Goal: Task Accomplishment & Management: Manage account settings

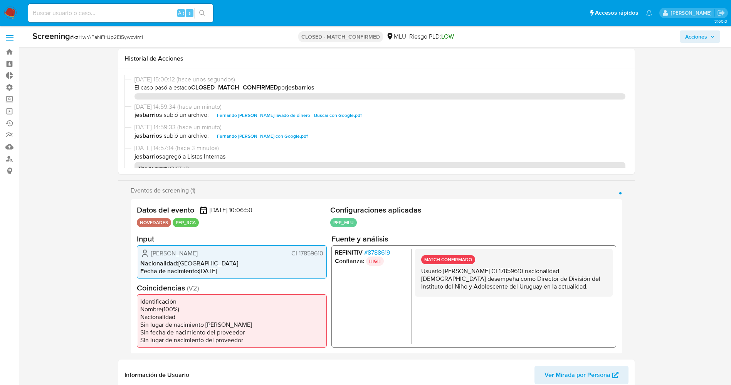
select select "10"
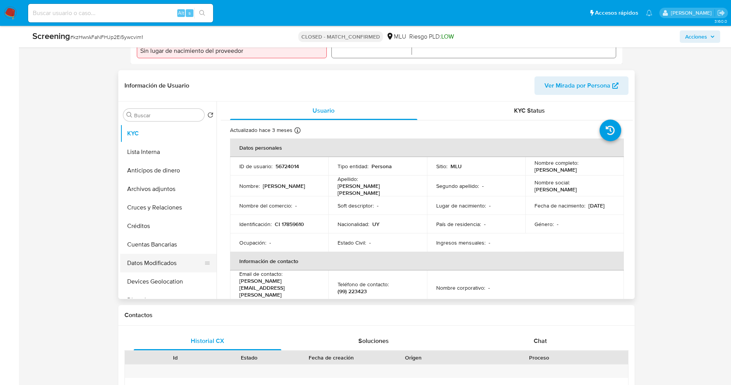
scroll to position [289, 0]
click at [133, 146] on button "Lista Interna" at bounding box center [165, 152] width 90 height 19
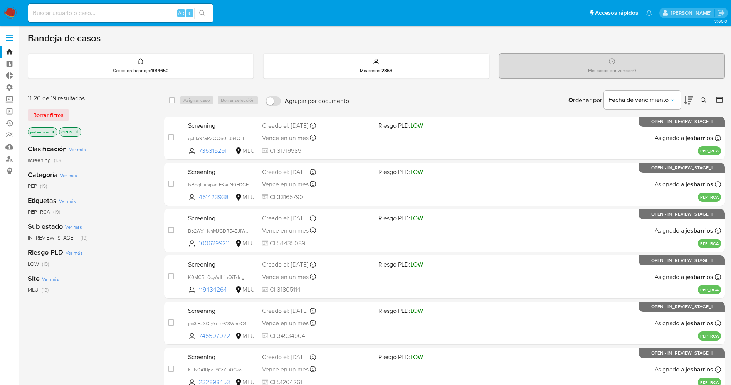
scroll to position [205, 0]
click at [92, 16] on input at bounding box center [120, 13] width 185 height 10
paste input "Jmr18Zt0uszx08bJhqcv80ld"
type input "Jmr18Zt0uszx08bJhqcv80ld"
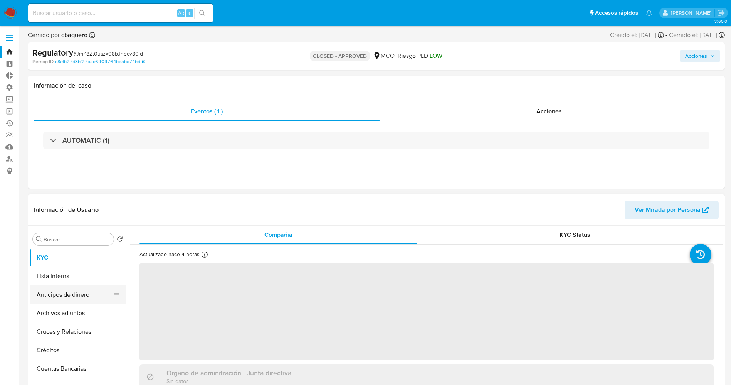
select select "10"
click at [64, 278] on button "Lista Interna" at bounding box center [75, 276] width 90 height 19
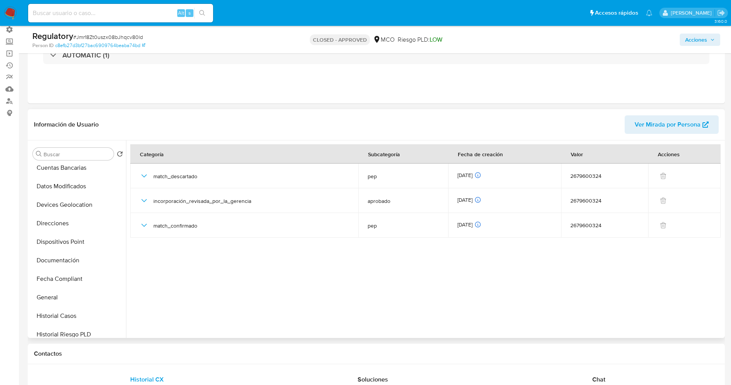
scroll to position [173, 0]
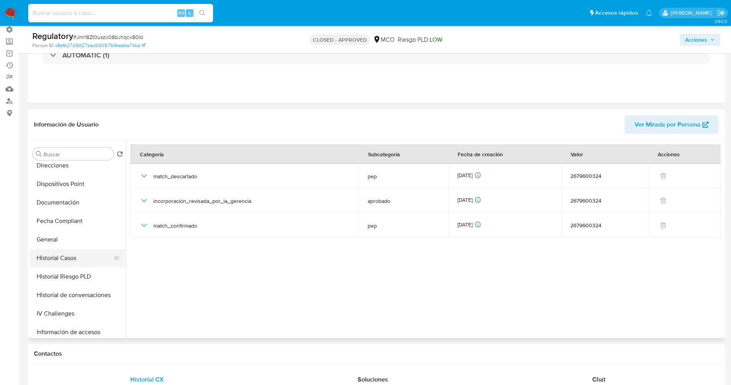
click at [73, 259] on button "Historial Casos" at bounding box center [75, 258] width 90 height 19
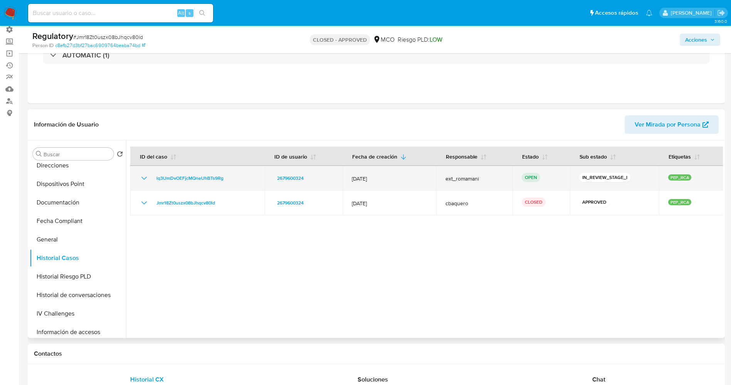
drag, startPoint x: 150, startPoint y: 179, endPoint x: 241, endPoint y: 182, distance: 90.6
click at [241, 182] on div "lq3UmDvOEFjcMQneUhBTs9Rg" at bounding box center [198, 177] width 116 height 9
drag, startPoint x: 229, startPoint y: 181, endPoint x: 222, endPoint y: 180, distance: 7.4
click at [222, 180] on span "lq3UmDvOEFjcMQneUhBTs9Rg" at bounding box center [189, 177] width 67 height 9
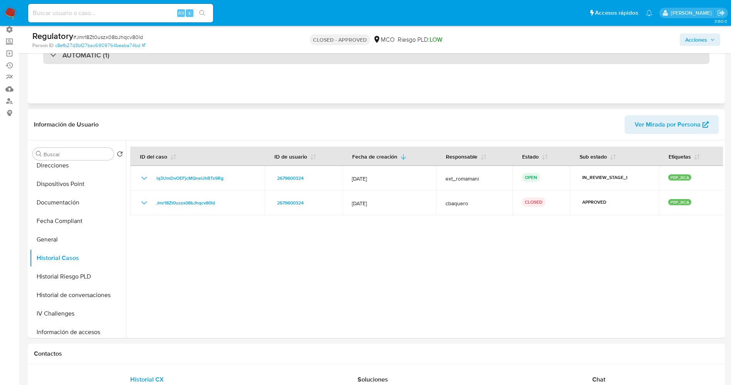
scroll to position [0, 0]
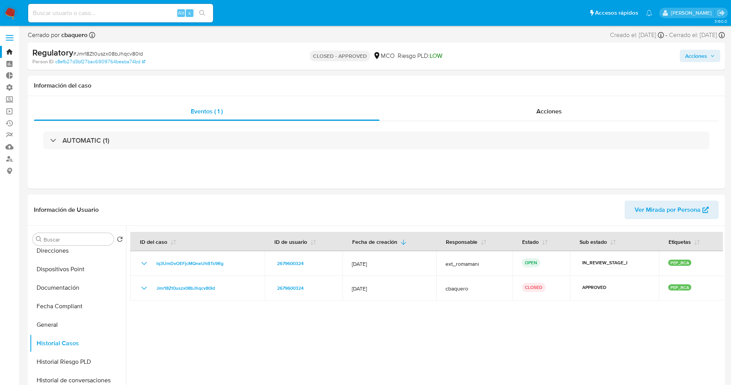
click at [5, 7] on img at bounding box center [10, 13] width 13 height 13
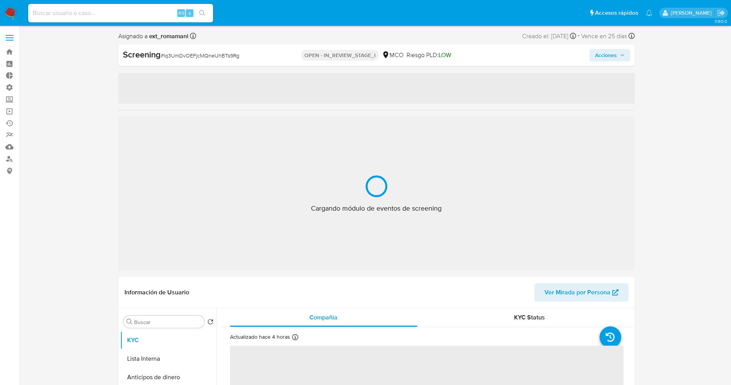
select select "10"
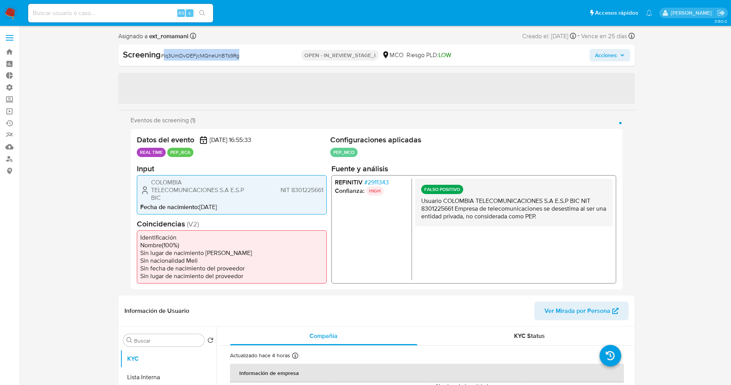
drag, startPoint x: 164, startPoint y: 57, endPoint x: 242, endPoint y: 53, distance: 78.7
click at [242, 53] on div "Screening # lq3UmDvOEFjcMQneUhBTs9Rg" at bounding box center [206, 55] width 166 height 12
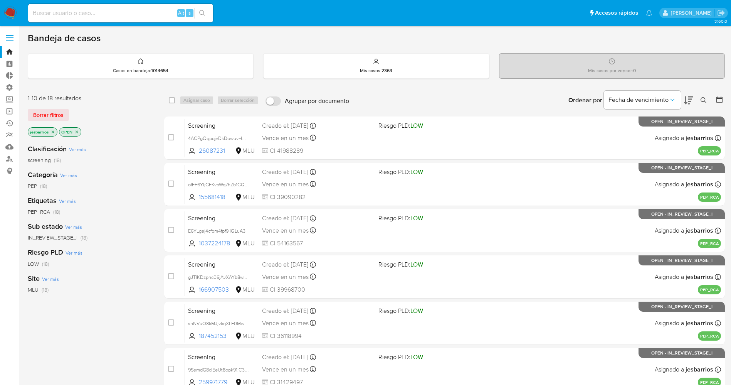
drag, startPoint x: 55, startPoint y: 114, endPoint x: 508, endPoint y: 70, distance: 455.4
click at [57, 114] on span "Borrar filtros" at bounding box center [48, 114] width 30 height 11
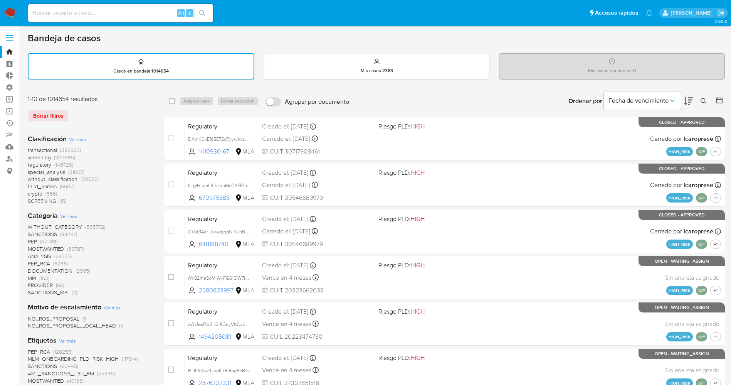
click at [703, 99] on icon at bounding box center [704, 101] width 6 height 6
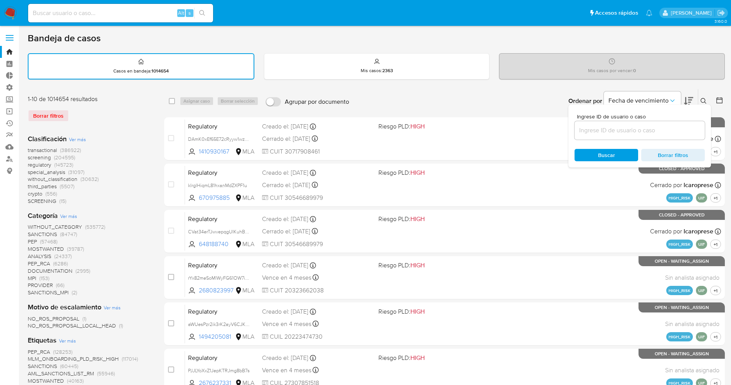
click at [625, 136] on div at bounding box center [640, 130] width 130 height 19
click at [621, 131] on input at bounding box center [640, 130] width 130 height 10
paste input "yNjZRaxOgI0t95aWzeJbNHun"
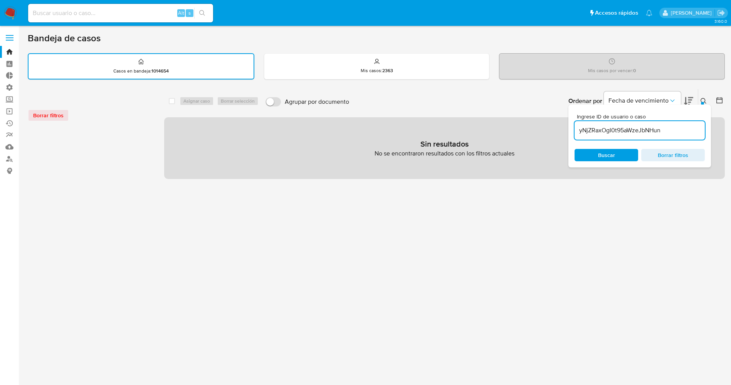
click at [672, 129] on input "yNjZRaxOgI0t95aWzeJbNHun" at bounding box center [640, 130] width 130 height 10
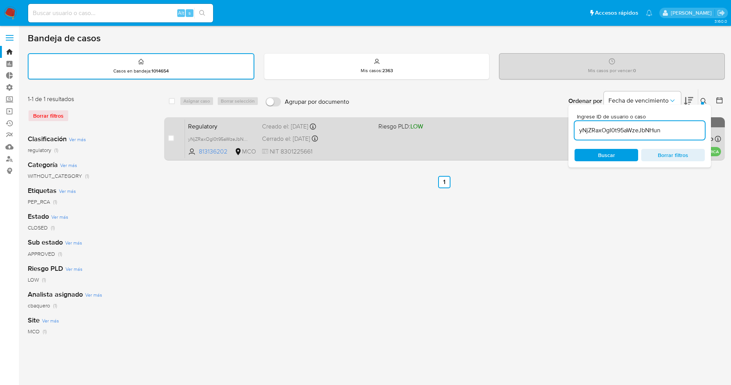
click at [372, 140] on div "Cerrado el: 17/09/2025 Cerrado el: 17/09/2025 12:43:21" at bounding box center [317, 139] width 110 height 8
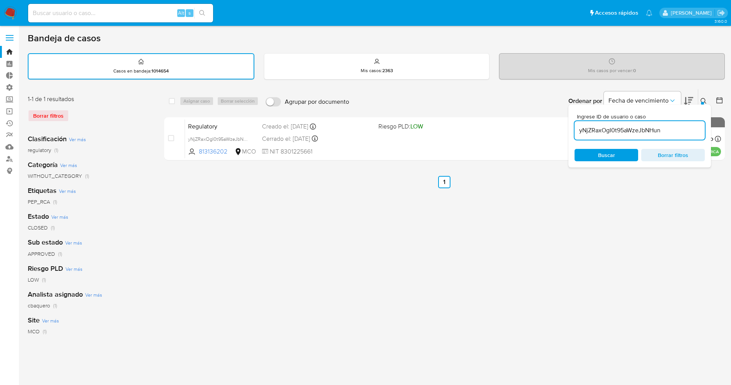
drag, startPoint x: 665, startPoint y: 130, endPoint x: 577, endPoint y: 131, distance: 87.9
click at [577, 131] on input "yNjZRaxOgI0t95aWzeJbNHun" at bounding box center [640, 130] width 130 height 10
paste input "uCvilY7kjSFVT0Ddm5wJA5hp,"
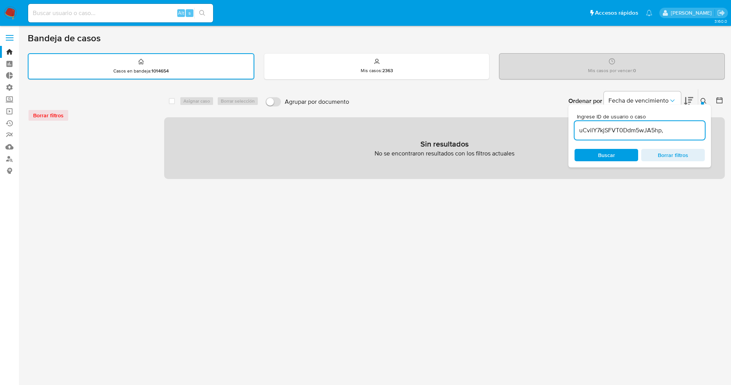
click at [673, 131] on input "uCvilY7kjSFVT0Ddm5wJA5hp," at bounding box center [640, 130] width 130 height 10
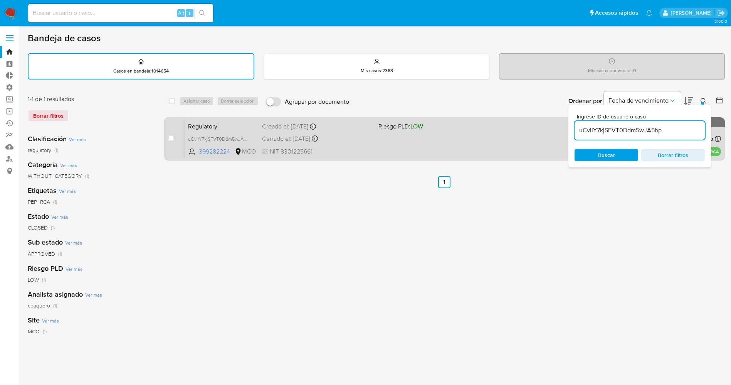
click at [423, 138] on span at bounding box center [434, 139] width 110 height 2
click at [456, 136] on div "Regulatory uCvilY7kjSFVT0Ddm5wJA5hp 399282224 MCO Riesgo PLD: LOW Creado el: 12…" at bounding box center [453, 138] width 536 height 39
drag, startPoint x: 634, startPoint y: 131, endPoint x: 555, endPoint y: 127, distance: 79.1
click at [555, 127] on div "select-all-cases-checkbox Asignar caso Borrar selección Agrupar por documento O…" at bounding box center [444, 126] width 561 height 75
paste input "VkWsSv6lBo1M8NNpZ8gtYRIZ"
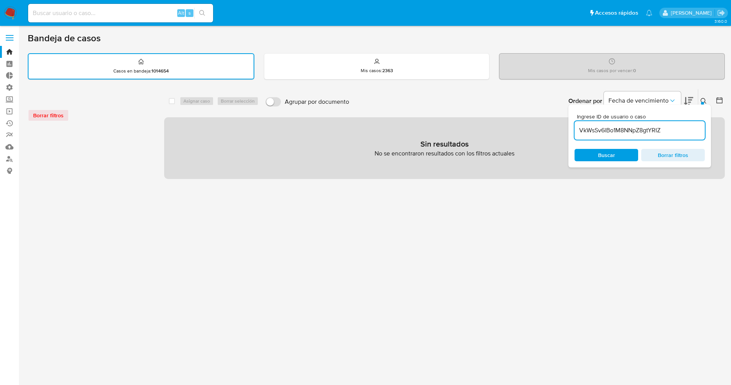
click at [693, 124] on div "VkWsSv6lBo1M8NNpZ8gtYRIZ" at bounding box center [640, 130] width 130 height 19
click at [692, 125] on div "VkWsSv6lBo1M8NNpZ8gtYRIZ" at bounding box center [640, 130] width 130 height 19
click at [687, 127] on input "VkWsSv6lBo1M8NNpZ8gtYRIZ" at bounding box center [640, 130] width 130 height 10
type input "VkWsSv6lBo1M8NNpZ8gtYRIZ"
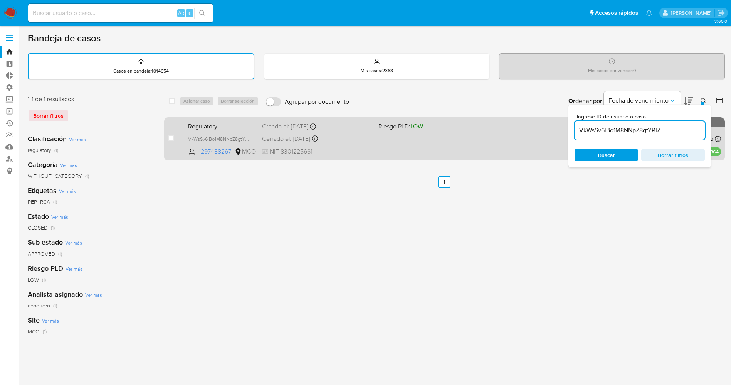
click at [422, 147] on div "Regulatory VkWsSv6lBo1M8NNpZ8gtYRIZ 1297488267 MCO Riesgo PLD: LOW Creado el: 1…" at bounding box center [453, 138] width 536 height 39
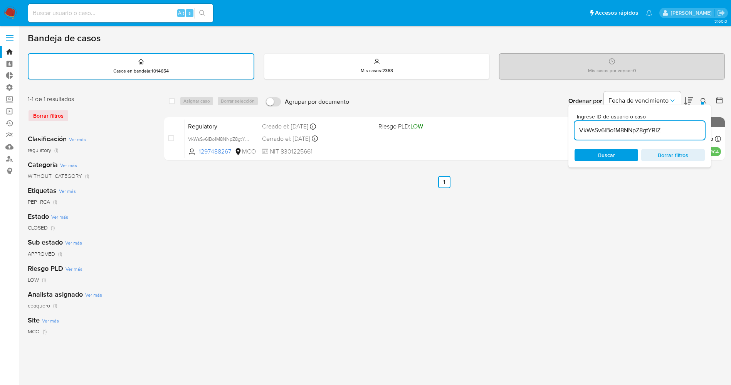
click at [6, 11] on img at bounding box center [10, 13] width 13 height 13
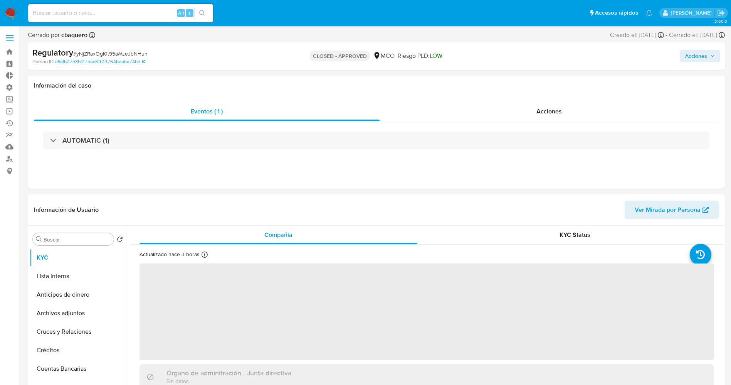
select select "10"
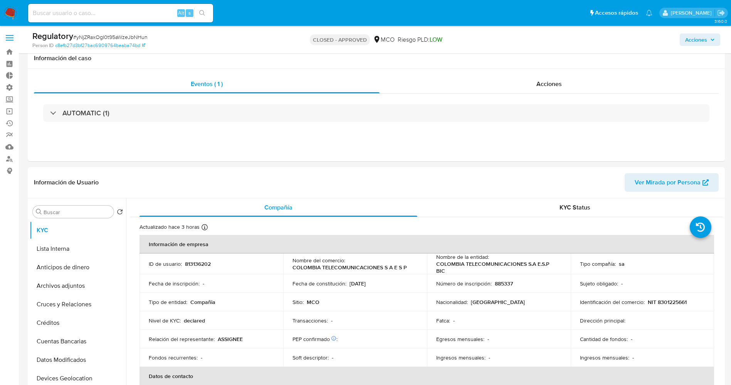
scroll to position [58, 0]
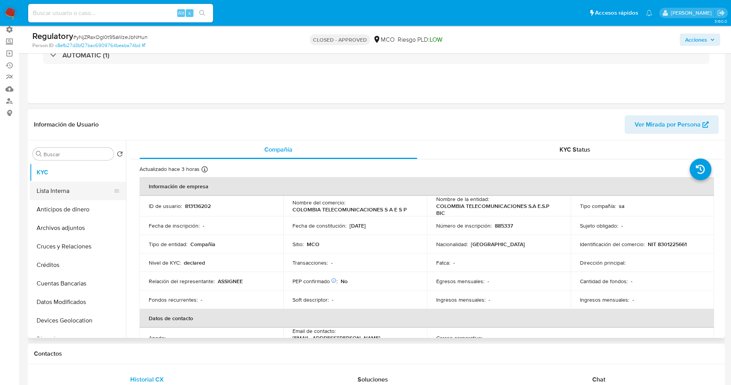
click at [64, 194] on button "Lista Interna" at bounding box center [75, 191] width 90 height 19
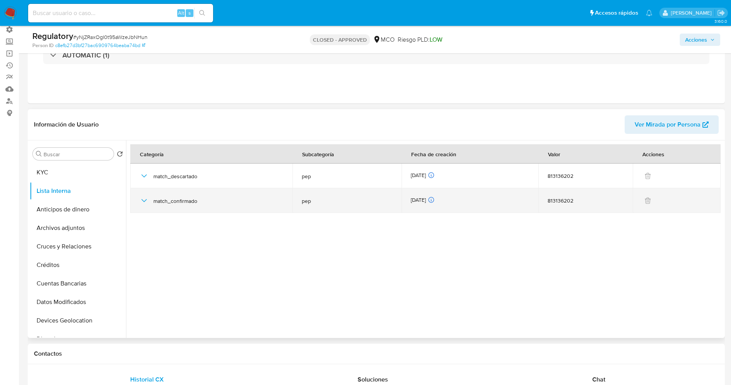
click at [142, 202] on icon "button" at bounding box center [144, 200] width 9 height 9
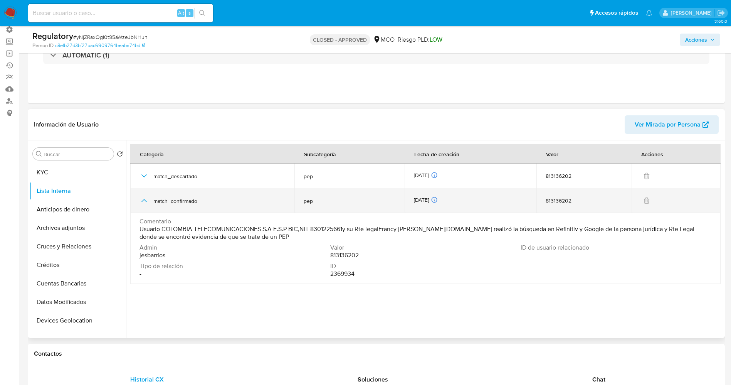
click at [142, 202] on icon "button" at bounding box center [144, 200] width 9 height 9
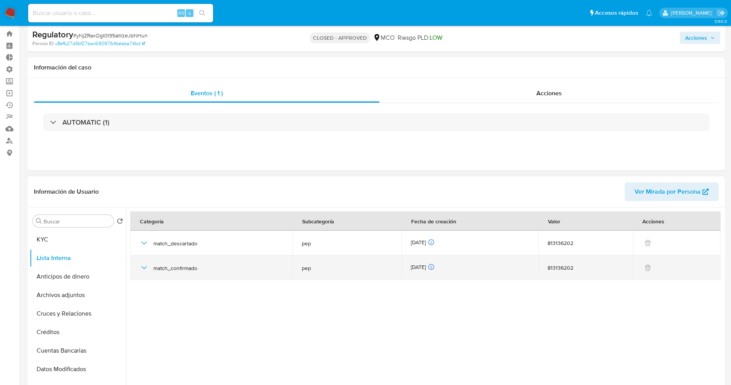
scroll to position [0, 0]
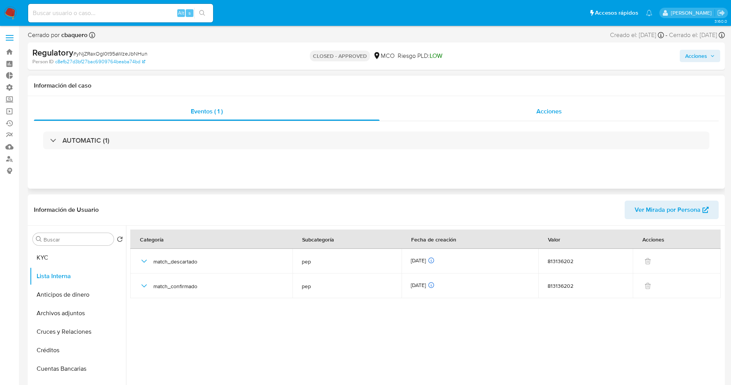
click at [574, 114] on div "Acciones" at bounding box center [549, 111] width 339 height 19
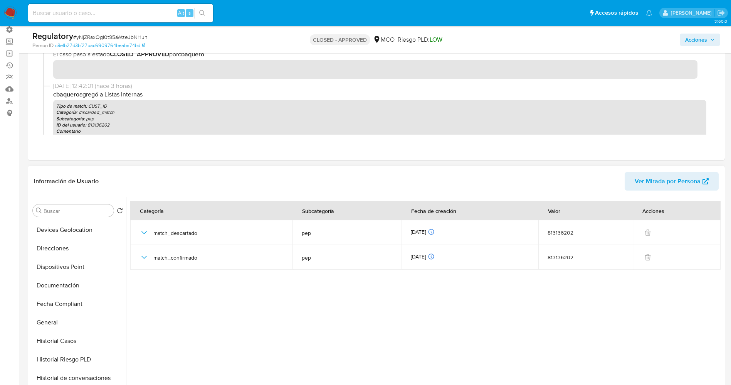
scroll to position [173, 0]
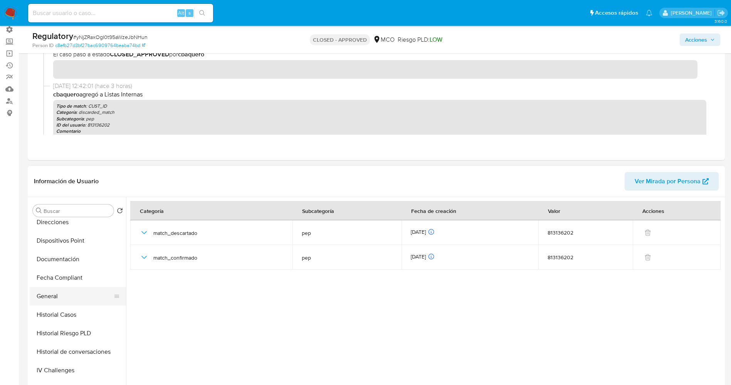
click at [63, 293] on button "General" at bounding box center [75, 296] width 90 height 19
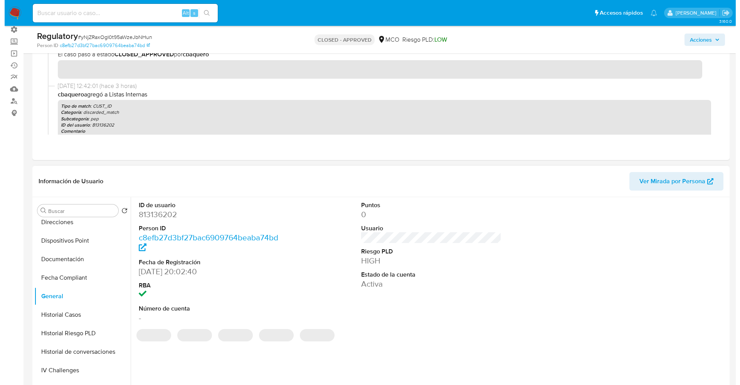
scroll to position [116, 0]
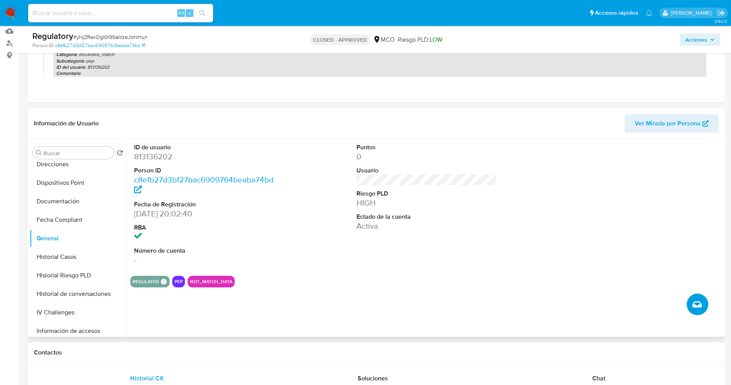
click at [703, 304] on button "Crear caso manual" at bounding box center [698, 304] width 22 height 22
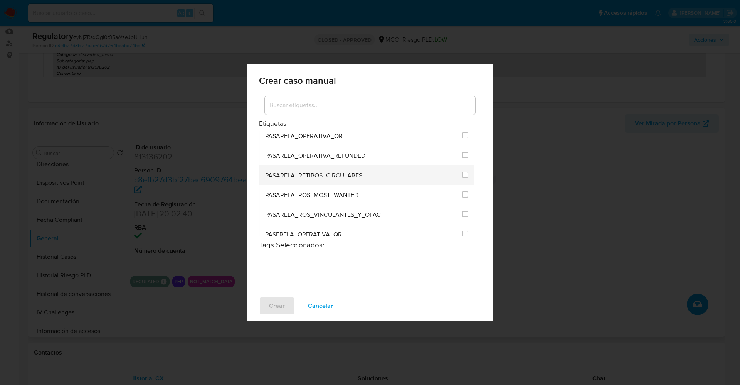
scroll to position [809, 0]
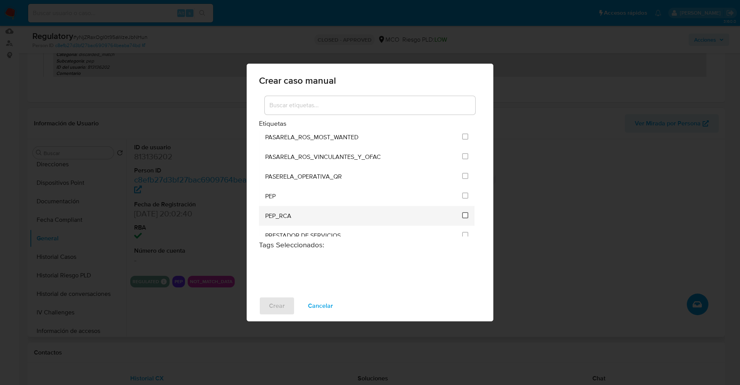
click at [463, 214] on input "2536" at bounding box center [465, 215] width 6 height 6
checkbox input "true"
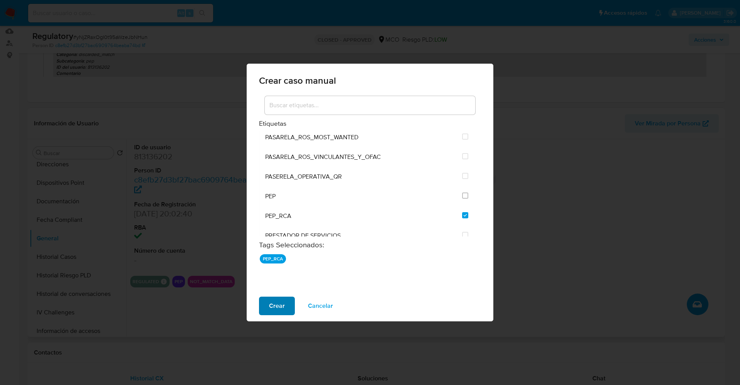
click at [281, 308] on span "Crear" at bounding box center [277, 305] width 16 height 17
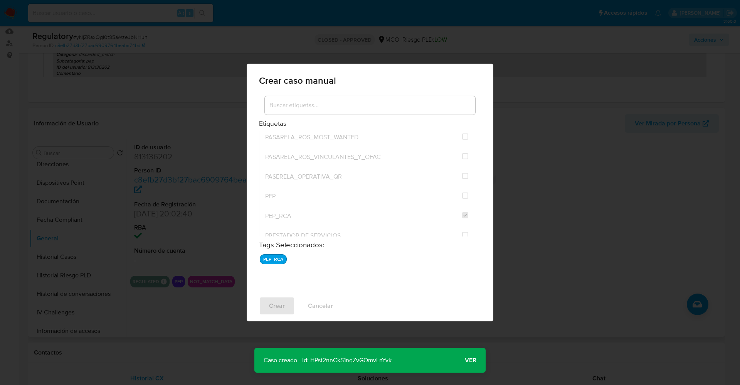
click at [469, 360] on span "Ver" at bounding box center [471, 360] width 12 height 0
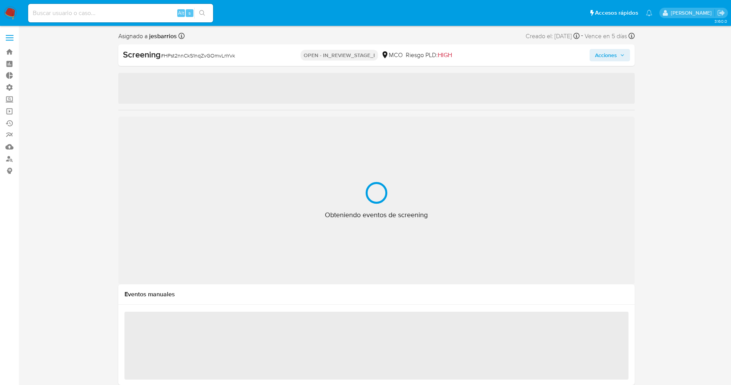
select select "10"
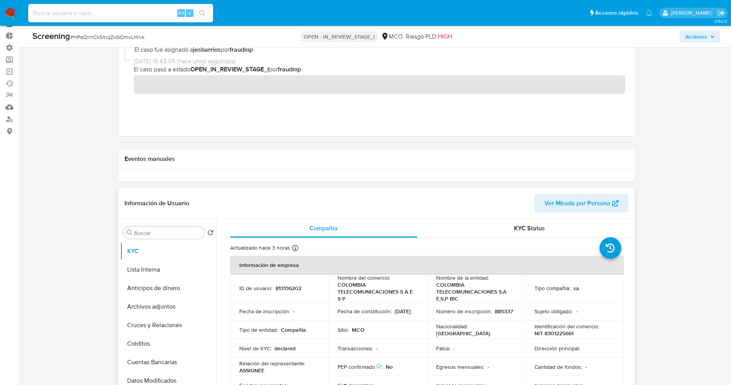
scroll to position [58, 0]
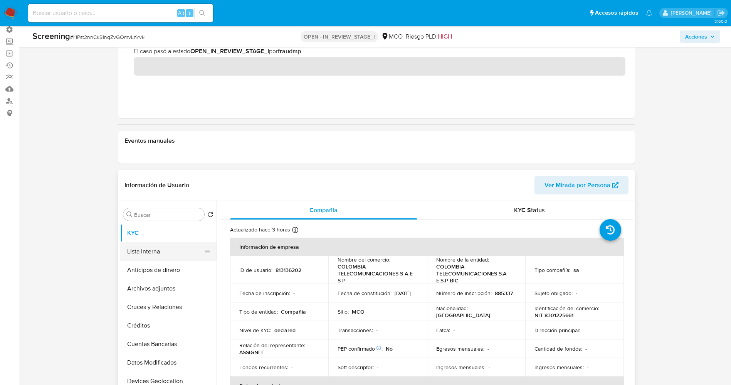
click at [158, 256] on button "Lista Interna" at bounding box center [165, 251] width 90 height 19
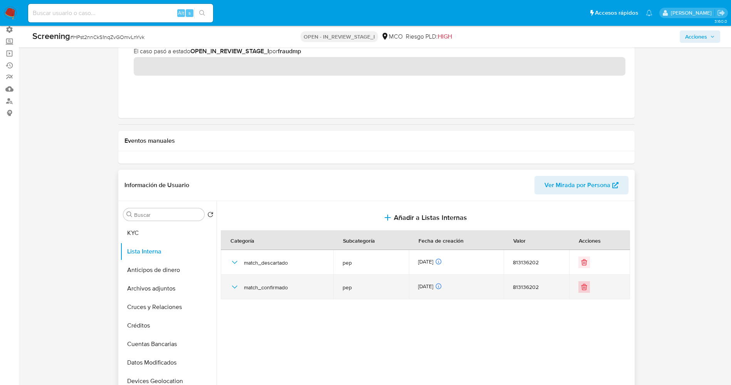
click at [580, 284] on icon "Eliminar" at bounding box center [584, 287] width 8 height 8
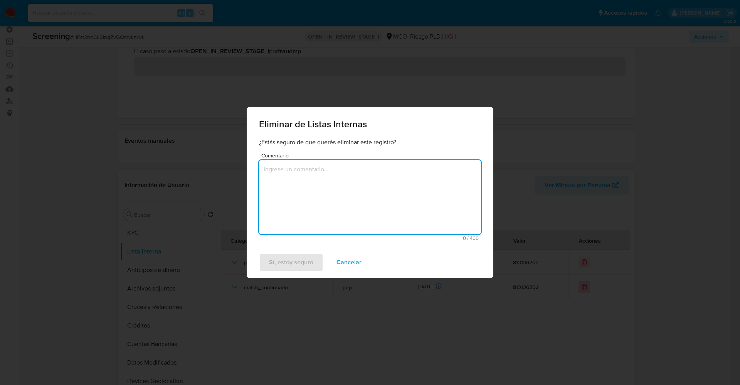
click at [350, 191] on textarea "Comentario" at bounding box center [370, 197] width 222 height 74
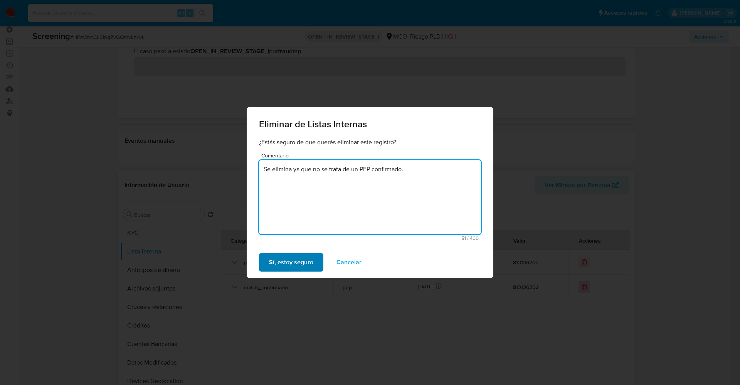
type textarea "Se elimina ya que no se trata de un PEP confirmado."
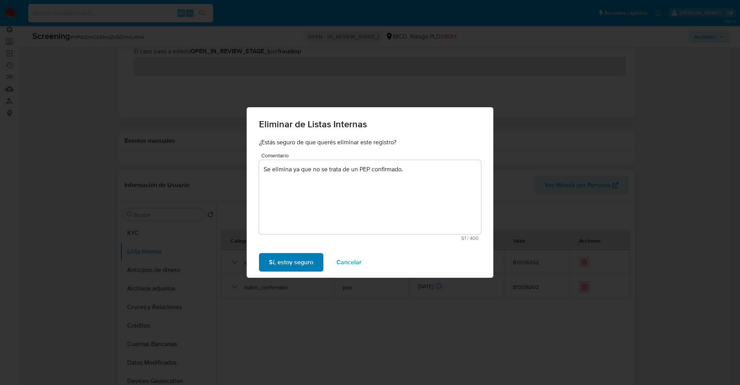
click at [310, 267] on span "Sí, estoy seguro" at bounding box center [291, 262] width 44 height 17
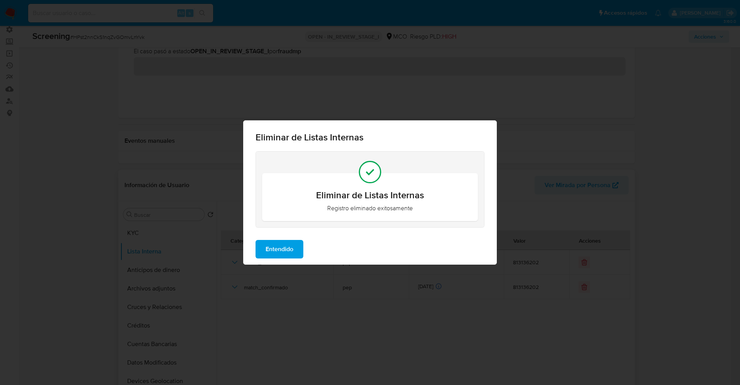
click at [299, 244] on button "Entendido" at bounding box center [280, 249] width 48 height 19
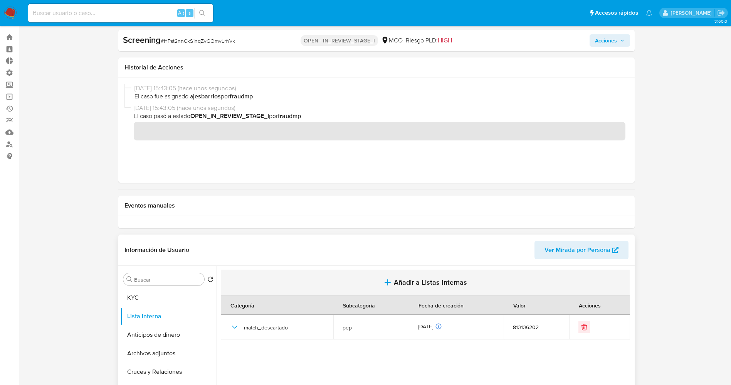
scroll to position [0, 0]
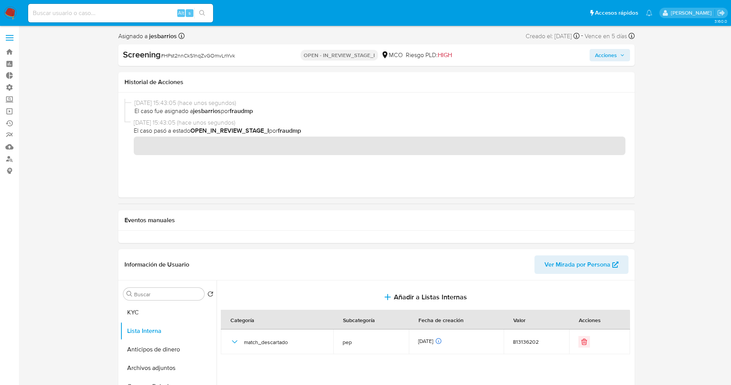
click at [608, 57] on span "Acciones" at bounding box center [606, 55] width 22 height 12
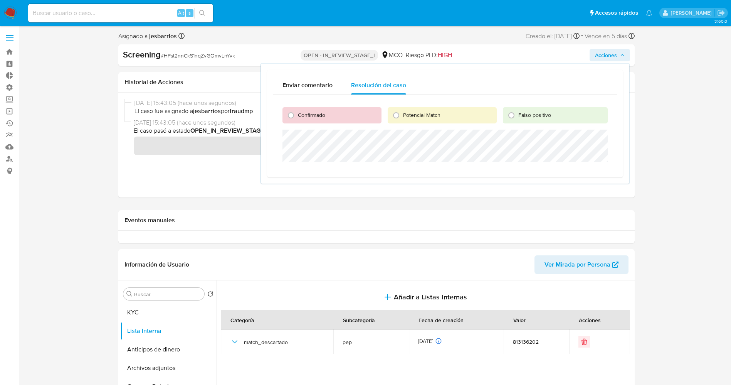
click at [175, 129] on span "El caso pasó a estado OPEN_IN_REVIEW_STAGE_I por fraudmp" at bounding box center [380, 130] width 492 height 8
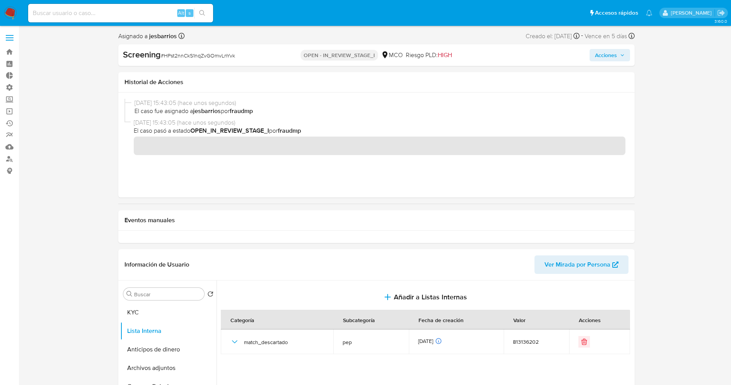
click at [621, 54] on icon "button" at bounding box center [622, 55] width 5 height 5
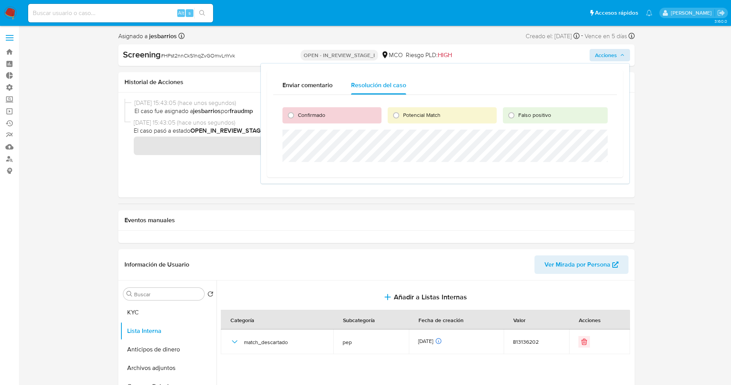
click at [528, 113] on span "Falso positivo" at bounding box center [534, 115] width 33 height 8
click at [518, 113] on input "Falso positivo" at bounding box center [511, 115] width 12 height 12
radio input "true"
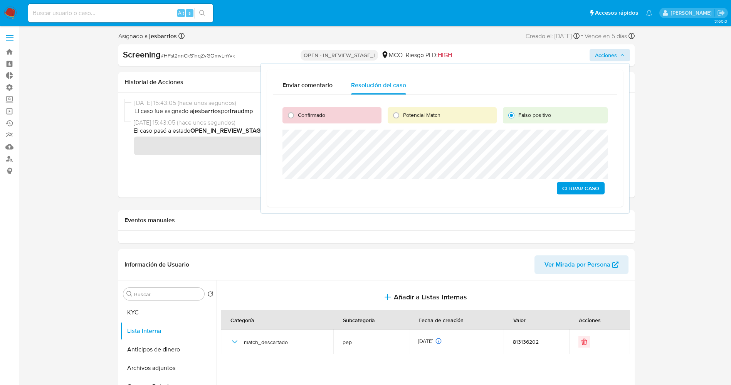
click at [573, 185] on span "Cerrar Caso" at bounding box center [580, 188] width 37 height 11
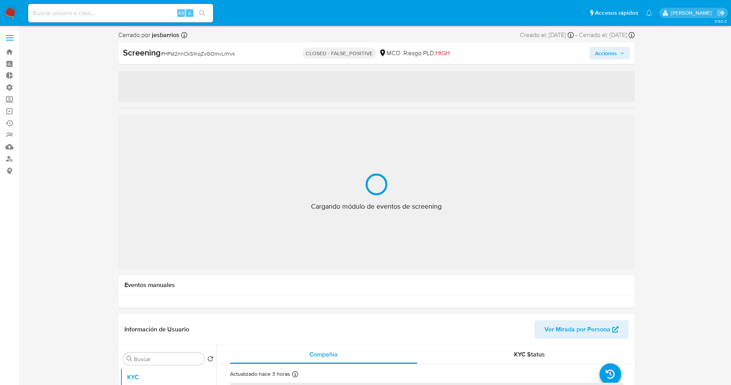
select select "10"
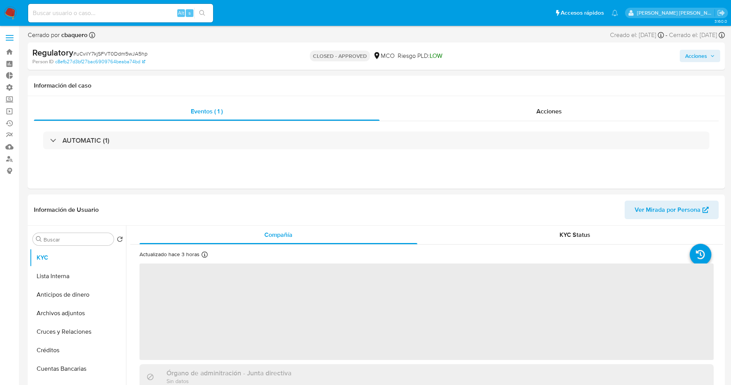
select select "10"
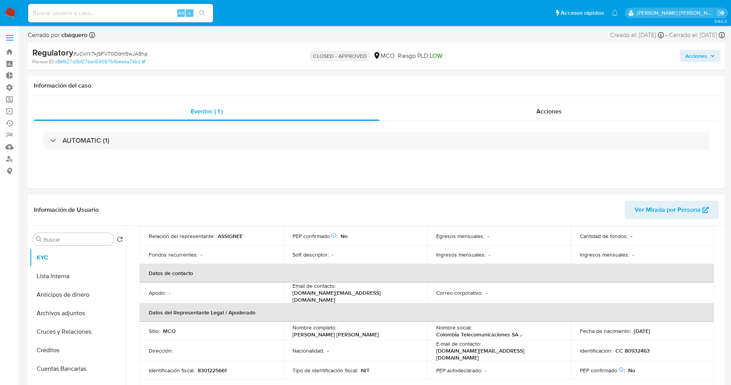
scroll to position [173, 0]
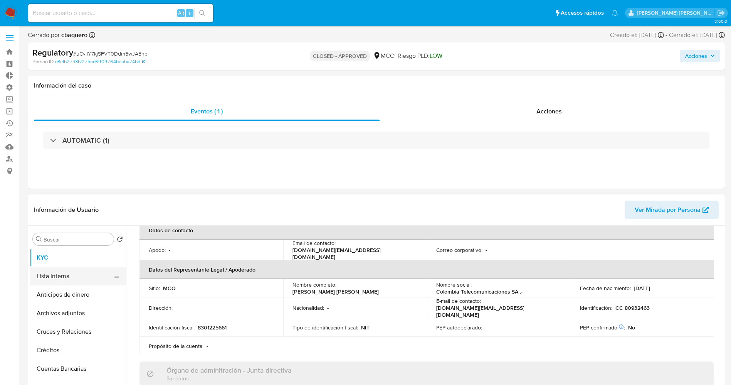
click at [62, 281] on button "Lista Interna" at bounding box center [75, 276] width 90 height 19
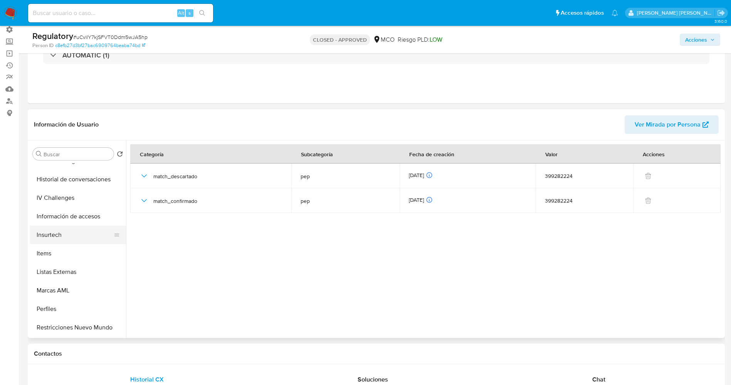
scroll to position [326, 0]
click at [82, 291] on button "Restricciones Nuevo Mundo" at bounding box center [75, 290] width 90 height 19
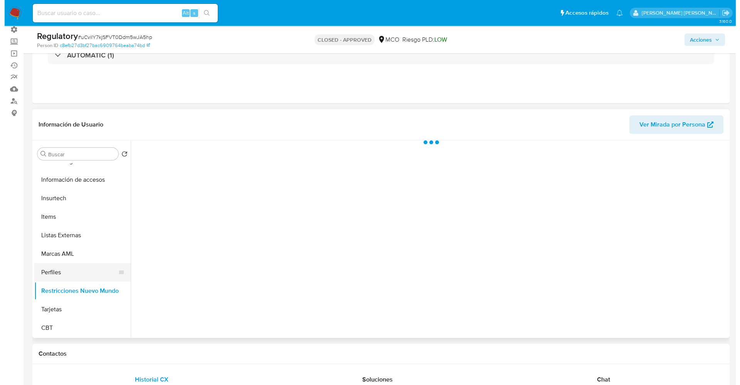
scroll to position [210, 0]
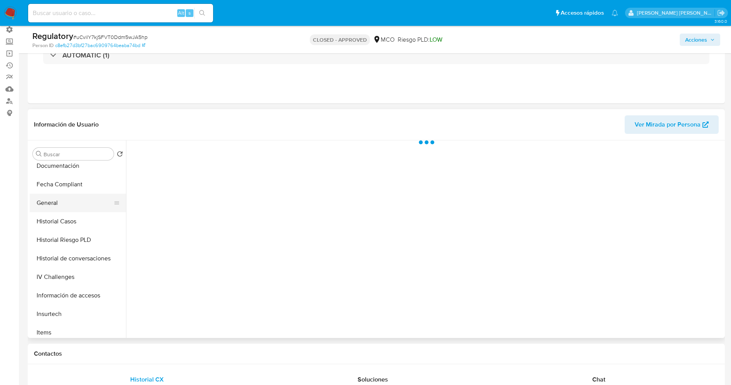
click at [62, 204] on button "General" at bounding box center [75, 202] width 90 height 19
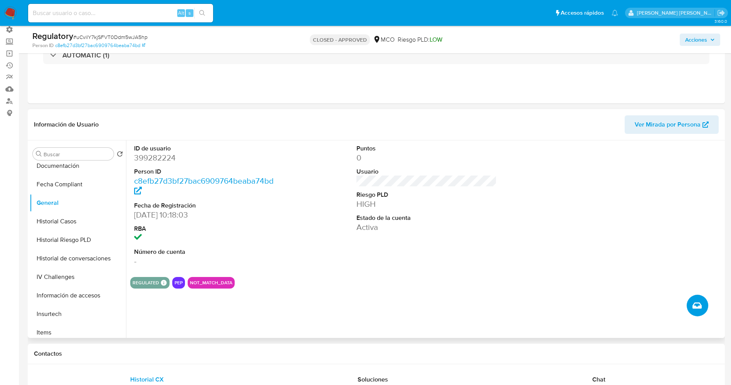
click at [703, 307] on button "Crear caso manual" at bounding box center [698, 305] width 22 height 22
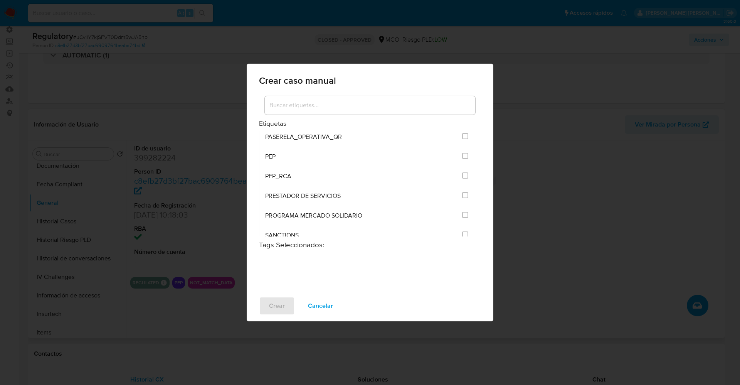
scroll to position [867, 0]
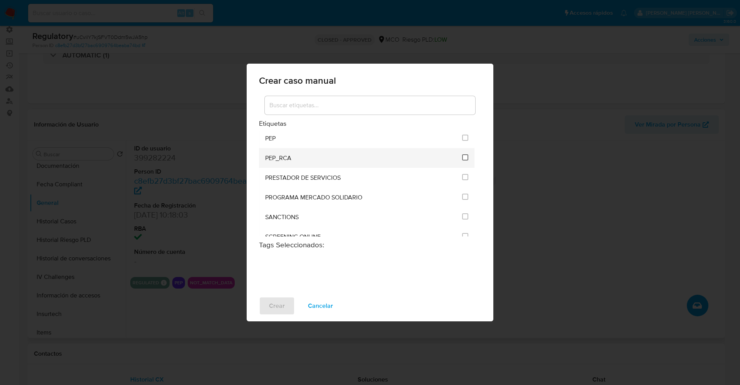
click at [462, 157] on input "2536" at bounding box center [465, 157] width 6 height 6
checkbox input "true"
click at [275, 310] on span "Crear" at bounding box center [277, 305] width 16 height 17
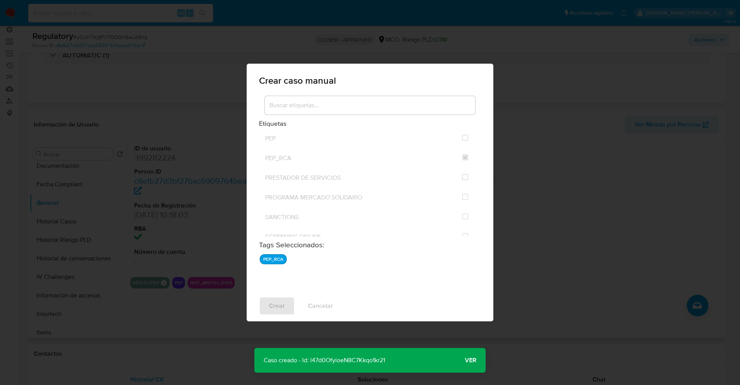
click at [470, 360] on span "Ver" at bounding box center [471, 360] width 12 height 0
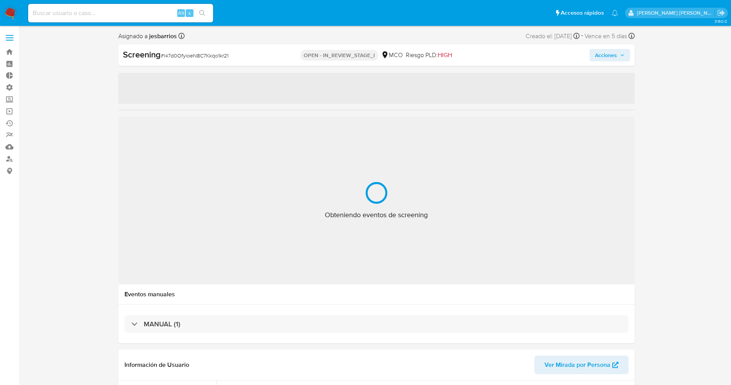
select select "10"
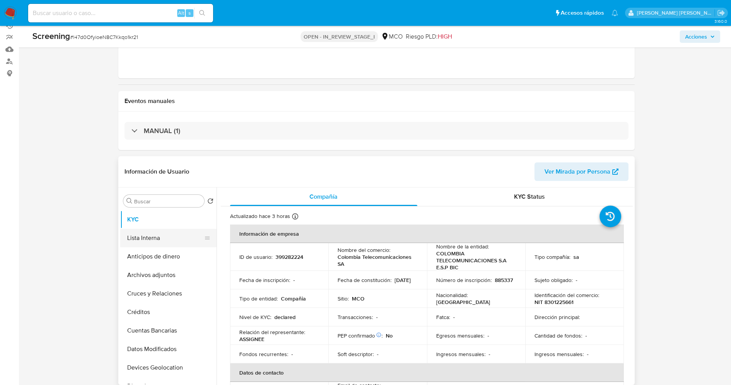
scroll to position [116, 0]
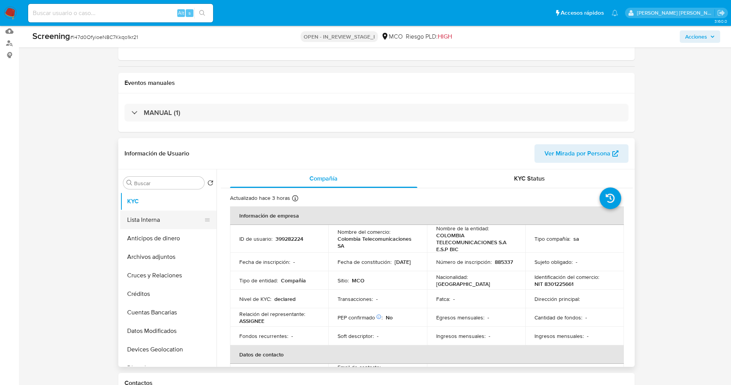
click at [129, 219] on button "Lista Interna" at bounding box center [165, 219] width 90 height 19
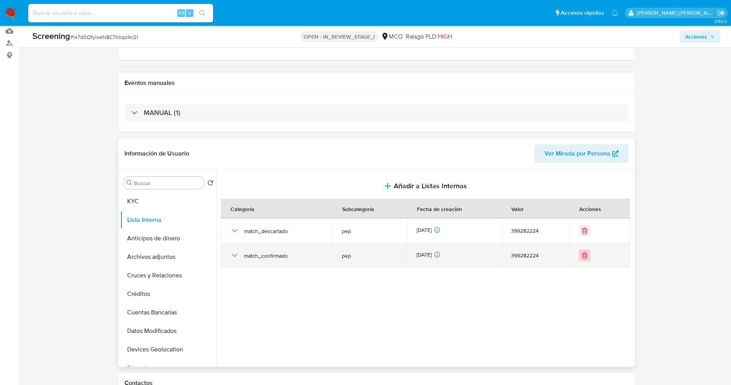
click at [583, 258] on icon "Eliminar" at bounding box center [585, 255] width 8 height 8
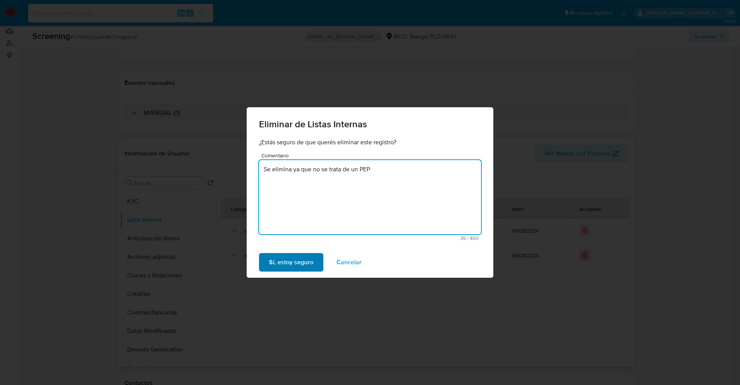
type textarea "Se elimina ya que no se trata de un PEP"
click at [314, 265] on button "Sí, estoy seguro" at bounding box center [291, 262] width 64 height 19
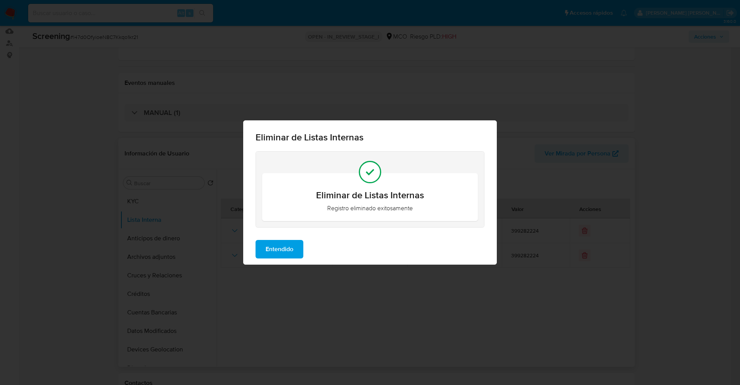
click at [285, 244] on span "Entendido" at bounding box center [280, 249] width 28 height 17
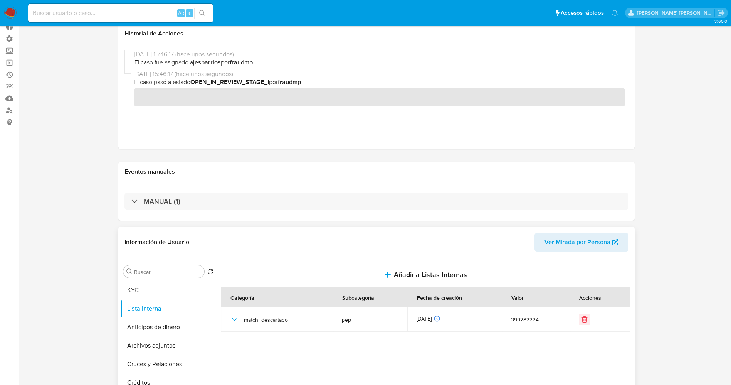
scroll to position [0, 0]
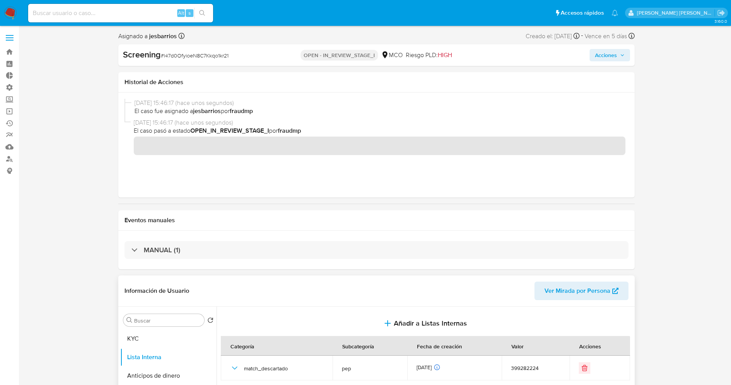
click at [602, 56] on span "Acciones" at bounding box center [606, 55] width 22 height 12
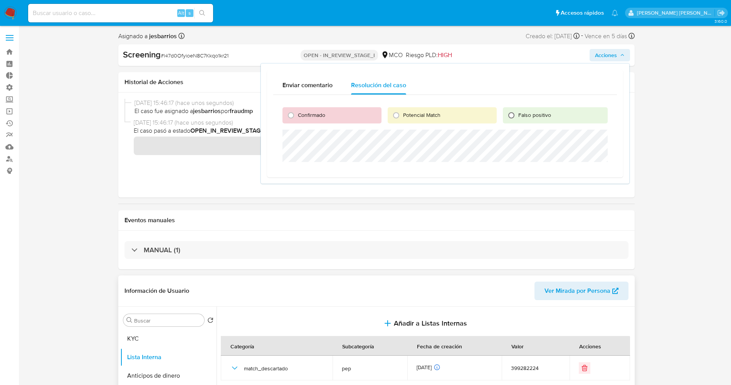
click at [509, 114] on input "Falso positivo" at bounding box center [511, 115] width 12 height 12
radio input "true"
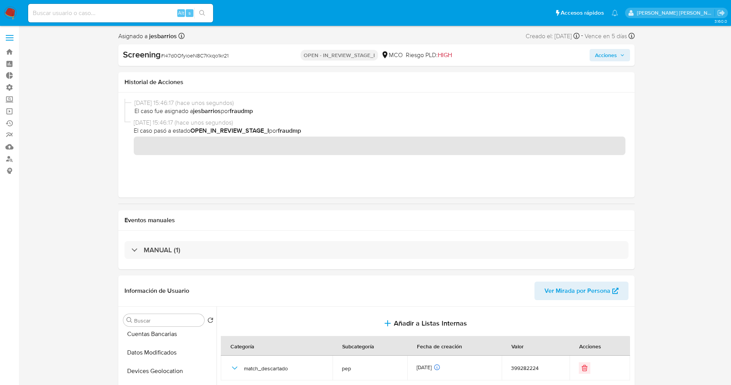
click at [609, 52] on span "Acciones" at bounding box center [606, 55] width 22 height 12
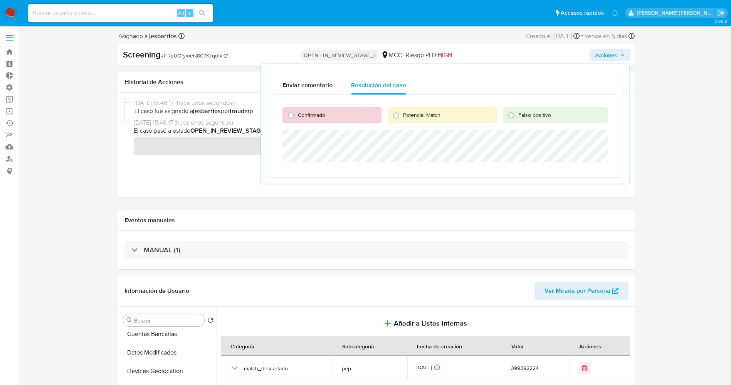
click at [527, 118] on span "Falso positivo" at bounding box center [534, 115] width 33 height 8
click at [518, 118] on input "Falso positivo" at bounding box center [511, 115] width 12 height 12
radio input "true"
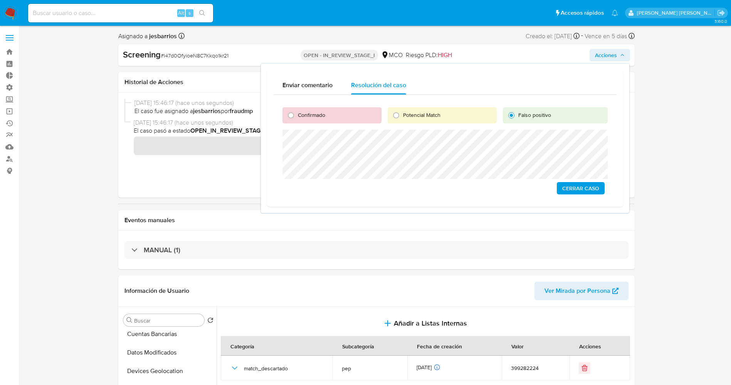
click at [587, 187] on span "Cerrar Caso" at bounding box center [580, 188] width 37 height 11
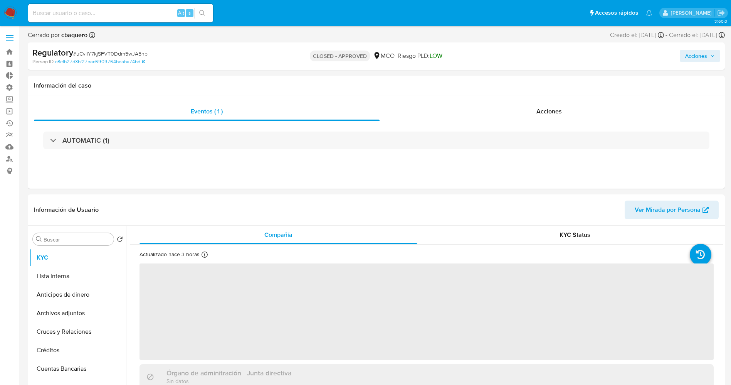
select select "10"
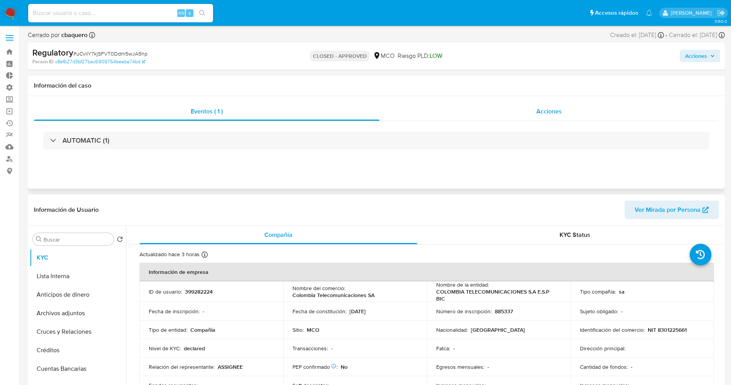
click at [551, 118] on div "Acciones" at bounding box center [549, 111] width 339 height 19
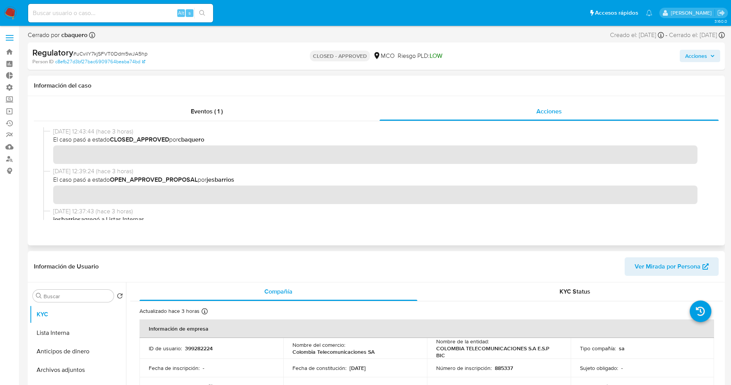
click at [47, 199] on div "[DATE] 12:39:24 (hace 3 horas) El caso pasó a estado OPEN_APPROVED_PROPOSAL por…" at bounding box center [376, 187] width 666 height 40
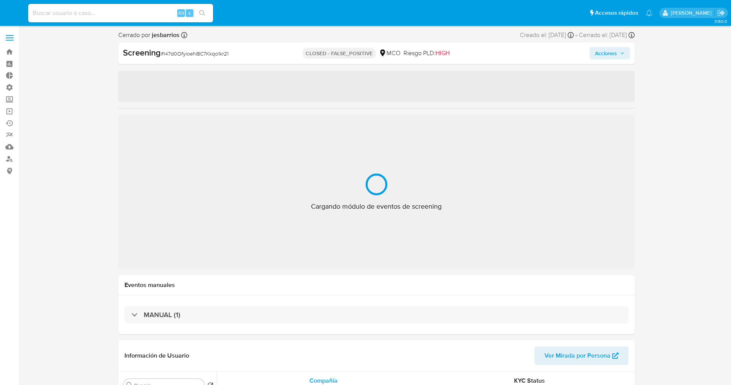
select select "10"
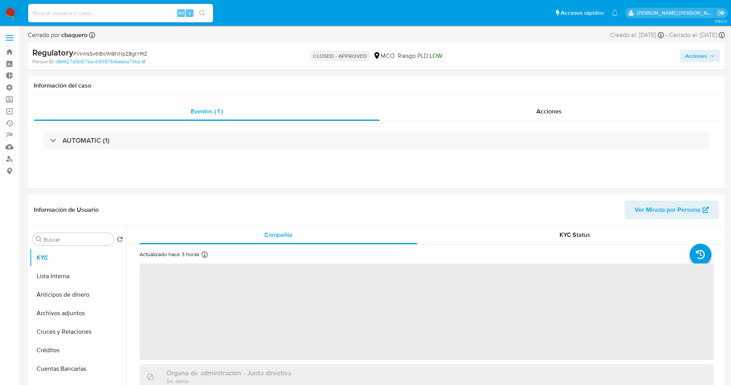
select select "10"
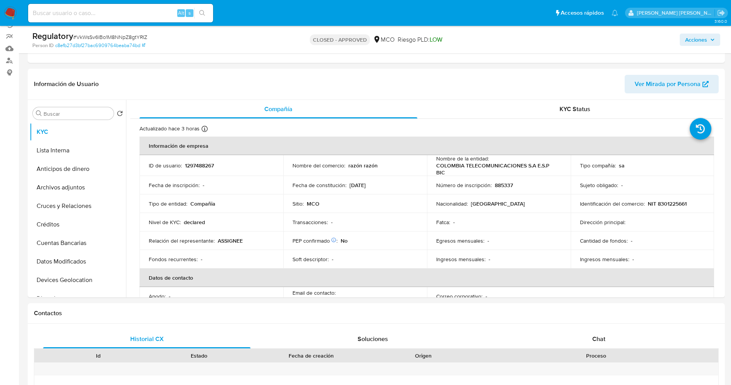
scroll to position [116, 0]
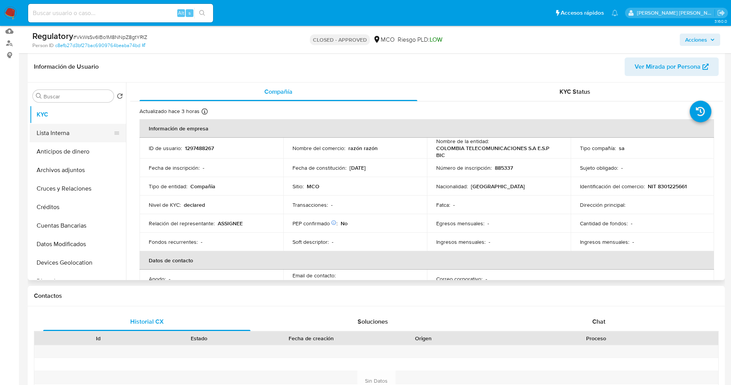
click at [71, 127] on button "Lista Interna" at bounding box center [75, 133] width 90 height 19
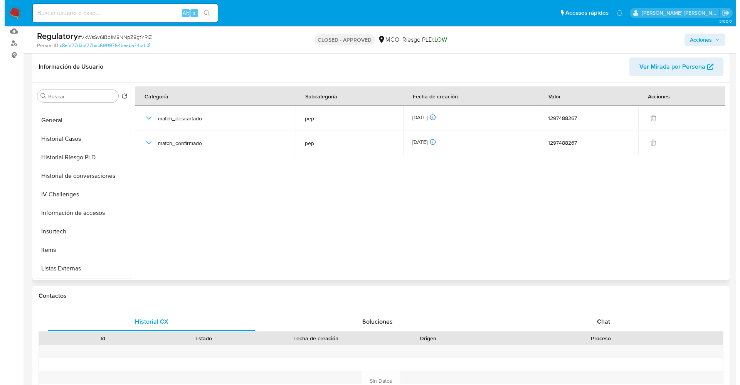
scroll to position [210, 0]
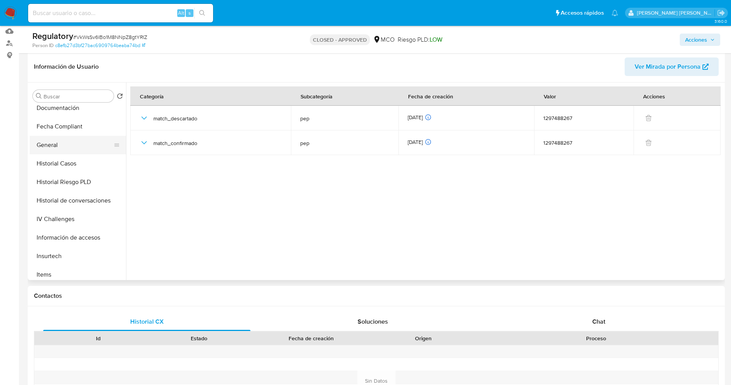
click at [64, 145] on button "General" at bounding box center [75, 145] width 90 height 19
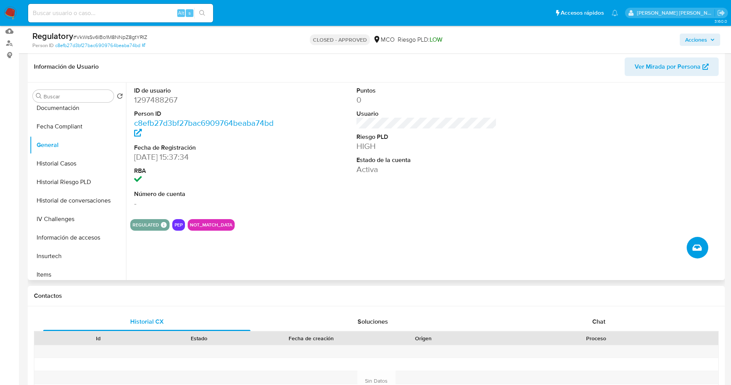
click at [693, 244] on icon "Crear caso manual" at bounding box center [697, 247] width 9 height 9
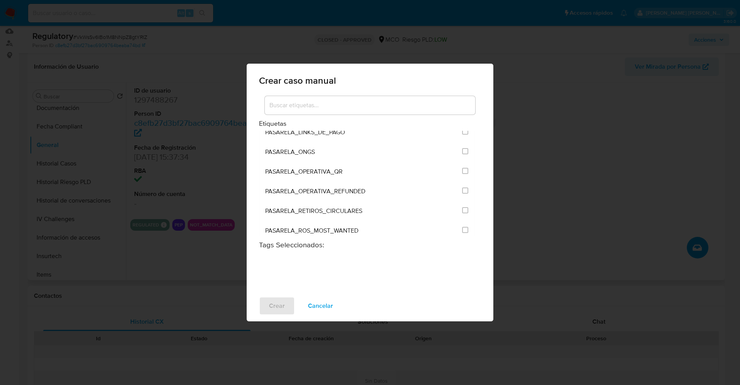
scroll to position [809, 0]
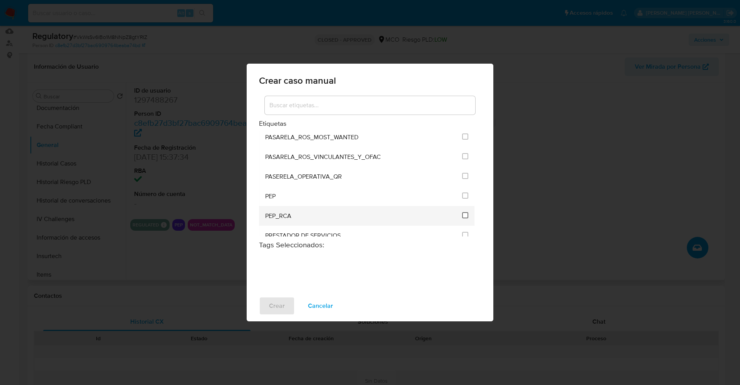
click at [463, 217] on input "2536" at bounding box center [465, 215] width 6 height 6
checkbox input "true"
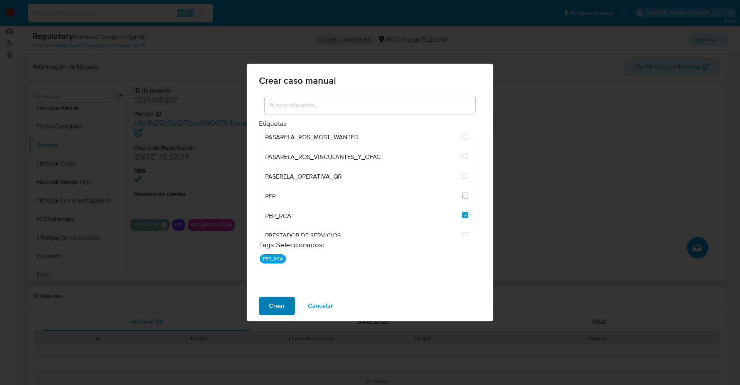
click at [267, 309] on button "Crear" at bounding box center [277, 305] width 36 height 19
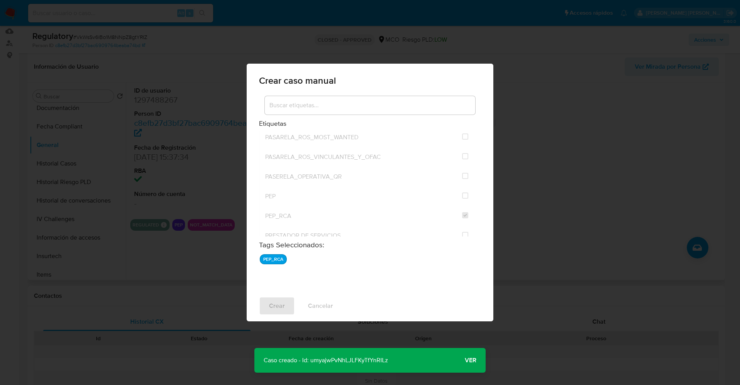
click at [471, 360] on span "Ver" at bounding box center [471, 360] width 12 height 0
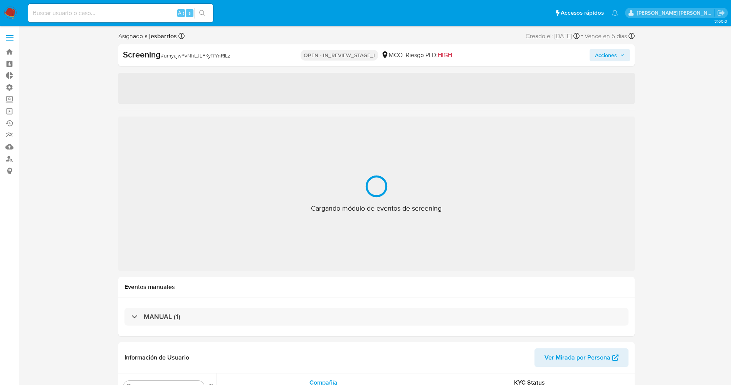
select select "10"
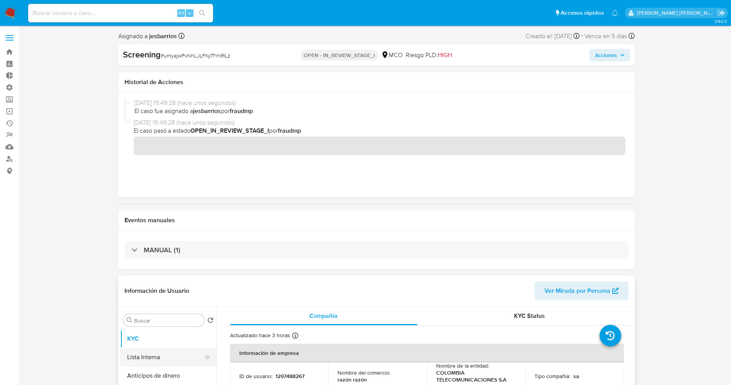
click at [141, 353] on button "Lista Interna" at bounding box center [165, 357] width 90 height 19
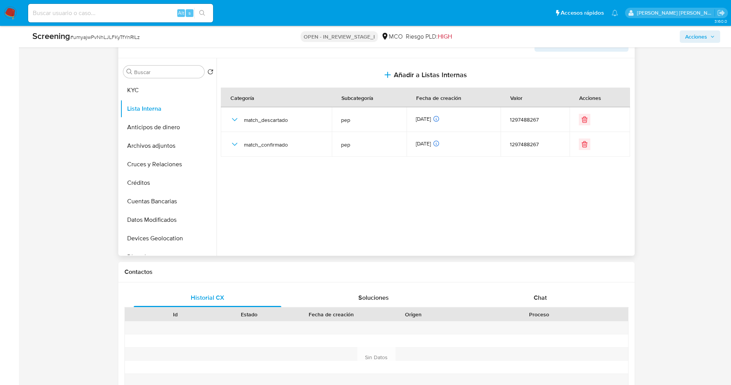
scroll to position [231, 0]
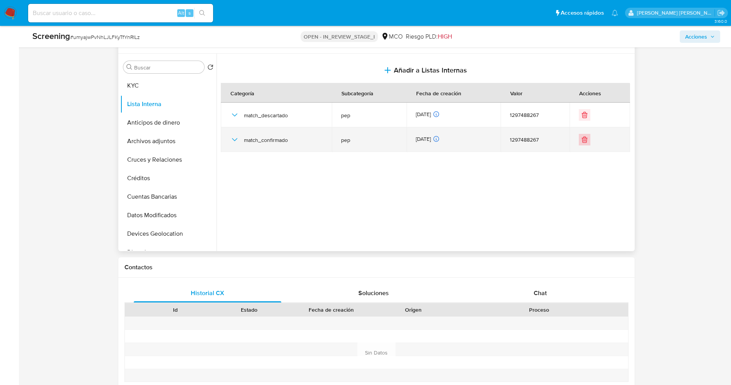
click at [584, 140] on icon "Eliminar" at bounding box center [584, 140] width 0 height 2
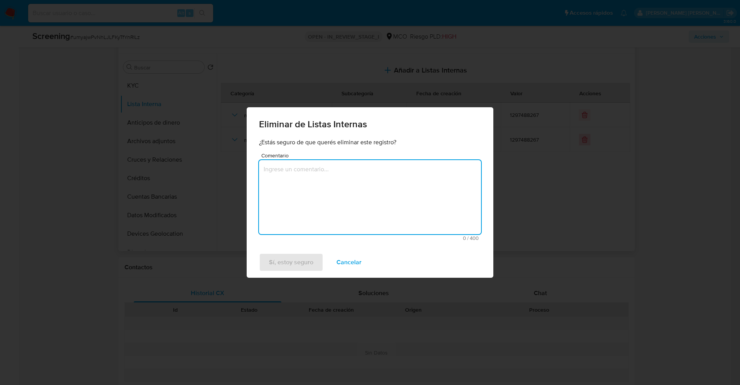
click at [308, 176] on textarea "Comentario" at bounding box center [370, 197] width 222 height 74
type textarea "Se elimina ya que no se trata de un PEP"
click at [294, 261] on span "Sí, estoy seguro" at bounding box center [291, 262] width 44 height 17
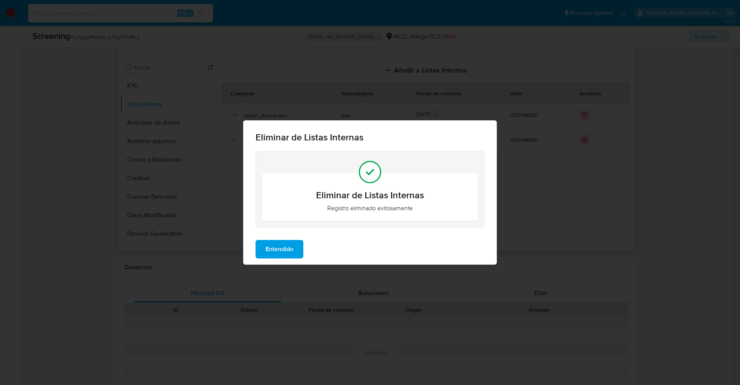
click at [283, 249] on span "Entendido" at bounding box center [280, 249] width 28 height 17
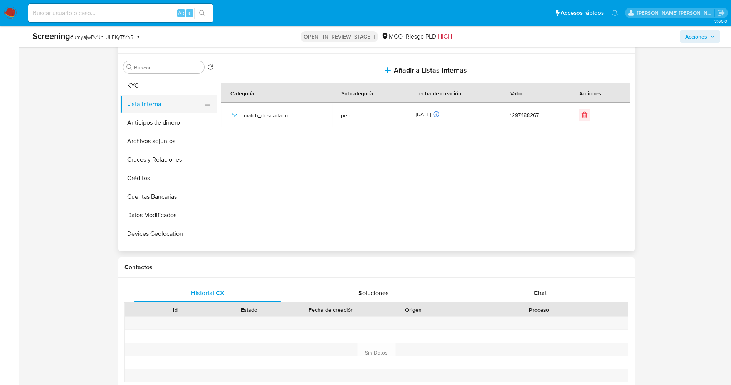
click at [160, 107] on button "Lista Interna" at bounding box center [165, 104] width 90 height 19
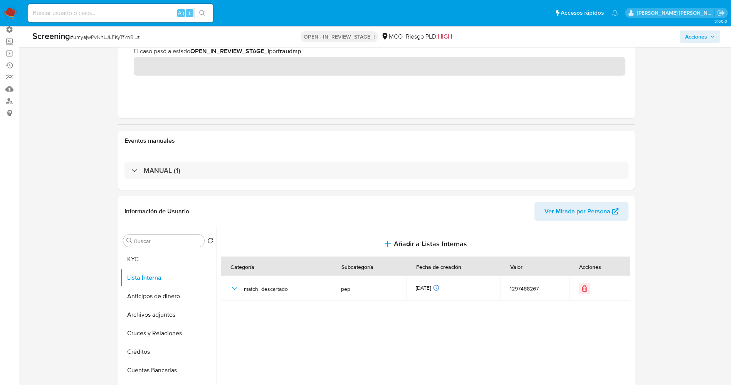
scroll to position [0, 0]
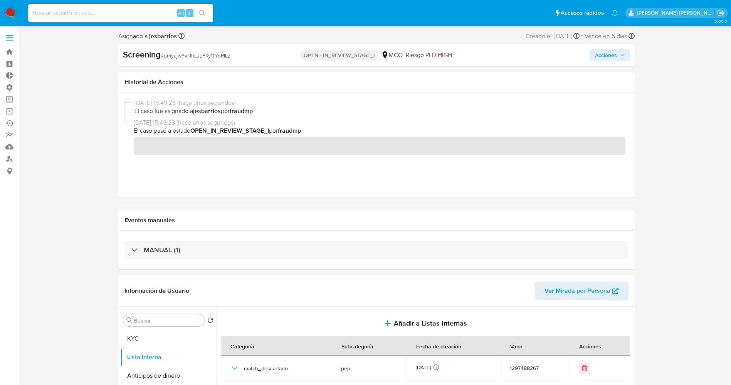
click at [619, 55] on span "Acciones" at bounding box center [610, 55] width 30 height 11
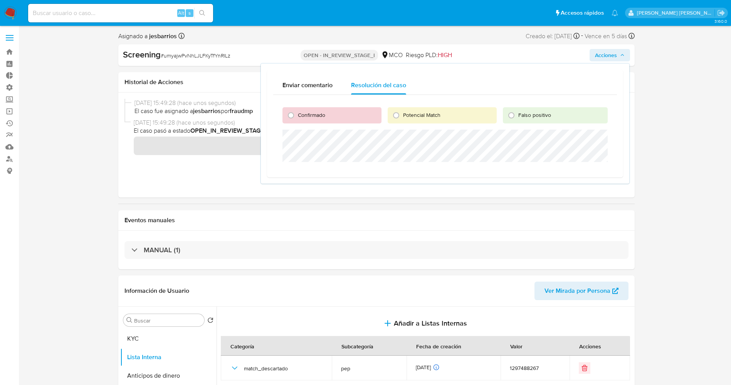
click at [522, 111] on span "Falso positivo" at bounding box center [534, 115] width 33 height 8
click at [518, 111] on input "Falso positivo" at bounding box center [511, 115] width 12 height 12
radio input "true"
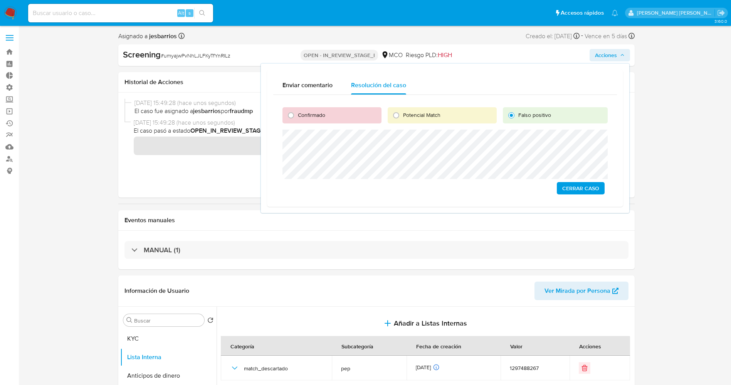
click at [587, 184] on span "Cerrar Caso" at bounding box center [580, 188] width 37 height 11
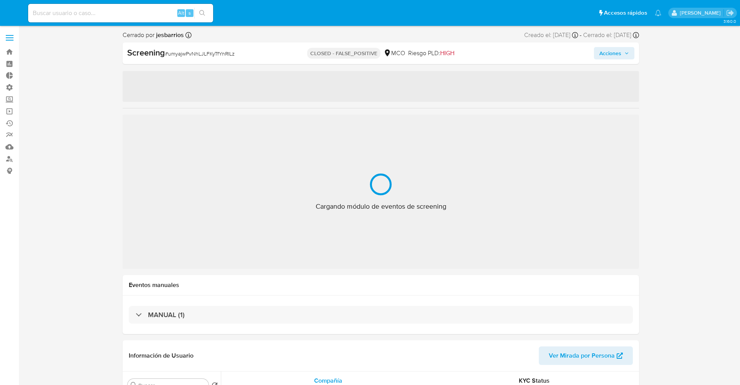
select select "10"
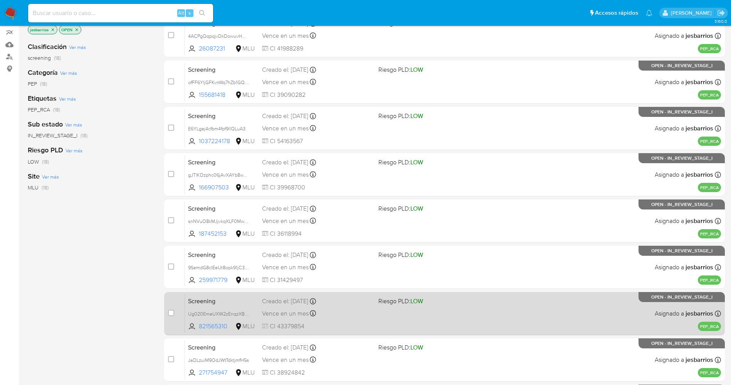
scroll to position [252, 0]
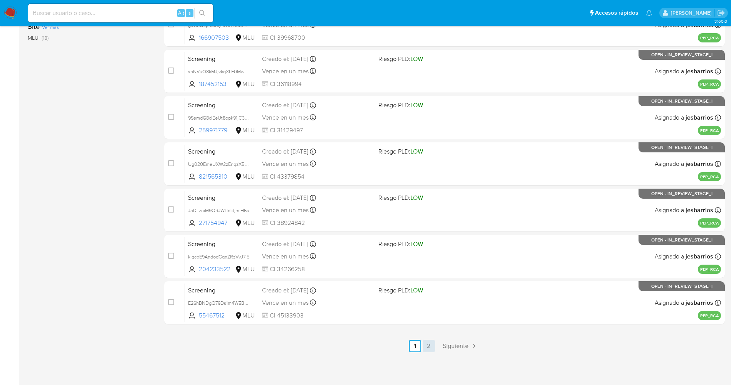
click at [432, 345] on link "2" at bounding box center [429, 346] width 12 height 12
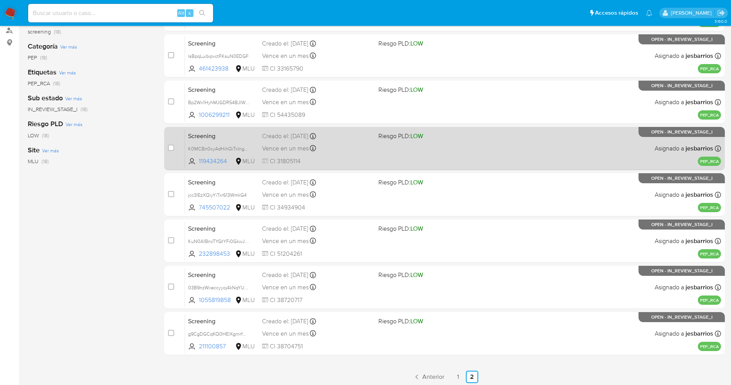
scroll to position [159, 0]
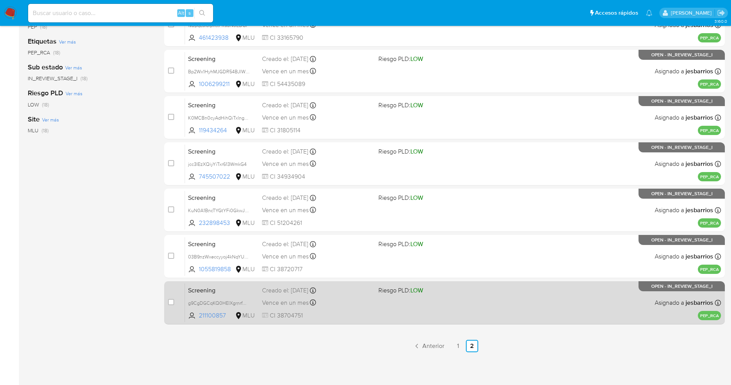
click at [359, 306] on div "Vence en un mes Vence el [DATE] 07:06:51" at bounding box center [317, 302] width 110 height 10
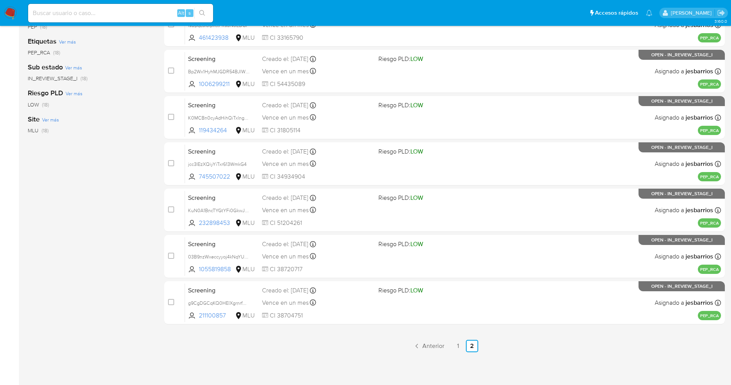
click at [12, 15] on img at bounding box center [10, 13] width 13 height 13
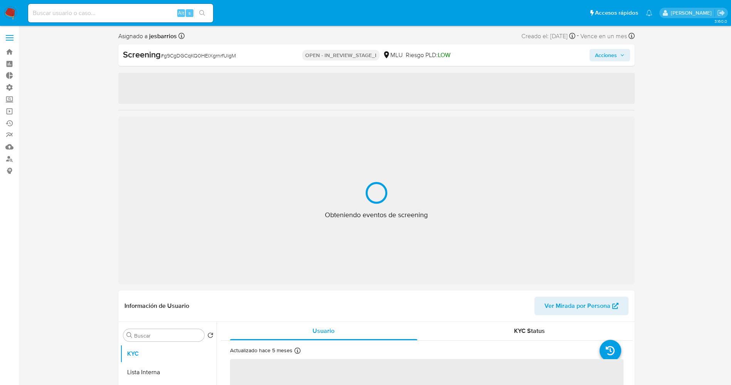
select select "10"
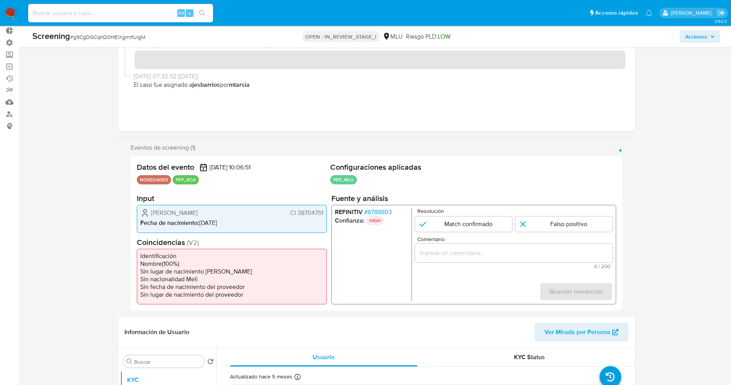
scroll to position [58, 0]
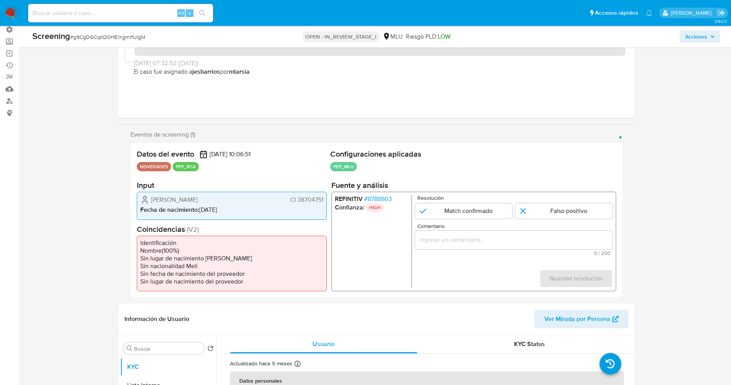
click at [377, 195] on span "# 8788803" at bounding box center [378, 199] width 28 height 8
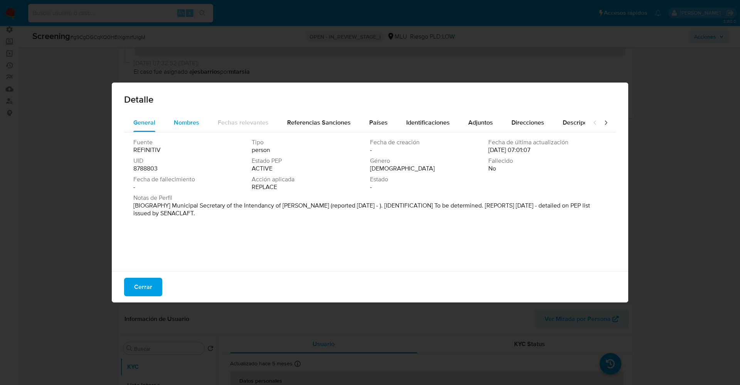
click at [183, 128] on div "Nombres" at bounding box center [186, 122] width 25 height 19
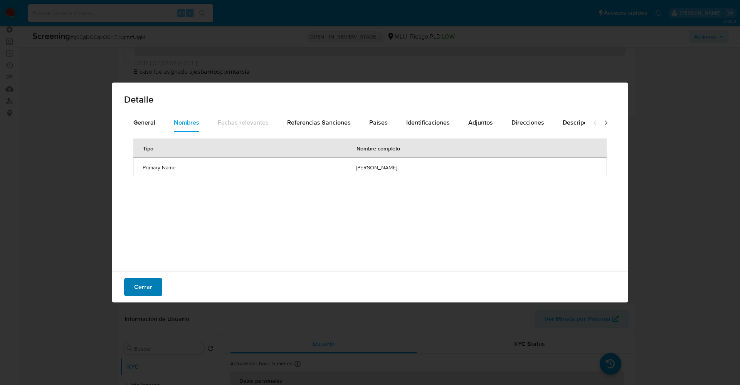
click at [151, 284] on span "Cerrar" at bounding box center [143, 286] width 18 height 17
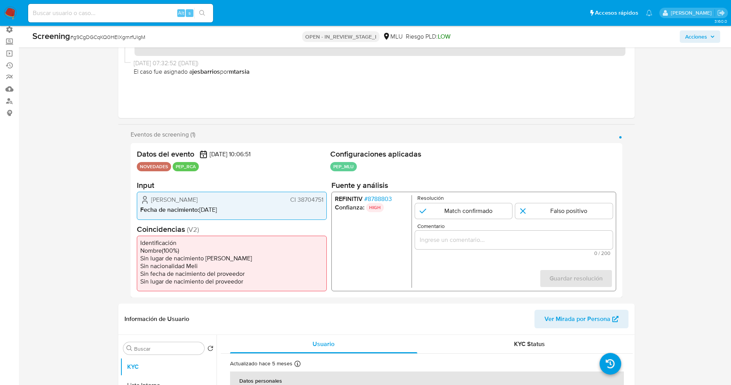
click at [385, 196] on span "# 8788803" at bounding box center [378, 199] width 28 height 8
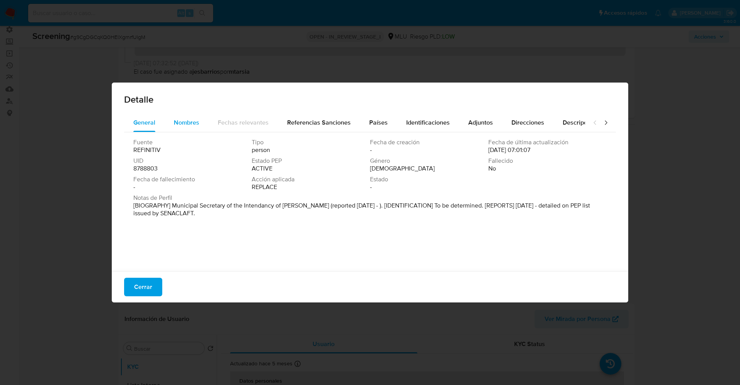
click at [194, 118] on span "Nombres" at bounding box center [186, 122] width 25 height 9
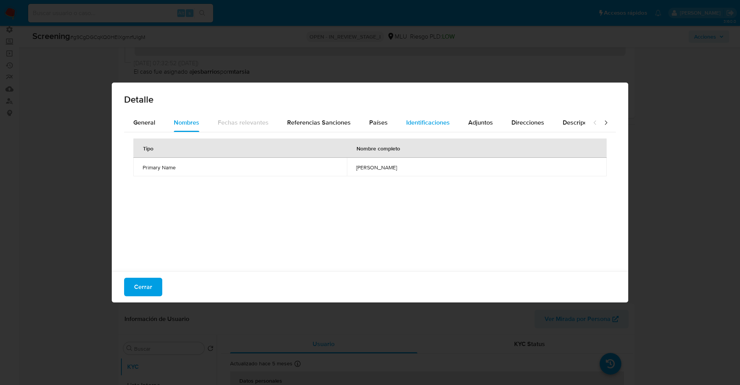
click at [407, 127] on div "Identificaciones" at bounding box center [428, 122] width 44 height 19
click at [380, 122] on span "Países" at bounding box center [378, 122] width 19 height 9
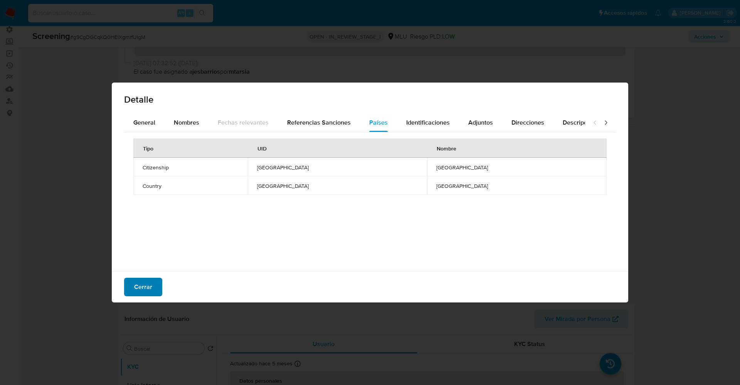
click at [146, 287] on span "Cerrar" at bounding box center [143, 286] width 18 height 17
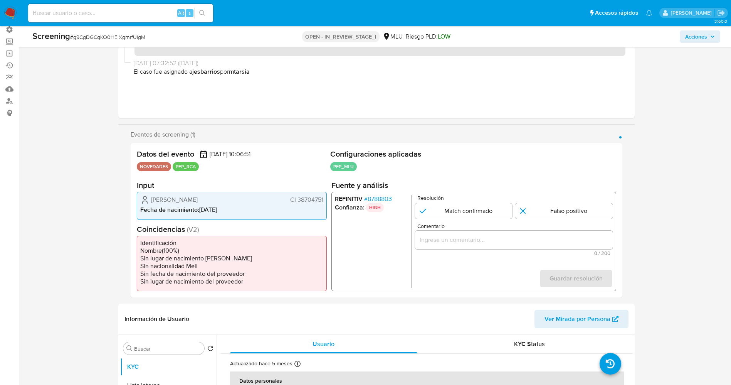
drag, startPoint x: 299, startPoint y: 199, endPoint x: 328, endPoint y: 200, distance: 28.5
click at [328, 200] on div "Datos del evento [DATE] 10:06:51 NOVEDADES PEP_RCA Configuraciones aplicadas PE…" at bounding box center [377, 220] width 492 height 154
click at [155, 204] on div "[PERSON_NAME] CI 38704751 Fecha de nacimiento : [DEMOGRAPHIC_DATA]" at bounding box center [232, 206] width 190 height 28
drag, startPoint x: 151, startPoint y: 200, endPoint x: 213, endPoint y: 200, distance: 61.7
click at [213, 200] on div "[PERSON_NAME] CI 38704751" at bounding box center [231, 199] width 183 height 9
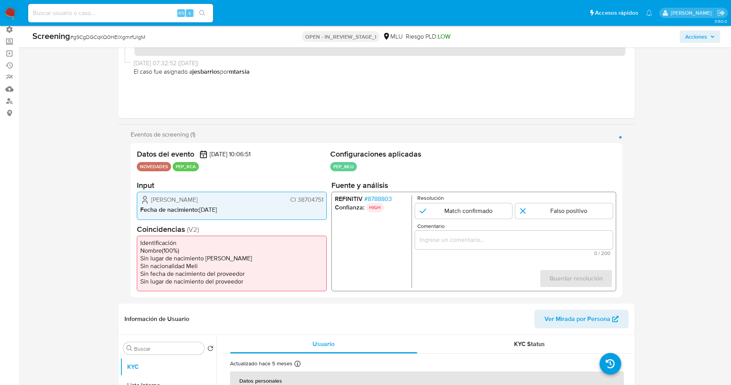
click at [316, 201] on span "CI 38704751" at bounding box center [306, 200] width 33 height 8
click at [371, 198] on span "# 8788803" at bounding box center [378, 199] width 28 height 8
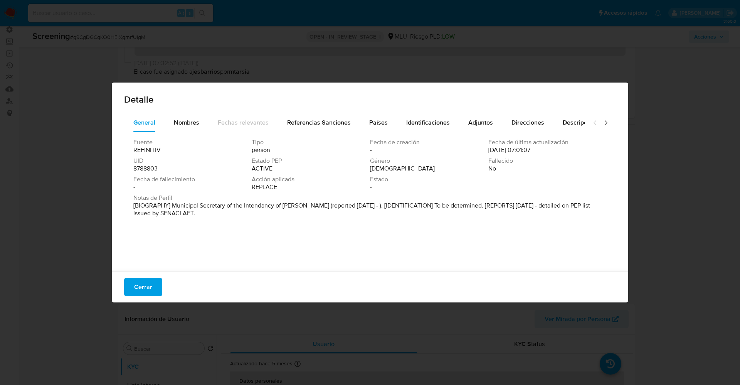
drag, startPoint x: 177, startPoint y: 206, endPoint x: 203, endPoint y: 220, distance: 29.8
click at [203, 220] on div "Fuente REFINITIV Tipo person Fecha de creación - Fecha de última actualización …" at bounding box center [370, 199] width 492 height 135
click at [138, 286] on span "Cerrar" at bounding box center [143, 286] width 18 height 17
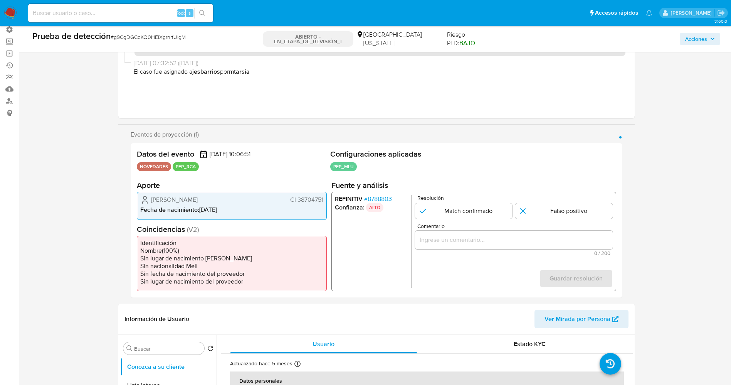
drag, startPoint x: 295, startPoint y: 200, endPoint x: 324, endPoint y: 199, distance: 28.5
click at [324, 199] on div "[PERSON_NAME] CI 38704751 Fecha de nacimiento : [DEMOGRAPHIC_DATA]" at bounding box center [232, 206] width 190 height 28
drag, startPoint x: 152, startPoint y: 200, endPoint x: 231, endPoint y: 199, distance: 79.4
click at [231, 199] on div "[PERSON_NAME] CI 38704751" at bounding box center [231, 199] width 183 height 9
drag, startPoint x: 296, startPoint y: 199, endPoint x: 326, endPoint y: 199, distance: 30.1
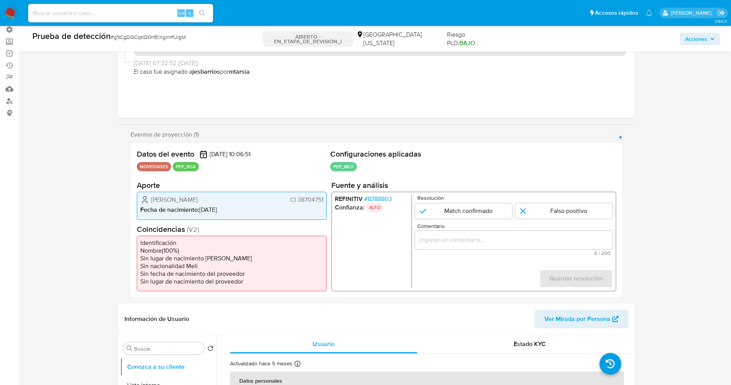
click at [326, 199] on div "[PERSON_NAME] CI 38704751 Fecha de nacimiento : [DEMOGRAPHIC_DATA]" at bounding box center [232, 206] width 190 height 28
drag, startPoint x: 148, startPoint y: 199, endPoint x: 211, endPoint y: 201, distance: 62.9
click at [211, 201] on div "[PERSON_NAME] CI 38704751" at bounding box center [231, 199] width 183 height 9
drag, startPoint x: 178, startPoint y: 204, endPoint x: 158, endPoint y: 204, distance: 20.0
click at [158, 204] on div "[PERSON_NAME] CI 38704751 Fecha de nacimiento : [DEMOGRAPHIC_DATA]" at bounding box center [232, 206] width 190 height 28
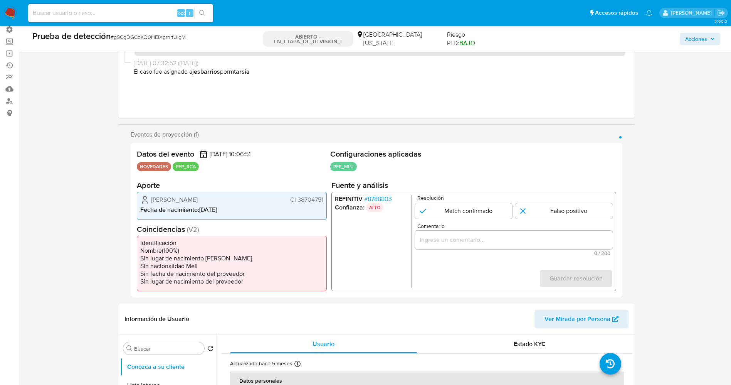
click at [188, 205] on span "Fecha de nacimiento :" at bounding box center [169, 209] width 59 height 9
click at [160, 199] on div "[PERSON_NAME] CI 38704751" at bounding box center [231, 199] width 183 height 9
click at [157, 199] on span "[PERSON_NAME]" at bounding box center [174, 200] width 47 height 8
drag, startPoint x: 149, startPoint y: 199, endPoint x: 316, endPoint y: 195, distance: 167.3
click at [325, 193] on div "[PERSON_NAME] CI 38704751 Fecha de nacimiento : [DEMOGRAPHIC_DATA]" at bounding box center [232, 206] width 190 height 28
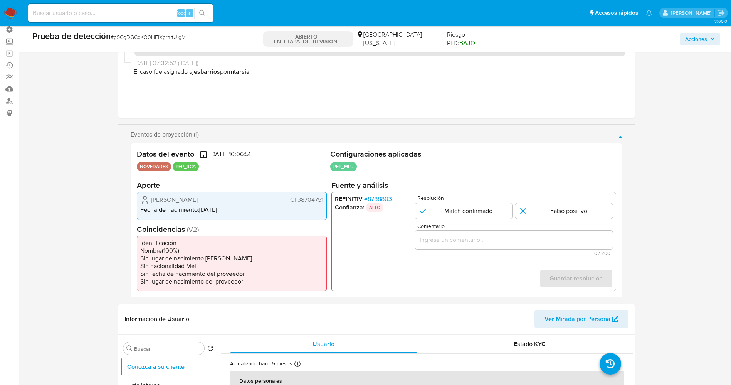
click at [385, 197] on font "8788803" at bounding box center [379, 198] width 24 height 9
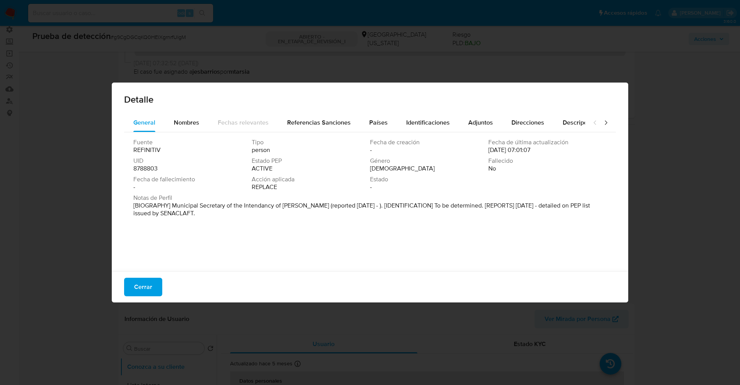
drag, startPoint x: 197, startPoint y: 215, endPoint x: 222, endPoint y: 226, distance: 27.3
click at [223, 235] on div "Fuente REFINITIV Tipo person Fecha de creación - Fecha de última actualización …" at bounding box center [370, 199] width 492 height 135
click at [213, 178] on span "Fecha de fallecimiento" at bounding box center [191, 179] width 117 height 8
drag, startPoint x: 171, startPoint y: 205, endPoint x: 304, endPoint y: 206, distance: 133.0
click at [304, 206] on font "[BIOGRAFÍA] Secretario Municipal de la [PERSON_NAME] (reportado en [DATE]). [ID…" at bounding box center [368, 209] width 471 height 17
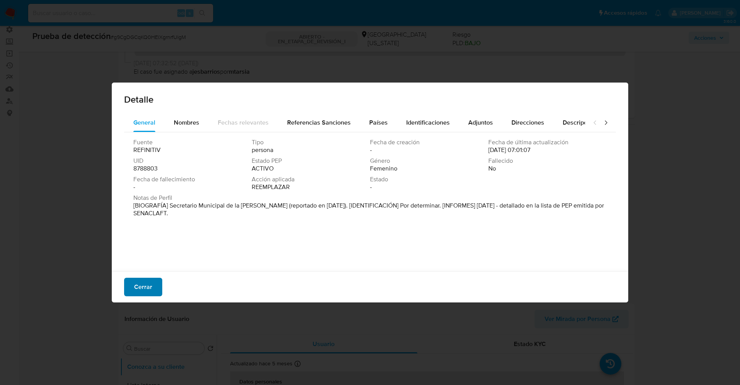
drag, startPoint x: 144, startPoint y: 288, endPoint x: 167, endPoint y: 277, distance: 25.5
click at [145, 289] on font "Cerrar" at bounding box center [143, 287] width 18 height 19
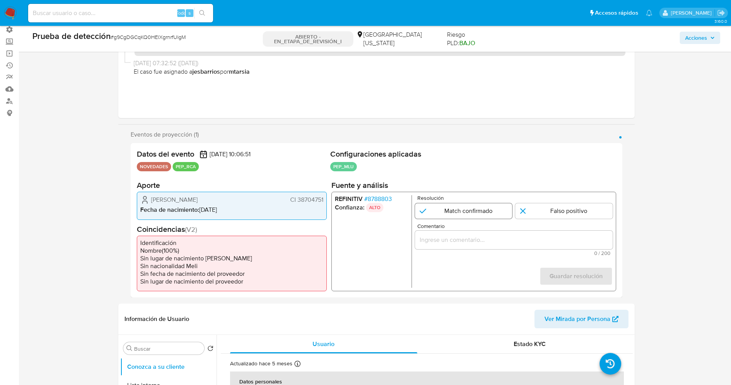
click at [451, 211] on input "1 de 1" at bounding box center [464, 210] width 98 height 15
radio input "true"
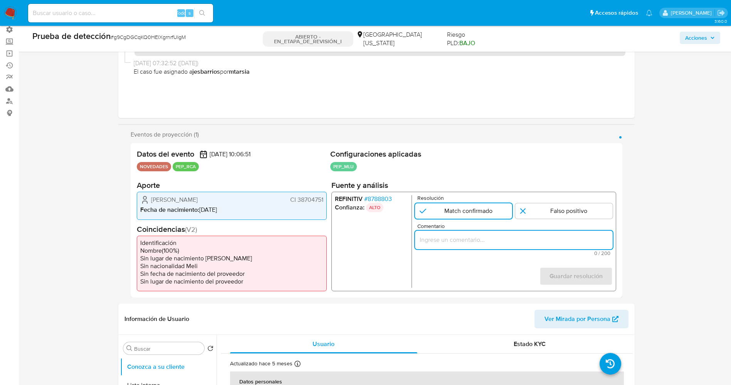
click at [456, 237] on input "Comentario" at bounding box center [514, 240] width 198 height 10
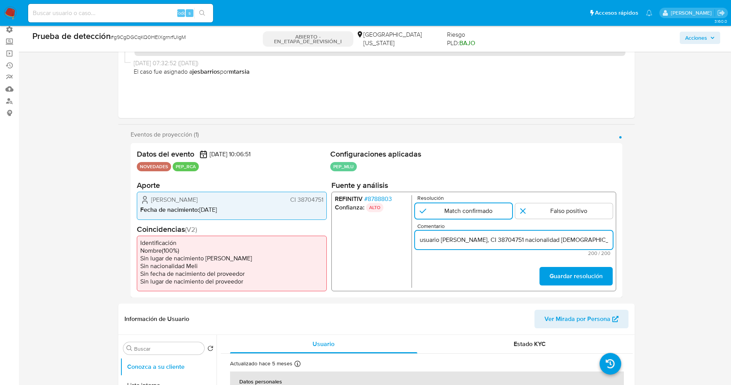
scroll to position [0, 353]
click at [422, 242] on input "usuario Mariana Espinel Vera, CI 38704751 nacionalidad Uruguaya, por coincidir …" at bounding box center [514, 240] width 198 height 10
drag, startPoint x: 458, startPoint y: 239, endPoint x: 498, endPoint y: 240, distance: 40.1
click at [498, 240] on input "usuario Mariana Espinel Vera, CI 38704751 nacionalidad Uruguaya, por coincidir …" at bounding box center [514, 240] width 198 height 10
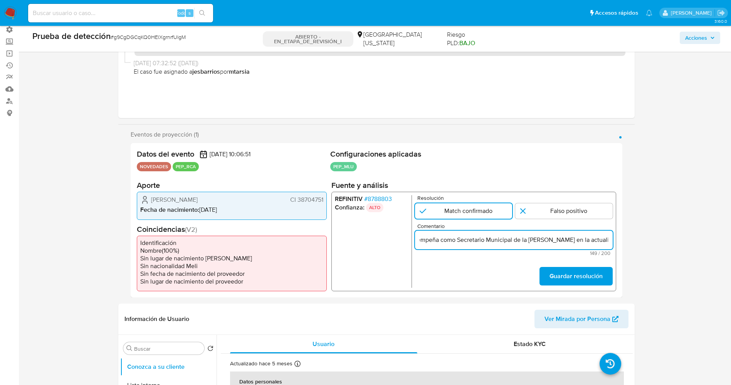
scroll to position [0, 231]
type input "usuario Mariana Espinel Vera, CI 38704751 nacionalidad Uruguaya, se desempeña c…"
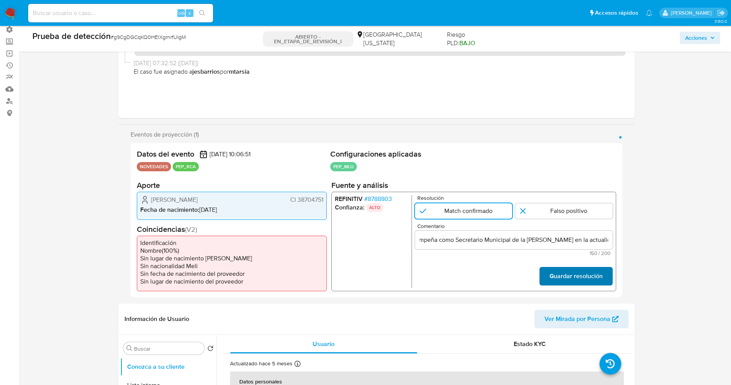
click at [568, 280] on font "Guardar resolución" at bounding box center [575, 276] width 53 height 19
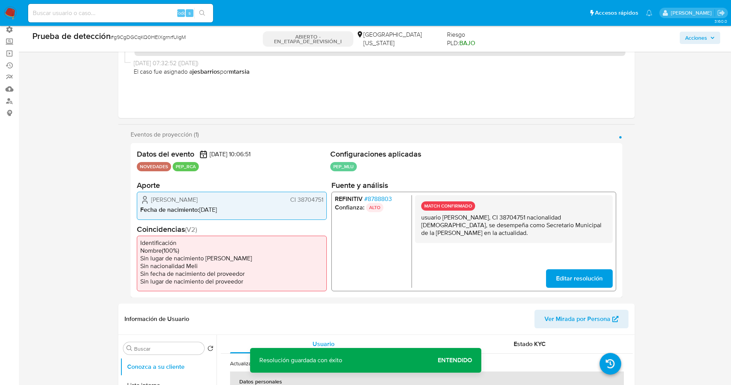
drag, startPoint x: 419, startPoint y: 219, endPoint x: 512, endPoint y: 235, distance: 94.2
click at [512, 235] on div "MATCH CONFIRMADO usuario Mariana Espinel Vera, CI 38704751 nacionalidad Uruguay…" at bounding box center [514, 219] width 198 height 48
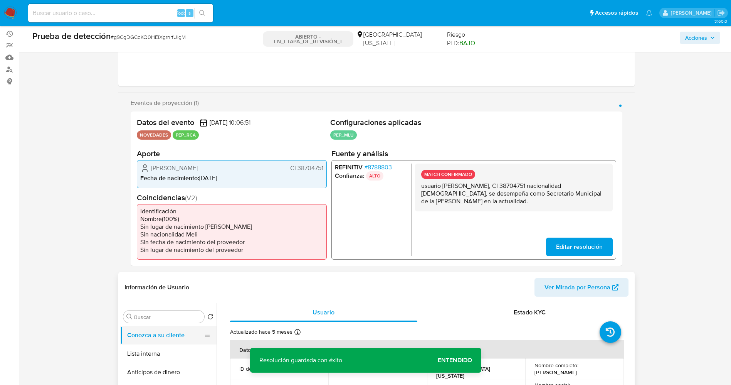
scroll to position [116, 0]
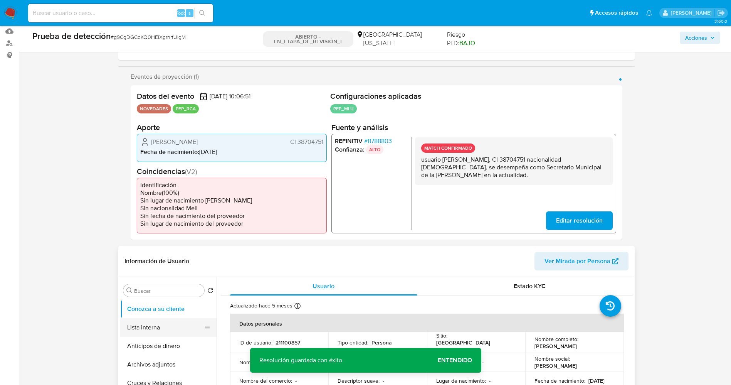
click at [151, 330] on button "Lista interna" at bounding box center [165, 327] width 90 height 19
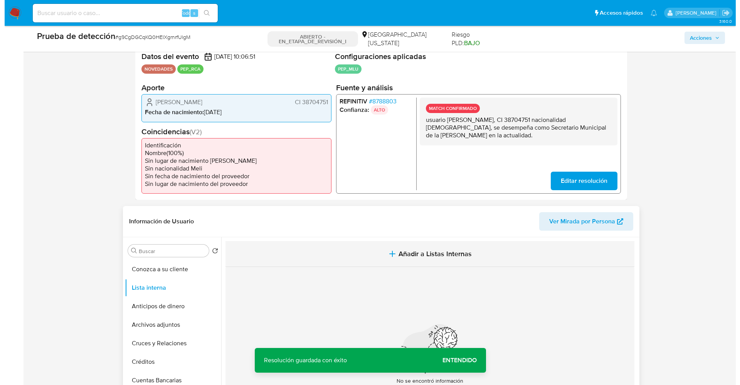
scroll to position [173, 0]
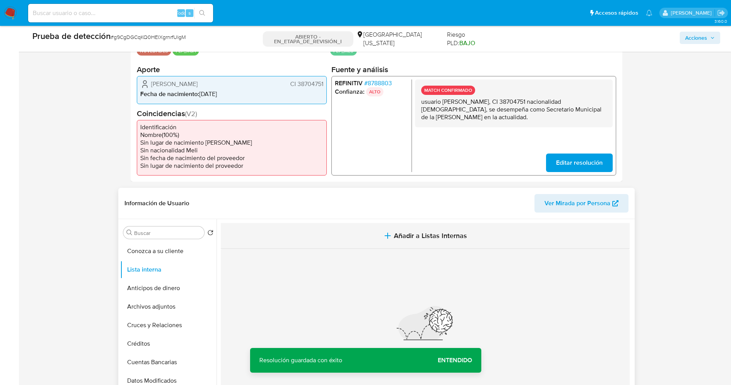
click at [410, 234] on span "Añadir a Listas Internas" at bounding box center [430, 235] width 73 height 8
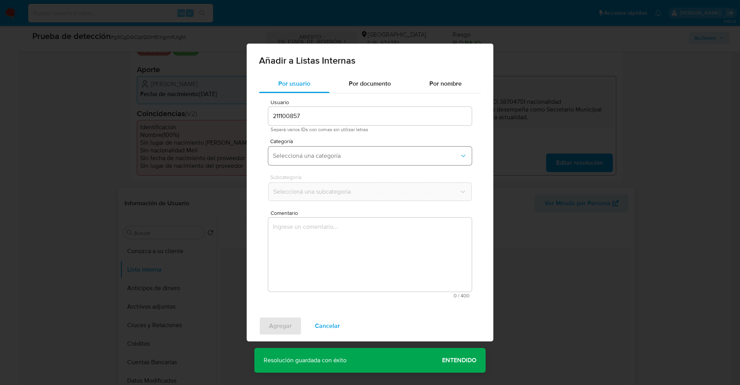
click at [324, 160] on button "Seleccioná una categoría" at bounding box center [370, 155] width 204 height 19
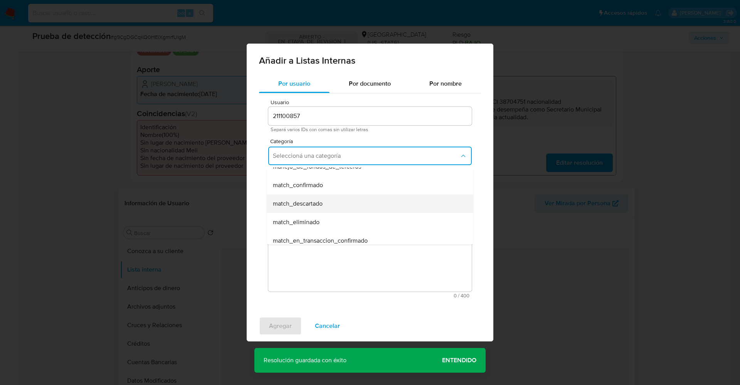
scroll to position [58, 0]
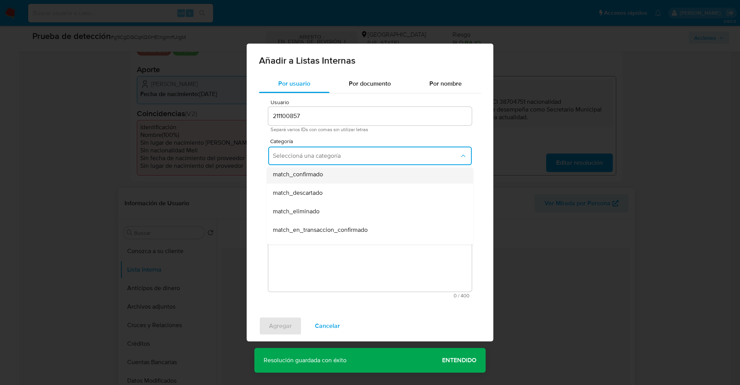
click at [322, 179] on div "match_confirmado" at bounding box center [368, 174] width 190 height 19
click at [326, 195] on button "Seleccioná una subcategoría" at bounding box center [370, 191] width 204 height 19
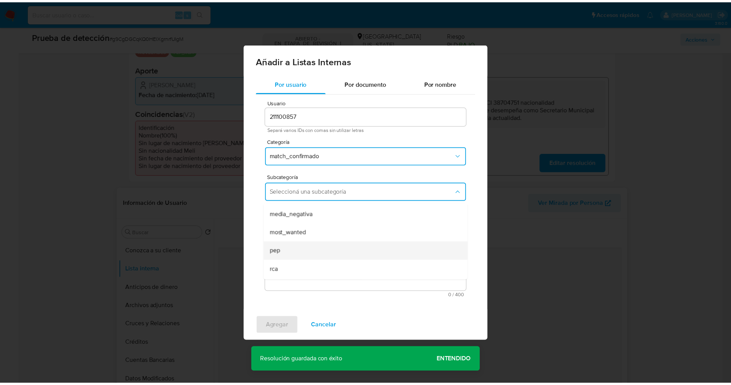
scroll to position [52, 0]
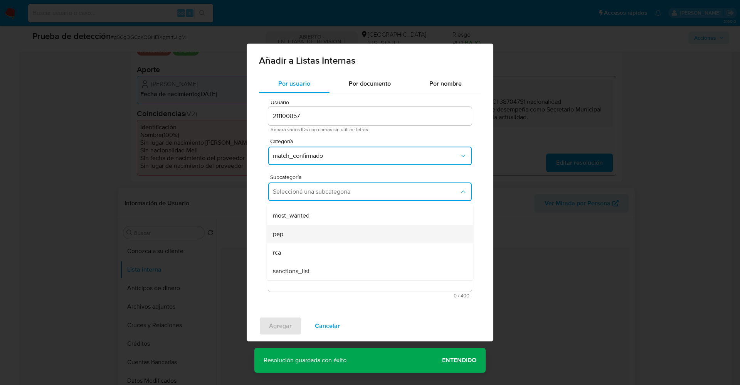
click at [313, 234] on div "pep" at bounding box center [368, 234] width 190 height 19
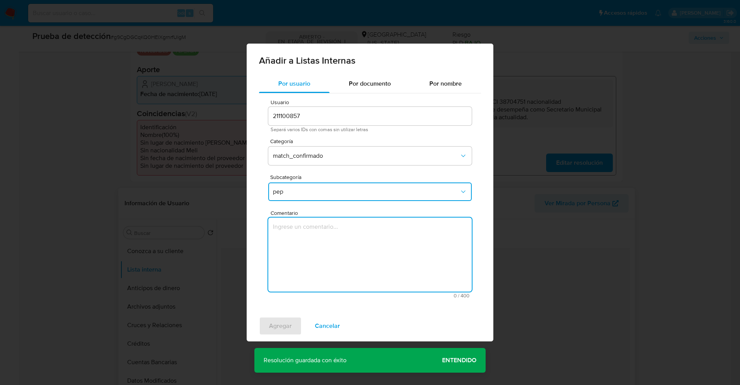
click at [313, 234] on textarea "Comentario" at bounding box center [370, 254] width 204 height 74
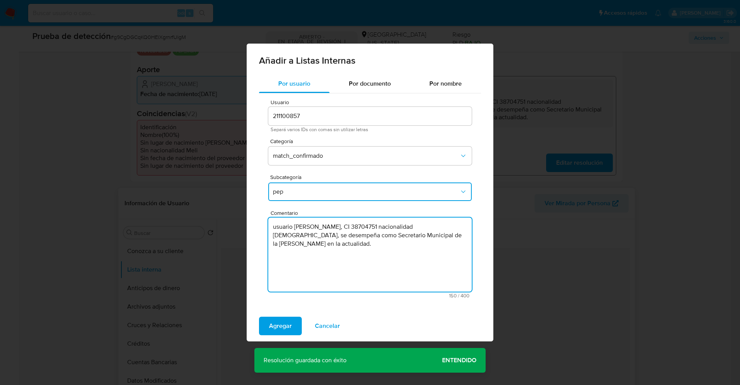
click at [277, 226] on textarea "usuario Mariana Espinel Vera, CI 38704751 nacionalidad Uruguaya, se desempeña c…" at bounding box center [370, 254] width 204 height 74
type textarea "Usuario Mariana Espinel Vera, CI 38704751 nacionalidad Uruguaya, se desempeña c…"
click at [289, 321] on span "Agregar" at bounding box center [280, 325] width 23 height 17
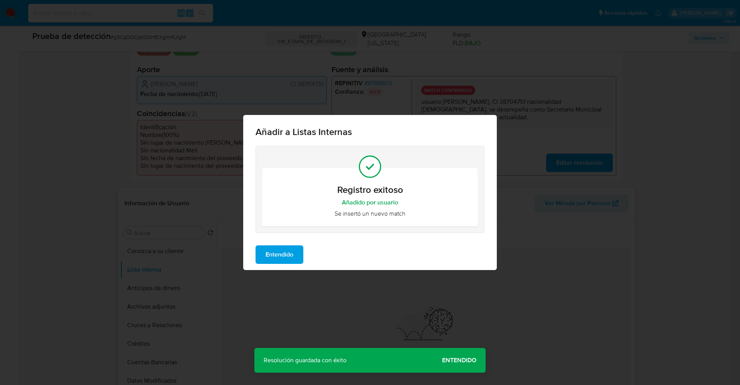
click at [280, 249] on span "Entendido" at bounding box center [280, 254] width 28 height 17
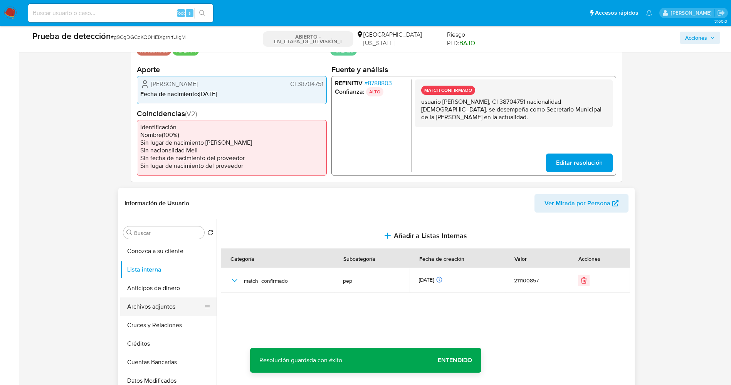
click at [171, 310] on button "Archivos adjuntos" at bounding box center [165, 306] width 90 height 19
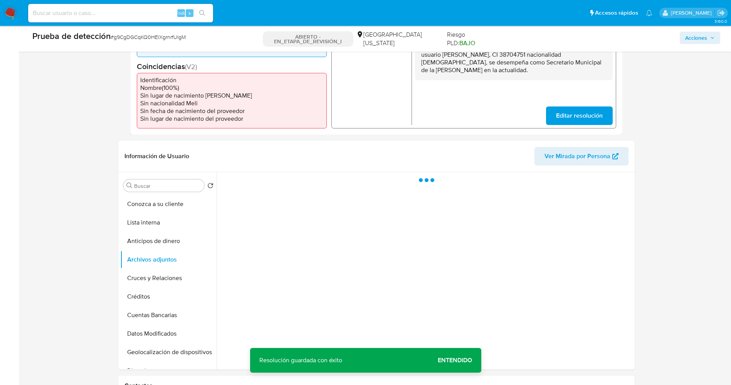
scroll to position [231, 0]
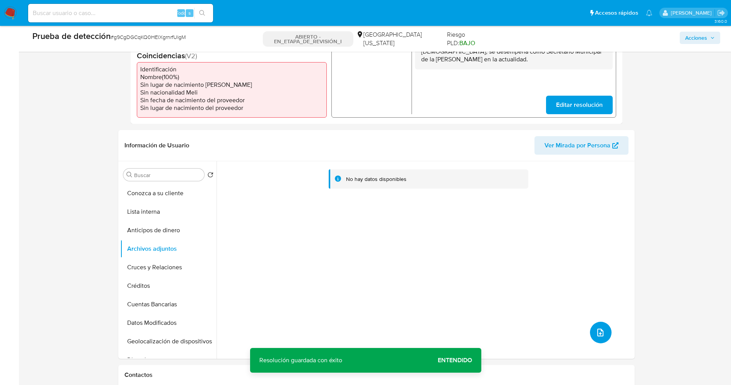
click at [591, 337] on button "subir archivo" at bounding box center [601, 332] width 22 height 22
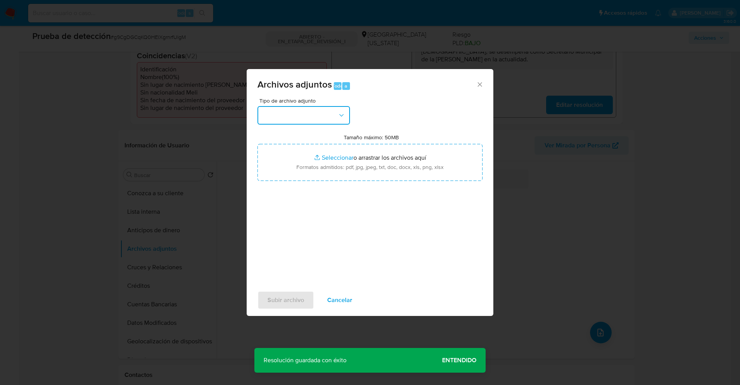
click at [278, 118] on button "button" at bounding box center [303, 115] width 93 height 19
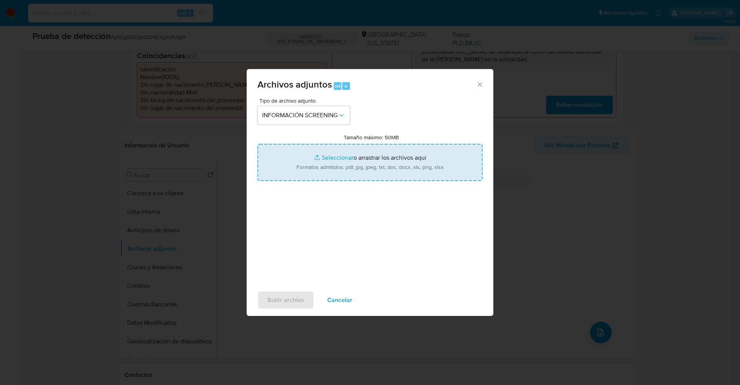
type input "C:\fakepath\_Mariana Espinel Vera_ LAVADO DE DINERO - Buscar con Google.pdf"
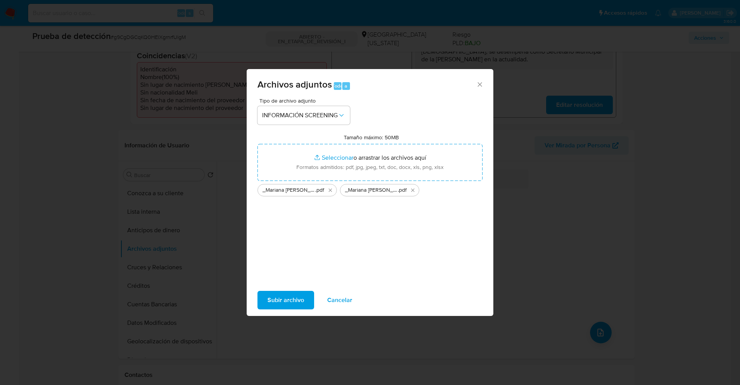
click at [298, 299] on span "Subir archivo" at bounding box center [285, 299] width 37 height 17
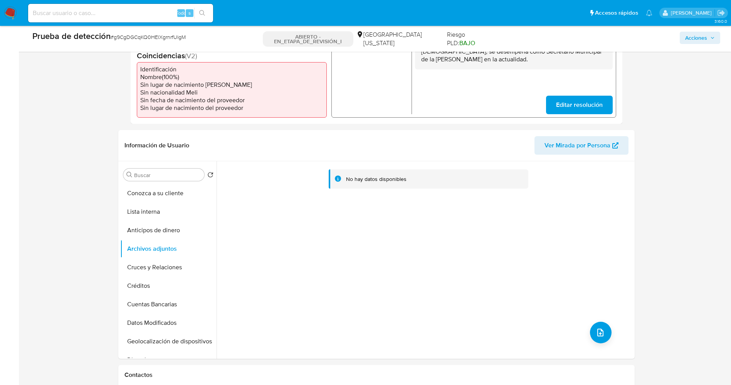
click at [151, 210] on button "Lista interna" at bounding box center [168, 211] width 96 height 19
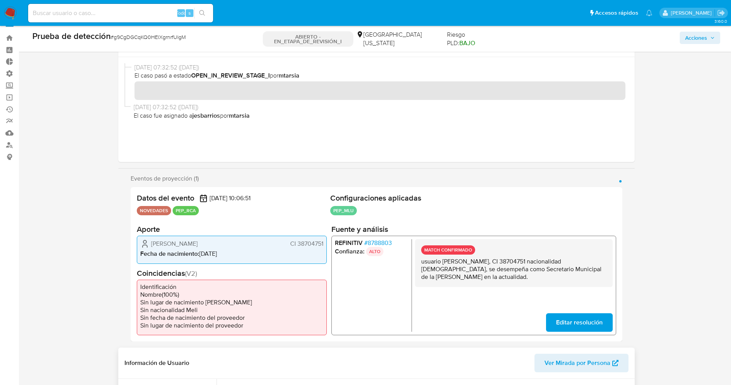
scroll to position [0, 0]
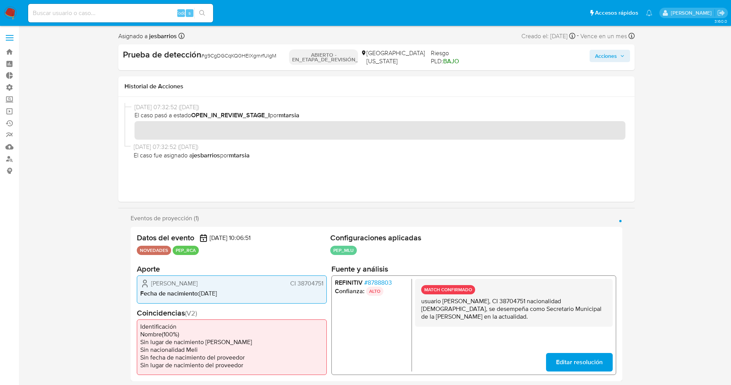
click at [608, 52] on font "Acciones" at bounding box center [606, 56] width 22 height 12
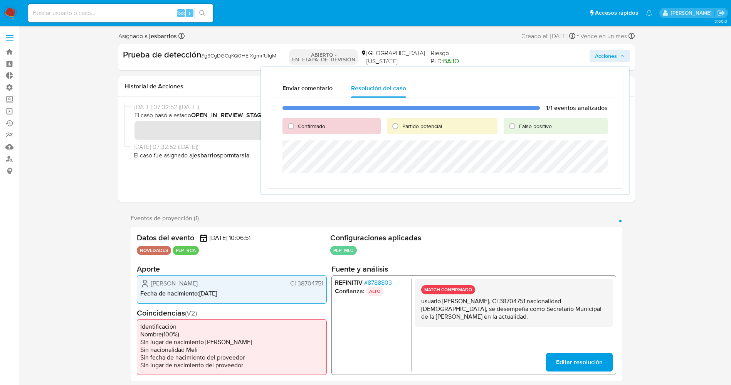
click at [313, 129] on span "Confirmado" at bounding box center [311, 126] width 27 height 8
click at [297, 129] on input "Confirmado" at bounding box center [291, 126] width 12 height 12
radio input "true"
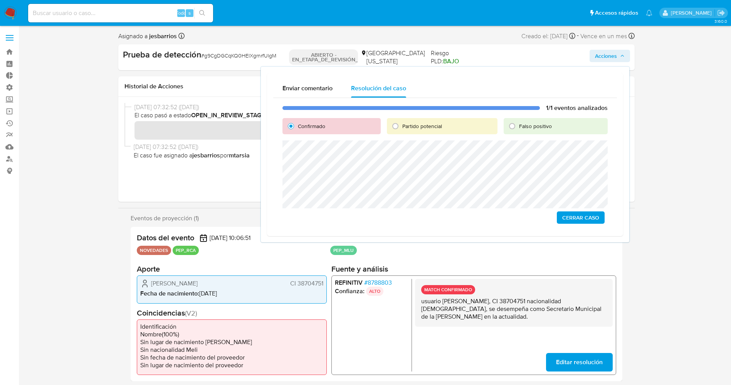
click at [587, 219] on span "Cerrar Caso" at bounding box center [580, 217] width 37 height 11
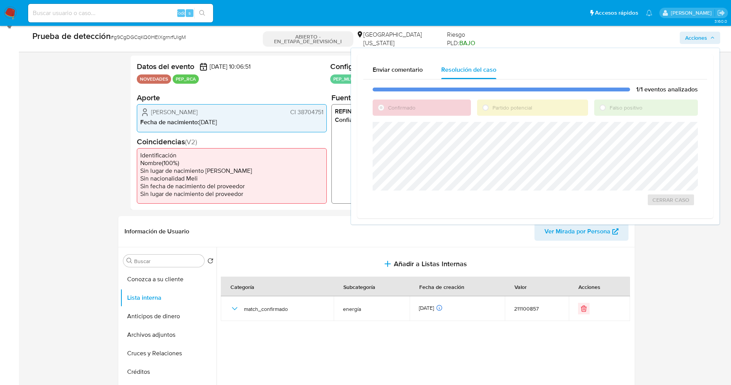
scroll to position [116, 0]
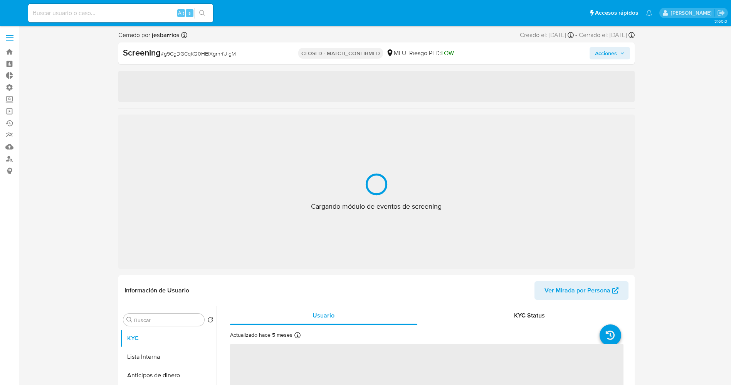
select select "10"
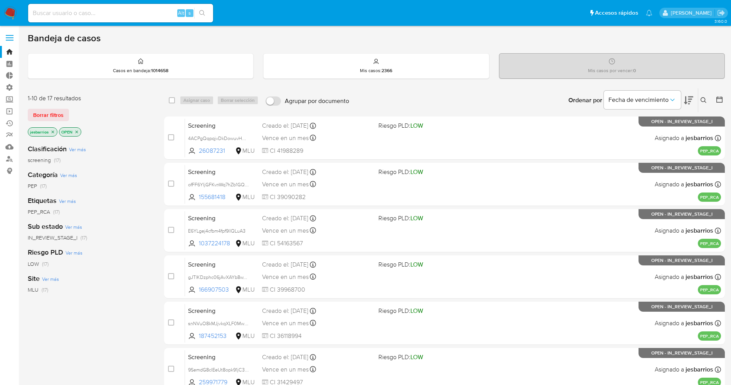
scroll to position [252, 0]
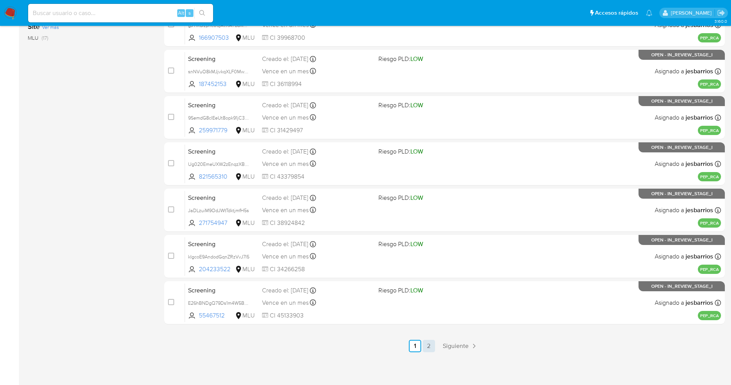
click at [429, 348] on link "2" at bounding box center [429, 346] width 12 height 12
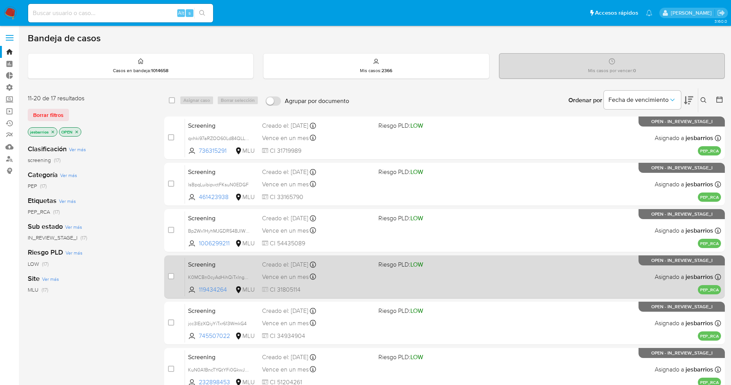
scroll to position [113, 0]
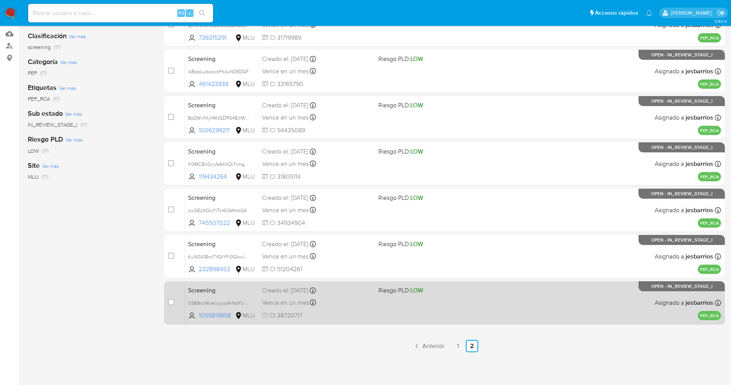
click at [365, 310] on div "Screening 03B9nzWxeccyyoj4kNqYU5T7 1055819858 MLU Riesgo PLD: LOW Creado el: [D…" at bounding box center [453, 302] width 536 height 39
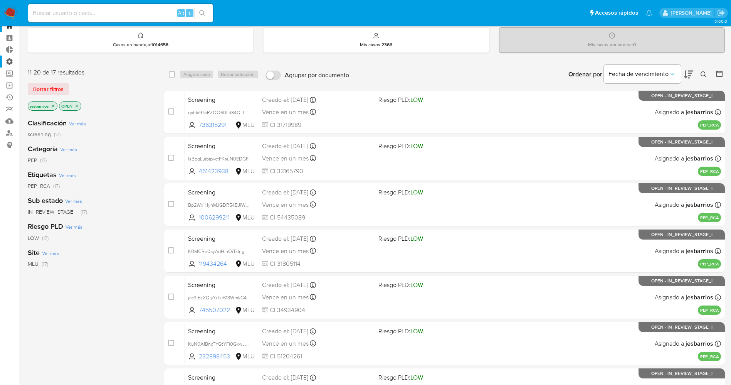
scroll to position [0, 0]
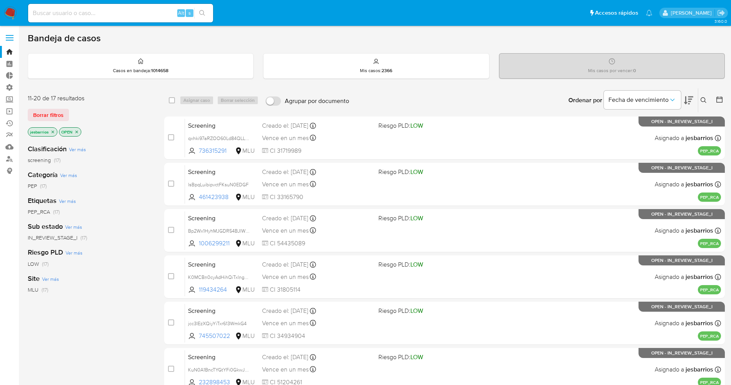
click at [8, 10] on img at bounding box center [10, 13] width 13 height 13
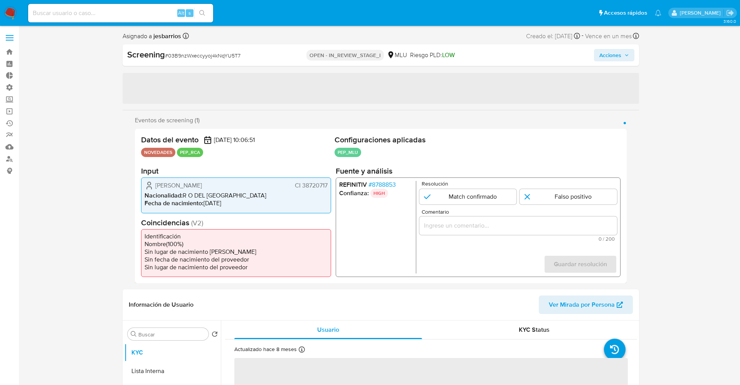
select select "10"
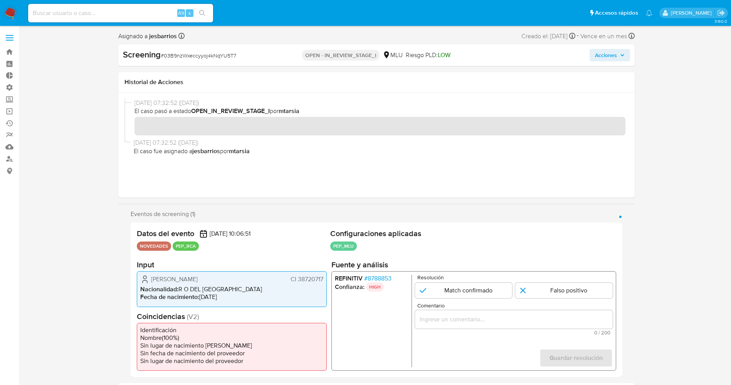
click at [375, 276] on span "# 8788853" at bounding box center [377, 278] width 27 height 8
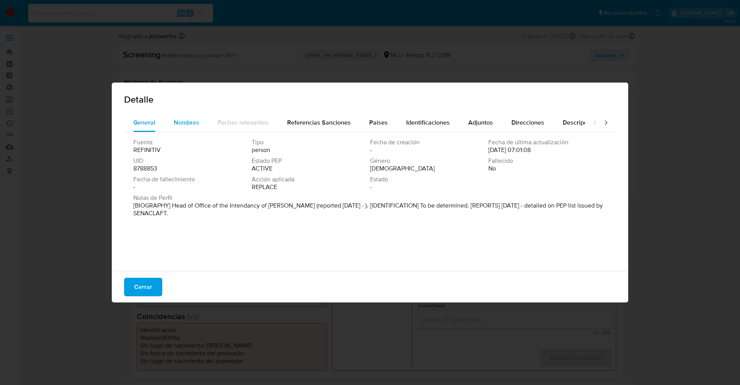
click at [188, 127] on div "Nombres" at bounding box center [186, 122] width 25 height 19
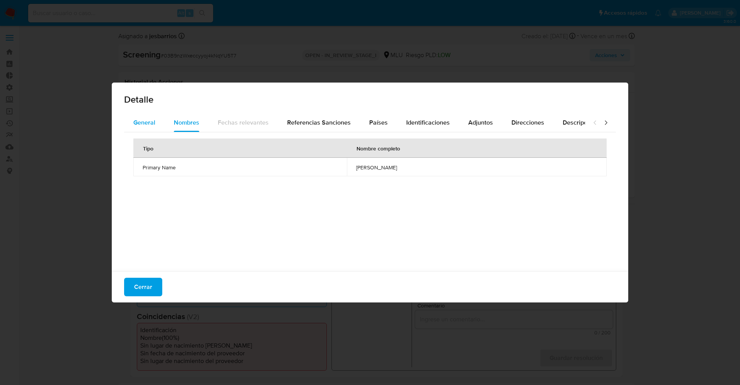
click at [146, 123] on span "General" at bounding box center [144, 122] width 22 height 9
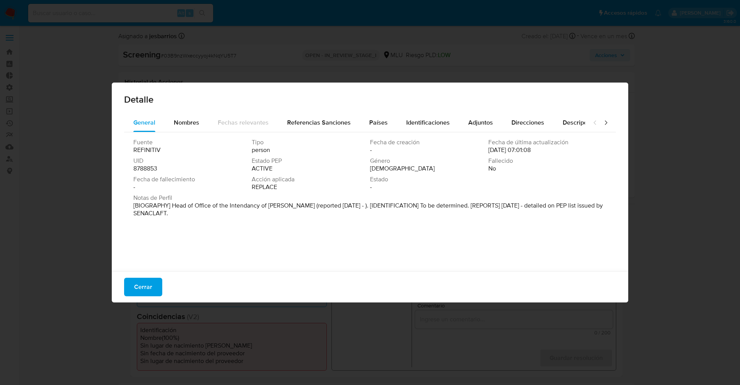
drag, startPoint x: 175, startPoint y: 209, endPoint x: 197, endPoint y: 233, distance: 32.2
click at [197, 233] on div "Fuente REFINITIV Tipo person Fecha de creación - Fecha de última actualización …" at bounding box center [370, 199] width 492 height 135
click at [196, 119] on span "Nombres" at bounding box center [186, 122] width 25 height 9
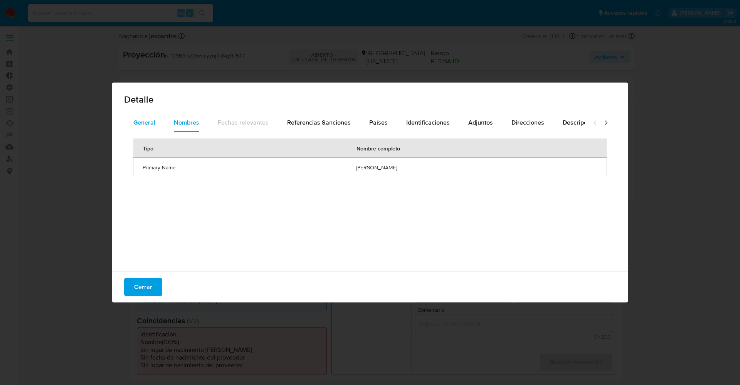
click at [160, 123] on button "General" at bounding box center [144, 122] width 40 height 19
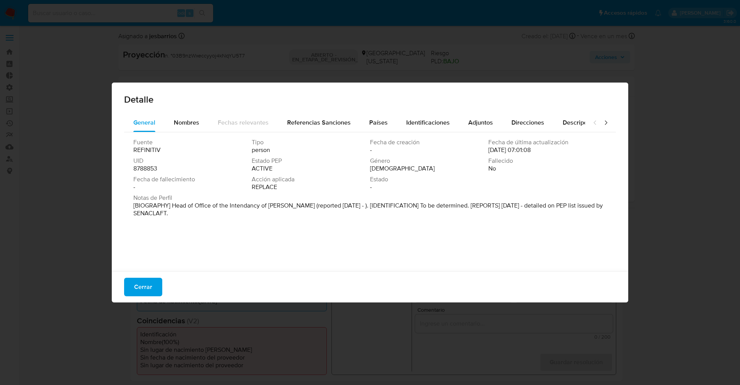
click at [155, 275] on div "Cerrar" at bounding box center [370, 286] width 516 height 31
click at [154, 280] on button "Cerrar" at bounding box center [143, 287] width 38 height 19
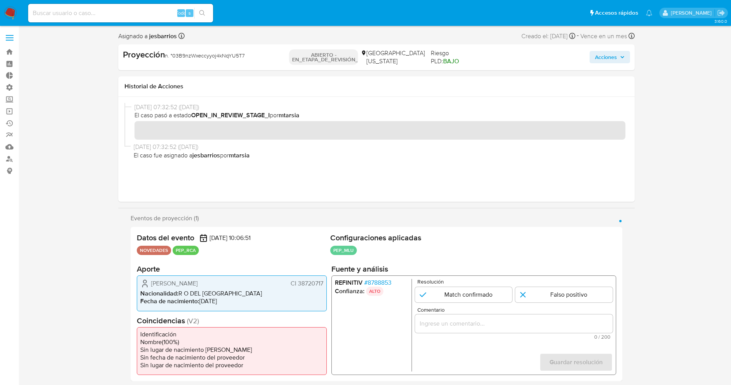
click at [384, 280] on font "8788853" at bounding box center [379, 282] width 24 height 9
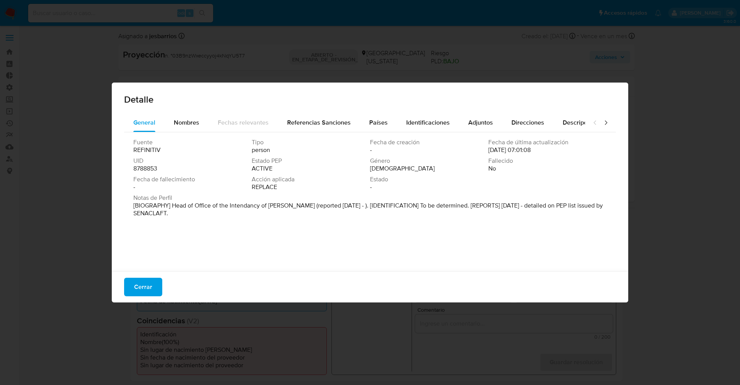
drag, startPoint x: 177, startPoint y: 204, endPoint x: 225, endPoint y: 206, distance: 49.0
click at [225, 206] on p "[BIOGRAPHY] Head of Office of the Intendancy of Soriano (reported Sep 2025 - ).…" at bounding box center [369, 209] width 472 height 15
click at [190, 124] on span "Nombres" at bounding box center [186, 122] width 25 height 9
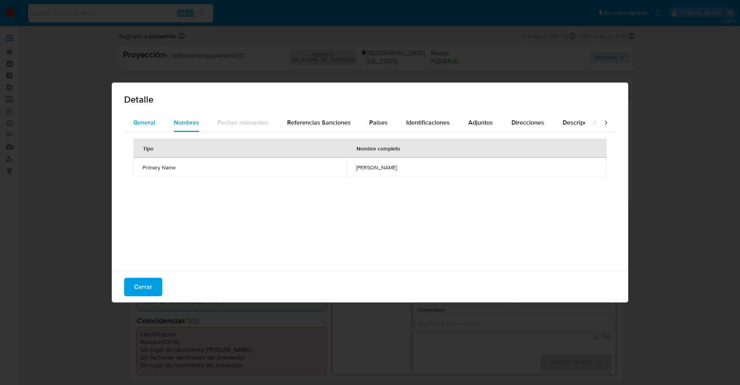
drag, startPoint x: 123, startPoint y: 122, endPoint x: 130, endPoint y: 123, distance: 6.6
click at [124, 123] on div "General Nombres Fechas relevantes Referencias Sanciones Países Identificaciones…" at bounding box center [370, 193] width 516 height 160
click at [137, 123] on span "General" at bounding box center [144, 122] width 22 height 9
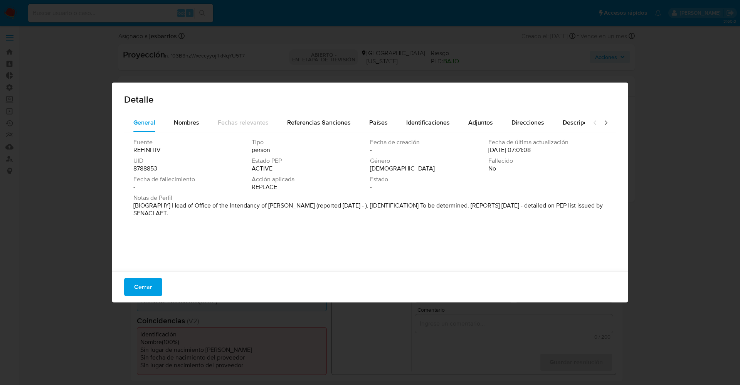
click at [226, 224] on div "Fuente REFINITIV Tipo person Fecha de creación - Fecha de última actualización …" at bounding box center [370, 199] width 492 height 135
click at [150, 294] on font "Cerrar" at bounding box center [143, 287] width 18 height 19
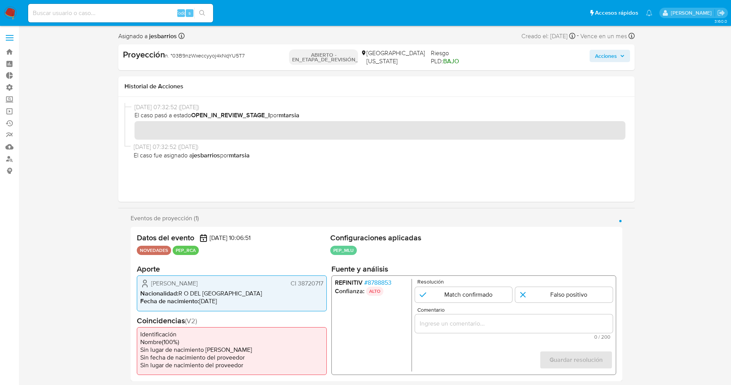
drag, startPoint x: 305, startPoint y: 282, endPoint x: 327, endPoint y: 282, distance: 22.4
click at [327, 282] on div "Datos del evento 14/09/2025 10:06:51 NOVEDADES PEP_RCA Configuraciones aplicada…" at bounding box center [377, 304] width 492 height 154
drag, startPoint x: 153, startPoint y: 285, endPoint x: 230, endPoint y: 285, distance: 77.9
click at [230, 285] on div "Jonathan Torres Osores CI 38720717" at bounding box center [231, 283] width 183 height 9
click at [161, 308] on div "Jonathan Torres Osores CI 38720717 Nacionalidad : R O DEL URUGUAY Fecha de naci…" at bounding box center [232, 292] width 190 height 35
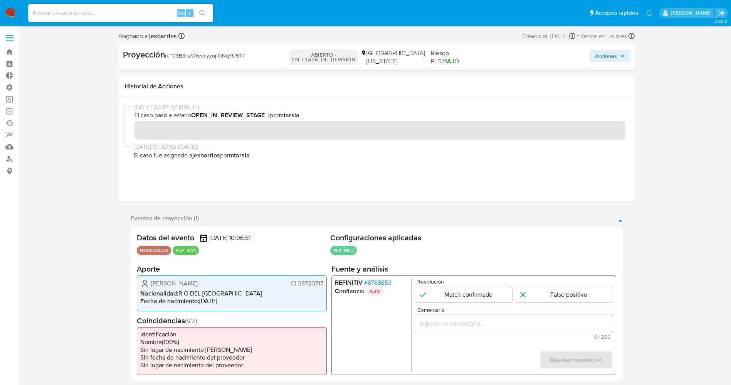
drag, startPoint x: 144, startPoint y: 278, endPoint x: 325, endPoint y: 283, distance: 181.2
click at [325, 283] on div "Jonathan Torres Osores CI 38720717 Nacionalidad : R O DEL URUGUAY Fecha de naci…" at bounding box center [232, 292] width 190 height 35
click at [386, 281] on font "8788853" at bounding box center [379, 282] width 24 height 9
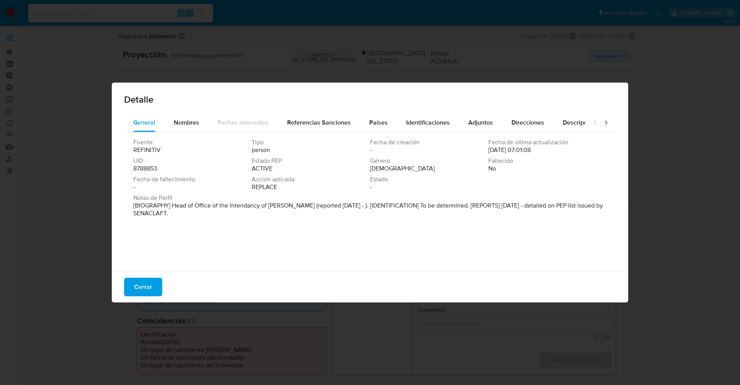
drag, startPoint x: 170, startPoint y: 208, endPoint x: 195, endPoint y: 211, distance: 24.5
click at [195, 211] on p "[BIOGRAPHY] Head of Office of the Intendancy of Soriano (reported Sep 2025 - ).…" at bounding box center [369, 209] width 472 height 15
drag, startPoint x: 188, startPoint y: 187, endPoint x: 175, endPoint y: 196, distance: 16.0
click at [187, 187] on div "Fecha de fallecimiento -" at bounding box center [192, 182] width 118 height 15
drag, startPoint x: 217, startPoint y: 209, endPoint x: 288, endPoint y: 206, distance: 71.0
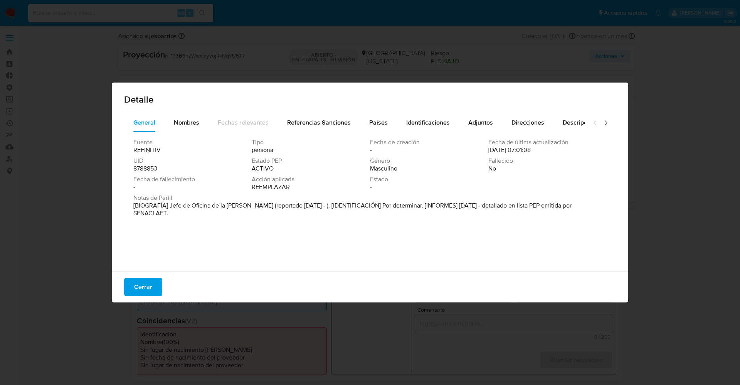
click at [288, 206] on font "[BIOGRAFÍA] Jefe de Oficina de la Intendencia de Soriano (reportado sept. 2025 …" at bounding box center [352, 209] width 438 height 17
click at [154, 287] on button "Cerrar" at bounding box center [143, 287] width 38 height 19
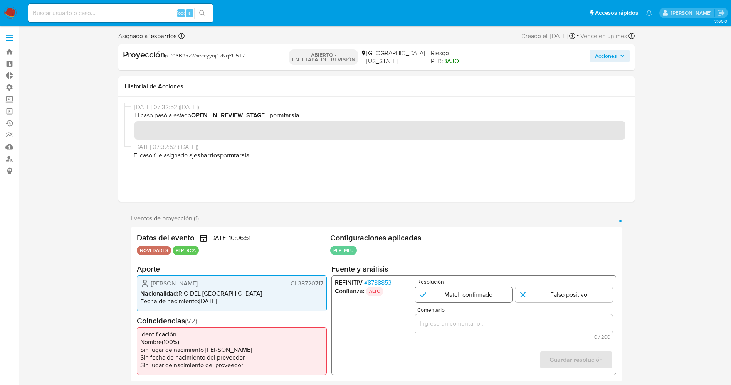
click at [452, 291] on input "1 de 1" at bounding box center [464, 294] width 98 height 15
radio input "true"
click at [455, 316] on div "1 de 1" at bounding box center [514, 323] width 198 height 19
click at [455, 321] on input "Comentario" at bounding box center [514, 323] width 198 height 10
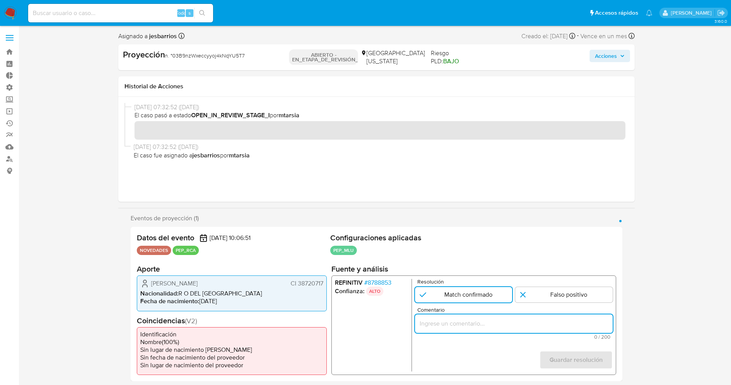
paste input "usuario Jonathan Torres Osores CI 38720717 nacionalidad Uruguaya, por coincidir…"
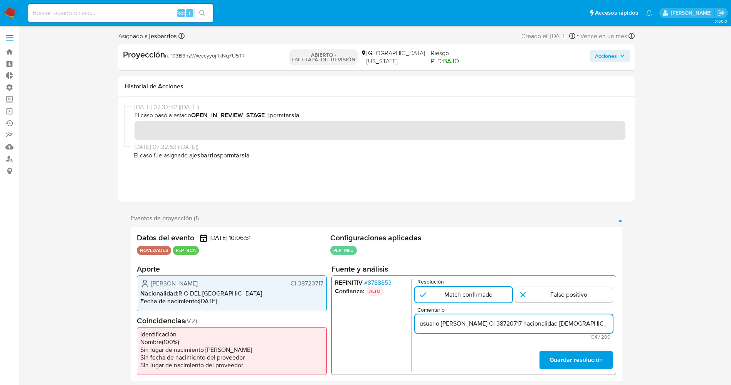
scroll to position [0, 96]
drag, startPoint x: 513, startPoint y: 324, endPoint x: 621, endPoint y: 327, distance: 108.4
click at [621, 327] on div "Datos del evento 14/09/2025 10:06:51 NOVEDADES PEP_RCA Configuraciones aplicada…" at bounding box center [377, 304] width 492 height 154
click at [424, 325] on input "usuario Jonathan Torres Osores CI 38720717 nacionalidad Uruguaya," at bounding box center [514, 323] width 198 height 10
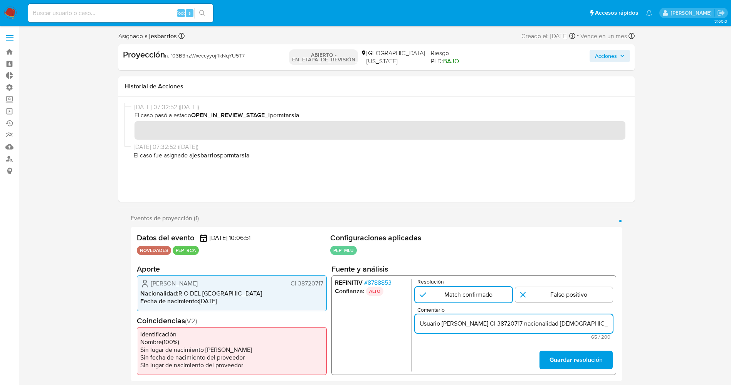
paste input "se desempeña como Jefe de Oficina de la Intendencia de Soriano en la actualidad."
type input "Usuario Jonathan Torres Osores CI 38720717 nacionalidad Uruguaya,se desempeña c…"
click at [566, 353] on font "Guardar resolución" at bounding box center [575, 359] width 53 height 19
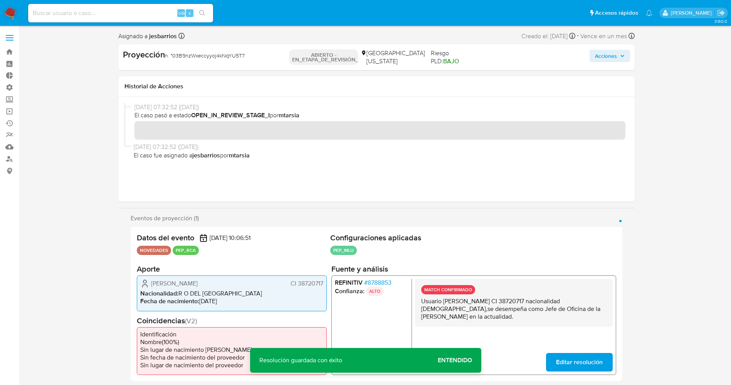
drag, startPoint x: 421, startPoint y: 302, endPoint x: 497, endPoint y: 315, distance: 76.9
click at [497, 315] on p "Usuario Jonathan Torres Osores CI 38720717 nacionalidad Uruguaya,se desempeña c…" at bounding box center [513, 308] width 185 height 23
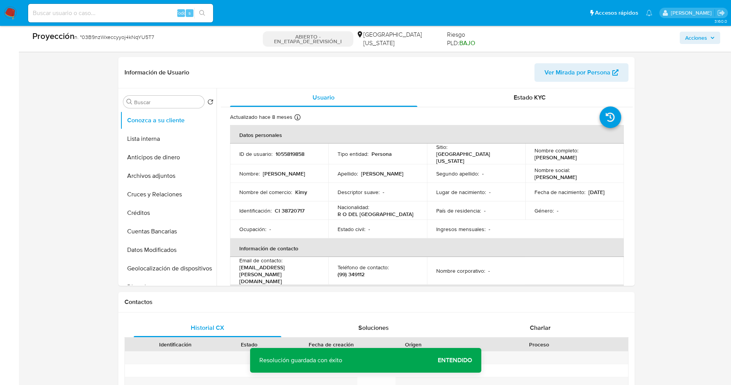
scroll to position [347, 0]
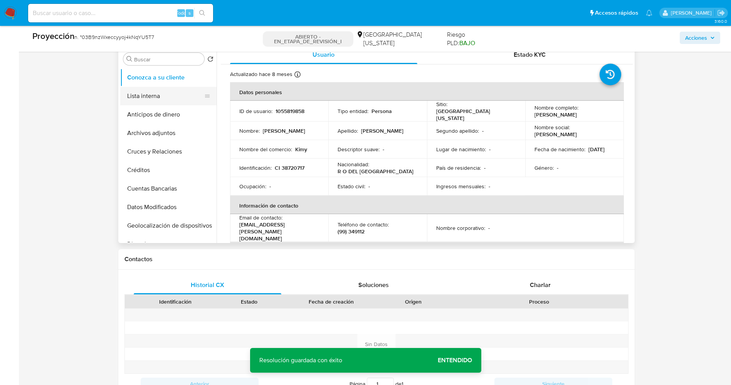
click at [155, 100] on button "Lista interna" at bounding box center [165, 96] width 90 height 19
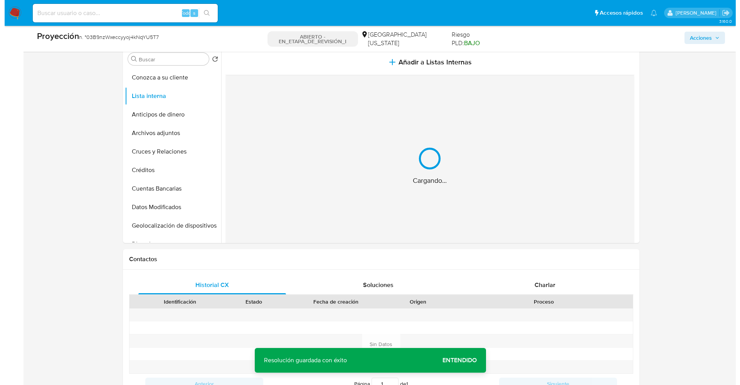
scroll to position [231, 0]
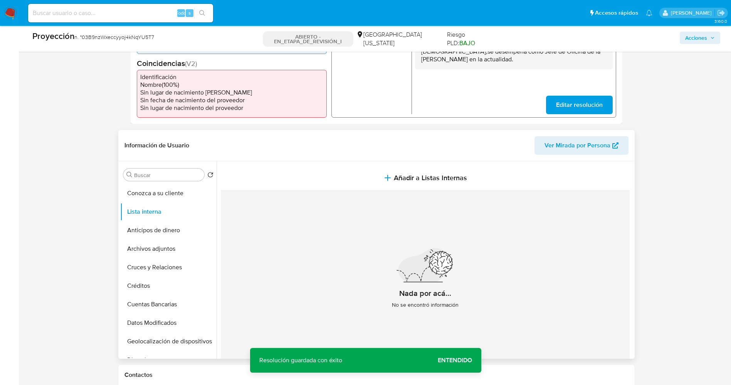
click at [441, 164] on section at bounding box center [427, 266] width 412 height 211
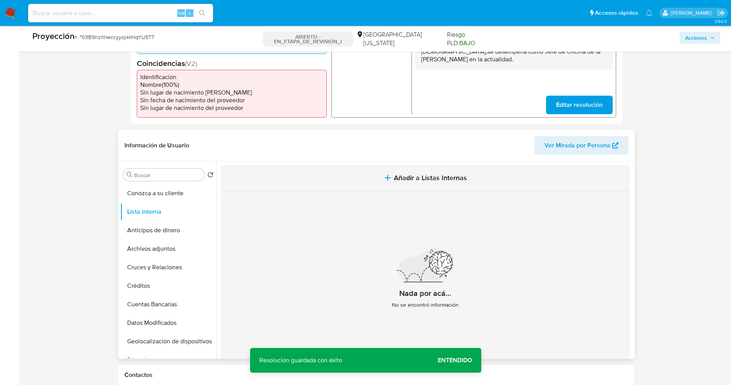
click at [442, 171] on button "Añadir a Listas Internas" at bounding box center [425, 178] width 409 height 26
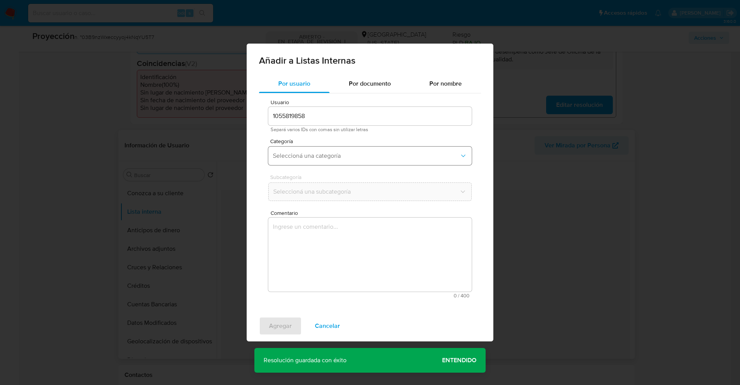
click at [365, 154] on span "Seleccioná una categoría" at bounding box center [366, 156] width 187 height 8
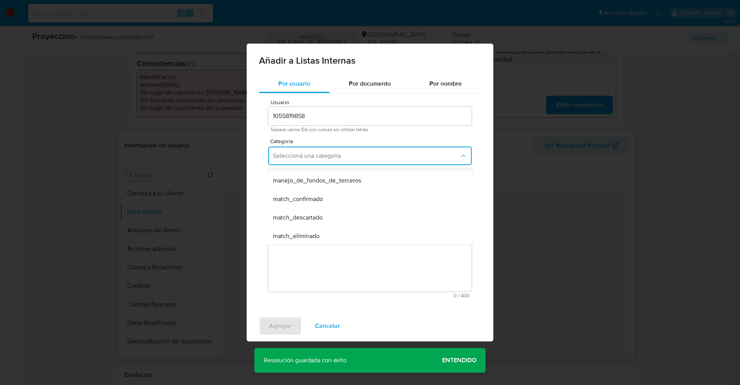
scroll to position [58, 0]
click at [309, 178] on span "match_confirmado" at bounding box center [298, 174] width 50 height 8
click at [313, 187] on button "Seleccioná una subcategoría" at bounding box center [370, 191] width 204 height 19
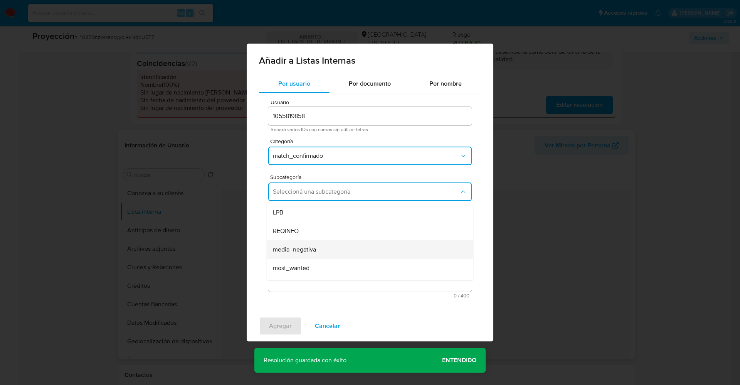
scroll to position [52, 0]
click at [321, 229] on div "pep" at bounding box center [368, 234] width 190 height 19
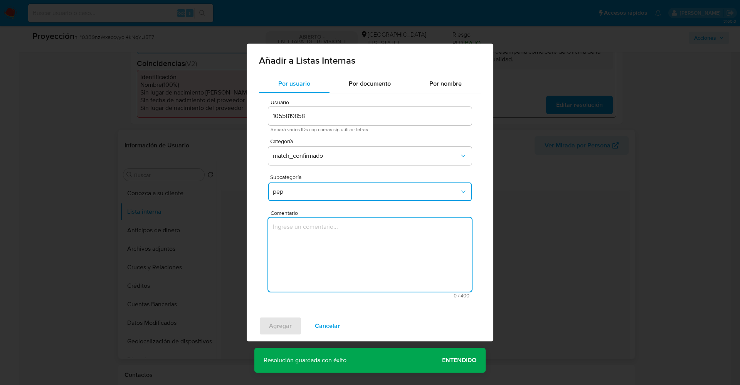
click at [321, 235] on textarea "Comentario" at bounding box center [370, 254] width 204 height 74
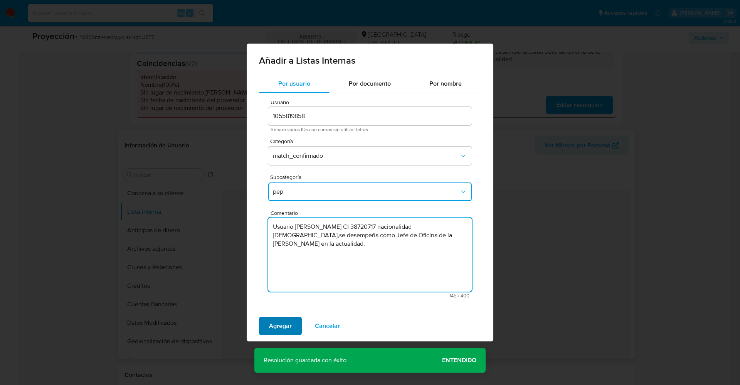
type textarea "Usuario Jonathan Torres Osores CI 38720717 nacionalidad Uruguaya,se desempeña c…"
click at [288, 326] on span "Agregar" at bounding box center [280, 325] width 23 height 17
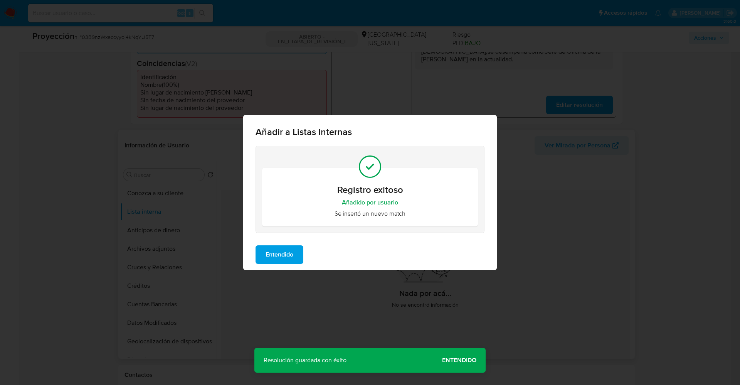
click at [274, 251] on span "Entendido" at bounding box center [280, 254] width 28 height 17
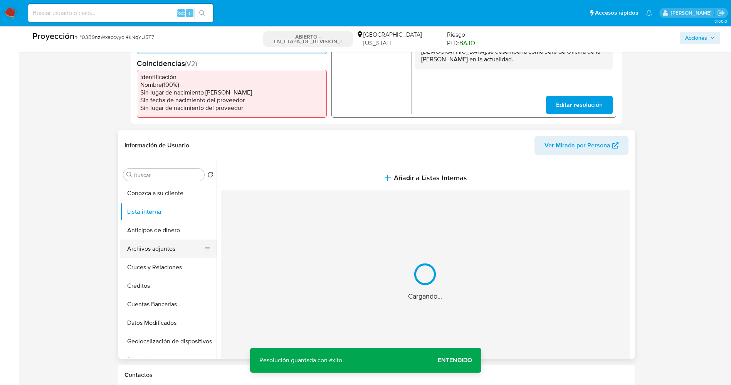
click at [155, 244] on button "Archivos adjuntos" at bounding box center [165, 248] width 90 height 19
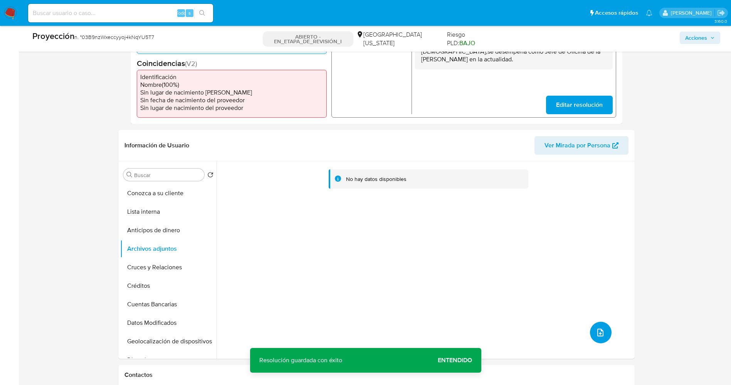
click at [606, 330] on button "subir archivo" at bounding box center [601, 332] width 22 height 22
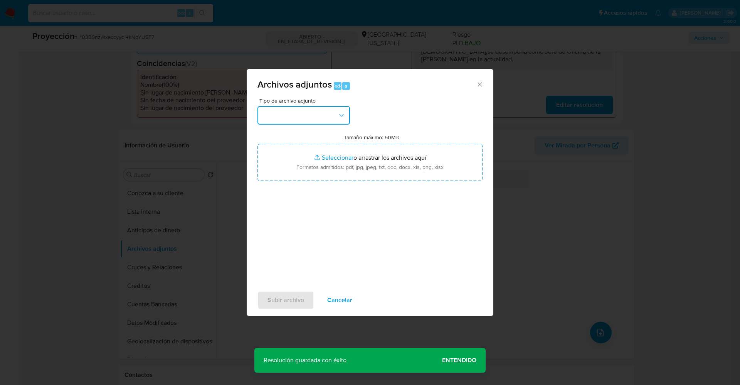
click at [316, 118] on button "button" at bounding box center [303, 115] width 93 height 19
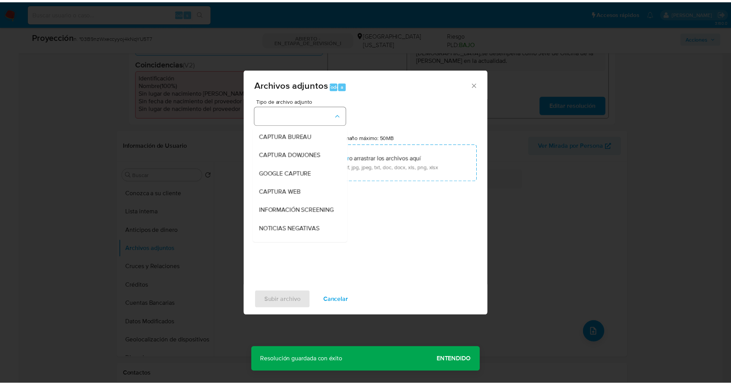
scroll to position [22, 0]
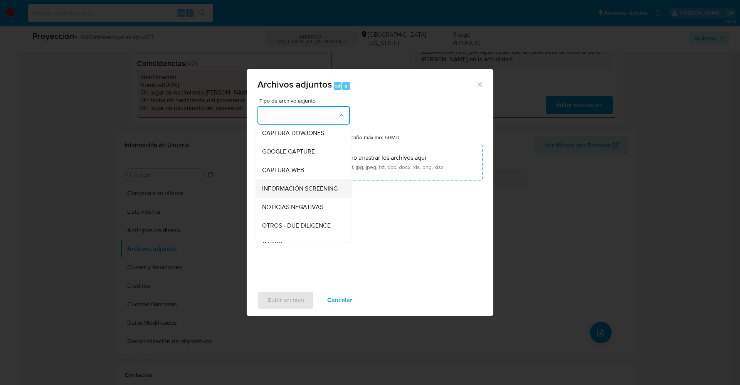
click at [300, 182] on div "INFORMACIÓN SCREENING" at bounding box center [301, 188] width 79 height 19
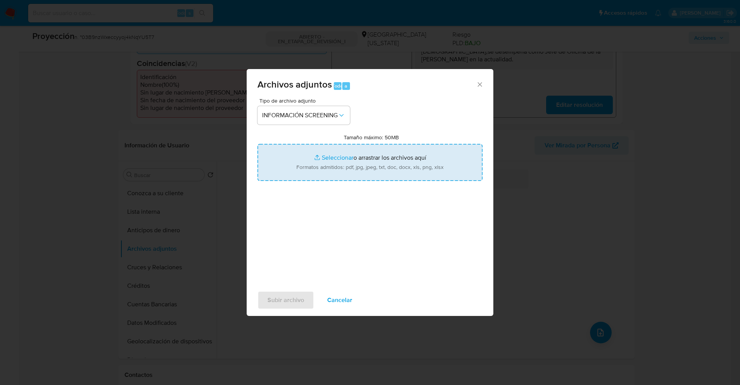
type input "C:\fakepath\_Jonathan Torres Osores_ lavado de dinero - Buscar con Google.pdf"
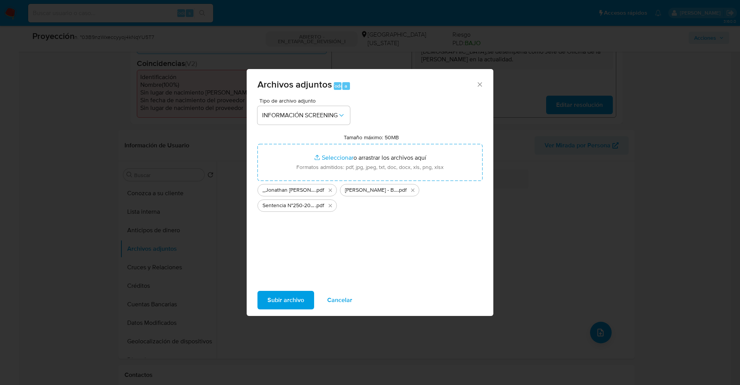
click at [284, 301] on span "Subir archivo" at bounding box center [285, 299] width 37 height 17
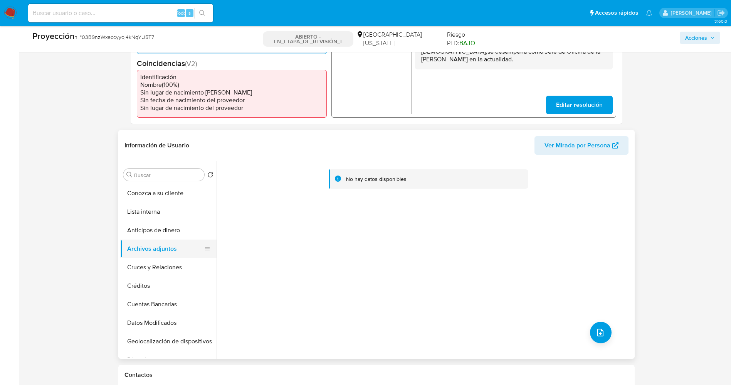
drag, startPoint x: 168, startPoint y: 227, endPoint x: 170, endPoint y: 246, distance: 18.2
click at [168, 227] on button "Anticipos de dinero" at bounding box center [168, 230] width 96 height 19
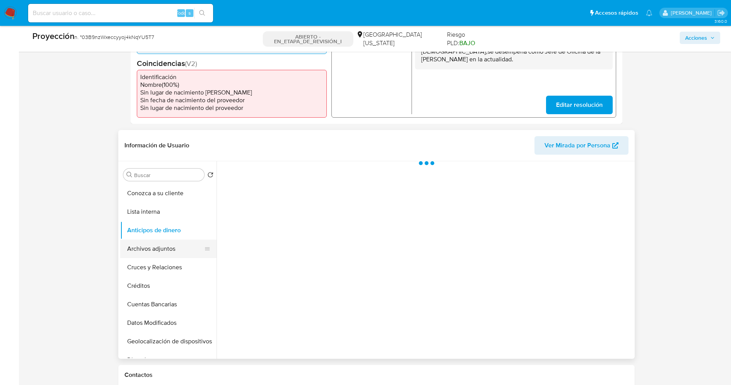
click at [169, 250] on button "Archivos adjuntos" at bounding box center [165, 248] width 90 height 19
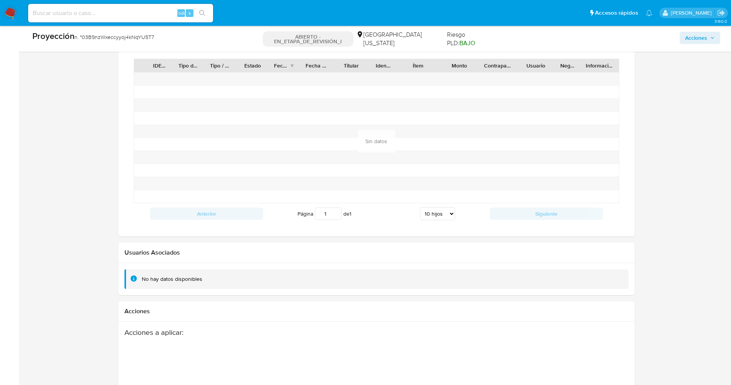
scroll to position [1040, 0]
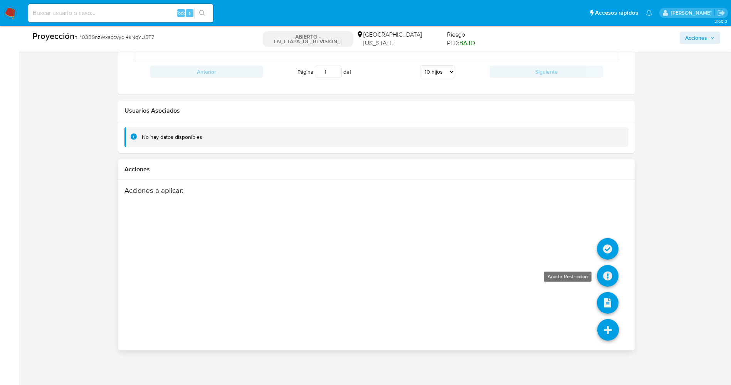
click at [611, 271] on icon at bounding box center [608, 276] width 22 height 22
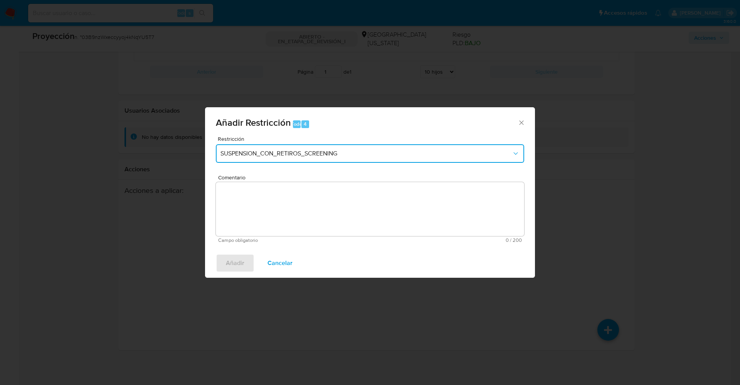
click at [333, 146] on button "SUSPENSION_CON_RETIROS_SCREENING" at bounding box center [370, 153] width 308 height 19
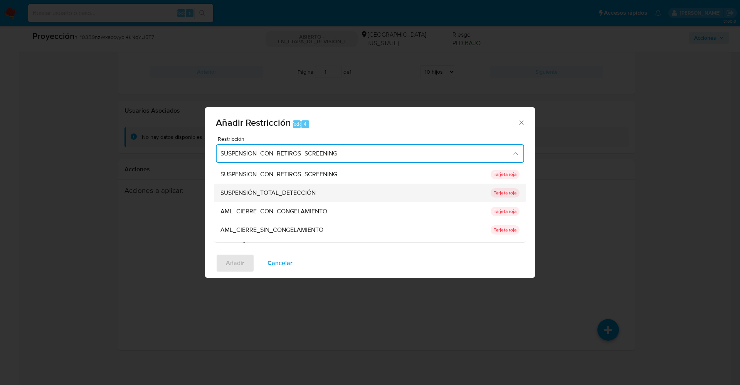
click at [335, 193] on div "SUSPENSIÓN_TOTAL_DETECCIÓN" at bounding box center [353, 192] width 266 height 19
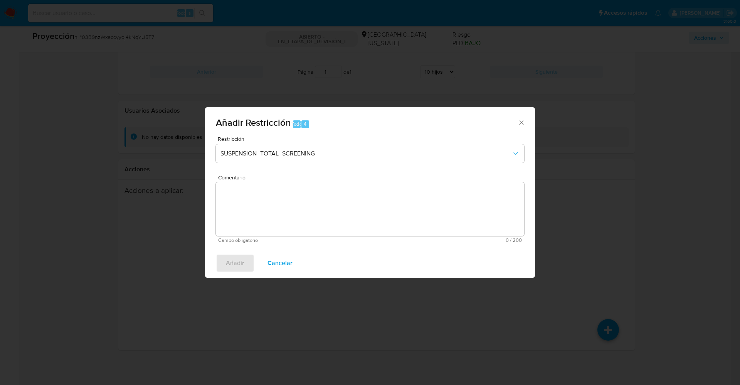
click at [333, 206] on textarea "Comentario" at bounding box center [370, 209] width 308 height 54
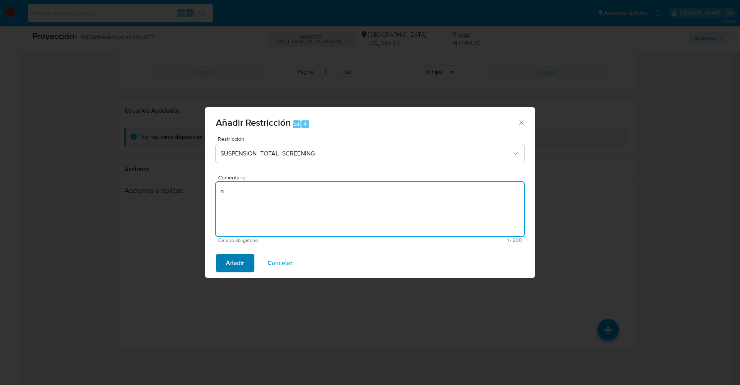
type textarea "n"
click at [226, 266] on span "Añadir" at bounding box center [235, 262] width 19 height 17
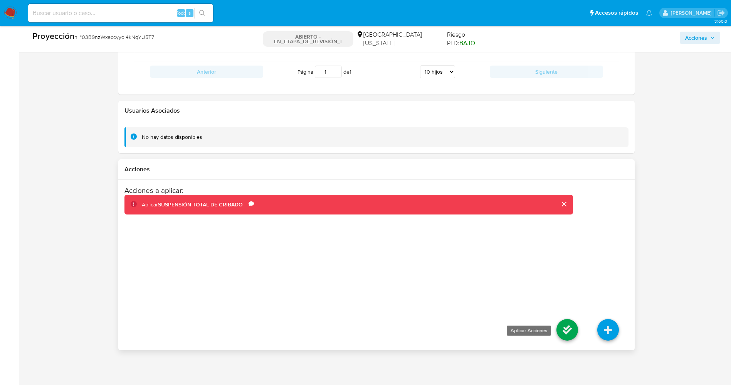
click at [562, 326] on icon at bounding box center [568, 330] width 22 height 22
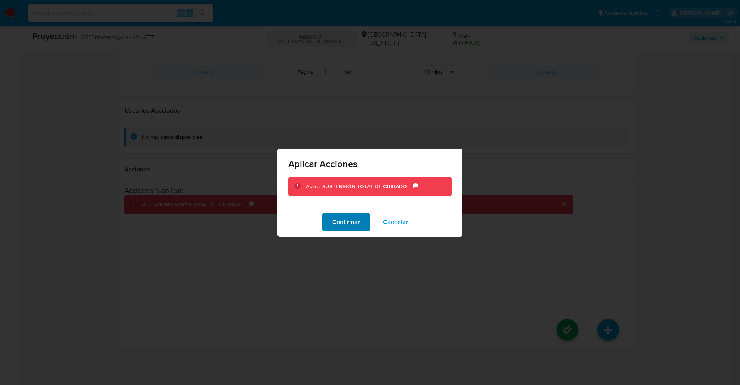
click at [352, 222] on font "Confirmar" at bounding box center [346, 222] width 28 height 19
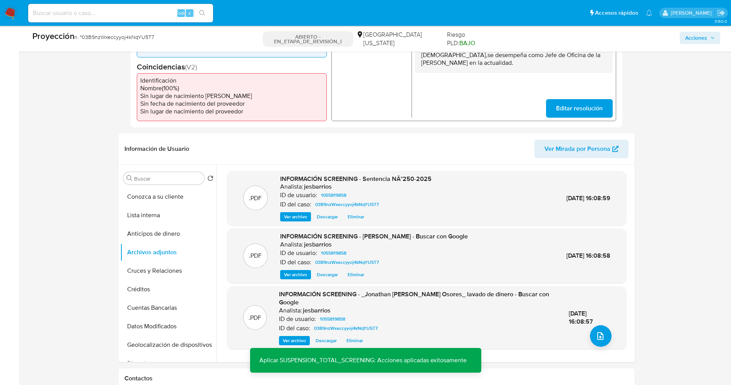
scroll to position [289, 0]
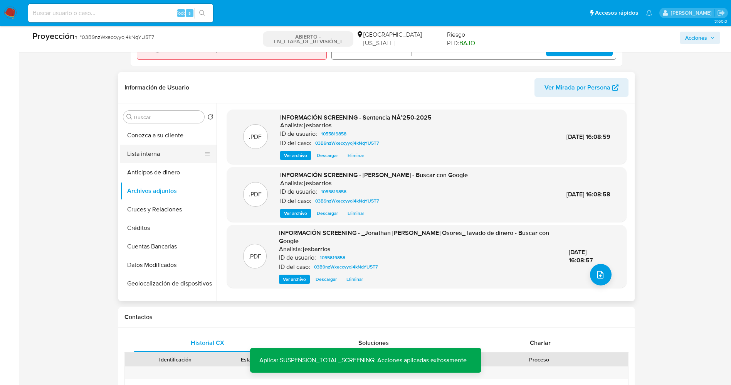
click at [142, 159] on button "Lista interna" at bounding box center [165, 154] width 90 height 19
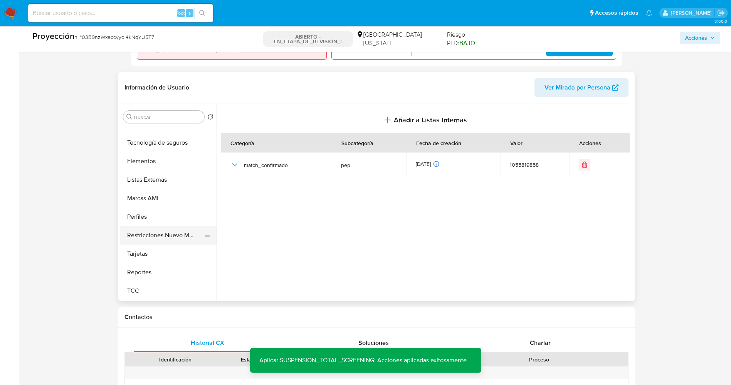
click at [149, 232] on button "Restricciones Nuevo Mundo" at bounding box center [165, 235] width 90 height 19
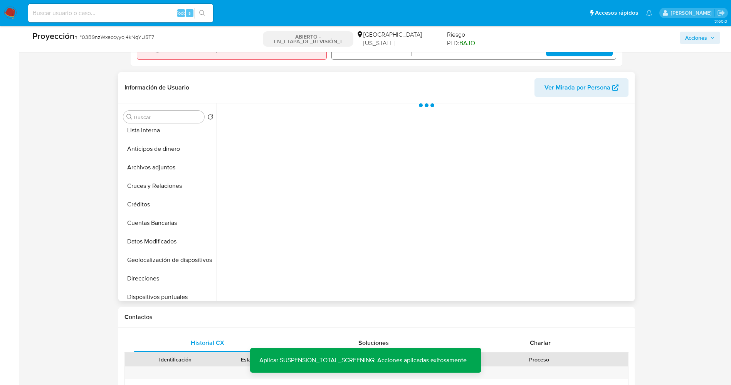
scroll to position [0, 0]
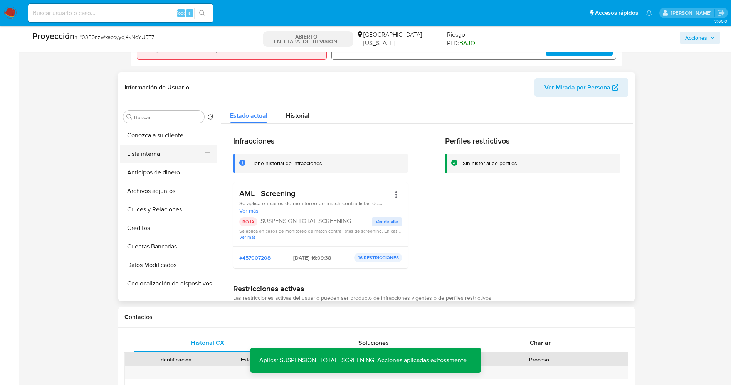
click at [154, 154] on button "Lista interna" at bounding box center [165, 154] width 90 height 19
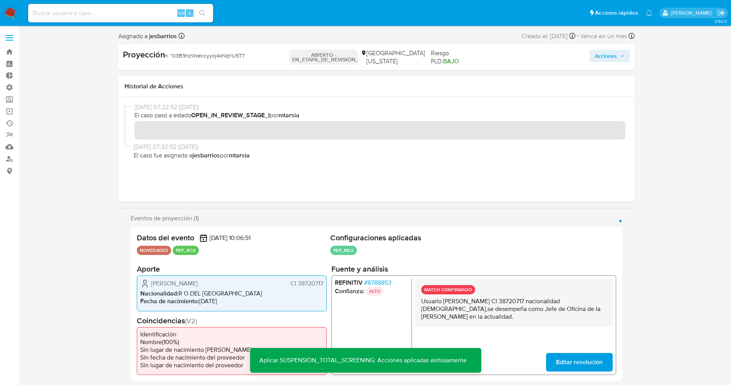
click at [619, 51] on span "Acciones" at bounding box center [610, 55] width 30 height 11
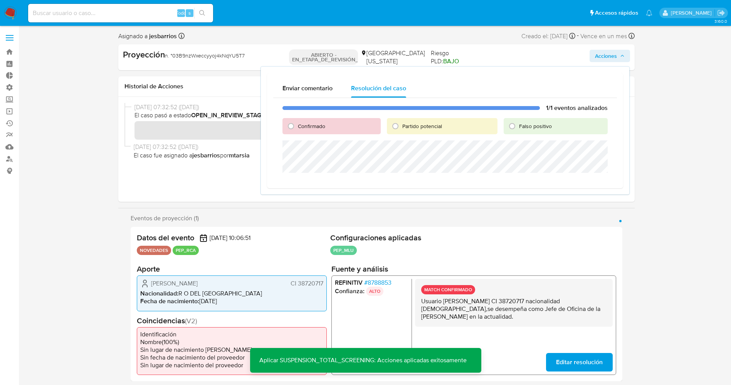
click at [409, 123] on font "Partido potencial" at bounding box center [422, 126] width 40 height 8
click at [402, 123] on input "Partido potencial" at bounding box center [395, 126] width 12 height 12
radio input "true"
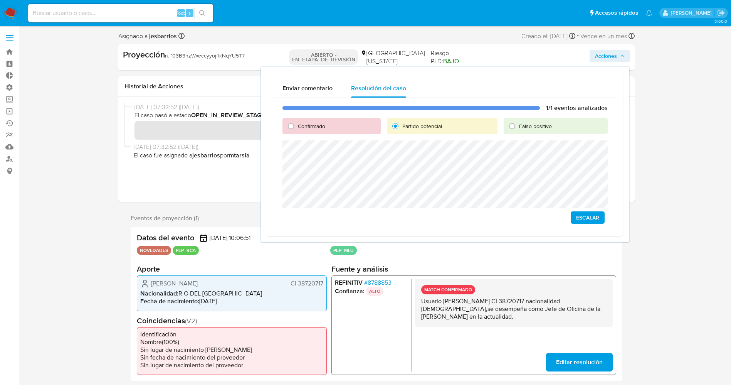
click at [577, 217] on span "Escalar" at bounding box center [587, 217] width 23 height 11
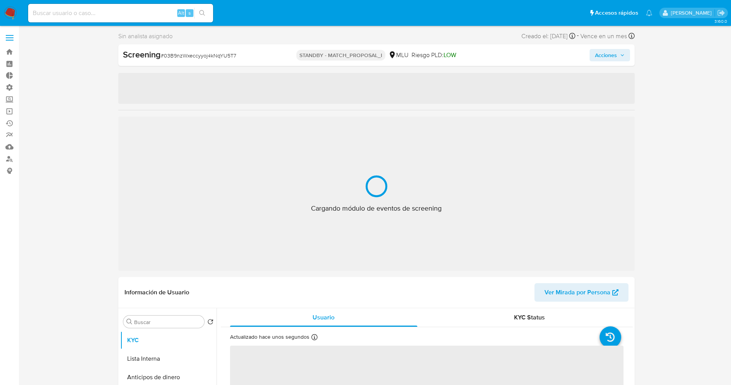
select select "10"
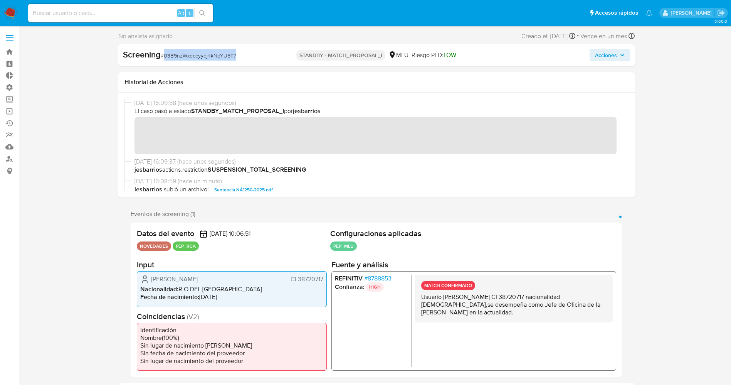
drag, startPoint x: 163, startPoint y: 55, endPoint x: 218, endPoint y: 57, distance: 54.8
click at [252, 57] on div "Screening # 03B9nzWxeccyyoj4kNqYU5T7" at bounding box center [206, 55] width 166 height 12
copy span "03B9nzWxeccyyoj4kNqYU5T7"
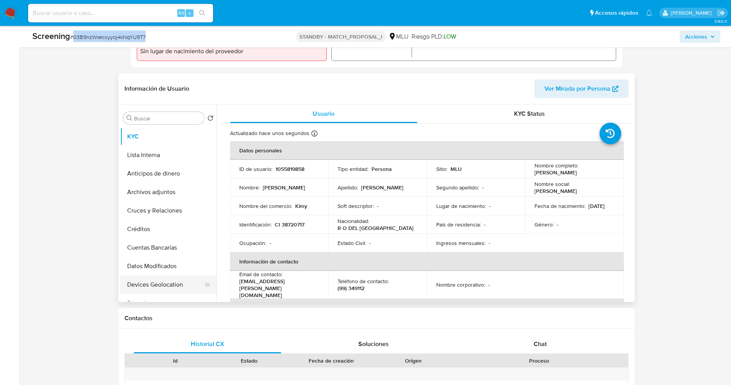
scroll to position [289, 0]
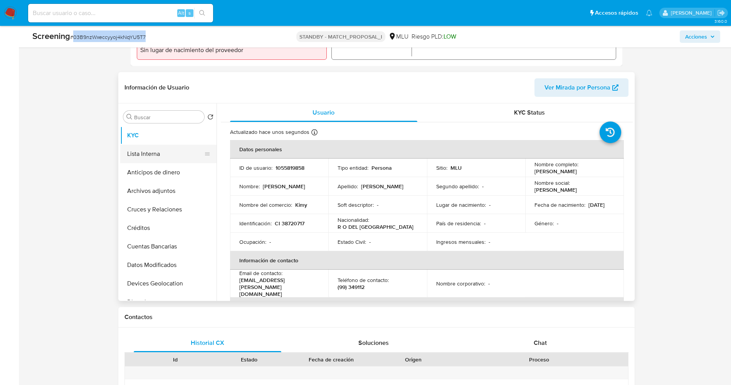
click at [142, 154] on button "Lista Interna" at bounding box center [165, 154] width 90 height 19
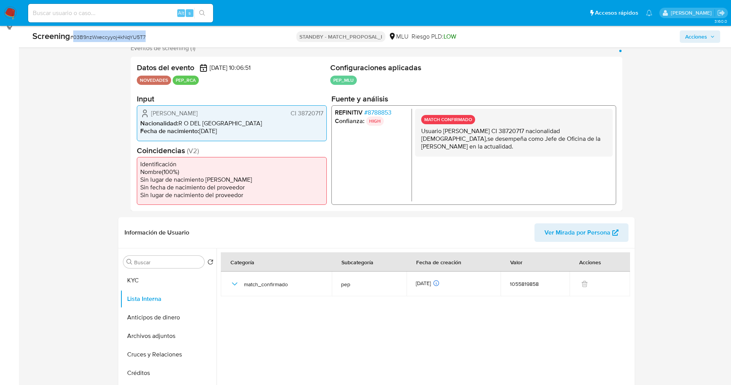
scroll to position [58, 0]
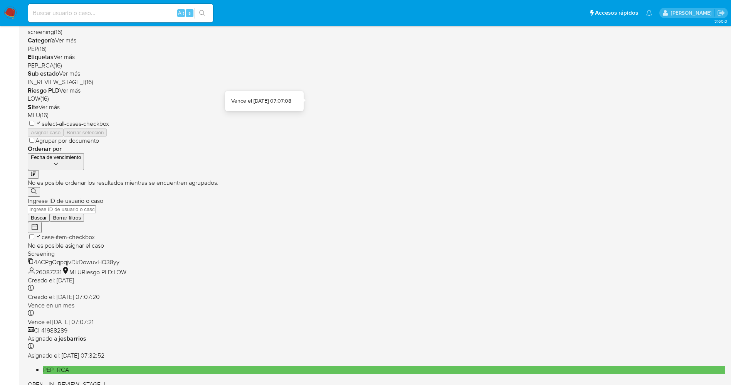
scroll to position [252, 0]
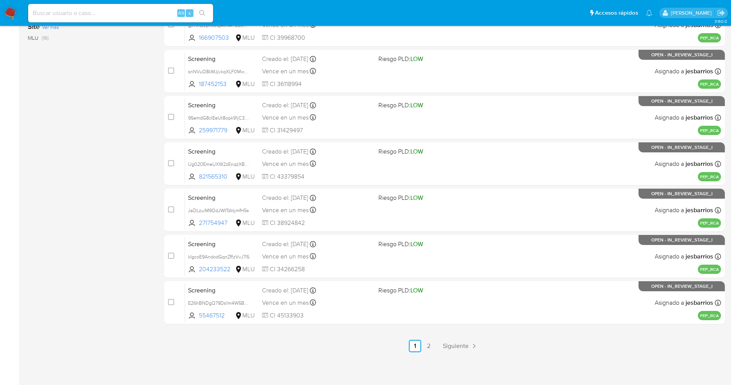
click at [423, 338] on div "select-all-cases-checkbox Asignar caso Borrar selección Agrupar por documento O…" at bounding box center [444, 94] width 561 height 516
click at [426, 346] on link "2" at bounding box center [429, 346] width 12 height 12
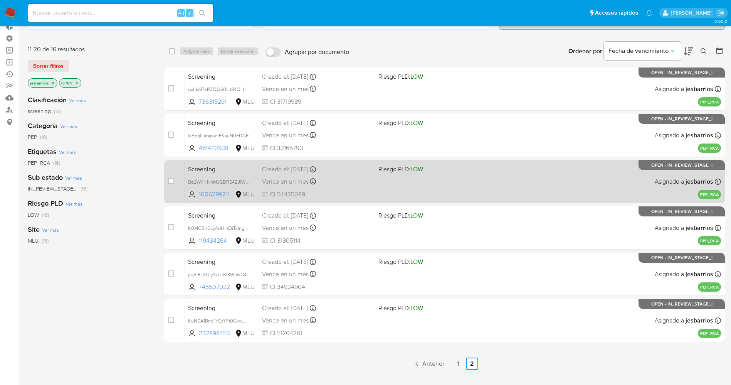
scroll to position [85, 0]
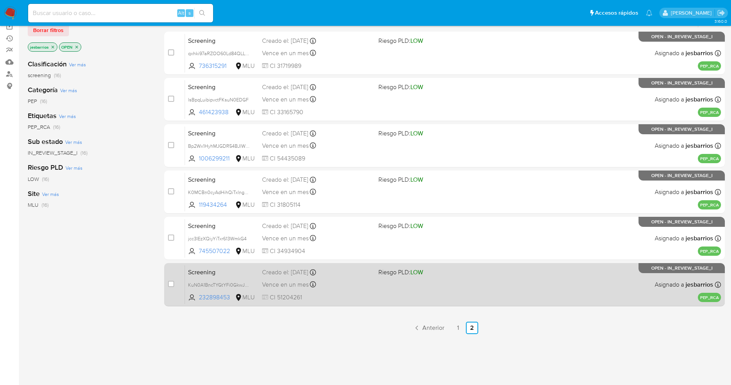
click at [403, 283] on span at bounding box center [434, 284] width 110 height 2
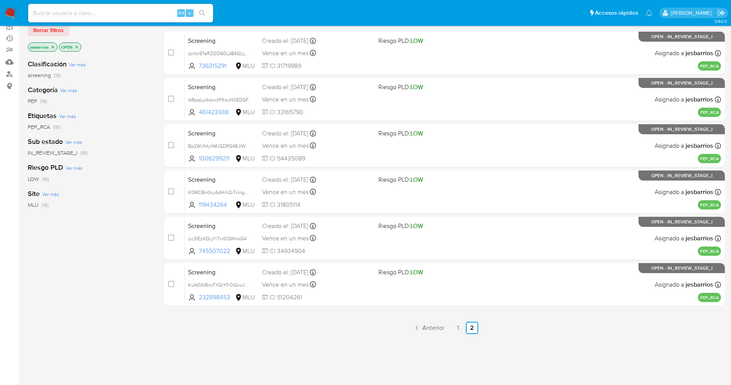
click at [10, 12] on img at bounding box center [10, 13] width 13 height 13
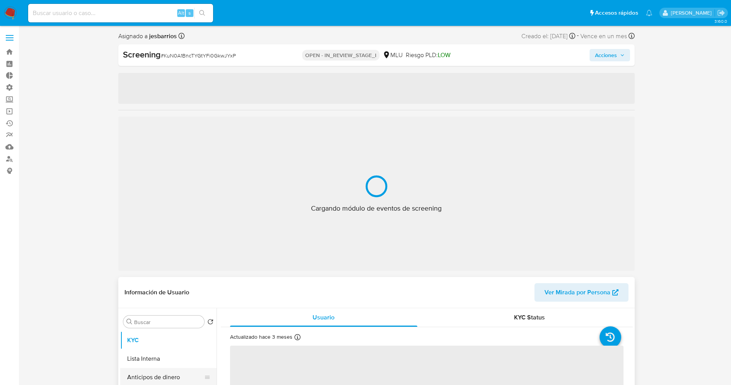
select select "10"
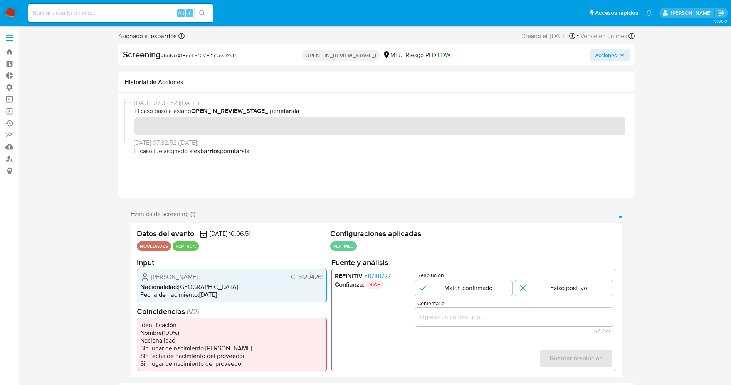
click at [384, 274] on span "# 8788727" at bounding box center [377, 276] width 27 height 8
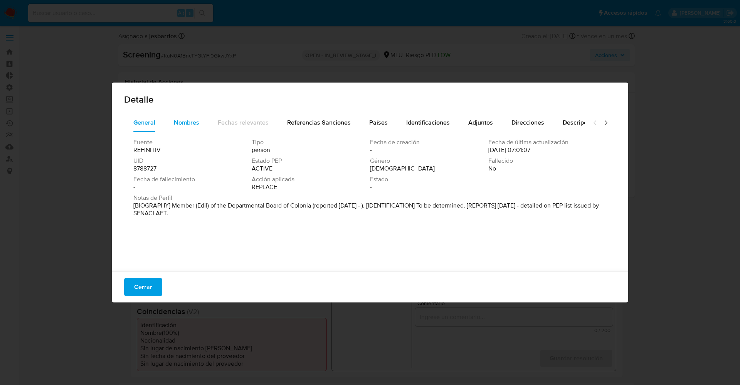
click at [184, 117] on div "Nombres" at bounding box center [186, 122] width 25 height 19
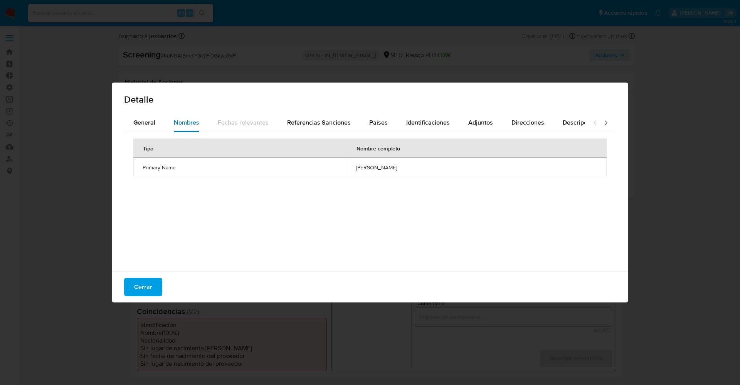
click at [165, 116] on button "Nombres" at bounding box center [187, 122] width 44 height 19
click at [143, 284] on span "Cerrar" at bounding box center [143, 286] width 18 height 17
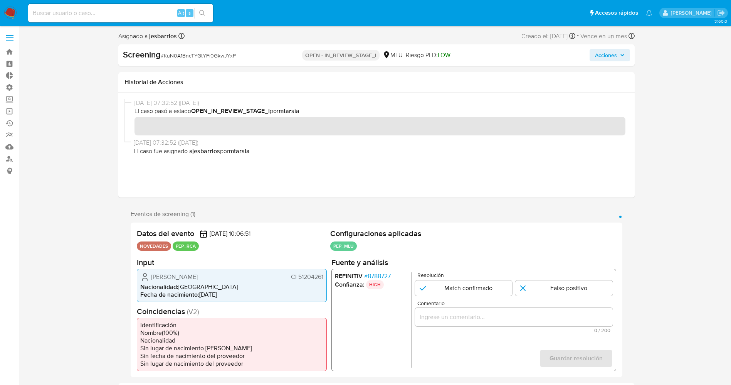
drag, startPoint x: 164, startPoint y: 275, endPoint x: 208, endPoint y: 274, distance: 43.9
click at [209, 274] on div "Felipe Duran Diaz CI 51204261" at bounding box center [231, 276] width 183 height 9
drag, startPoint x: 298, startPoint y: 279, endPoint x: 326, endPoint y: 278, distance: 28.5
click at [326, 278] on div "Felipe Duran Diaz CI 51204261 Nacionalidad : Uruguay Fecha de nacimiento : 06/0…" at bounding box center [232, 284] width 190 height 33
drag, startPoint x: 146, startPoint y: 278, endPoint x: 202, endPoint y: 279, distance: 55.9
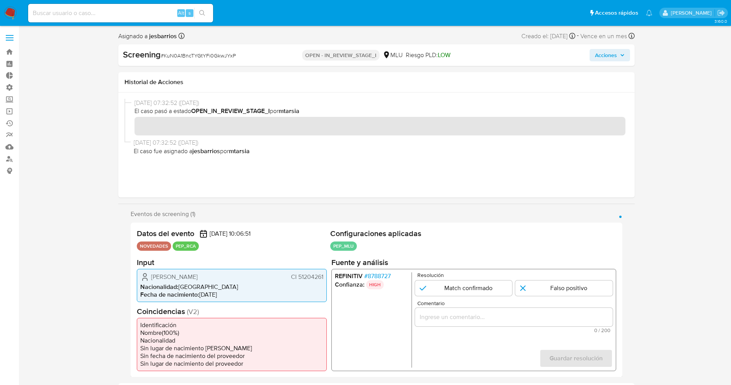
click at [202, 279] on div "Felipe Duran Diaz CI 51204261" at bounding box center [231, 276] width 183 height 9
click at [180, 289] on li "Nacionalidad : Uruguay" at bounding box center [231, 287] width 183 height 8
drag, startPoint x: 151, startPoint y: 279, endPoint x: 326, endPoint y: 279, distance: 174.2
click at [326, 279] on div "Felipe Duran Diaz CI 51204261 Nacionalidad : Uruguay Fecha de nacimiento : 06/0…" at bounding box center [232, 284] width 190 height 33
click at [222, 308] on h2 "Coincidencias ( V2 )" at bounding box center [232, 311] width 190 height 10
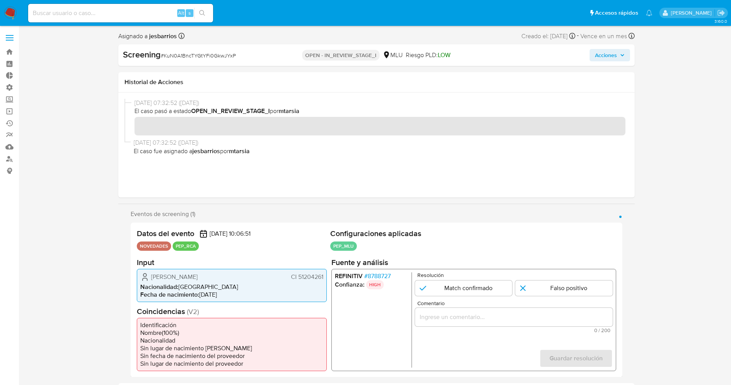
drag, startPoint x: 141, startPoint y: 271, endPoint x: 242, endPoint y: 276, distance: 101.1
click at [242, 276] on div "Felipe Duran Diaz CI 51204261 Nacionalidad : Uruguay Fecha de nacimiento : 06/0…" at bounding box center [232, 284] width 190 height 33
drag, startPoint x: 242, startPoint y: 276, endPoint x: 361, endPoint y: 261, distance: 119.2
click at [243, 276] on div "Felipe Duran Diaz CI 51204261" at bounding box center [231, 276] width 183 height 9
click at [375, 274] on span "# 8788727" at bounding box center [377, 276] width 27 height 8
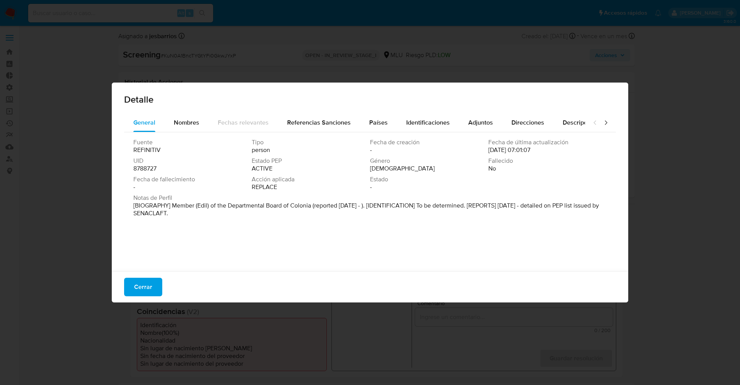
drag, startPoint x: 165, startPoint y: 203, endPoint x: 216, endPoint y: 215, distance: 52.6
click at [216, 215] on div "Fuente REFINITIV Tipo person Fecha de creación - Fecha de última actualización …" at bounding box center [370, 199] width 492 height 135
click at [221, 202] on font "[BIOGRAFÍA] Miembro (Edil) de la Junta Departamental de Colonia (reportado sept…" at bounding box center [366, 209] width 467 height 17
drag, startPoint x: 168, startPoint y: 205, endPoint x: 311, endPoint y: 205, distance: 143.4
click at [311, 205] on font "[BIOGRAFÍA] Miembro (Edil) de la Junta Departamental de Colonia (reportado sept…" at bounding box center [366, 209] width 467 height 17
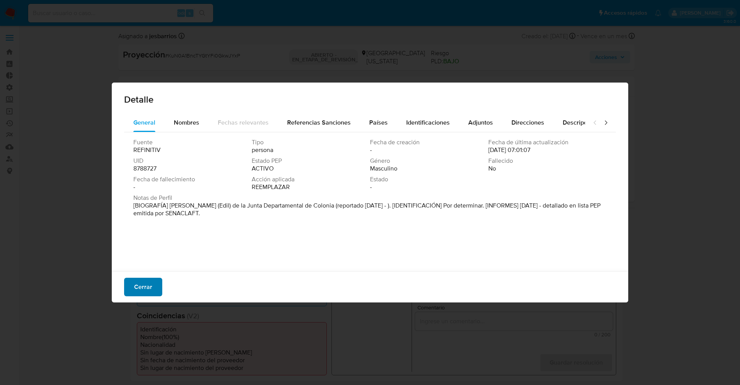
click at [153, 280] on button "Cerrar" at bounding box center [143, 287] width 38 height 19
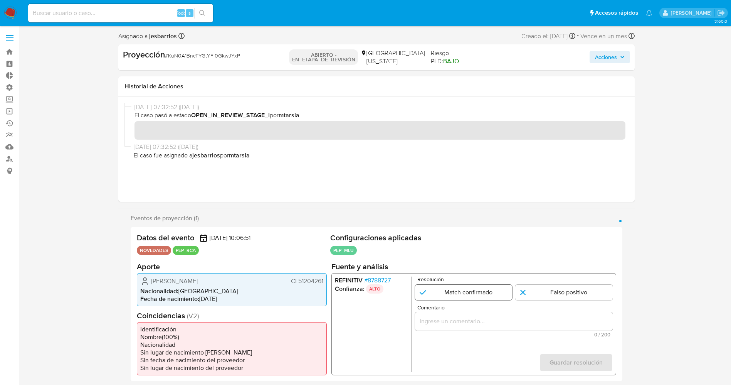
click at [485, 294] on input "1 de 1" at bounding box center [464, 291] width 98 height 15
radio input "true"
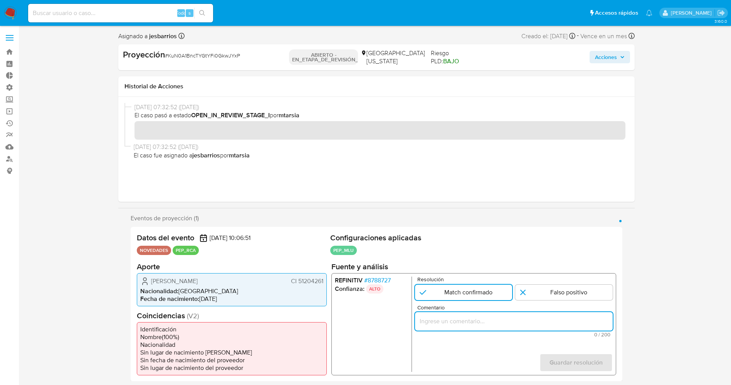
click at [485, 317] on input "Comentario" at bounding box center [514, 321] width 198 height 10
click at [423, 320] on input "usuario Felipe Duran Diaz,CI 51204261,nacionalidad Uruguaya, por coincidir en l…" at bounding box center [514, 321] width 198 height 10
drag, startPoint x: 485, startPoint y: 322, endPoint x: 473, endPoint y: 326, distance: 12.4
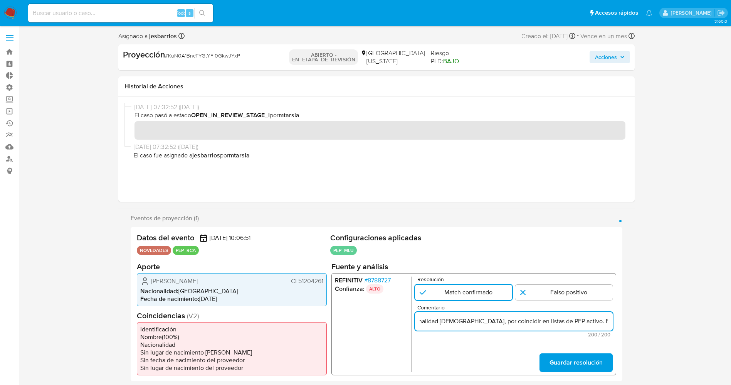
click at [473, 326] on input "usuario Felipe Duran Diaz,CI 51204261,nacionalidad Uruguaya, por coincidir en l…" at bounding box center [514, 321] width 198 height 10
type input "usuario Felipe Duran Diaz,CI 51204261,nacionalidad Uruguaya, se desempeña como …"
click at [591, 365] on span "Guardar resolución" at bounding box center [575, 361] width 53 height 17
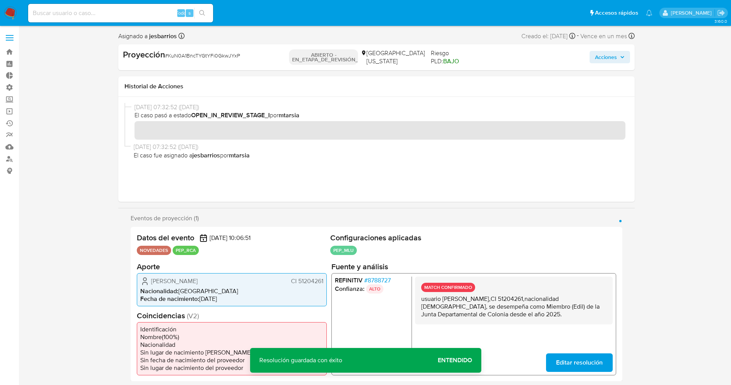
drag, startPoint x: 432, startPoint y: 301, endPoint x: 521, endPoint y: 320, distance: 90.3
click at [521, 320] on div "MATCH CONFIRMADO usuario Felipe Duran Diaz,CI 51204261,nacionalidad Uruguaya, s…" at bounding box center [514, 300] width 198 height 48
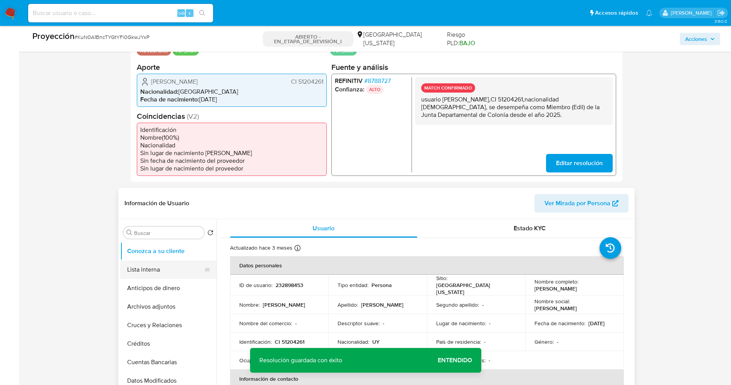
click at [158, 271] on button "Lista interna" at bounding box center [165, 269] width 90 height 19
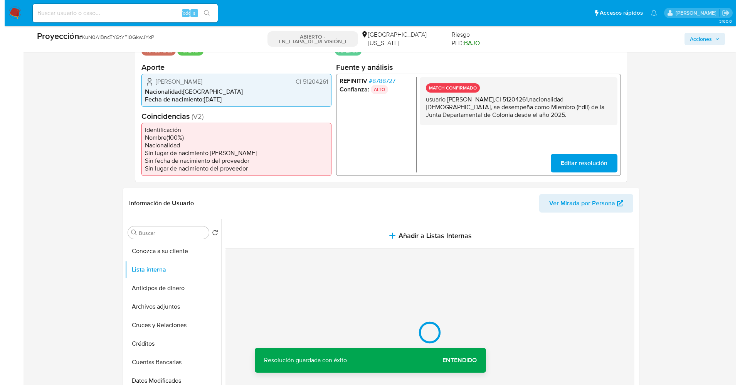
scroll to position [231, 0]
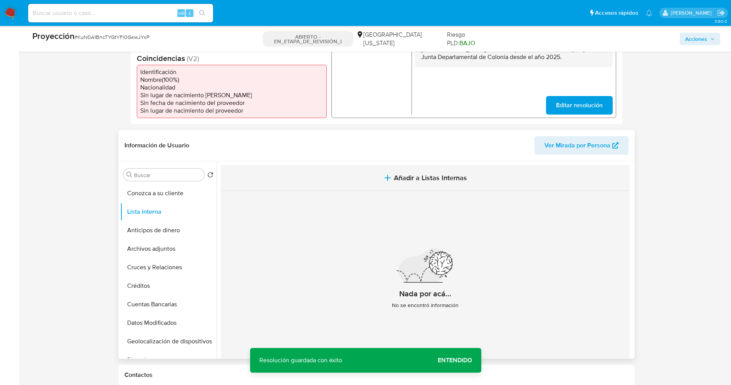
click at [368, 173] on button "Añadir a Listas Internas" at bounding box center [425, 178] width 409 height 26
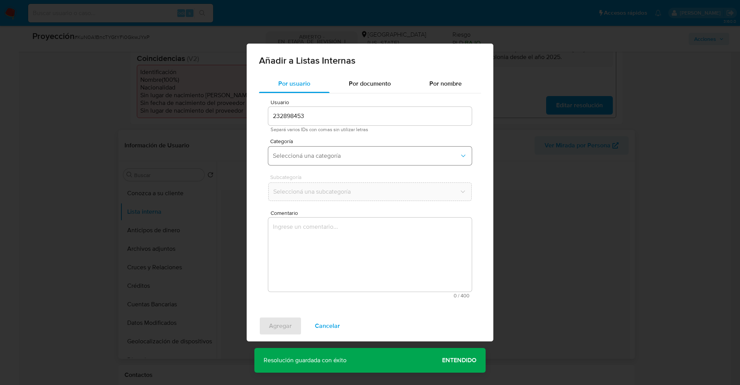
click at [301, 156] on span "Seleccioná una categoría" at bounding box center [366, 156] width 187 height 8
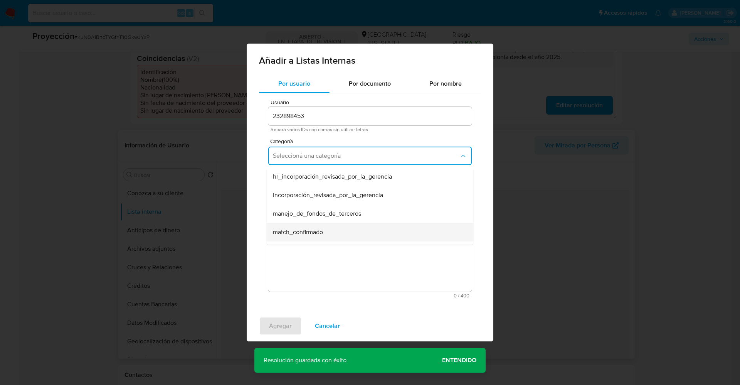
click at [302, 229] on span "match_confirmado" at bounding box center [298, 232] width 50 height 8
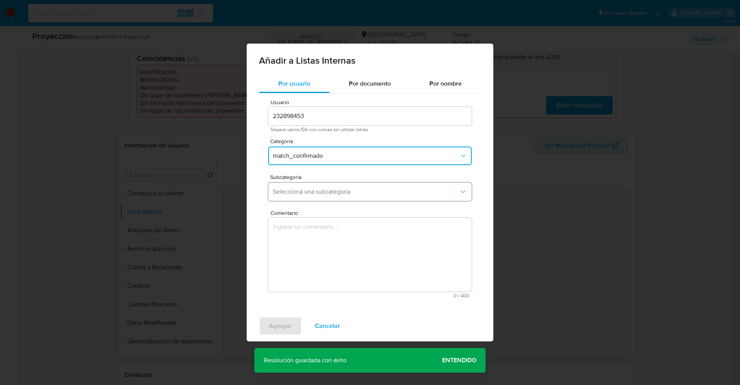
click at [308, 184] on button "Seleccioná una subcategoría" at bounding box center [370, 191] width 204 height 19
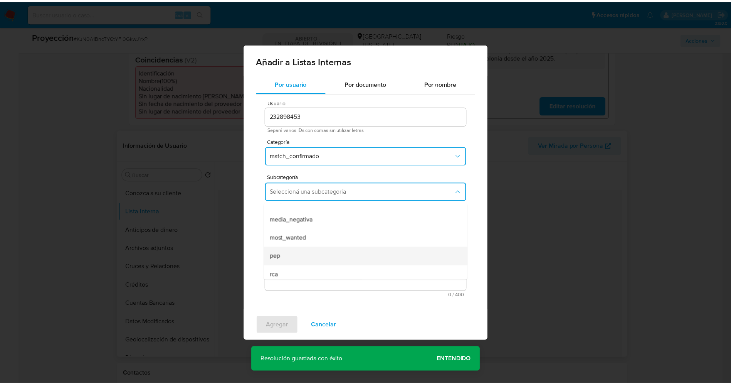
scroll to position [52, 0]
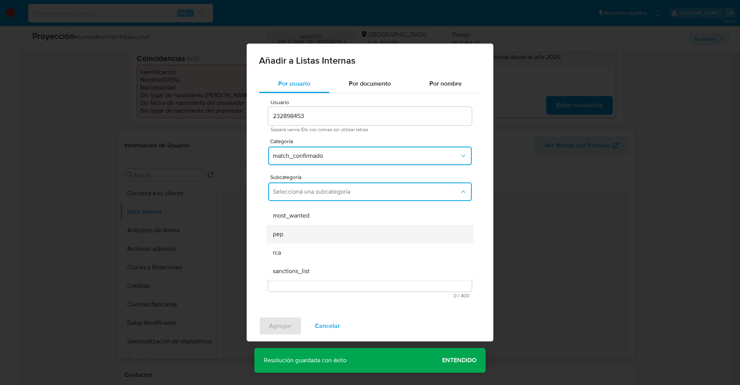
click at [292, 239] on div "pep" at bounding box center [368, 234] width 190 height 19
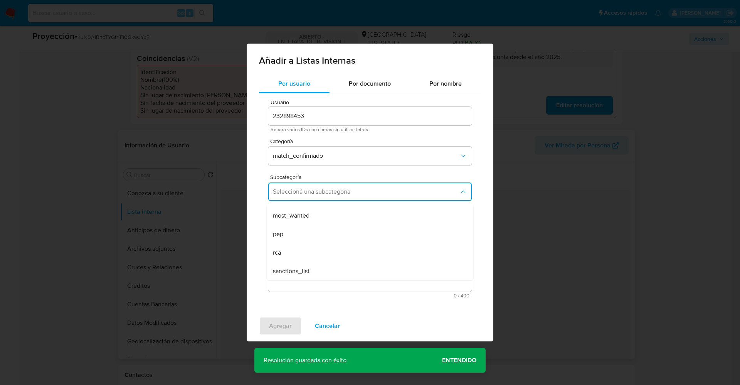
click at [292, 239] on textarea "Comentario" at bounding box center [370, 254] width 204 height 74
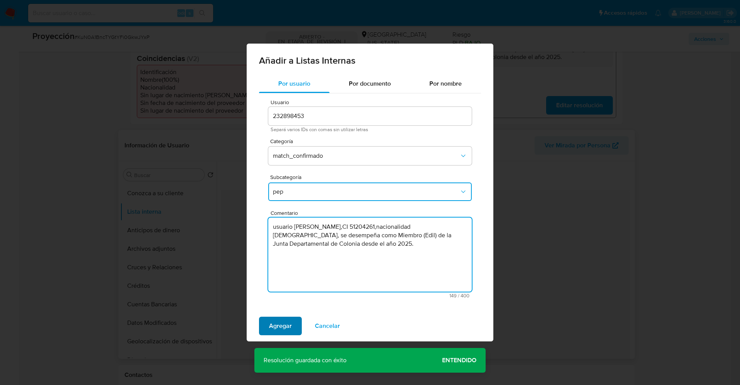
type textarea "usuario Felipe Duran Diaz,CI 51204261,nacionalidad Uruguaya, se desempeña como …"
click at [290, 323] on span "Agregar" at bounding box center [280, 325] width 23 height 17
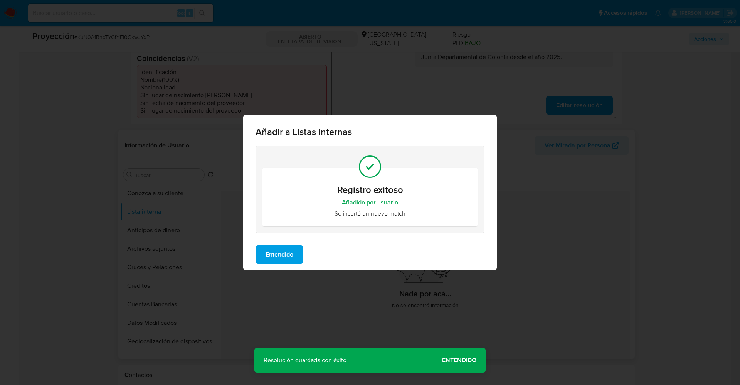
click at [279, 254] on span "Entendido" at bounding box center [280, 254] width 28 height 17
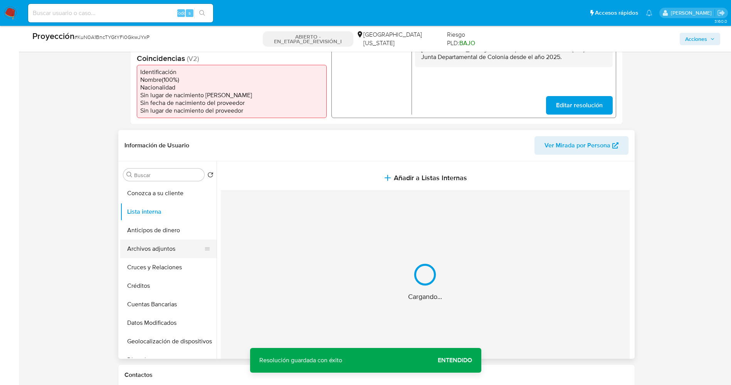
click at [163, 249] on button "Archivos adjuntos" at bounding box center [165, 248] width 90 height 19
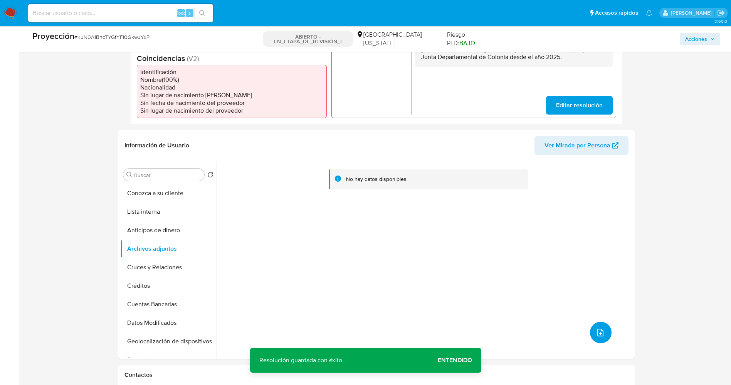
click at [597, 334] on icon "subir archivo" at bounding box center [600, 332] width 6 height 8
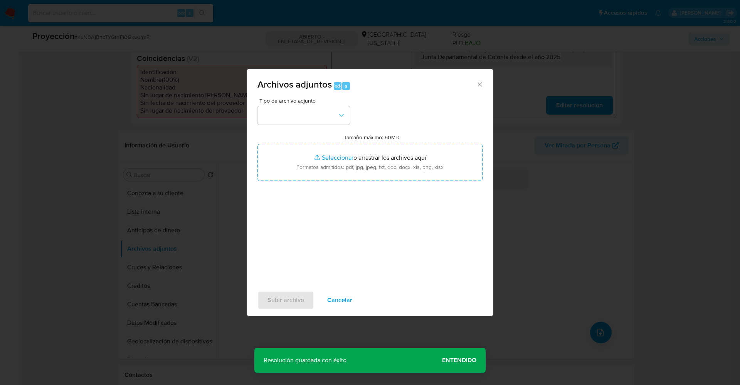
click at [261, 103] on span "Tipo de archivo adjunto" at bounding box center [305, 100] width 93 height 5
click at [267, 111] on button "button" at bounding box center [303, 115] width 93 height 19
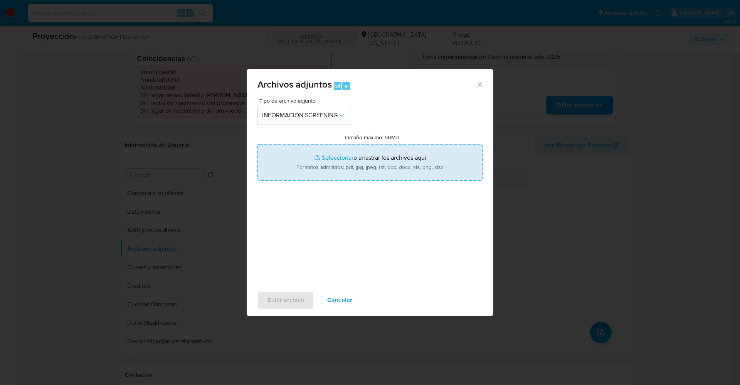
type input "C:\fakepath\_Felipe Duran Diaz_ lavado de dinero - Buscar con Google.pdf"
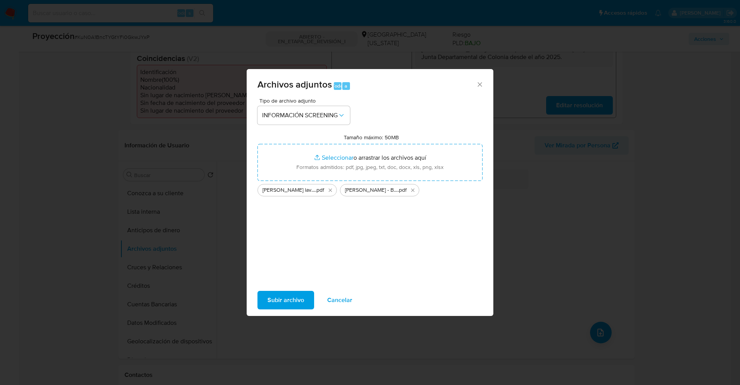
click at [300, 303] on span "Subir archivo" at bounding box center [285, 299] width 37 height 17
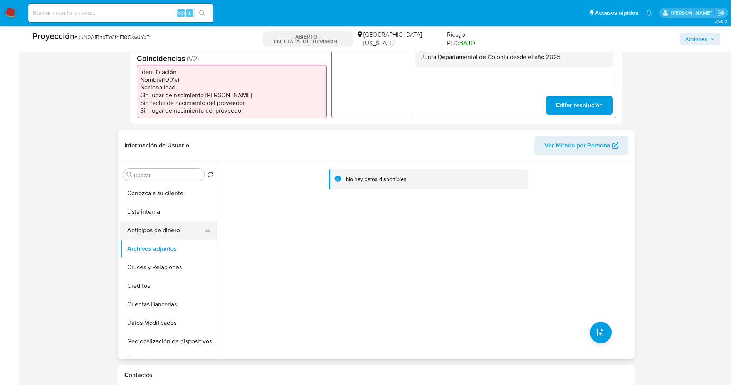
click at [167, 226] on button "Anticipos de dinero" at bounding box center [165, 230] width 90 height 19
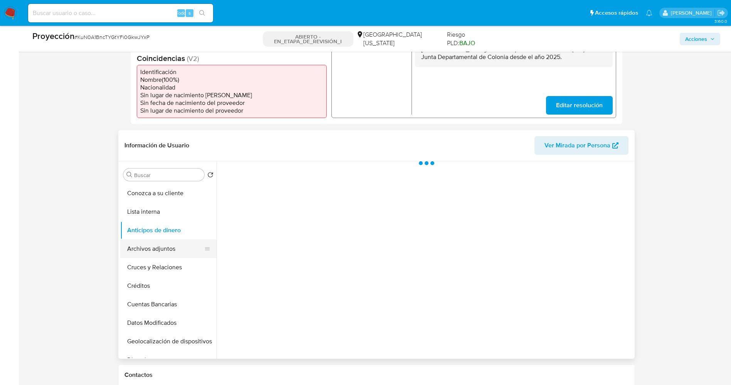
click at [151, 245] on button "Archivos adjuntos" at bounding box center [165, 248] width 90 height 19
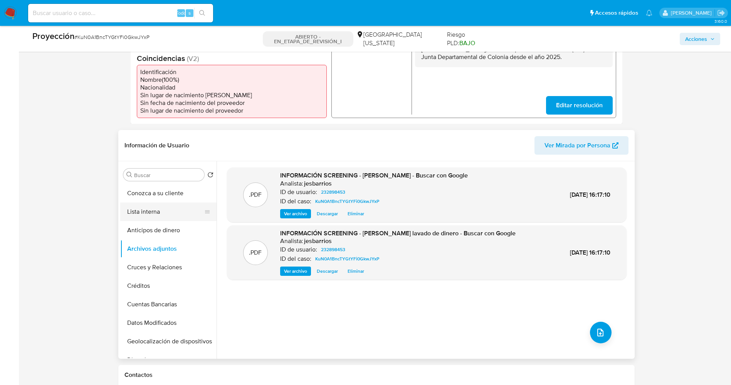
click at [158, 212] on button "Lista interna" at bounding box center [165, 211] width 90 height 19
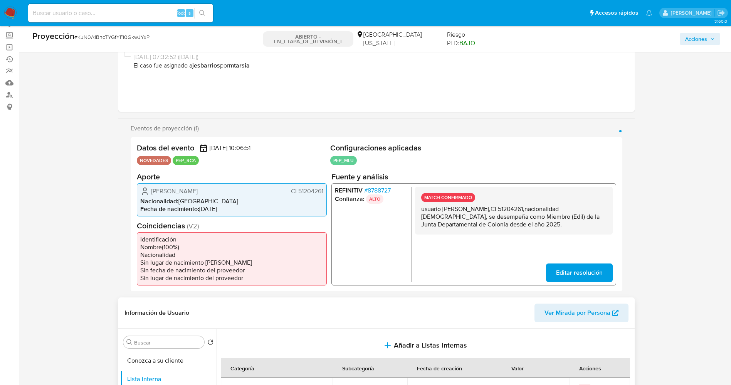
scroll to position [0, 0]
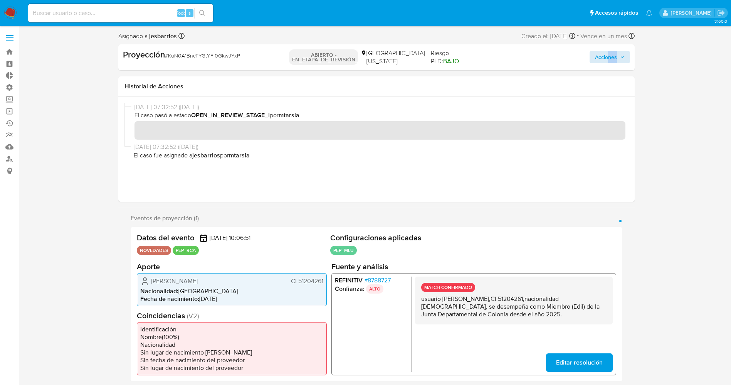
click at [607, 63] on div "Acciones" at bounding box center [548, 57] width 163 height 17
click at [607, 61] on span "Acciones" at bounding box center [606, 57] width 22 height 12
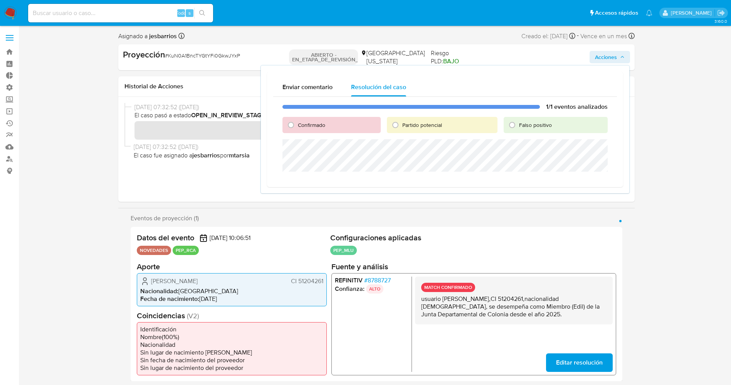
click at [317, 124] on span "Confirmado" at bounding box center [311, 125] width 27 height 8
click at [297, 124] on input "Confirmado" at bounding box center [291, 125] width 12 height 12
radio input "true"
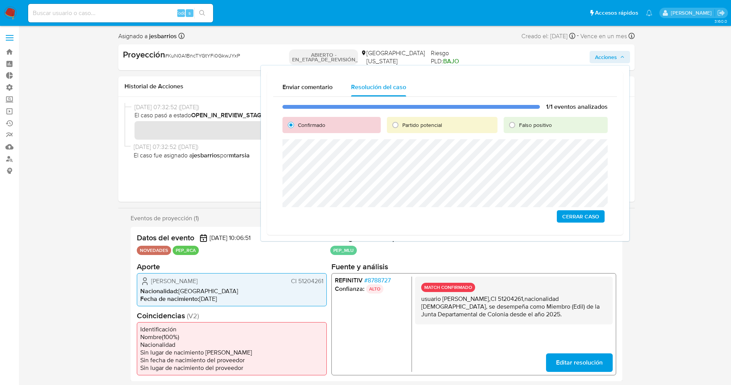
click at [580, 218] on span "Cerrar Caso" at bounding box center [580, 216] width 37 height 11
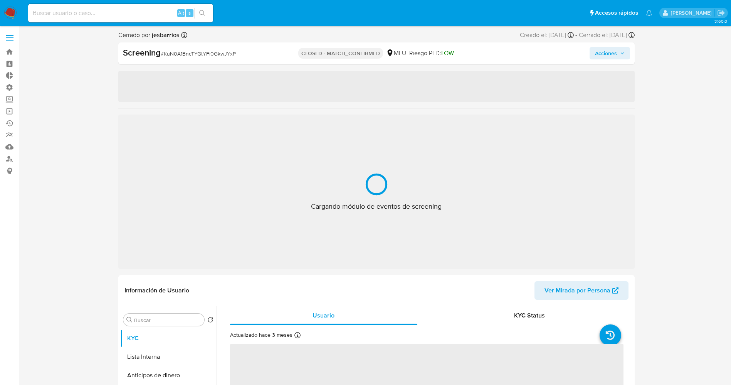
select select "10"
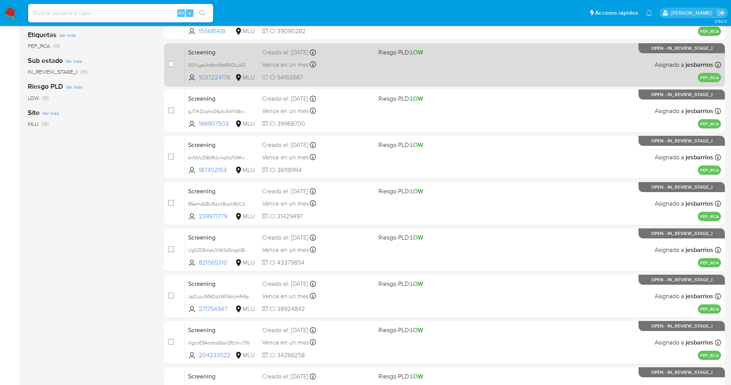
scroll to position [252, 0]
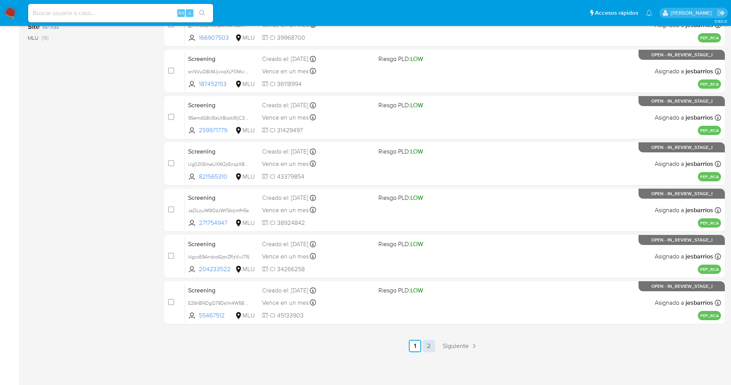
click at [431, 346] on link "2" at bounding box center [429, 346] width 12 height 12
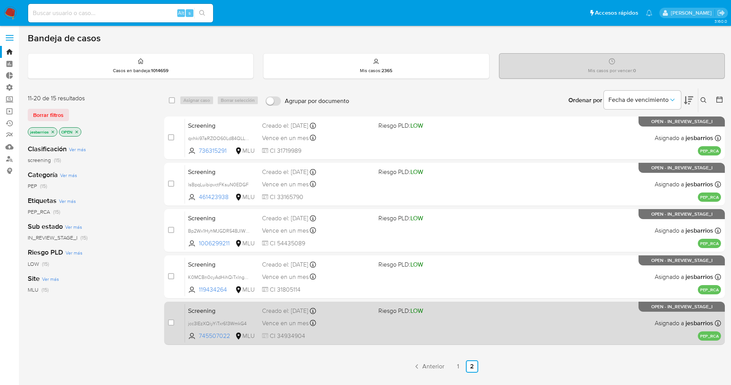
click at [429, 322] on span at bounding box center [434, 323] width 110 height 2
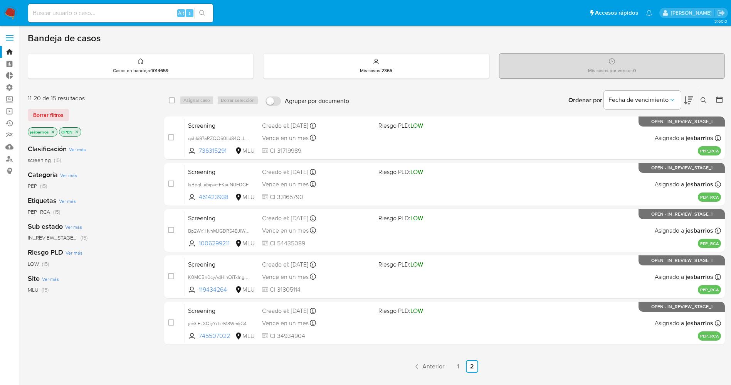
click at [8, 9] on img at bounding box center [10, 13] width 13 height 13
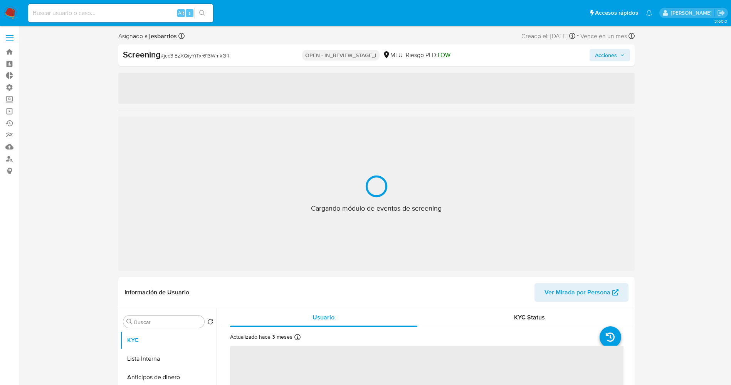
select select "10"
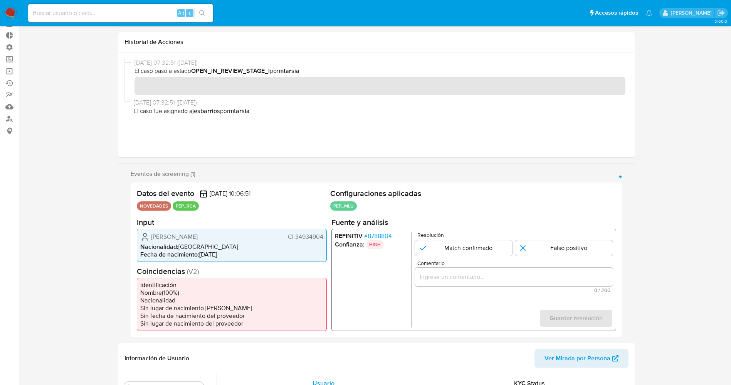
scroll to position [58, 0]
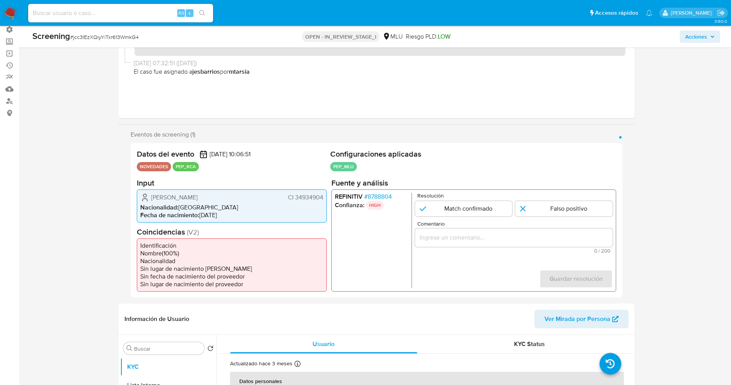
click at [370, 195] on span "# 8788804" at bounding box center [378, 196] width 28 height 8
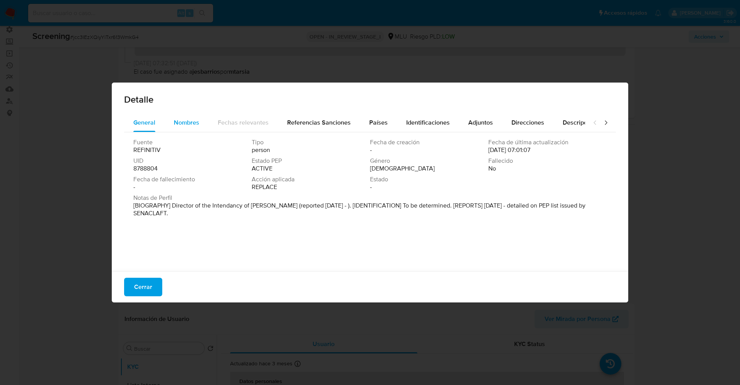
click at [190, 121] on span "Nombres" at bounding box center [186, 122] width 25 height 9
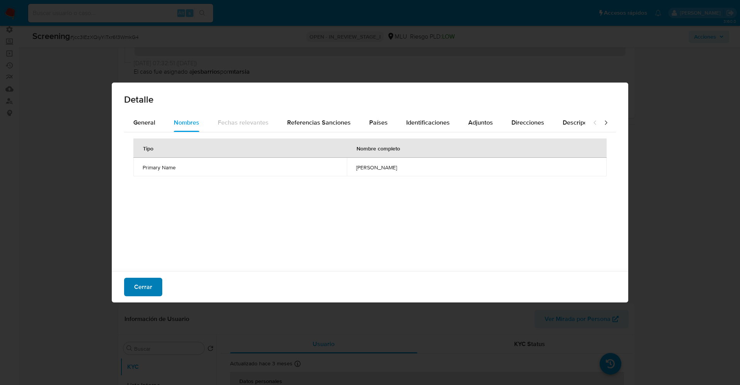
click at [145, 284] on span "Cerrar" at bounding box center [143, 286] width 18 height 17
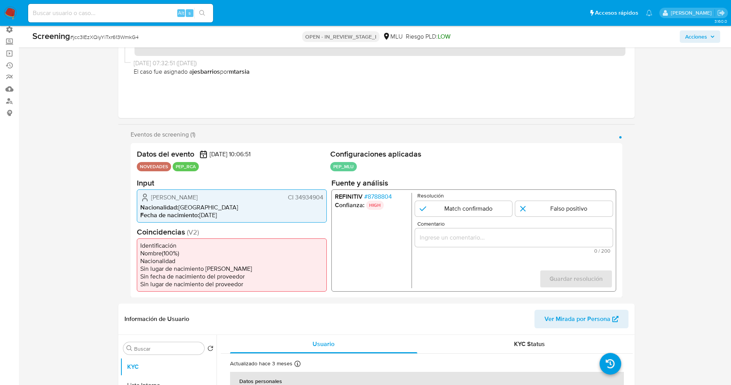
click at [392, 194] on span "# 8788804" at bounding box center [378, 196] width 28 height 8
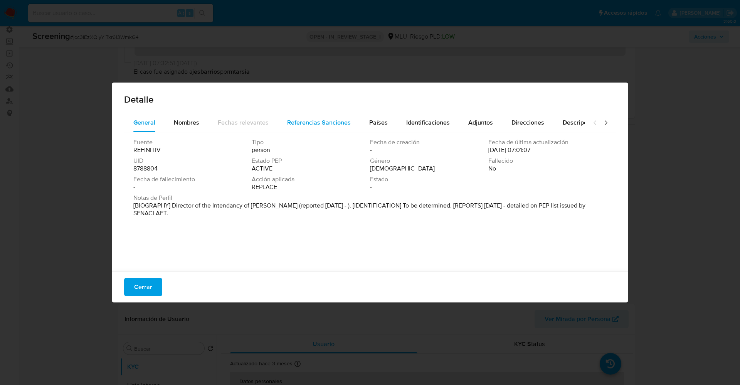
click at [330, 123] on span "Referencias Sanciones" at bounding box center [319, 122] width 64 height 9
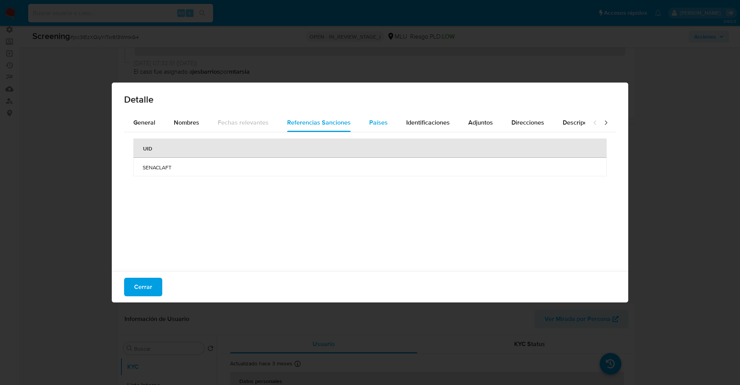
click at [380, 114] on div "Países" at bounding box center [378, 122] width 19 height 19
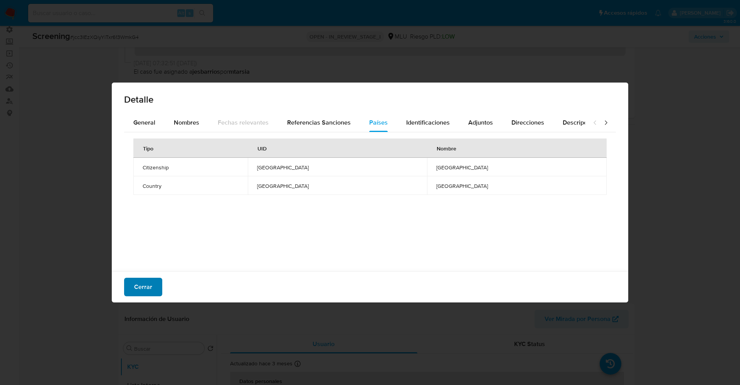
drag, startPoint x: 130, startPoint y: 286, endPoint x: 149, endPoint y: 281, distance: 19.9
click at [131, 287] on button "Cerrar" at bounding box center [143, 287] width 38 height 19
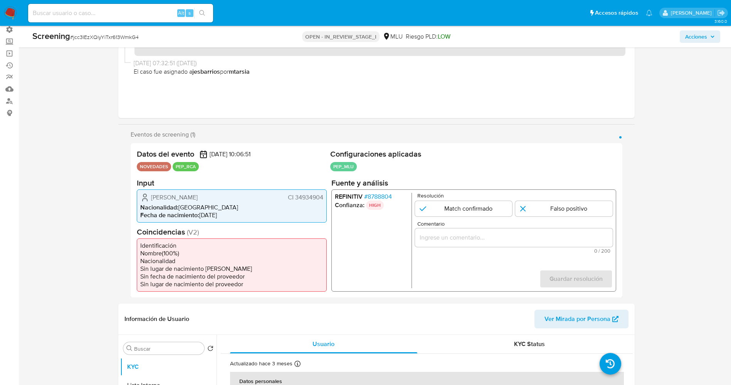
drag, startPoint x: 294, startPoint y: 196, endPoint x: 325, endPoint y: 197, distance: 30.5
click at [325, 197] on div "[PERSON_NAME] CI 34934904 Nacionalidad : [DEMOGRAPHIC_DATA] Fecha de nacimiento…" at bounding box center [232, 205] width 190 height 33
click at [156, 209] on span "Nacionalidad :" at bounding box center [159, 206] width 38 height 9
drag, startPoint x: 151, startPoint y: 197, endPoint x: 231, endPoint y: 197, distance: 80.2
click at [231, 197] on div "[PERSON_NAME] CI 34934904" at bounding box center [231, 196] width 183 height 9
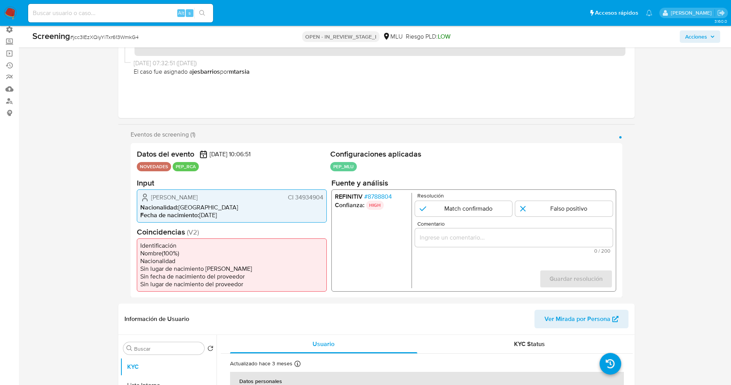
drag, startPoint x: 295, startPoint y: 197, endPoint x: 326, endPoint y: 197, distance: 31.2
click at [326, 197] on div "[PERSON_NAME] CI 34934904 Nacionalidad : [DEMOGRAPHIC_DATA] Fecha de nacimiento…" at bounding box center [232, 205] width 190 height 33
click at [173, 197] on span "[PERSON_NAME]" at bounding box center [174, 197] width 47 height 8
drag, startPoint x: 148, startPoint y: 198, endPoint x: 326, endPoint y: 195, distance: 178.1
click at [326, 195] on div "[PERSON_NAME] CI 34934904 Nacionalidad : [DEMOGRAPHIC_DATA] Fecha de nacimiento…" at bounding box center [232, 205] width 190 height 33
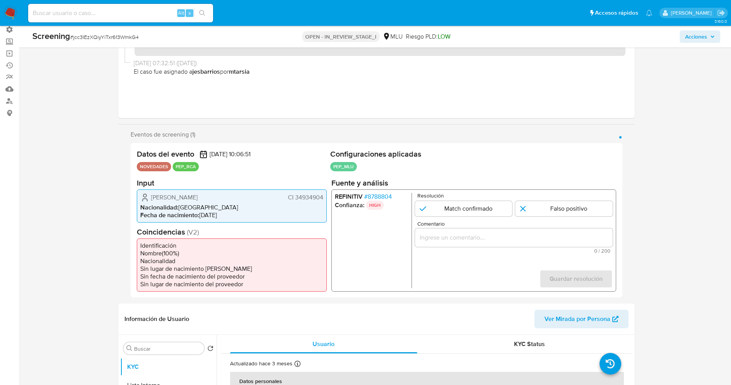
click at [396, 197] on li "REFINITIV # 8788804" at bounding box center [372, 196] width 74 height 8
click at [387, 197] on span "# 8788804" at bounding box center [378, 196] width 28 height 8
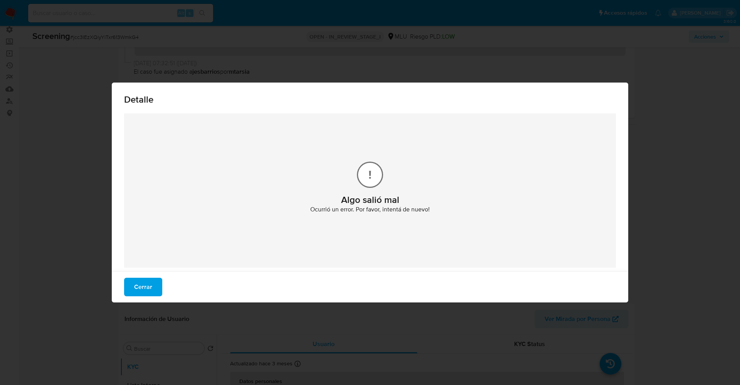
drag, startPoint x: 154, startPoint y: 284, endPoint x: 88, endPoint y: 191, distance: 113.9
click at [153, 284] on button "Cerrar" at bounding box center [143, 287] width 38 height 19
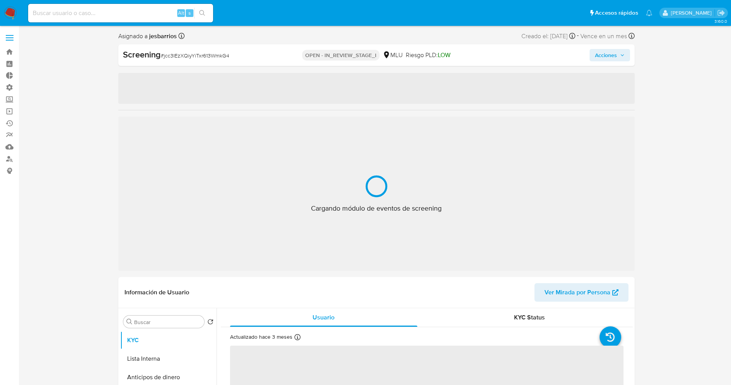
select select "10"
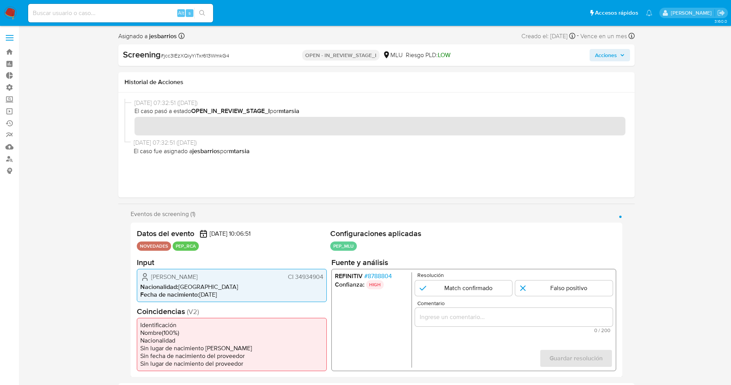
click at [373, 274] on span "# 8788804" at bounding box center [378, 276] width 28 height 8
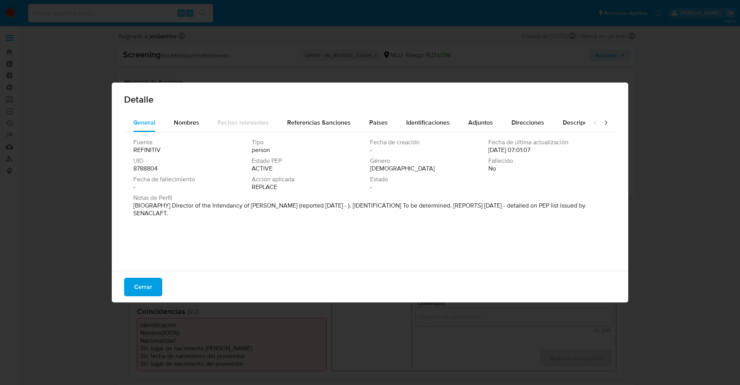
drag, startPoint x: 143, startPoint y: 204, endPoint x: 267, endPoint y: 229, distance: 126.8
click at [267, 229] on div "Fuente REFINITIV Tipo person Fecha de creación - Fecha de última actualización …" at bounding box center [370, 199] width 492 height 135
drag, startPoint x: 368, startPoint y: 204, endPoint x: 183, endPoint y: 119, distance: 203.2
click at [182, 119] on span "Nombres" at bounding box center [186, 122] width 25 height 9
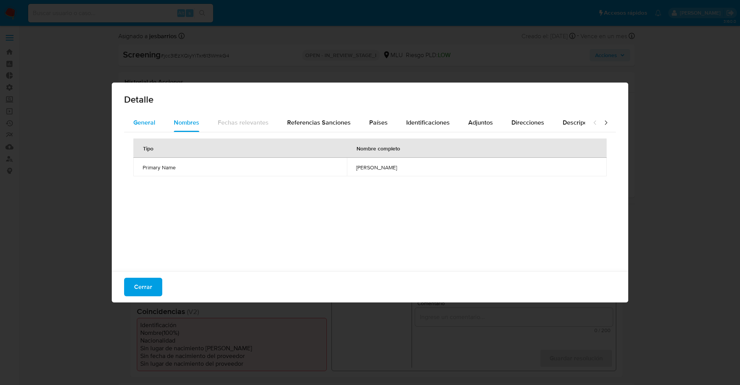
click at [162, 118] on button "General" at bounding box center [144, 122] width 40 height 19
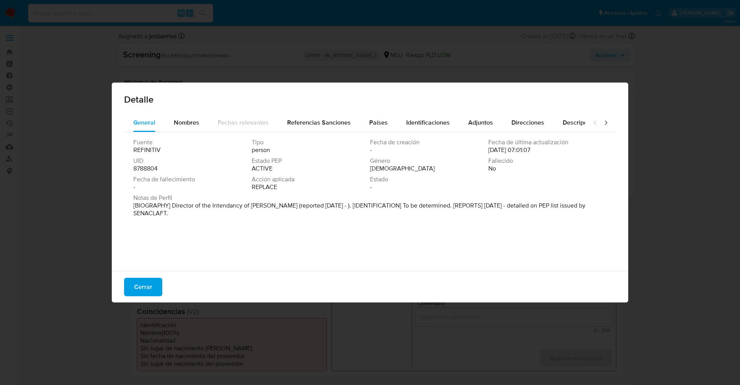
drag, startPoint x: 147, startPoint y: 204, endPoint x: 246, endPoint y: 219, distance: 99.8
click at [246, 219] on div "Notas de Perfil [BIOGRAPHY] Director of the Intendancy of [PERSON_NAME] (report…" at bounding box center [369, 207] width 473 height 26
drag, startPoint x: 232, startPoint y: 200, endPoint x: 213, endPoint y: 211, distance: 21.2
click at [223, 211] on p "[BIOGRAPHY] Director of the Intendancy of Soriano (reported Sep 2025 - ). [IDEN…" at bounding box center [369, 209] width 472 height 15
drag, startPoint x: 170, startPoint y: 204, endPoint x: 208, endPoint y: 225, distance: 43.7
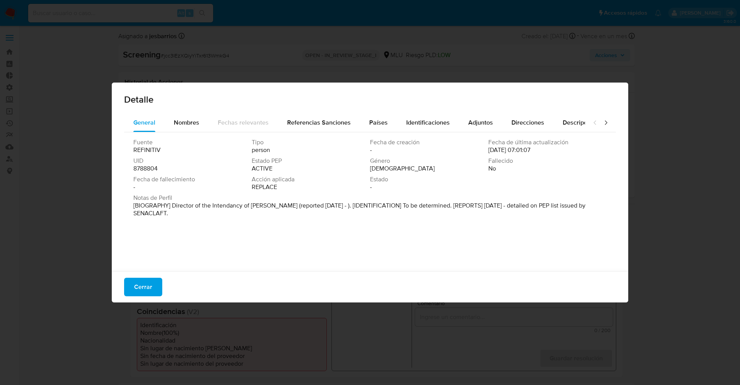
click at [208, 227] on div "Fuente REFINITIV Tipo person Fecha de creación - Fecha de última actualización …" at bounding box center [370, 199] width 492 height 135
click at [199, 188] on div "Fecha de fallecimiento -" at bounding box center [192, 182] width 118 height 15
drag, startPoint x: 169, startPoint y: 203, endPoint x: 268, endPoint y: 204, distance: 98.7
click at [268, 204] on font "[BIOGRAFÍA] Director de la Intendencia de Soriano (reportado sept. 2025 - ). [I…" at bounding box center [360, 205] width 455 height 9
click at [170, 209] on font "[BIOGRAFÍA] Director de la Intendencia de Soriano (reportado sept. 2025 - ). [I…" at bounding box center [360, 205] width 455 height 9
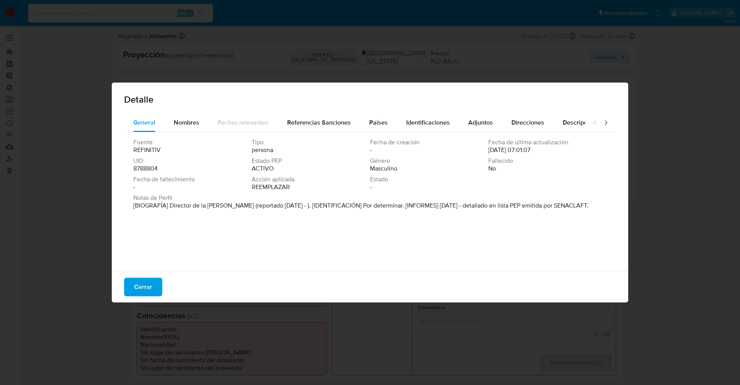
drag, startPoint x: 170, startPoint y: 207, endPoint x: 270, endPoint y: 207, distance: 99.8
click at [270, 207] on font "[BIOGRAFÍA] Director de la Intendencia de Soriano (reportado sept. 2025 - ). [I…" at bounding box center [360, 205] width 455 height 9
click at [142, 283] on span "Cerrar" at bounding box center [143, 286] width 18 height 17
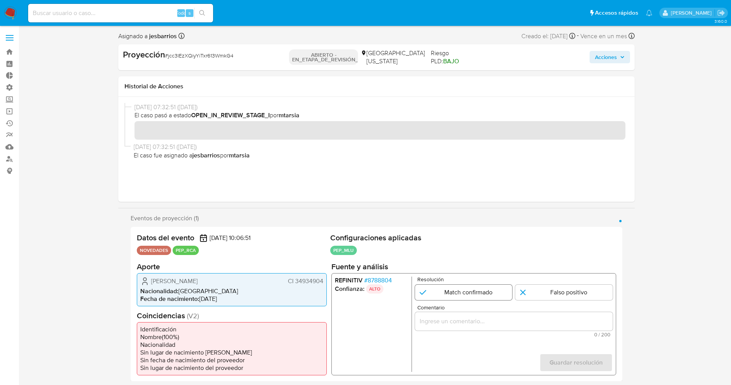
click at [459, 295] on input "1 de 1" at bounding box center [464, 291] width 98 height 15
radio input "true"
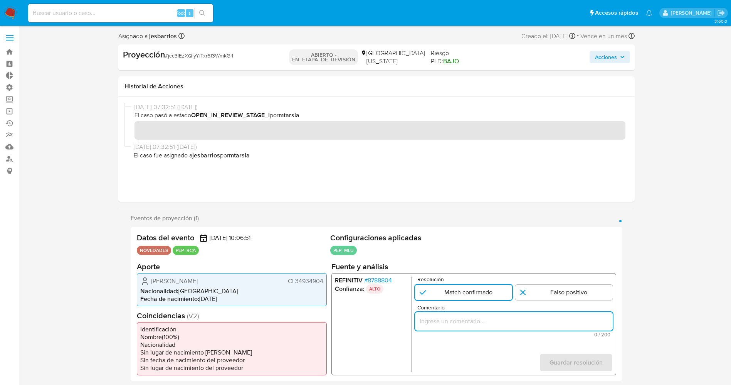
click at [449, 321] on input "Comentario" at bounding box center [514, 321] width 198 height 10
click at [424, 322] on input "usuario Rodrigo Pedro Eugui Vignolo,CI 34934904,nacionalidad Uruguaya, por coin…" at bounding box center [514, 321] width 198 height 10
drag, startPoint x: 458, startPoint y: 320, endPoint x: 510, endPoint y: 320, distance: 52.4
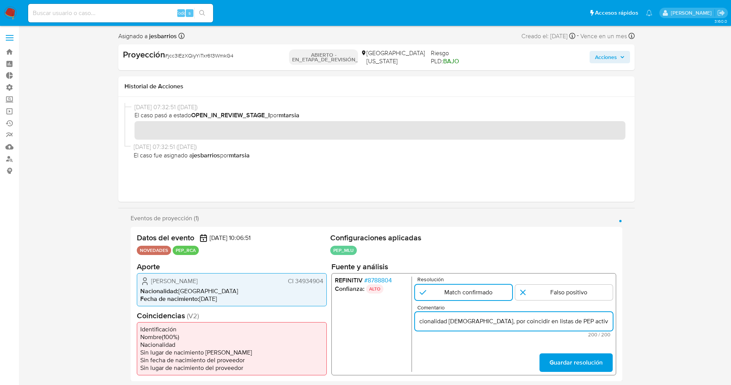
click at [510, 320] on input "usuario Rodrigo Pedro Eugui Vignolo,CI 34934904,nacionalidad Uruguaya, por coin…" at bounding box center [514, 321] width 198 height 10
type input "usuario [PERSON_NAME],CI 34934904,nacionalidad [DEMOGRAPHIC_DATA],se desempeña …"
click at [592, 362] on span "Guardar resolución" at bounding box center [575, 361] width 53 height 17
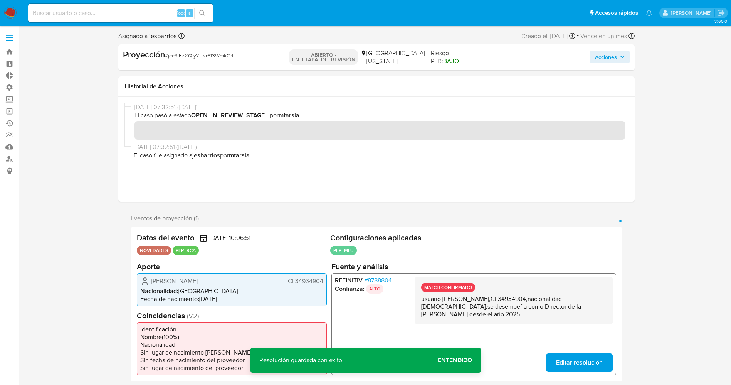
drag, startPoint x: 417, startPoint y: 299, endPoint x: 512, endPoint y: 315, distance: 96.9
click at [512, 315] on div "MATCH CONFIRMADO usuario Rodrigo Pedro Eugui Vignolo,CI 34934904,nacionalidad U…" at bounding box center [514, 300] width 198 height 48
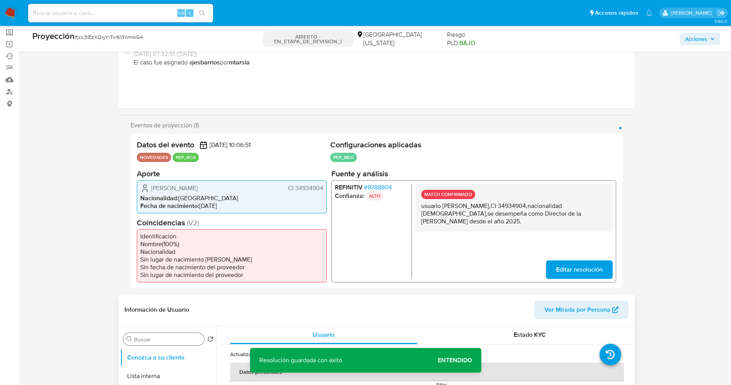
scroll to position [116, 0]
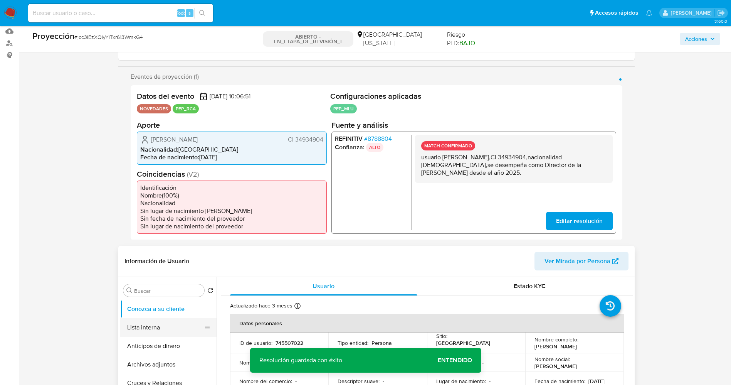
click at [140, 333] on button "Lista interna" at bounding box center [165, 327] width 90 height 19
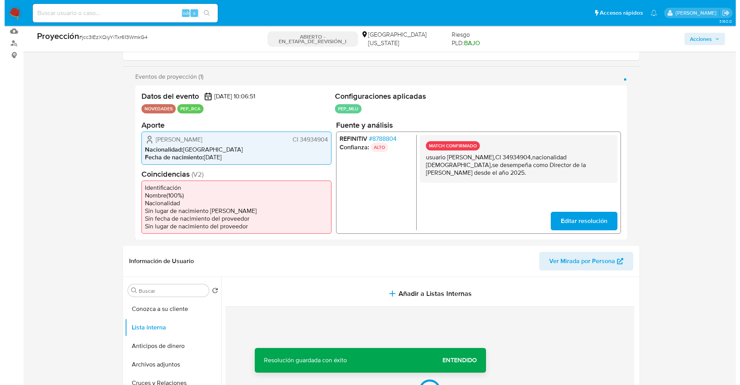
scroll to position [231, 0]
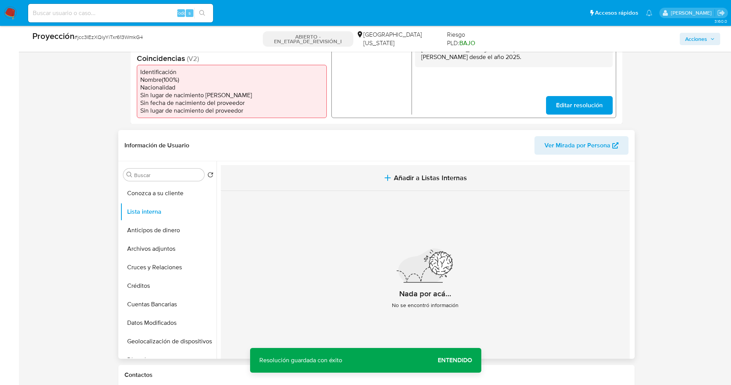
click at [426, 187] on button "Añadir a Listas Internas" at bounding box center [425, 178] width 409 height 26
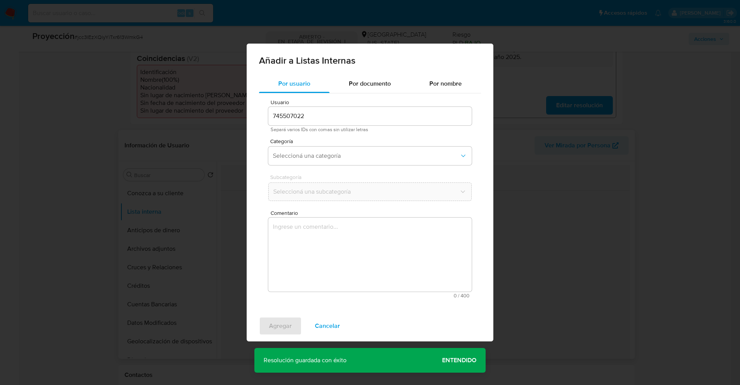
click at [427, 180] on div "Usuario 745507022 Separá varios IDs con comas sin utilizar letras Categoría Sel…" at bounding box center [370, 198] width 222 height 211
click at [321, 321] on span "Cancelar" at bounding box center [327, 325] width 25 height 17
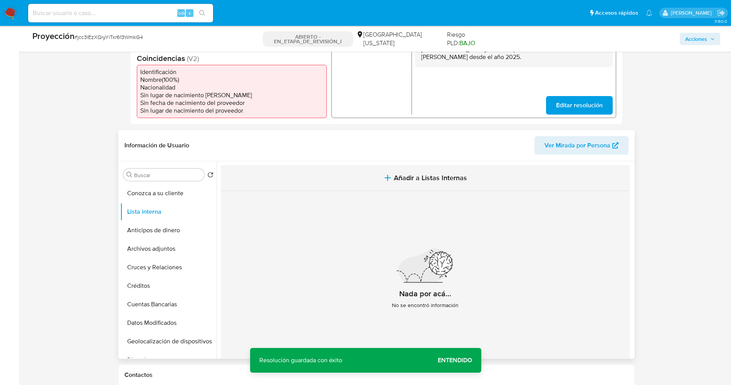
click at [376, 175] on button "Añadir a Listas Internas" at bounding box center [425, 178] width 409 height 26
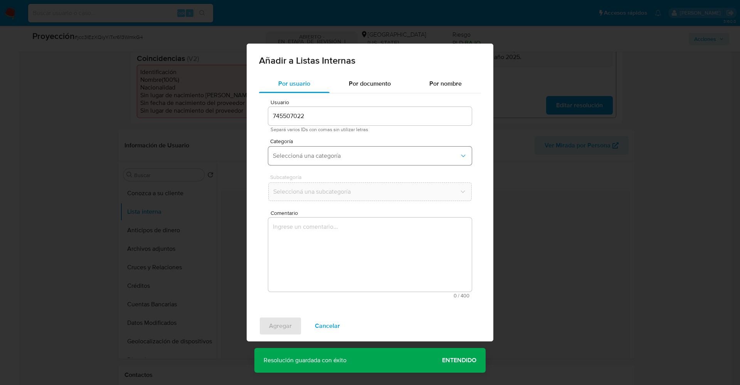
click at [365, 156] on span "Seleccioná una categoría" at bounding box center [366, 156] width 187 height 8
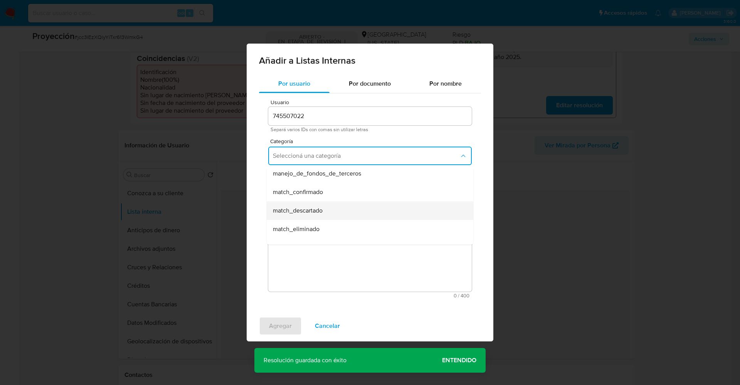
scroll to position [58, 0]
click at [341, 175] on div "match_confirmado" at bounding box center [368, 174] width 190 height 19
click at [345, 193] on span "Seleccioná una subcategoría" at bounding box center [366, 192] width 187 height 8
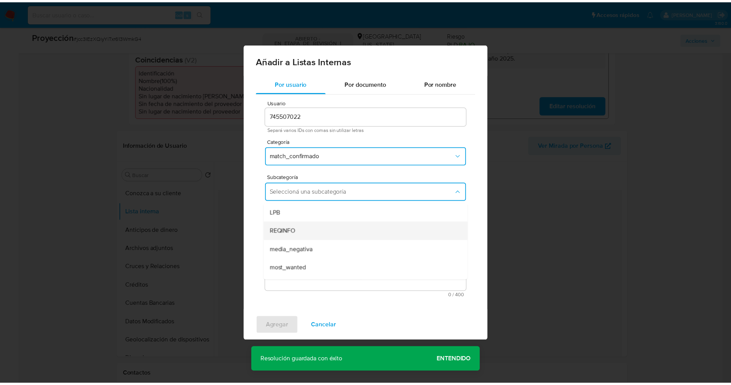
scroll to position [52, 0]
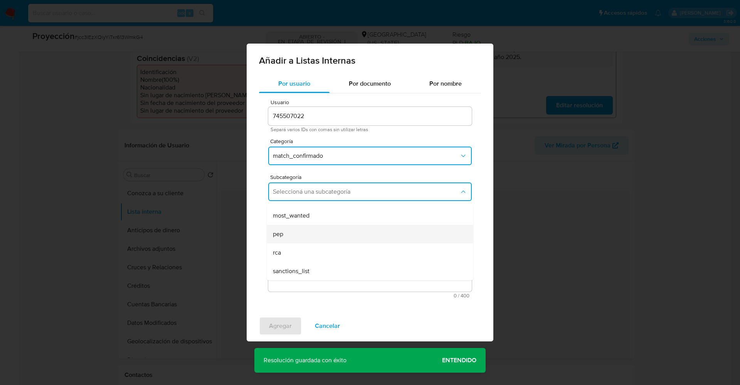
click at [308, 238] on div "pep" at bounding box center [368, 234] width 190 height 19
click at [308, 238] on textarea "Comentario" at bounding box center [370, 254] width 204 height 74
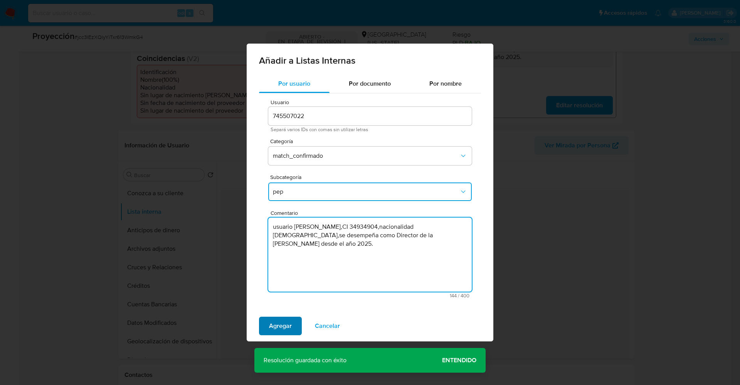
type textarea "usuario Rodrigo Pedro Eugui Vignolo,CI 34934904,nacionalidad Uruguaya,se desemp…"
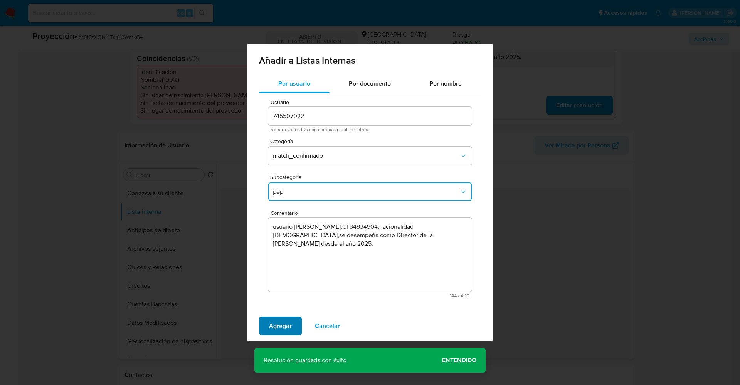
click at [273, 320] on span "Agregar" at bounding box center [280, 325] width 23 height 17
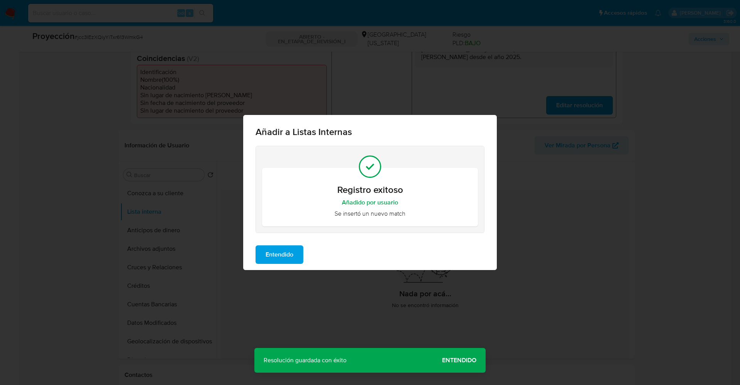
click at [282, 258] on span "Entendido" at bounding box center [280, 254] width 28 height 17
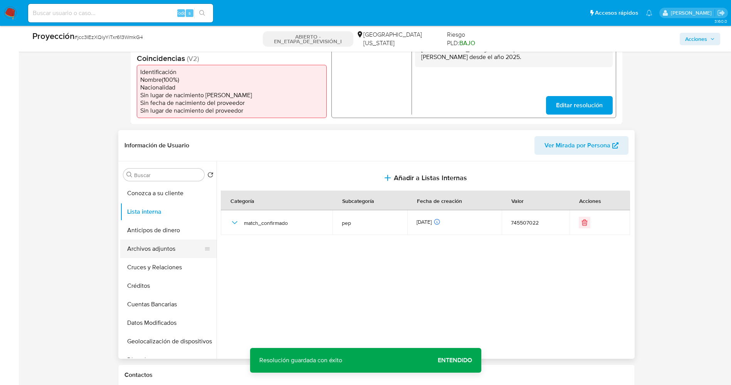
click at [145, 252] on button "Archivos adjuntos" at bounding box center [165, 248] width 90 height 19
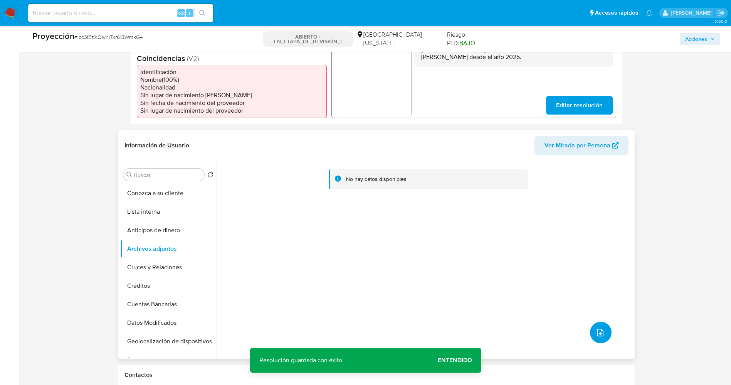
click at [604, 325] on button "subir archivo" at bounding box center [601, 332] width 22 height 22
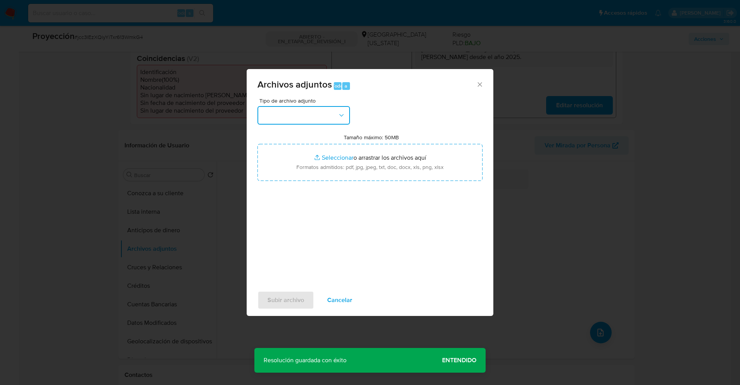
click at [273, 122] on button "button" at bounding box center [303, 115] width 93 height 19
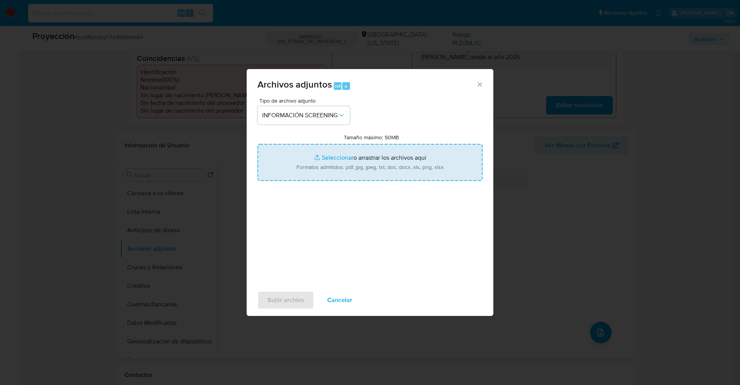
type input "C:\fakepath\_Rodrigo Pedro Eugui Vignolo_ lavado de dinero - Buscar con Google.…"
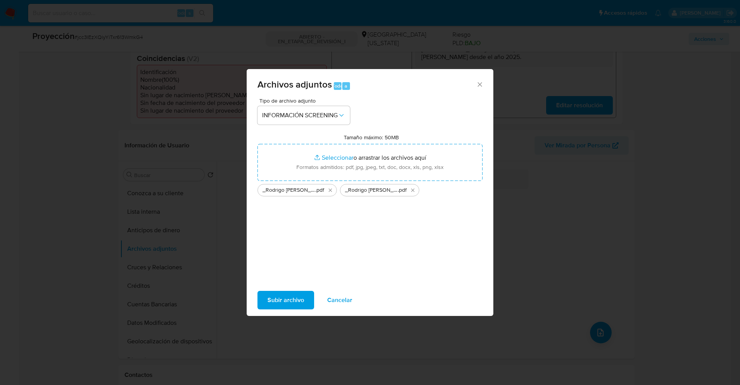
click at [290, 292] on span "Subir archivo" at bounding box center [285, 299] width 37 height 17
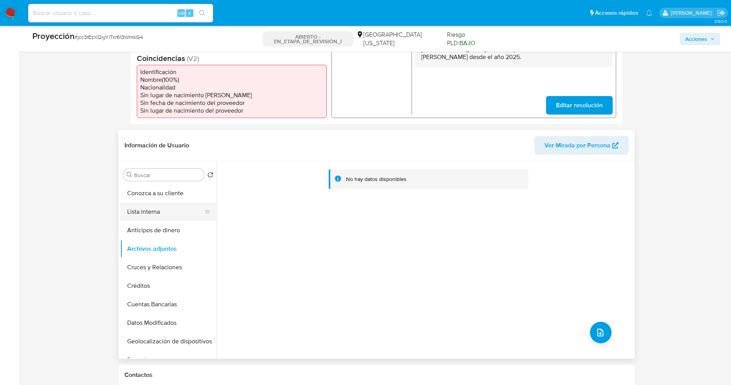
click at [161, 216] on button "Lista interna" at bounding box center [165, 211] width 90 height 19
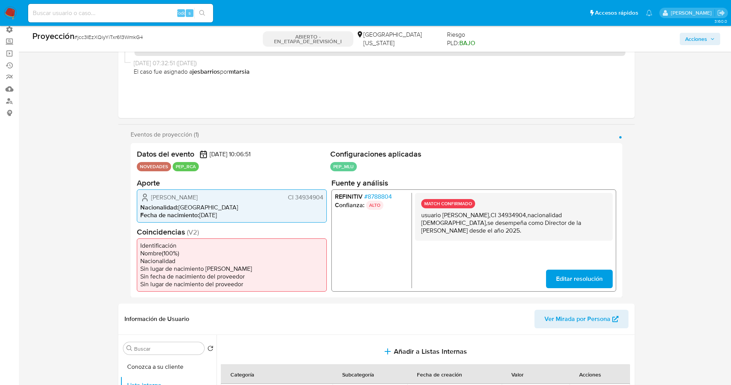
scroll to position [0, 0]
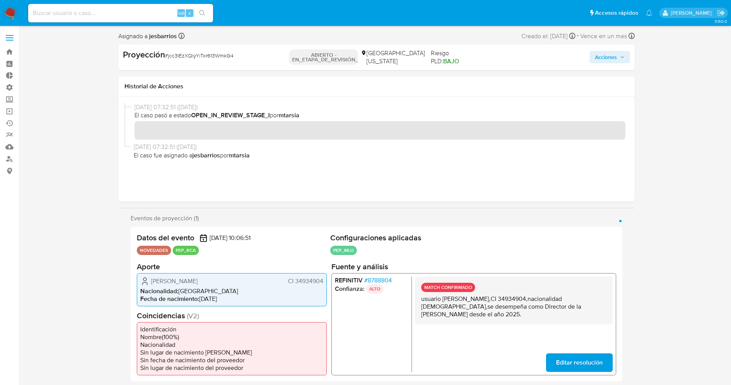
click at [615, 58] on span "Acciones" at bounding box center [606, 57] width 22 height 12
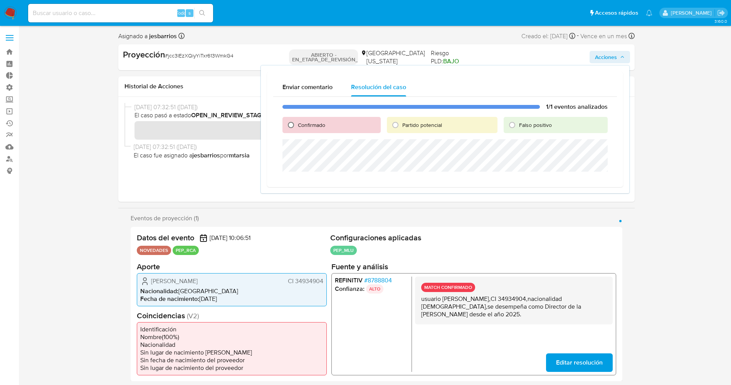
click at [296, 122] on input "Confirmado" at bounding box center [291, 125] width 12 height 12
radio input "true"
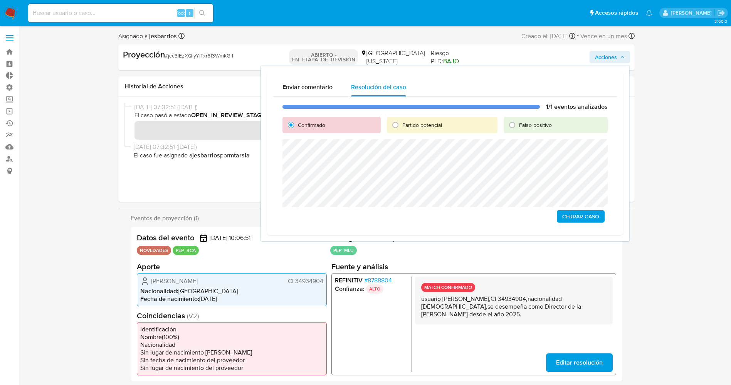
click at [580, 213] on span "Cerrar Caso" at bounding box center [580, 216] width 37 height 11
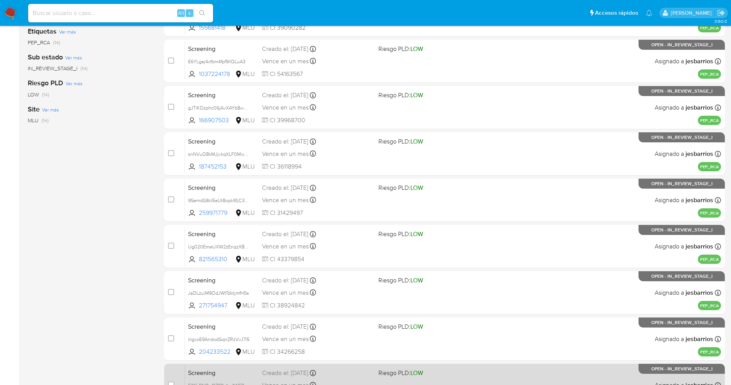
scroll to position [252, 0]
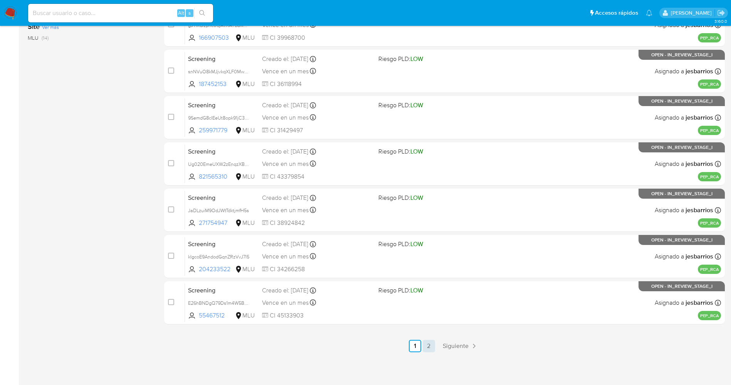
click at [426, 343] on link "2" at bounding box center [429, 346] width 12 height 12
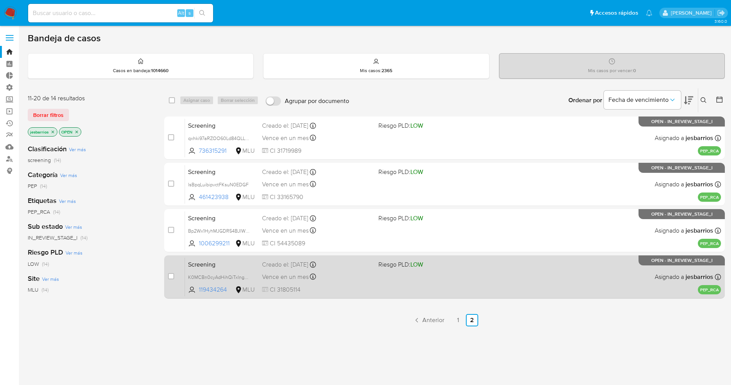
click at [408, 276] on span at bounding box center [434, 277] width 110 height 2
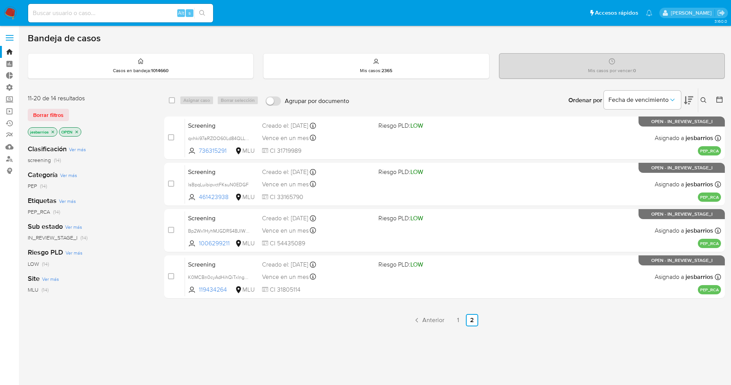
click at [9, 10] on img at bounding box center [10, 13] width 13 height 13
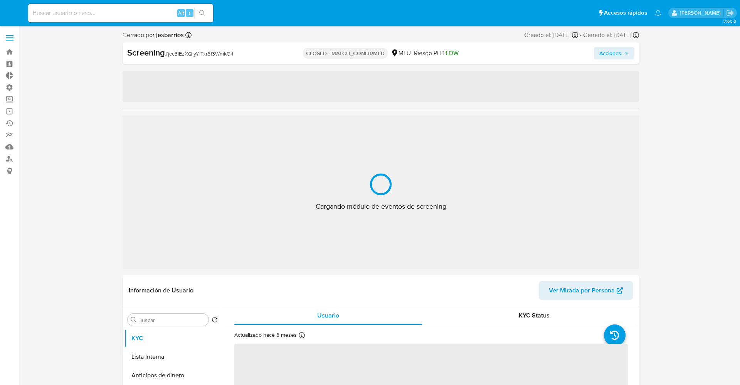
select select "10"
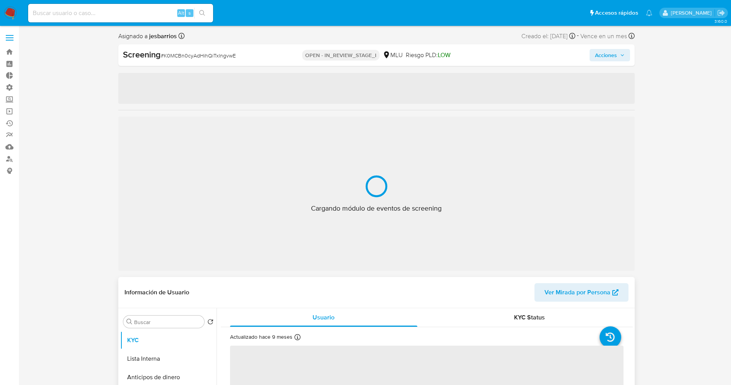
select select "10"
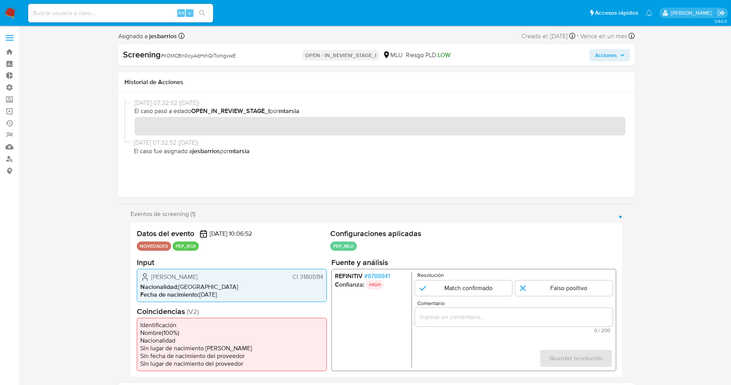
scroll to position [58, 0]
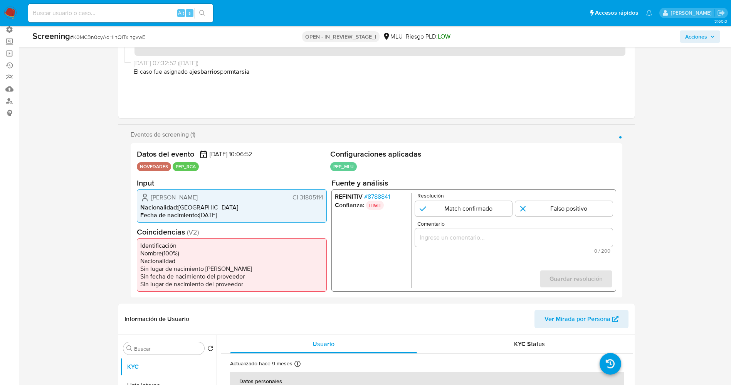
click at [386, 193] on span "# 8788841" at bounding box center [377, 196] width 26 height 8
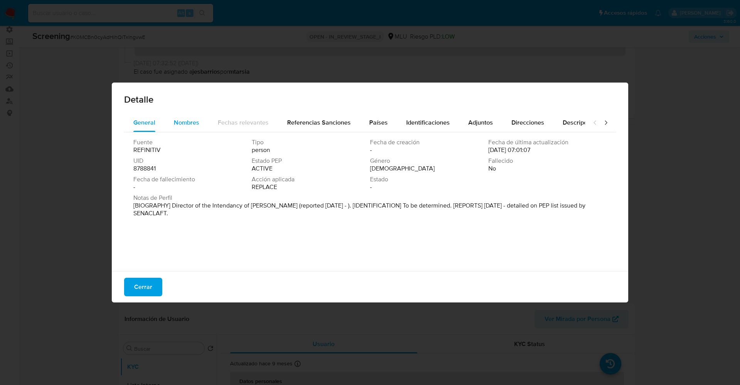
click at [176, 125] on span "Nombres" at bounding box center [186, 122] width 25 height 9
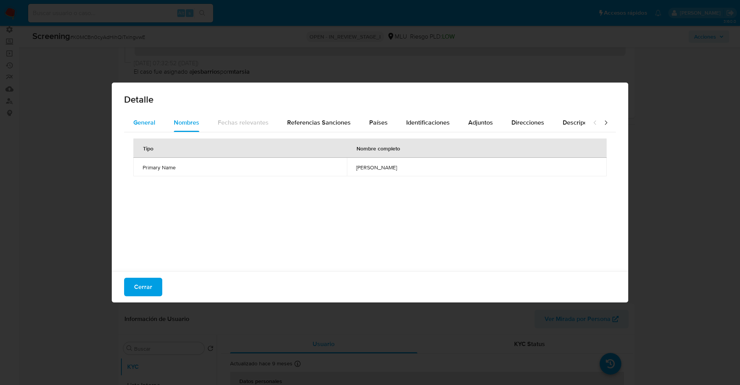
click at [144, 122] on span "General" at bounding box center [144, 122] width 22 height 9
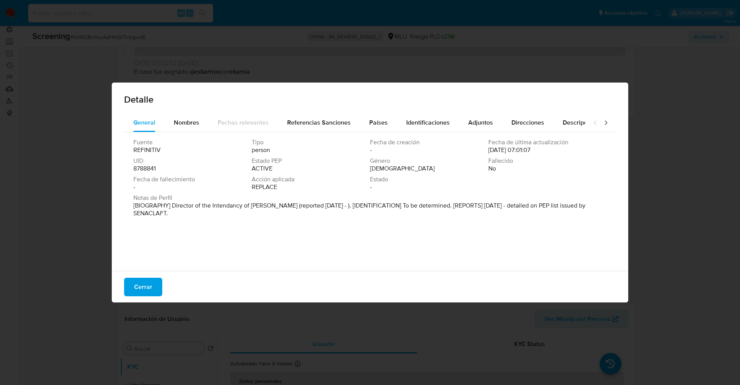
drag, startPoint x: 170, startPoint y: 207, endPoint x: 204, endPoint y: 225, distance: 38.4
click at [205, 225] on div "Fuente REFINITIV Tipo person Fecha de creación - Fecha de última actualización …" at bounding box center [370, 199] width 492 height 135
click at [143, 280] on font "Cerrar" at bounding box center [143, 287] width 18 height 19
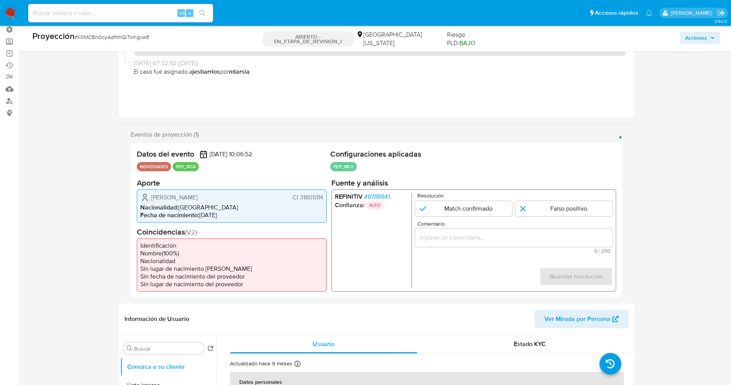
drag, startPoint x: 299, startPoint y: 197, endPoint x: 324, endPoint y: 197, distance: 25.1
click at [324, 197] on div "Rodrigo Alexis Razquín Medina CI 31805114 Nacionalidad : Uruguay Fecha de nacim…" at bounding box center [232, 205] width 190 height 33
click at [166, 207] on font "Nacionalidad" at bounding box center [158, 206] width 37 height 9
drag, startPoint x: 151, startPoint y: 197, endPoint x: 242, endPoint y: 196, distance: 90.6
click at [242, 196] on div "Rodrigo Alexis Razquín Medina CI 31805114" at bounding box center [231, 196] width 183 height 9
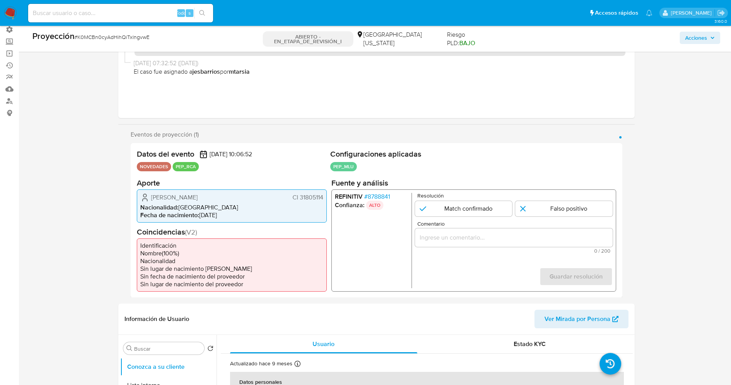
click at [239, 189] on div "Rodrigo Alexis Razquín Medina CI 31805114 Nacionalidad : Uruguay Fecha de nacim…" at bounding box center [232, 205] width 190 height 33
drag, startPoint x: 150, startPoint y: 194, endPoint x: 325, endPoint y: 201, distance: 174.7
click at [326, 201] on div "Rodrigo Alexis Razquín Medina CI 31805114 Nacionalidad : Uruguay Fecha de nacim…" at bounding box center [232, 205] width 190 height 33
click at [385, 198] on font "8788841" at bounding box center [378, 196] width 22 height 9
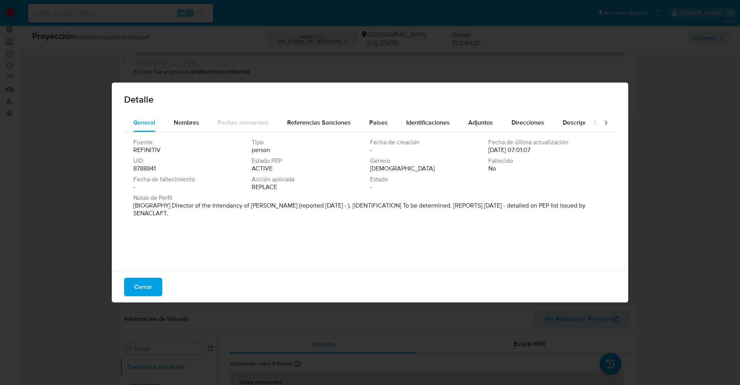
drag, startPoint x: 168, startPoint y: 204, endPoint x: 241, endPoint y: 229, distance: 76.9
click at [241, 229] on div "Fuente REFINITIV Tipo person Fecha de creación - Fecha de última actualización …" at bounding box center [370, 199] width 492 height 135
click at [190, 187] on div "Fecha de fallecimiento -" at bounding box center [192, 182] width 118 height 15
drag, startPoint x: 170, startPoint y: 203, endPoint x: 270, endPoint y: 203, distance: 100.6
click at [270, 203] on font "[BIOGRAFÍA] Director de la Intendencia de Soriano (reportado sept. 2025 - ). [I…" at bounding box center [360, 205] width 455 height 9
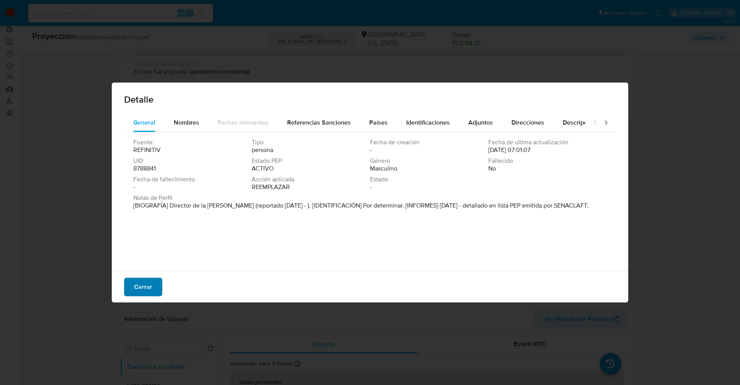
click at [156, 291] on button "Cerrar" at bounding box center [143, 287] width 38 height 19
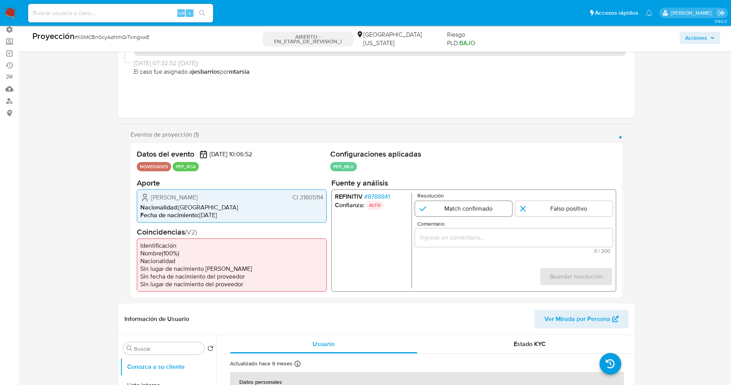
click at [466, 210] on input "1 de 1" at bounding box center [464, 207] width 98 height 15
radio input "true"
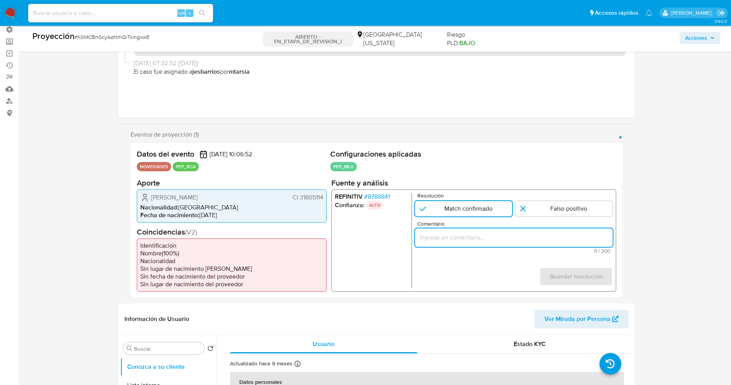
click at [463, 241] on input "Comentario" at bounding box center [514, 237] width 198 height 10
drag, startPoint x: 579, startPoint y: 236, endPoint x: 596, endPoint y: 239, distance: 17.1
click at [596, 239] on input "Rodrigo Alexis Razquín Medina CI 31805114,nacionalidad Uruguaya, por coincidir …" at bounding box center [514, 237] width 198 height 10
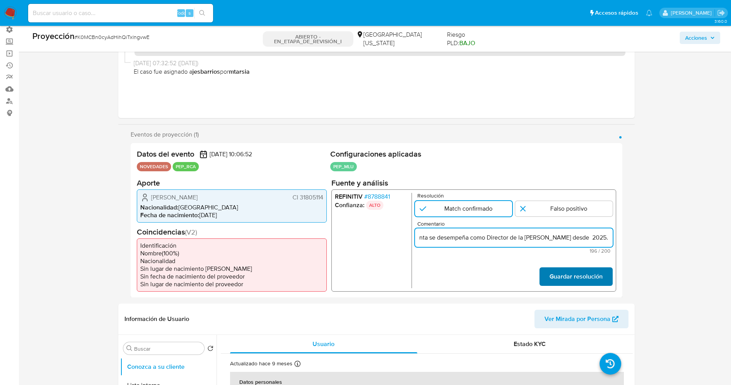
type input "Rodrigo Alexis Razquín Medina CI 31805114,nacionalidad Uruguaya, por coincidir …"
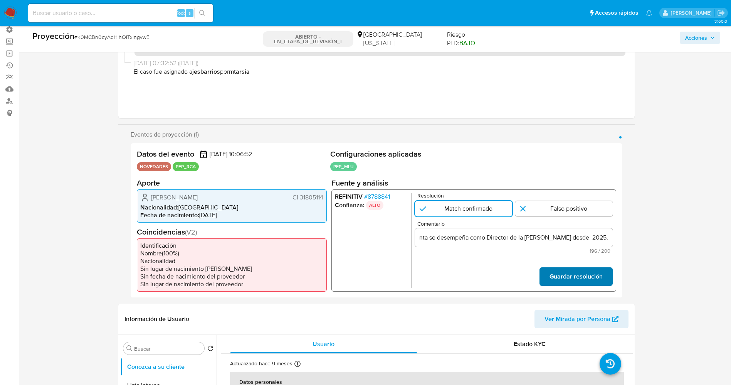
click at [601, 273] on font "Guardar resolución" at bounding box center [575, 276] width 53 height 19
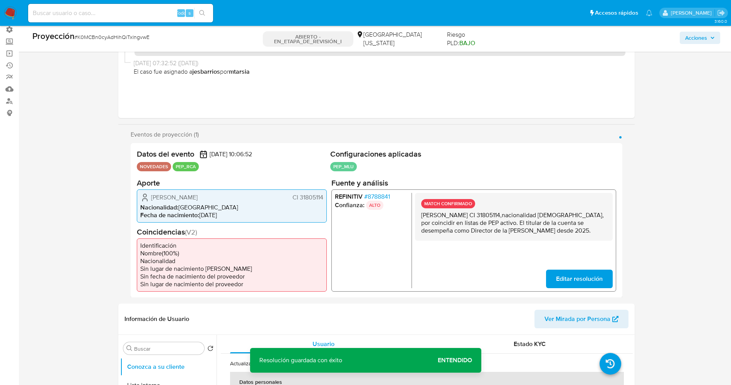
drag, startPoint x: 415, startPoint y: 215, endPoint x: 475, endPoint y: 249, distance: 69.0
click at [475, 249] on div "REFINITIV # 8788841 Confianza: ALTO MATCH CONFIRMADO Rodrigo Alexis Razquín Med…" at bounding box center [473, 240] width 285 height 102
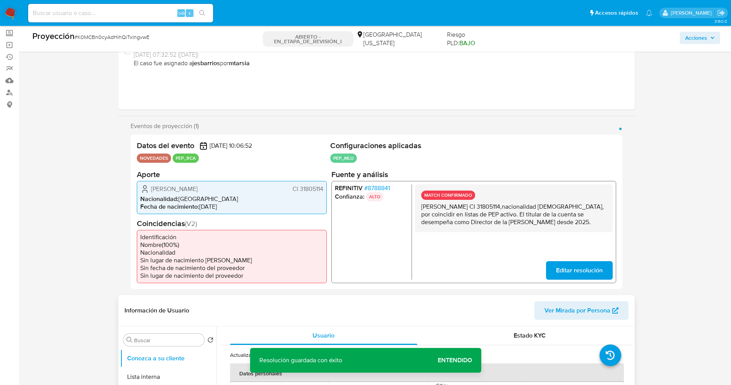
scroll to position [116, 0]
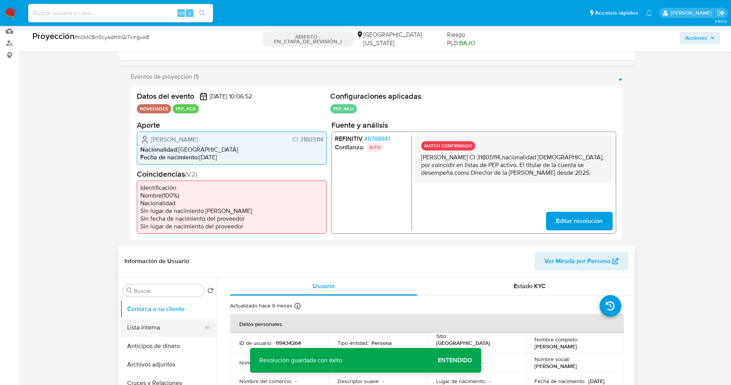
click at [159, 330] on button "Lista interna" at bounding box center [165, 327] width 90 height 19
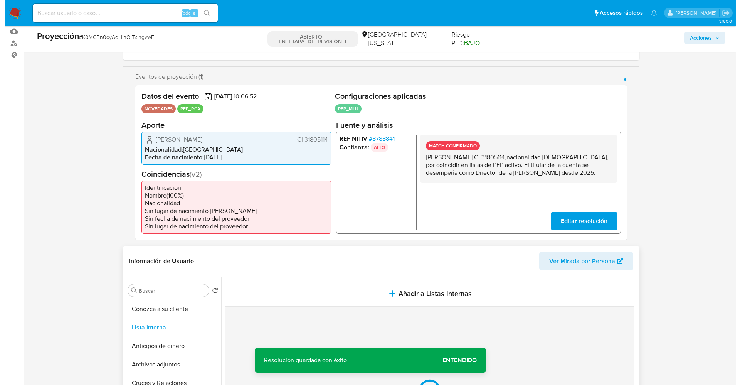
scroll to position [231, 0]
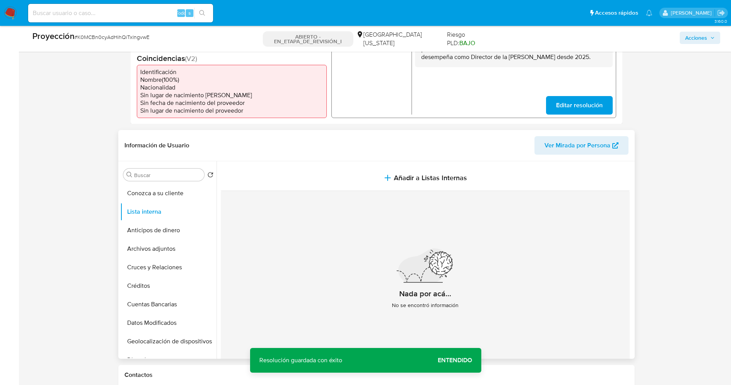
click at [384, 191] on div "Nada por acá... No se encontró información" at bounding box center [425, 281] width 409 height 181
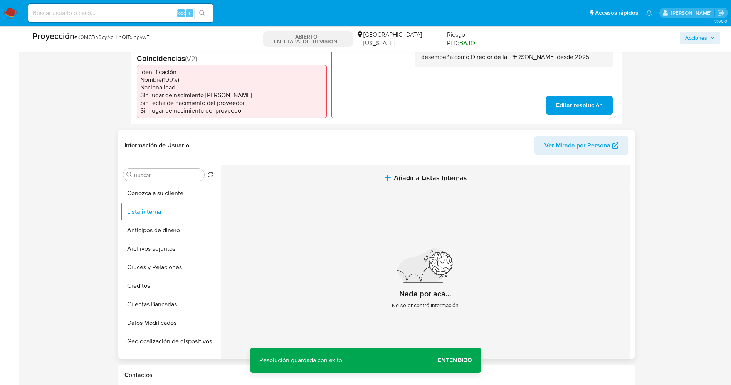
click at [385, 182] on button "Añadir a Listas Internas" at bounding box center [425, 178] width 409 height 26
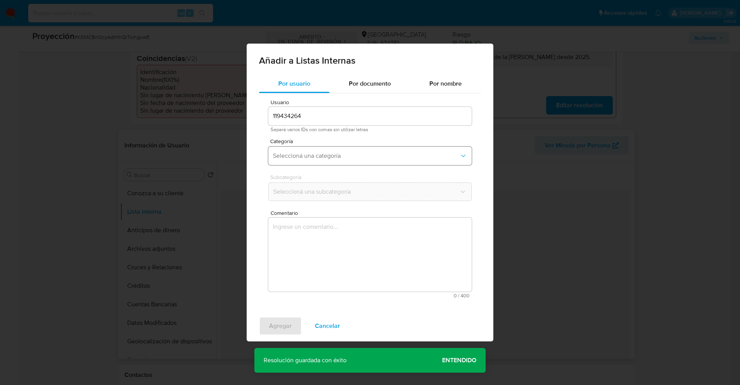
click at [355, 156] on span "Seleccioná una categoría" at bounding box center [366, 156] width 187 height 8
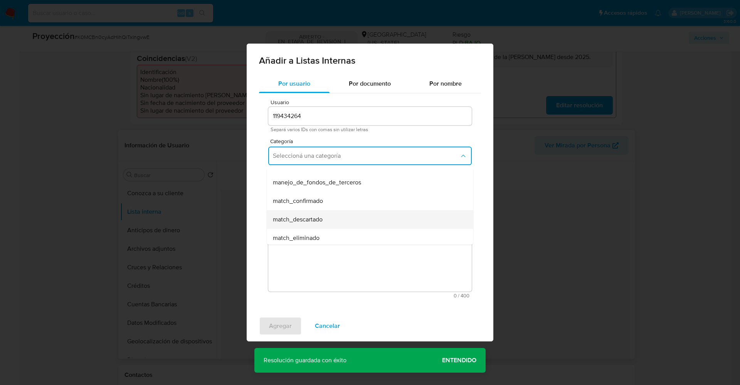
scroll to position [58, 0]
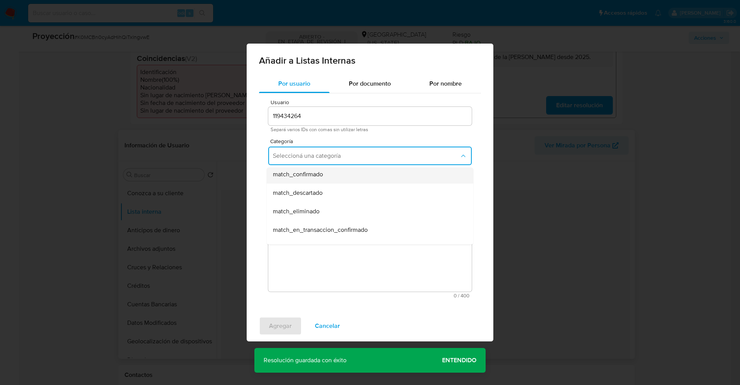
click at [331, 177] on div "match_confirmado" at bounding box center [368, 174] width 190 height 19
click at [332, 188] on span "Seleccioná una subcategoría" at bounding box center [366, 192] width 187 height 8
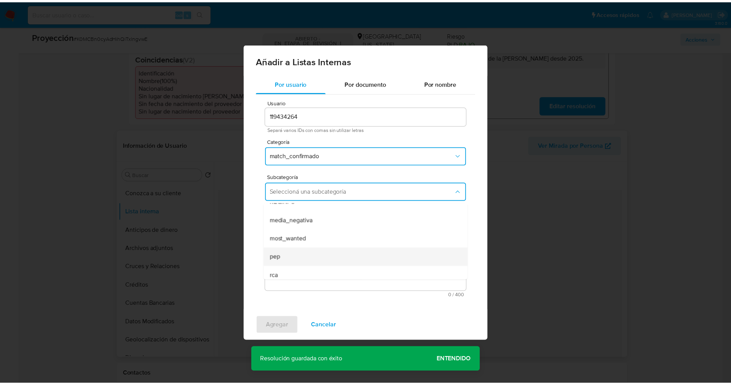
scroll to position [52, 0]
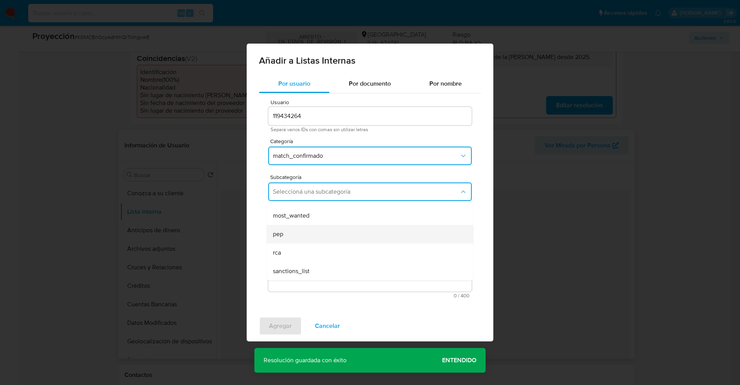
click at [291, 234] on div "pep" at bounding box center [368, 234] width 190 height 19
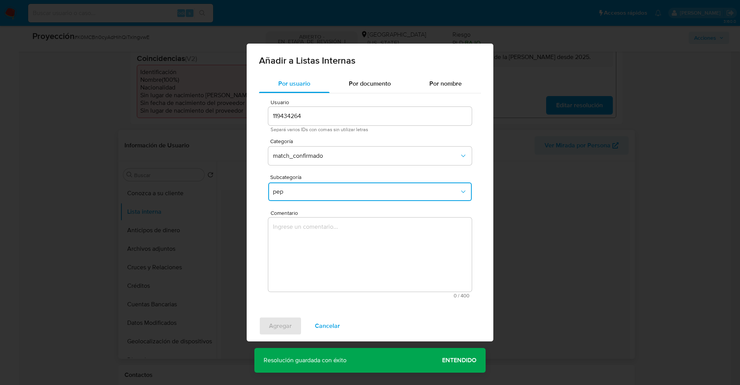
click at [305, 269] on textarea "Comentario" at bounding box center [370, 254] width 204 height 74
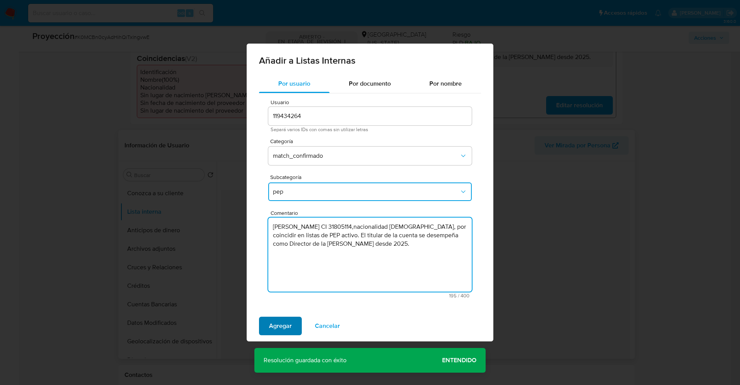
type textarea "Rodrigo Alexis Razquín Medina CI 31805114,nacionalidad Uruguaya, por coincidir …"
click at [271, 324] on span "Agregar" at bounding box center [280, 325] width 23 height 17
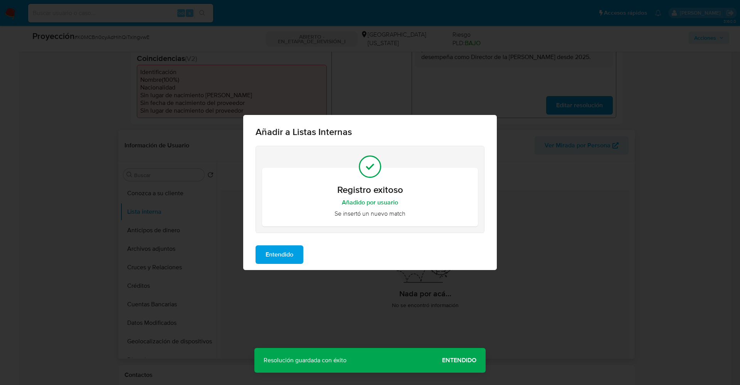
click at [277, 259] on span "Entendido" at bounding box center [280, 254] width 28 height 17
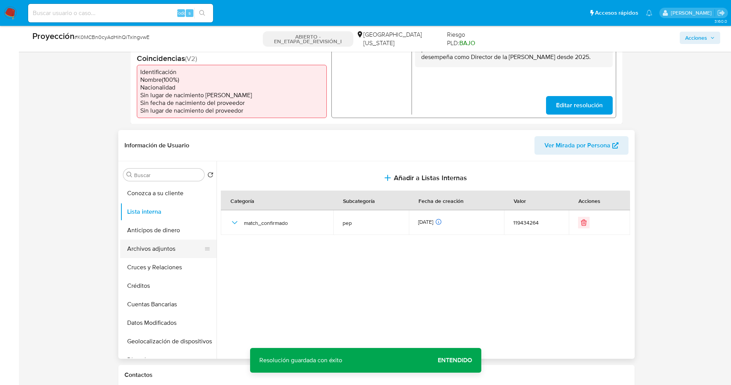
click at [159, 246] on button "Archivos adjuntos" at bounding box center [165, 248] width 90 height 19
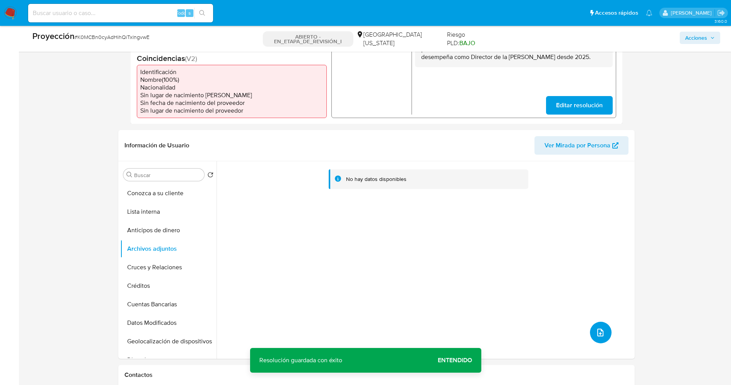
click at [596, 330] on icon "subir archivo" at bounding box center [600, 332] width 9 height 9
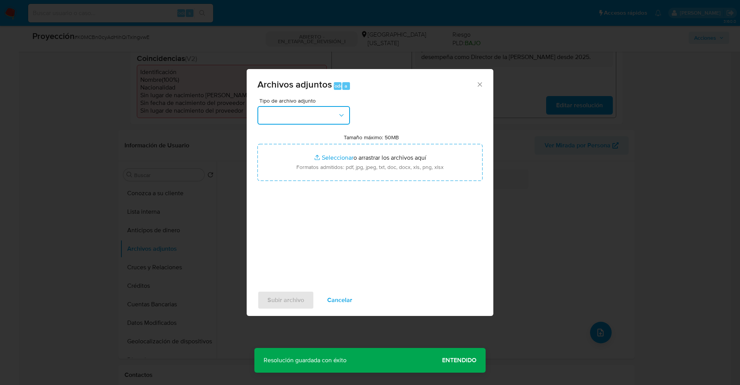
click at [285, 119] on button "button" at bounding box center [303, 115] width 93 height 19
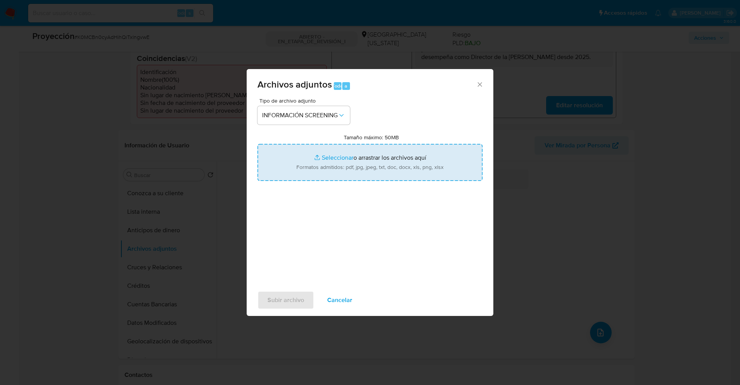
type input "C:\fakepath\_Rodrigo Alexis Razquín Medina_ lavado de dinero - Buscar con Googl…"
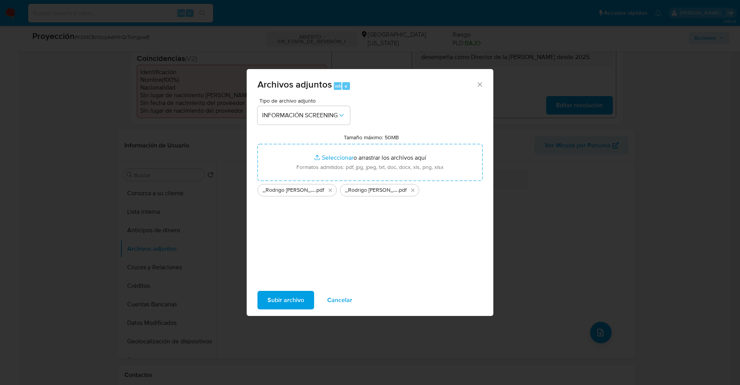
click at [291, 292] on span "Subir archivo" at bounding box center [285, 299] width 37 height 17
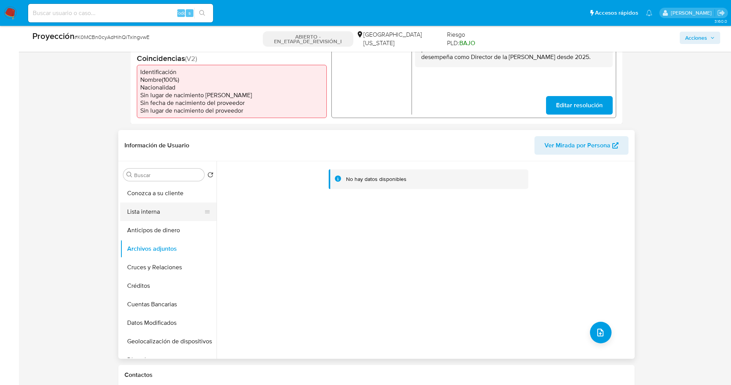
click at [150, 207] on button "Lista interna" at bounding box center [165, 211] width 90 height 19
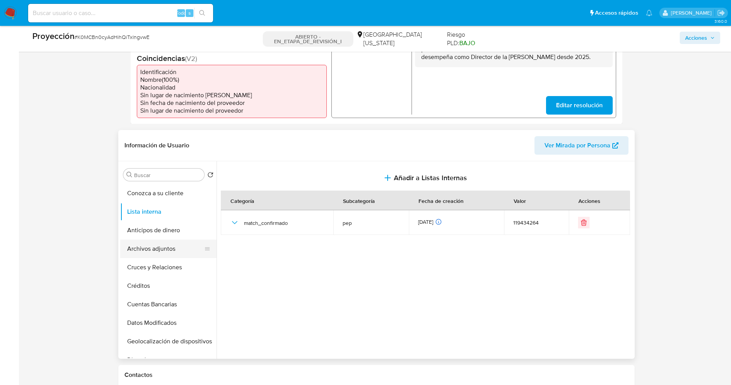
click at [164, 250] on button "Archivos adjuntos" at bounding box center [165, 248] width 90 height 19
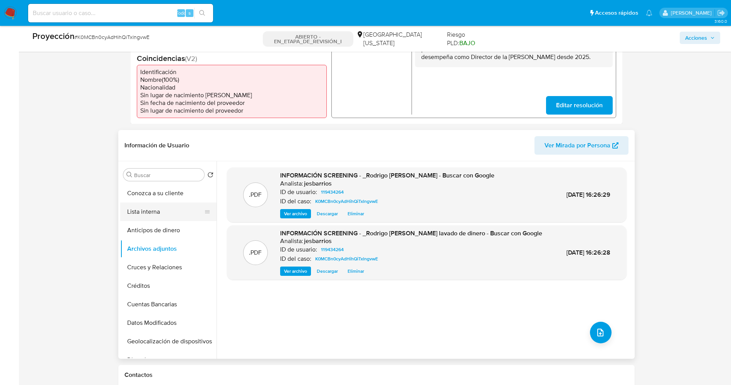
click at [161, 217] on button "Lista interna" at bounding box center [165, 211] width 90 height 19
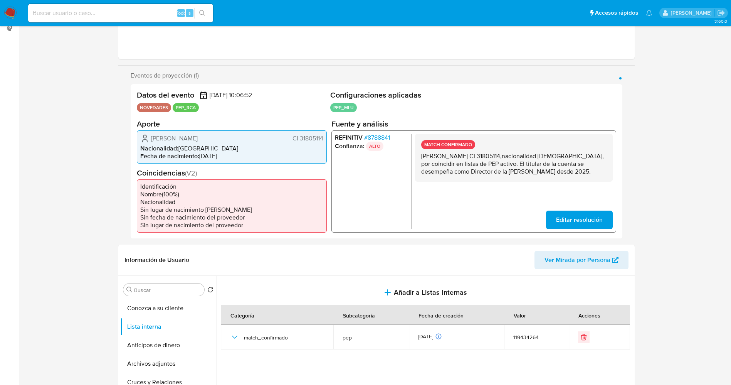
scroll to position [0, 0]
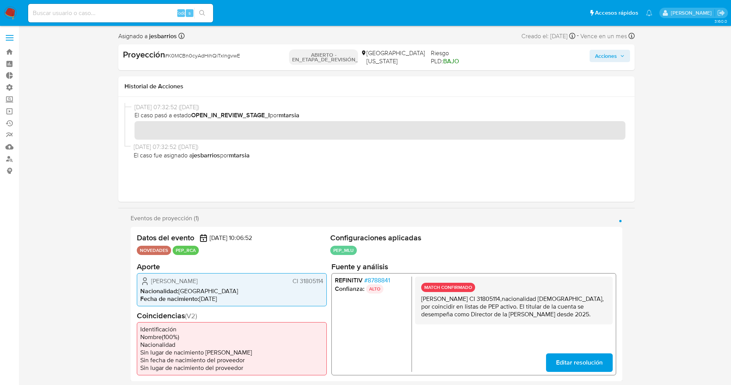
click at [624, 51] on span "Acciones" at bounding box center [610, 55] width 30 height 11
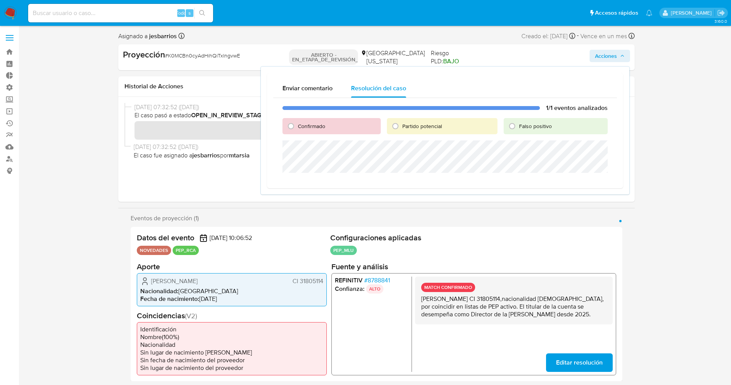
click at [310, 127] on span "Confirmado" at bounding box center [311, 126] width 27 height 8
click at [297, 127] on input "Confirmado" at bounding box center [291, 126] width 12 height 12
radio input "true"
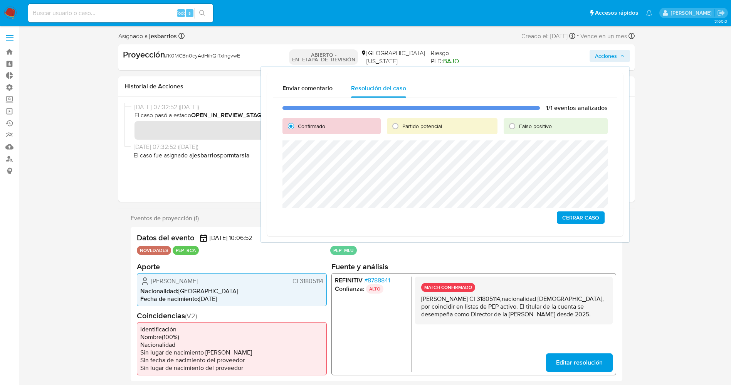
click at [589, 221] on span "Cerrar Caso" at bounding box center [580, 217] width 37 height 11
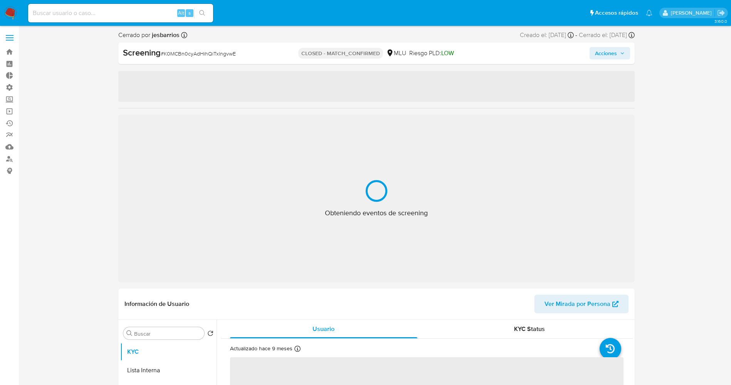
select select "10"
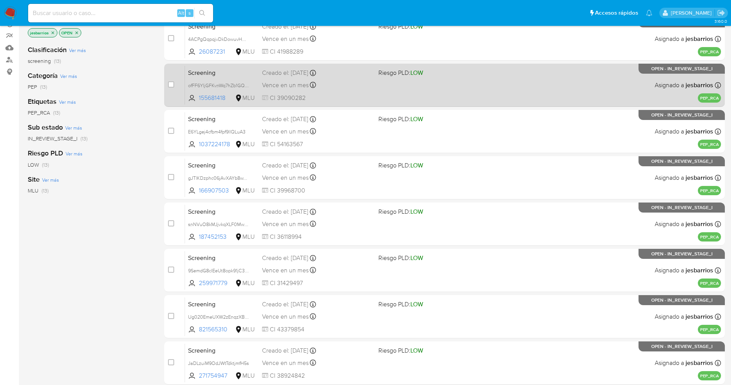
scroll to position [252, 0]
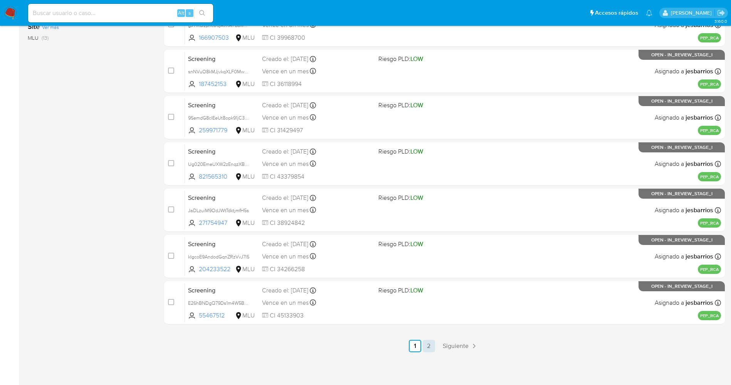
click at [428, 351] on link "2" at bounding box center [429, 346] width 12 height 12
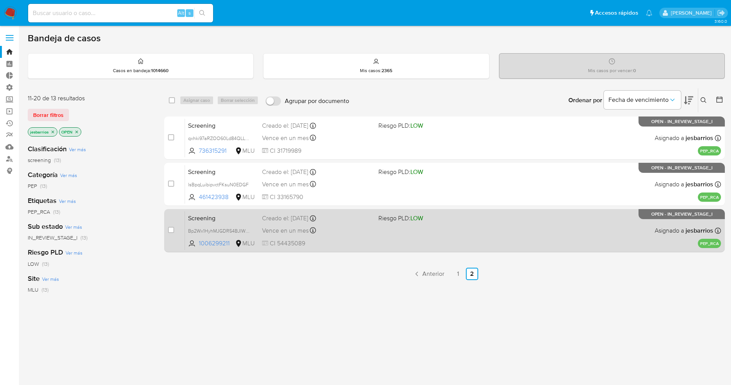
click at [359, 236] on div "Screening Bp2Wx1HyhMJGDR54BJlWGRQL 1006299211 MLU Riesgo PLD: LOW Creado el: [D…" at bounding box center [453, 230] width 536 height 39
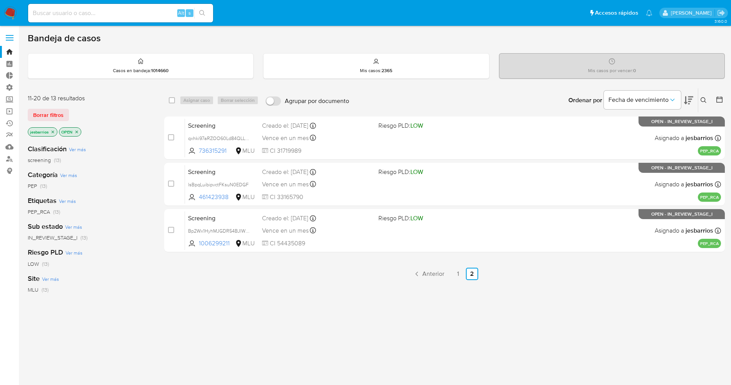
click at [77, 132] on icon "close-filter" at bounding box center [77, 131] width 3 height 3
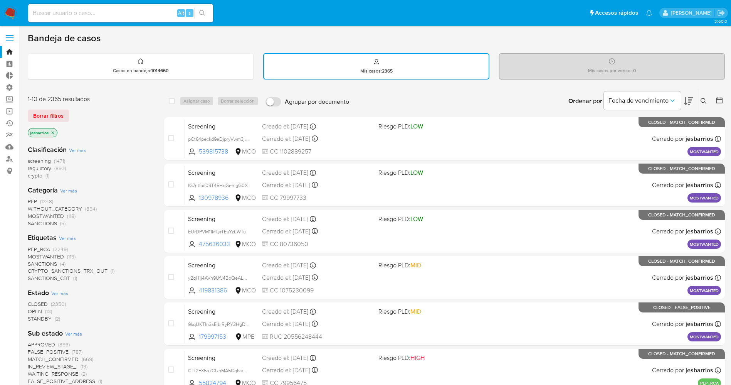
click at [720, 99] on icon at bounding box center [720, 100] width 8 height 8
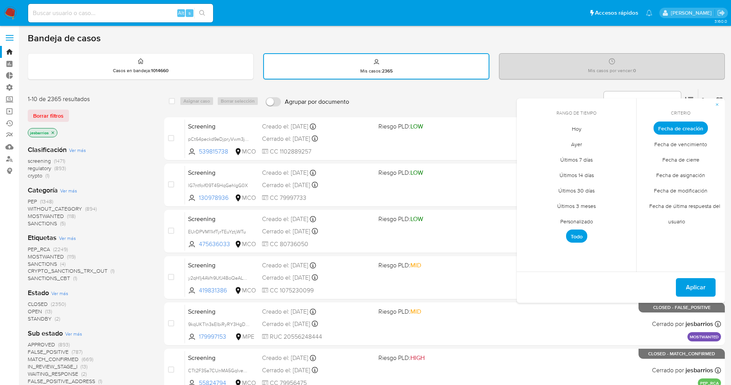
click at [587, 128] on span "Hoy" at bounding box center [577, 129] width 26 height 16
click at [666, 158] on span "Fecha de cierre" at bounding box center [680, 159] width 53 height 16
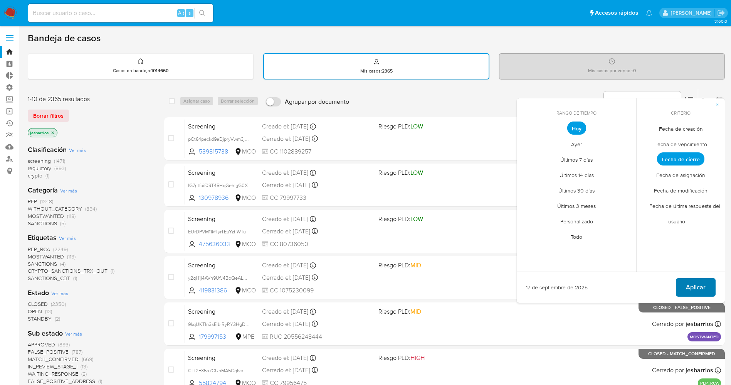
click at [695, 284] on span "Aplicar" at bounding box center [696, 287] width 20 height 17
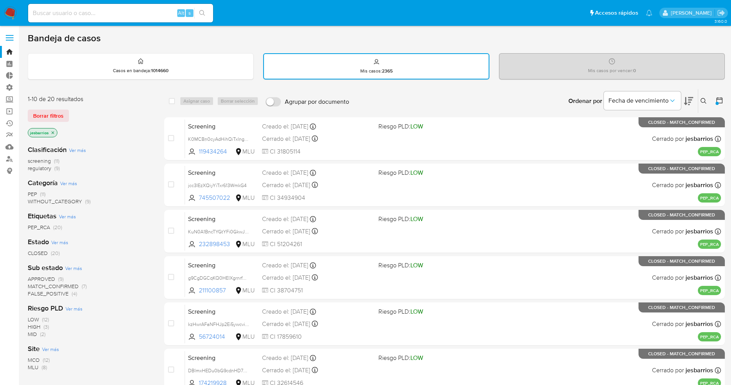
click at [9, 14] on img at bounding box center [10, 13] width 13 height 13
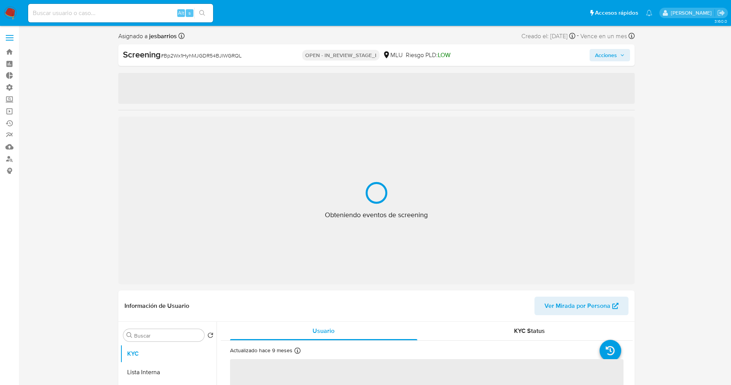
select select "10"
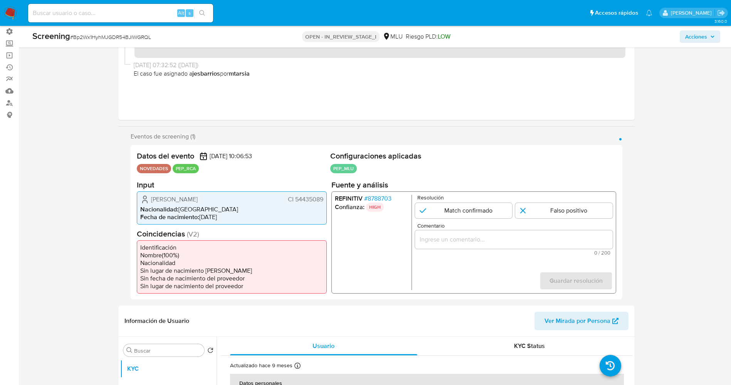
scroll to position [58, 0]
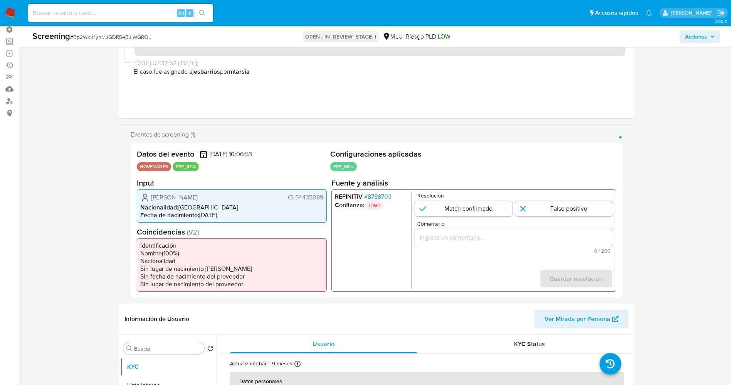
click at [380, 194] on span "# 8788703" at bounding box center [377, 196] width 27 height 8
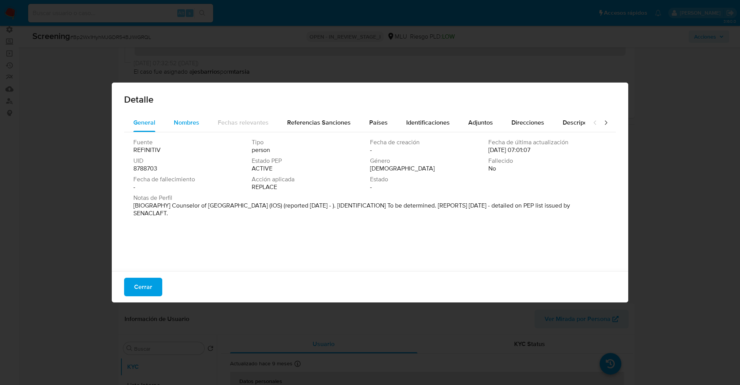
click at [180, 126] on span "Nombres" at bounding box center [186, 122] width 25 height 9
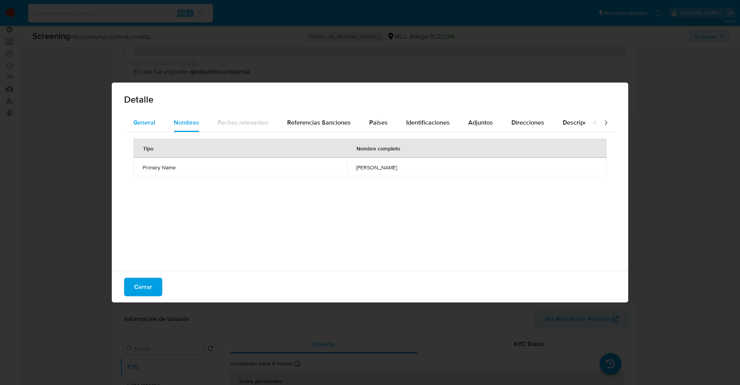
click at [146, 125] on span "General" at bounding box center [144, 122] width 22 height 9
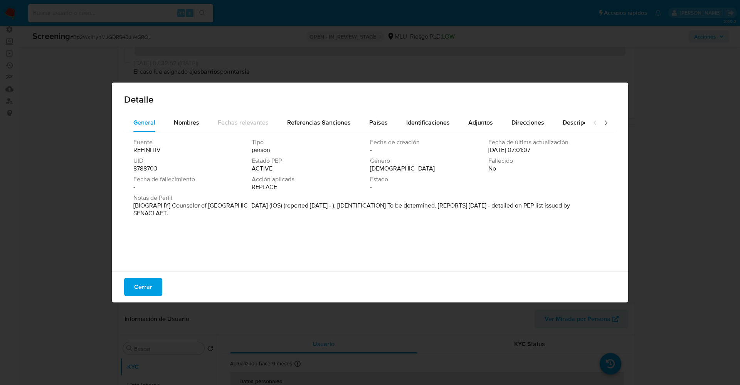
drag, startPoint x: 172, startPoint y: 207, endPoint x: 195, endPoint y: 219, distance: 25.9
click at [195, 219] on div "Notas de Perfil [BIOGRAPHY] Counselor of Universidad De La Republica (IOS) (rep…" at bounding box center [369, 207] width 473 height 26
click at [195, 121] on span "Nombres" at bounding box center [186, 122] width 25 height 9
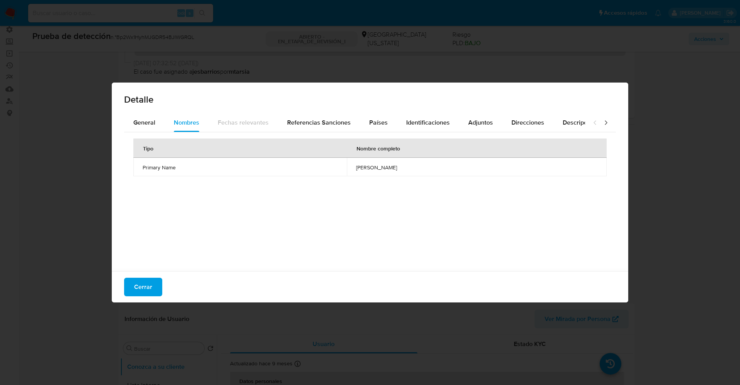
click at [118, 118] on div "General Nombres Fechas relevantes Referencias Sanciones Países Identificaciones…" at bounding box center [370, 193] width 516 height 160
click at [142, 283] on span "Cerrar" at bounding box center [143, 286] width 18 height 17
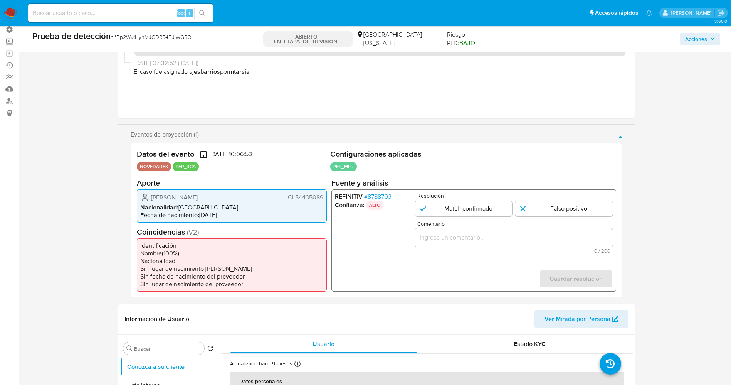
drag, startPoint x: 293, startPoint y: 198, endPoint x: 323, endPoint y: 197, distance: 29.7
click at [323, 197] on font "CI 54435089" at bounding box center [305, 196] width 35 height 9
click at [316, 197] on font "CI 54435089" at bounding box center [305, 196] width 35 height 9
drag, startPoint x: 294, startPoint y: 197, endPoint x: 325, endPoint y: 197, distance: 30.5
click at [325, 197] on div "Ignacio Roji Marsella CI 54435089 Nacionalidad : Uruguay Fecha de nacimiento : …" at bounding box center [232, 205] width 190 height 33
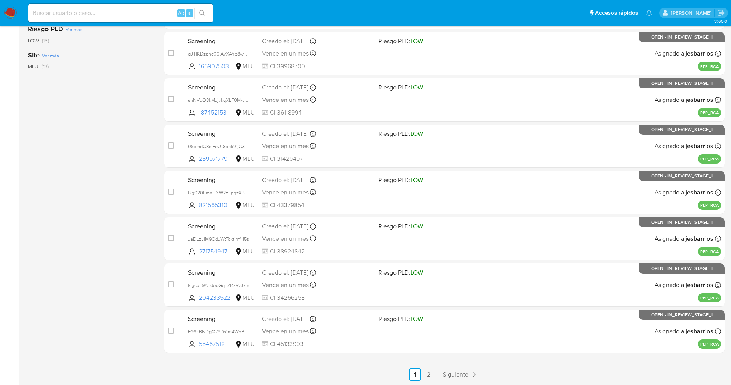
scroll to position [252, 0]
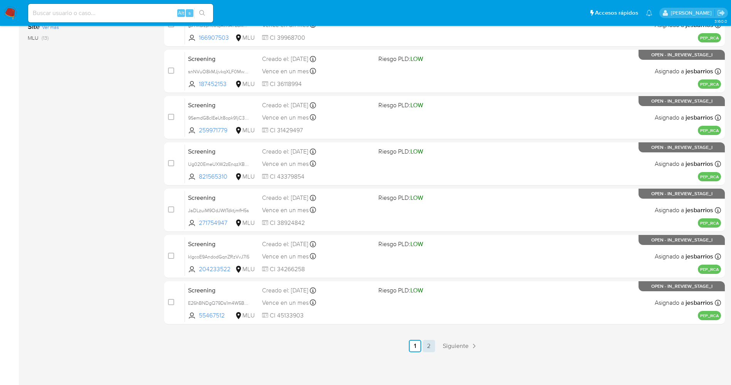
click at [429, 346] on link "2" at bounding box center [429, 346] width 12 height 12
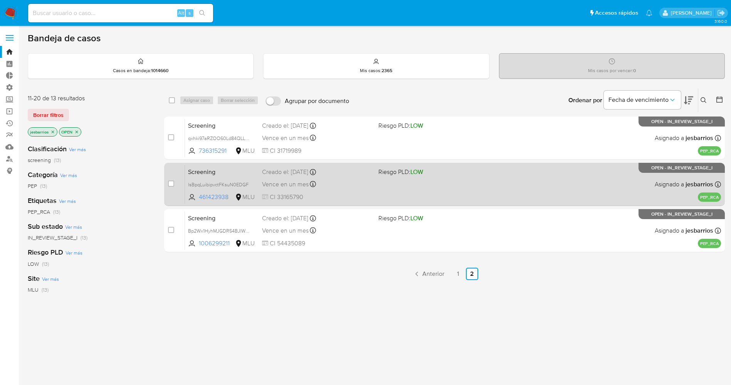
click at [358, 188] on div "Vence en un mes Vence el [DATE] 07:06:53" at bounding box center [317, 184] width 110 height 10
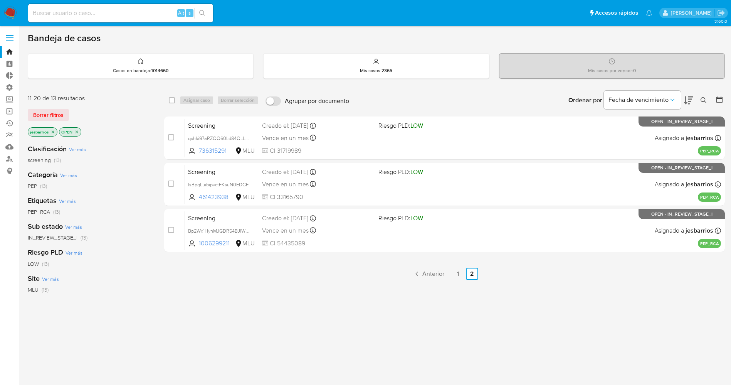
click at [12, 12] on img at bounding box center [10, 13] width 13 height 13
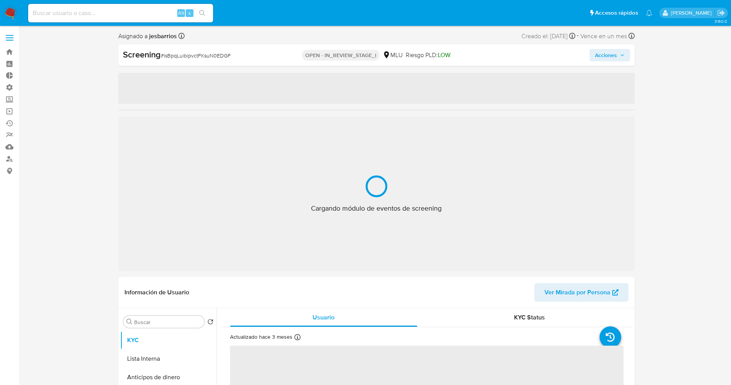
select select "10"
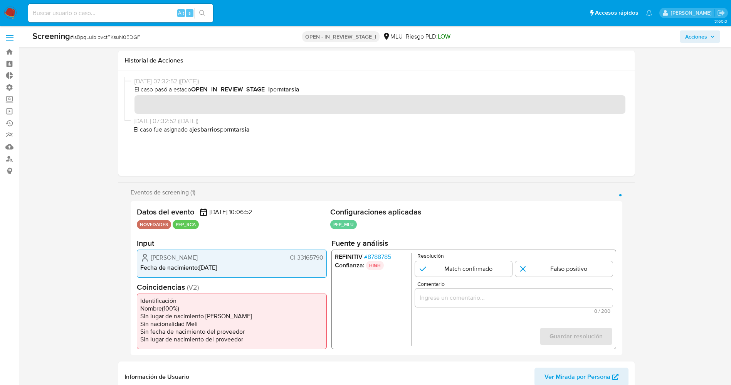
scroll to position [116, 0]
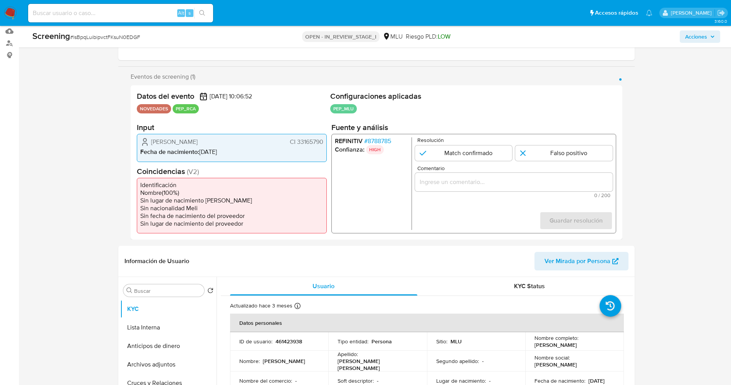
click at [388, 140] on span "# 8788785" at bounding box center [377, 141] width 27 height 8
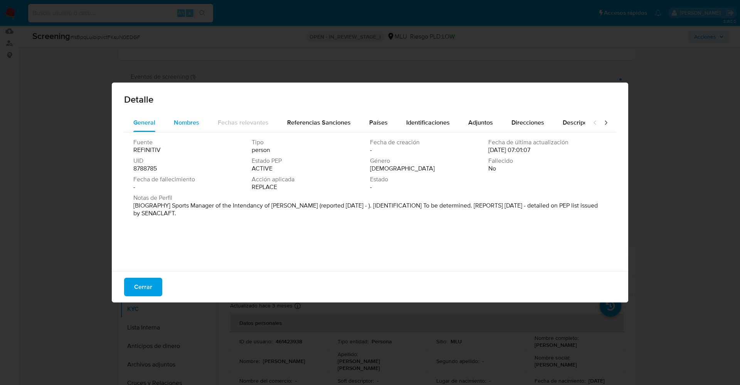
click at [177, 113] on div "Nombres" at bounding box center [186, 122] width 25 height 19
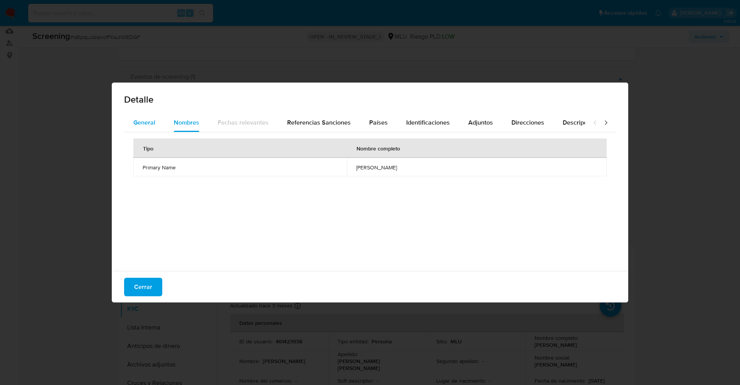
click at [140, 121] on span "General" at bounding box center [144, 122] width 22 height 9
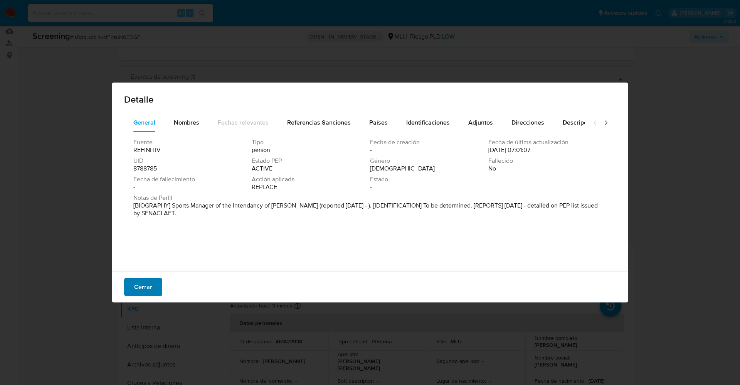
click at [142, 283] on span "Cerrar" at bounding box center [143, 286] width 18 height 17
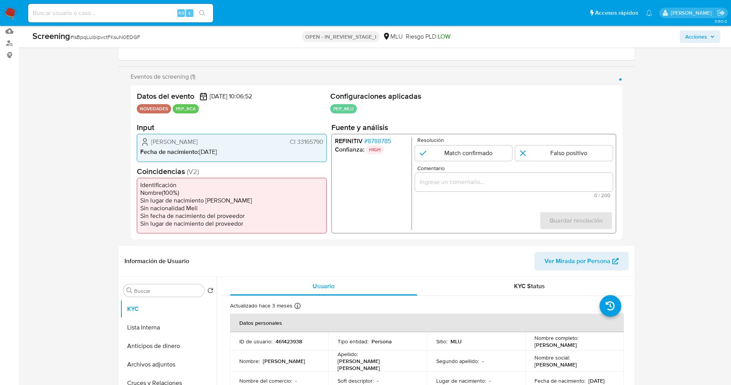
click at [379, 141] on span "# 8788785" at bounding box center [377, 141] width 27 height 8
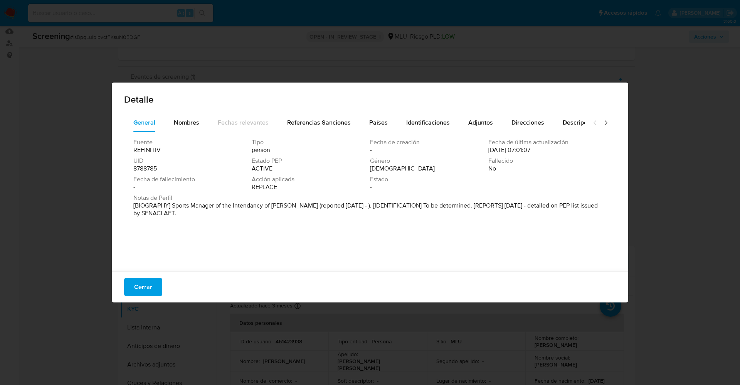
drag, startPoint x: 172, startPoint y: 203, endPoint x: 200, endPoint y: 215, distance: 30.7
click at [200, 215] on p "[BIOGRAPHY] Sports Manager of the Intendancy of [PERSON_NAME] (reported [DATE] …" at bounding box center [369, 209] width 472 height 15
click at [177, 120] on span "Nombres" at bounding box center [186, 122] width 25 height 9
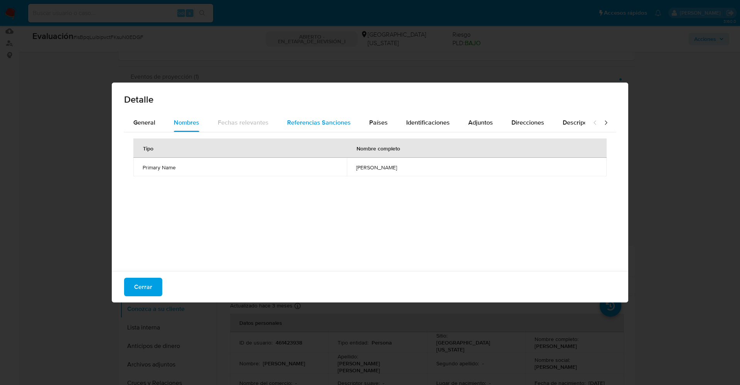
click at [304, 126] on span "Referencias Sanciones" at bounding box center [319, 122] width 64 height 9
click at [414, 122] on span "Identificaciones" at bounding box center [428, 122] width 44 height 9
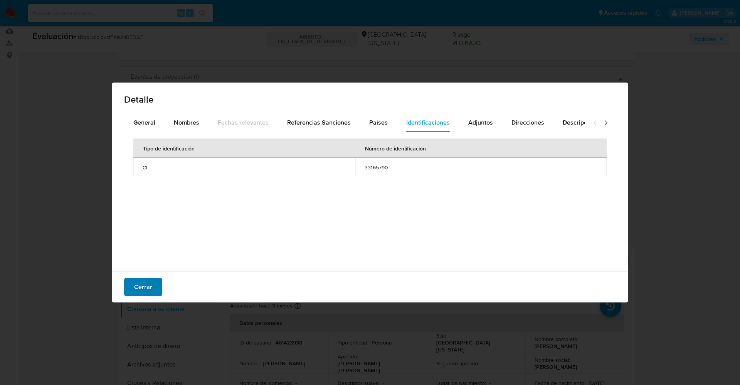
click at [135, 286] on span "Cerrar" at bounding box center [143, 286] width 18 height 17
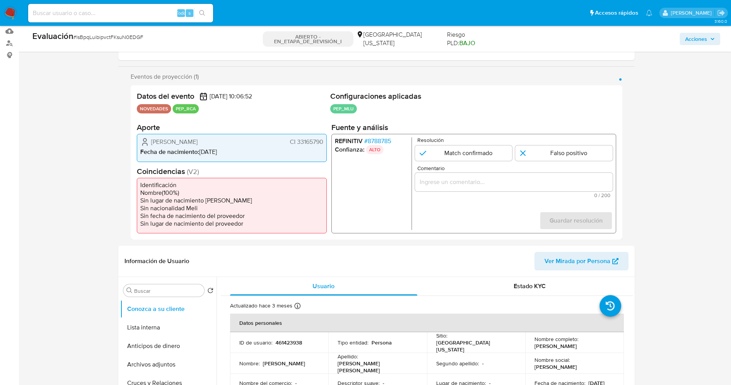
drag, startPoint x: 167, startPoint y: 143, endPoint x: 194, endPoint y: 144, distance: 27.0
click at [233, 143] on div "[PERSON_NAME] CI 33165790" at bounding box center [231, 141] width 183 height 9
drag, startPoint x: 296, startPoint y: 143, endPoint x: 328, endPoint y: 143, distance: 32.0
click at [328, 143] on div "Datos del evento [DATE] 10:06:52 NOVEDADES PEP_RCA Configuraciones aplicadas PE…" at bounding box center [377, 162] width 492 height 154
click at [143, 166] on h2 "Coincidencias ( V2 )" at bounding box center [232, 171] width 190 height 10
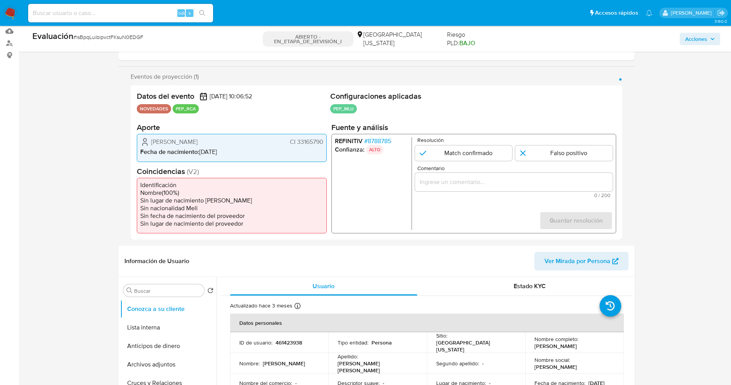
drag, startPoint x: 148, startPoint y: 142, endPoint x: 328, endPoint y: 144, distance: 179.6
click at [328, 144] on div "Datos del evento 14/09/2025 10:06:52 NOVEDADES PEP_RCA Configuraciones aplicada…" at bounding box center [377, 162] width 492 height 154
click at [372, 142] on font "8788785" at bounding box center [379, 140] width 24 height 9
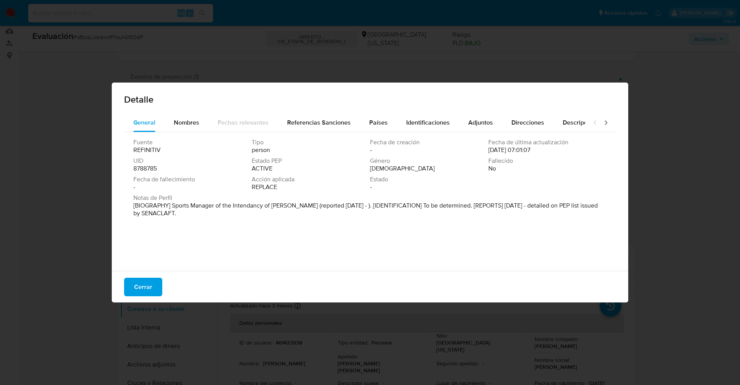
drag, startPoint x: 165, startPoint y: 207, endPoint x: 205, endPoint y: 219, distance: 41.7
click at [205, 219] on div "Notas de Perfil [BIOGRAPHY] Sports Manager of the Intendancy of Soriano (report…" at bounding box center [369, 207] width 473 height 26
click at [208, 160] on span "UID" at bounding box center [191, 161] width 117 height 8
drag, startPoint x: 168, startPoint y: 204, endPoint x: 299, endPoint y: 204, distance: 130.7
click at [299, 204] on font "[BIOGRAFÍA] Gerente Deportivo de la Intendencia de Soriano (reportado en sept. …" at bounding box center [361, 209] width 457 height 17
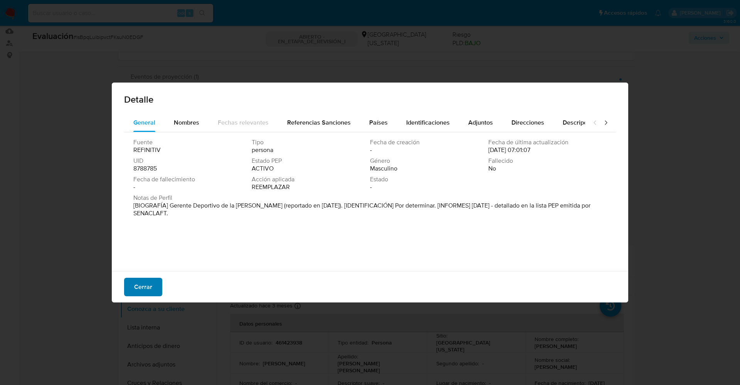
click at [131, 292] on button "Cerrar" at bounding box center [143, 287] width 38 height 19
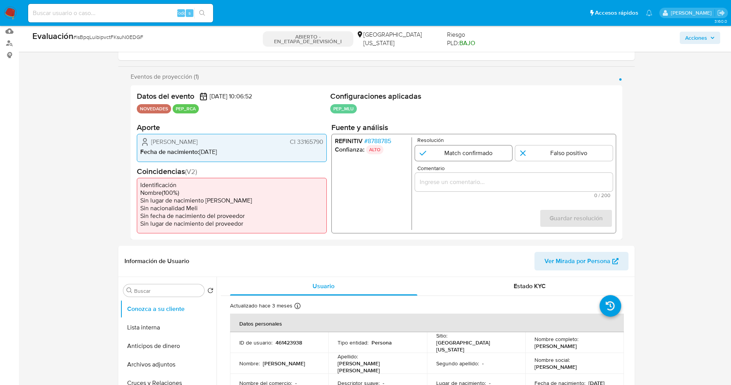
click at [459, 152] on input "1 de 1" at bounding box center [464, 152] width 98 height 15
radio input "true"
click at [454, 176] on div "1 de 1" at bounding box center [514, 182] width 198 height 19
click at [456, 183] on input "Comentario" at bounding box center [514, 182] width 198 height 10
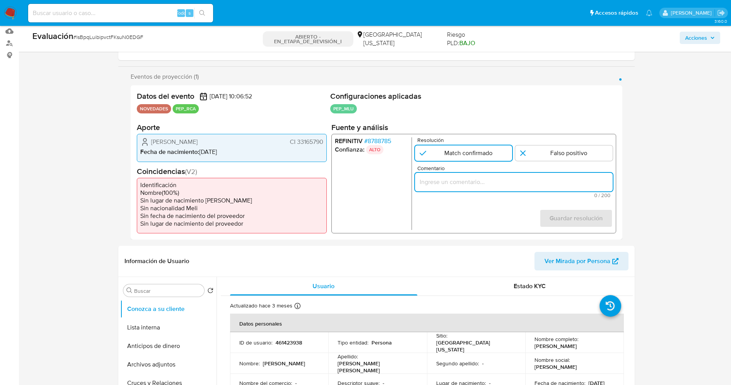
paste input "usuario Claudio Batista Ceriani CI 33165790,nacionalidad Uruguaya, por coincidi…"
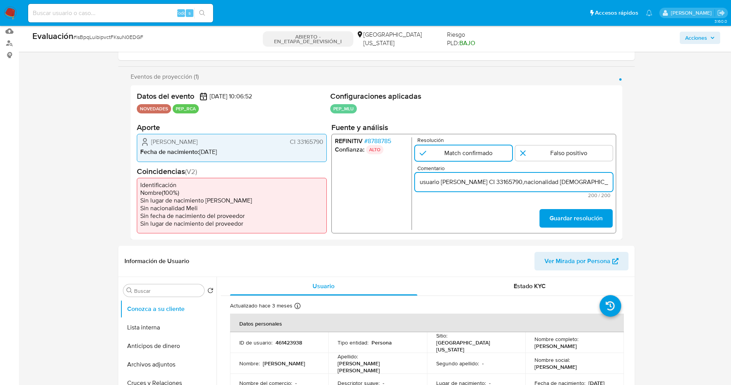
scroll to position [0, 357]
click at [426, 180] on input "usuario Claudio Batista Ceriani CI 33165790,nacionalidad Uruguaya, por coincidi…" at bounding box center [514, 182] width 198 height 10
drag, startPoint x: 473, startPoint y: 182, endPoint x: 491, endPoint y: 188, distance: 18.5
click at [491, 188] on div "usuario Claudio Batista Ceriani CI 33165790,nacionalidad Uruguaya, por coincidi…" at bounding box center [514, 182] width 198 height 19
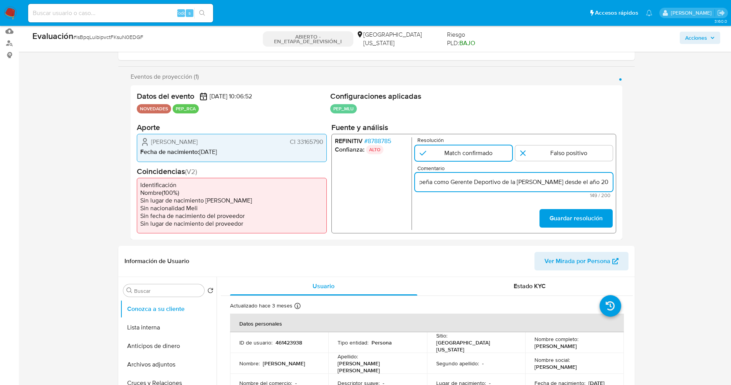
scroll to position [0, 238]
type input "usuario Claudio Batista Ceriani CI 33165790,nacionalidad Uruguaya se desempeña …"
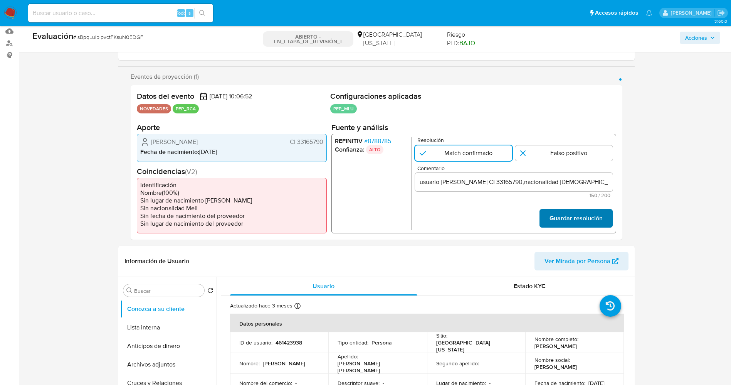
click at [558, 224] on font "Guardar resolución" at bounding box center [575, 218] width 53 height 19
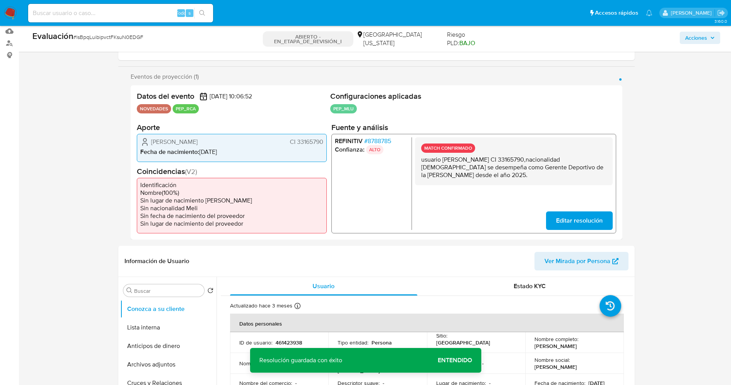
drag, startPoint x: 420, startPoint y: 160, endPoint x: 542, endPoint y: 191, distance: 126.0
click at [542, 191] on div "MATCH CONFIRMADO usuario Claudio Batista Ceriani CI 33165790,nacionalidad Urugu…" at bounding box center [514, 183] width 198 height 93
click at [141, 321] on button "Lista interna" at bounding box center [165, 327] width 90 height 19
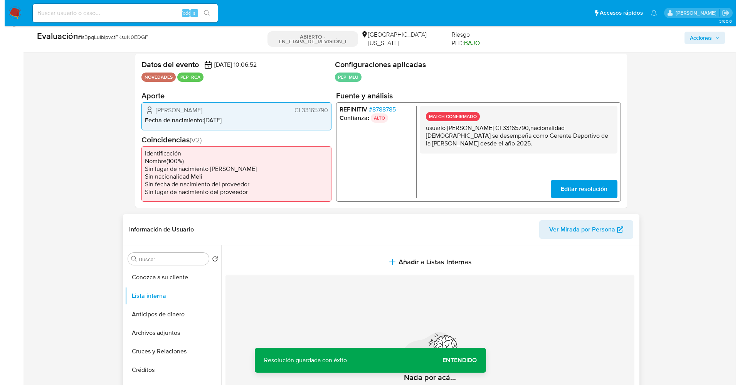
scroll to position [173, 0]
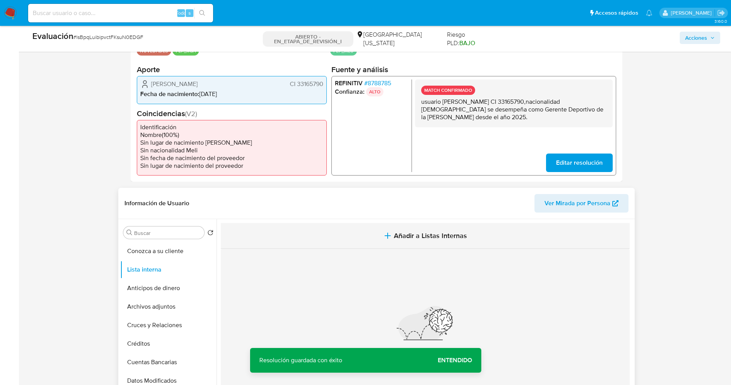
click at [464, 234] on span "Añadir a Listas Internas" at bounding box center [430, 235] width 73 height 8
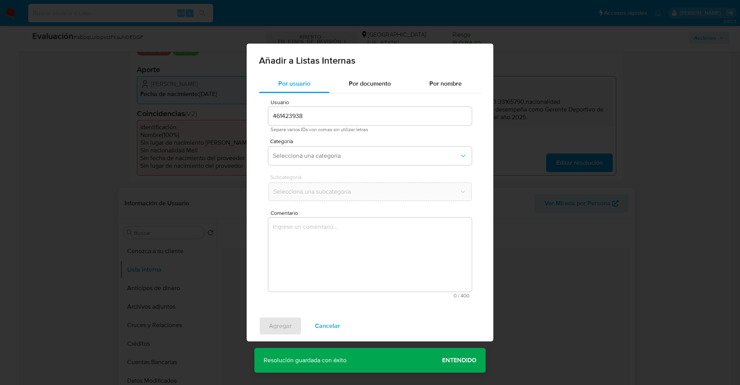
click at [319, 146] on div "Categoría Seleccioná una categoría" at bounding box center [370, 153] width 204 height 30
click at [320, 146] on div "Categoría Seleccioná una categoría" at bounding box center [370, 153] width 204 height 30
click at [321, 154] on span "Seleccioná una categoría" at bounding box center [366, 156] width 187 height 8
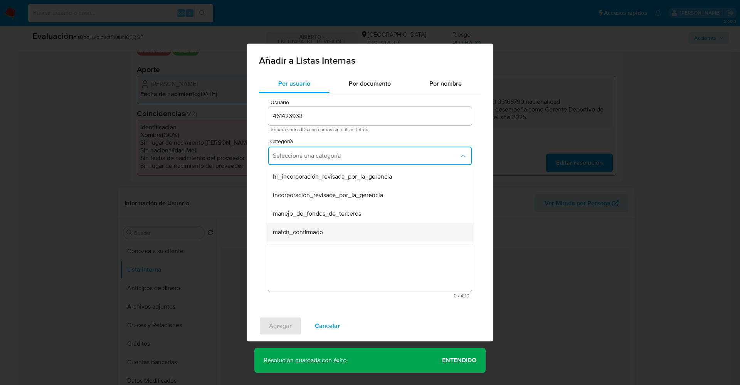
click at [310, 229] on span "match_confirmado" at bounding box center [298, 232] width 50 height 8
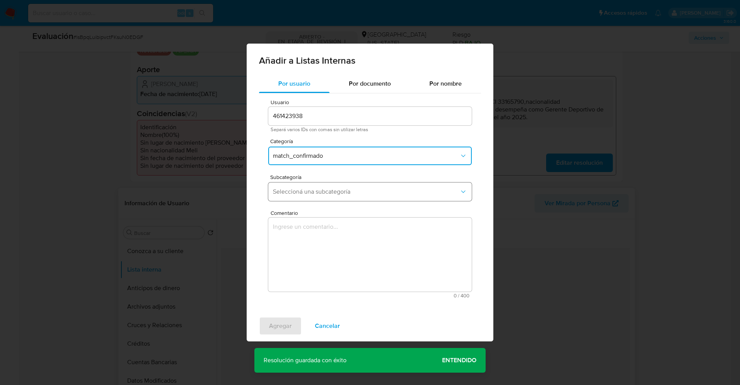
click at [310, 191] on span "Seleccioná una subcategoría" at bounding box center [366, 192] width 187 height 8
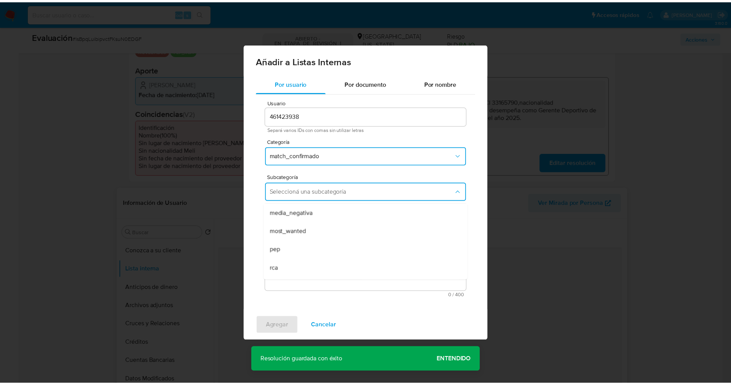
scroll to position [52, 0]
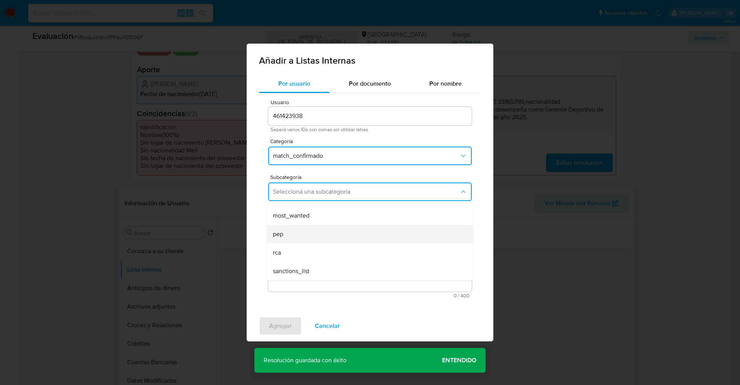
click at [298, 239] on div "pep" at bounding box center [368, 234] width 190 height 19
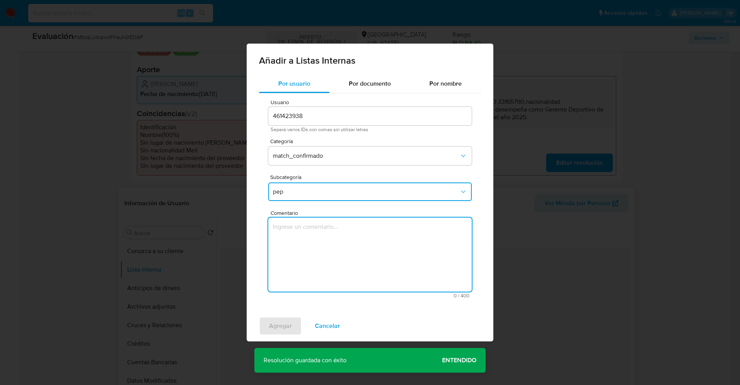
click at [298, 239] on textarea "Comentario" at bounding box center [370, 254] width 204 height 74
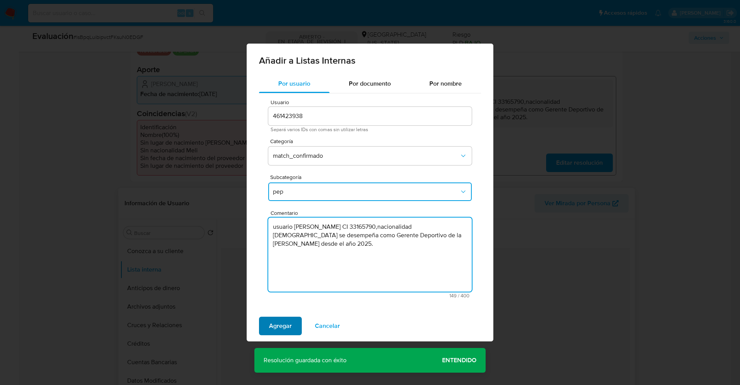
type textarea "usuario Claudio Batista Ceriani CI 33165790,nacionalidad Uruguaya se desempeña …"
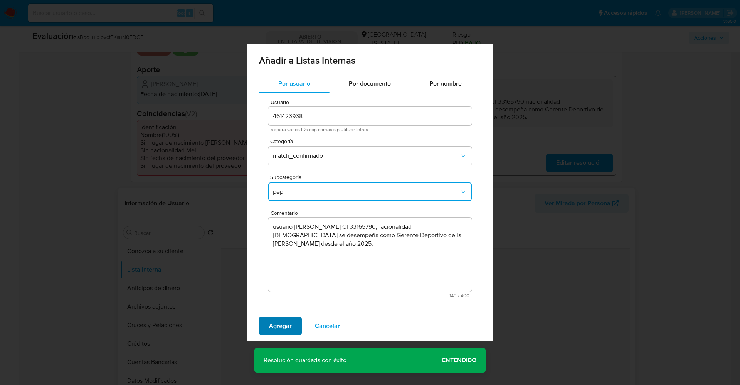
click at [273, 327] on span "Agregar" at bounding box center [280, 325] width 23 height 17
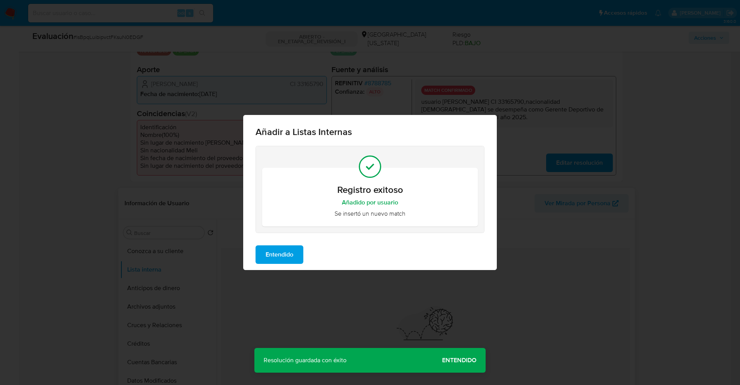
click at [276, 257] on span "Entendido" at bounding box center [280, 254] width 28 height 17
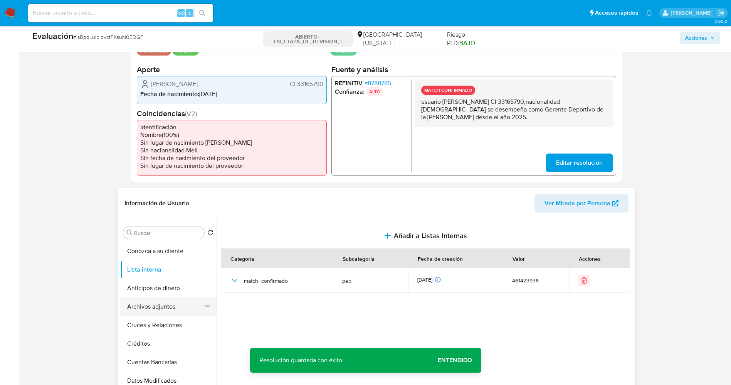
click at [148, 313] on button "Archivos adjuntos" at bounding box center [165, 306] width 90 height 19
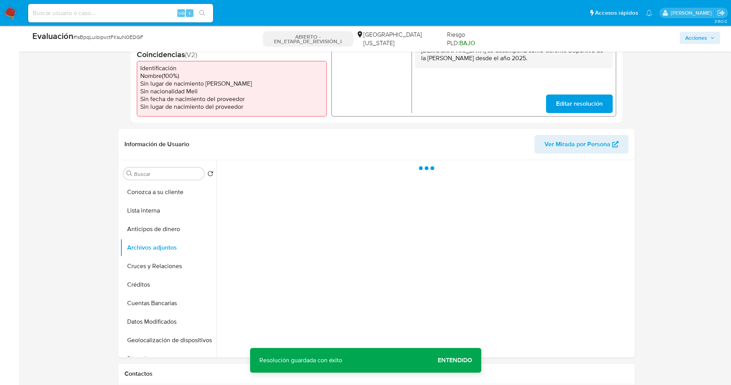
scroll to position [289, 0]
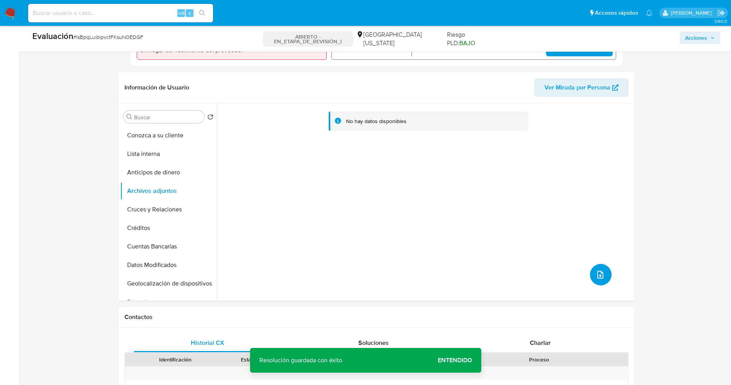
click at [599, 279] on icon "subir archivo" at bounding box center [600, 274] width 9 height 9
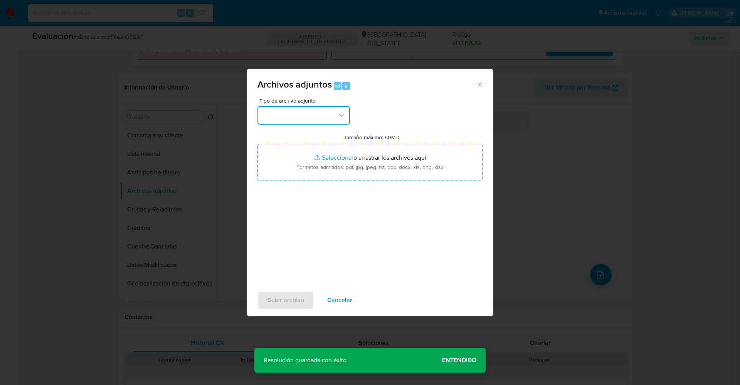
click at [330, 118] on button "button" at bounding box center [303, 115] width 93 height 19
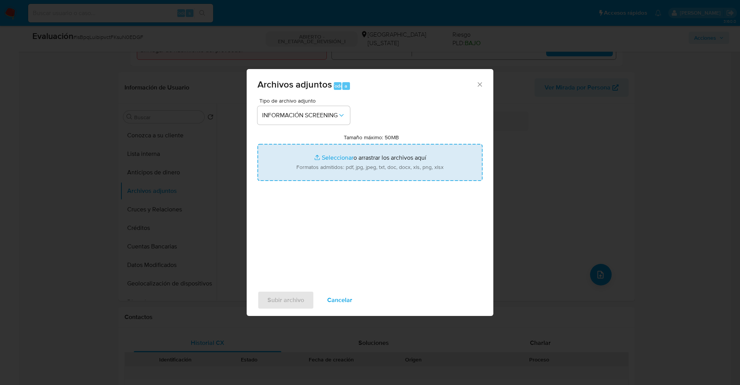
type input "C:\fakepath\_Claudio Batista Ceriani_ lavado de dinero - Buscar con Google.pdf"
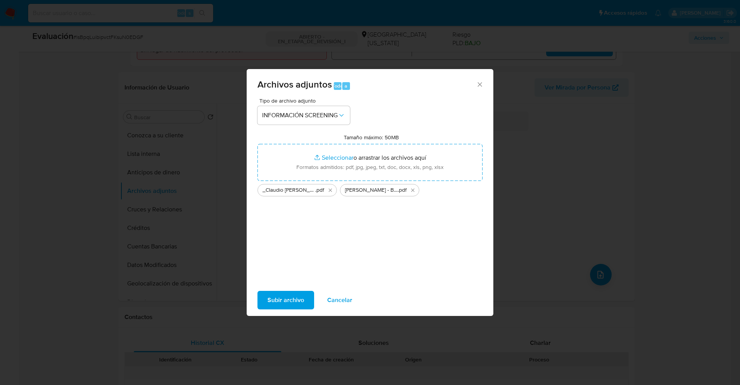
click at [292, 296] on span "Subir archivo" at bounding box center [285, 299] width 37 height 17
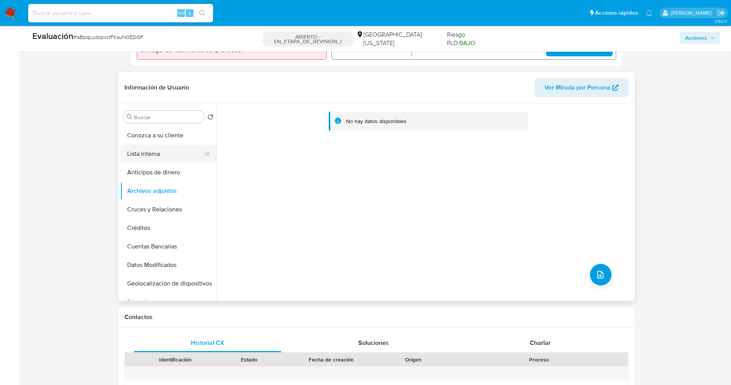
click at [134, 159] on button "Lista interna" at bounding box center [165, 154] width 90 height 19
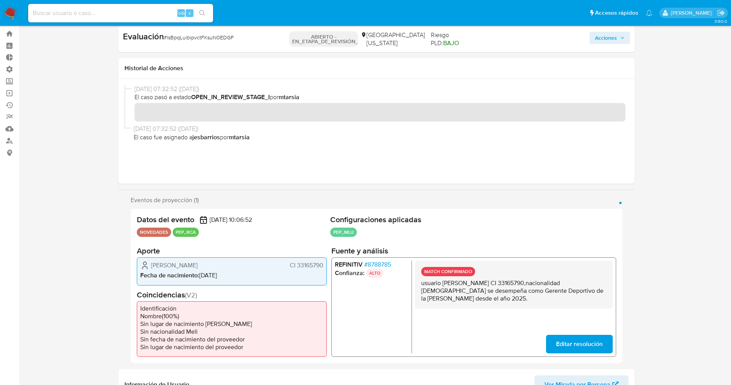
scroll to position [0, 0]
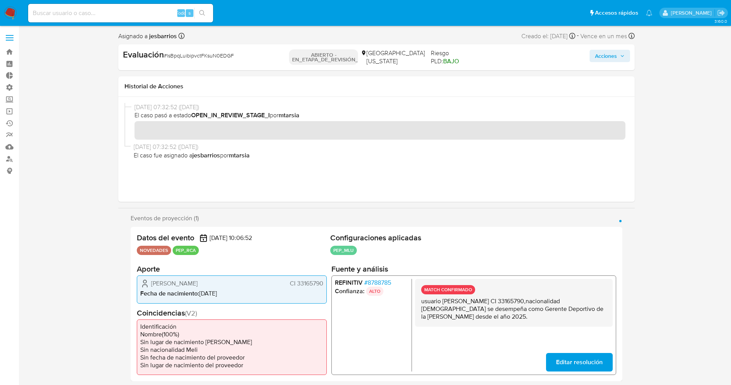
click at [613, 55] on font "Acciones" at bounding box center [606, 56] width 22 height 12
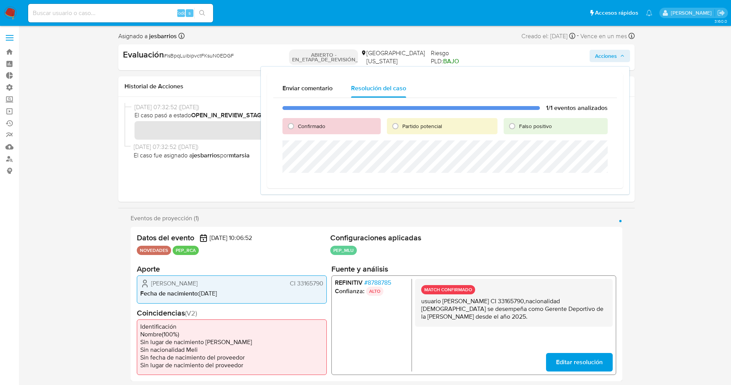
click at [298, 126] on span "Confirmado" at bounding box center [311, 126] width 27 height 8
click at [297, 126] on input "Confirmado" at bounding box center [291, 126] width 12 height 12
radio input "true"
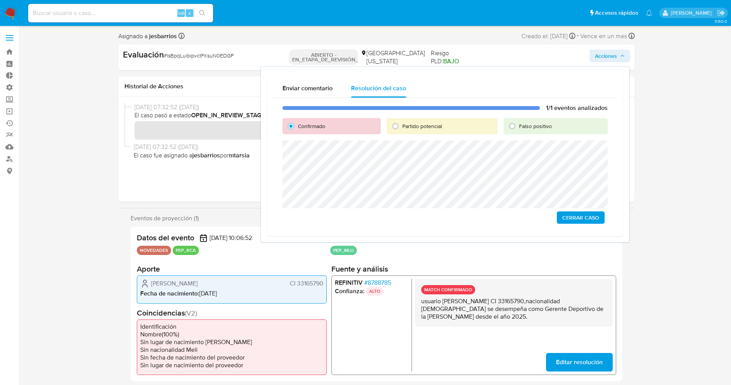
click at [581, 217] on span "Cerrar Caso" at bounding box center [580, 217] width 37 height 11
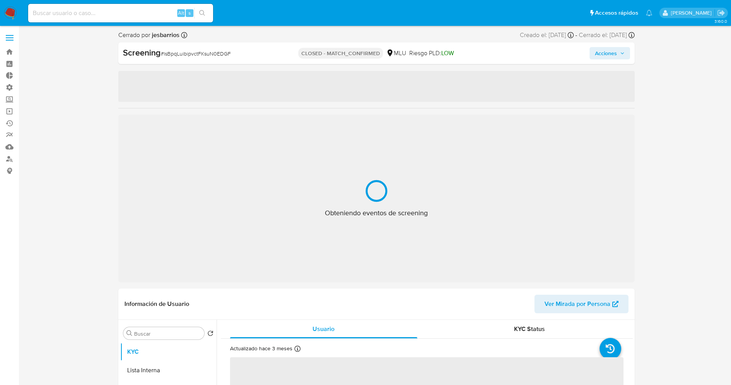
select select "10"
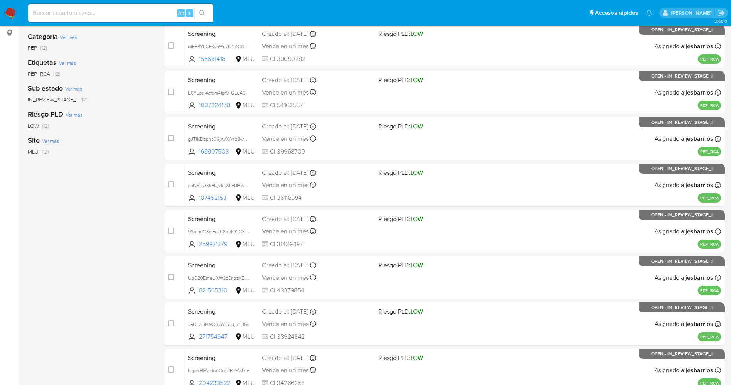
scroll to position [252, 0]
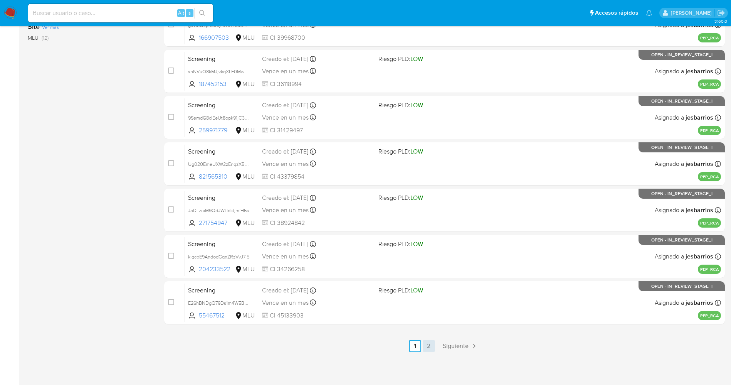
click at [429, 343] on link "2" at bounding box center [429, 346] width 12 height 12
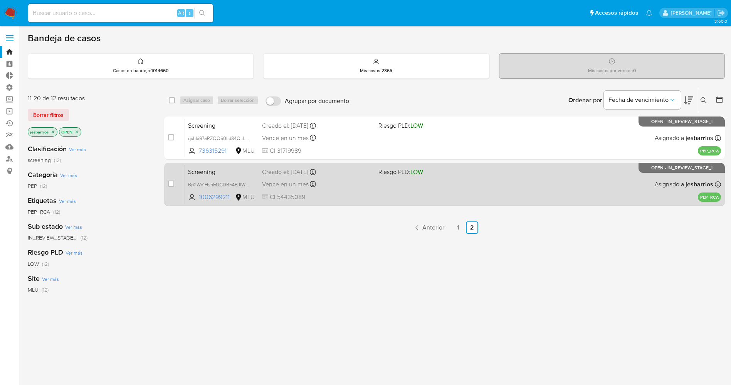
click at [337, 198] on span "CI 54435089" at bounding box center [317, 197] width 110 height 8
click at [373, 194] on div "Screening Bp2Wx1HyhMJGDR54BJlWGRQL 1006299211 MLU Riesgo PLD: LOW Creado el: [D…" at bounding box center [453, 184] width 536 height 39
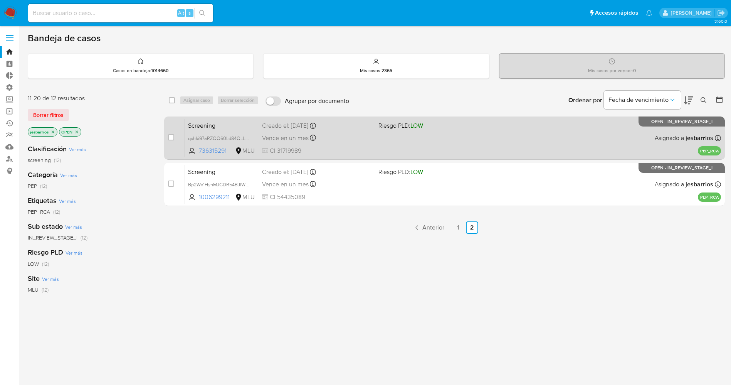
click at [401, 140] on div "Screening qxhki97aRZOO60Ld84QLLgGO 736315291 MLU Riesgo PLD: LOW Creado el: [DA…" at bounding box center [453, 137] width 536 height 39
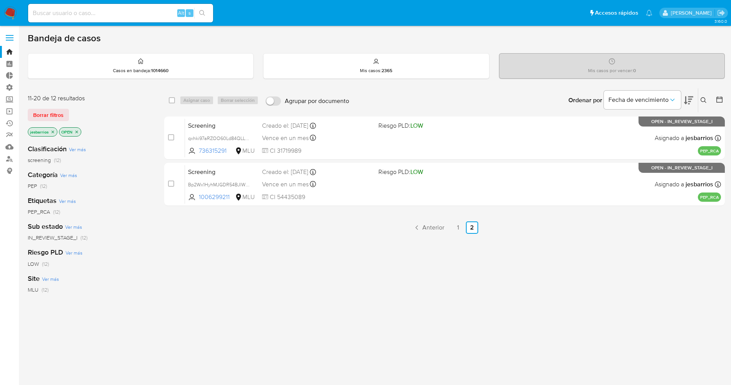
click at [11, 7] on img at bounding box center [10, 13] width 13 height 13
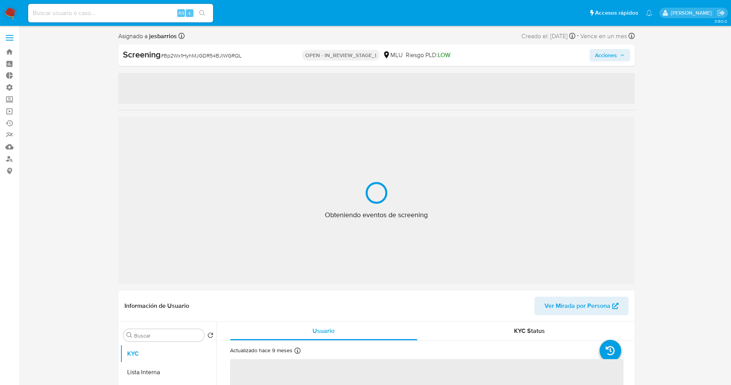
select select "10"
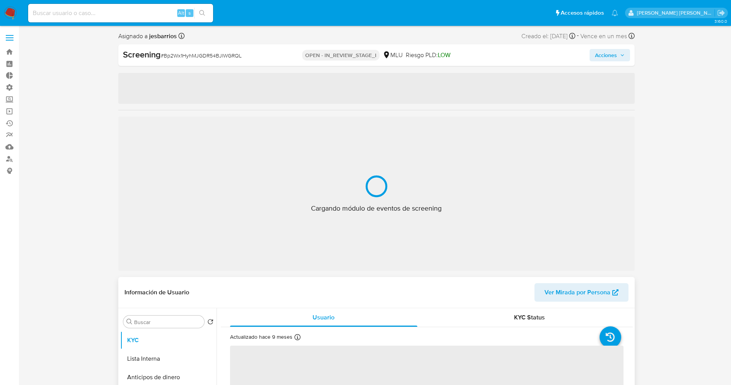
select select "10"
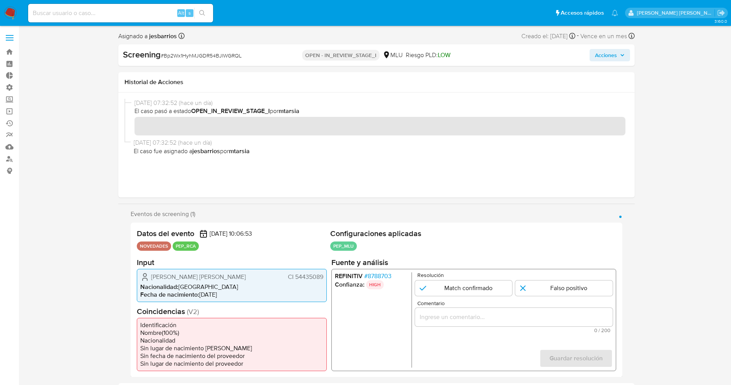
click at [378, 278] on span "# 8788703" at bounding box center [377, 276] width 27 height 8
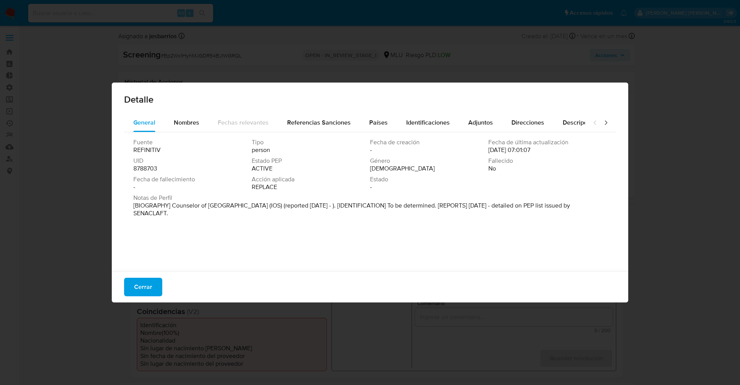
click at [138, 297] on div "Cerrar" at bounding box center [370, 286] width 516 height 31
click at [137, 291] on span "Cerrar" at bounding box center [143, 286] width 18 height 17
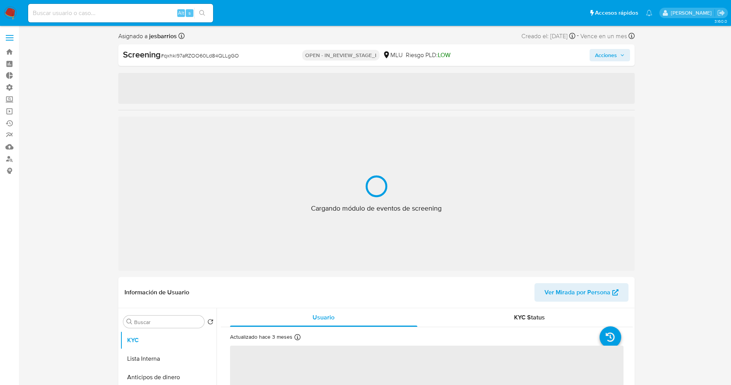
select select "10"
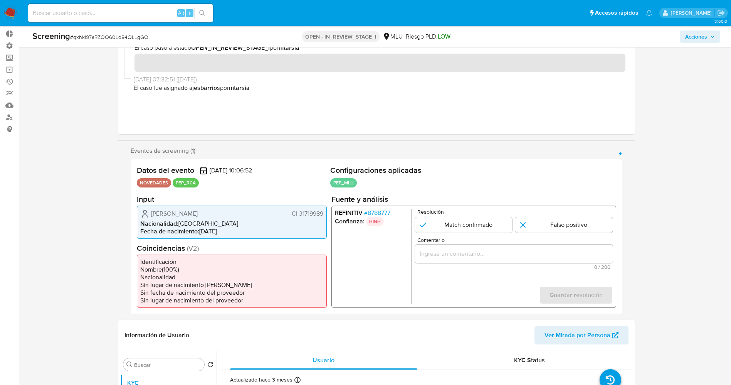
scroll to position [58, 0]
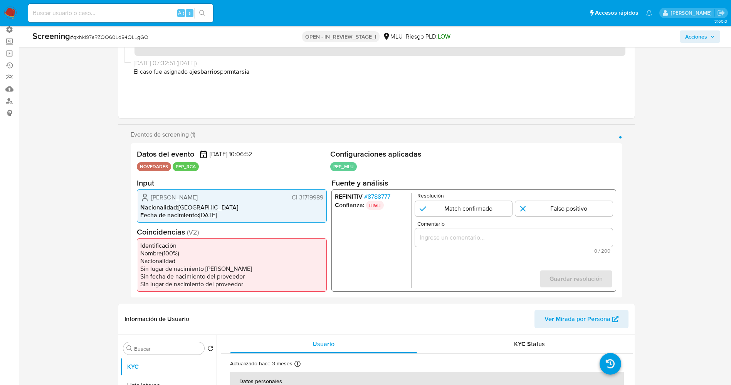
click at [379, 193] on span "# 8788777" at bounding box center [377, 196] width 26 height 8
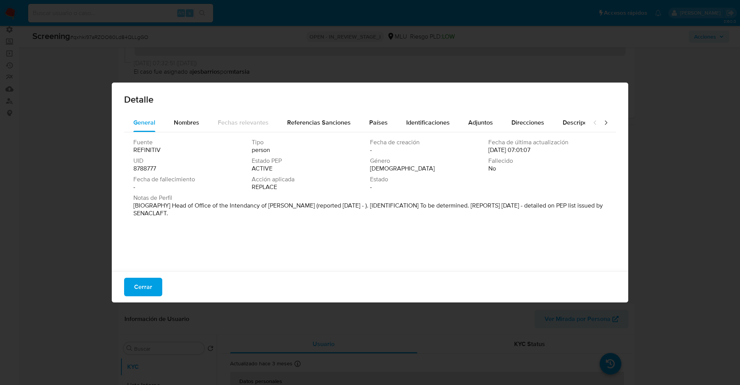
drag, startPoint x: 171, startPoint y: 204, endPoint x: 187, endPoint y: 213, distance: 18.6
click at [187, 213] on p "[BIOGRAPHY] Head of Office of the Intendancy of Soriano (reported Sep 2025 - ).…" at bounding box center [369, 209] width 472 height 15
click at [190, 124] on span "Nombres" at bounding box center [186, 122] width 25 height 9
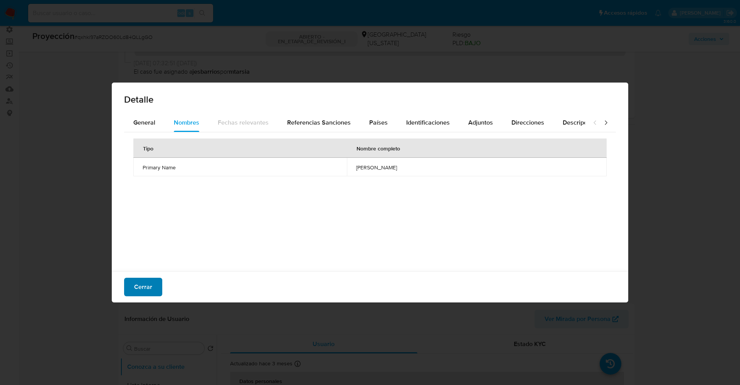
click at [147, 281] on span "Cerrar" at bounding box center [143, 286] width 18 height 17
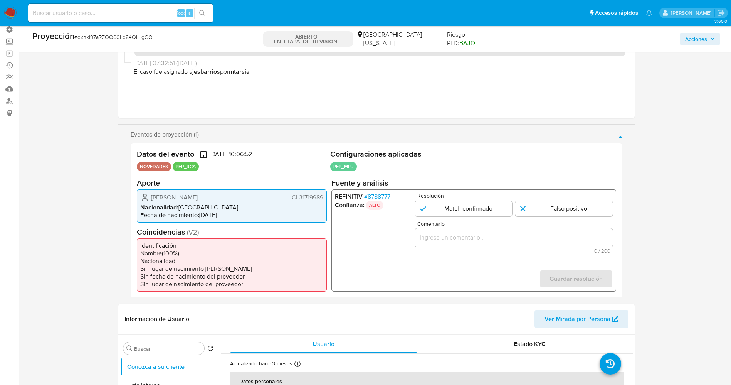
drag, startPoint x: 180, startPoint y: 199, endPoint x: 222, endPoint y: 201, distance: 42.5
click at [243, 201] on div "Ismael Alberto Alcaide Sizurqui CI 31719989" at bounding box center [231, 196] width 183 height 9
drag, startPoint x: 171, startPoint y: 218, endPoint x: 152, endPoint y: 193, distance: 30.8
click at [170, 218] on span "Fecha de nacimiento :" at bounding box center [169, 214] width 59 height 9
drag, startPoint x: 153, startPoint y: 195, endPoint x: 319, endPoint y: 195, distance: 165.4
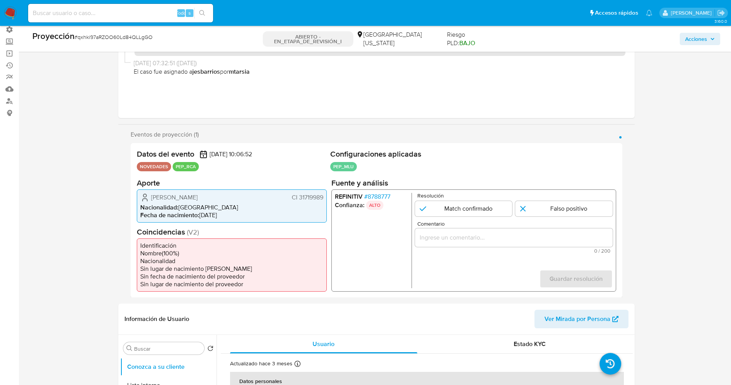
click at [326, 199] on div "Ismael Alberto Alcaide Sizurqui CI 31719989 Nacionalidad : Uruguay Fecha de nac…" at bounding box center [232, 205] width 190 height 33
click at [386, 197] on font "8788777" at bounding box center [378, 196] width 23 height 9
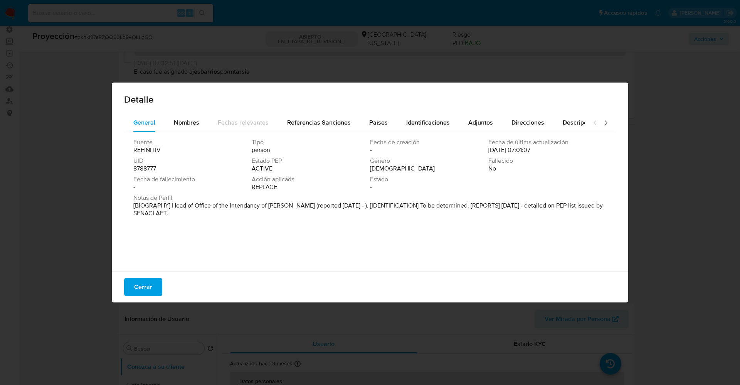
drag, startPoint x: 170, startPoint y: 206, endPoint x: 490, endPoint y: 0, distance: 380.7
click at [192, 216] on p "[BIOGRAPHY] Head of Office of the Intendancy of Soriano (reported Sep 2025 - ).…" at bounding box center [369, 209] width 472 height 15
drag, startPoint x: 223, startPoint y: 192, endPoint x: 184, endPoint y: 206, distance: 41.5
click at [223, 192] on div "Fuente REFINITIV Tipo persona Fecha de creación - Fecha de última actualización…" at bounding box center [369, 166] width 473 height 56
drag, startPoint x: 169, startPoint y: 206, endPoint x: 289, endPoint y: 205, distance: 120.6
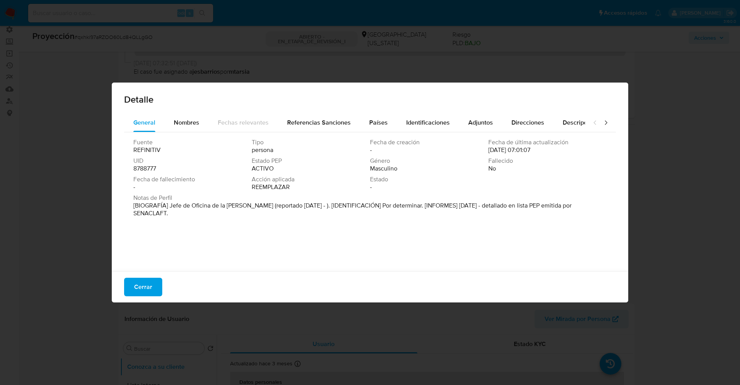
click at [289, 205] on font "[BIOGRAFÍA] Jefe de Oficina de la Intendencia de Soriano (reportado sept. 2025 …" at bounding box center [352, 209] width 438 height 17
click at [150, 283] on font "Cerrar" at bounding box center [143, 287] width 18 height 19
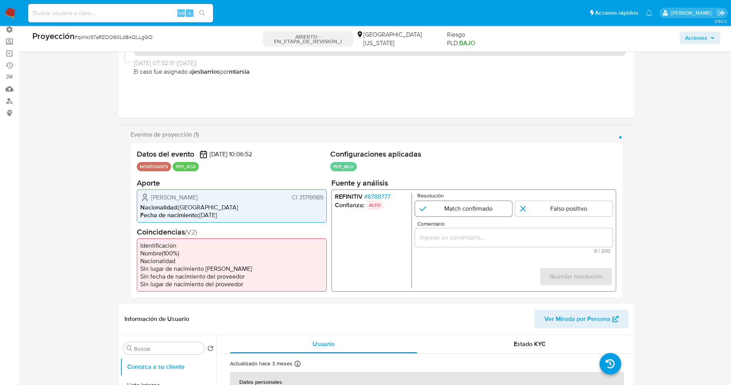
click at [489, 207] on input "1 de 1" at bounding box center [464, 207] width 98 height 15
radio input "true"
click at [491, 233] on input "Comentario" at bounding box center [514, 237] width 198 height 10
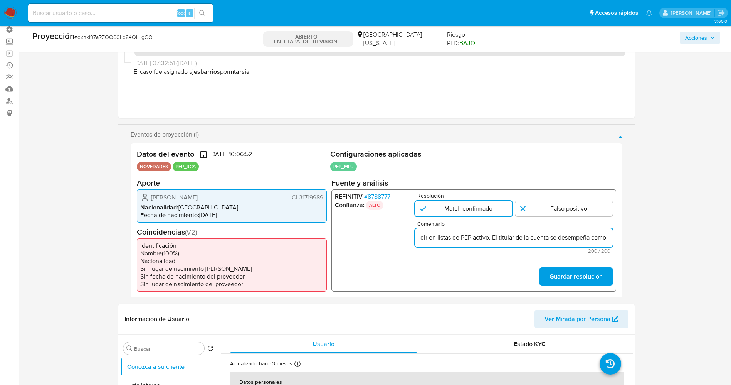
scroll to position [0, 75]
drag, startPoint x: 433, startPoint y: 239, endPoint x: 553, endPoint y: 237, distance: 119.9
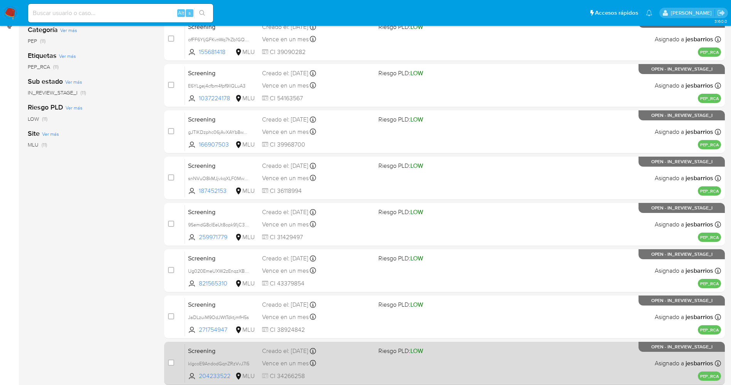
scroll to position [252, 0]
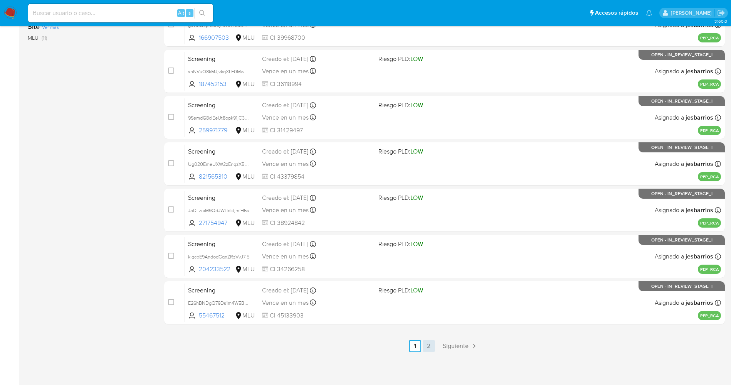
click at [425, 343] on link "2" at bounding box center [429, 346] width 12 height 12
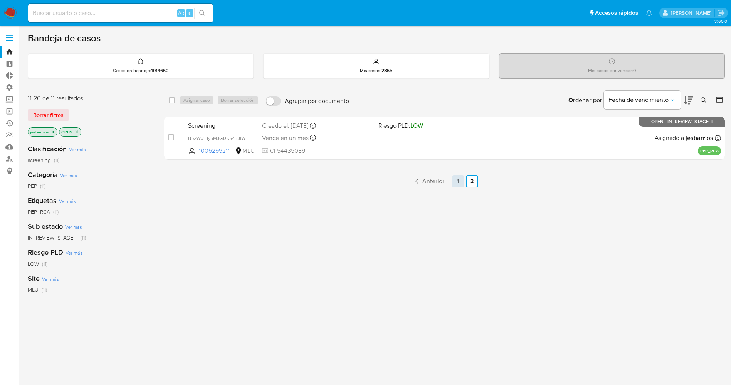
click at [461, 181] on link "1" at bounding box center [458, 181] width 12 height 12
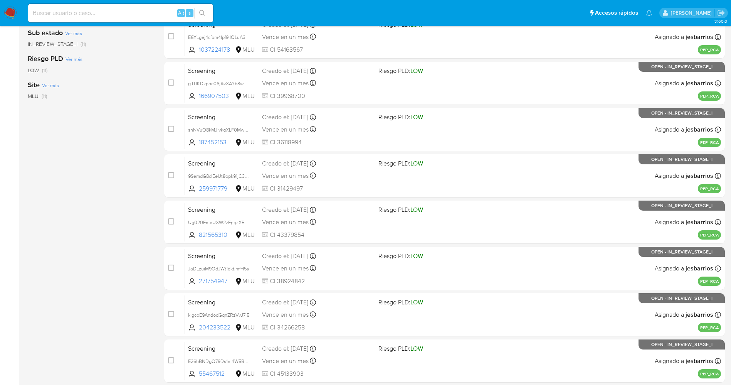
scroll to position [252, 0]
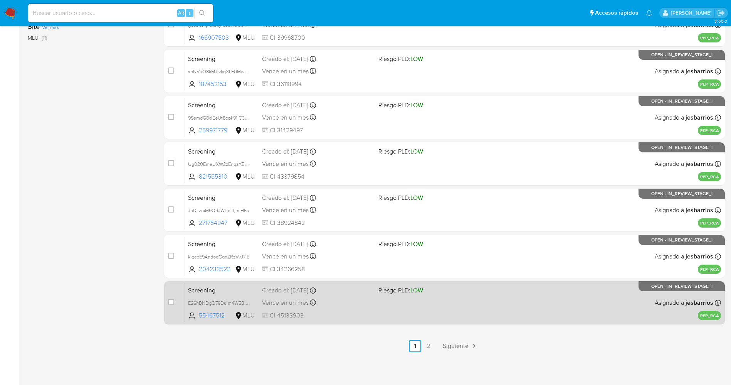
click at [432, 322] on div "case-item-checkbox No es posible asignar el caso Screening E26hBNDgQ79Ds1m4W5BP…" at bounding box center [444, 302] width 561 height 43
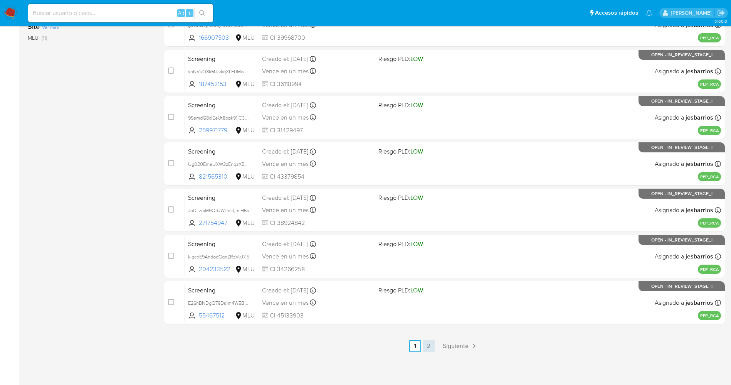
click at [429, 343] on link "2" at bounding box center [429, 346] width 12 height 12
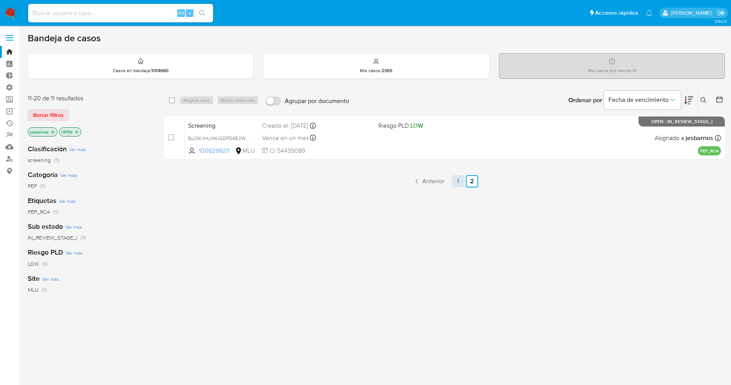
click at [459, 184] on link "1" at bounding box center [458, 181] width 12 height 12
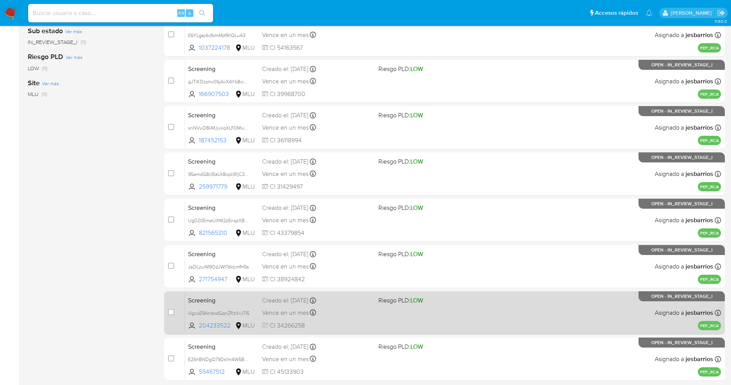
scroll to position [252, 0]
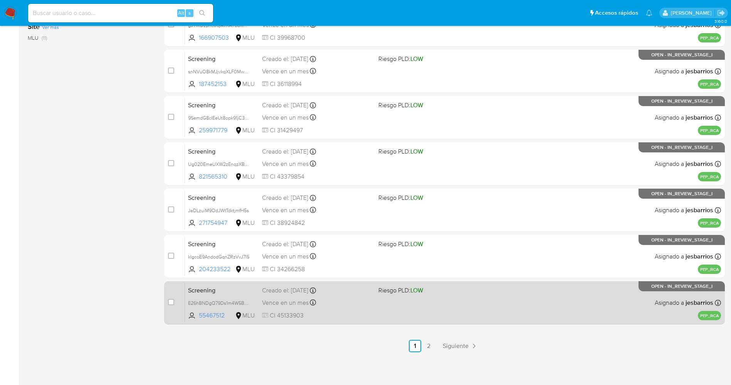
click at [395, 303] on div "Screening E26hBNDgQ79Ds1m4W5BP2Qi0 55467512 MLU Riesgo PLD: LOW Creado el: [DAT…" at bounding box center [453, 302] width 536 height 39
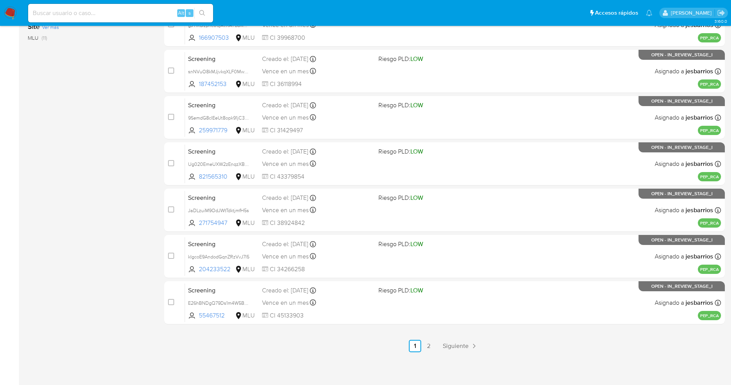
click at [10, 12] on img at bounding box center [10, 13] width 13 height 13
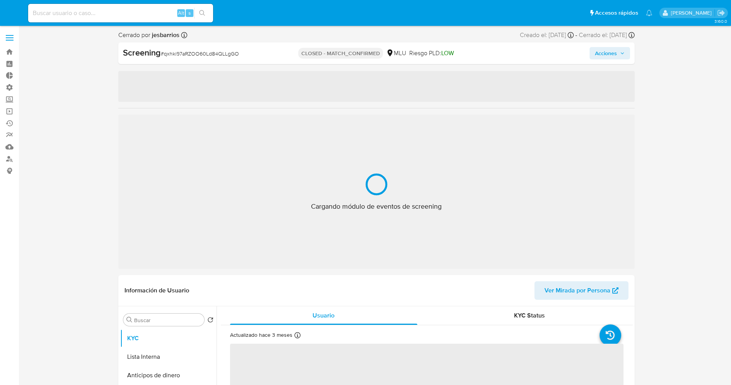
select select "10"
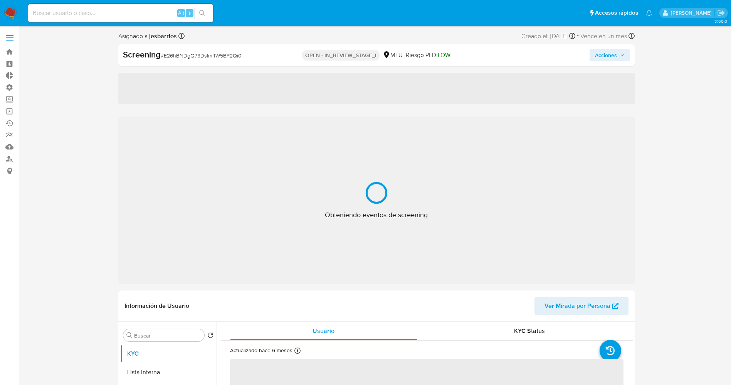
select select "10"
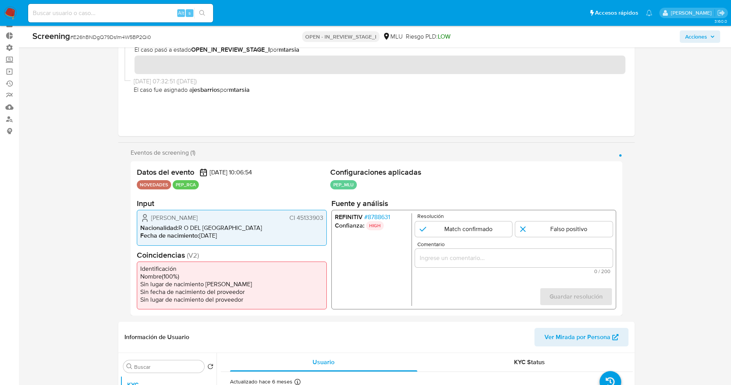
scroll to position [58, 0]
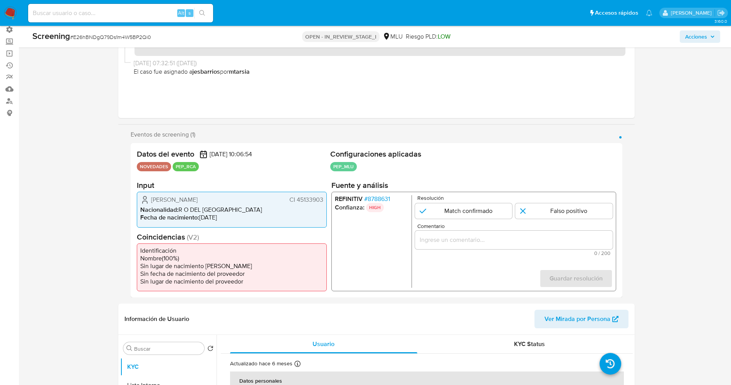
click at [376, 198] on span "# 8788631" at bounding box center [377, 199] width 26 height 8
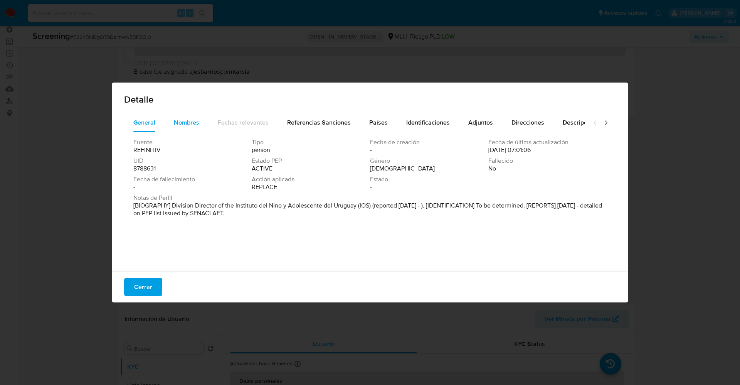
click at [185, 123] on span "Nombres" at bounding box center [186, 122] width 25 height 9
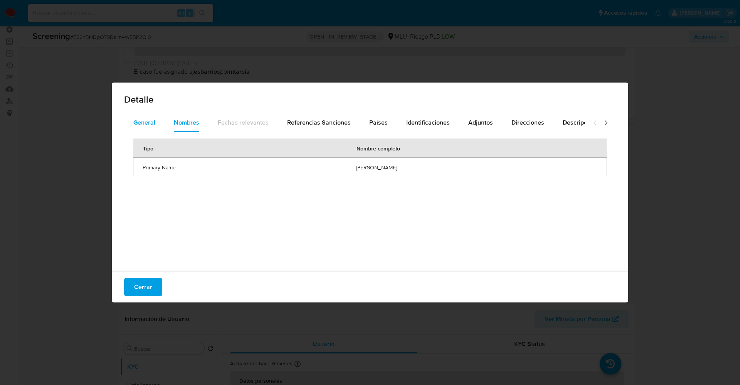
click at [137, 122] on span "General" at bounding box center [144, 122] width 22 height 9
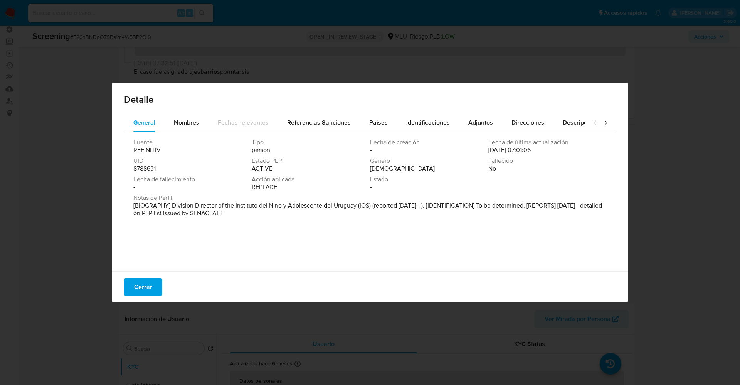
drag, startPoint x: 221, startPoint y: 208, endPoint x: 256, endPoint y: 218, distance: 36.7
click at [256, 218] on div "Notas de Perfil [BIOGRAPHY] Division Director of the Instituto del Nino y Adole…" at bounding box center [369, 207] width 473 height 26
click at [183, 117] on div "Nombres" at bounding box center [186, 122] width 25 height 19
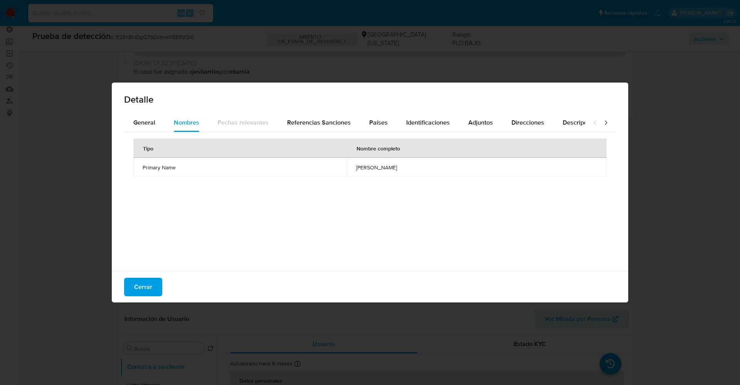
drag, startPoint x: 294, startPoint y: 168, endPoint x: 404, endPoint y: 168, distance: 109.5
click at [404, 168] on td "[PERSON_NAME]" at bounding box center [477, 167] width 260 height 19
click at [135, 290] on span "Cerrar" at bounding box center [143, 286] width 18 height 17
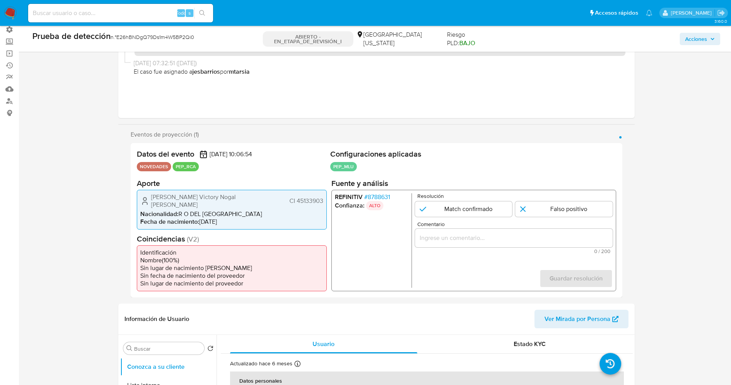
drag, startPoint x: 306, startPoint y: 200, endPoint x: 329, endPoint y: 200, distance: 23.5
click at [332, 200] on div "Datos del evento [DATE] 10:06:54 NOVEDADES PEP_RCA Configuraciones aplicadas PE…" at bounding box center [377, 220] width 492 height 154
click at [315, 200] on font "CI 45133903" at bounding box center [306, 200] width 34 height 9
drag, startPoint x: 298, startPoint y: 200, endPoint x: 324, endPoint y: 201, distance: 26.6
click at [324, 201] on div "[PERSON_NAME] Victory Nogal [PERSON_NAME] CI 45133903 Nacionalidad : R O DEL [D…" at bounding box center [232, 209] width 190 height 40
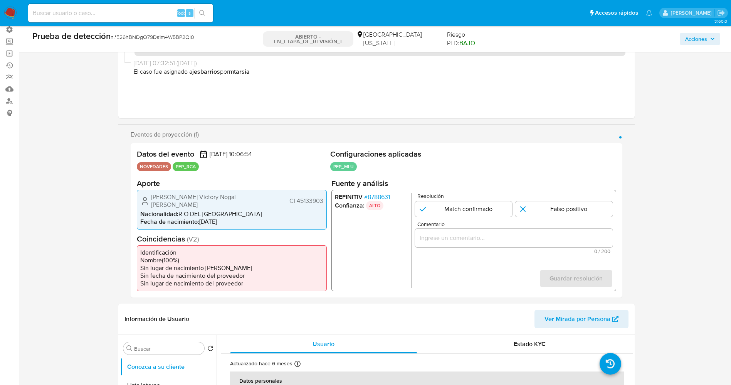
drag, startPoint x: 147, startPoint y: 199, endPoint x: 248, endPoint y: 199, distance: 100.6
click at [248, 199] on div "[PERSON_NAME] Victory Nogal [PERSON_NAME] CI 45133903" at bounding box center [231, 200] width 183 height 15
click at [373, 199] on font "8788631" at bounding box center [378, 196] width 22 height 9
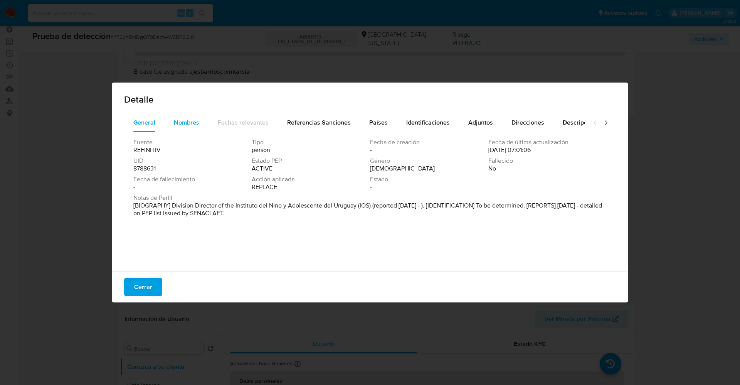
click at [181, 121] on span "Nombres" at bounding box center [186, 122] width 25 height 9
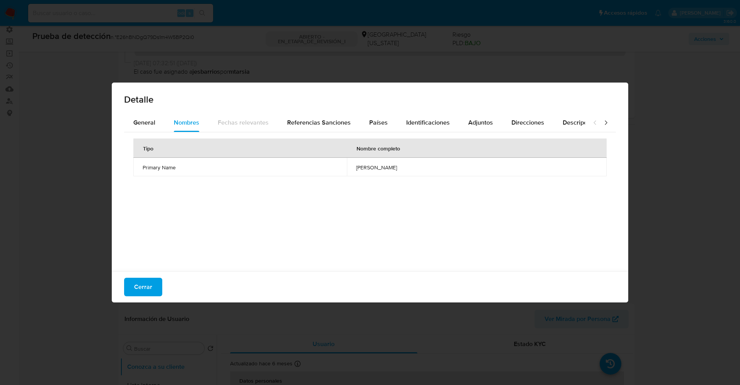
drag, startPoint x: 286, startPoint y: 170, endPoint x: 410, endPoint y: 173, distance: 124.2
click at [410, 173] on td "[PERSON_NAME]" at bounding box center [477, 167] width 260 height 19
click at [138, 291] on font "Cerrar" at bounding box center [143, 287] width 18 height 19
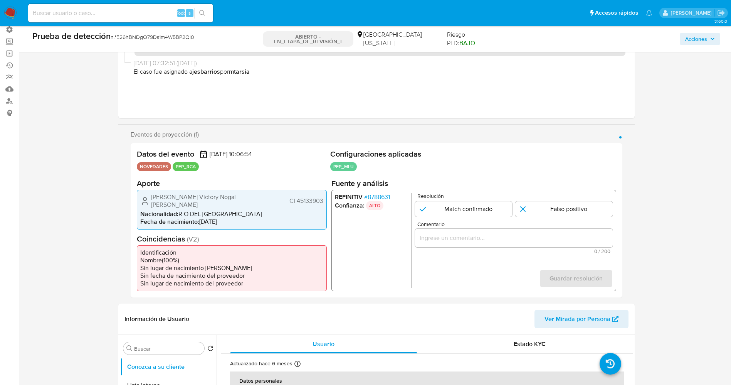
drag, startPoint x: 151, startPoint y: 198, endPoint x: 324, endPoint y: 199, distance: 172.7
click at [324, 199] on div "[PERSON_NAME] Victory Nogal [PERSON_NAME] CI 45133903 Nacionalidad : R O DEL [D…" at bounding box center [232, 209] width 190 height 40
click at [380, 198] on font "8788631" at bounding box center [378, 196] width 22 height 9
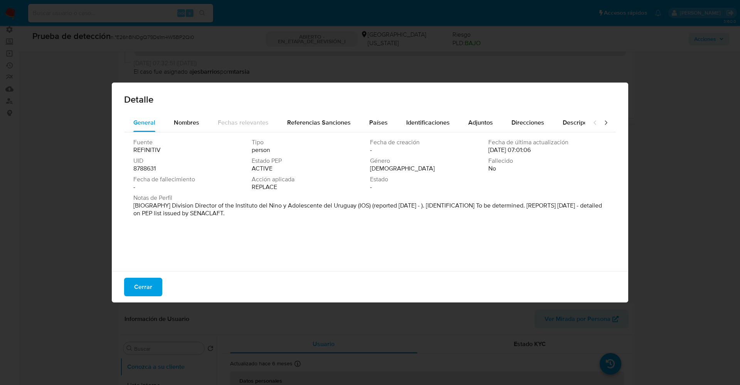
drag, startPoint x: 168, startPoint y: 204, endPoint x: 249, endPoint y: 219, distance: 83.2
click at [249, 219] on div "Notas de Perfil [BIOGRAPHY] Division Director of the Instituto del Nino y Adole…" at bounding box center [369, 207] width 473 height 26
drag, startPoint x: 168, startPoint y: 206, endPoint x: 353, endPoint y: 204, distance: 185.0
click at [353, 204] on font "[BIOGRAFÍA] Director de División del Instituto del Niño y Adolescente del Urugu…" at bounding box center [356, 209] width 447 height 17
click at [150, 292] on font "Cerrar" at bounding box center [143, 287] width 18 height 19
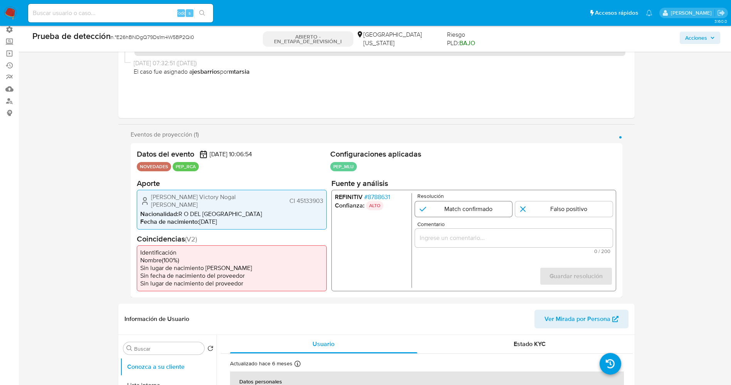
click at [473, 205] on input "1 de 1" at bounding box center [464, 208] width 98 height 15
radio input "true"
click at [478, 237] on input "Comentario" at bounding box center [514, 237] width 198 height 10
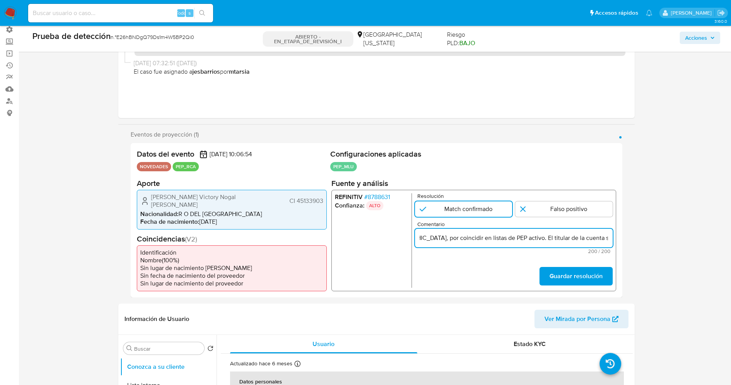
scroll to position [0, 151]
drag, startPoint x: 436, startPoint y: 242, endPoint x: 487, endPoint y: 242, distance: 50.9
click at [487, 242] on input "usuario [PERSON_NAME] Victory Nogal [PERSON_NAME] CI 45133903,nacionalidad [DEM…" at bounding box center [514, 237] width 198 height 10
type input "usuario [PERSON_NAME] Victory Nogal [PERSON_NAME] CI 45133903,nacionalidad [DEM…"
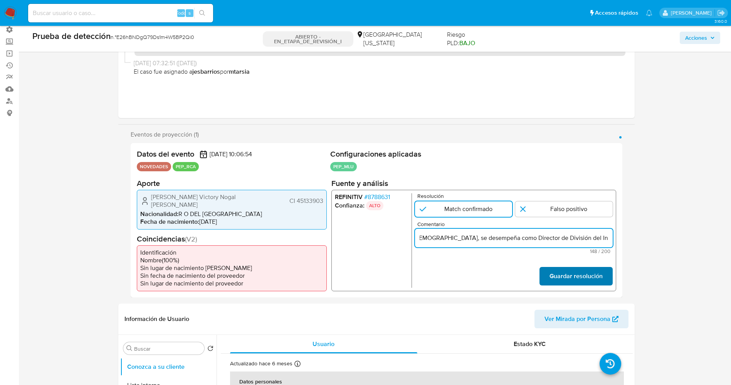
scroll to position [0, 0]
click at [555, 279] on font "Guardar resolución" at bounding box center [575, 276] width 53 height 19
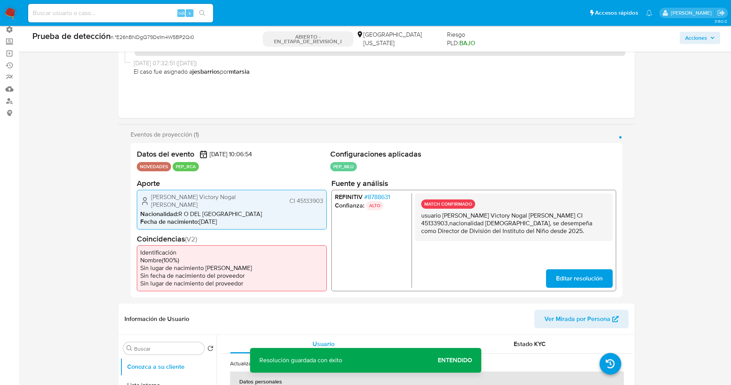
drag, startPoint x: 414, startPoint y: 213, endPoint x: 545, endPoint y: 236, distance: 133.1
click at [545, 236] on div "REFINITIV # 8788631 Confianza: ALTO MATCH CONFIRMADO usuario [PERSON_NAME] Vict…" at bounding box center [473, 239] width 285 height 101
drag, startPoint x: 511, startPoint y: 227, endPoint x: 467, endPoint y: 227, distance: 43.9
click at [467, 227] on p "usuario [PERSON_NAME] Victory Nogal [PERSON_NAME] CI 45133903,nacionalidad [DEM…" at bounding box center [513, 222] width 185 height 23
click at [445, 219] on p "usuario [PERSON_NAME] Victory Nogal [PERSON_NAME] CI 45133903,nacionalidad [DEM…" at bounding box center [513, 222] width 185 height 23
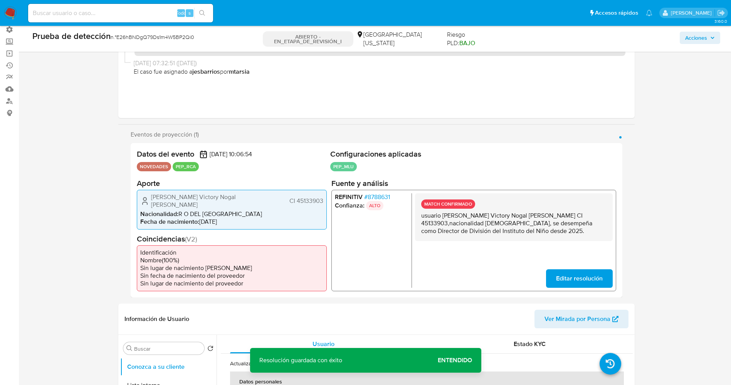
drag, startPoint x: 431, startPoint y: 221, endPoint x: 533, endPoint y: 234, distance: 103.0
click at [545, 234] on div "MATCH CONFIRMADO usuario [PERSON_NAME] Victory Nogal [PERSON_NAME] CI 45133903,…" at bounding box center [514, 217] width 198 height 48
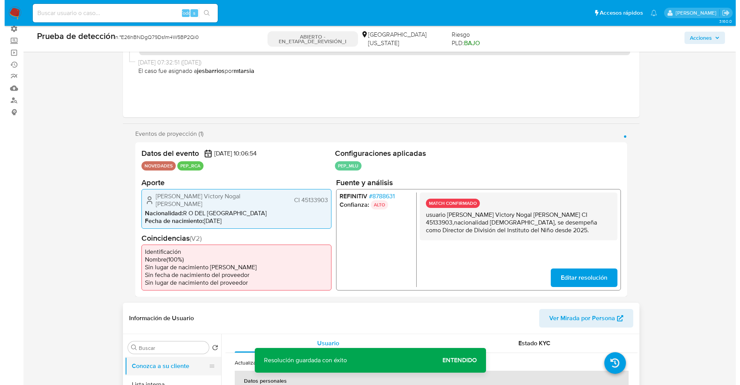
scroll to position [116, 0]
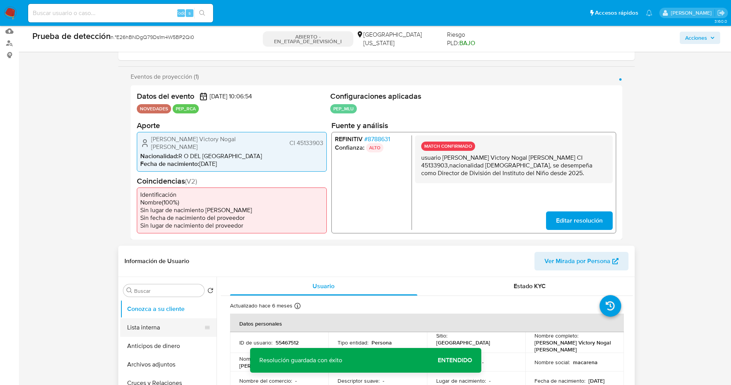
click at [153, 328] on button "Lista interna" at bounding box center [165, 327] width 90 height 19
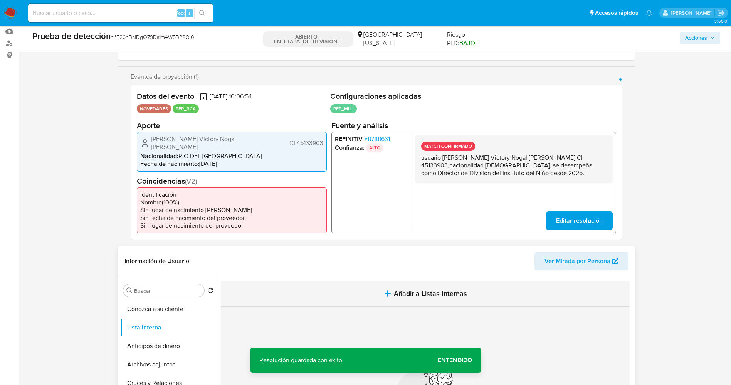
click at [389, 294] on icon "button" at bounding box center [387, 293] width 9 height 9
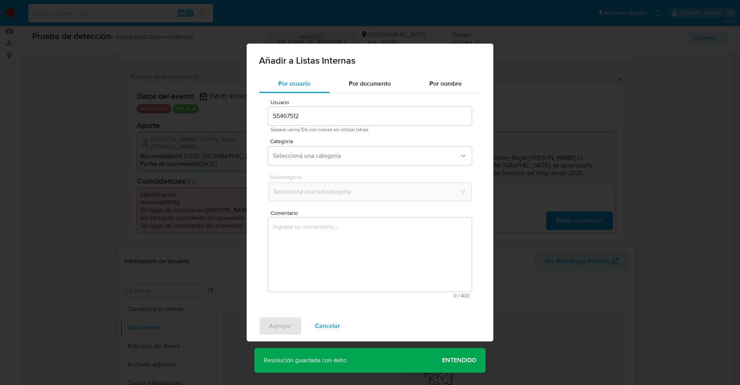
click at [342, 145] on div "Categoría Seleccioná una categoría" at bounding box center [370, 153] width 204 height 30
click at [342, 153] on span "Seleccioná una categoría" at bounding box center [366, 156] width 187 height 8
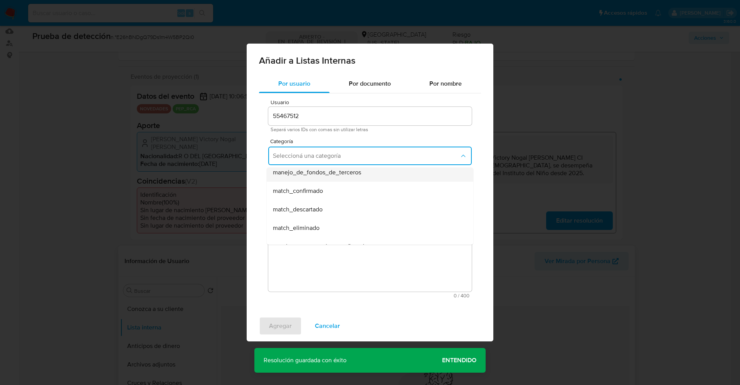
scroll to position [58, 0]
click at [320, 182] on div "match_confirmado" at bounding box center [368, 174] width 190 height 19
click at [318, 200] on button "Seleccioná una subcategoría" at bounding box center [370, 191] width 204 height 19
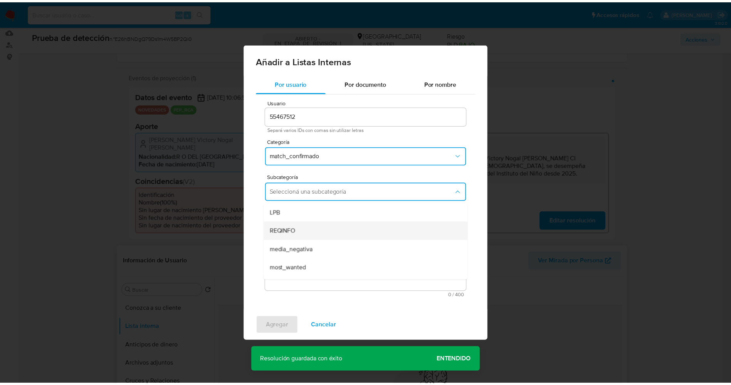
scroll to position [52, 0]
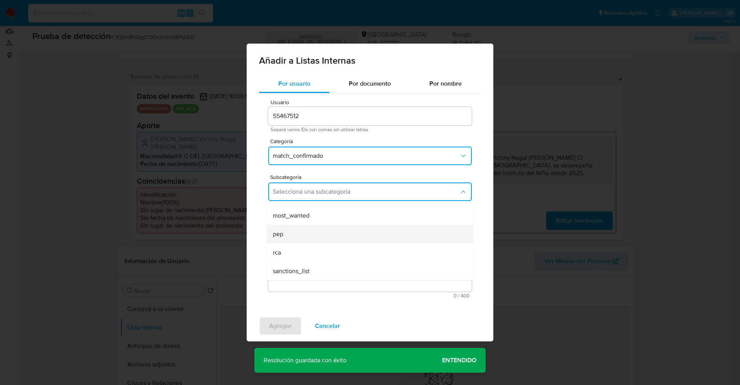
click at [293, 240] on div "pep" at bounding box center [368, 234] width 190 height 19
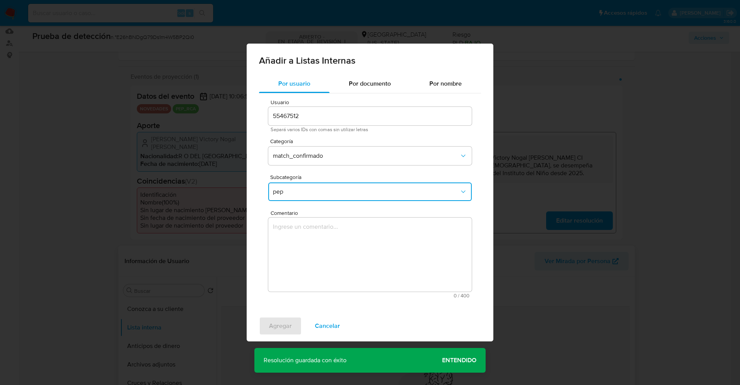
click at [293, 240] on textarea "Comentario" at bounding box center [370, 254] width 204 height 74
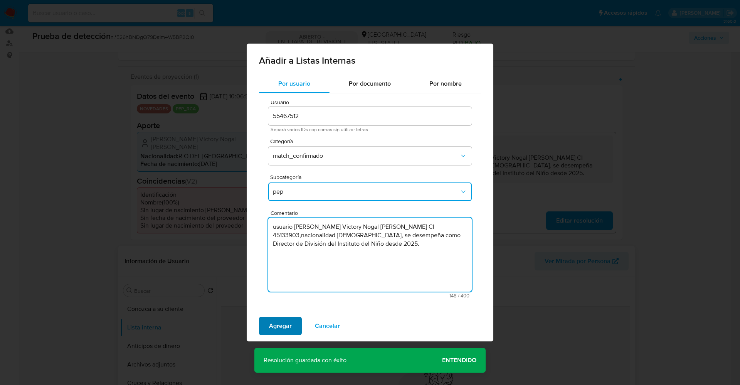
type textarea "usuario [PERSON_NAME] Victory Nogal [PERSON_NAME] CI 45133903,nacionalidad [DEM…"
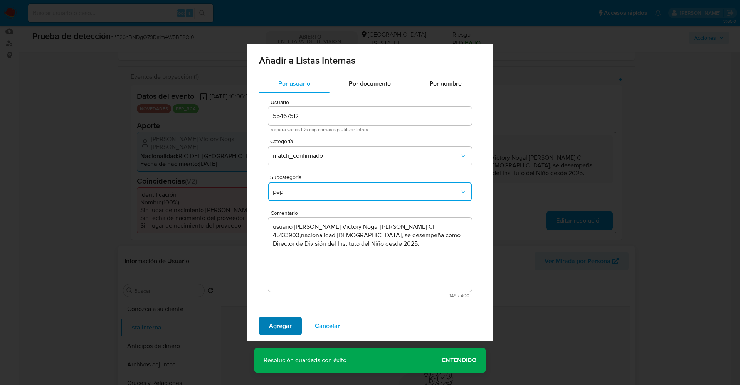
click at [281, 324] on span "Agregar" at bounding box center [280, 325] width 23 height 17
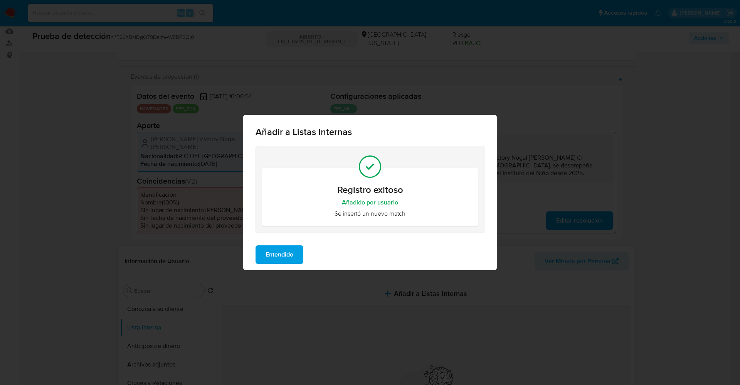
click at [281, 252] on span "Entendido" at bounding box center [280, 254] width 28 height 17
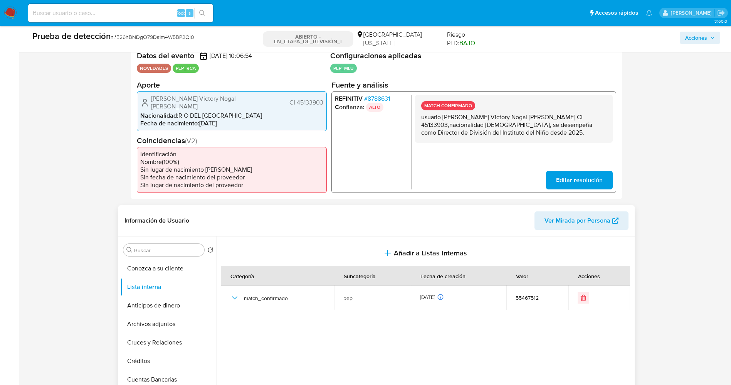
scroll to position [173, 0]
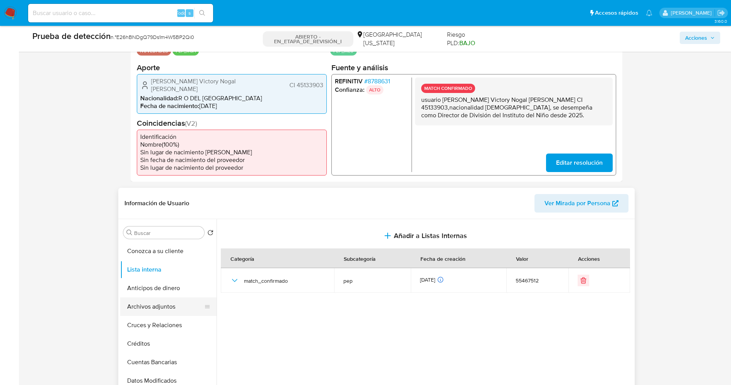
click at [147, 303] on button "Archivos adjuntos" at bounding box center [165, 306] width 90 height 19
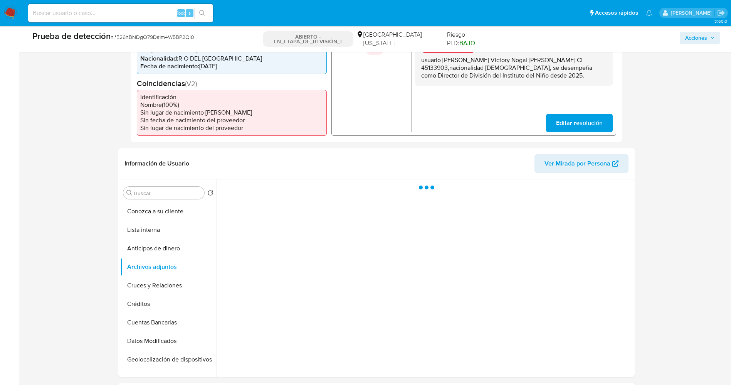
scroll to position [231, 0]
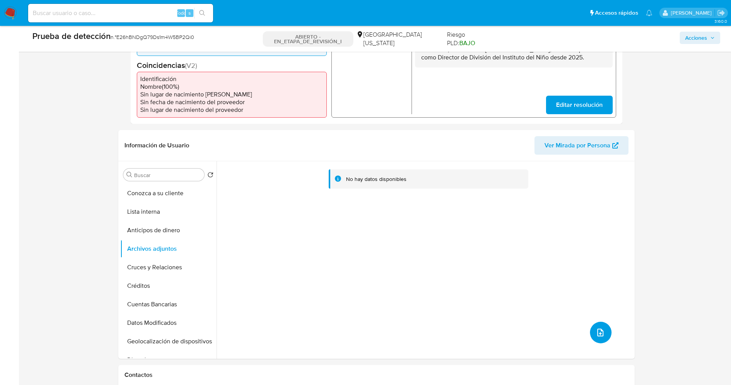
click at [601, 329] on icon "subir archivo" at bounding box center [600, 332] width 9 height 9
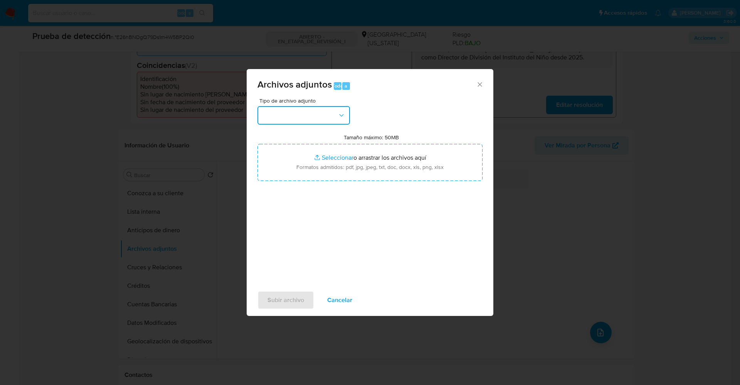
click at [291, 113] on button "button" at bounding box center [303, 115] width 93 height 19
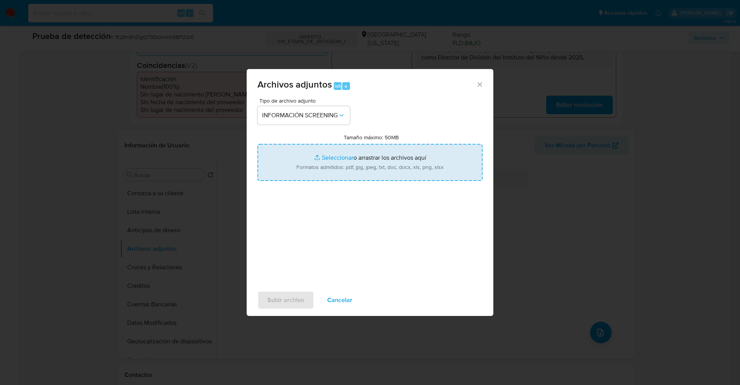
type input "C:\fakepath\_macarena [PERSON_NAME] boggiano_ lavado de dinero - Buscar con Goo…"
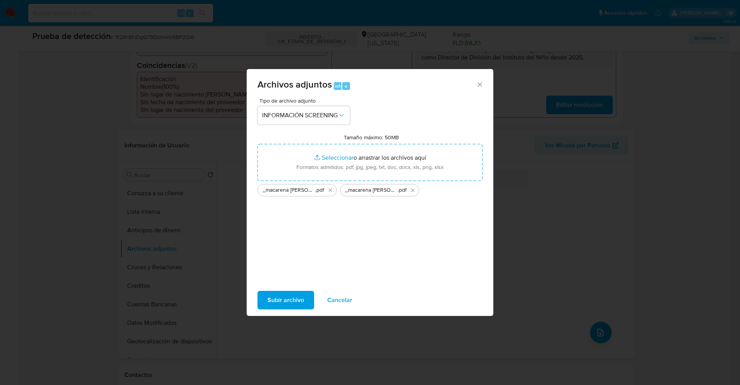
click at [291, 298] on span "Subir archivo" at bounding box center [285, 299] width 37 height 17
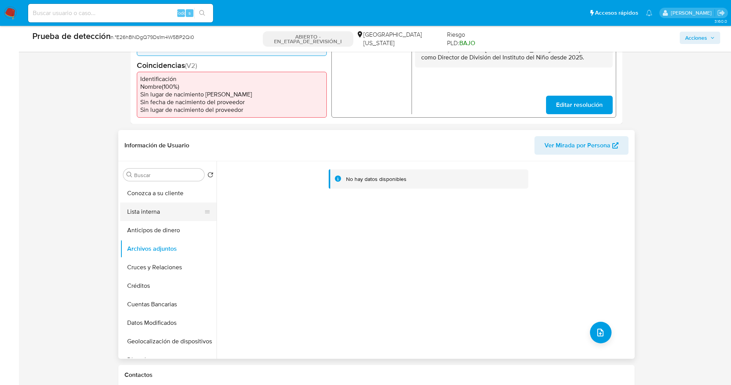
click at [146, 213] on button "Lista interna" at bounding box center [165, 211] width 90 height 19
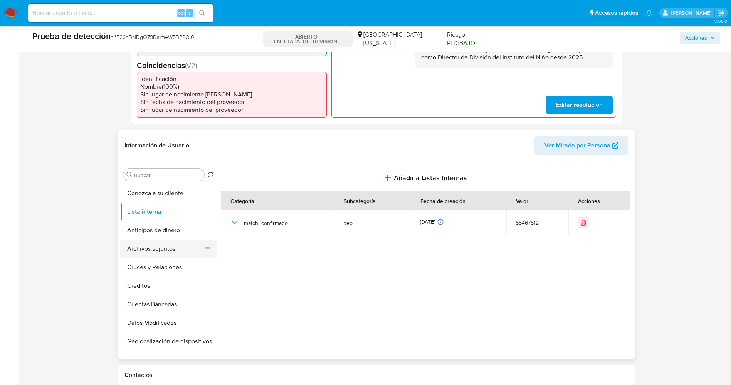
click at [161, 246] on button "Archivos adjuntos" at bounding box center [165, 248] width 90 height 19
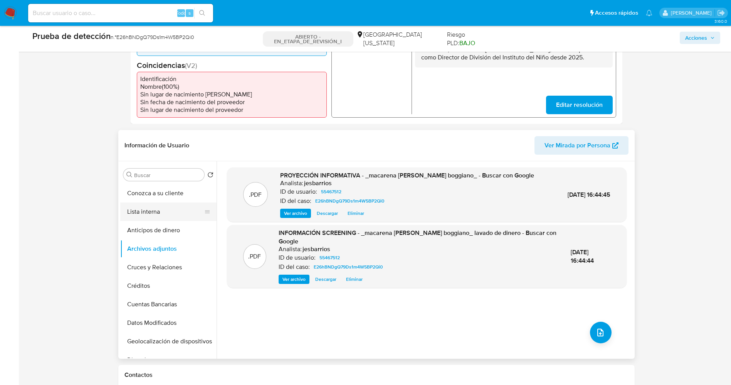
click at [158, 219] on button "Lista interna" at bounding box center [165, 211] width 90 height 19
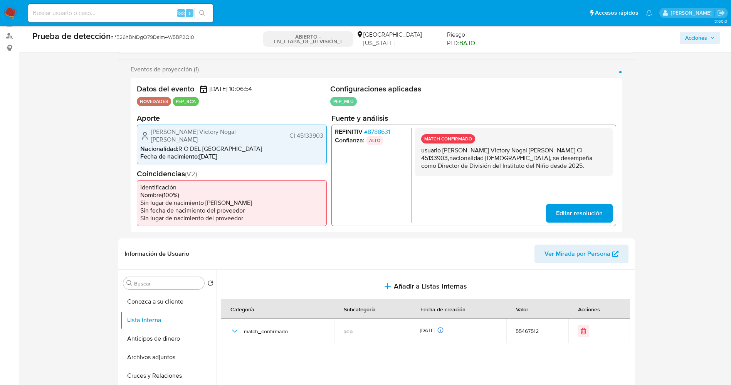
scroll to position [0, 0]
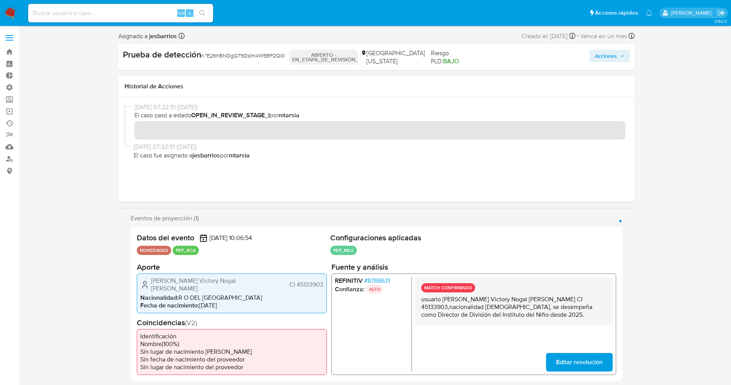
click at [624, 51] on span "Acciones" at bounding box center [610, 55] width 30 height 11
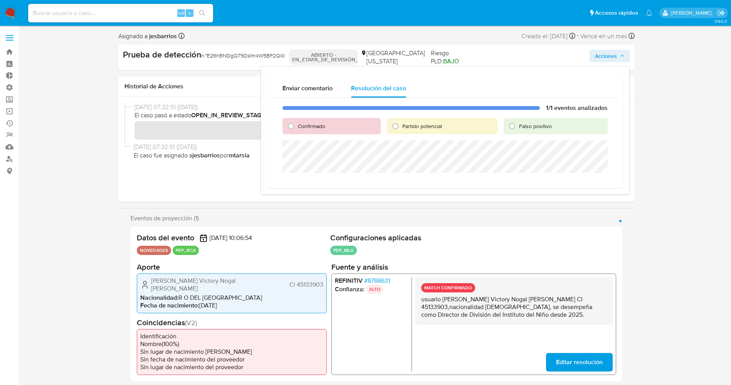
click at [303, 128] on span "Confirmado" at bounding box center [311, 126] width 27 height 8
click at [297, 128] on input "Confirmado" at bounding box center [291, 126] width 12 height 12
radio input "true"
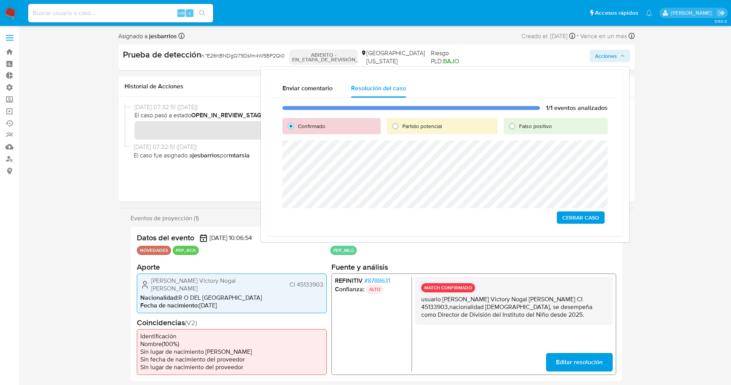
click at [580, 219] on span "Cerrar Caso" at bounding box center [580, 217] width 37 height 11
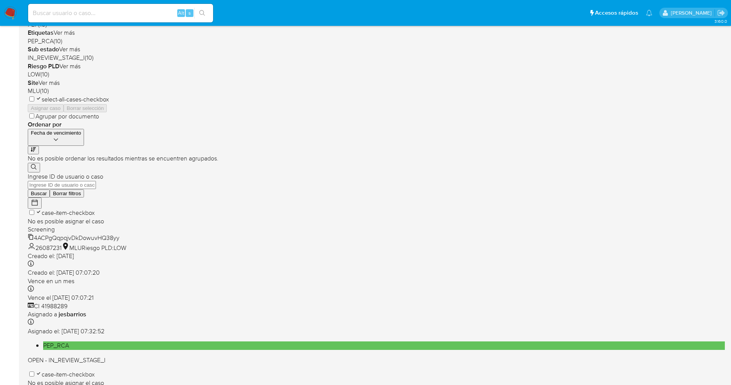
scroll to position [252, 0]
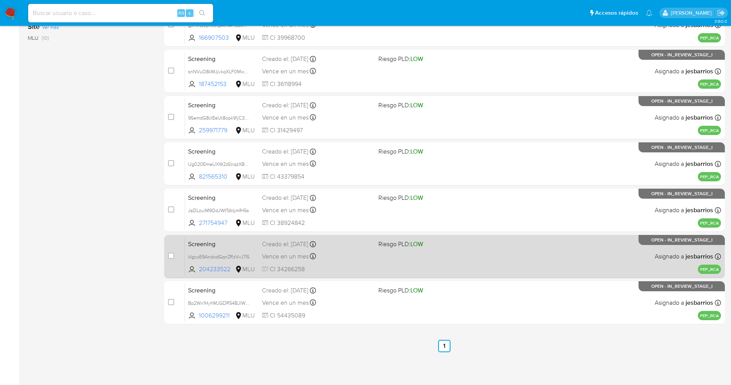
click at [350, 258] on div "Vence en un mes Vence el [DATE] 07:06:55" at bounding box center [317, 256] width 110 height 10
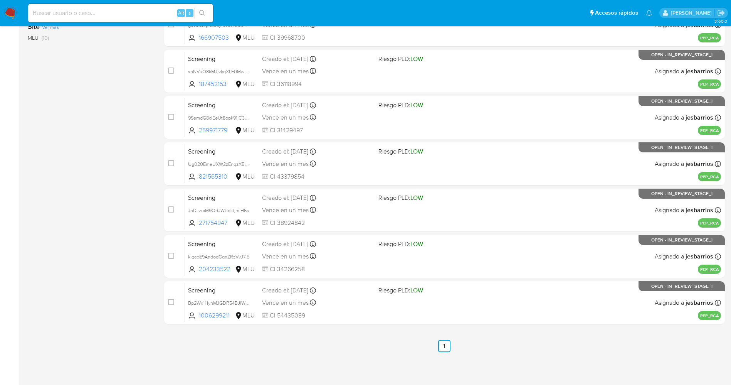
click at [8, 9] on img at bounding box center [10, 13] width 13 height 13
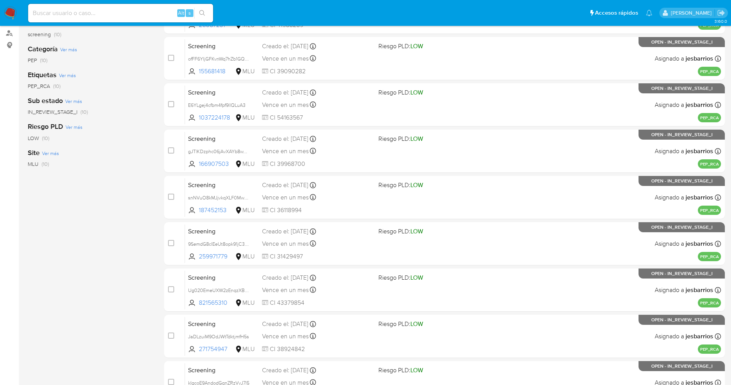
scroll to position [20, 0]
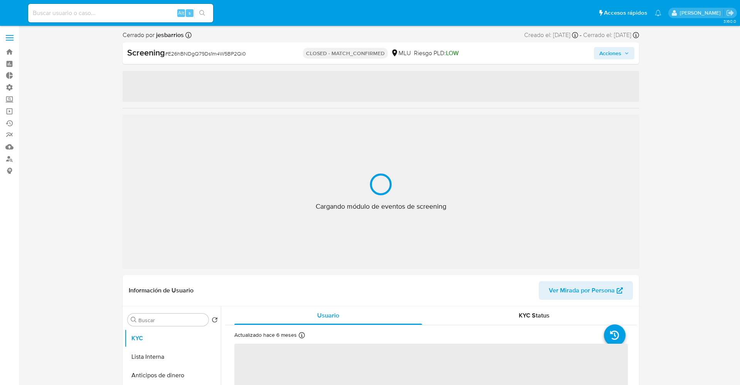
select select "10"
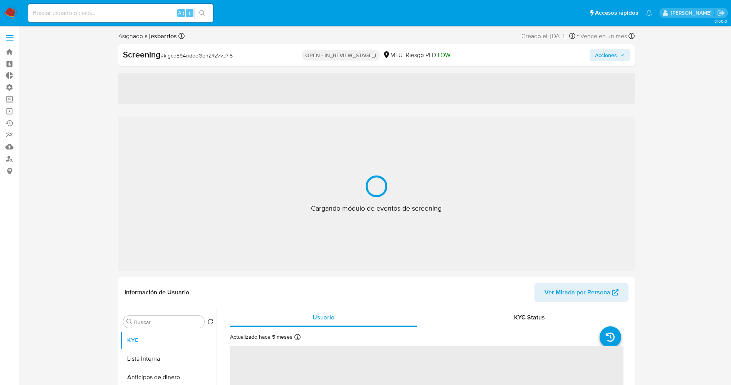
select select "10"
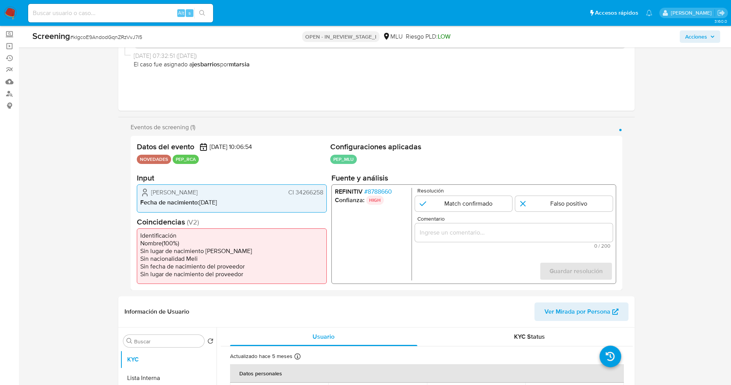
scroll to position [58, 0]
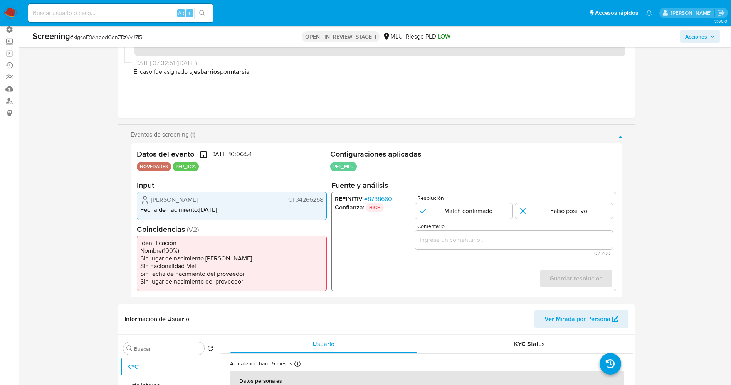
click at [380, 196] on span "# 8788660" at bounding box center [378, 199] width 28 height 8
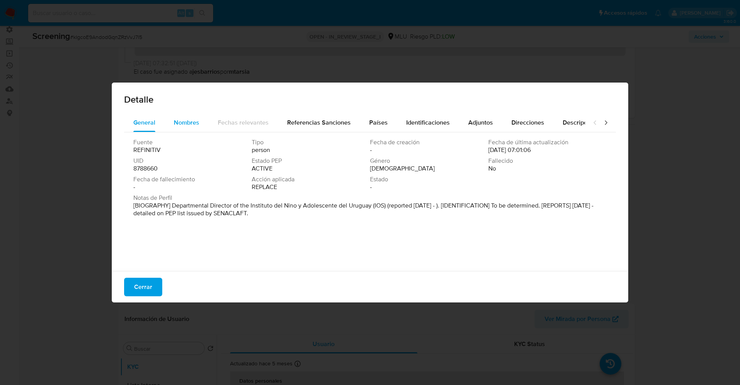
click at [192, 128] on div "Nombres" at bounding box center [186, 122] width 25 height 19
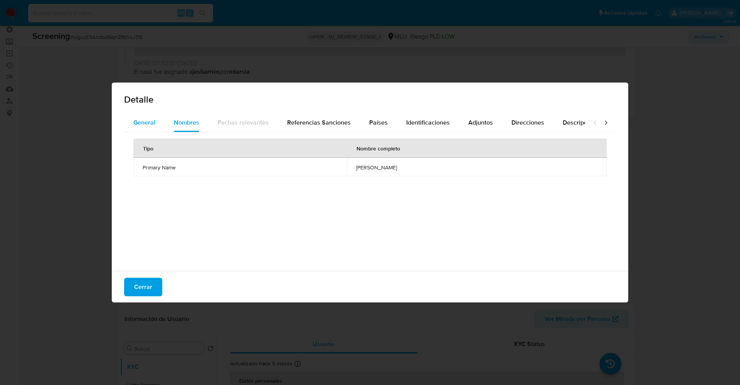
click at [150, 117] on div "General" at bounding box center [144, 122] width 22 height 19
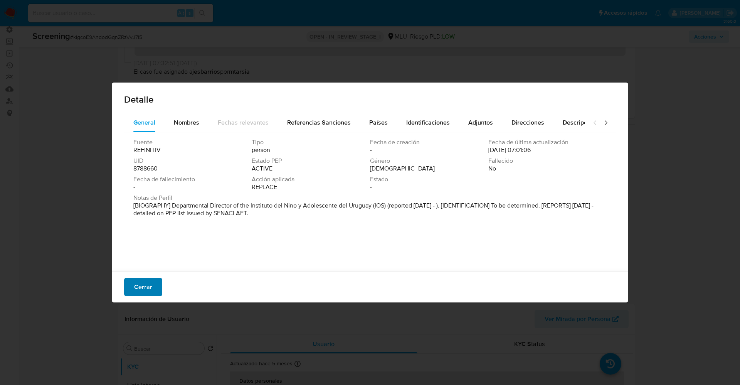
click at [136, 285] on span "Cerrar" at bounding box center [143, 286] width 18 height 17
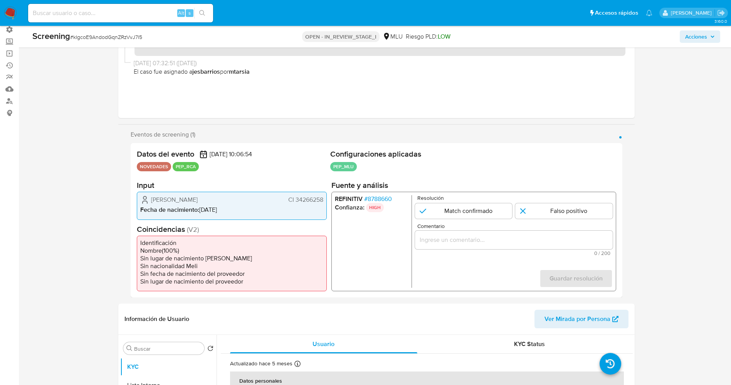
drag, startPoint x: 293, startPoint y: 201, endPoint x: 324, endPoint y: 203, distance: 30.5
click at [324, 203] on div "[PERSON_NAME] CI 34266258 Fecha de nacimiento : [DEMOGRAPHIC_DATA]" at bounding box center [232, 206] width 190 height 28
drag, startPoint x: 148, startPoint y: 198, endPoint x: 221, endPoint y: 200, distance: 73.3
click at [221, 200] on div "[PERSON_NAME] CI 34266258" at bounding box center [231, 199] width 183 height 9
click at [204, 209] on li "Fecha de nacimiento : [DEMOGRAPHIC_DATA]" at bounding box center [231, 210] width 183 height 8
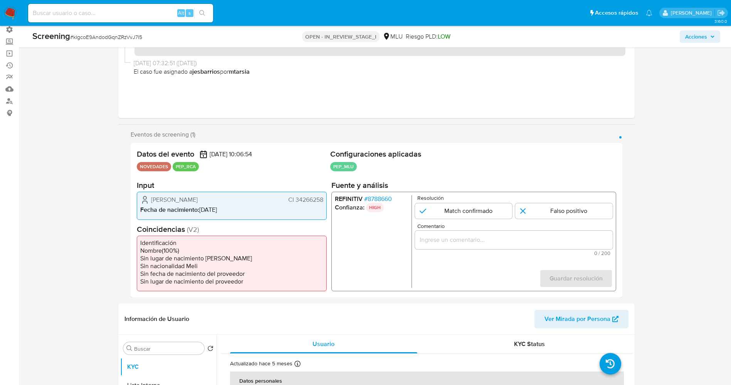
drag, startPoint x: 150, startPoint y: 198, endPoint x: 324, endPoint y: 200, distance: 173.9
click at [324, 200] on div "Mariangeles Ragel Abreu CI 34266258 Fecha de nacimiento : 21/07/1976" at bounding box center [232, 206] width 190 height 28
click at [387, 197] on span "# 8788660" at bounding box center [378, 199] width 28 height 8
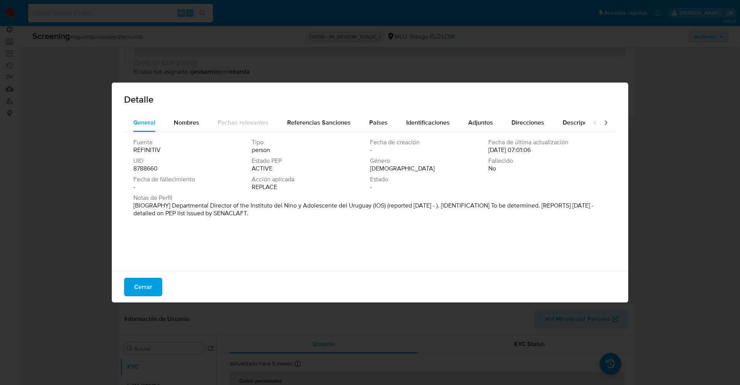
drag, startPoint x: 215, startPoint y: 208, endPoint x: 288, endPoint y: 210, distance: 72.5
click at [288, 210] on p "[BIOGRAPHY] Departmental Director of the Instituto del Nino y Adolescente del U…" at bounding box center [369, 209] width 472 height 15
drag, startPoint x: 169, startPoint y: 207, endPoint x: 364, endPoint y: 205, distance: 195.0
click at [364, 205] on font "[BIOGRAFÍA] Director Departamental del Instituto del Niño y Adolescente del Uru…" at bounding box center [361, 209] width 456 height 17
click at [147, 285] on span "Cerrar" at bounding box center [143, 286] width 18 height 17
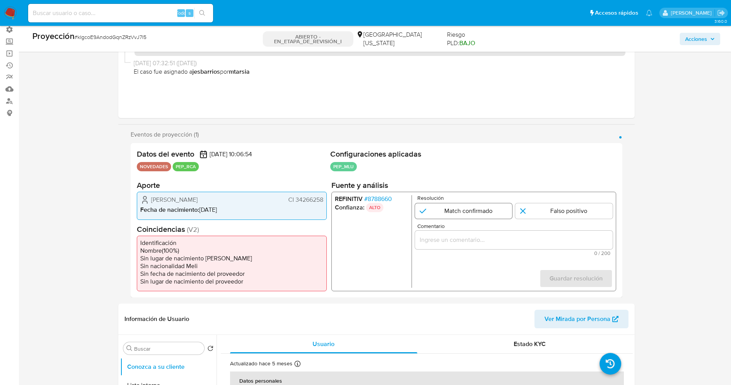
click at [451, 211] on input "1 de 1" at bounding box center [464, 210] width 98 height 15
radio input "true"
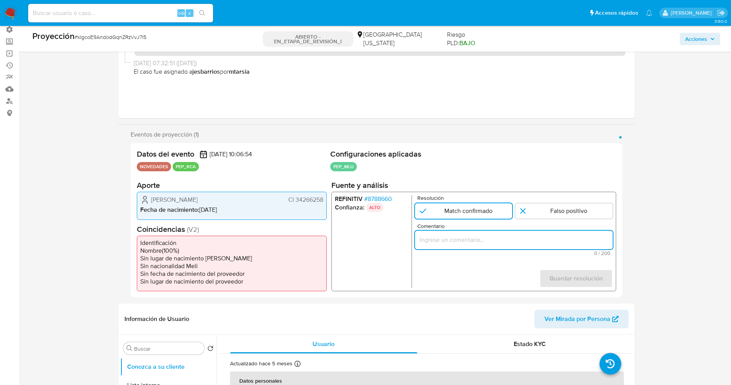
click at [466, 238] on input "Comentario" at bounding box center [514, 240] width 198 height 10
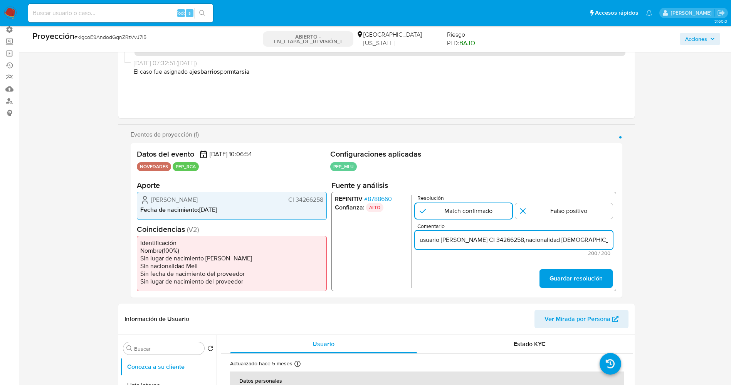
scroll to position [0, 359]
click at [447, 241] on input "usuario Mariangeles Ragel Abreu CI 34266258,nacionalidad Uruguaya, por coincidi…" at bounding box center [514, 240] width 198 height 10
drag, startPoint x: 445, startPoint y: 240, endPoint x: 436, endPoint y: 241, distance: 9.6
click at [436, 241] on input "usuario Mariangeles Ragel Abreu CI 34266258,nacionalidad Uruguaya, por coincidi…" at bounding box center [514, 240] width 198 height 10
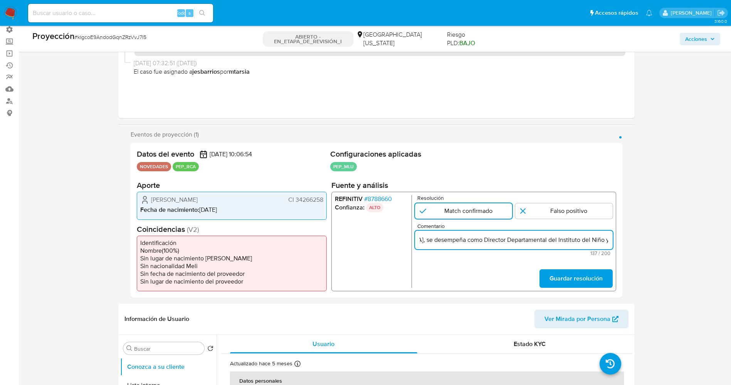
scroll to position [0, 0]
click at [422, 241] on input "usuario Mariangeles Ragel Abreu CI 34266258,nacionalidad Uruguaya, se desempeña…" at bounding box center [514, 240] width 198 height 10
click at [608, 241] on input "Usuario Mariangeles Ragel Abreu CI 34266258,nacionalidad Uruguaya, se desempeña…" at bounding box center [514, 240] width 198 height 10
drag, startPoint x: 597, startPoint y: 239, endPoint x: 611, endPoint y: 239, distance: 14.3
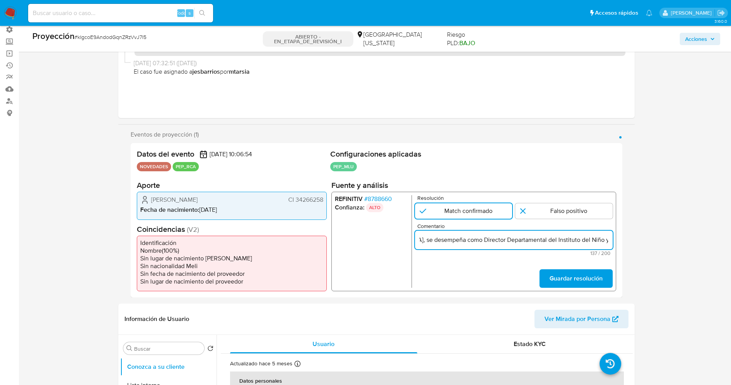
click at [611, 239] on input "Usuario Mariangeles Ragel Abreu CI 34266258,nacionalidad Uruguaya, se desempeña…" at bounding box center [514, 240] width 198 height 10
paste input "escente del Uruguay desde el año 2025."
type input "Usuario Mariangeles Ragel Abreu CI 34266258,nacionalidad Uruguaya, se desempeña…"
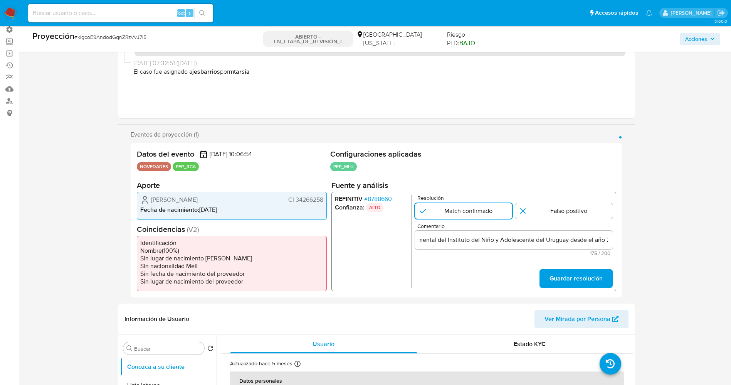
scroll to position [0, 0]
click at [575, 268] on form "Resolución Match confirmado Falso positivo Comentario Usuario Mariangeles Ragel…" at bounding box center [514, 241] width 198 height 93
click at [582, 275] on span "Guardar resolución" at bounding box center [575, 278] width 53 height 17
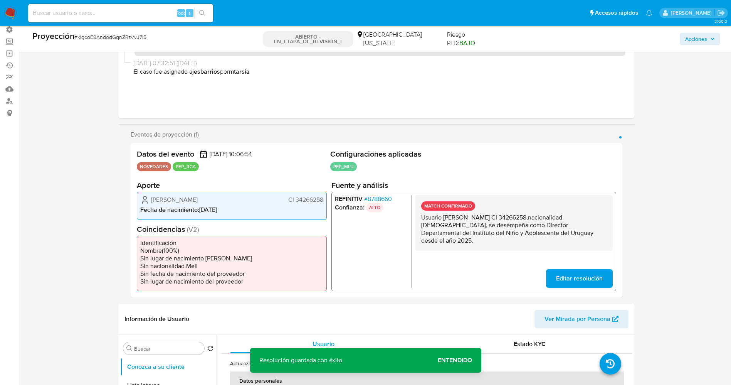
drag, startPoint x: 421, startPoint y: 220, endPoint x: 584, endPoint y: 237, distance: 163.5
click at [584, 237] on div "MATCH CONFIRMADO Usuario Mariangeles Ragel Abreu CI 34266258,nacionalidad Urugu…" at bounding box center [514, 223] width 198 height 56
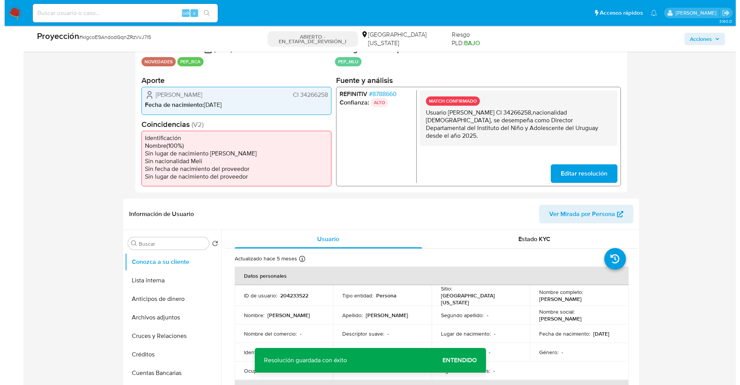
scroll to position [173, 0]
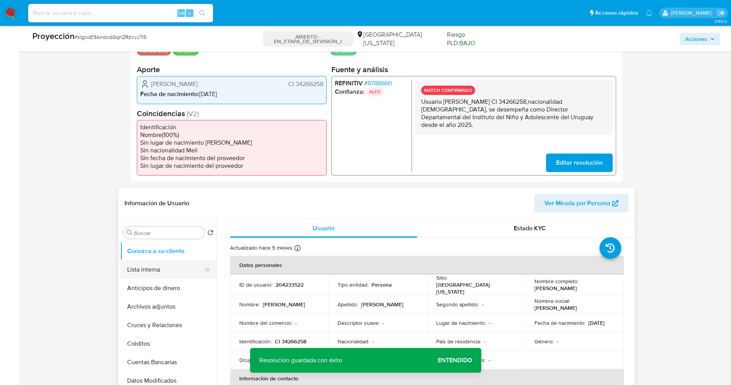
click at [136, 269] on button "Lista interna" at bounding box center [165, 269] width 90 height 19
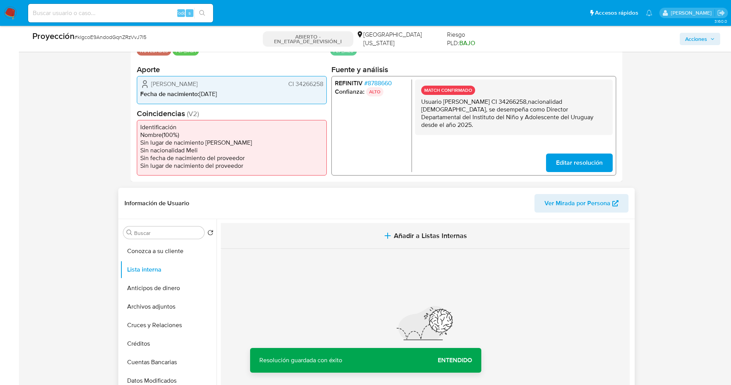
click at [383, 238] on icon "button" at bounding box center [387, 235] width 9 height 9
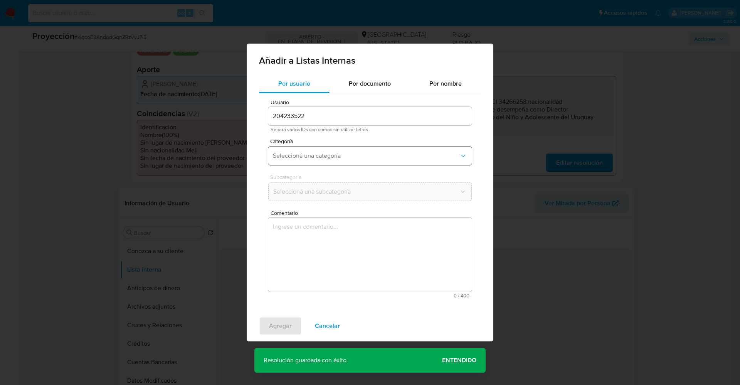
click at [333, 153] on span "Seleccioná una categoría" at bounding box center [366, 156] width 187 height 8
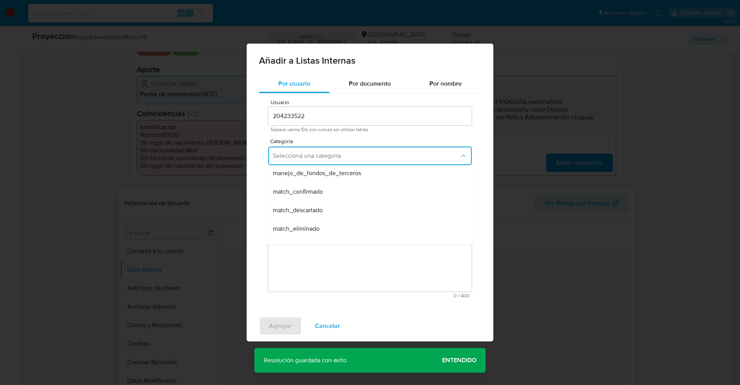
scroll to position [58, 0]
click at [333, 175] on div "match_confirmado" at bounding box center [368, 174] width 190 height 19
click at [335, 193] on span "Seleccioná una subcategoría" at bounding box center [366, 192] width 187 height 8
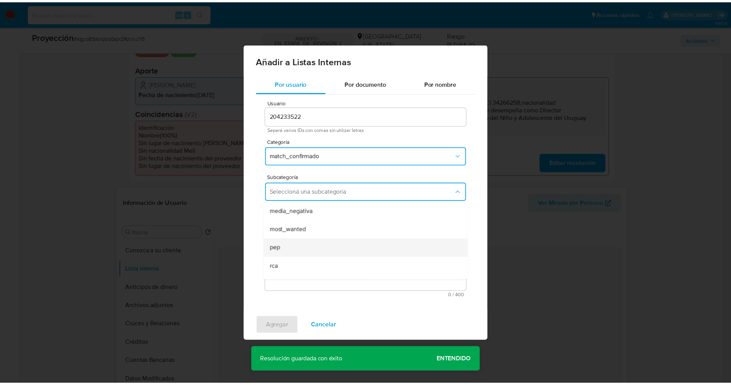
scroll to position [52, 0]
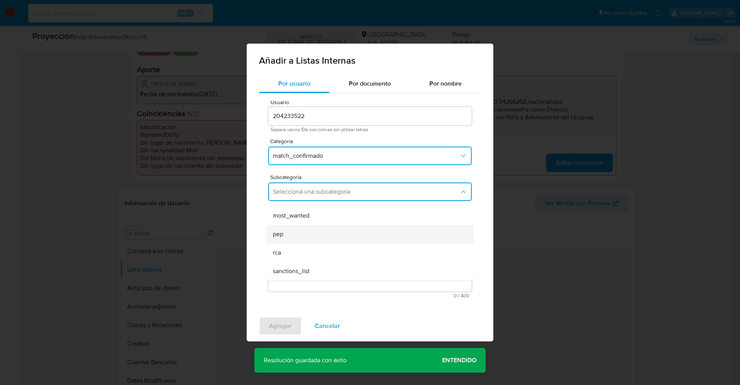
click at [325, 241] on div "pep" at bounding box center [368, 234] width 190 height 19
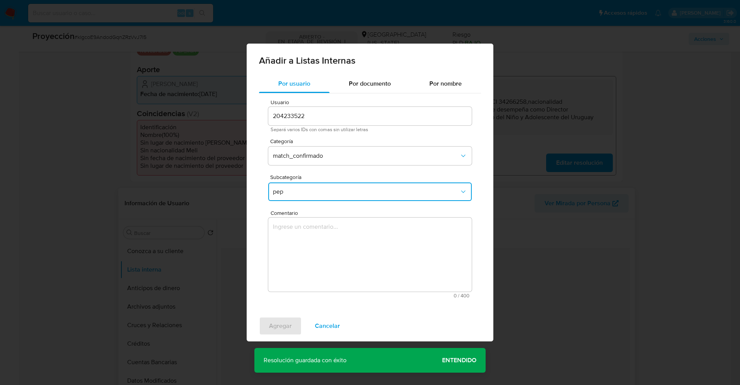
click at [325, 241] on textarea "Comentario" at bounding box center [370, 254] width 204 height 74
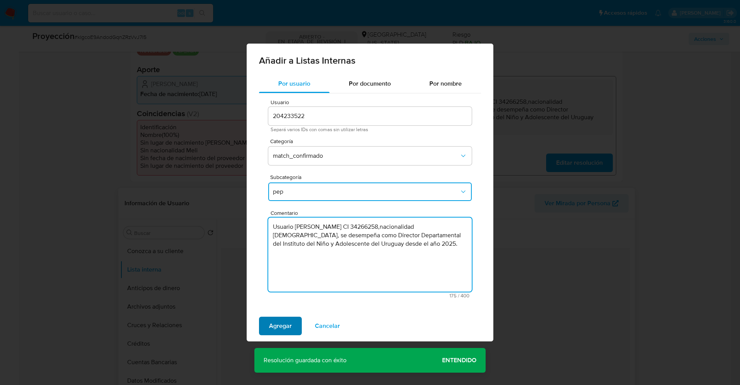
type textarea "Usuario Mariangeles Ragel Abreu CI 34266258,nacionalidad Uruguaya, se desempeña…"
click at [280, 329] on span "Agregar" at bounding box center [280, 325] width 23 height 17
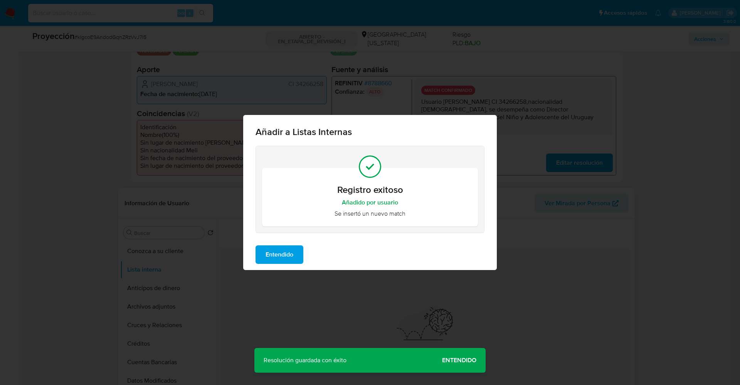
click at [289, 250] on span "Entendido" at bounding box center [280, 254] width 28 height 17
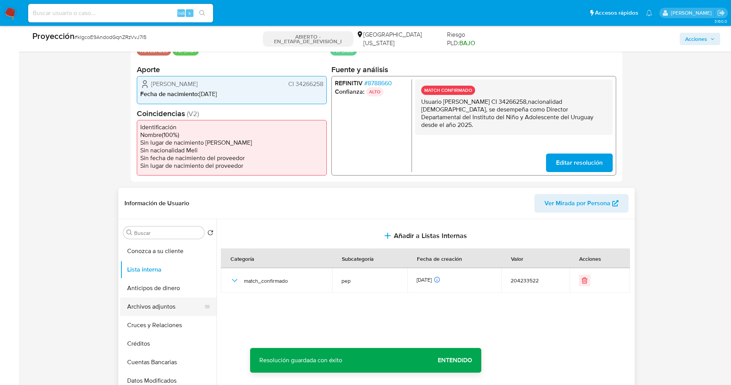
click at [158, 307] on button "Archivos adjuntos" at bounding box center [165, 306] width 90 height 19
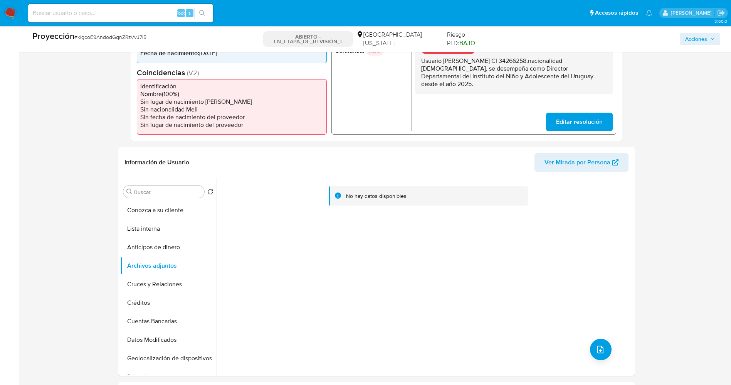
scroll to position [231, 0]
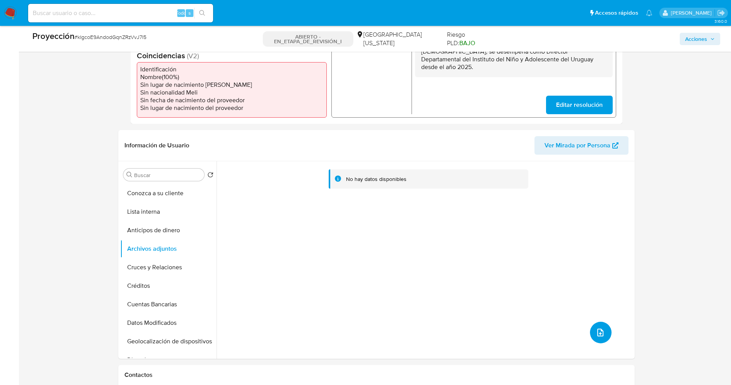
click at [602, 334] on icon "subir archivo" at bounding box center [600, 332] width 9 height 9
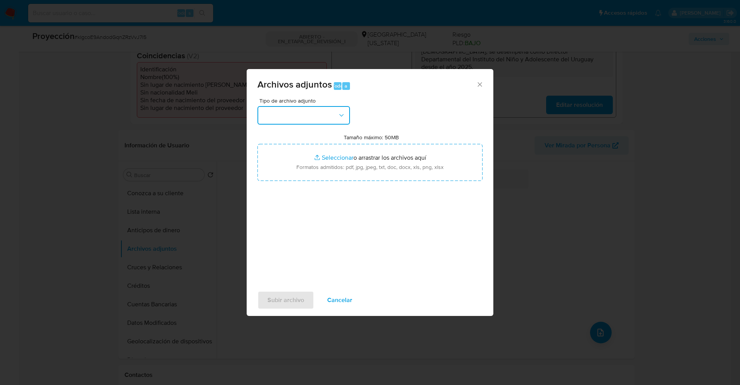
click at [317, 106] on button "button" at bounding box center [303, 115] width 93 height 19
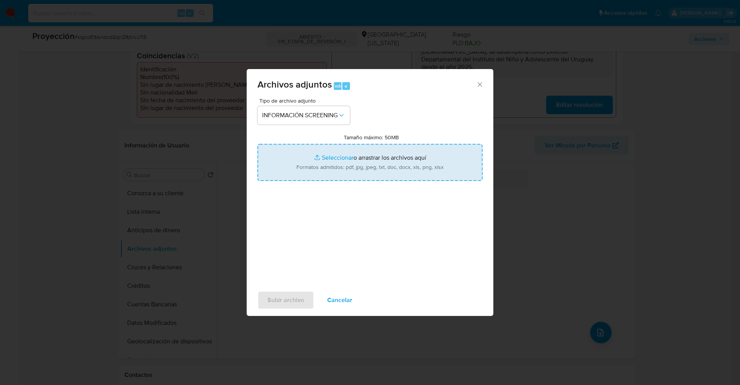
type input "C:\fakepath\_Mariangeles Ragel Abreu_ lavado de dinero - Buscar con Google.pdf"
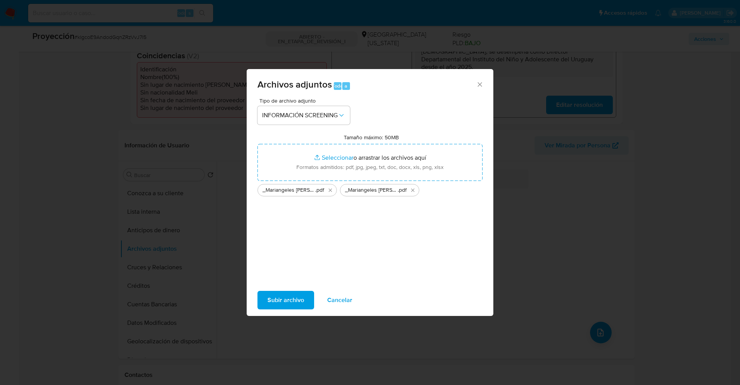
click at [286, 303] on span "Subir archivo" at bounding box center [285, 299] width 37 height 17
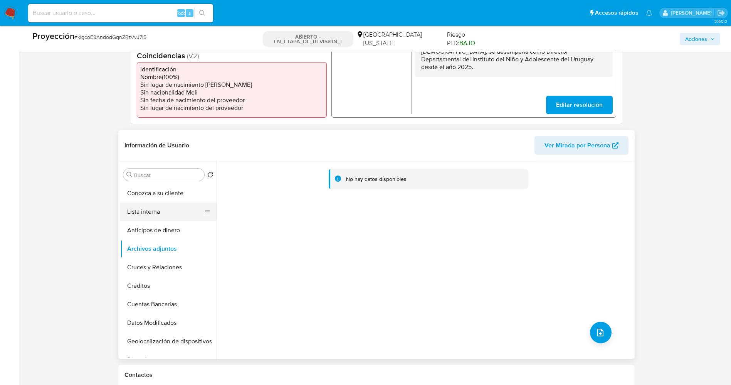
click at [136, 219] on button "Lista interna" at bounding box center [165, 211] width 90 height 19
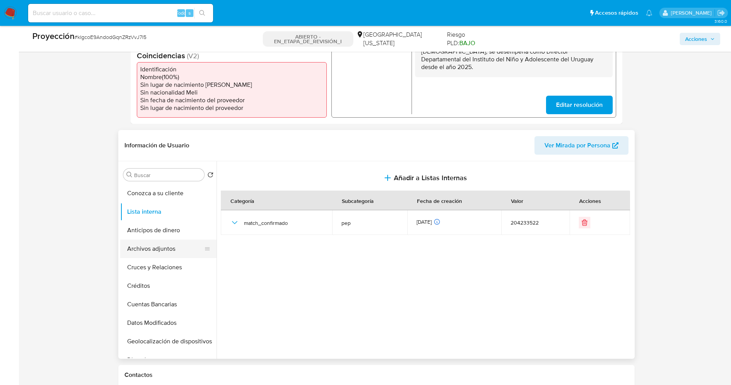
click at [150, 252] on button "Archivos adjuntos" at bounding box center [165, 248] width 90 height 19
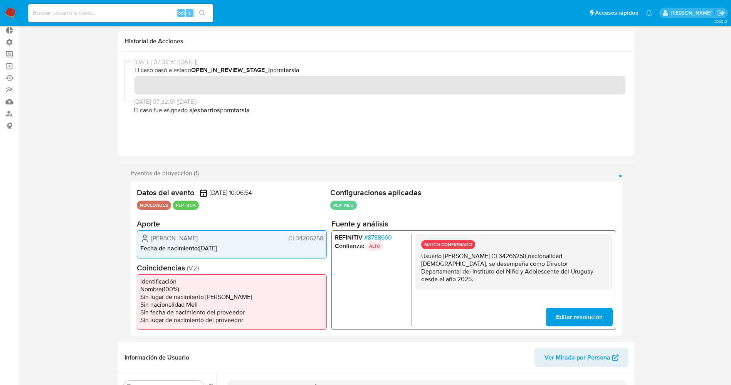
scroll to position [0, 0]
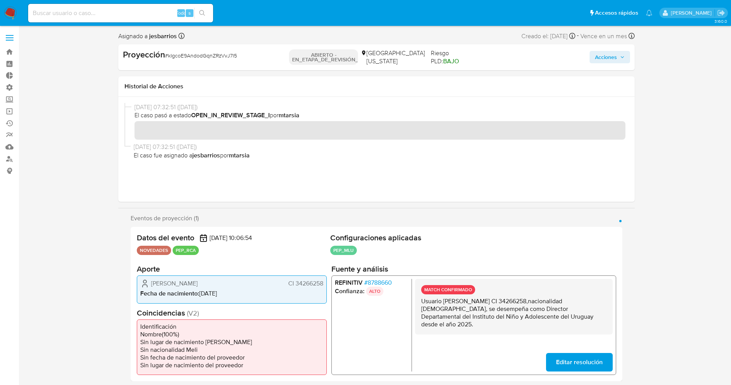
click at [611, 52] on span "Acciones" at bounding box center [606, 57] width 22 height 12
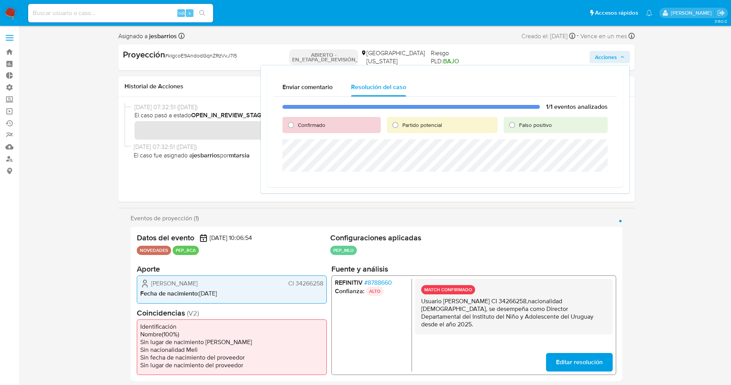
click at [321, 125] on span "Confirmado" at bounding box center [311, 125] width 27 height 8
click at [297, 125] on input "Confirmado" at bounding box center [291, 125] width 12 height 12
radio input "true"
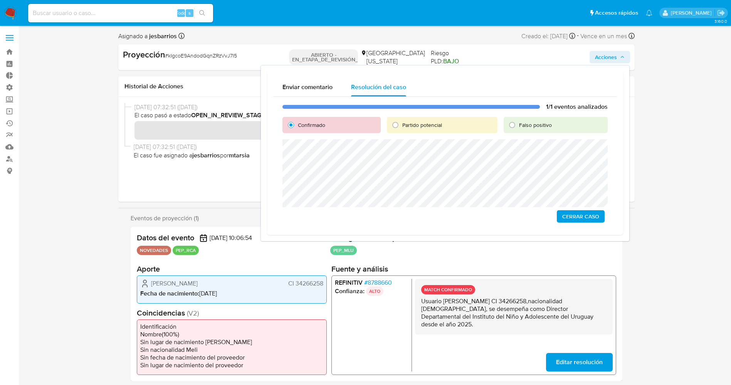
click at [583, 218] on span "Cerrar Caso" at bounding box center [580, 216] width 37 height 11
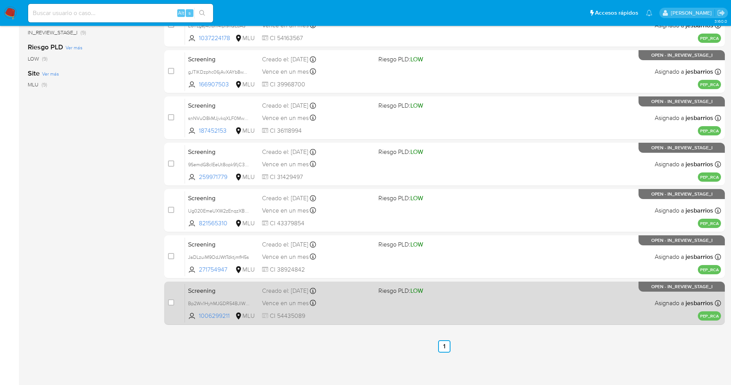
scroll to position [205, 0]
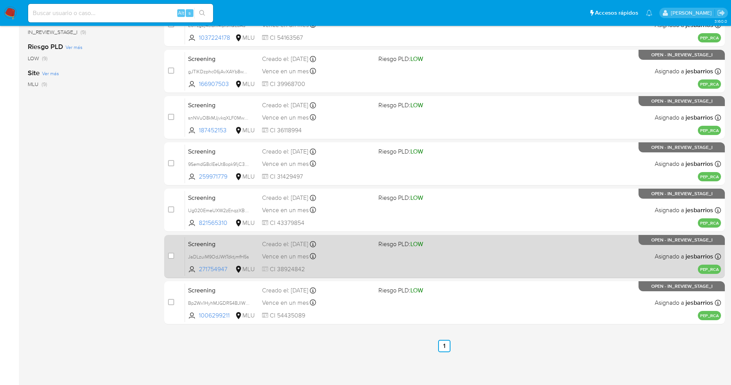
click at [360, 256] on div "Vence en un mes Vence el [DATE] 07:06:56" at bounding box center [317, 256] width 110 height 10
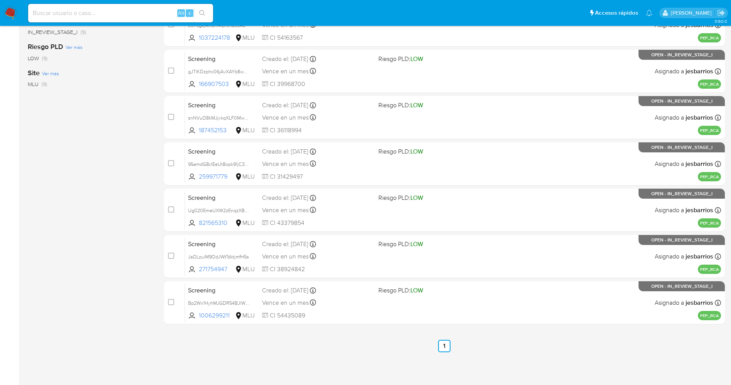
click at [6, 6] on nav "Pausado Ver notificaciones Alt s Accesos rápidos Presiona las siguientes teclas…" at bounding box center [365, 13] width 731 height 26
click at [7, 7] on img at bounding box center [10, 13] width 13 height 13
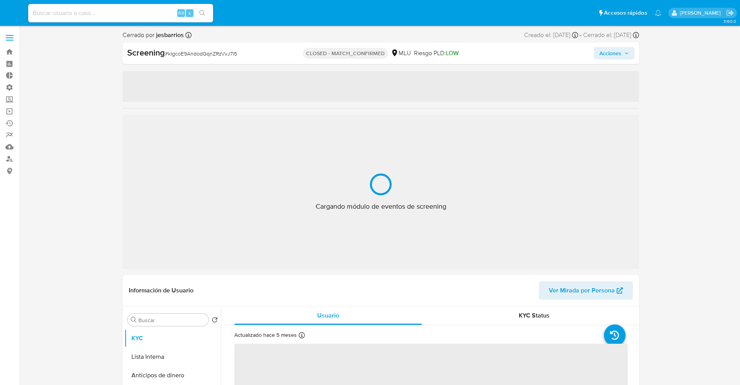
select select "10"
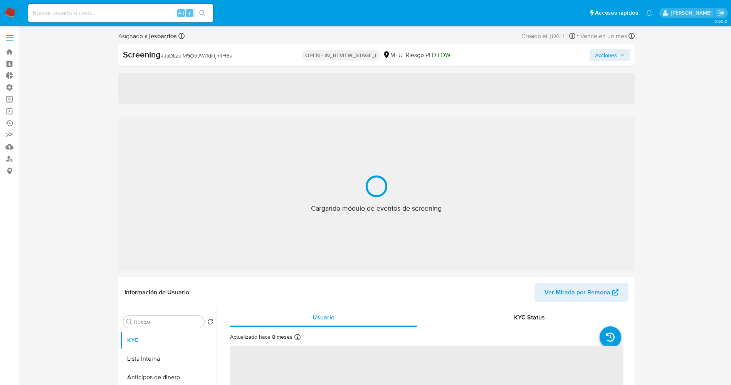
select select "10"
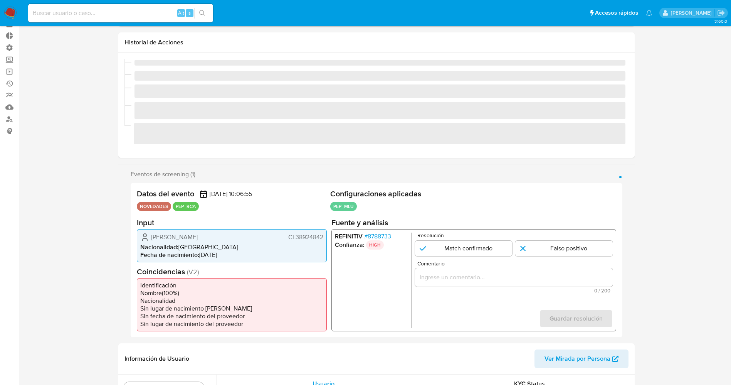
scroll to position [58, 0]
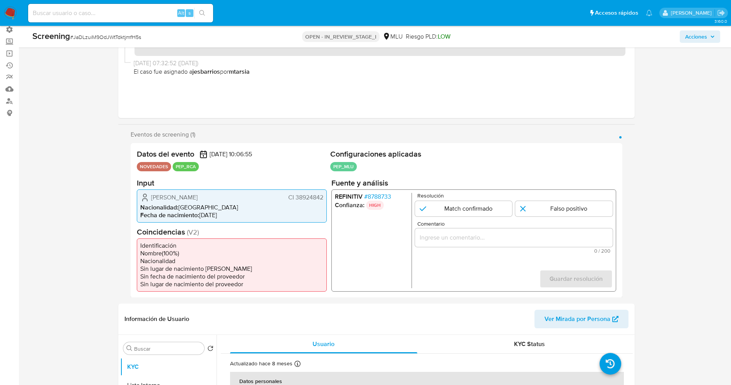
click at [379, 192] on span "# 8788733" at bounding box center [377, 196] width 27 height 8
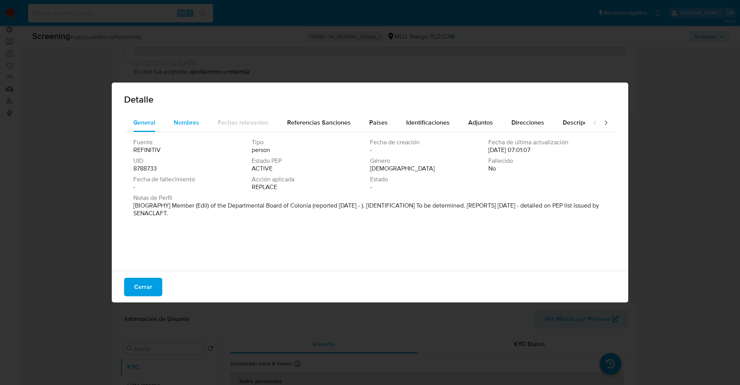
click at [185, 118] on span "Nombres" at bounding box center [186, 122] width 25 height 9
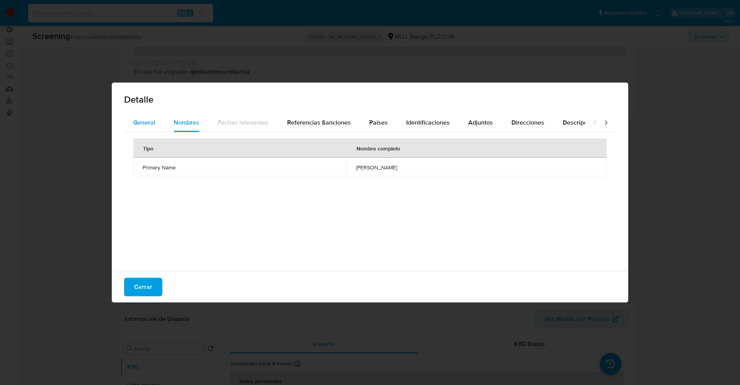
click at [154, 117] on div "General" at bounding box center [144, 122] width 22 height 19
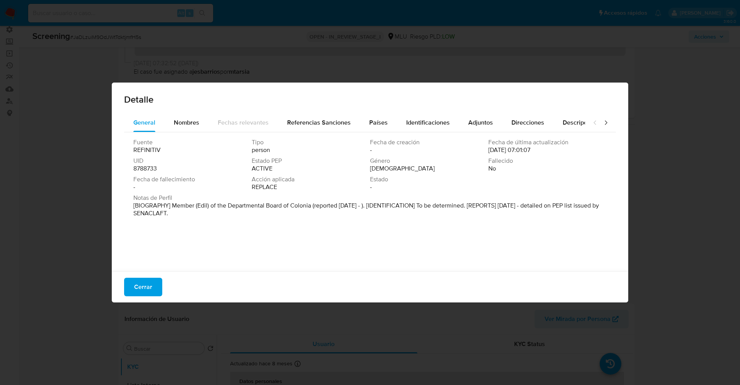
drag, startPoint x: 185, startPoint y: 205, endPoint x: 211, endPoint y: 210, distance: 26.7
click at [211, 210] on p "[BIOGRAPHY] Member (Edil) of the Departmental Board of Colonia (reported [DATE]…" at bounding box center [369, 209] width 472 height 15
click at [369, 115] on div "Países" at bounding box center [378, 122] width 19 height 19
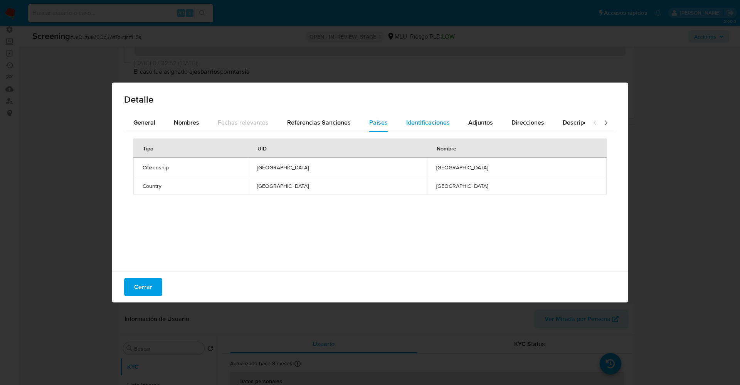
click at [416, 124] on span "Identificaciones" at bounding box center [428, 122] width 44 height 9
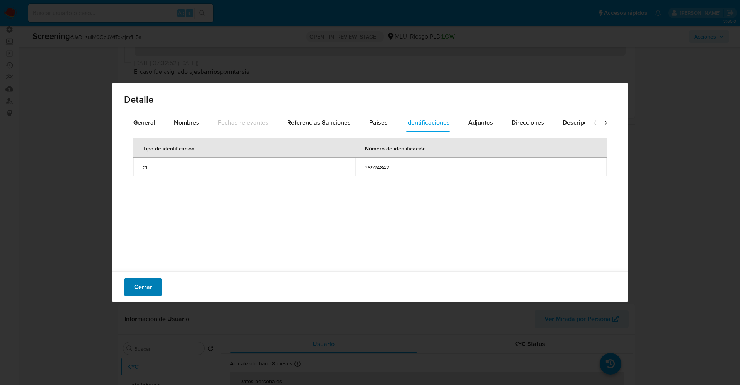
click at [148, 289] on span "Cerrar" at bounding box center [143, 286] width 18 height 17
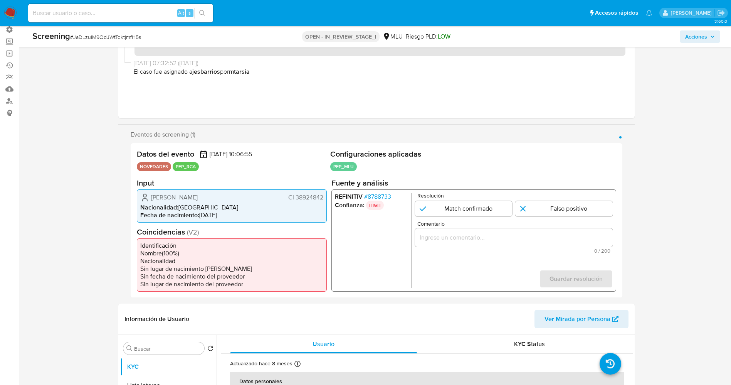
drag, startPoint x: 294, startPoint y: 195, endPoint x: 326, endPoint y: 198, distance: 32.1
click at [326, 198] on div "[PERSON_NAME] CI 38924842 Nacionalidad : [DEMOGRAPHIC_DATA] Fecha de nacimiento…" at bounding box center [232, 205] width 190 height 33
drag, startPoint x: 150, startPoint y: 195, endPoint x: 246, endPoint y: 197, distance: 96.0
click at [246, 197] on div "[PERSON_NAME] CI 38924842" at bounding box center [231, 196] width 183 height 9
click at [223, 244] on li "Identificación" at bounding box center [231, 245] width 183 height 8
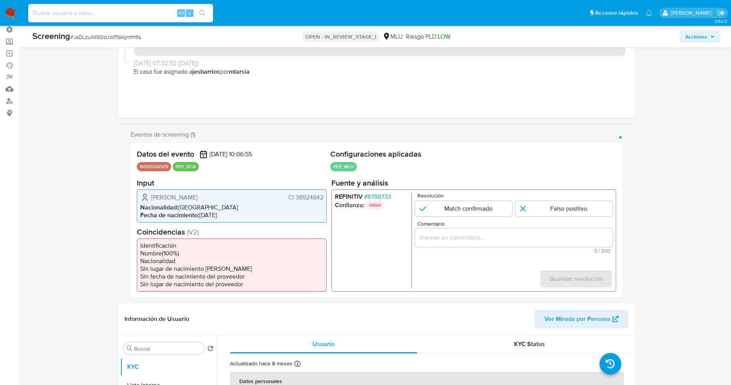
drag, startPoint x: 147, startPoint y: 199, endPoint x: 328, endPoint y: 204, distance: 180.9
click at [328, 204] on div "Datos del evento [DATE] 10:06:55 NOVEDADES PEP_RCA Configuraciones aplicadas PE…" at bounding box center [377, 220] width 492 height 155
click at [384, 199] on span "# 8788733" at bounding box center [377, 196] width 27 height 8
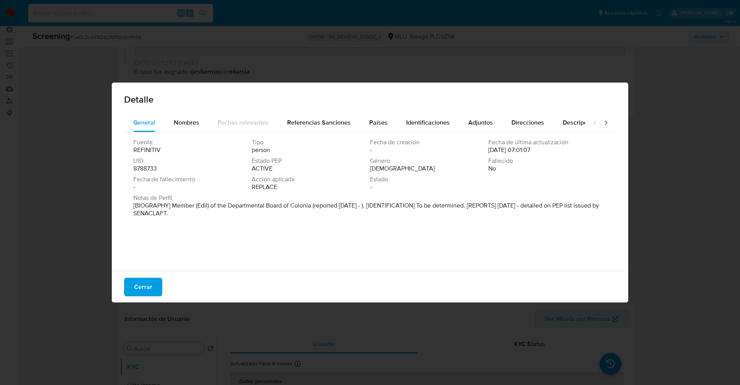
drag, startPoint x: 187, startPoint y: 207, endPoint x: 446, endPoint y: 24, distance: 317.6
click at [225, 223] on div "Fuente REFINITIV Tipo person Fecha de creación - Fecha de última actualización …" at bounding box center [370, 199] width 492 height 135
drag, startPoint x: 168, startPoint y: 206, endPoint x: 311, endPoint y: 206, distance: 142.6
click at [311, 206] on font "[BIOGRAFÍA] [PERSON_NAME] (Edil) de la Junta Departamental de Colonia (reportad…" at bounding box center [366, 209] width 467 height 17
click at [148, 281] on span "Cerrar" at bounding box center [143, 286] width 18 height 17
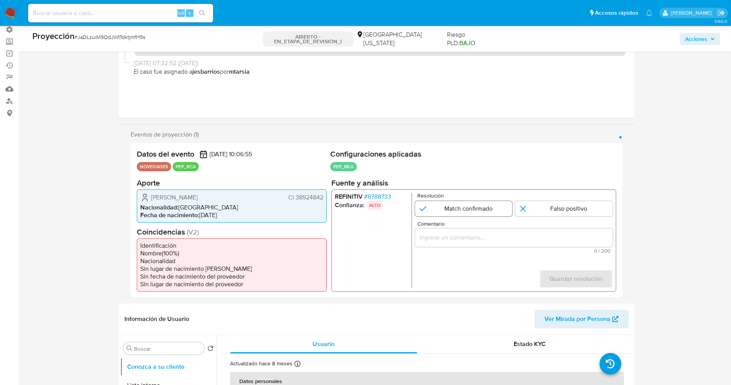
click at [457, 206] on input "1 de 1" at bounding box center [464, 207] width 98 height 15
radio input "true"
click at [452, 246] on div "1 de 1" at bounding box center [514, 237] width 198 height 19
click at [449, 243] on div "1 de 1" at bounding box center [514, 237] width 198 height 19
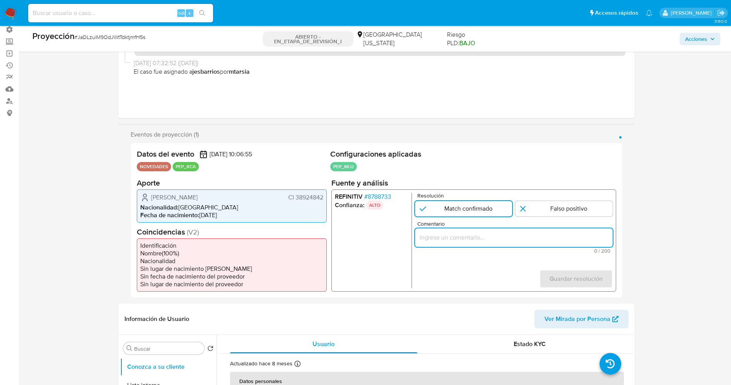
click at [439, 239] on input "Comentario" at bounding box center [514, 237] width 198 height 10
paste input "usuario [PERSON_NAME] CI 38924842,nacionalidad [DEMOGRAPHIC_DATA], por coincidi…"
drag, startPoint x: 429, startPoint y: 236, endPoint x: 545, endPoint y: 238, distance: 116.4
click at [545, 238] on input "usuario Martin Hernan Manitto Rossotti CI 38924842,nacionalidad Uruguaya, por c…" at bounding box center [514, 237] width 198 height 10
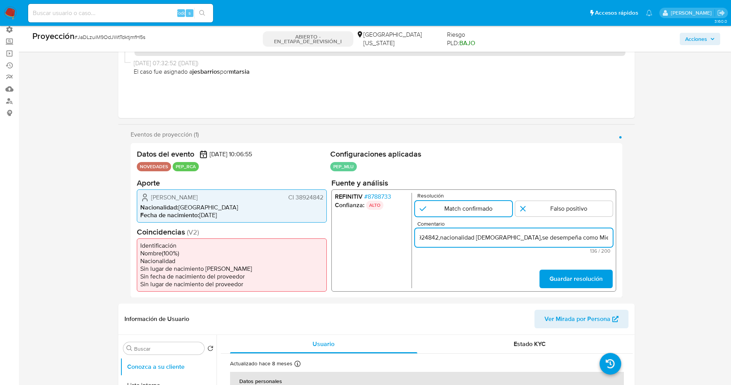
click at [604, 238] on input "usuario Martin Hernan Manitto Rossotti CI 38924842,nacionalidad Uruguaya,se des…" at bounding box center [514, 237] width 198 height 10
click at [425, 237] on input "usuario Martin Hernan Manitto Rossotti CI 38924842,nacionalidad Uruguaya,se des…" at bounding box center [514, 237] width 198 height 10
paste input "de Colonia desde el año 2025."
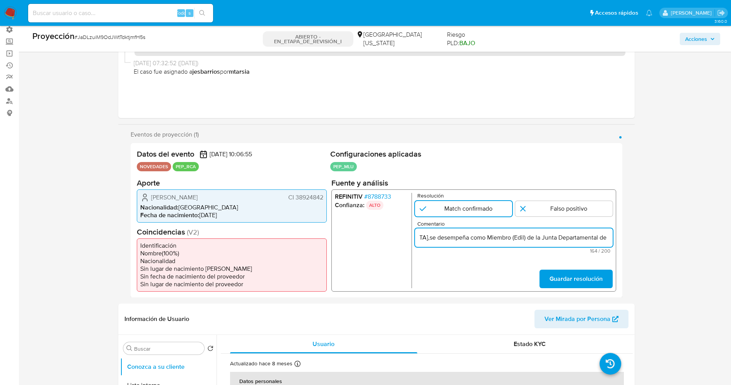
scroll to position [0, 283]
type input "Usuario Martin Hernan Manitto Rossotti CI 38924842,nacionalidad Uruguaya,se des…"
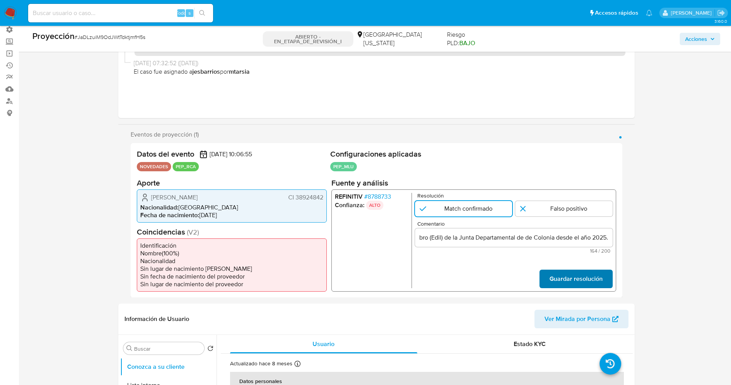
scroll to position [0, 0]
click at [569, 274] on span "Guardar resolución" at bounding box center [575, 278] width 53 height 17
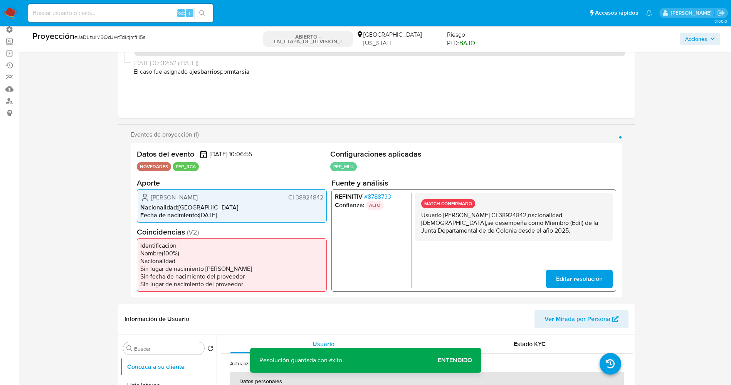
drag, startPoint x: 431, startPoint y: 214, endPoint x: 559, endPoint y: 238, distance: 130.6
click at [559, 238] on div "MATCH CONFIRMADO Usuario Martin Hernan Manitto Rossotti CI 38924842,nacionalida…" at bounding box center [514, 216] width 198 height 48
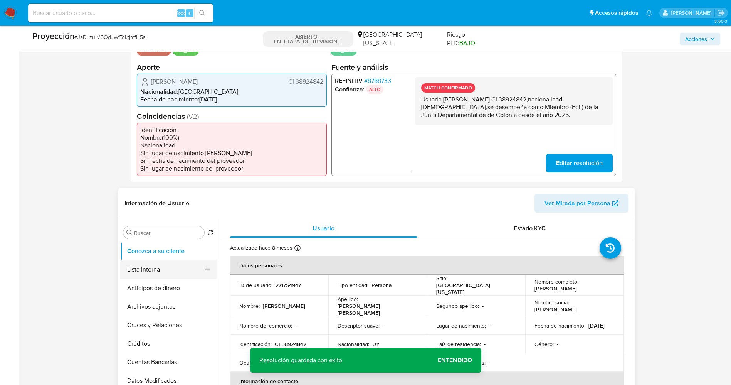
click at [132, 269] on button "Lista interna" at bounding box center [165, 269] width 90 height 19
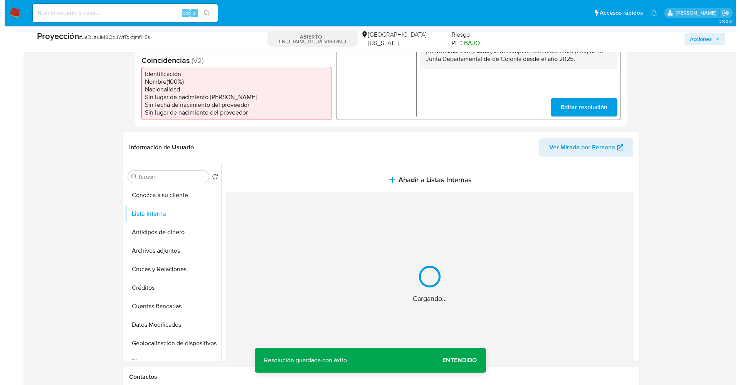
scroll to position [231, 0]
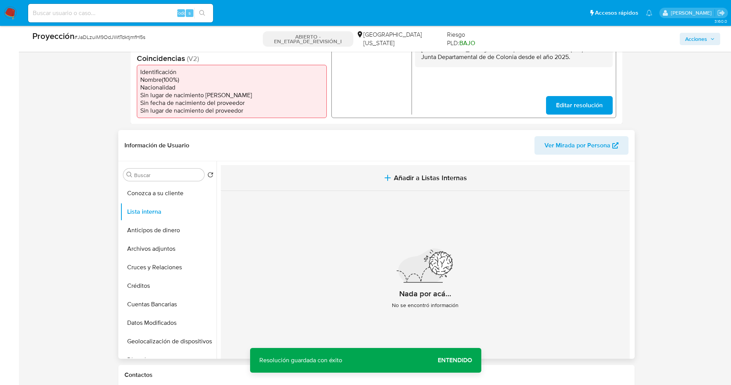
click at [424, 182] on span "Añadir a Listas Internas" at bounding box center [430, 177] width 73 height 8
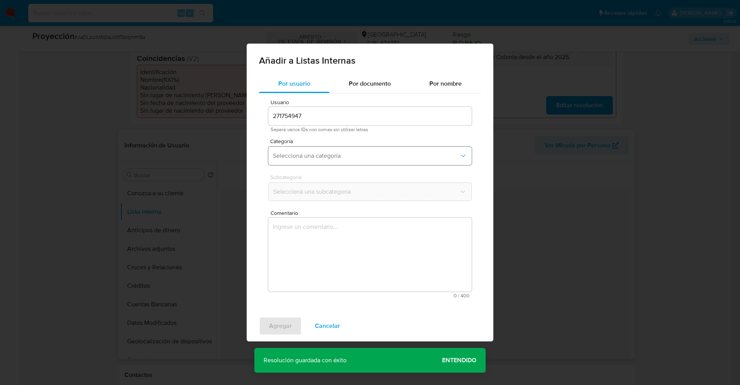
click at [344, 156] on span "Seleccioná una categoría" at bounding box center [366, 156] width 187 height 8
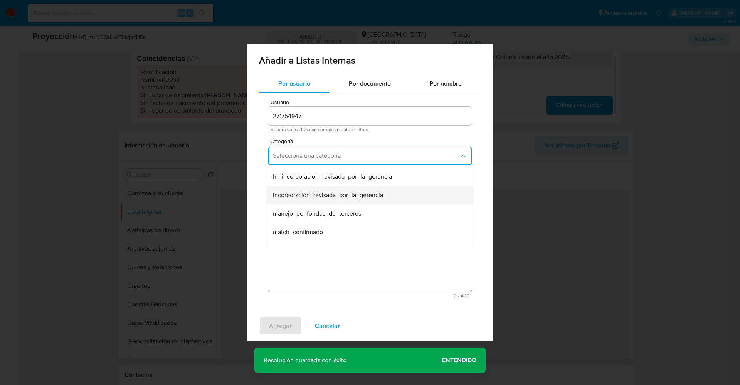
scroll to position [58, 0]
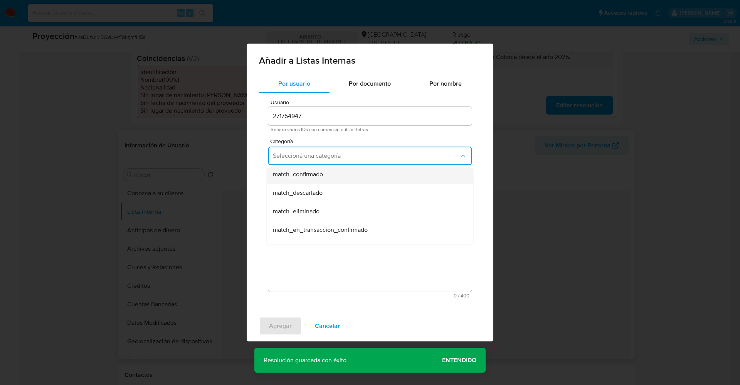
click at [331, 174] on div "match_confirmado" at bounding box center [368, 174] width 190 height 19
click at [335, 185] on button "Seleccioná una subcategoría" at bounding box center [370, 191] width 204 height 19
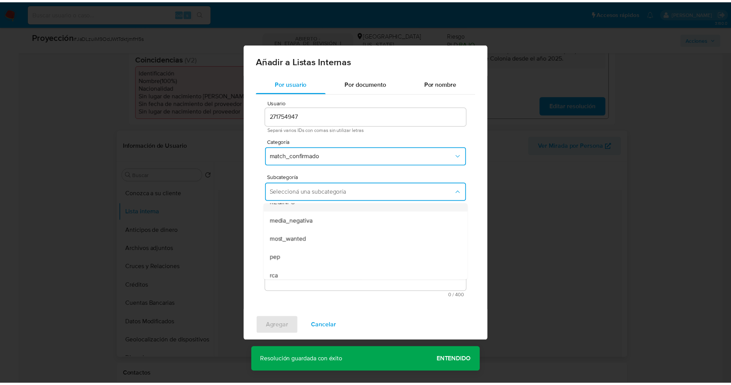
scroll to position [52, 0]
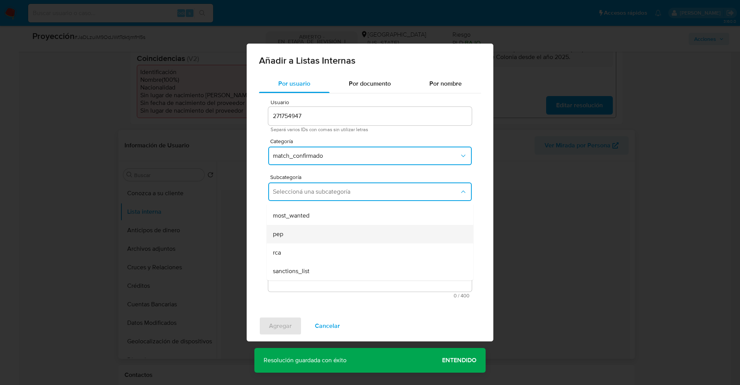
click at [317, 239] on div "pep" at bounding box center [368, 234] width 190 height 19
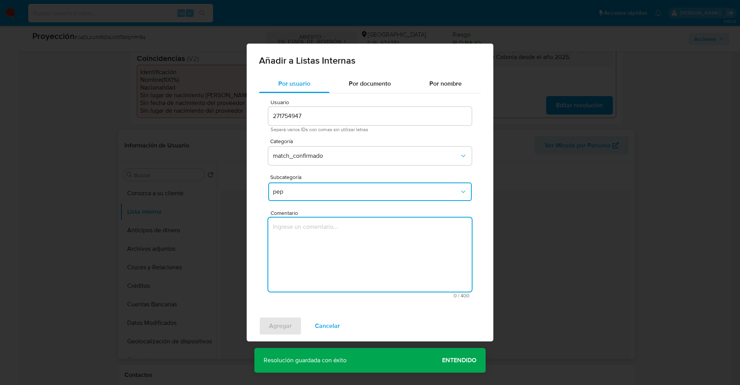
click at [317, 239] on textarea "Comentario" at bounding box center [370, 254] width 204 height 74
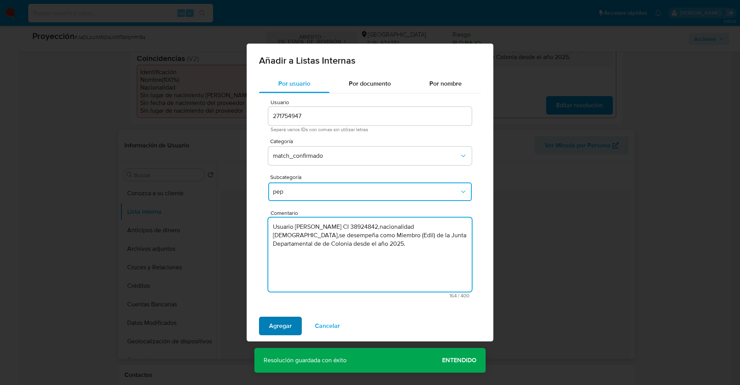
type textarea "Usuario [PERSON_NAME] CI 38924842,nacionalidad [DEMOGRAPHIC_DATA],se desempeña …"
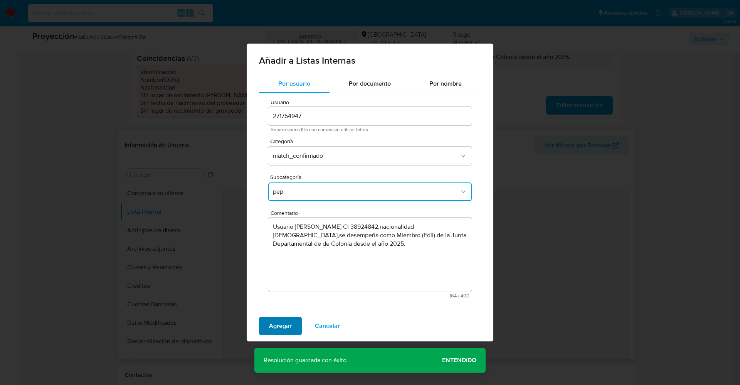
click at [286, 321] on span "Agregar" at bounding box center [280, 325] width 23 height 17
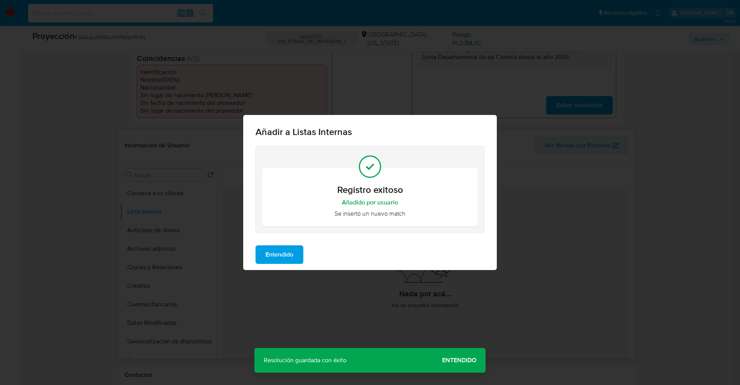
click at [272, 242] on div "Entendido" at bounding box center [370, 254] width 254 height 31
click at [269, 250] on span "Entendido" at bounding box center [280, 254] width 28 height 17
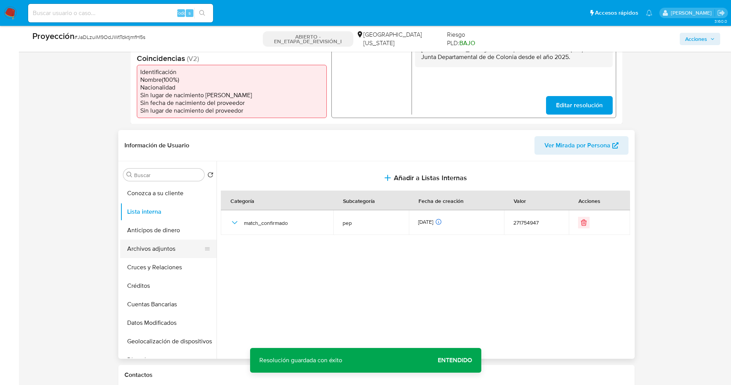
click at [157, 249] on button "Archivos adjuntos" at bounding box center [165, 248] width 90 height 19
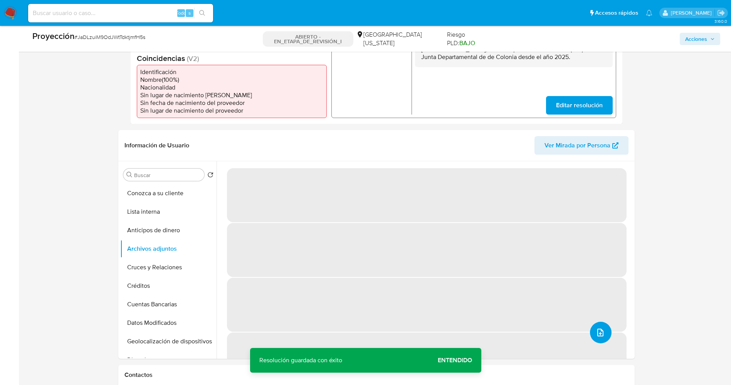
click at [600, 329] on icon "subir archivo" at bounding box center [600, 332] width 6 height 8
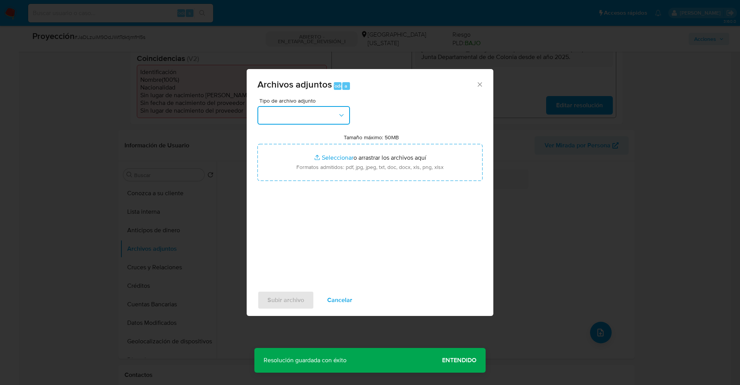
click at [301, 115] on button "button" at bounding box center [303, 115] width 93 height 19
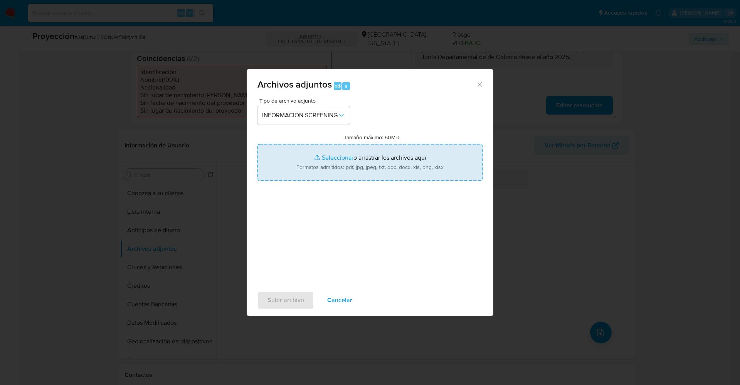
type input "C:\fakepath\_Martin Hernan Manitto Rossotti_ lavado de dinero - Buscar con Goog…"
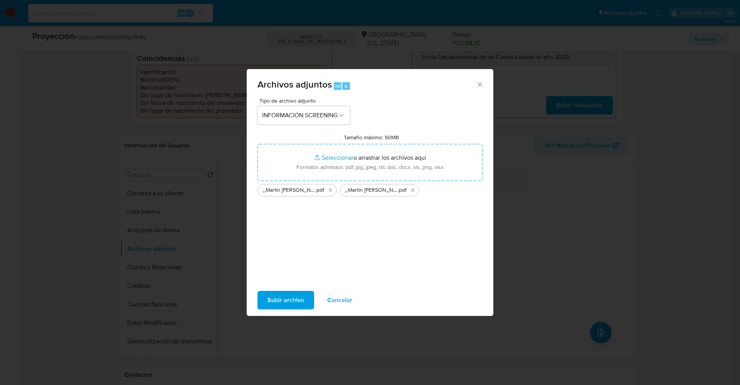
click at [294, 289] on div "Subir archivo Cancelar" at bounding box center [370, 299] width 247 height 29
click at [293, 299] on span "Subir archivo" at bounding box center [285, 299] width 37 height 17
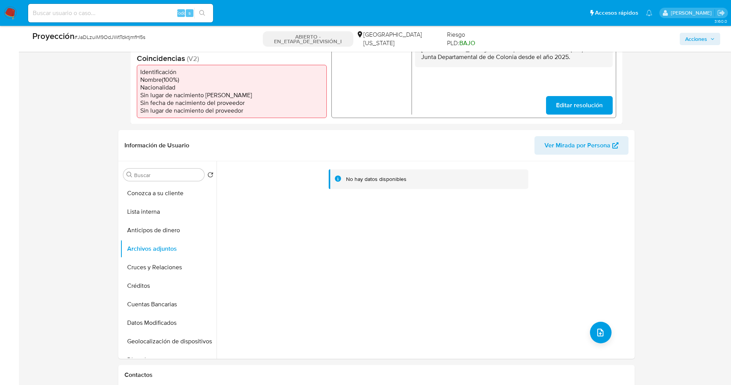
click at [162, 212] on button "Lista interna" at bounding box center [168, 211] width 96 height 19
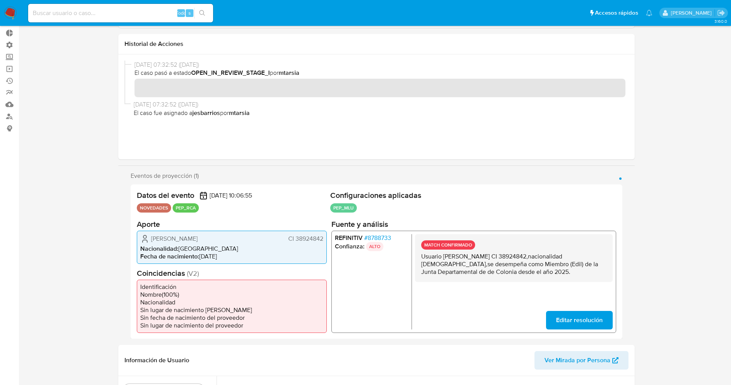
scroll to position [0, 0]
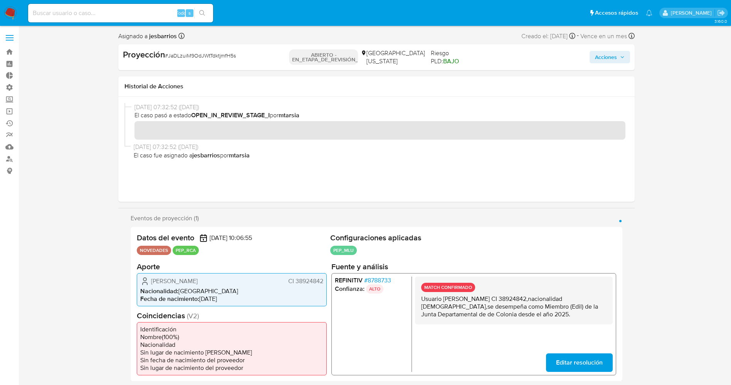
click at [601, 56] on span "Acciones" at bounding box center [606, 57] width 22 height 12
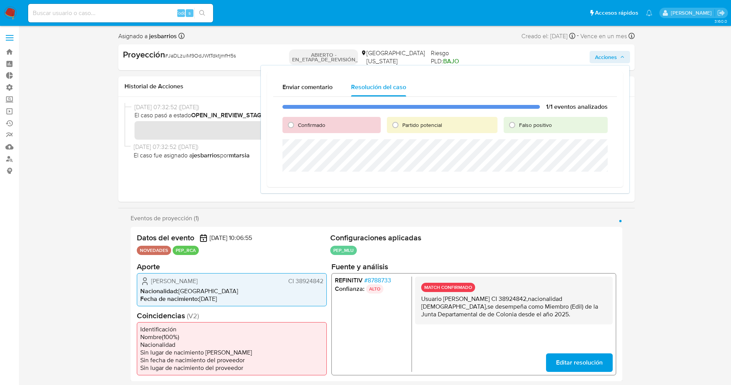
click at [303, 124] on span "Confirmado" at bounding box center [311, 125] width 27 height 8
click at [297, 124] on input "Confirmado" at bounding box center [291, 125] width 12 height 12
radio input "true"
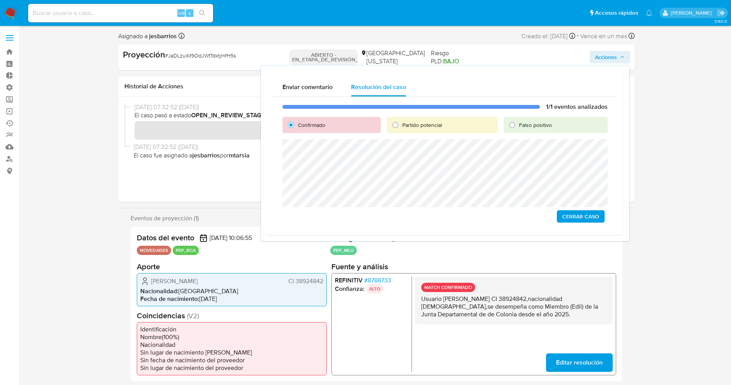
click at [572, 211] on span "Cerrar Caso" at bounding box center [580, 216] width 37 height 11
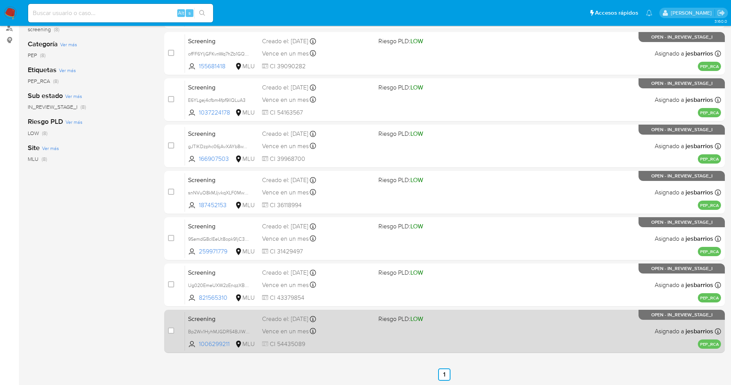
scroll to position [159, 0]
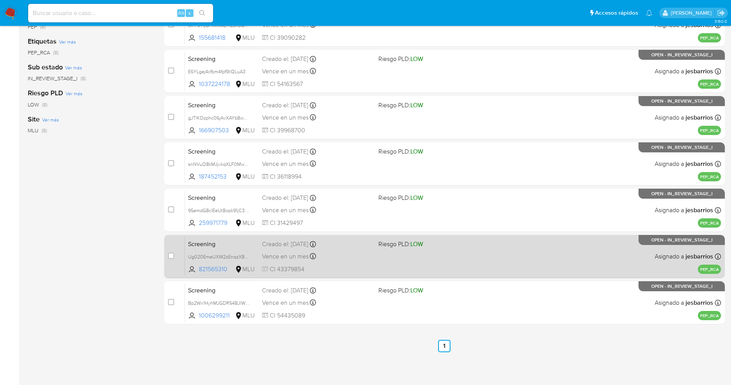
click at [423, 256] on span at bounding box center [434, 256] width 110 height 2
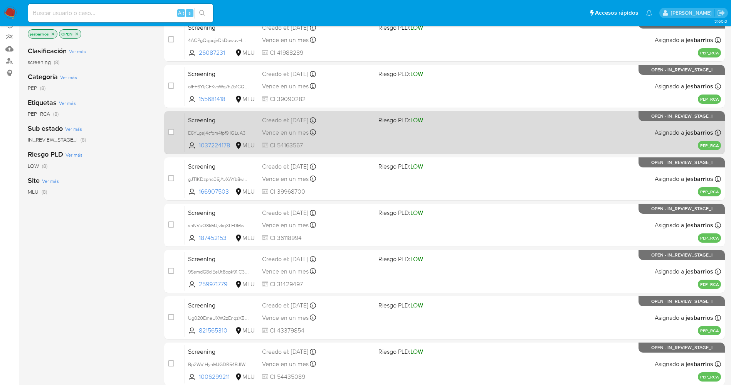
scroll to position [0, 0]
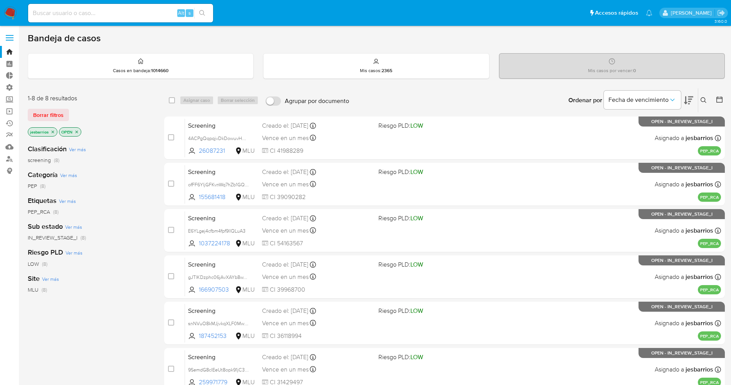
click at [7, 11] on img at bounding box center [10, 13] width 13 height 13
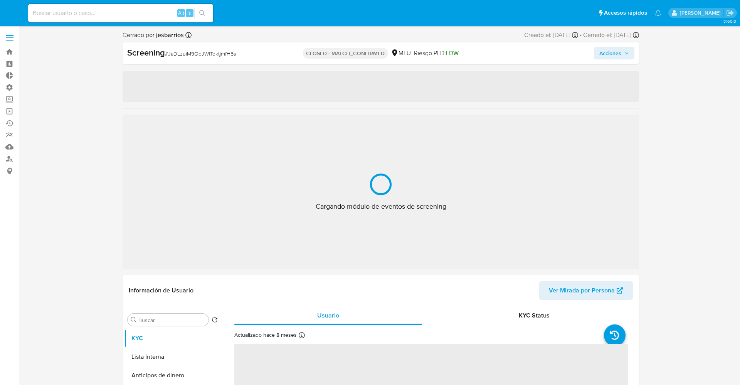
select select "10"
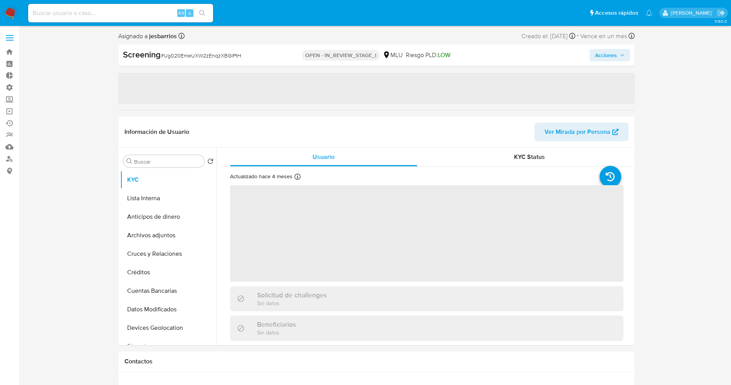
select select "10"
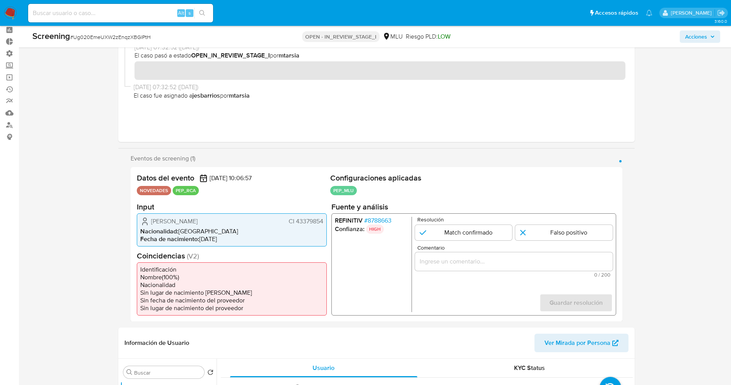
scroll to position [58, 0]
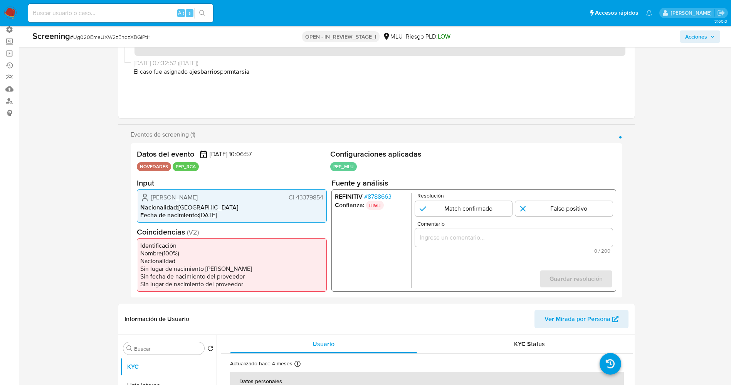
click at [383, 196] on span "# 8788663" at bounding box center [377, 196] width 27 height 8
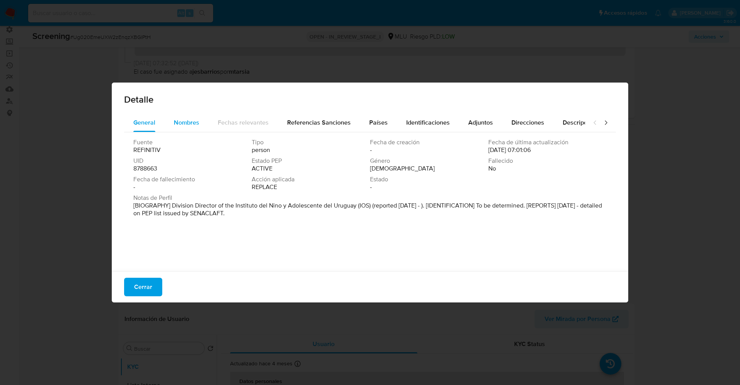
click at [186, 126] on span "Nombres" at bounding box center [186, 122] width 25 height 9
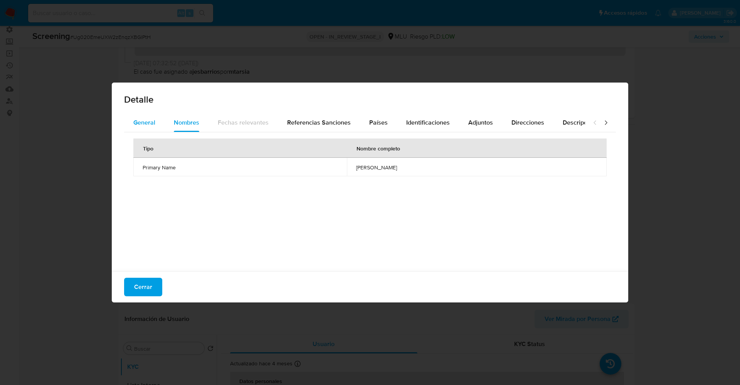
click at [156, 127] on button "General" at bounding box center [144, 122] width 40 height 19
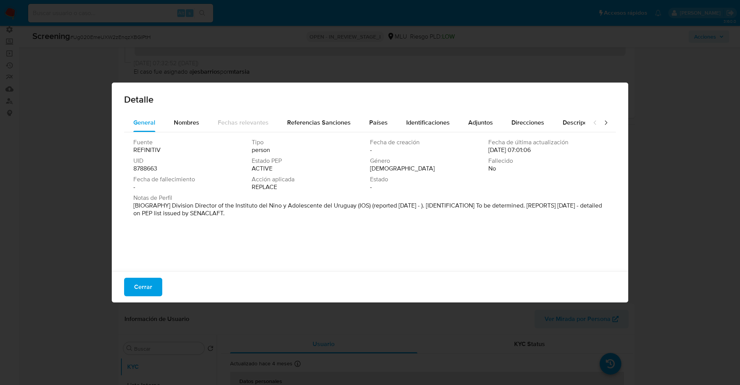
drag, startPoint x: 164, startPoint y: 205, endPoint x: 267, endPoint y: 227, distance: 105.9
click at [267, 227] on div "Fuente REFINITIV Tipo person Fecha de creación - Fecha de última actualización …" at bounding box center [370, 199] width 492 height 135
click at [188, 118] on span "Nombres" at bounding box center [186, 122] width 25 height 9
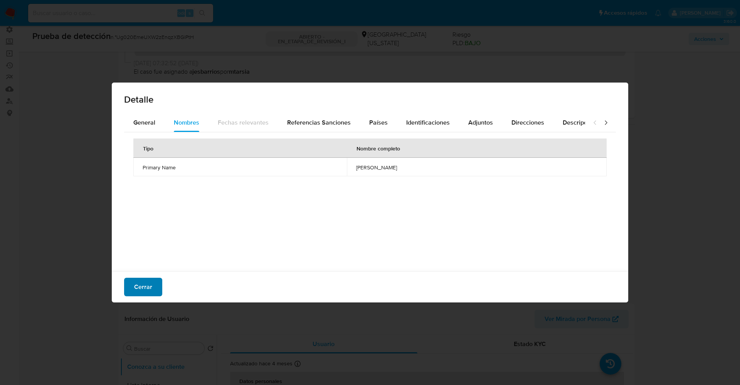
click at [153, 286] on button "Cerrar" at bounding box center [143, 287] width 38 height 19
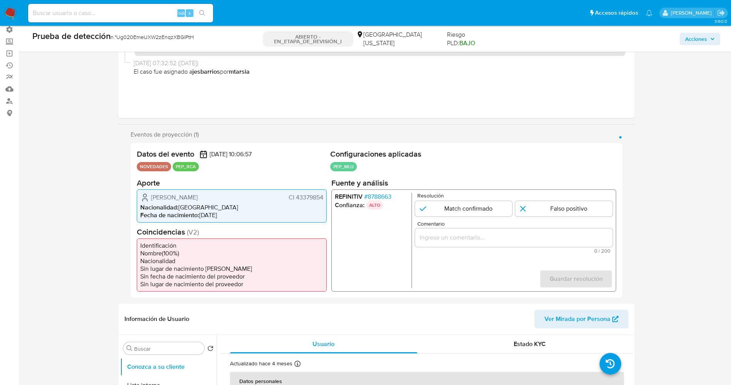
drag, startPoint x: 148, startPoint y: 198, endPoint x: 220, endPoint y: 199, distance: 71.3
click at [222, 199] on div "Sabrina Paula Silva Sosa CI 43379854" at bounding box center [231, 196] width 183 height 9
drag, startPoint x: 175, startPoint y: 199, endPoint x: 153, endPoint y: 195, distance: 21.9
click at [174, 199] on font "Sabrina Paula Silva Sosa" at bounding box center [174, 196] width 47 height 9
click at [149, 195] on icon "1 de 1" at bounding box center [144, 196] width 9 height 9
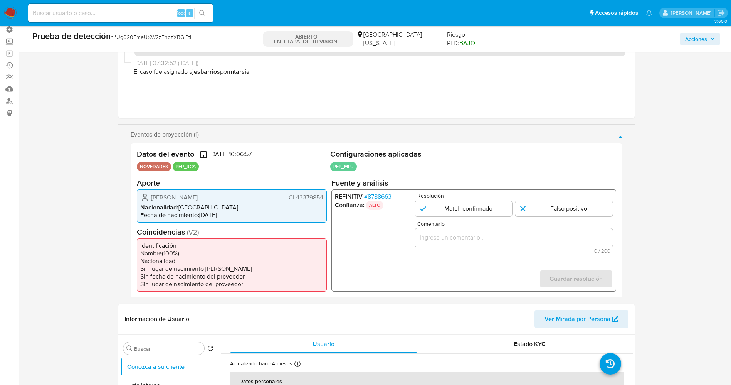
drag, startPoint x: 161, startPoint y: 197, endPoint x: 325, endPoint y: 194, distance: 163.8
click at [325, 194] on div "Sabrina Paula Silva Sosa CI 43379854 Nacionalidad : Uruguay Fecha de nacimiento…" at bounding box center [232, 205] width 190 height 33
click at [383, 195] on font "8788663" at bounding box center [379, 196] width 24 height 9
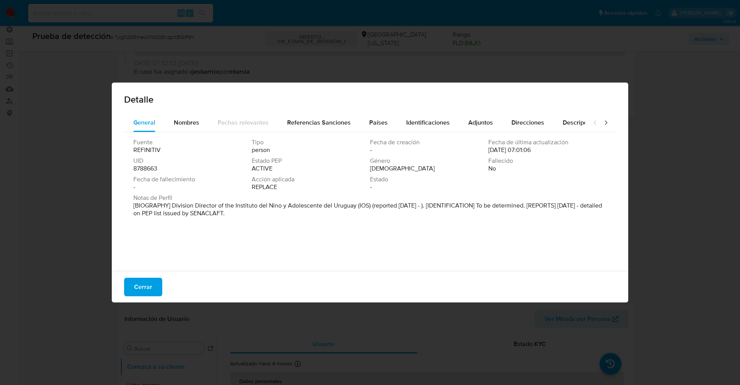
drag, startPoint x: 172, startPoint y: 200, endPoint x: 267, endPoint y: 214, distance: 96.1
click at [280, 212] on div "Notas de Perfil [BIOGRAPHY] Division Director of the Instituto del Nino y Adole…" at bounding box center [369, 205] width 473 height 23
drag, startPoint x: 182, startPoint y: 185, endPoint x: 172, endPoint y: 200, distance: 17.9
click at [182, 185] on div "Fecha de fallecimiento -" at bounding box center [192, 182] width 118 height 15
drag, startPoint x: 169, startPoint y: 209, endPoint x: 355, endPoint y: 206, distance: 186.6
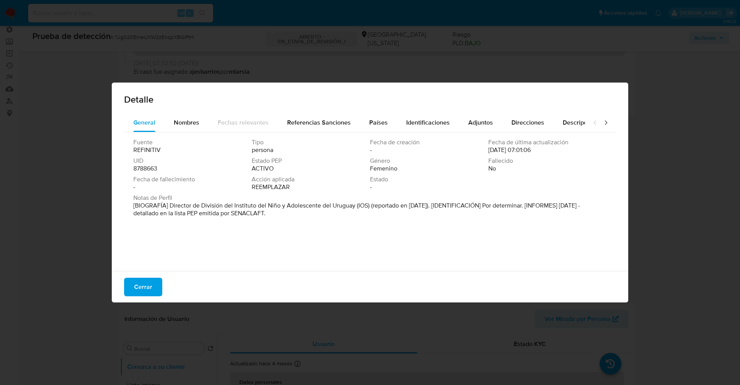
click at [355, 206] on font "[BIOGRAFÍA] Director de División del Instituto del Niño y Adolescente del Urugu…" at bounding box center [356, 209] width 447 height 17
drag, startPoint x: 144, startPoint y: 283, endPoint x: 449, endPoint y: 192, distance: 317.7
click at [153, 281] on button "Cerrar" at bounding box center [143, 287] width 38 height 19
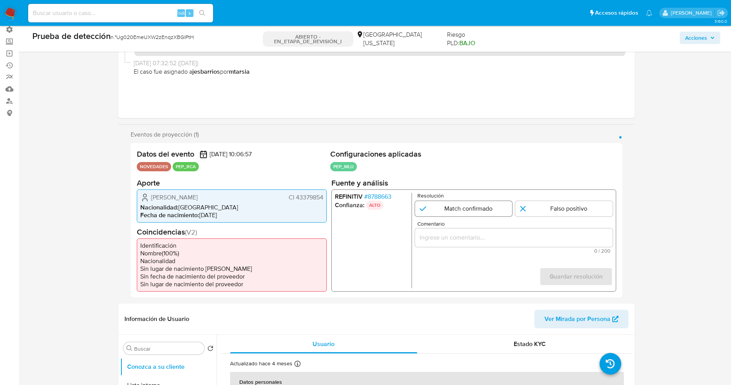
click at [487, 205] on input "1 de 1" at bounding box center [464, 207] width 98 height 15
radio input "true"
click at [496, 233] on input "Comentario" at bounding box center [514, 237] width 198 height 10
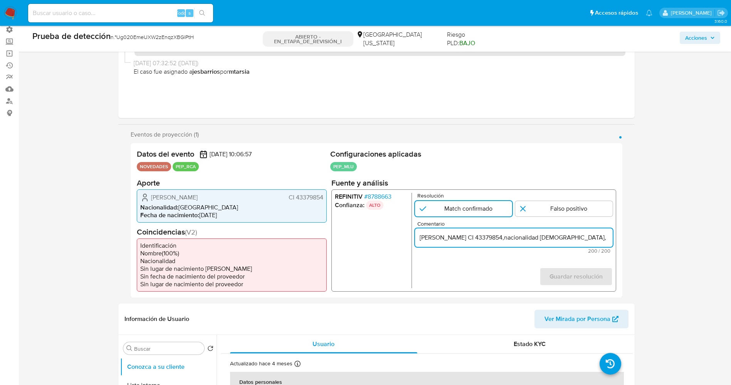
scroll to position [0, 349]
click at [421, 235] on input "suario Sabrina Paula Silva Sosa CI 43379854,nacionalidad Uruguaya, por coincidi…" at bounding box center [514, 237] width 198 height 10
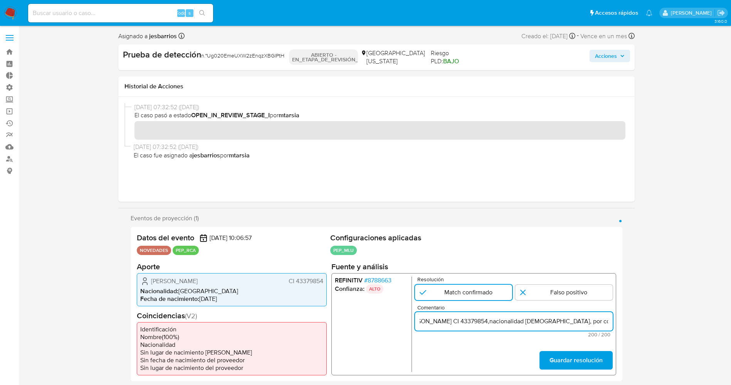
scroll to position [0, 44]
drag, startPoint x: 461, startPoint y: 321, endPoint x: 563, endPoint y: 325, distance: 102.2
click at [563, 325] on input "suario Sabrina Paula Silva Sosa CI 43379854,nacionalidad Uruguaya, por coincidi…" at bounding box center [514, 321] width 198 height 10
type input "suario Sabrina Paula Silva Sosa CI 43379854,nacionalidad Uruguaya, se desempeña…"
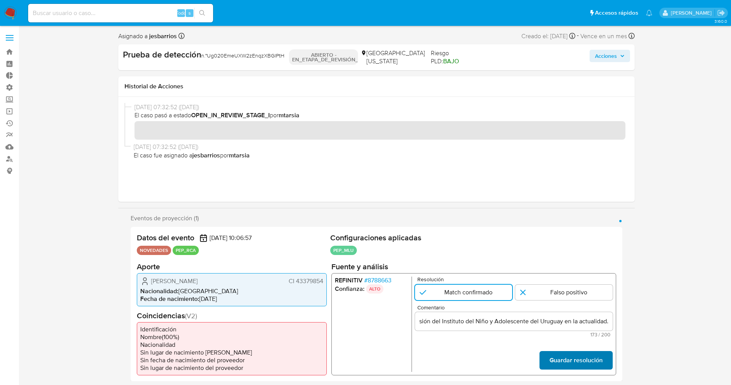
scroll to position [0, 0]
click at [569, 352] on font "Guardar resolución" at bounding box center [575, 360] width 53 height 19
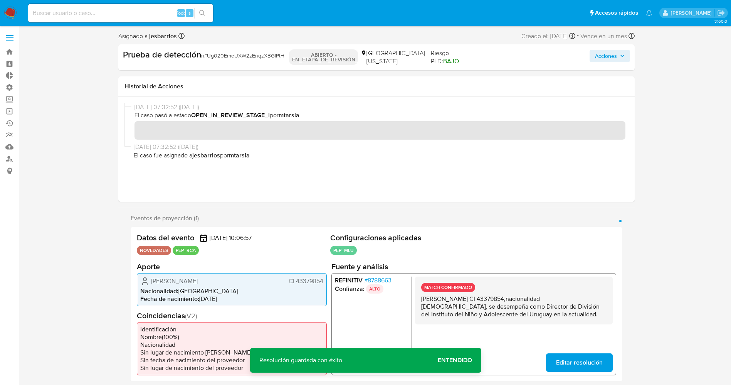
drag, startPoint x: 420, startPoint y: 299, endPoint x: 527, endPoint y: 310, distance: 107.7
click at [527, 310] on div "MATCH CONFIRMADO suario Sabrina Paula Silva Sosa CI 43379854,nacionalidad Urugu…" at bounding box center [514, 300] width 198 height 48
click at [571, 367] on span "Editar resolución" at bounding box center [579, 361] width 47 height 17
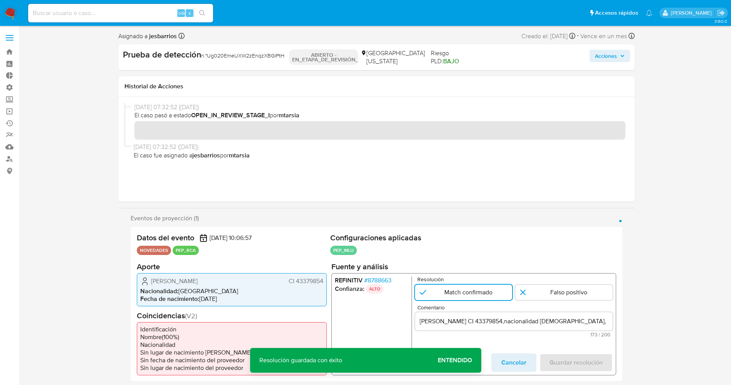
click at [419, 320] on input "suario Sabrina Paula Silva Sosa CI 43379854,nacionalidad Uruguaya, se desempeña…" at bounding box center [514, 321] width 198 height 10
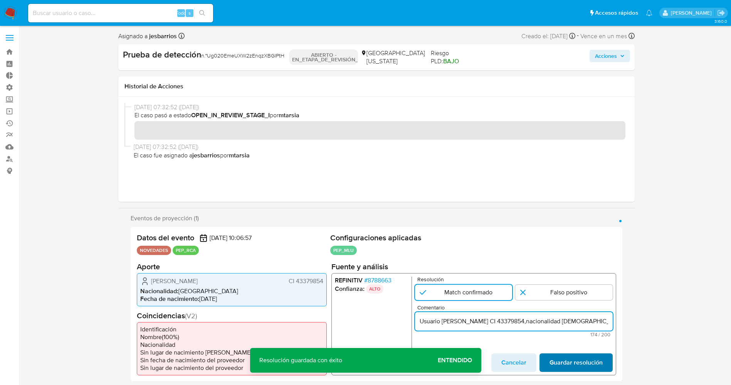
type input "Usuario Sabrina Paula Silva Sosa CI 43379854,nacionalidad Uruguaya, se desempeñ…"
click at [575, 356] on span "Guardar resolución" at bounding box center [575, 361] width 53 height 17
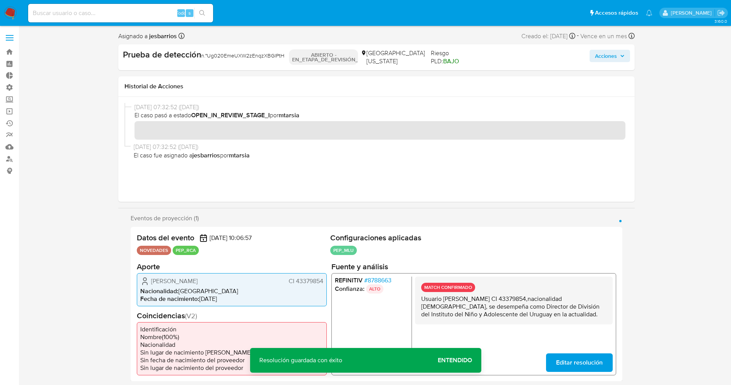
drag, startPoint x: 463, startPoint y: 306, endPoint x: 587, endPoint y: 318, distance: 124.3
click at [587, 318] on div "MATCH CONFIRMADO Usuario Sabrina Paula Silva Sosa CI 43379854,nacionalidad Urug…" at bounding box center [514, 300] width 198 height 48
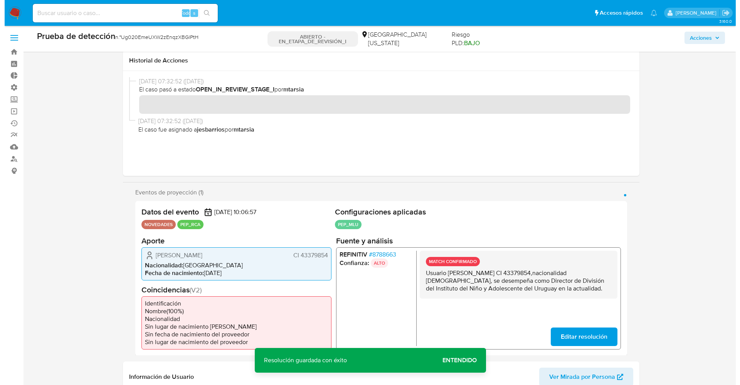
scroll to position [231, 0]
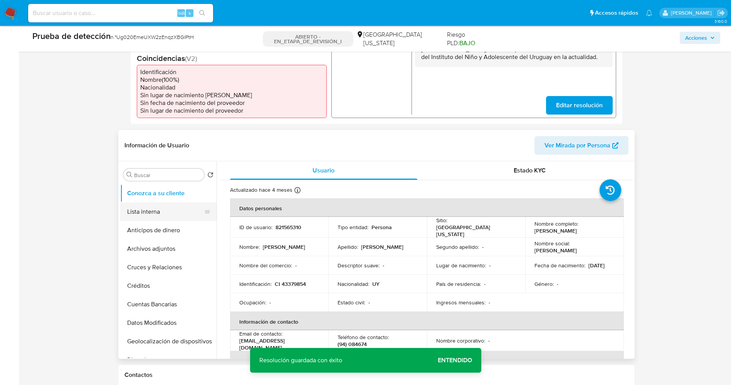
click at [162, 214] on button "Lista interna" at bounding box center [165, 211] width 90 height 19
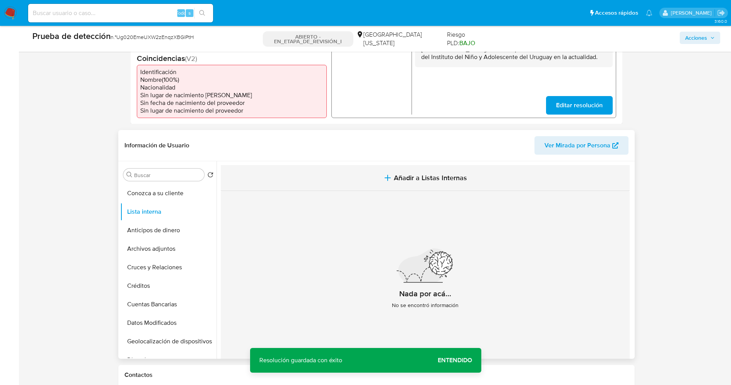
click at [404, 167] on button "Añadir a Listas Internas" at bounding box center [425, 178] width 409 height 26
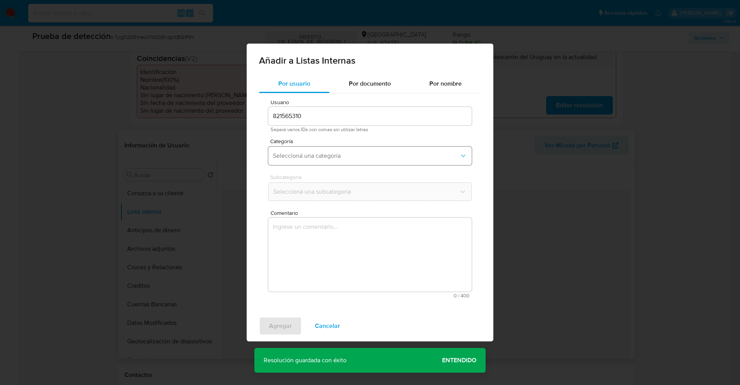
click at [355, 150] on button "Seleccioná una categoría" at bounding box center [370, 155] width 204 height 19
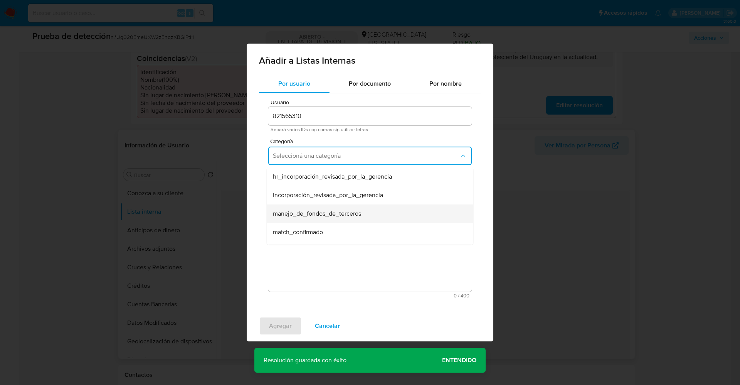
scroll to position [58, 0]
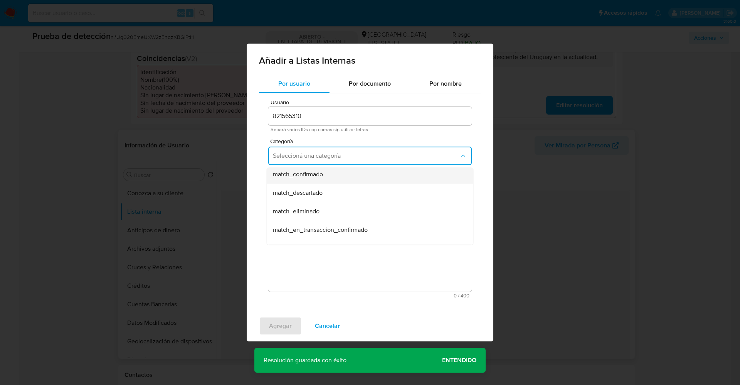
click at [323, 181] on div "match_confirmado" at bounding box center [368, 174] width 190 height 19
click at [326, 194] on span "Seleccioná una subcategoría" at bounding box center [366, 192] width 187 height 8
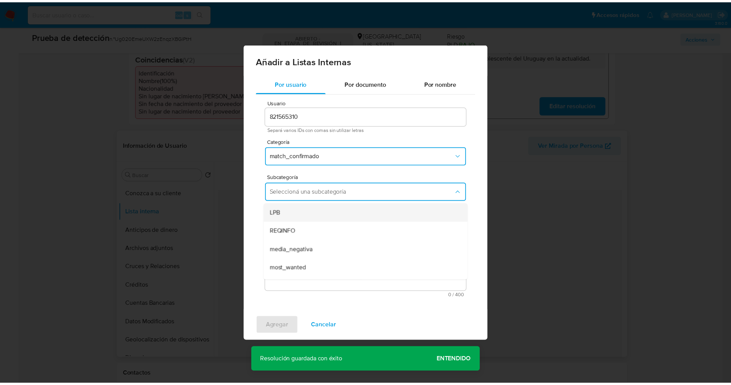
scroll to position [52, 0]
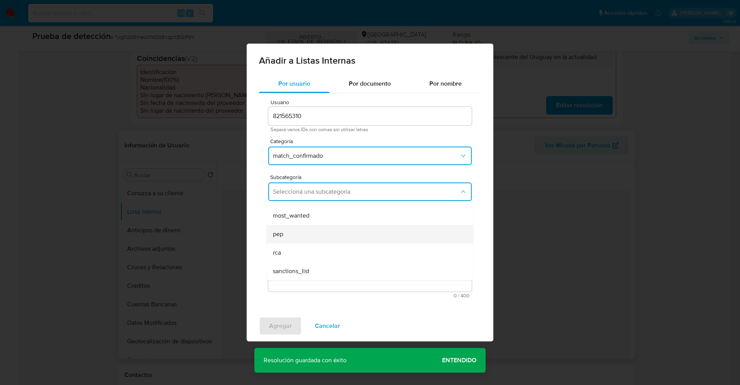
click at [298, 242] on div "pep" at bounding box center [368, 234] width 190 height 19
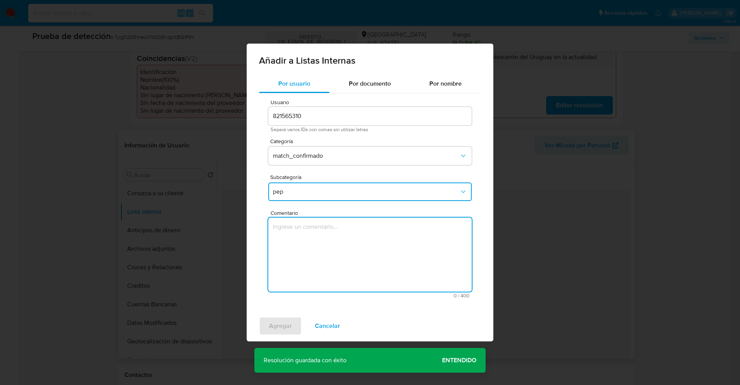
click at [298, 242] on textarea "Comentario" at bounding box center [370, 254] width 204 height 74
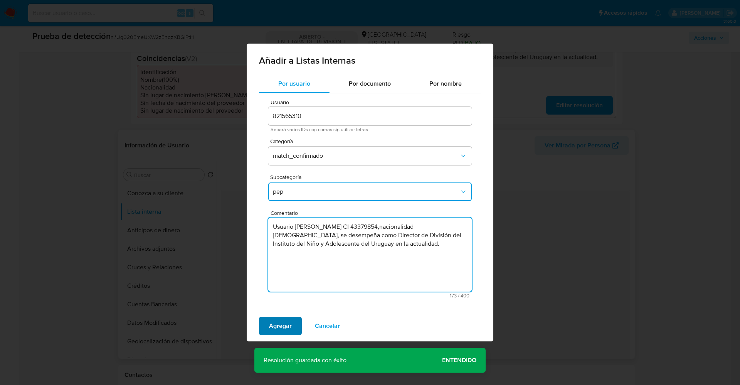
type textarea "Usuario Sabrina Paula Silva Sosa CI 43379854,nacionalidad Uruguaya, se desempeñ…"
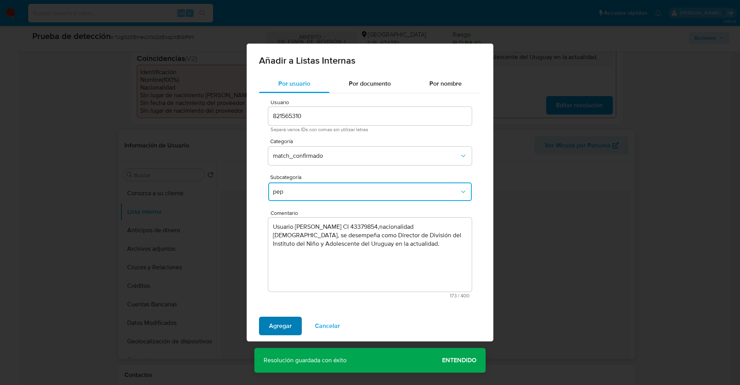
click at [273, 332] on span "Agregar" at bounding box center [280, 325] width 23 height 17
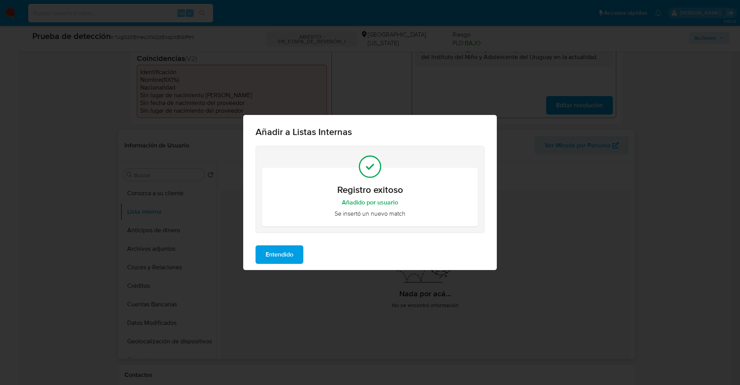
click at [279, 250] on span "Entendido" at bounding box center [280, 254] width 28 height 17
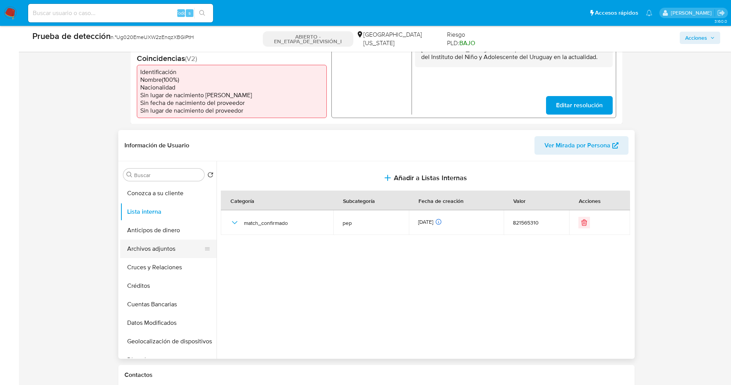
click at [168, 252] on button "Archivos adjuntos" at bounding box center [165, 248] width 90 height 19
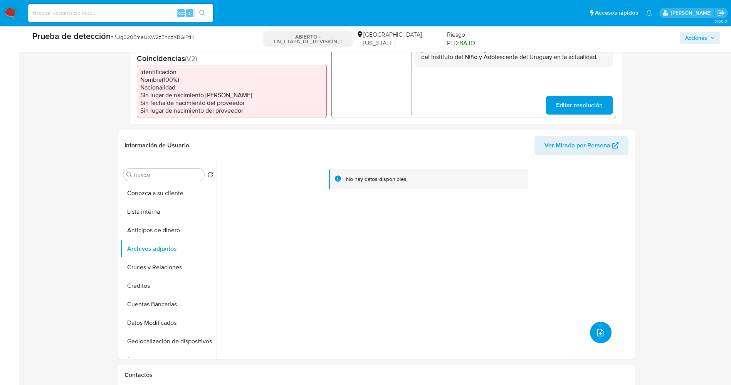
click at [601, 330] on icon "subir archivo" at bounding box center [600, 332] width 6 height 8
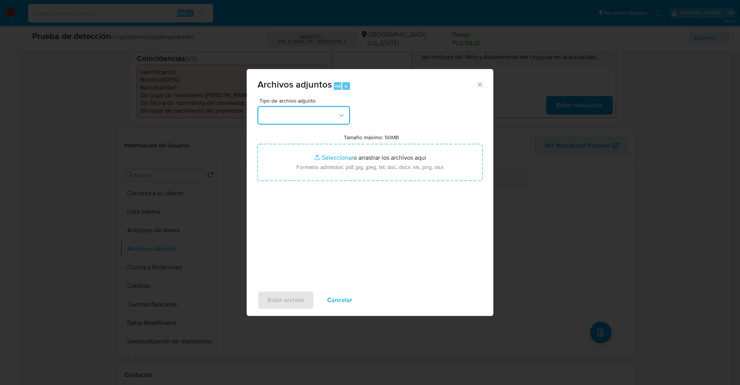
click at [319, 116] on button "button" at bounding box center [303, 115] width 93 height 19
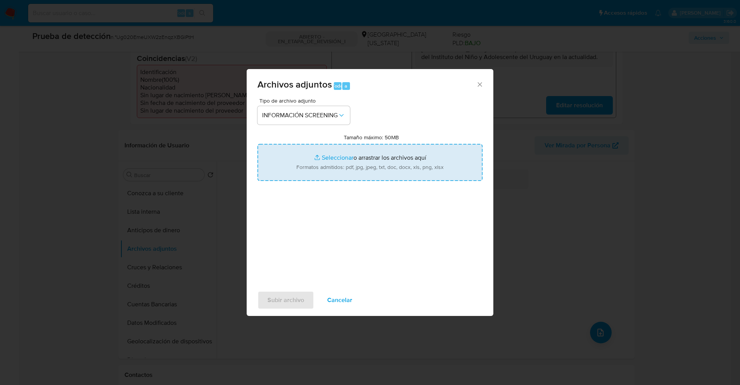
type input "C:\fakepath\_Sabrina Paula Silva Sosa_ lavado de dinero - Buscar con Google.pdf"
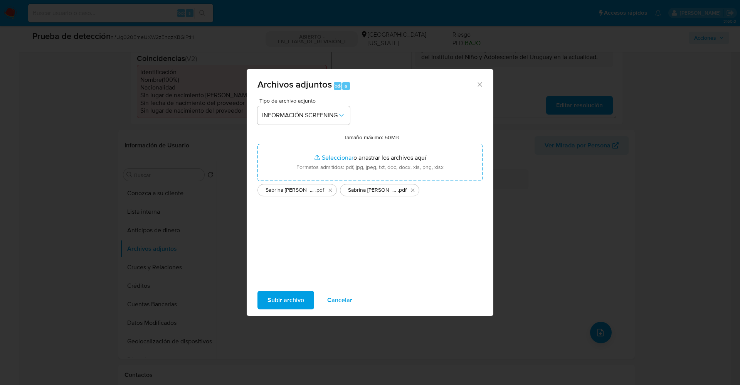
click at [304, 298] on button "Subir archivo" at bounding box center [285, 300] width 57 height 19
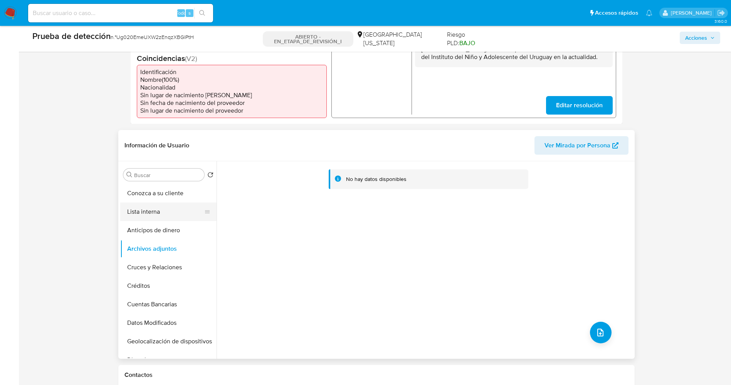
click at [151, 213] on button "Lista interna" at bounding box center [165, 211] width 90 height 19
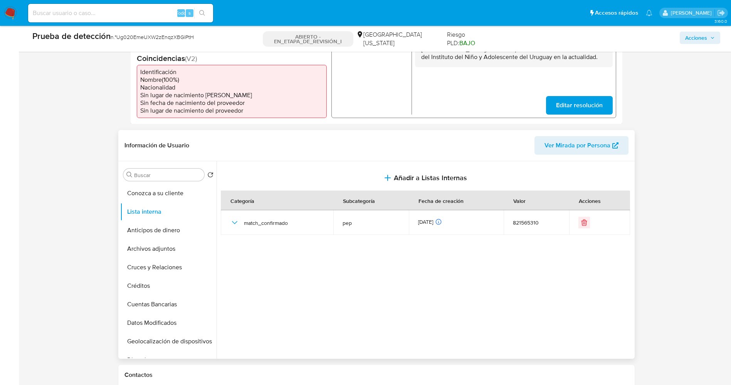
scroll to position [0, 0]
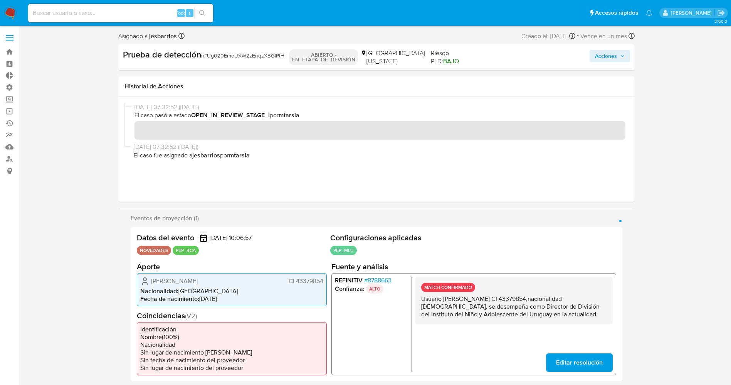
click at [611, 52] on font "Acciones" at bounding box center [606, 56] width 22 height 12
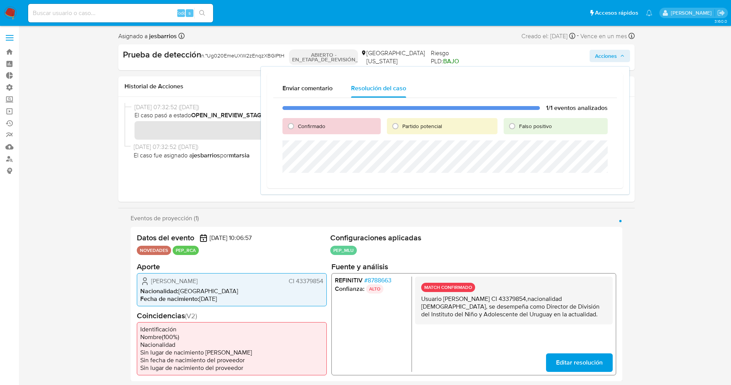
drag, startPoint x: 322, startPoint y: 125, endPoint x: 320, endPoint y: 133, distance: 7.9
click at [321, 125] on span "Confirmado" at bounding box center [311, 126] width 27 height 8
click at [297, 125] on input "Confirmado" at bounding box center [291, 126] width 12 height 12
radio input "true"
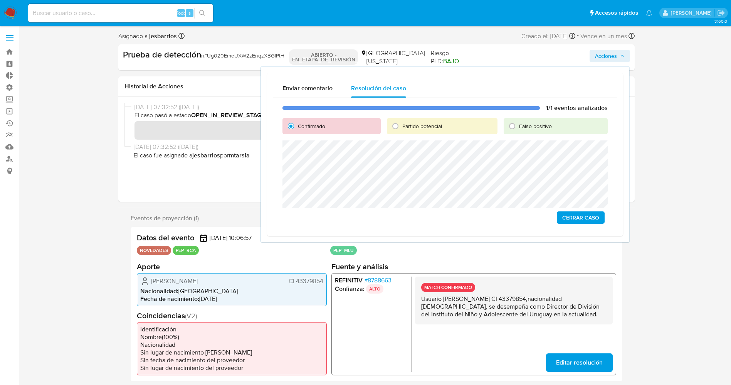
click at [584, 219] on span "Cerrar Caso" at bounding box center [580, 217] width 37 height 11
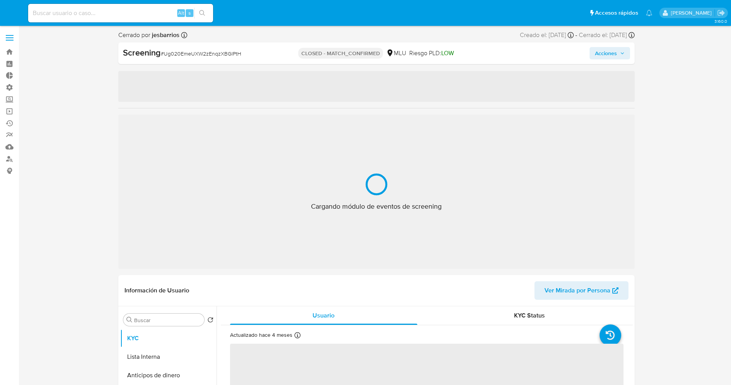
select select "10"
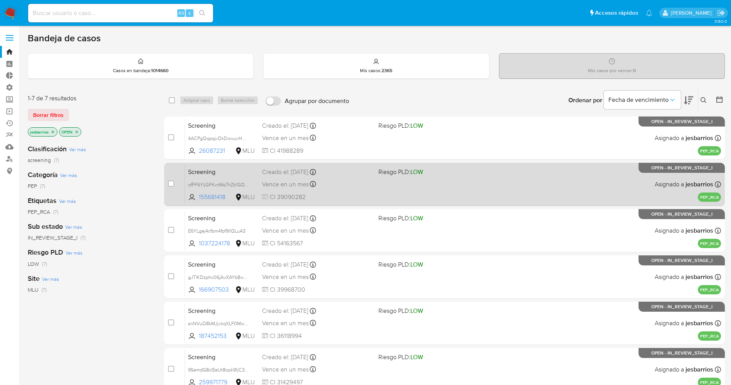
scroll to position [113, 0]
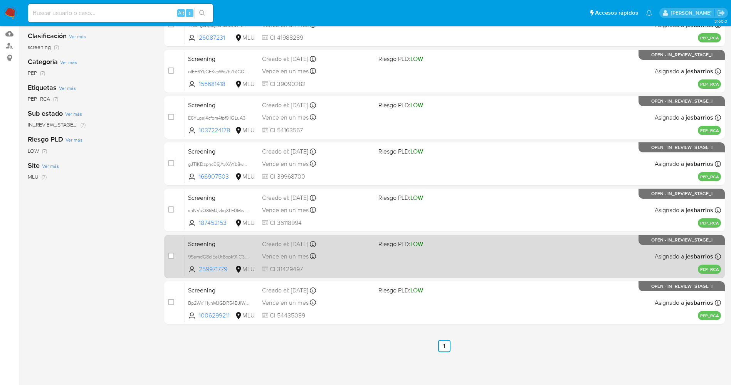
click at [429, 256] on span at bounding box center [434, 256] width 110 height 2
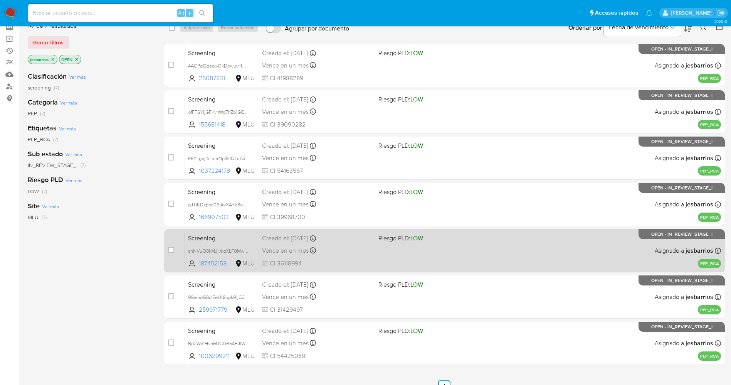
scroll to position [55, 0]
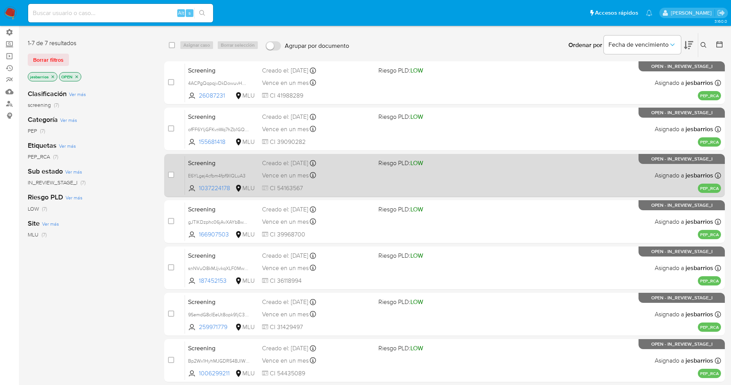
drag, startPoint x: 276, startPoint y: 186, endPoint x: 306, endPoint y: 185, distance: 30.5
click at [306, 185] on span "CI 54163567" at bounding box center [317, 188] width 110 height 8
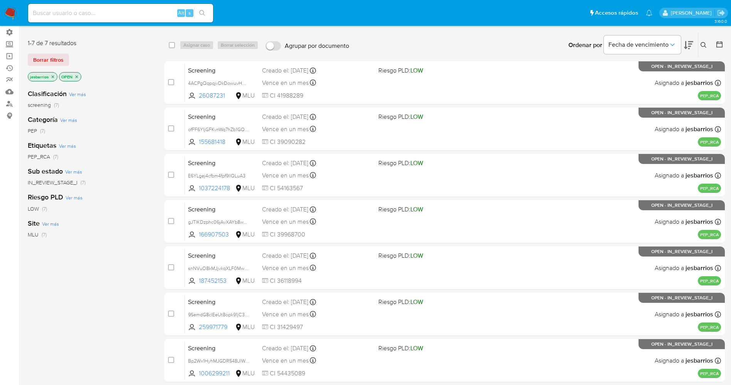
click at [14, 15] on img at bounding box center [10, 13] width 13 height 13
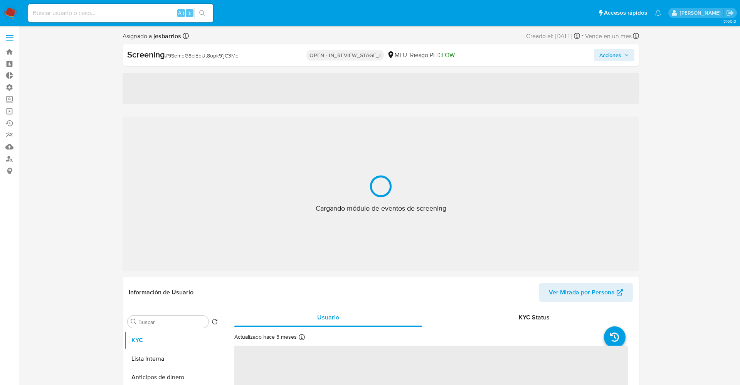
select select "10"
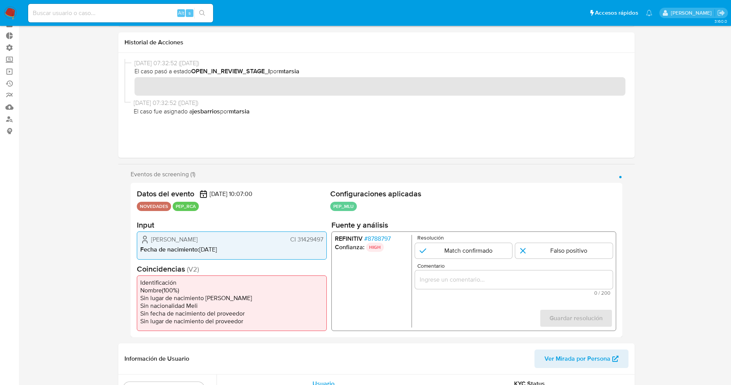
scroll to position [58, 0]
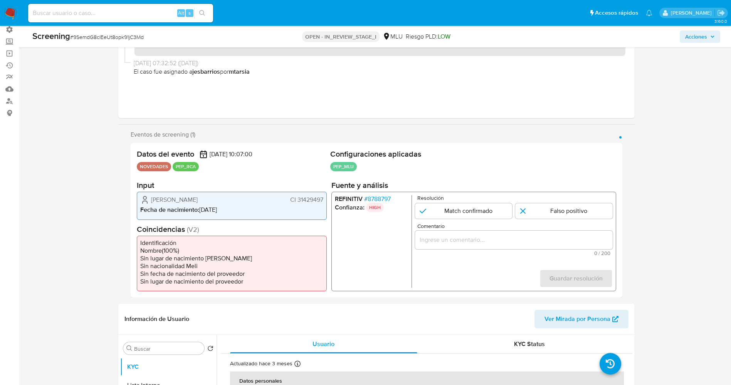
click at [377, 198] on span "# 8788797" at bounding box center [377, 199] width 27 height 8
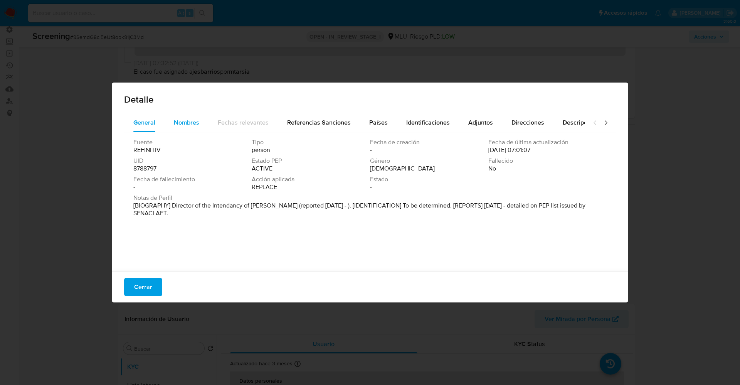
click at [194, 125] on span "Nombres" at bounding box center [186, 122] width 25 height 9
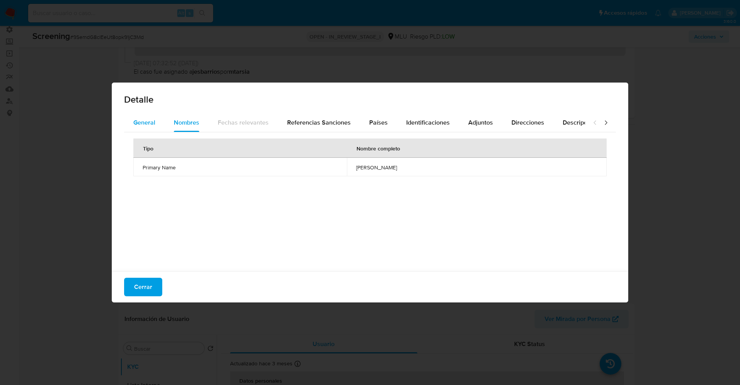
click at [153, 126] on span "General" at bounding box center [144, 122] width 22 height 9
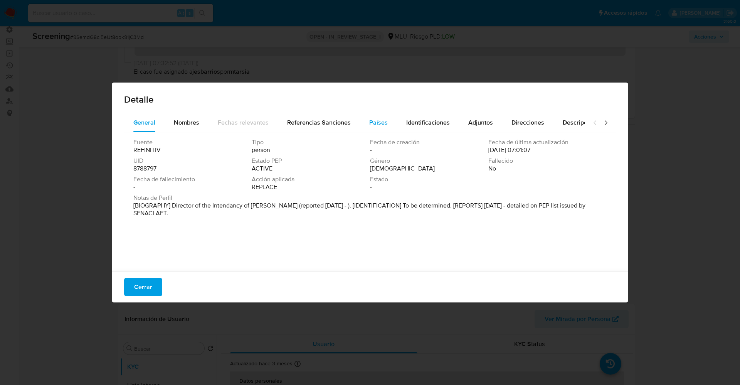
click at [362, 126] on button "Países" at bounding box center [378, 122] width 37 height 19
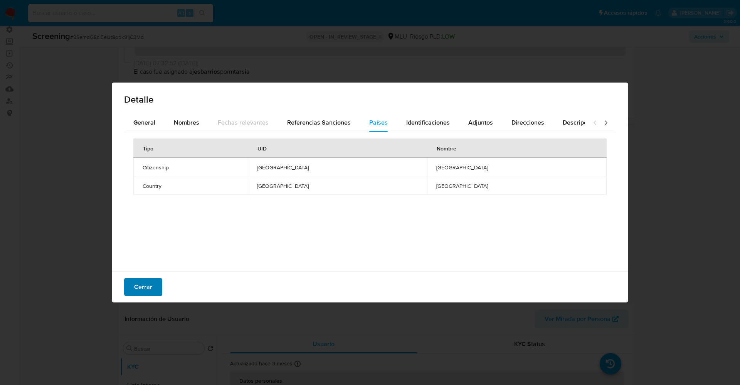
click at [152, 289] on button "Cerrar" at bounding box center [143, 287] width 38 height 19
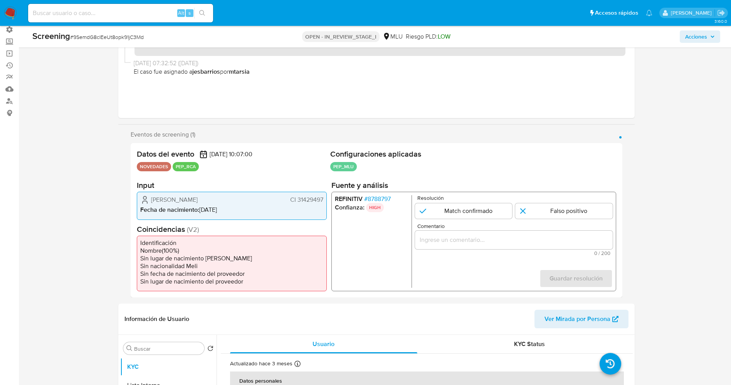
drag, startPoint x: 145, startPoint y: 205, endPoint x: 213, endPoint y: 203, distance: 68.7
click at [215, 204] on div "[PERSON_NAME] Darraido CI 31429497 Fecha de nacimiento : [DEMOGRAPHIC_DATA]" at bounding box center [232, 206] width 190 height 28
click at [197, 197] on span "[PERSON_NAME]" at bounding box center [174, 200] width 47 height 8
drag, startPoint x: 149, startPoint y: 199, endPoint x: 224, endPoint y: 198, distance: 74.4
click at [224, 198] on div "[PERSON_NAME] Darraido CI 31429497" at bounding box center [231, 199] width 183 height 9
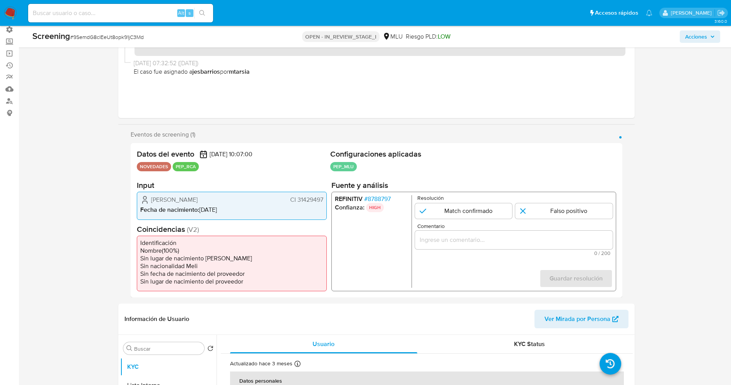
click at [379, 197] on span "# 8788797" at bounding box center [377, 199] width 27 height 8
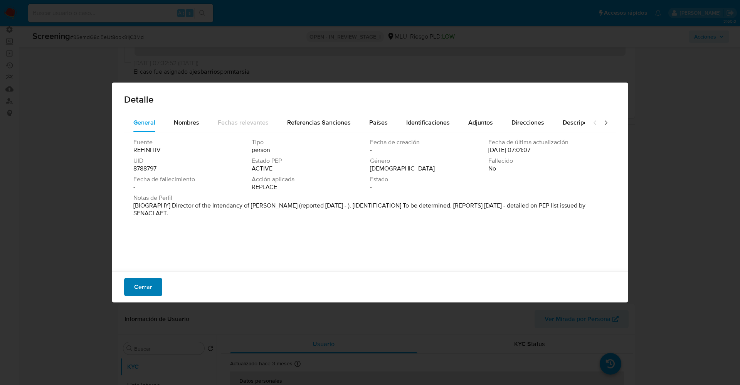
click at [155, 284] on button "Cerrar" at bounding box center [143, 287] width 38 height 19
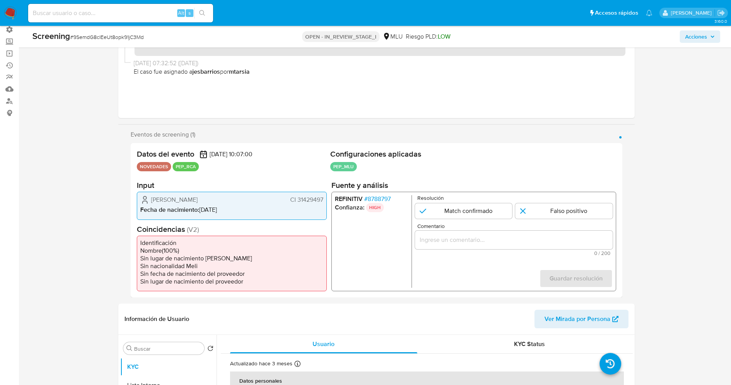
drag, startPoint x: 298, startPoint y: 201, endPoint x: 326, endPoint y: 198, distance: 28.3
click at [326, 198] on div "[PERSON_NAME] Darraido CI 31429497 Fecha de nacimiento : [DEMOGRAPHIC_DATA]" at bounding box center [232, 206] width 190 height 28
drag, startPoint x: 148, startPoint y: 200, endPoint x: 326, endPoint y: 202, distance: 178.9
click at [326, 202] on div "[PERSON_NAME] Darraido CI 31429497 Fecha de nacimiento : [DEMOGRAPHIC_DATA]" at bounding box center [232, 206] width 190 height 28
click at [374, 196] on span "# 8788797" at bounding box center [377, 199] width 27 height 8
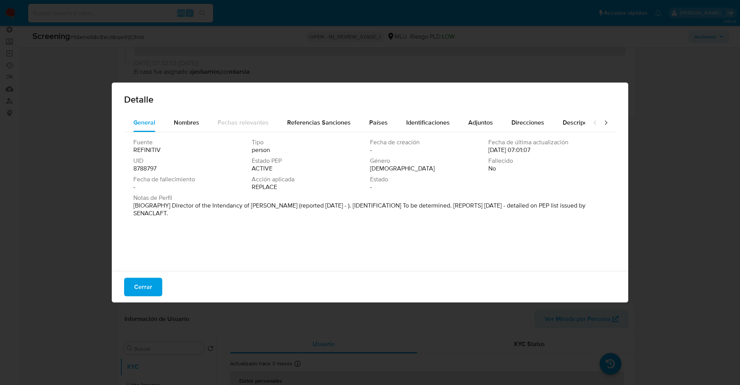
drag, startPoint x: 168, startPoint y: 205, endPoint x: 258, endPoint y: 227, distance: 91.9
click at [258, 227] on div "Fuente REFINITIV Tipo person Fecha de creación - Fecha de última actualización …" at bounding box center [370, 199] width 492 height 135
drag, startPoint x: 185, startPoint y: 207, endPoint x: 270, endPoint y: 204, distance: 85.3
click at [270, 204] on font "[BIOGRAFÍA] Director de la [PERSON_NAME] (reportado [DATE] - ). [IDENTIFICACIÓN…" at bounding box center [360, 205] width 455 height 9
drag, startPoint x: 259, startPoint y: 204, endPoint x: 185, endPoint y: 209, distance: 74.5
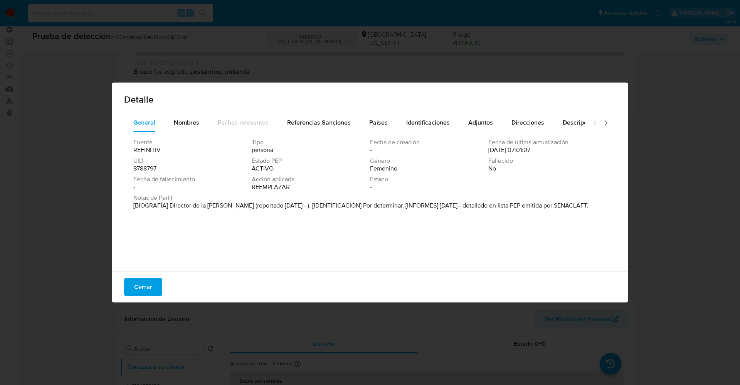
click at [186, 208] on font "[BIOGRAFÍA] Director de la [PERSON_NAME] (reportado [DATE] - ). [IDENTIFICACIÓN…" at bounding box center [360, 205] width 455 height 9
drag, startPoint x: 168, startPoint y: 207, endPoint x: 271, endPoint y: 206, distance: 102.5
click at [271, 206] on font "[BIOGRAFÍA] Director de la [PERSON_NAME] (reportado [DATE] - ). [IDENTIFICACIÓN…" at bounding box center [360, 205] width 455 height 9
click at [131, 290] on button "Cerrar" at bounding box center [143, 287] width 38 height 19
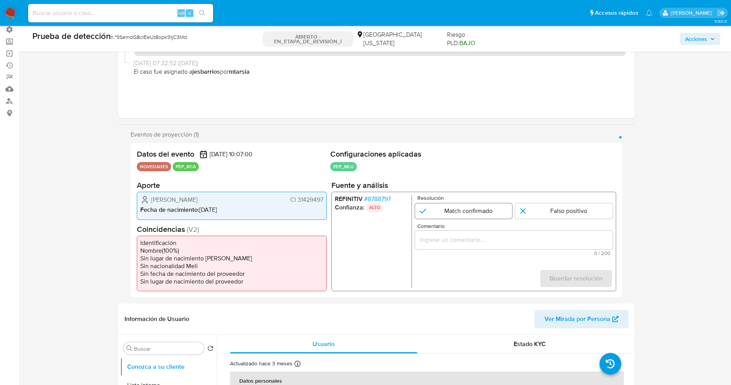
click at [462, 210] on input "1 de 1" at bounding box center [464, 210] width 98 height 15
radio input "true"
click at [466, 238] on input "Comentario" at bounding box center [514, 240] width 198 height 10
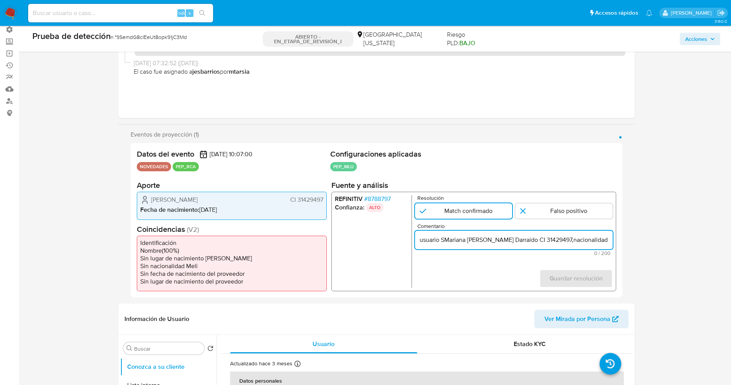
scroll to position [0, 358]
drag, startPoint x: 584, startPoint y: 240, endPoint x: 618, endPoint y: 241, distance: 33.9
click at [618, 241] on div "Datos del evento [DATE] 10:07:00 NOVEDADES PEP_RCA Configuraciones aplicadas PE…" at bounding box center [377, 220] width 492 height 154
type input "usuario SMariana [PERSON_NAME] Darraido CI 31429497,nacionalidad [DEMOGRAPHIC_D…"
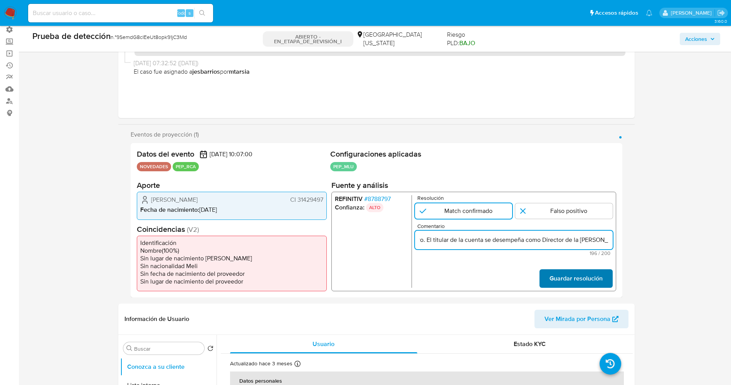
click at [584, 276] on span "Guardar resolución" at bounding box center [575, 278] width 53 height 17
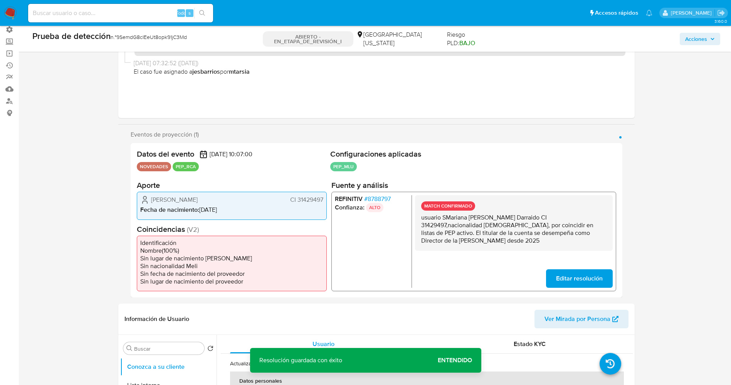
drag, startPoint x: 419, startPoint y: 218, endPoint x: 443, endPoint y: 246, distance: 36.9
click at [443, 246] on div "MATCH CONFIRMADO usuario SMariana [PERSON_NAME] Darraido CI 31429497,nacionalid…" at bounding box center [514, 223] width 198 height 56
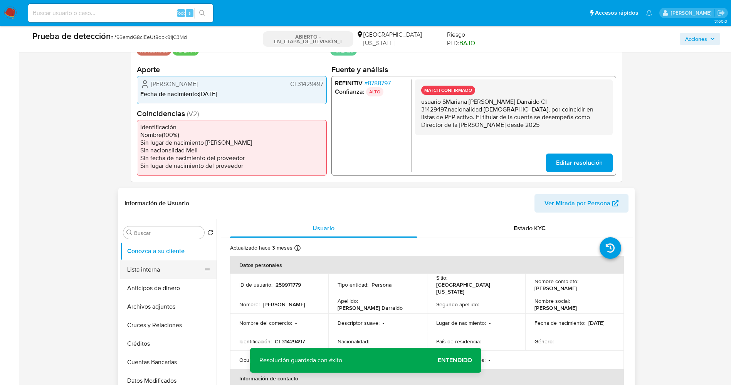
click at [147, 269] on button "Lista interna" at bounding box center [165, 269] width 90 height 19
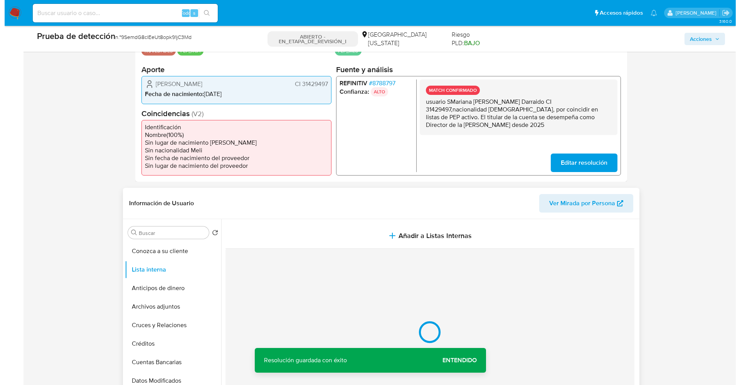
scroll to position [289, 0]
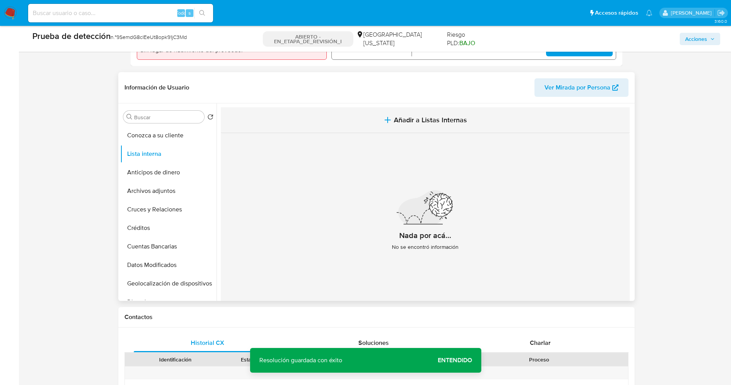
click at [471, 122] on button "Añadir a Listas Internas" at bounding box center [425, 120] width 409 height 26
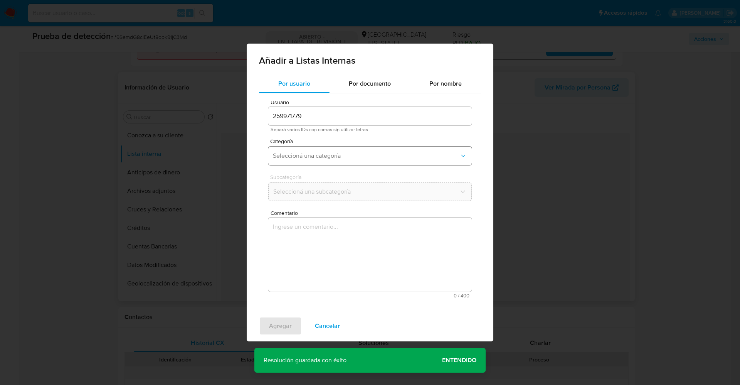
click at [308, 152] on span "Seleccioná una categoría" at bounding box center [366, 156] width 187 height 8
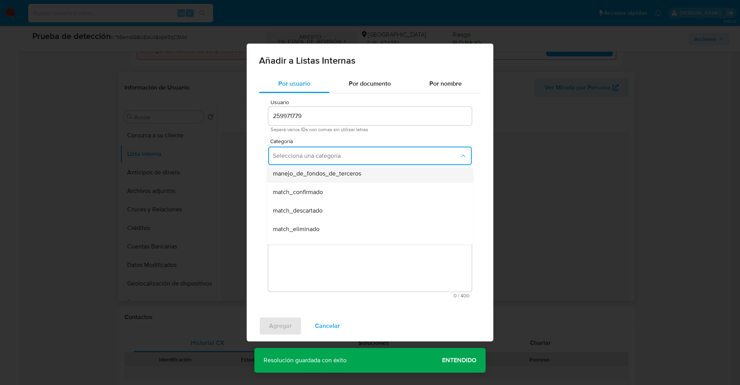
scroll to position [58, 0]
click at [329, 176] on div "match_confirmado" at bounding box center [368, 174] width 190 height 19
click at [335, 188] on span "Seleccioná una subcategoría" at bounding box center [366, 192] width 187 height 8
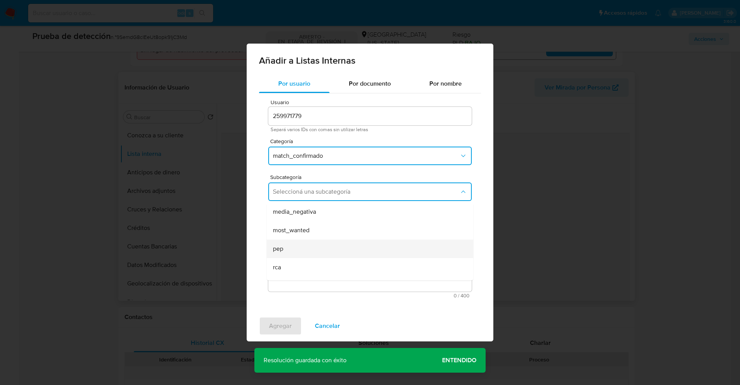
scroll to position [52, 0]
click at [325, 227] on div "pep" at bounding box center [368, 234] width 190 height 19
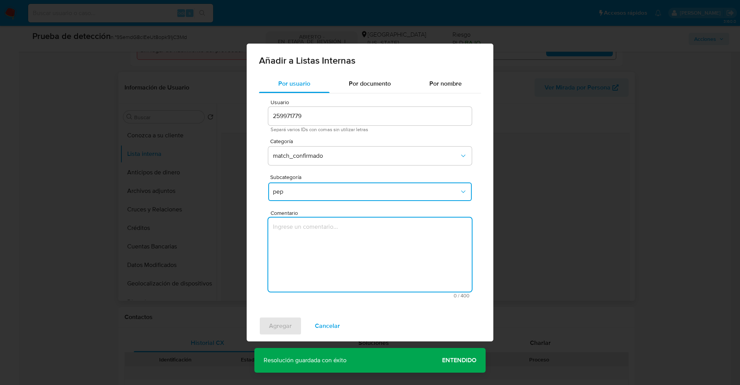
click at [325, 232] on textarea "Comentario" at bounding box center [370, 254] width 204 height 74
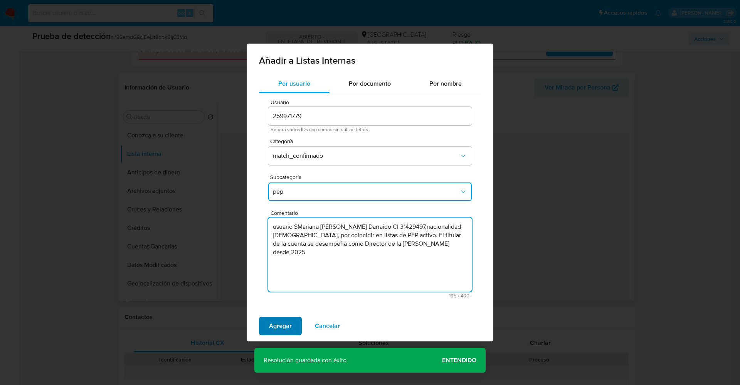
type textarea "usuario SMariana [PERSON_NAME] Darraido CI 31429497,nacionalidad [DEMOGRAPHIC_D…"
click at [285, 320] on span "Agregar" at bounding box center [280, 325] width 23 height 17
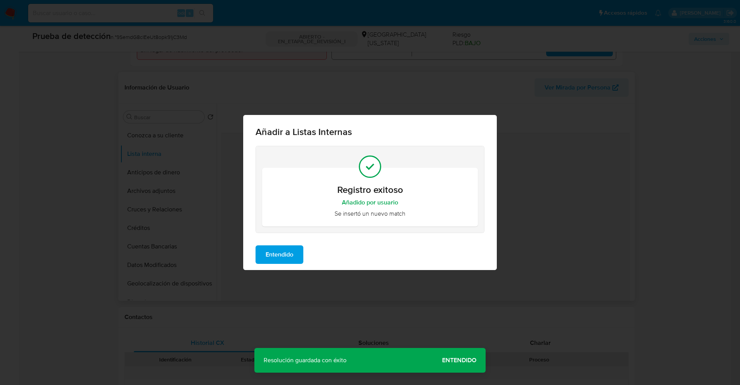
click at [269, 251] on span "Entendido" at bounding box center [280, 254] width 28 height 17
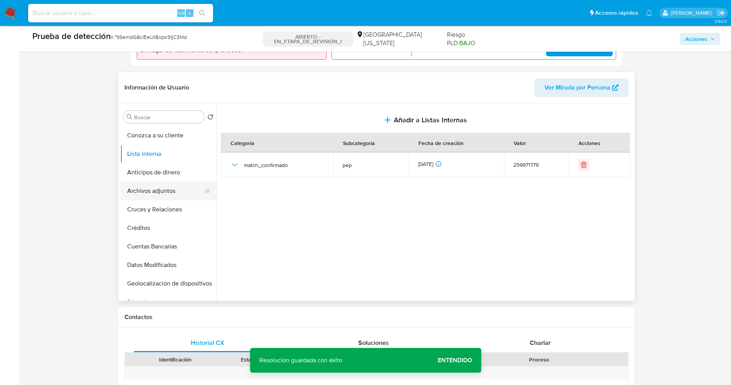
click at [160, 192] on button "Archivos adjuntos" at bounding box center [165, 191] width 90 height 19
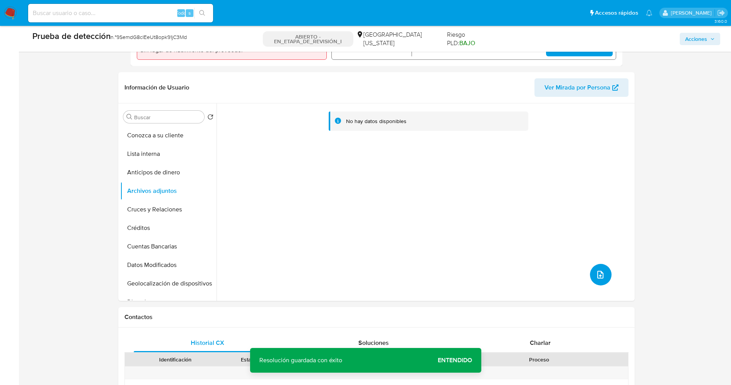
click at [592, 275] on button "subir archivo" at bounding box center [601, 275] width 22 height 22
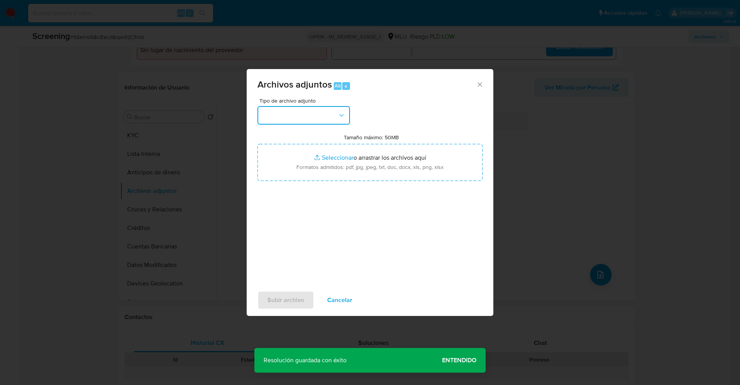
click at [315, 114] on button "button" at bounding box center [303, 115] width 93 height 19
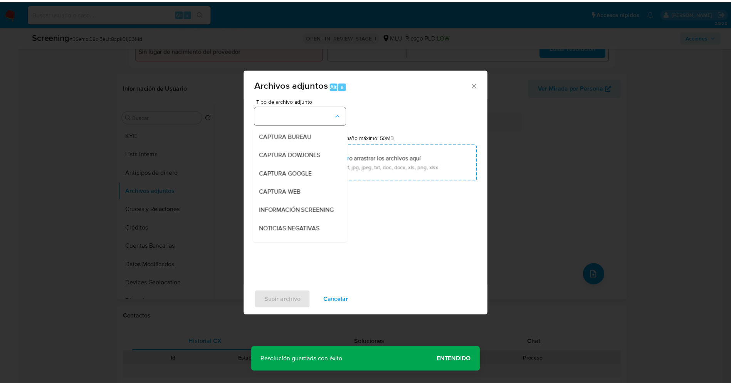
scroll to position [3, 0]
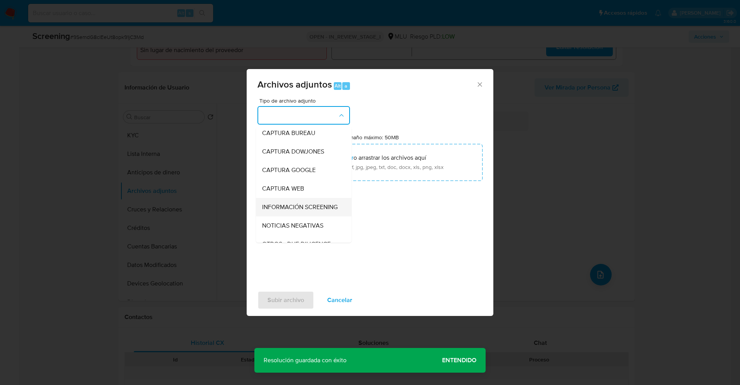
click at [316, 211] on span "INFORMACIÓN SCREENING" at bounding box center [300, 207] width 76 height 8
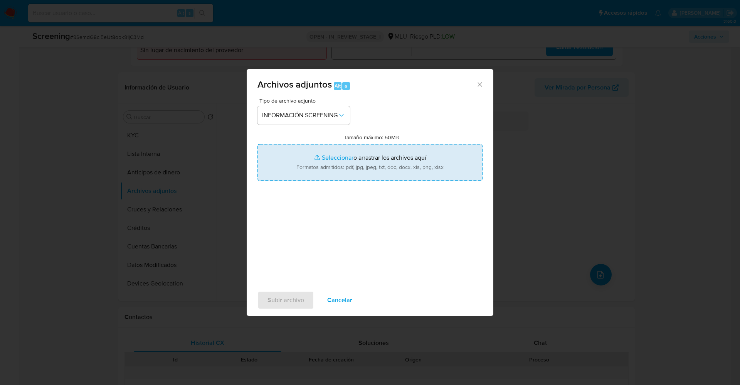
type input "C:\fakepath\_Mariana [PERSON_NAME] Darraido_ lavado de dinero - Buscar con Goog…"
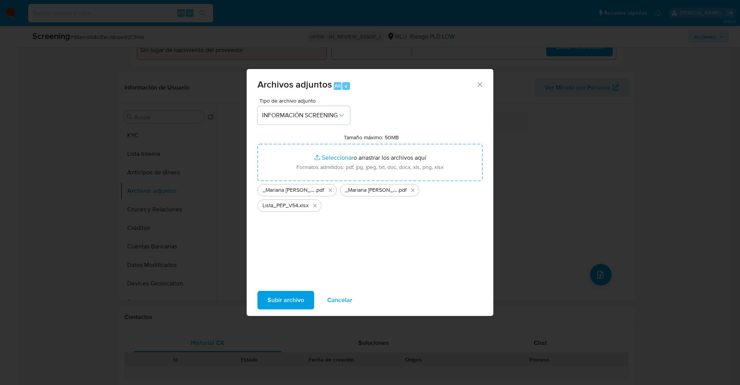
click at [300, 296] on span "Subir archivo" at bounding box center [285, 299] width 37 height 17
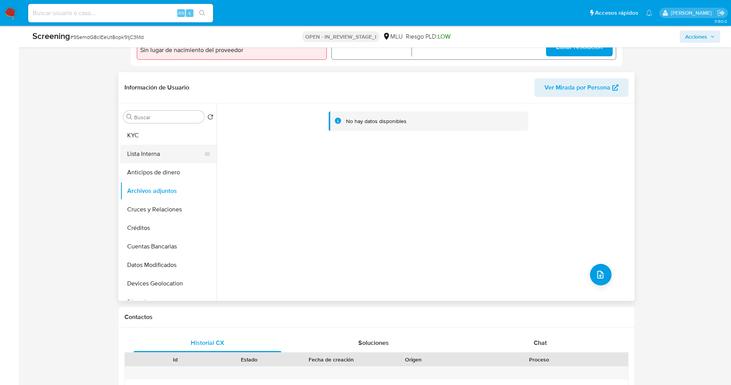
click at [153, 157] on button "Lista Interna" at bounding box center [165, 154] width 90 height 19
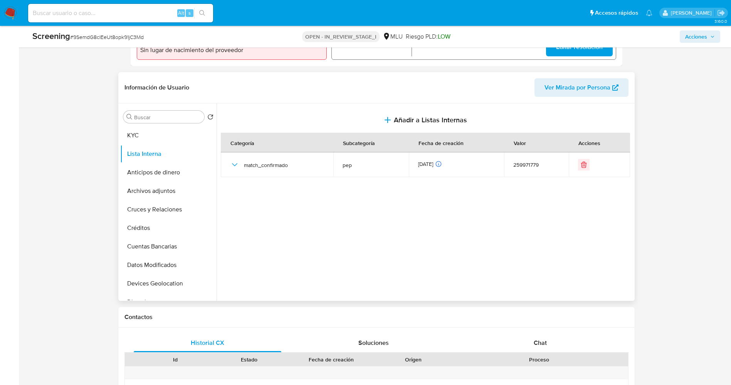
scroll to position [0, 0]
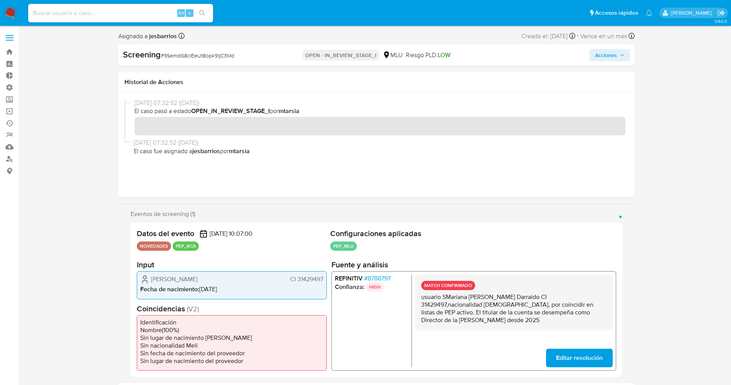
click at [619, 62] on div "Screening # 9SemdG8cIEeUt8opk91jC3Md OPEN - IN_REVIEW_STAGE_I MLU Riesgo PLD: L…" at bounding box center [376, 55] width 516 height 22
click at [619, 59] on span "Acciones" at bounding box center [610, 55] width 30 height 11
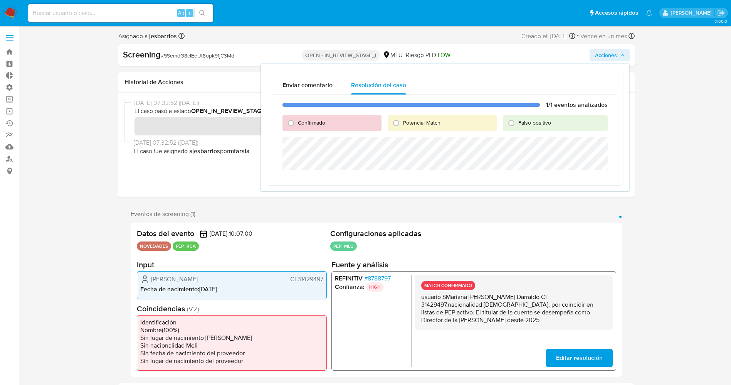
click at [306, 123] on span "Confirmado" at bounding box center [311, 123] width 27 height 8
click at [297, 123] on input "Confirmado" at bounding box center [291, 123] width 12 height 12
radio input "true"
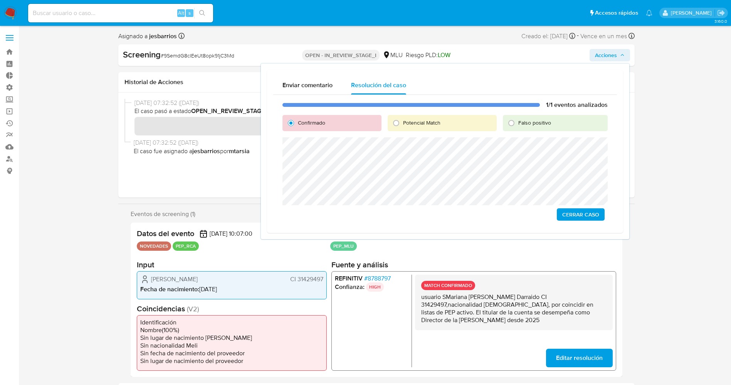
click at [575, 217] on span "Cerrar Caso" at bounding box center [580, 214] width 37 height 11
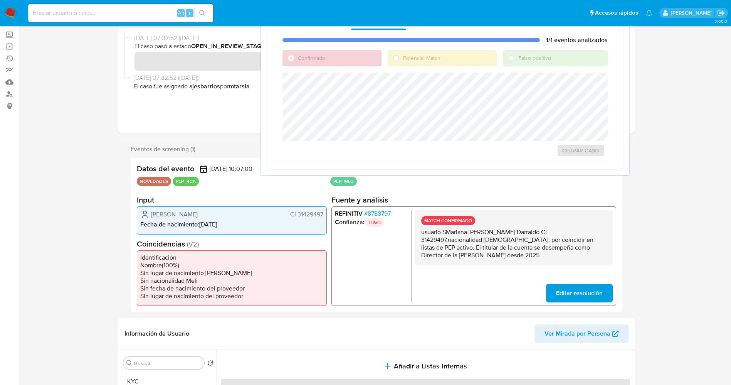
scroll to position [116, 0]
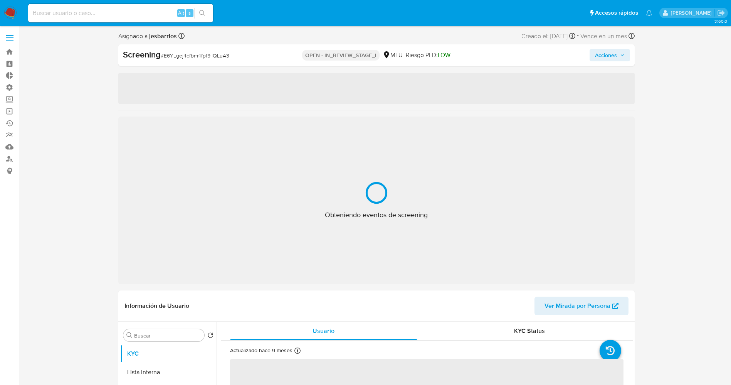
select select "10"
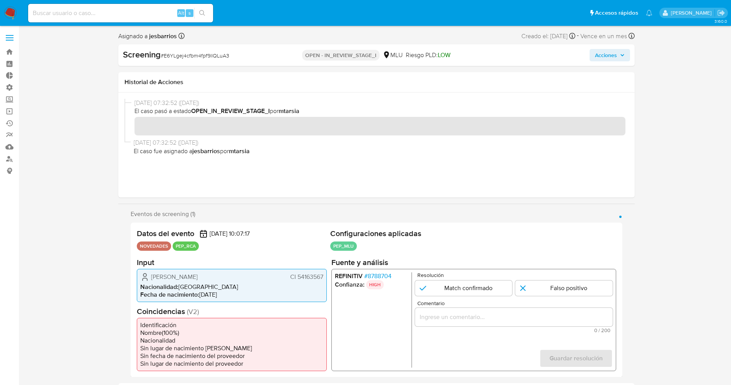
drag, startPoint x: 0, startPoint y: 0, endPoint x: 221, endPoint y: 182, distance: 286.2
click at [221, 182] on div "[DATE] 07:32:52 ([DATE]) El caso pasó a estado OPEN_IN_REVIEW_STAGE_I por mtars…" at bounding box center [376, 145] width 504 height 93
drag, startPoint x: 295, startPoint y: 276, endPoint x: 323, endPoint y: 276, distance: 27.4
click at [323, 276] on span "CI 54163567" at bounding box center [306, 277] width 33 height 8
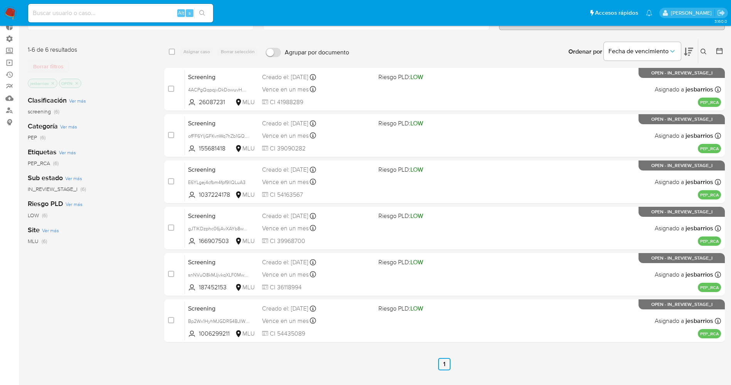
scroll to position [85, 0]
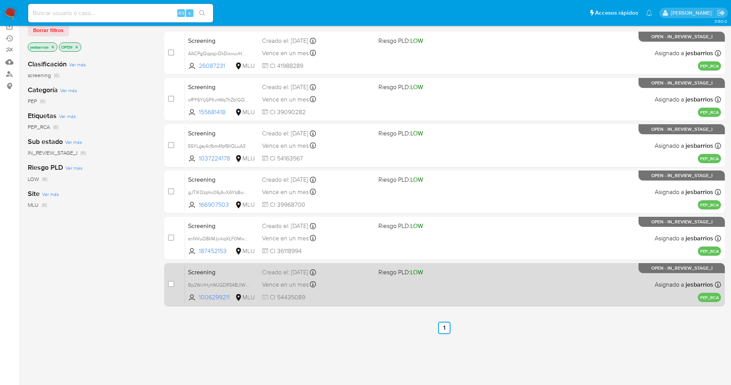
click at [342, 288] on div "Vence en un mes Vence el [DATE] 07:06:53" at bounding box center [317, 284] width 110 height 10
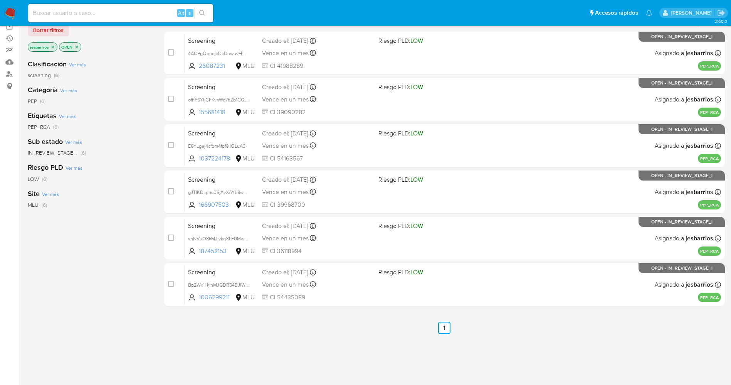
click at [8, 7] on img at bounding box center [10, 13] width 13 height 13
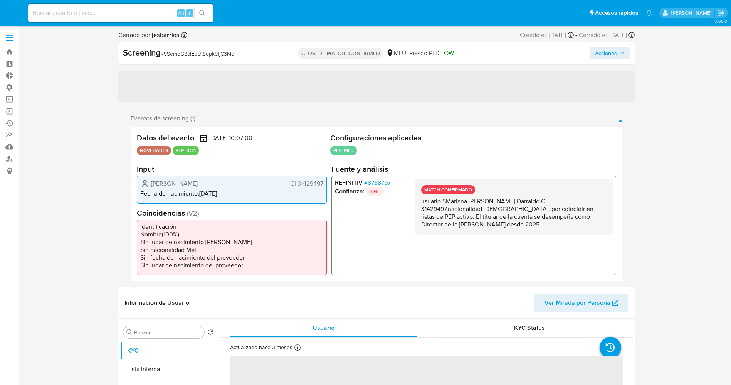
select select "10"
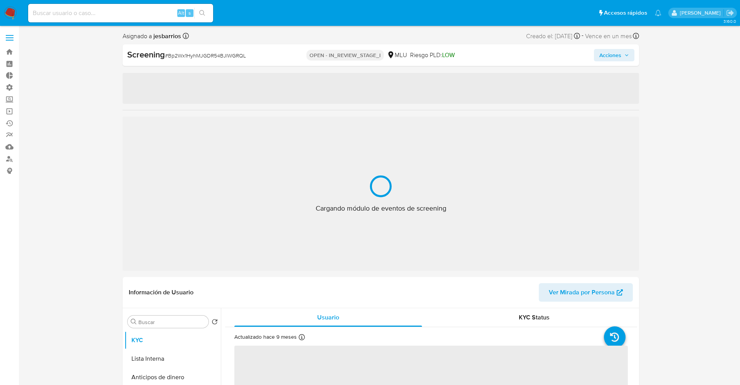
select select "10"
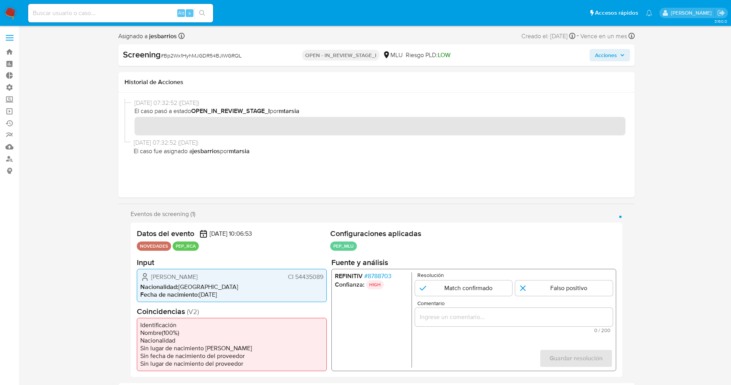
click at [382, 278] on span "# 8788703" at bounding box center [377, 276] width 27 height 8
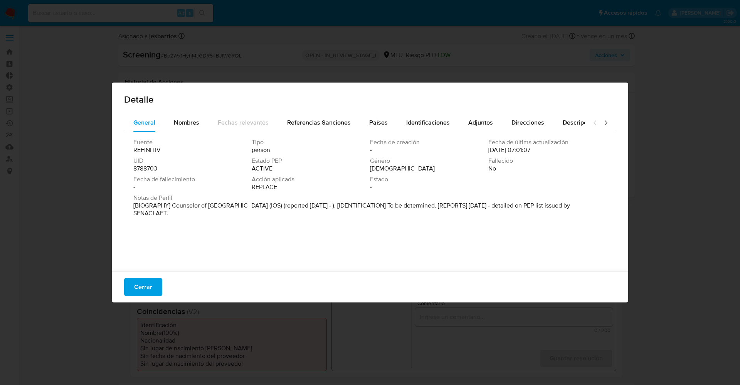
drag, startPoint x: 172, startPoint y: 205, endPoint x: 219, endPoint y: 224, distance: 50.0
click at [219, 224] on div "Fuente REFINITIV Tipo person Fecha de creación - Fecha de última actualización …" at bounding box center [370, 199] width 492 height 135
click at [178, 120] on span "Nombres" at bounding box center [186, 122] width 25 height 9
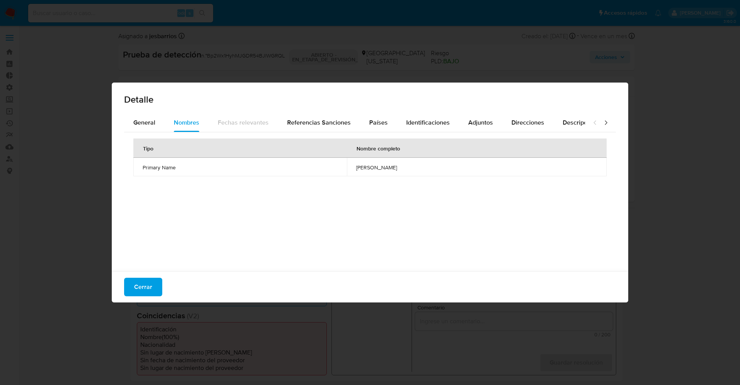
click at [135, 276] on div "Cerrar" at bounding box center [370, 286] width 516 height 31
click at [150, 290] on span "Cerrar" at bounding box center [143, 286] width 18 height 17
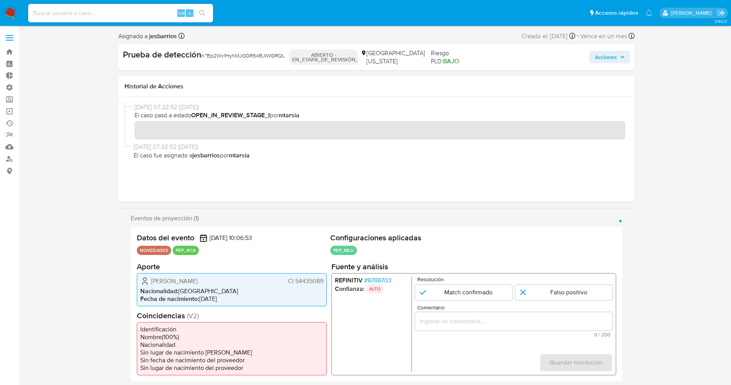
drag, startPoint x: 294, startPoint y: 281, endPoint x: 327, endPoint y: 281, distance: 32.8
click at [327, 281] on div "Datos del evento 14/09/2025 10:06:53 NOVEDADES PEP_RCA Configuraciones aplicada…" at bounding box center [377, 304] width 492 height 155
click at [175, 286] on span "Nacionalidad :" at bounding box center [159, 290] width 38 height 9
drag, startPoint x: 146, startPoint y: 283, endPoint x: 325, endPoint y: 280, distance: 179.6
click at [325, 280] on div "Ignacio Roji Marsella CI 54435089 Nacionalidad : Uruguay Fecha de nacimiento : …" at bounding box center [232, 289] width 190 height 33
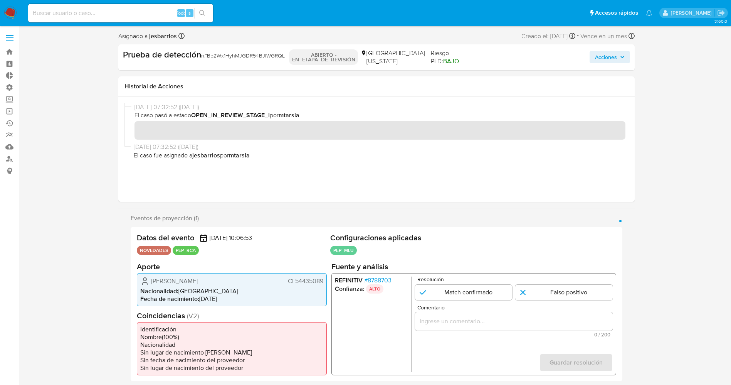
click at [204, 294] on li "Fecha de nacimiento : 01/07/2004" at bounding box center [231, 298] width 183 height 8
drag, startPoint x: 148, startPoint y: 281, endPoint x: 322, endPoint y: 284, distance: 174.6
click at [322, 284] on div "Ignacio Roji Marsella CI 54435089" at bounding box center [231, 280] width 183 height 9
click at [382, 281] on font "8788703" at bounding box center [379, 279] width 24 height 9
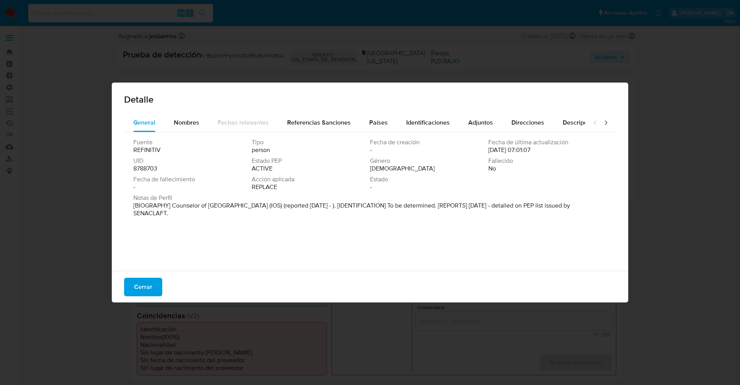
drag, startPoint x: 173, startPoint y: 205, endPoint x: 217, endPoint y: 218, distance: 46.5
click at [217, 218] on div "Notas de Perfil [BIOGRAPHY] Counselor of Universidad De La Republica (IOS) (rep…" at bounding box center [369, 207] width 473 height 26
click at [375, 150] on div "Fecha de creación -" at bounding box center [429, 145] width 118 height 15
click at [220, 179] on span "Fecha de fallecimiento" at bounding box center [191, 179] width 117 height 8
click at [171, 203] on font "[BIOGRAFÍA] Consejero de la Universidad de La República (IOS) (reportado en sep…" at bounding box center [364, 209] width 462 height 17
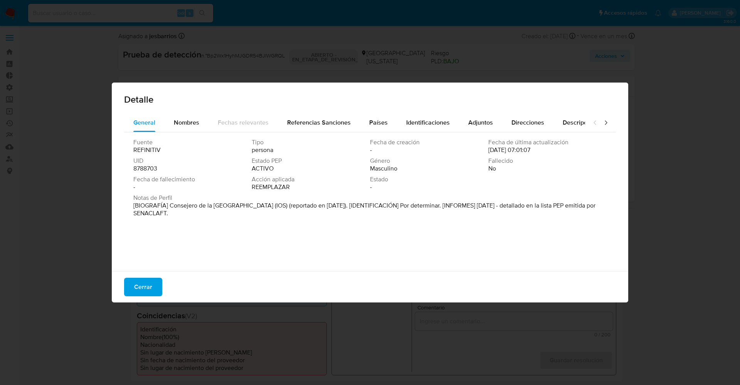
drag, startPoint x: 170, startPoint y: 204, endPoint x: 290, endPoint y: 205, distance: 120.3
click at [290, 205] on font "[BIOGRAFÍA] Consejero de la Universidad de La República (IOS) (reportado en sep…" at bounding box center [364, 209] width 462 height 17
click at [145, 286] on font "Cerrar" at bounding box center [143, 287] width 18 height 19
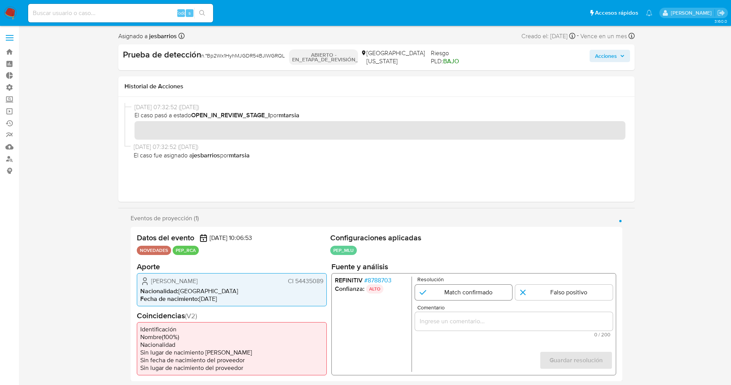
click at [451, 291] on input "1 de 1" at bounding box center [464, 291] width 98 height 15
radio input "true"
click at [451, 328] on div "1 de 1" at bounding box center [514, 320] width 198 height 19
click at [447, 323] on input "Comentario" at bounding box center [514, 321] width 198 height 10
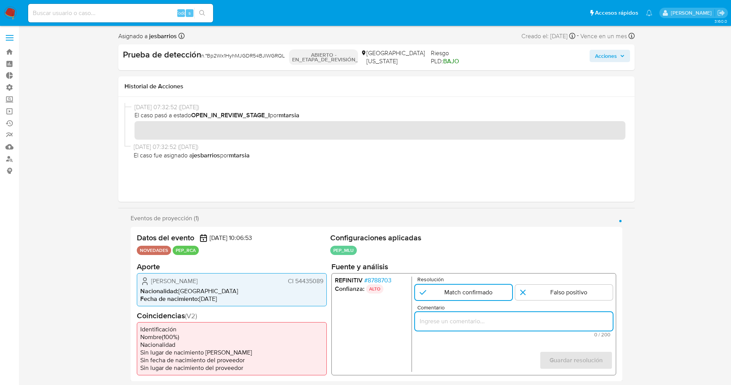
paste input "usuario Ignacio Roji Marsella CI 54435089,nacionalidad Uruguaya, por coincidir …"
drag, startPoint x: 598, startPoint y: 322, endPoint x: 615, endPoint y: 321, distance: 17.4
click at [615, 321] on div "REFINITIV # 8788703 Confianza: ALTO Resolución Match confirmado Falso positivo …" at bounding box center [473, 324] width 285 height 102
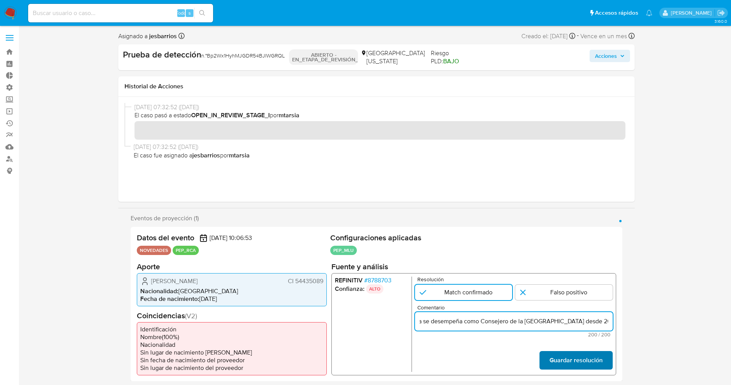
type input "usuario Ignacio Roji Marsella CI 54435089,nacionalidad Uruguaya, por coincidir …"
click at [562, 359] on font "Guardar resolución" at bounding box center [575, 360] width 53 height 19
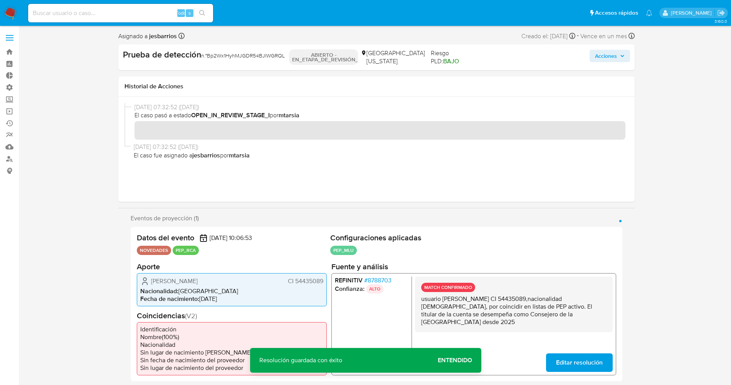
drag, startPoint x: 418, startPoint y: 301, endPoint x: 475, endPoint y: 330, distance: 64.3
click at [475, 330] on div "MATCH CONFIRMADO usuario Ignacio Roji Marsella CI 54435089,nacionalidad Uruguay…" at bounding box center [514, 304] width 198 height 56
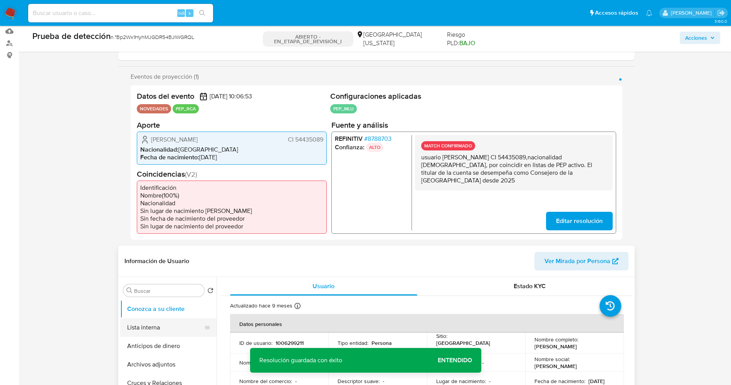
click at [146, 323] on button "Lista interna" at bounding box center [165, 327] width 90 height 19
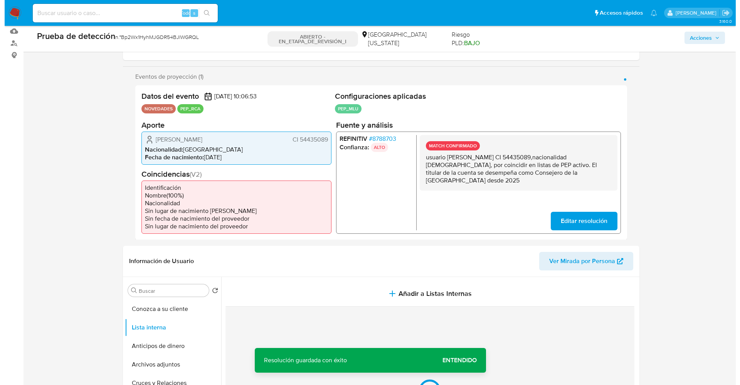
scroll to position [289, 0]
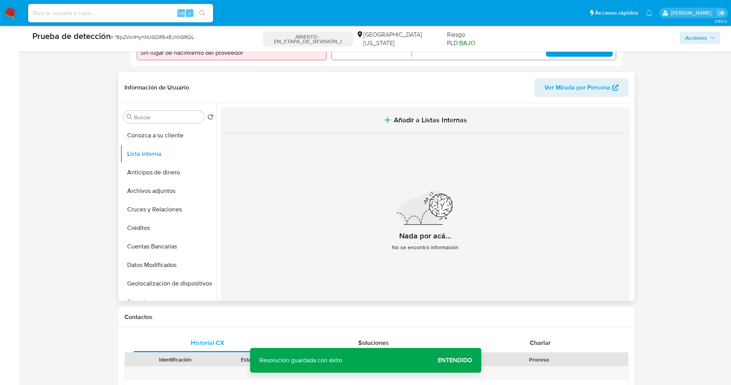
click at [425, 120] on span "Añadir a Listas Internas" at bounding box center [430, 120] width 73 height 8
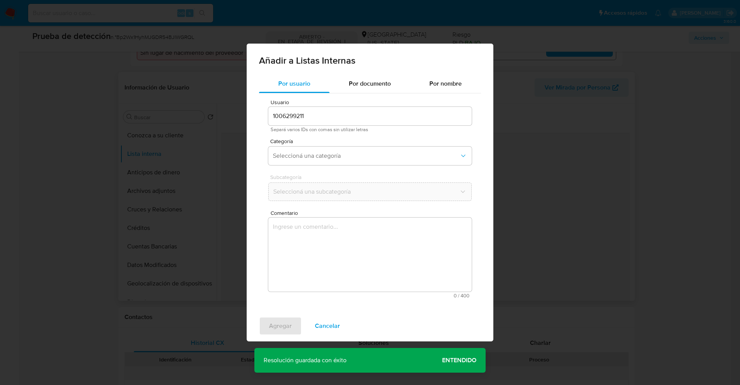
click at [339, 165] on div "Categoría Seleccioná una categoría" at bounding box center [370, 153] width 204 height 30
click at [339, 160] on button "Seleccioná una categoría" at bounding box center [370, 155] width 204 height 19
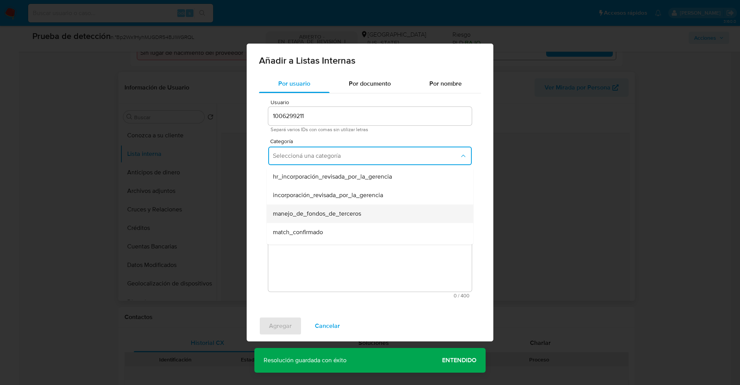
scroll to position [58, 0]
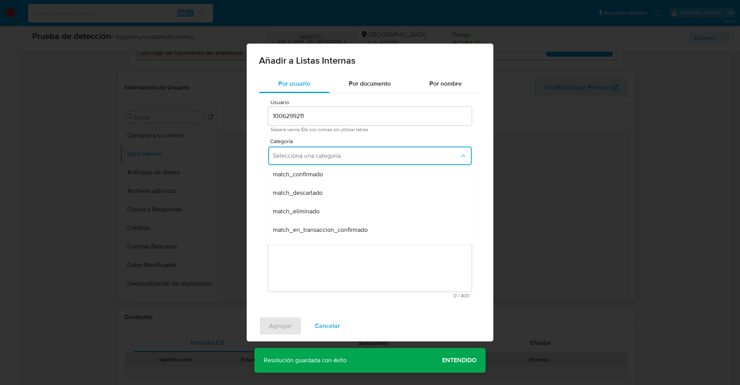
click at [319, 177] on span "match_confirmado" at bounding box center [298, 174] width 50 height 8
click at [324, 192] on span "Seleccioná una subcategoría" at bounding box center [366, 192] width 187 height 8
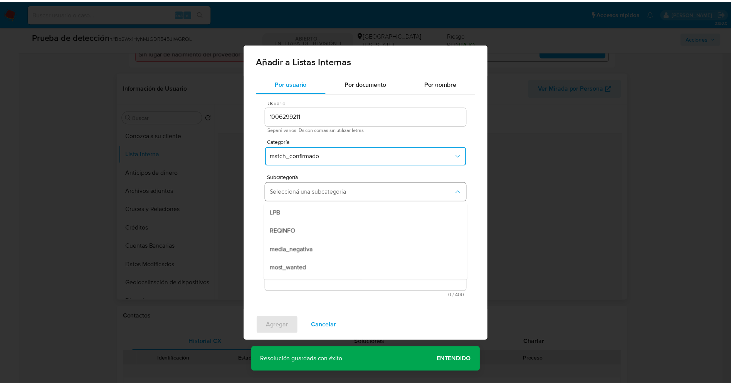
scroll to position [52, 0]
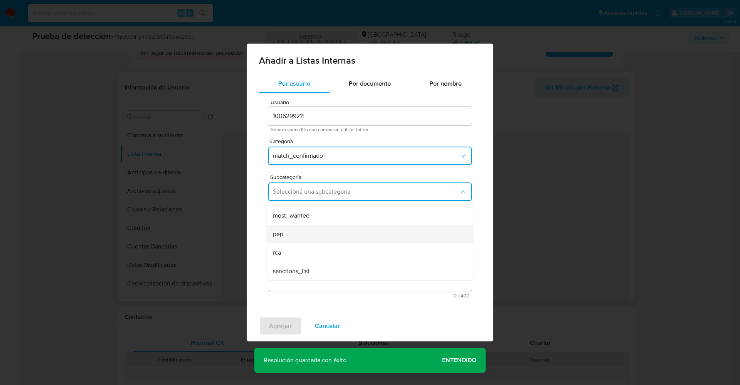
click at [297, 229] on div "pep" at bounding box center [368, 234] width 190 height 19
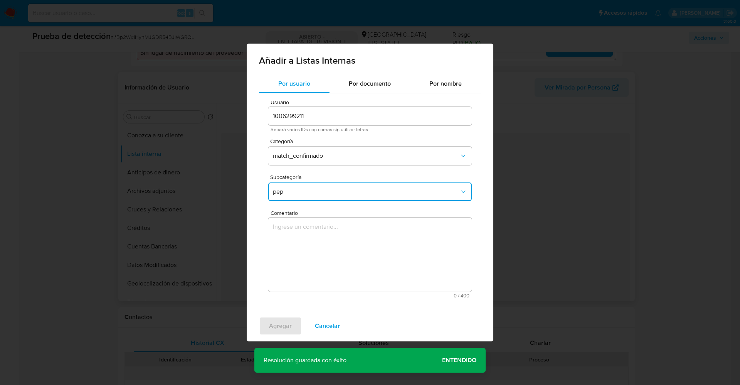
click at [295, 251] on textarea "Comentario" at bounding box center [370, 254] width 204 height 74
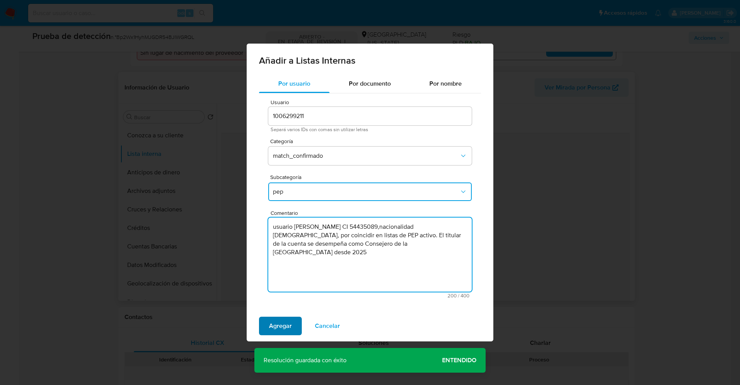
type textarea "usuario Ignacio Roji Marsella CI 54435089,nacionalidad Uruguaya, por coincidir …"
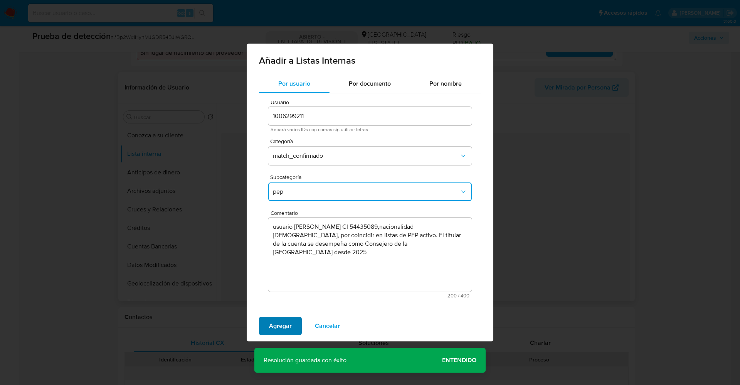
click at [288, 319] on span "Agregar" at bounding box center [280, 325] width 23 height 17
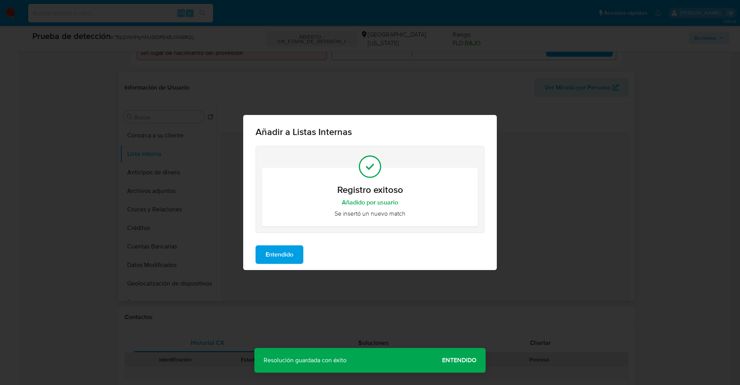
click at [285, 258] on span "Entendido" at bounding box center [280, 254] width 28 height 17
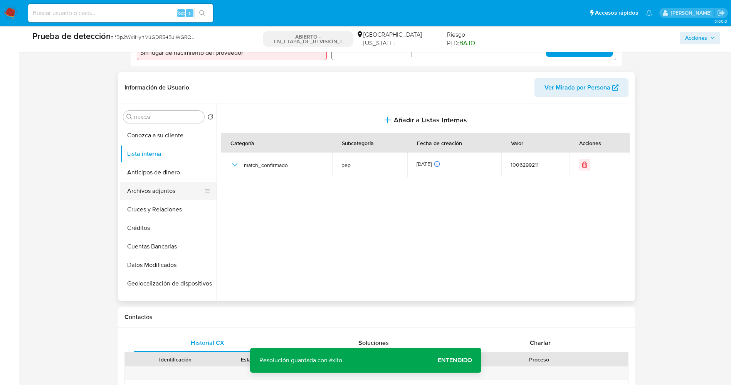
click at [167, 193] on button "Archivos adjuntos" at bounding box center [165, 191] width 90 height 19
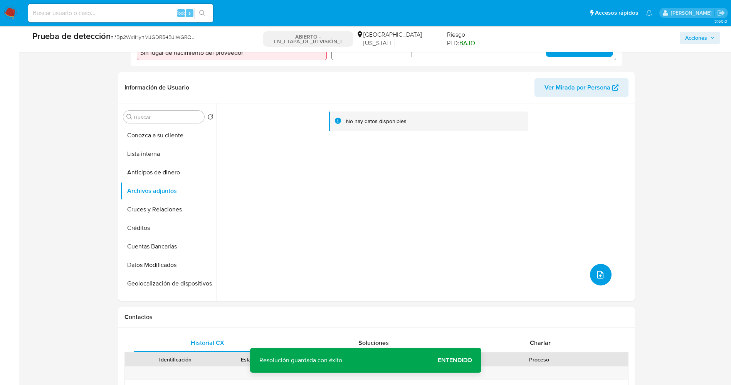
click at [597, 268] on button "subir archivo" at bounding box center [601, 275] width 22 height 22
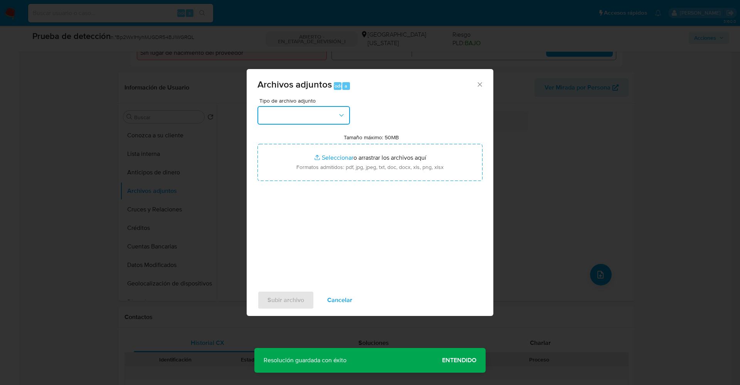
click at [300, 113] on button "button" at bounding box center [303, 115] width 93 height 19
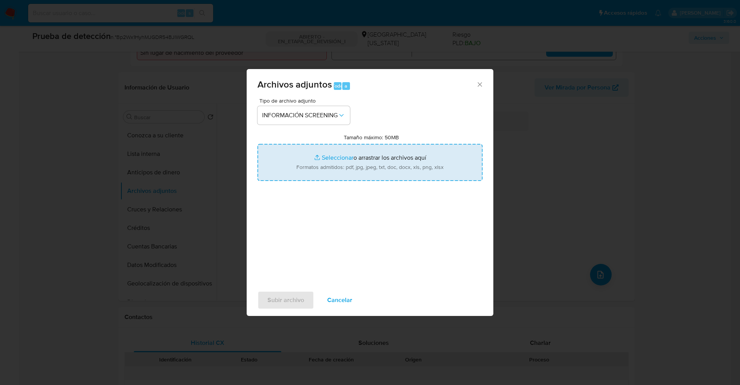
type input "C:\fakepath\_Ignacio Roji Marsella_ lavado de dinero - Buscar con Google.pdf"
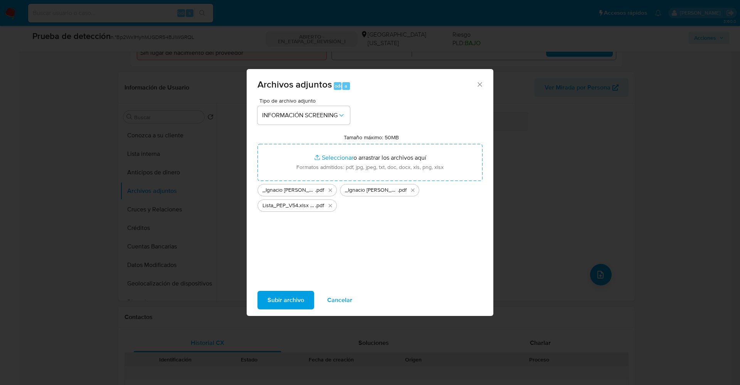
click at [286, 301] on span "Subir archivo" at bounding box center [285, 299] width 37 height 17
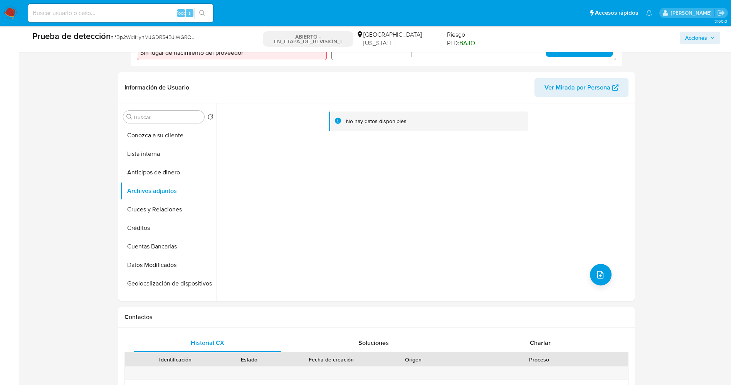
click at [143, 157] on button "Lista interna" at bounding box center [168, 154] width 96 height 19
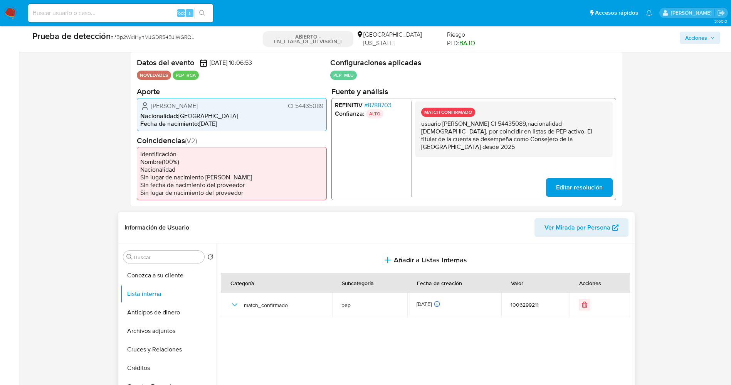
scroll to position [0, 0]
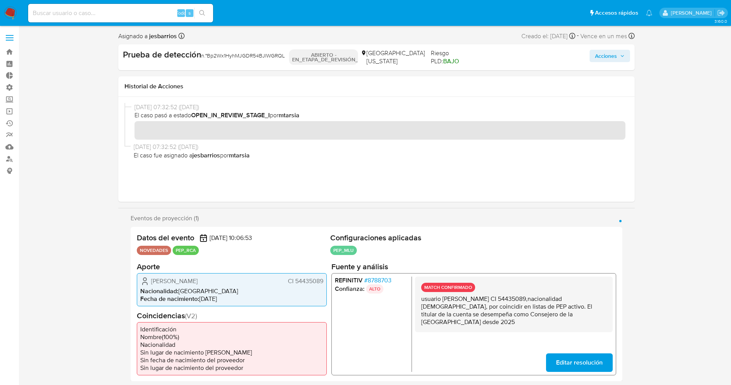
click at [606, 54] on font "Acciones" at bounding box center [606, 56] width 22 height 12
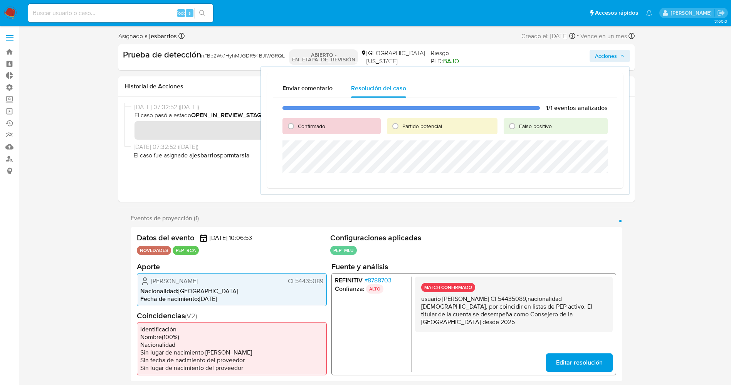
click at [298, 126] on span "Confirmado" at bounding box center [311, 126] width 27 height 8
click at [297, 126] on input "Confirmado" at bounding box center [291, 126] width 12 height 12
radio input "true"
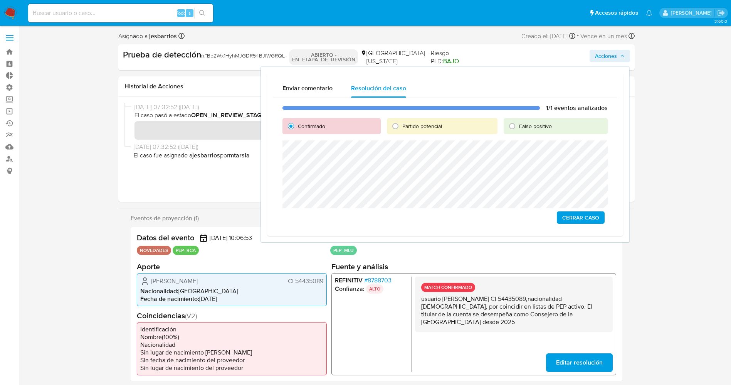
click at [592, 215] on span "Cerrar Caso" at bounding box center [580, 217] width 37 height 11
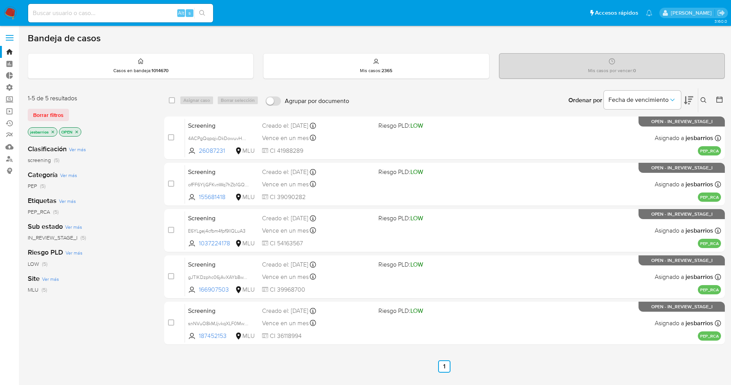
click at [13, 13] on img at bounding box center [10, 13] width 13 height 13
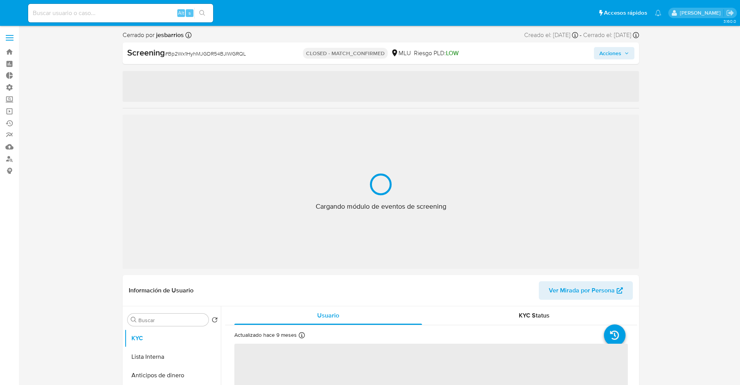
select select "10"
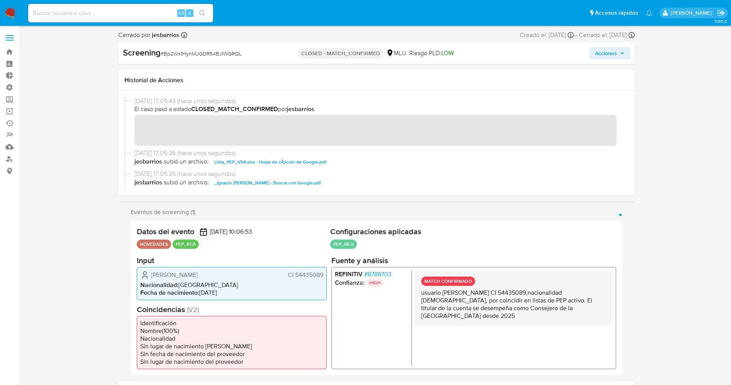
scroll to position [289, 0]
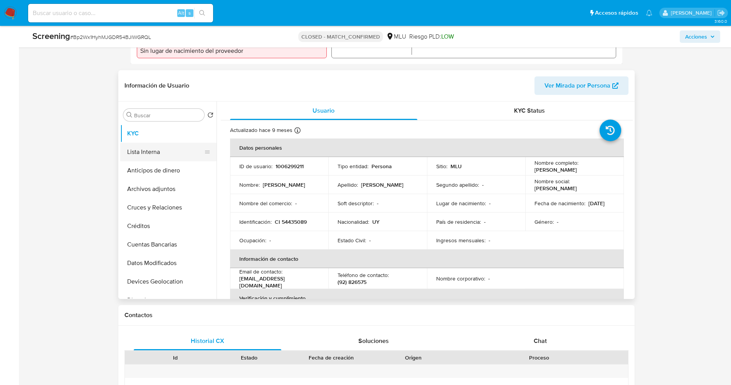
click at [148, 147] on button "Lista Interna" at bounding box center [165, 152] width 90 height 19
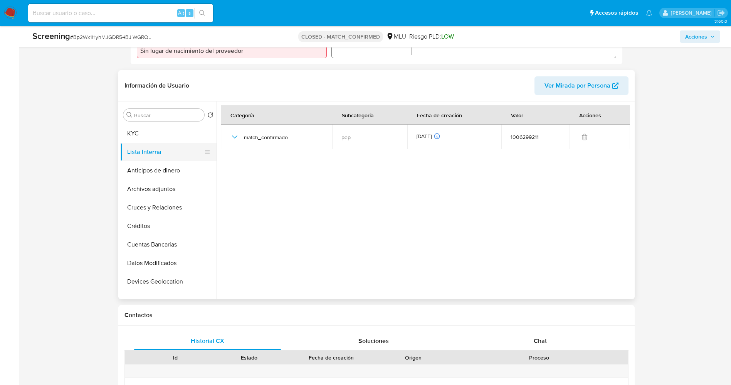
scroll to position [0, 0]
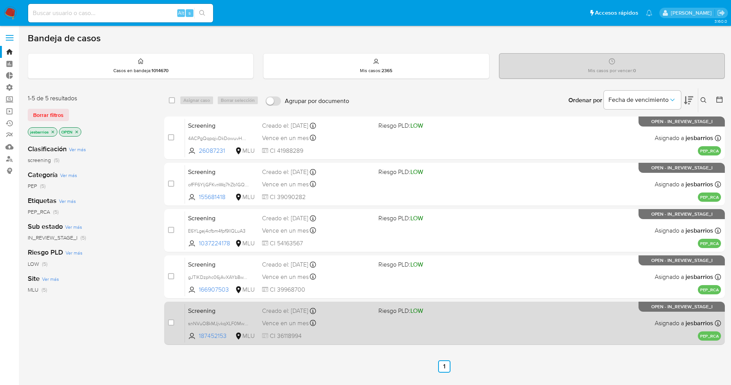
click at [384, 308] on span "Riesgo PLD: LOW" at bounding box center [401, 310] width 45 height 8
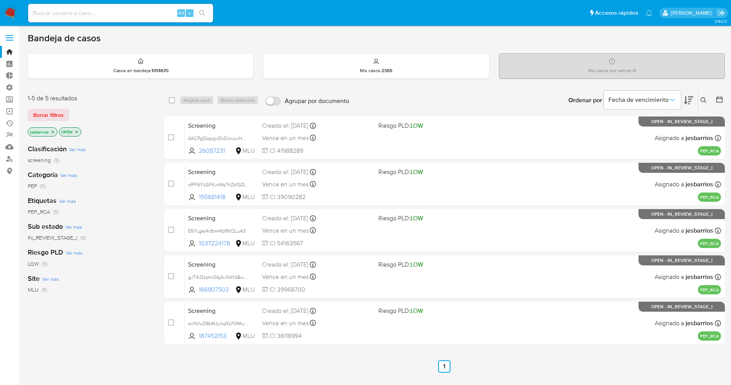
click at [78, 134] on p "OPEN" at bounding box center [70, 132] width 22 height 8
click at [77, 134] on icon "close-filter" at bounding box center [76, 132] width 5 height 5
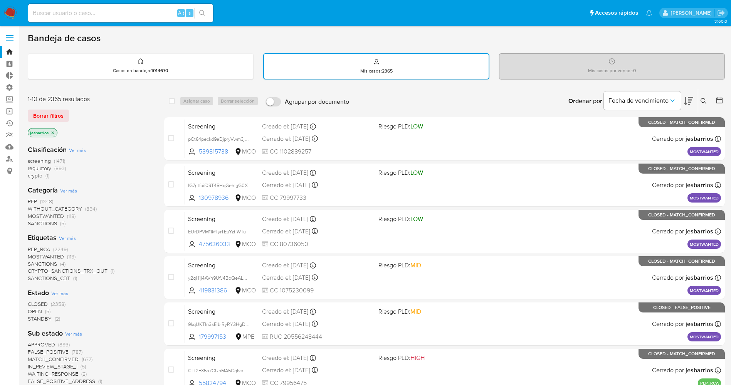
click at [718, 97] on icon at bounding box center [720, 100] width 8 height 8
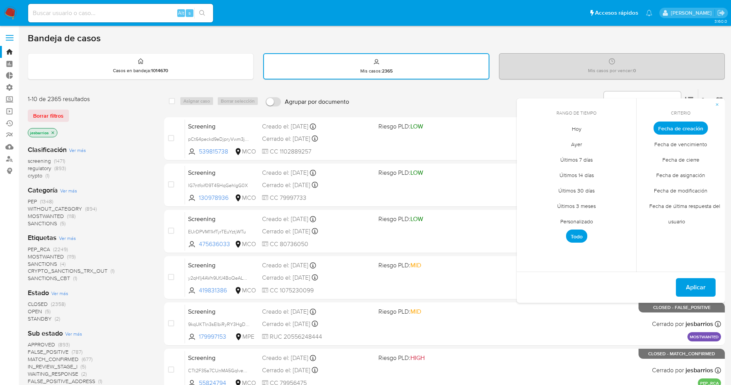
click at [568, 146] on span "Ayer" at bounding box center [576, 144] width 27 height 16
click at [569, 144] on span "Ayer" at bounding box center [577, 143] width 20 height 13
click at [576, 127] on span "Hoy" at bounding box center [577, 129] width 26 height 16
click at [682, 163] on span "Fecha de cierre" at bounding box center [680, 159] width 53 height 16
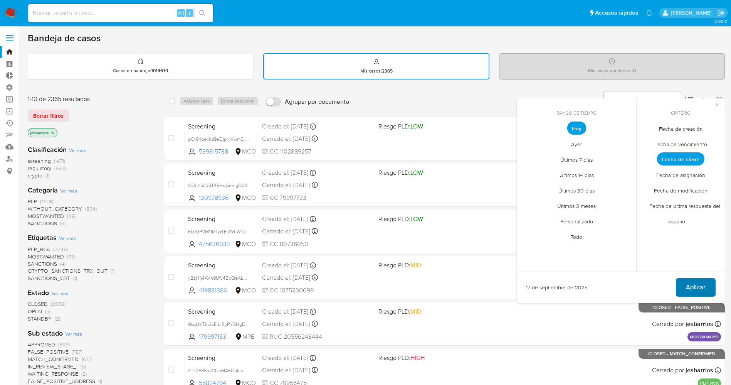
click at [693, 281] on span "Aplicar" at bounding box center [696, 287] width 20 height 17
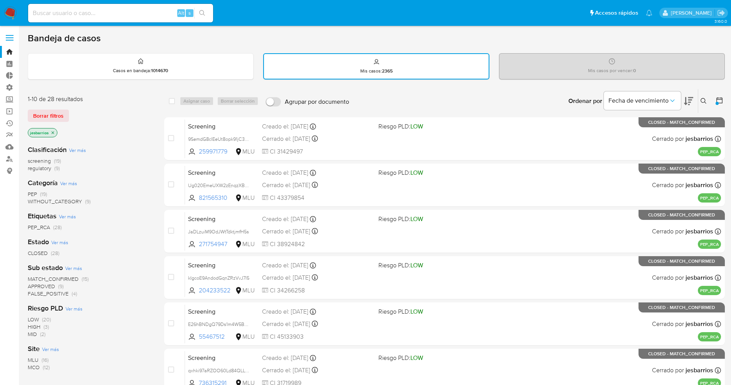
click at [65, 297] on div "Clasificación Ver más screening (19) regulatory (9) Categoría Ver más PEP (19) …" at bounding box center [90, 270] width 124 height 262
click at [67, 293] on span "FALSE_POSITIVE" at bounding box center [48, 293] width 41 height 8
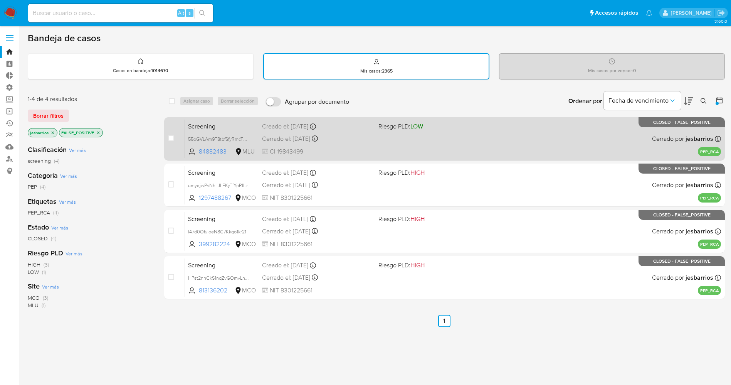
click at [387, 144] on div "Screening 55oGVLAm9T8tbfSfyRmcTDVx 84882483 MLU Riesgo PLD: LOW Creado el: [DAT…" at bounding box center [453, 138] width 536 height 39
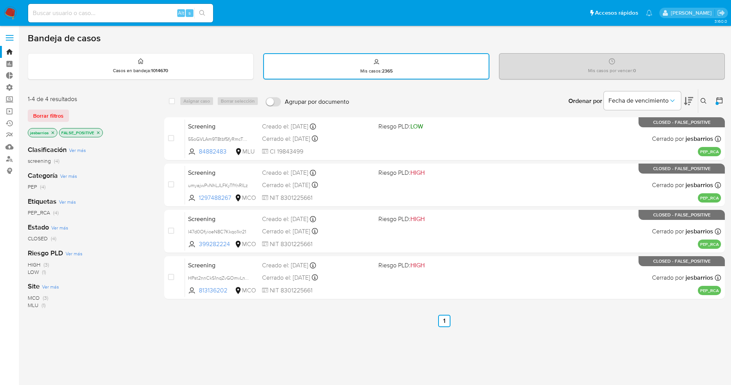
click at [718, 103] on div at bounding box center [717, 103] width 3 height 3
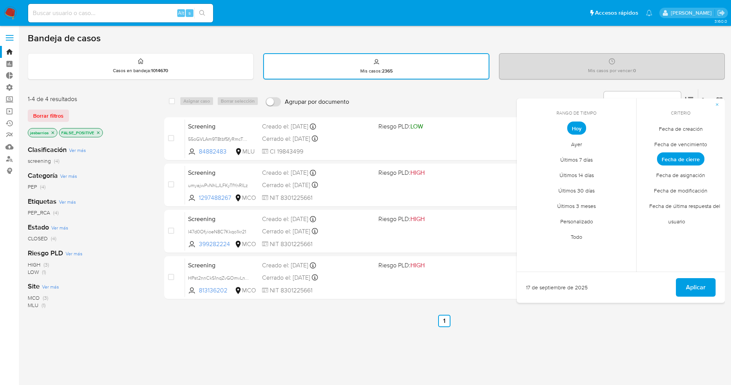
click at [571, 142] on span "Ayer" at bounding box center [576, 144] width 27 height 16
click at [708, 286] on button "Aplicar" at bounding box center [696, 287] width 40 height 19
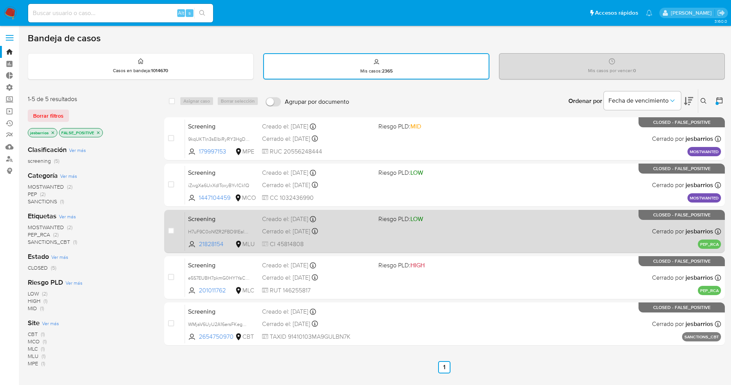
click at [403, 236] on div "Screening H7uF9C0oNfZR2FBD91EalL4C 21828154 MLU Riesgo PLD: LOW Creado el: [DAT…" at bounding box center [453, 231] width 536 height 39
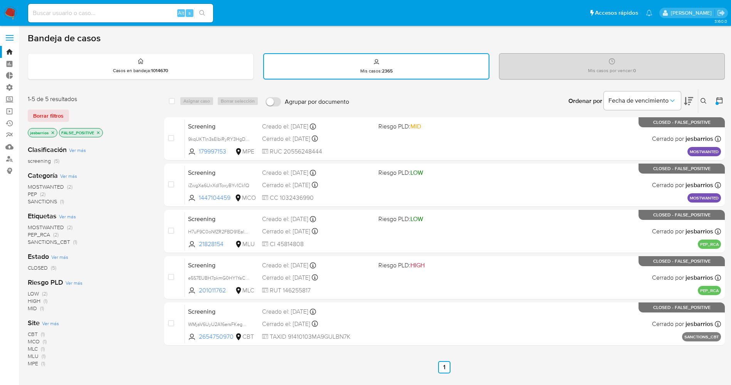
click at [6, 12] on img at bounding box center [10, 13] width 13 height 13
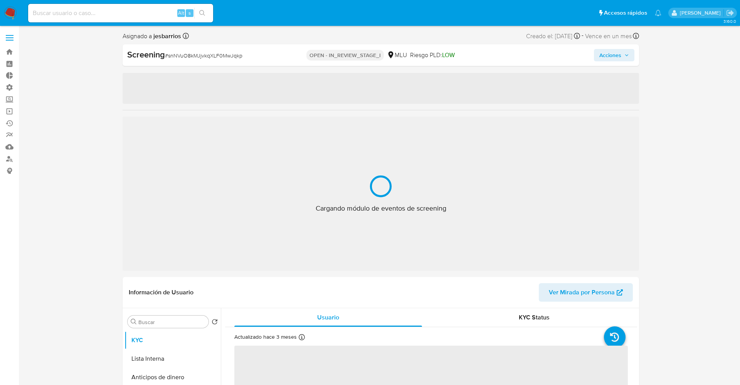
select select "10"
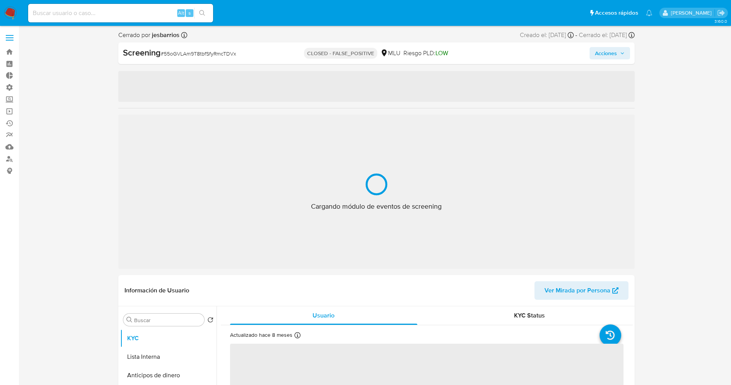
select select "10"
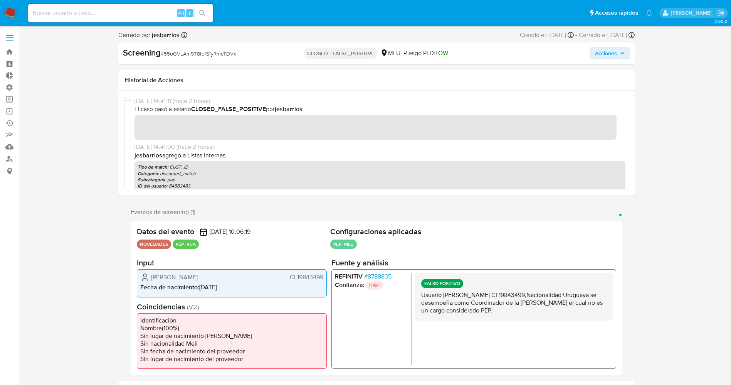
drag, startPoint x: 295, startPoint y: 279, endPoint x: 326, endPoint y: 279, distance: 31.2
click at [326, 279] on div "[PERSON_NAME] CI 19843499 Fecha de nacimiento : [DEMOGRAPHIC_DATA]" at bounding box center [232, 283] width 190 height 28
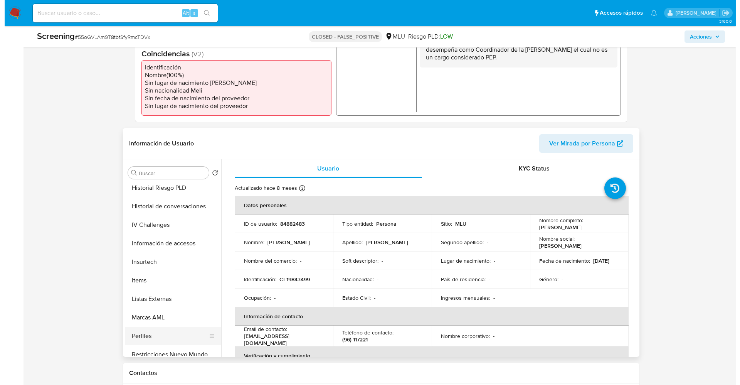
scroll to position [229, 0]
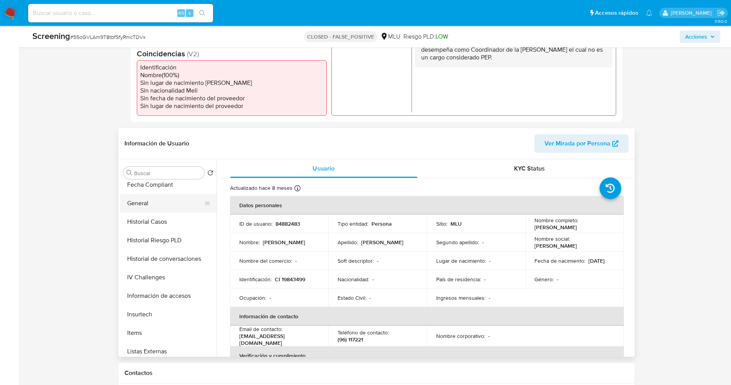
click at [148, 202] on button "General" at bounding box center [165, 203] width 90 height 19
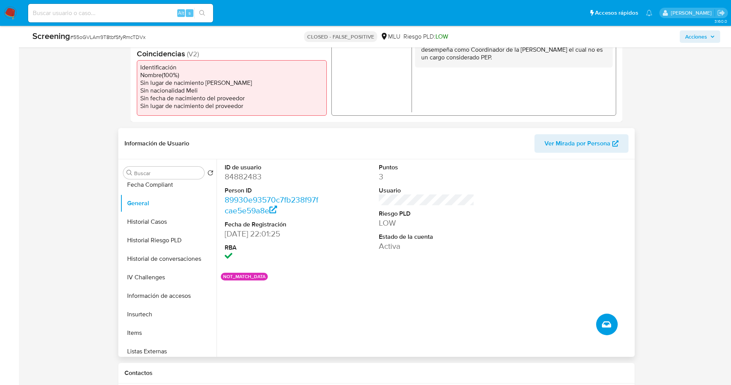
click at [602, 324] on icon "Crear caso manual" at bounding box center [606, 324] width 9 height 9
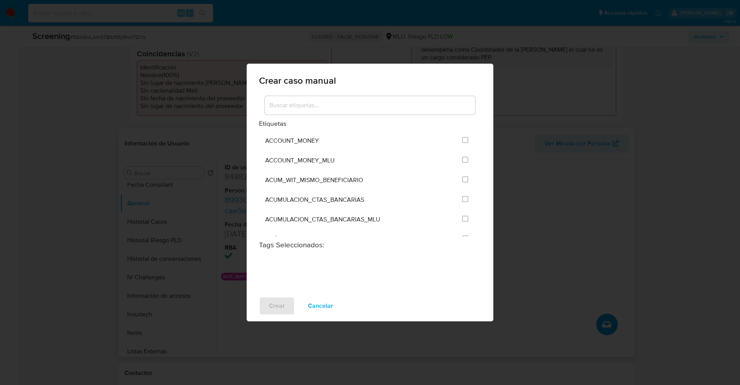
click at [312, 111] on div at bounding box center [370, 105] width 210 height 19
click at [308, 109] on input at bounding box center [370, 105] width 210 height 10
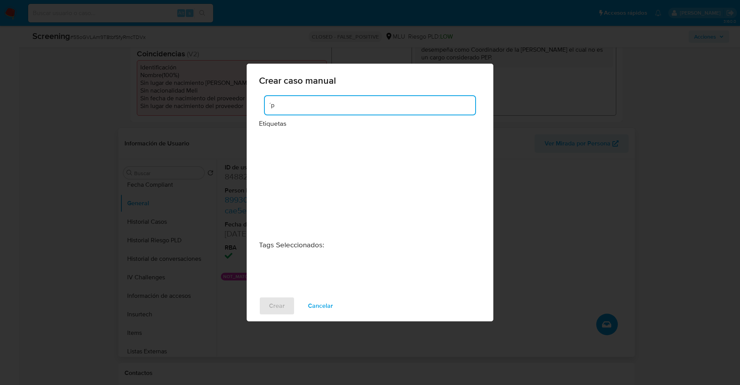
type input "´"
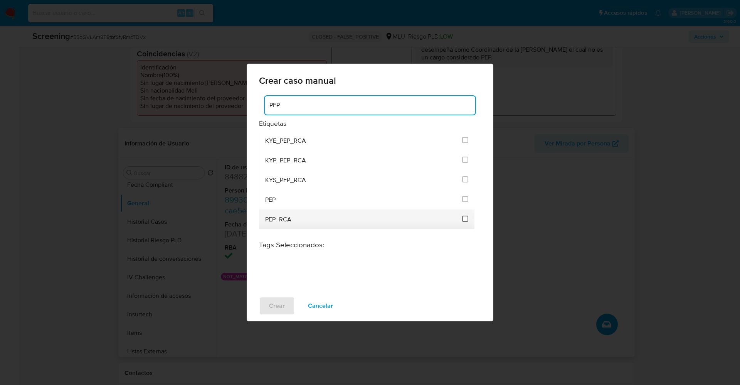
type input "PEP"
click at [464, 217] on input "2543" at bounding box center [465, 218] width 6 height 6
checkbox input "true"
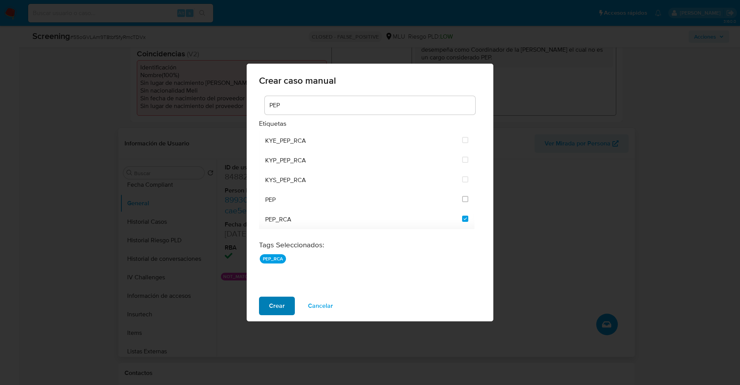
click at [280, 311] on span "Crear" at bounding box center [277, 305] width 16 height 17
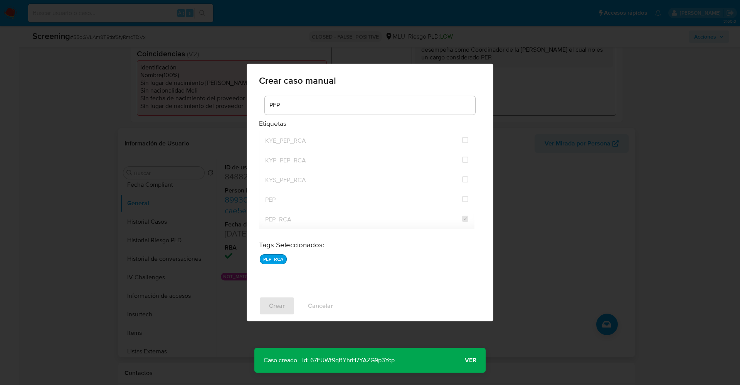
click at [474, 360] on span "Ver" at bounding box center [471, 360] width 12 height 0
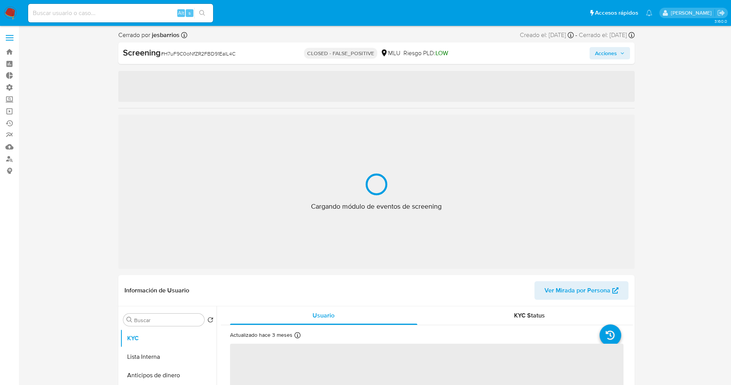
select select "10"
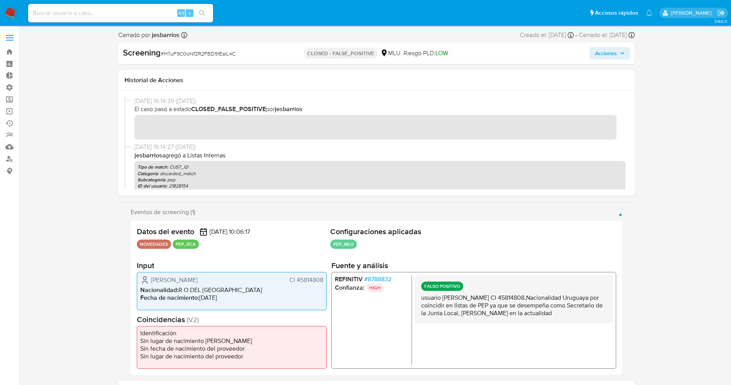
drag, startPoint x: 296, startPoint y: 280, endPoint x: 324, endPoint y: 281, distance: 27.4
click at [324, 281] on div "[PERSON_NAME] CI 45814808 Nacionalidad : R O DEL [DEMOGRAPHIC_DATA] Fecha de na…" at bounding box center [232, 290] width 190 height 38
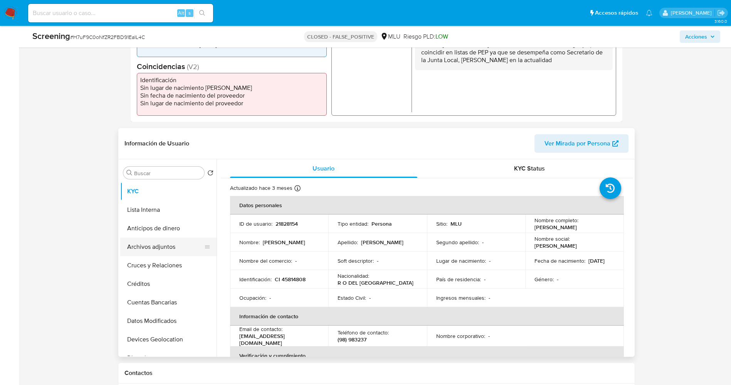
scroll to position [173, 0]
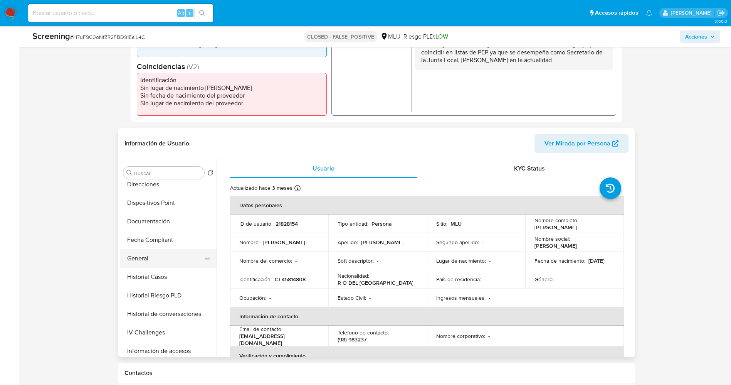
click at [155, 256] on button "General" at bounding box center [165, 258] width 90 height 19
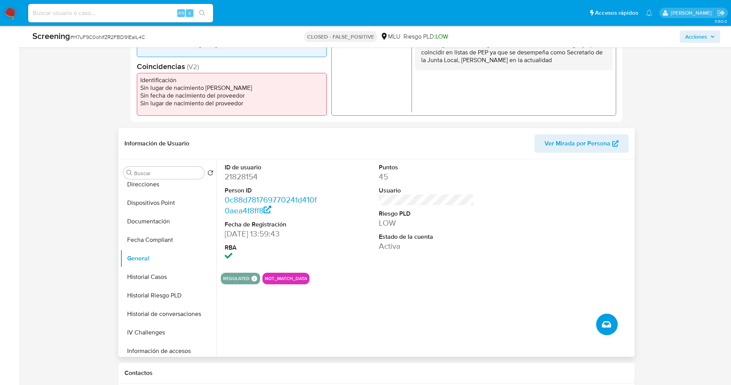
click at [609, 328] on icon "Crear caso manual" at bounding box center [606, 324] width 9 height 9
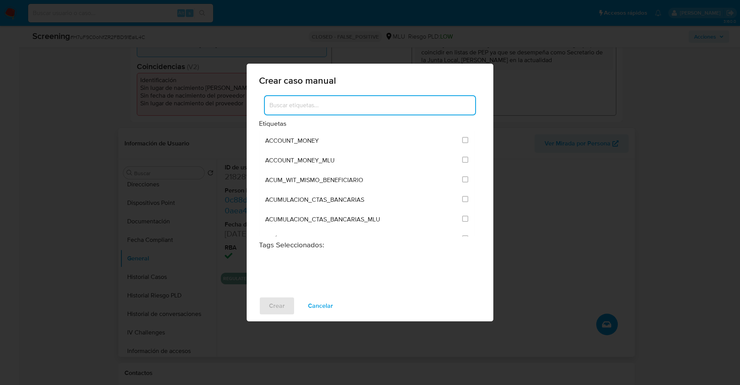
click at [297, 107] on input at bounding box center [370, 105] width 210 height 10
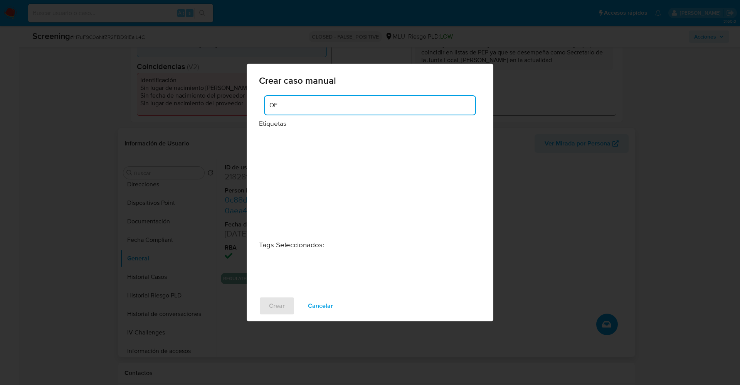
type input "O"
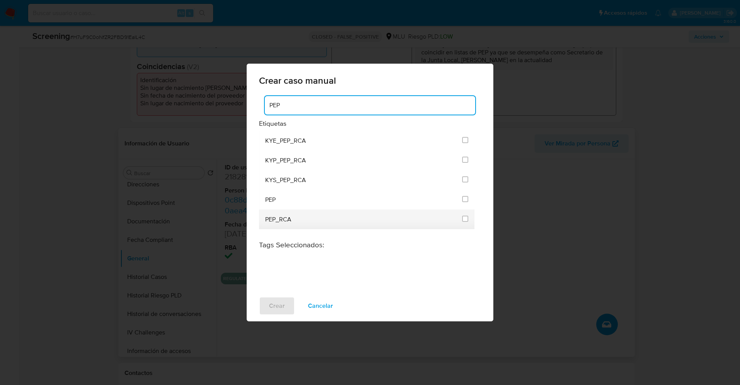
type input "PEP"
click at [305, 221] on div "PEP_RCA" at bounding box center [361, 219] width 192 height 20
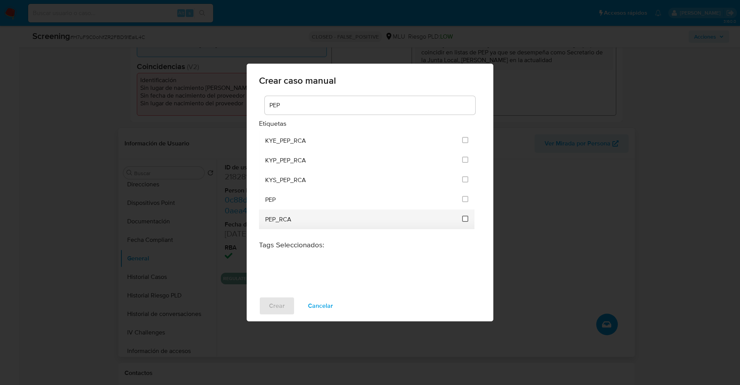
click at [464, 217] on input "2543" at bounding box center [465, 218] width 6 height 6
checkbox input "true"
click at [283, 306] on span "Crear" at bounding box center [277, 305] width 16 height 17
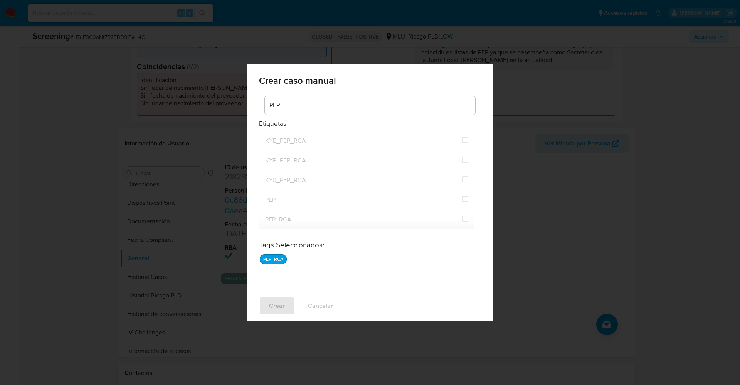
checkbox input "false"
click at [464, 373] on div "Caso creado - Id: cK1ETbGsiYa5L288ZYzZt0K0 Caso creado - Id: cK1ETbGsiYa5L288ZY…" at bounding box center [369, 384] width 231 height 25
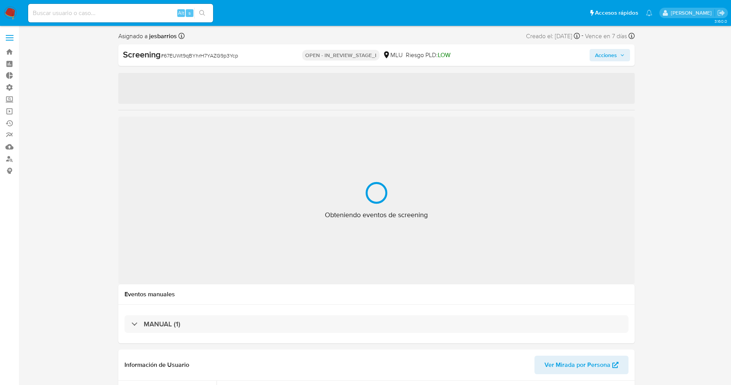
select select "10"
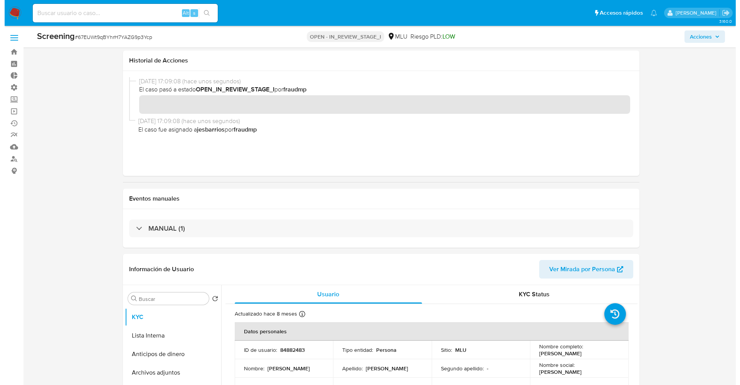
scroll to position [116, 0]
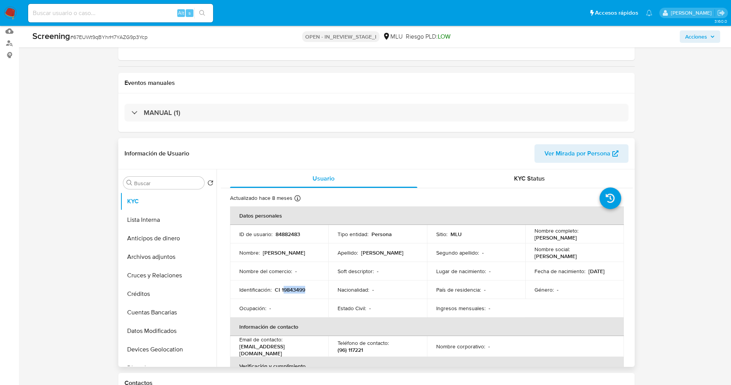
drag, startPoint x: 291, startPoint y: 291, endPoint x: 309, endPoint y: 291, distance: 18.1
click at [309, 291] on div "Identificación : CI 19843499" at bounding box center [279, 289] width 80 height 7
click at [293, 289] on p "CI 19843499" at bounding box center [290, 289] width 30 height 7
drag, startPoint x: 280, startPoint y: 290, endPoint x: 312, endPoint y: 293, distance: 31.7
click at [312, 293] on div "Identificación : CI 19843499" at bounding box center [279, 289] width 80 height 7
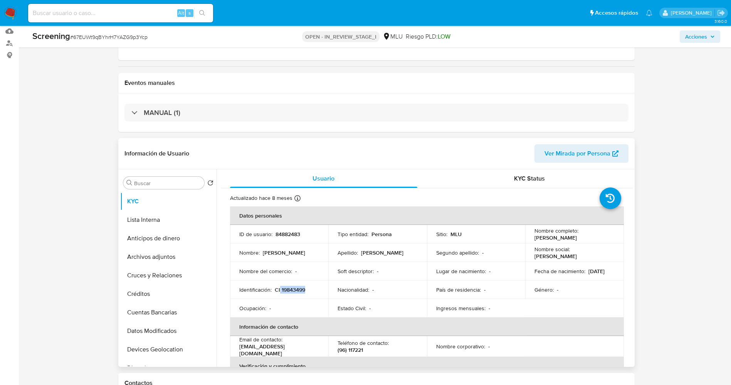
drag, startPoint x: 560, startPoint y: 240, endPoint x: 594, endPoint y: 235, distance: 33.9
click at [594, 235] on td "Nombre completo : [PERSON_NAME]" at bounding box center [574, 234] width 99 height 19
click at [555, 239] on p "[PERSON_NAME]" at bounding box center [556, 237] width 42 height 7
drag, startPoint x: 528, startPoint y: 239, endPoint x: 586, endPoint y: 240, distance: 58.6
click at [599, 240] on td "Nombre completo : [PERSON_NAME]" at bounding box center [574, 234] width 99 height 19
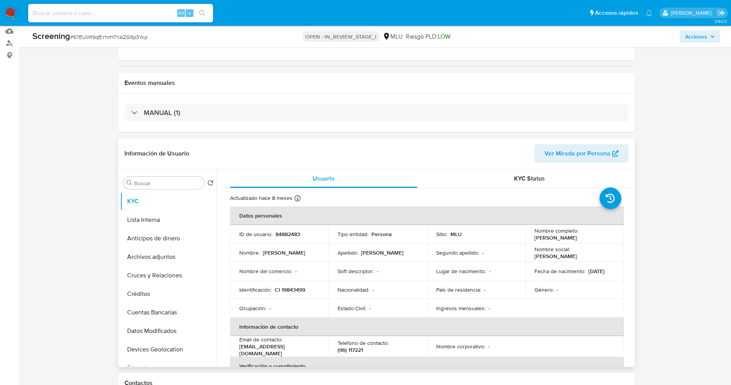
copy p "[PERSON_NAME]"
copy p "Miguel Angel Perera Ayala"
drag, startPoint x: 274, startPoint y: 288, endPoint x: 294, endPoint y: 290, distance: 20.2
click at [306, 289] on div "Identificación : CI 19843499" at bounding box center [279, 289] width 80 height 7
copy p "CI 19843499"
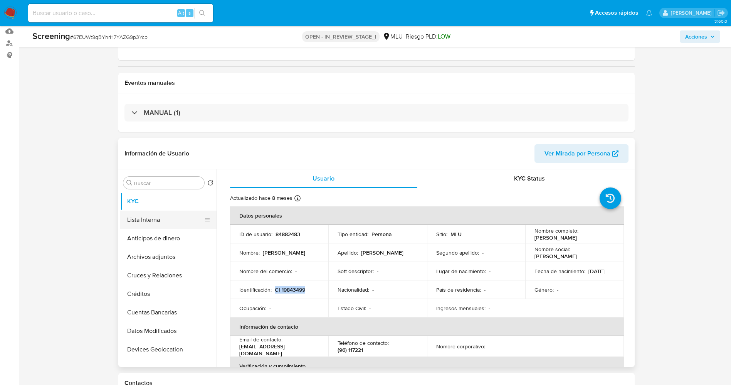
click at [149, 215] on button "Lista Interna" at bounding box center [165, 219] width 90 height 19
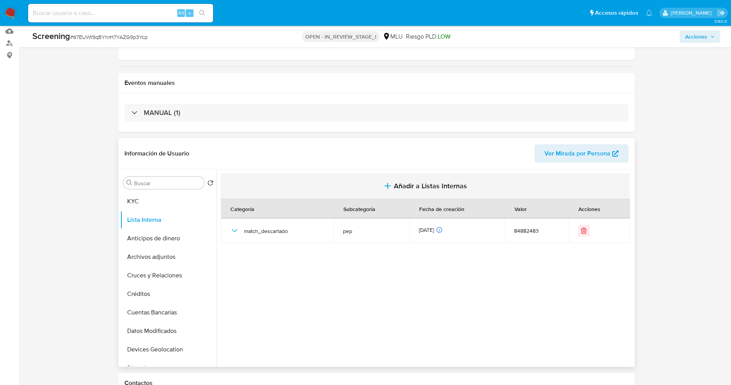
click at [420, 187] on span "Añadir a Listas Internas" at bounding box center [430, 186] width 73 height 8
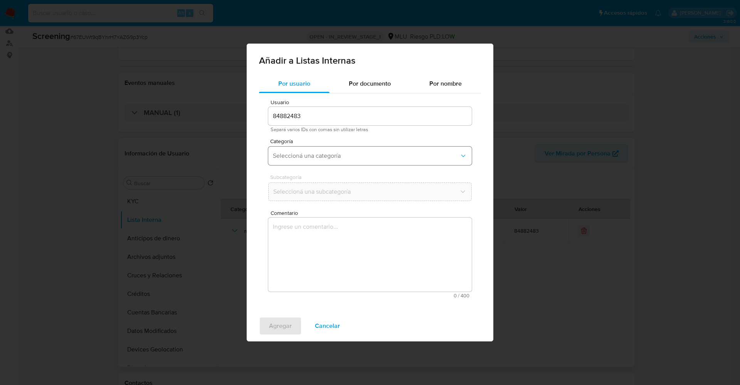
click at [359, 161] on button "Seleccioná una categoría" at bounding box center [370, 155] width 204 height 19
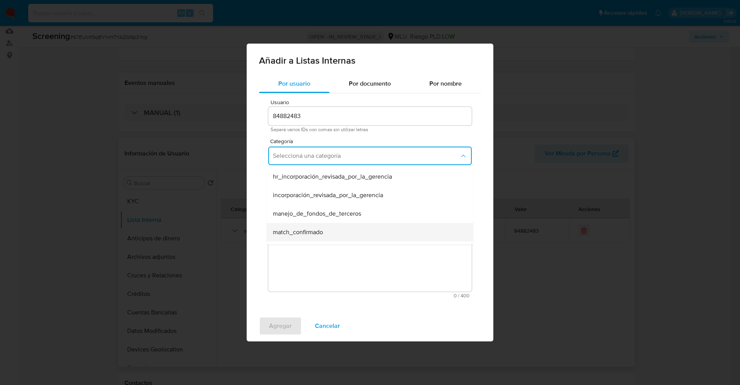
click at [331, 229] on div "match_confirmado" at bounding box center [368, 232] width 190 height 19
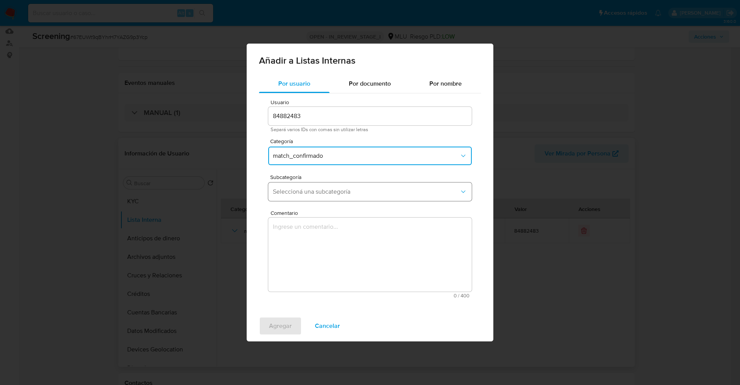
click at [335, 195] on span "Seleccioná una subcategoría" at bounding box center [366, 192] width 187 height 8
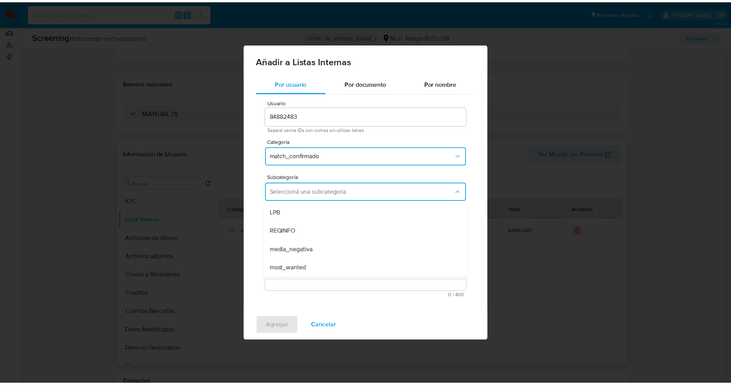
scroll to position [52, 0]
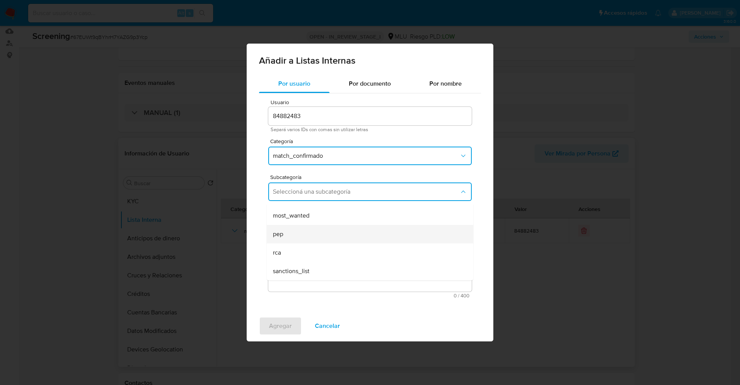
click at [316, 236] on div "pep" at bounding box center [368, 234] width 190 height 19
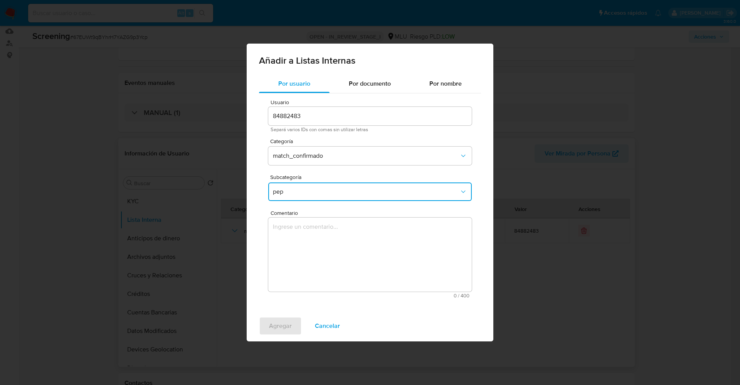
click at [316, 254] on textarea "Comentario" at bounding box center [370, 254] width 204 height 74
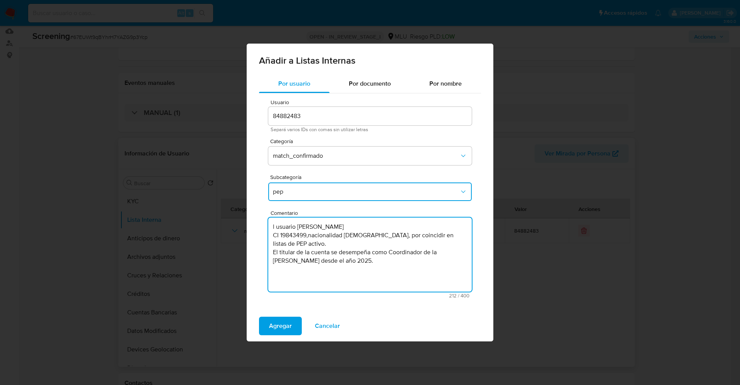
click at [278, 224] on textarea "l usuario Miguel Angel Perera Ayala CI 19843499,nacionalidad Uruguaya, por coin…" at bounding box center [370, 254] width 204 height 74
click at [272, 249] on textarea "E usuario Miguel Angel Perera Ayala CI 19843499,nacionalidad Uruguaya, por coin…" at bounding box center [370, 254] width 204 height 74
type textarea "E usuario Miguel Angel Perera Ayala CI 19843499,nacionalidad Uruguaya, por coin…"
click at [287, 325] on span "Agregar" at bounding box center [280, 325] width 23 height 17
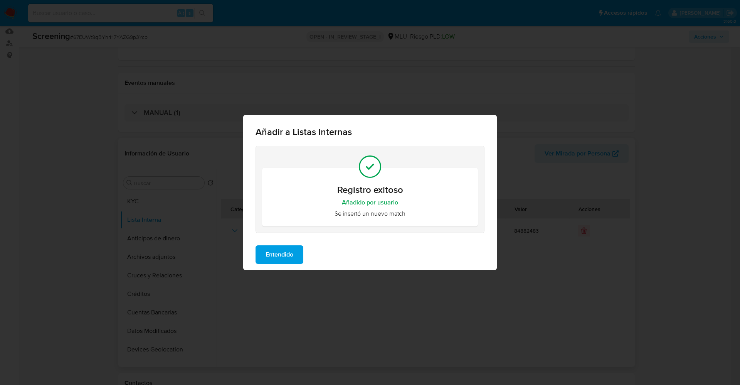
click at [283, 251] on span "Entendido" at bounding box center [280, 254] width 28 height 17
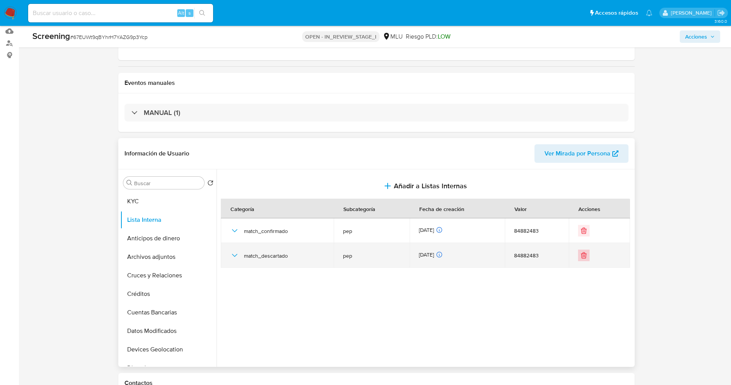
click at [582, 258] on icon "Eliminar" at bounding box center [584, 255] width 8 height 8
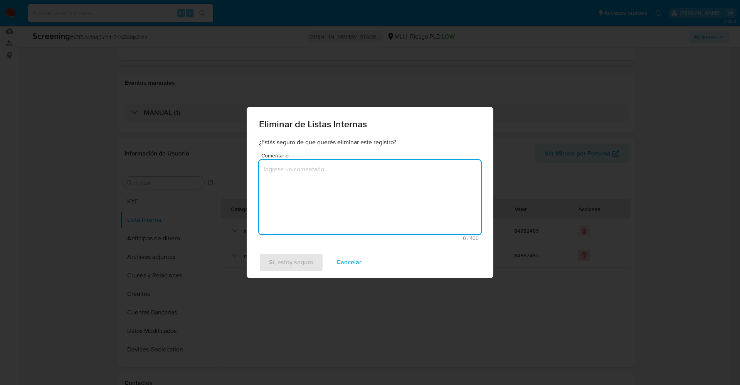
click at [324, 208] on textarea "Comentario" at bounding box center [370, 197] width 222 height 74
type textarea "Se trata de un pep"
click at [309, 262] on span "Sí, estoy seguro" at bounding box center [291, 262] width 44 height 17
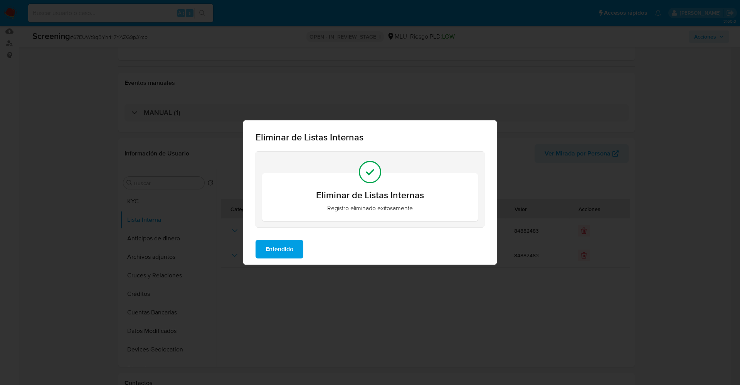
click at [284, 247] on span "Entendido" at bounding box center [280, 249] width 28 height 17
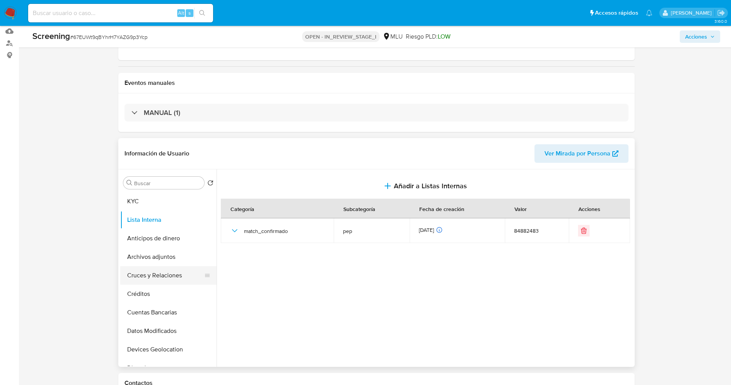
click at [167, 267] on button "Cruces y Relaciones" at bounding box center [165, 275] width 90 height 19
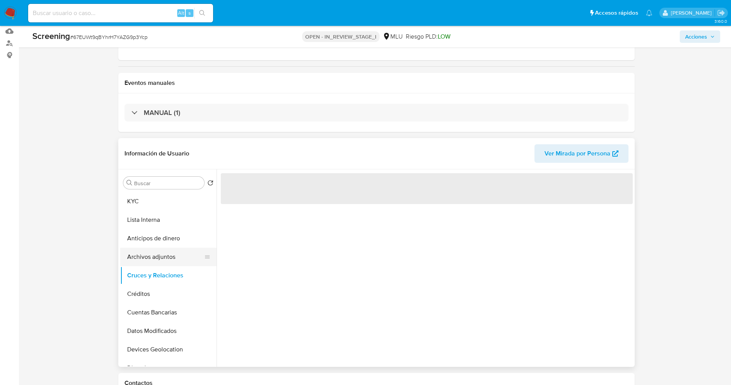
click at [176, 255] on button "Archivos adjuntos" at bounding box center [165, 256] width 90 height 19
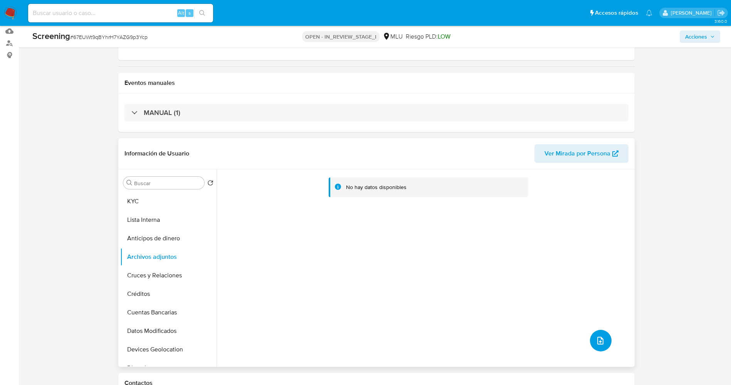
click at [602, 341] on button "upload-file" at bounding box center [601, 341] width 22 height 22
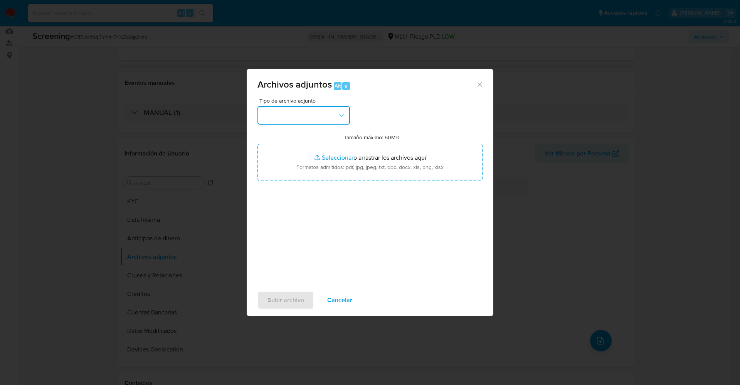
click at [300, 114] on button "button" at bounding box center [303, 115] width 93 height 19
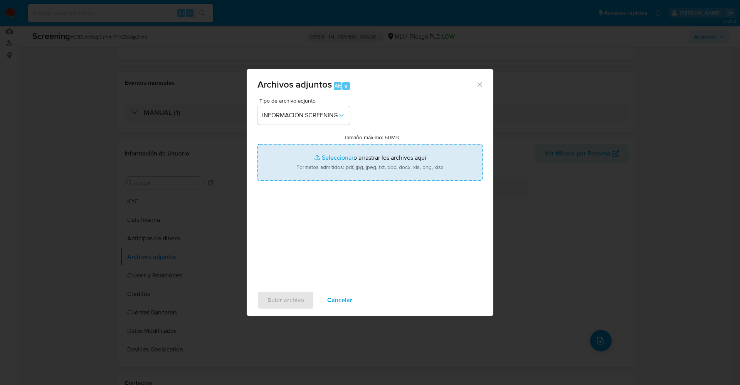
type input "C:\fakepath\_Miguel Angel Perera Ayala_ lavado de dinero - Buscar con Google.pdf"
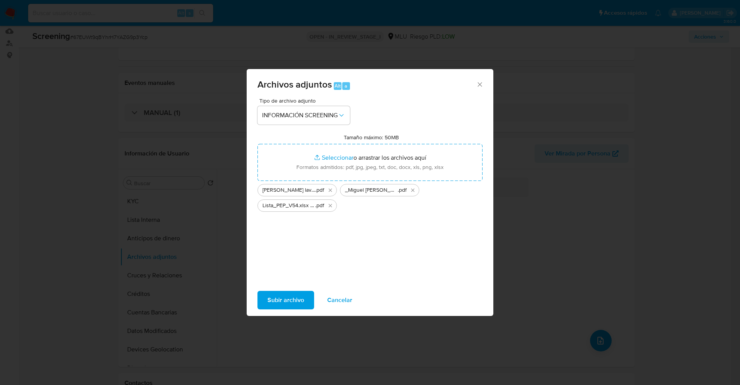
click at [296, 300] on span "Subir archivo" at bounding box center [285, 299] width 37 height 17
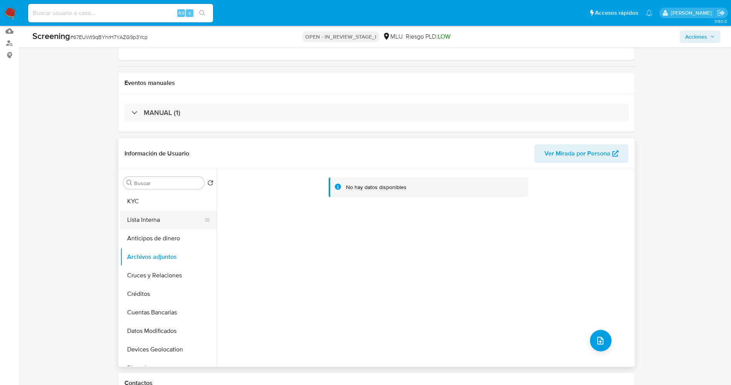
click at [153, 224] on button "Lista Interna" at bounding box center [165, 219] width 90 height 19
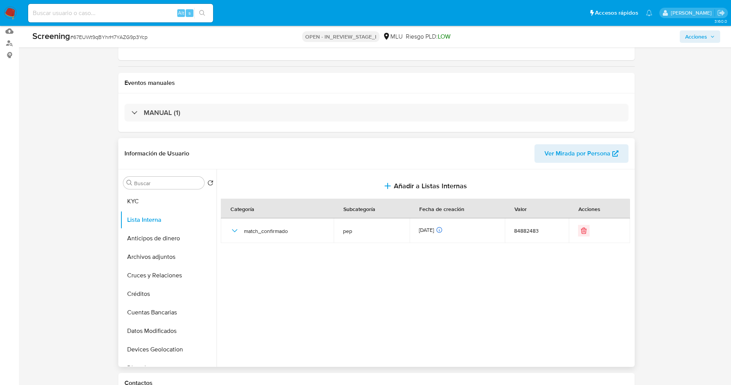
scroll to position [0, 0]
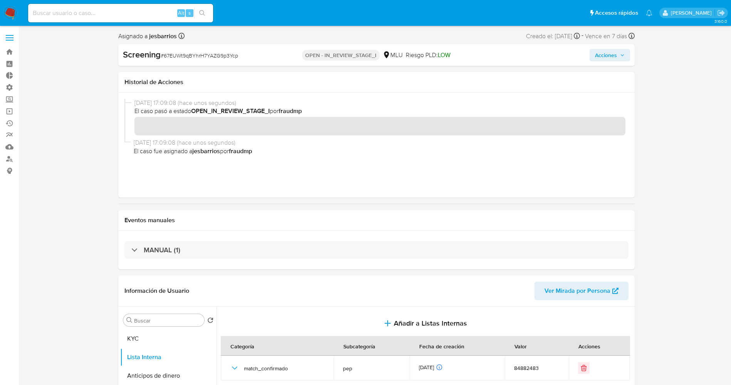
click at [614, 53] on span "Acciones" at bounding box center [606, 55] width 22 height 12
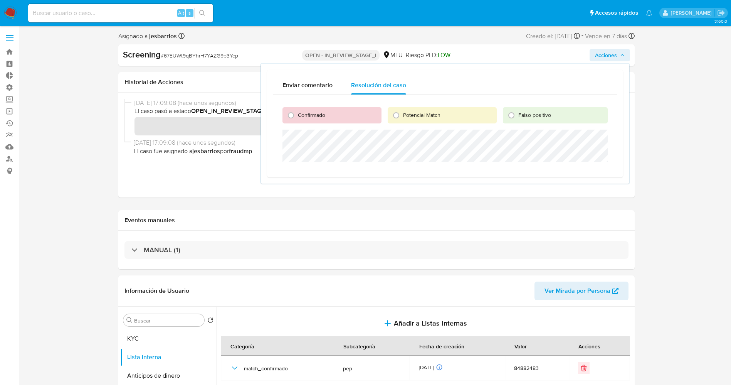
click at [326, 114] on div "Confirmado" at bounding box center [332, 115] width 99 height 16
click at [322, 114] on span "Confirmado" at bounding box center [311, 115] width 27 height 8
click at [297, 114] on input "Confirmado" at bounding box center [291, 115] width 12 height 12
radio input "true"
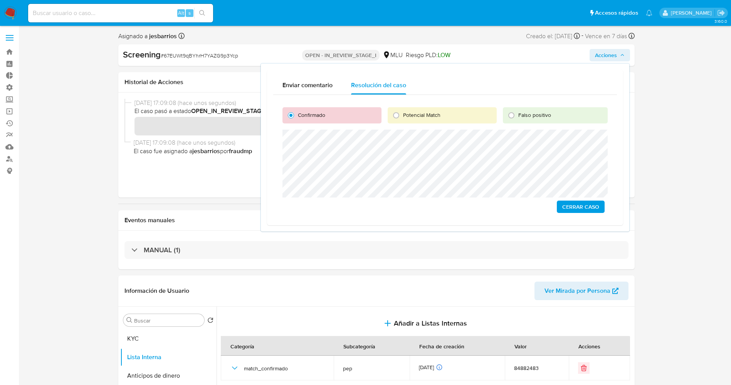
click at [590, 208] on span "Cerrar Caso" at bounding box center [580, 206] width 37 height 11
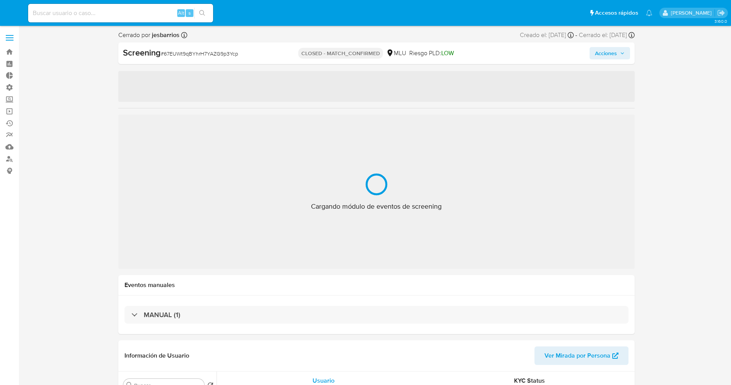
select select "10"
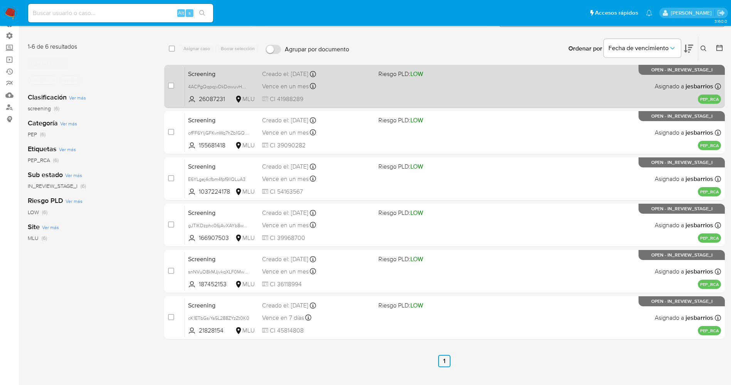
scroll to position [85, 0]
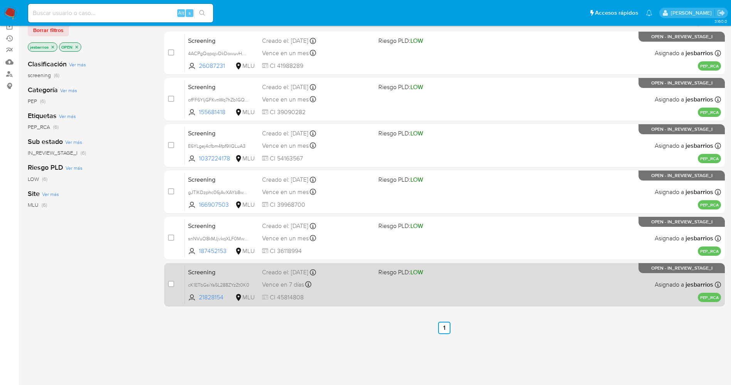
click at [362, 280] on div "Vence en 7 días Vence el [DATE] 17:12:37" at bounding box center [317, 284] width 110 height 10
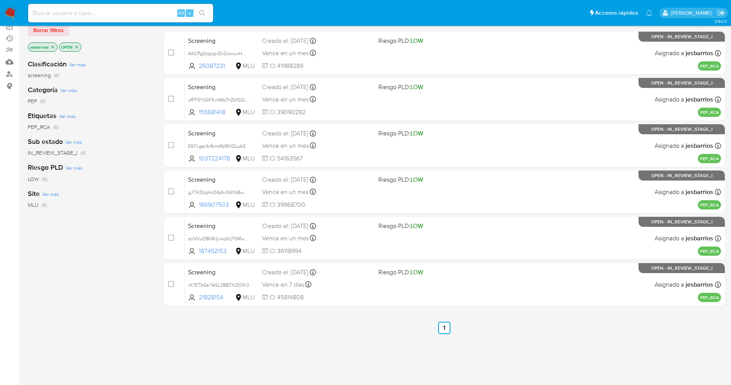
click at [10, 10] on img at bounding box center [10, 13] width 13 height 13
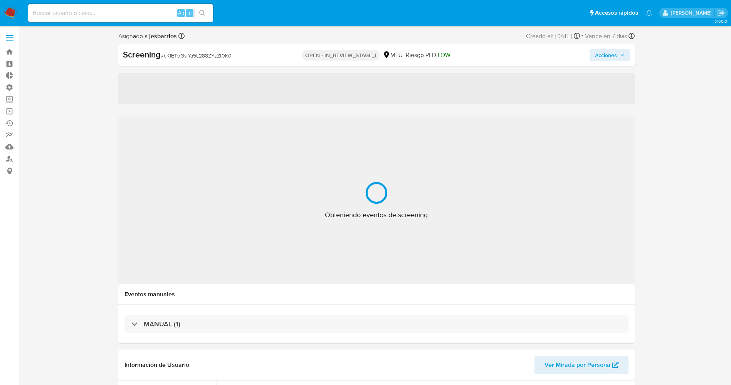
select select "10"
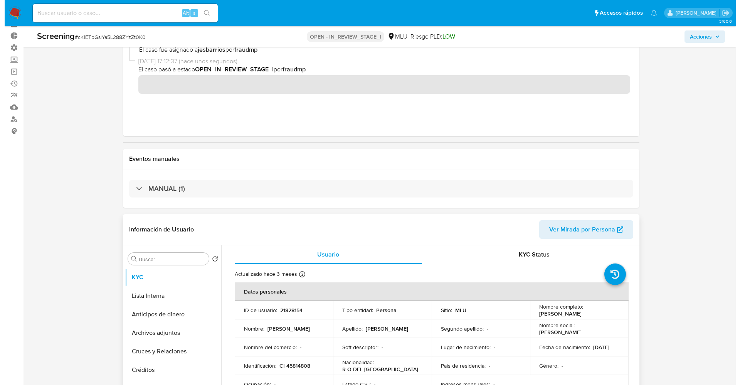
scroll to position [58, 0]
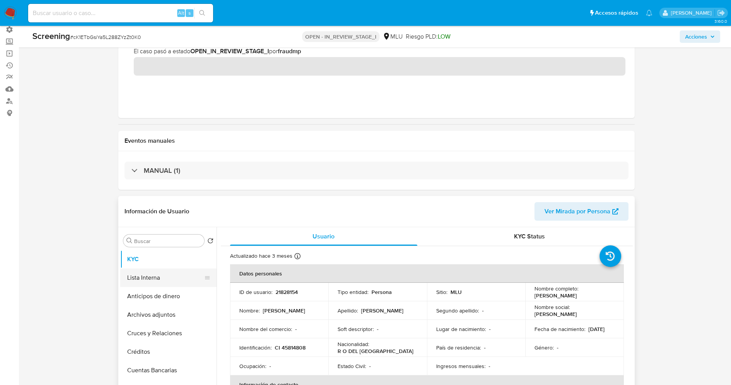
click at [153, 281] on button "Lista Interna" at bounding box center [165, 277] width 90 height 19
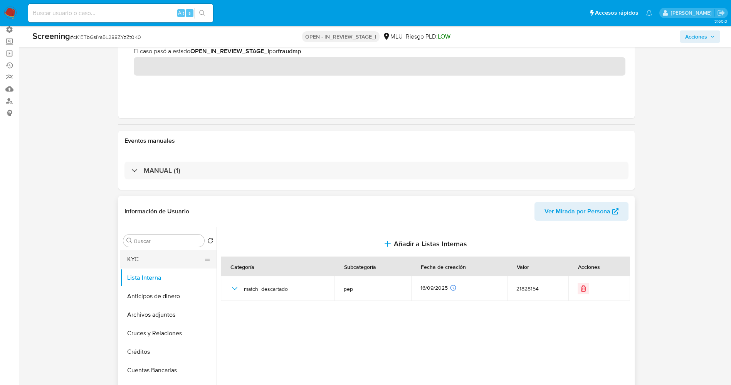
click at [162, 259] on button "KYC" at bounding box center [165, 259] width 90 height 19
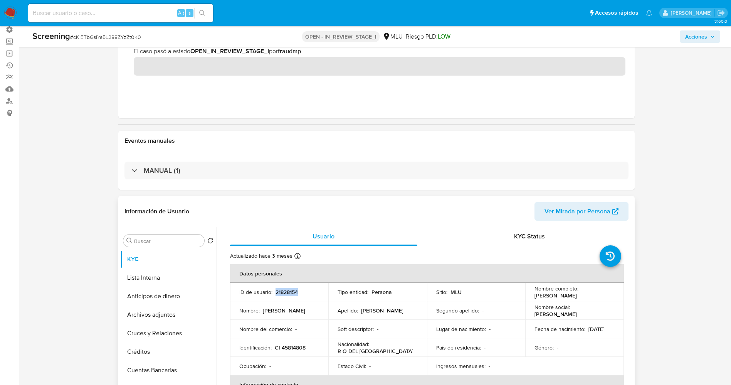
drag, startPoint x: 275, startPoint y: 293, endPoint x: 301, endPoint y: 292, distance: 26.6
click at [301, 292] on div "ID de usuario : 21828154" at bounding box center [279, 291] width 80 height 7
drag, startPoint x: 285, startPoint y: 348, endPoint x: 311, endPoint y: 347, distance: 25.9
click at [311, 347] on div "Identificación : CI 45814808" at bounding box center [279, 347] width 80 height 7
copy p "45814808"
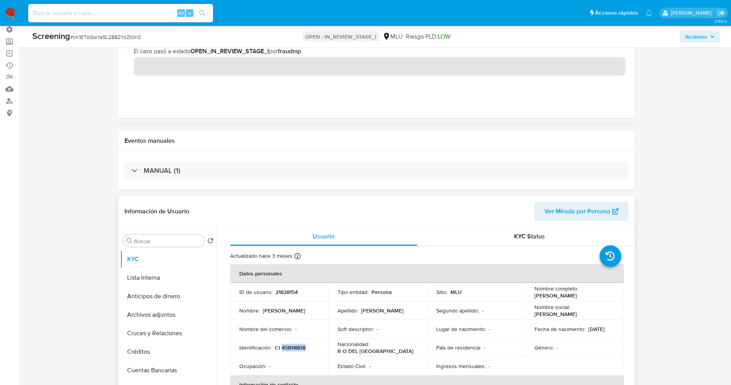
drag, startPoint x: 532, startPoint y: 297, endPoint x: 611, endPoint y: 297, distance: 78.2
click at [611, 297] on div "Nombre completo : [PERSON_NAME]" at bounding box center [575, 292] width 80 height 14
copy p "[PERSON_NAME]"
drag, startPoint x: 275, startPoint y: 346, endPoint x: 310, endPoint y: 347, distance: 34.7
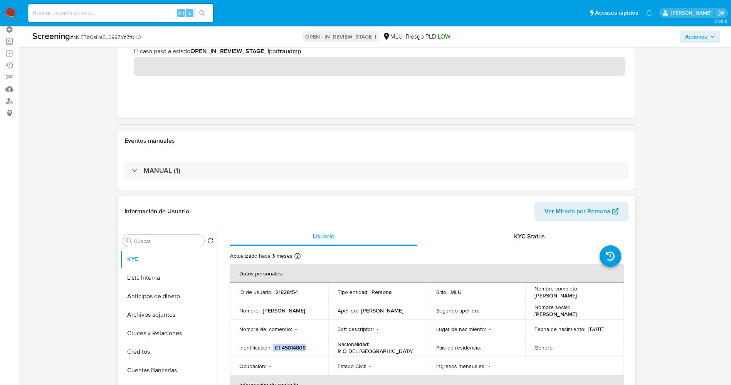
click at [310, 347] on div "Identificación : CI 45814808" at bounding box center [279, 347] width 80 height 7
copy div "CI 45814808"
click at [168, 280] on button "Lista Interna" at bounding box center [165, 277] width 90 height 19
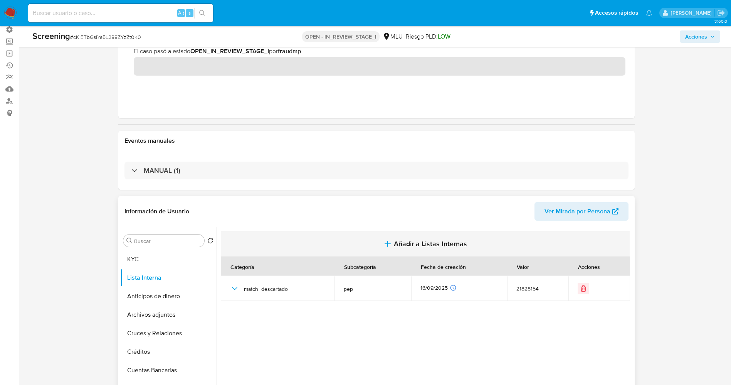
click at [414, 246] on span "Añadir a Listas Internas" at bounding box center [430, 243] width 73 height 8
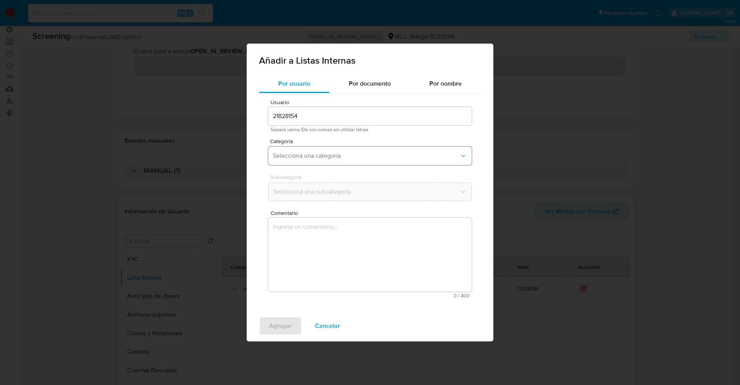
click at [338, 150] on button "Seleccioná una categoría" at bounding box center [370, 155] width 204 height 19
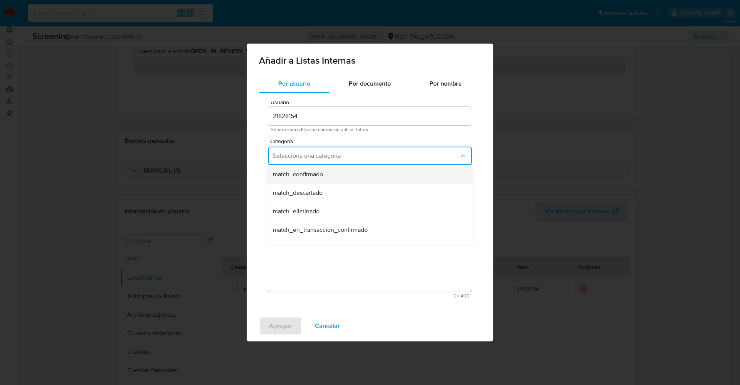
click at [321, 175] on span "match_confirmado" at bounding box center [298, 174] width 50 height 8
click at [323, 184] on button "Seleccioná una subcategoría" at bounding box center [370, 191] width 204 height 19
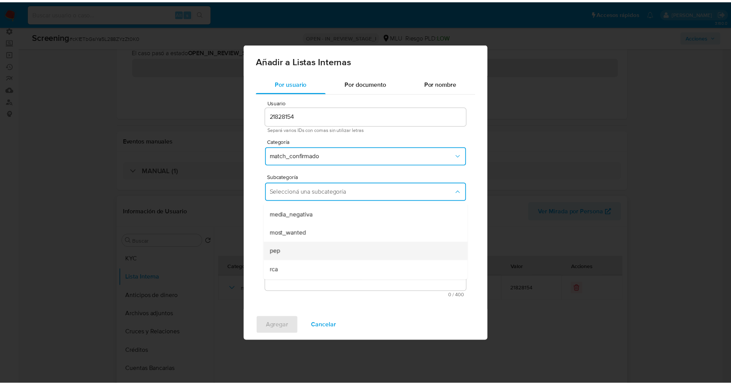
scroll to position [52, 0]
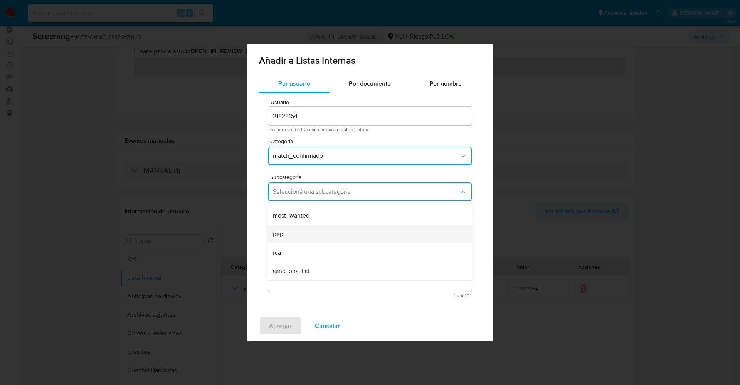
click at [298, 229] on div "pep" at bounding box center [368, 234] width 190 height 19
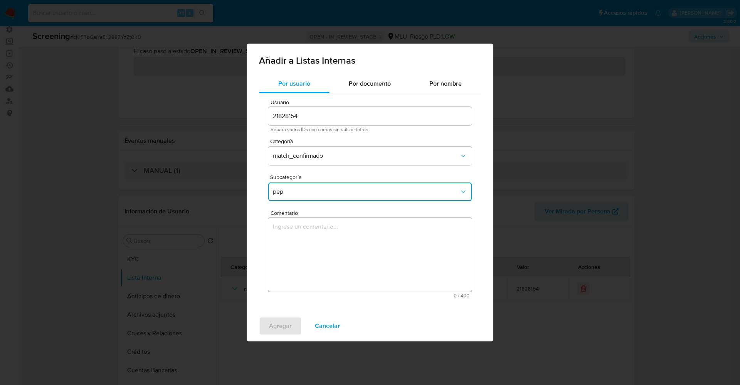
click at [298, 229] on textarea "Comentario" at bounding box center [370, 254] width 204 height 74
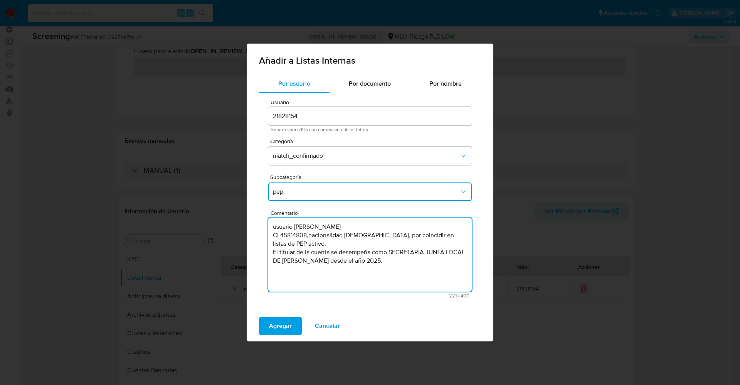
click at [273, 253] on textarea "usuario [PERSON_NAME] CI 45814808,nacionalidad [DEMOGRAPHIC_DATA], por coincidi…" at bounding box center [370, 254] width 204 height 74
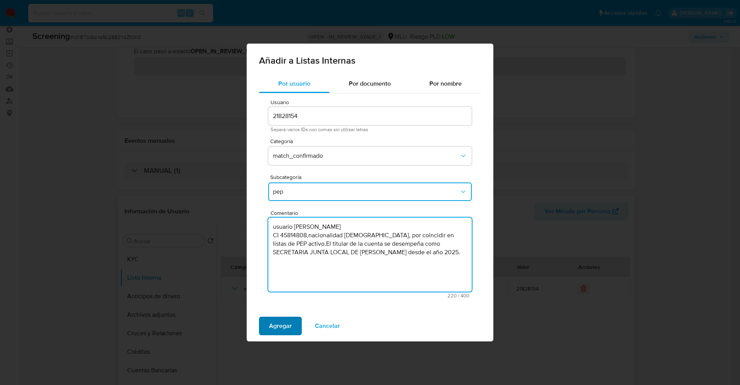
type textarea "usuario [PERSON_NAME] CI 45814808,nacionalidad [DEMOGRAPHIC_DATA], por coincidi…"
click at [294, 317] on button "Agregar" at bounding box center [280, 325] width 43 height 19
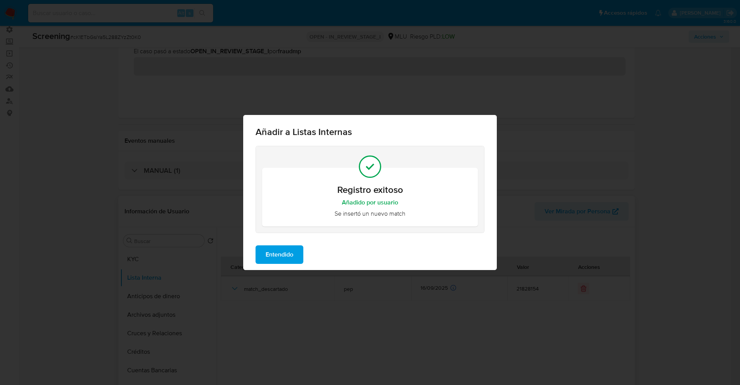
click at [275, 254] on span "Entendido" at bounding box center [280, 254] width 28 height 17
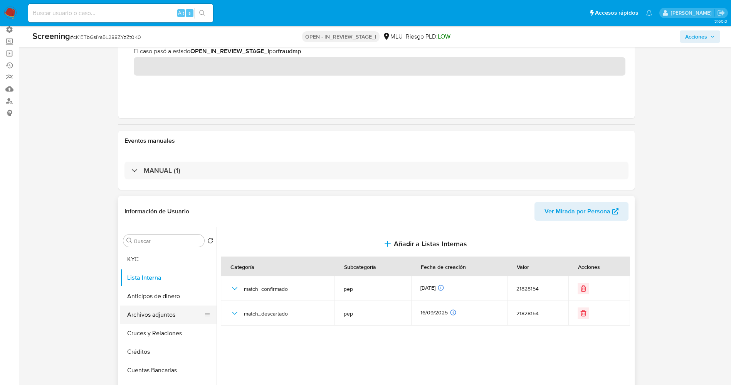
click at [150, 317] on button "Archivos adjuntos" at bounding box center [165, 314] width 90 height 19
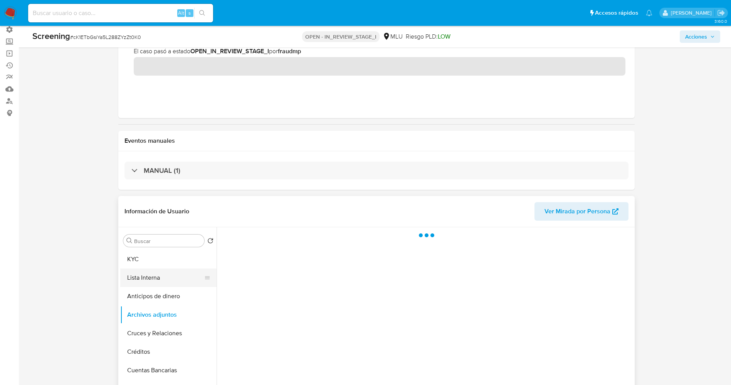
click at [157, 276] on button "Lista Interna" at bounding box center [165, 277] width 90 height 19
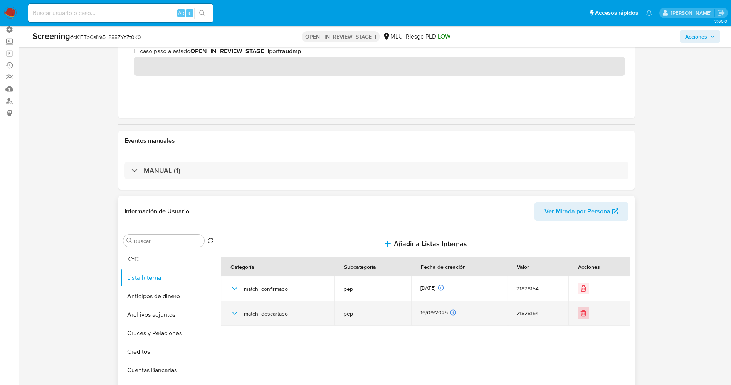
click at [580, 316] on icon "Eliminar" at bounding box center [584, 313] width 8 height 8
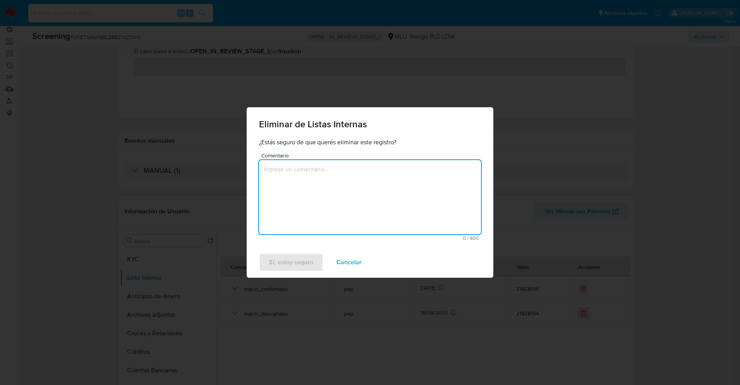
click at [305, 186] on textarea "Comentario" at bounding box center [370, 197] width 222 height 74
type textarea "s"
type textarea "Se trata de un confirmaod."
click at [293, 256] on span "Sí, estoy seguro" at bounding box center [291, 262] width 44 height 17
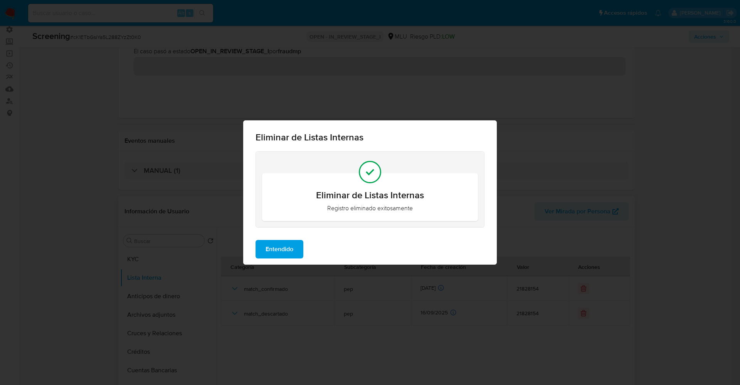
click at [286, 244] on span "Entendido" at bounding box center [280, 249] width 28 height 17
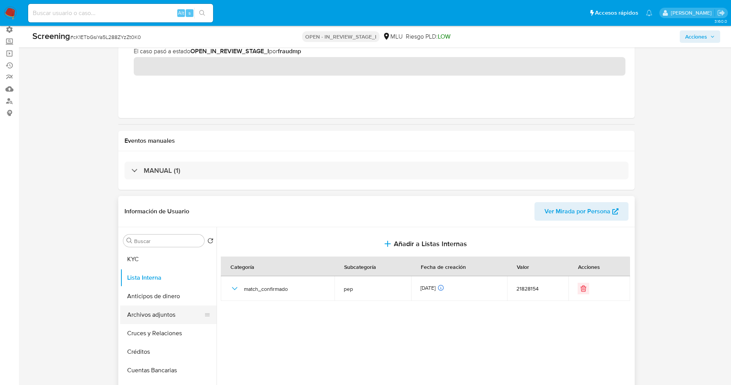
click at [157, 313] on button "Archivos adjuntos" at bounding box center [165, 314] width 90 height 19
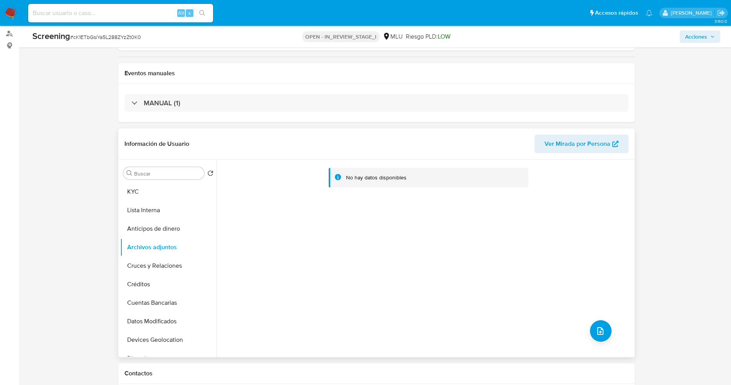
scroll to position [173, 0]
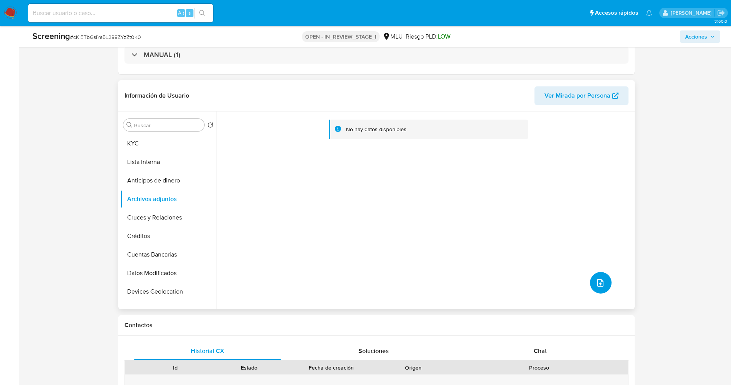
click at [591, 284] on button "upload-file" at bounding box center [601, 283] width 22 height 22
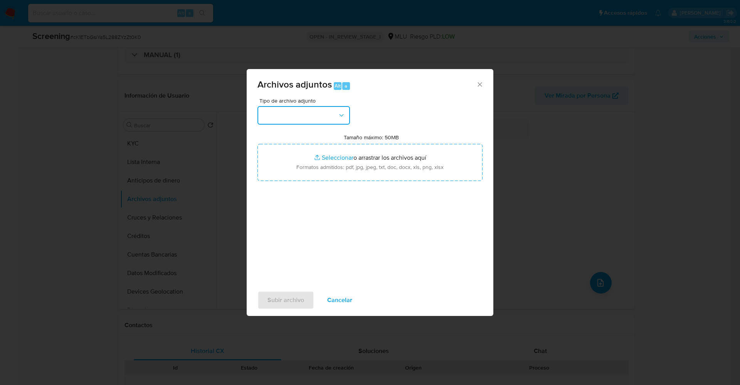
click at [284, 115] on button "button" at bounding box center [303, 115] width 93 height 19
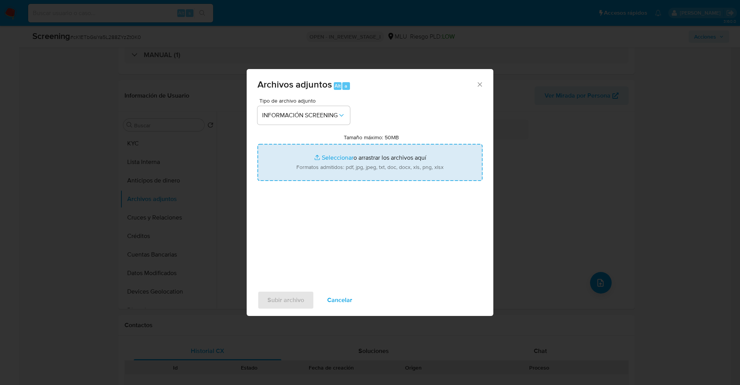
type input "C:\fakepath\_Noelia [PERSON_NAME] Almada_ LAVADO DE DINERO - Buscar con Google.…"
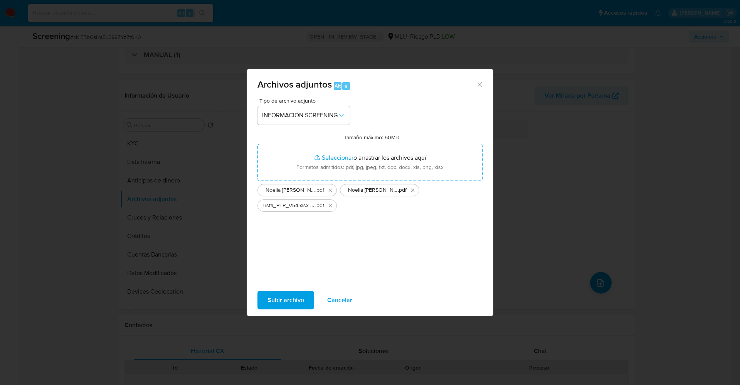
click at [283, 307] on span "Subir archivo" at bounding box center [285, 299] width 37 height 17
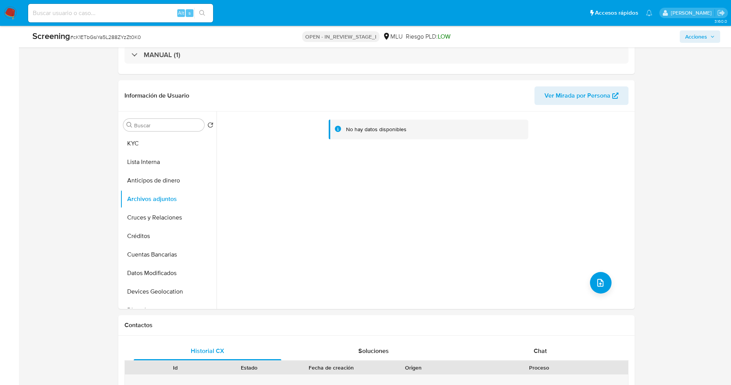
click at [143, 164] on button "Lista Interna" at bounding box center [168, 162] width 96 height 19
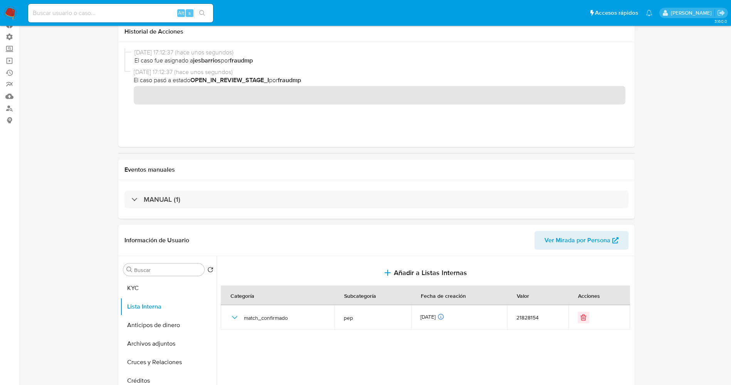
scroll to position [0, 0]
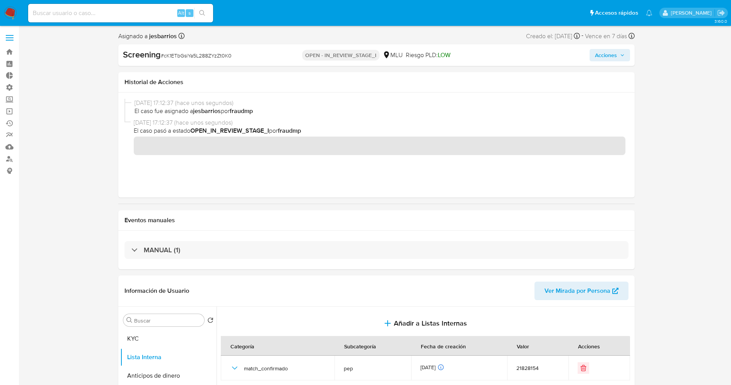
click at [618, 58] on span "Acciones" at bounding box center [610, 55] width 30 height 11
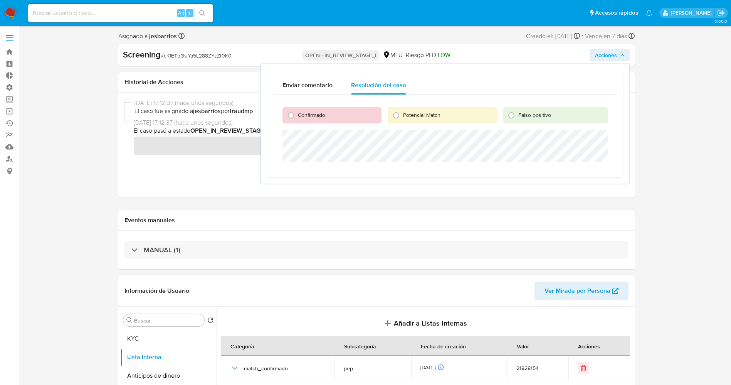
click at [313, 113] on span "Confirmado" at bounding box center [311, 115] width 27 height 8
click at [297, 113] on input "Confirmado" at bounding box center [291, 115] width 12 height 12
radio input "true"
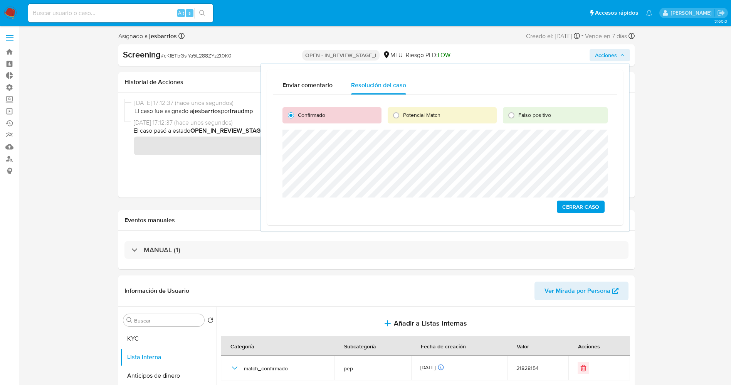
click at [596, 205] on span "Cerrar Caso" at bounding box center [580, 206] width 37 height 11
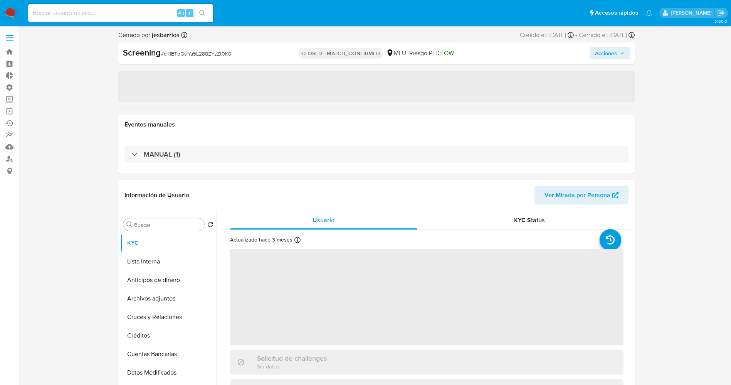
select select "10"
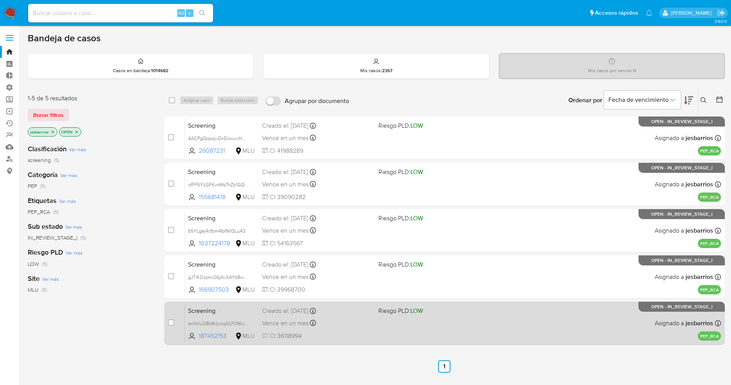
click at [362, 323] on div "Vence en un mes Vence el [DATE] 07:07:01" at bounding box center [317, 323] width 110 height 10
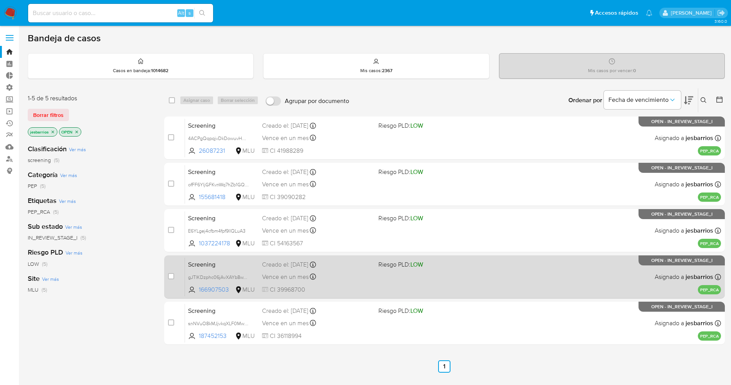
click at [330, 290] on span "CI 39968700" at bounding box center [317, 289] width 110 height 8
click at [335, 284] on div "Screening gJTlKDzphc06jAvXAYb8wYYV 166907503 MLU Riesgo PLD: LOW Creado el: [DA…" at bounding box center [453, 276] width 536 height 39
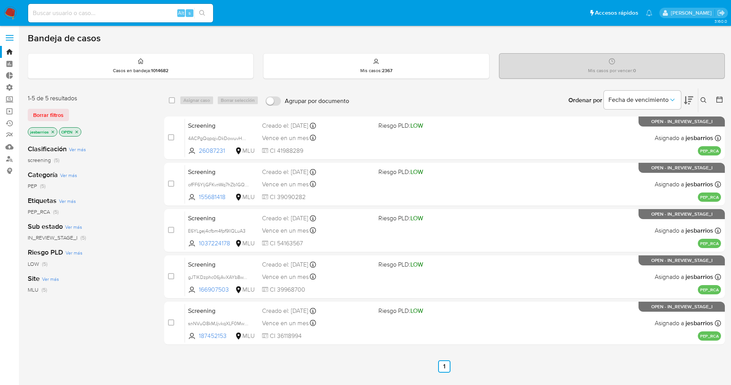
click at [13, 12] on img at bounding box center [10, 13] width 13 height 13
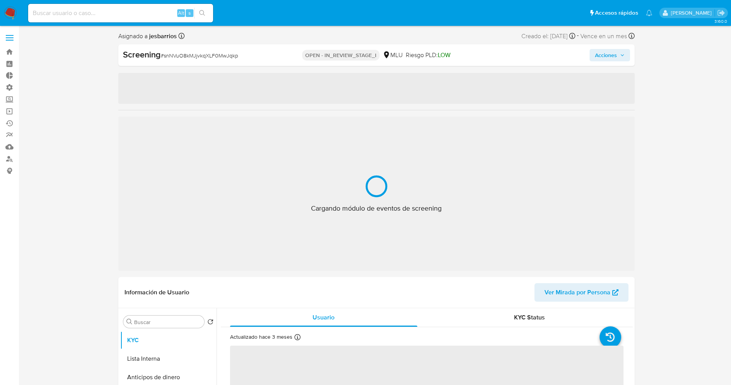
select select "10"
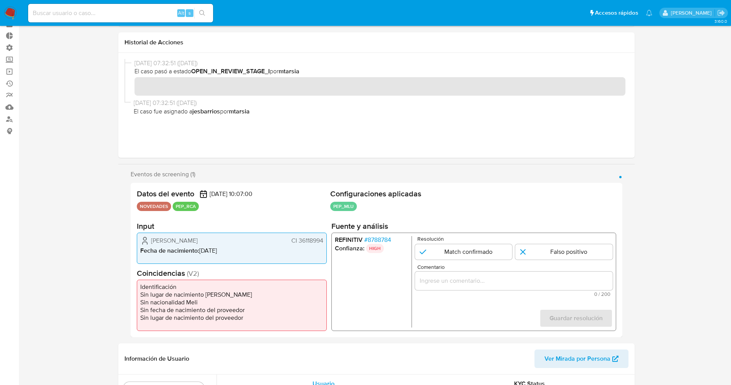
scroll to position [58, 0]
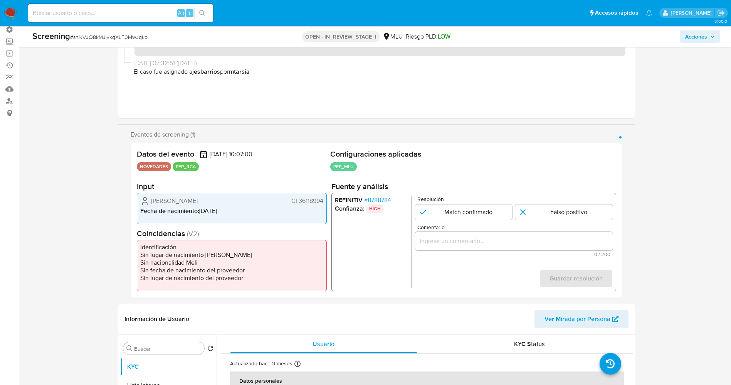
click at [384, 199] on span "# 8788784" at bounding box center [377, 200] width 27 height 8
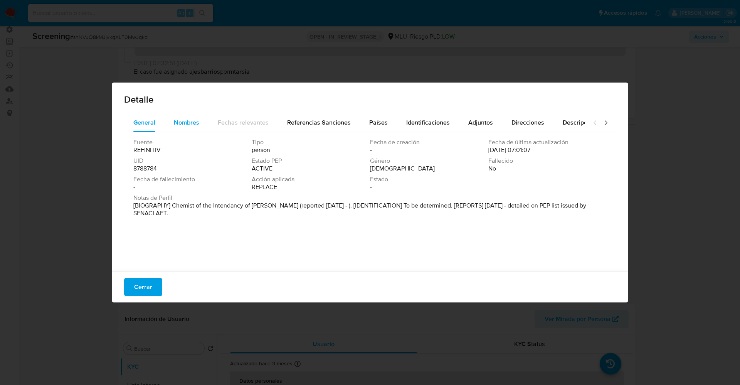
click at [187, 117] on div "Nombres" at bounding box center [186, 122] width 25 height 19
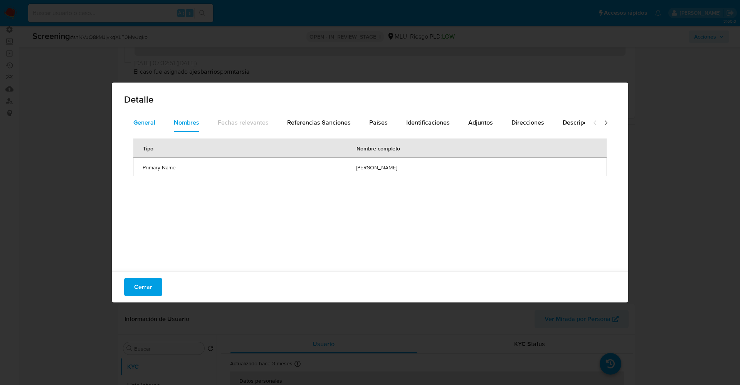
click at [144, 120] on span "General" at bounding box center [144, 122] width 22 height 9
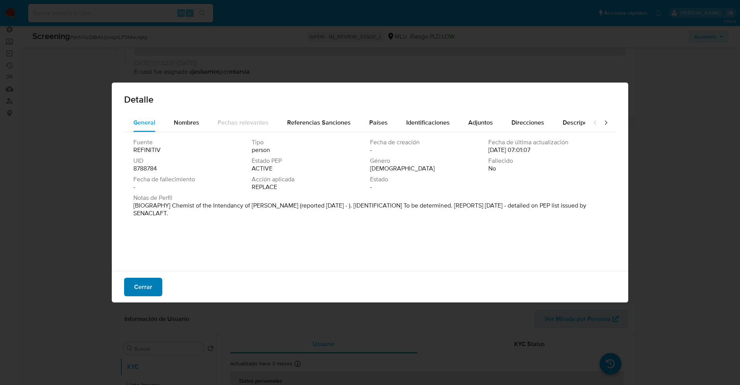
click at [150, 289] on span "Cerrar" at bounding box center [143, 286] width 18 height 17
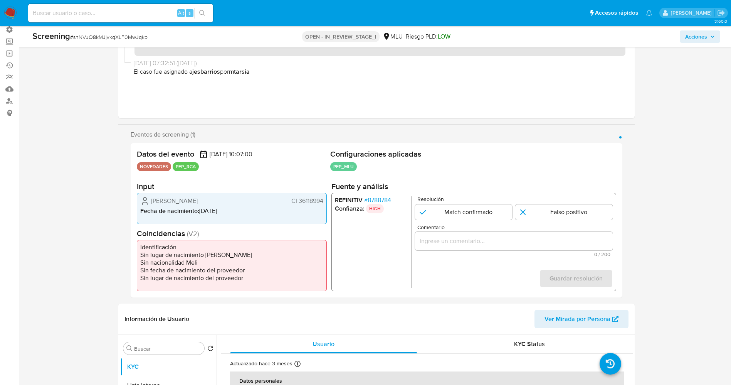
click at [380, 199] on span "# 8788784" at bounding box center [377, 200] width 27 height 8
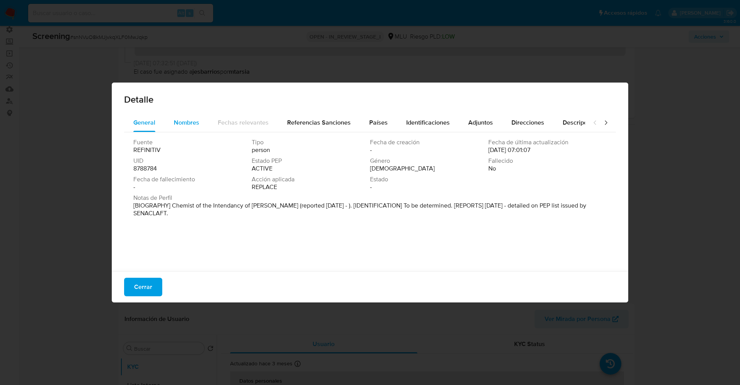
click at [186, 121] on span "Nombres" at bounding box center [186, 122] width 25 height 9
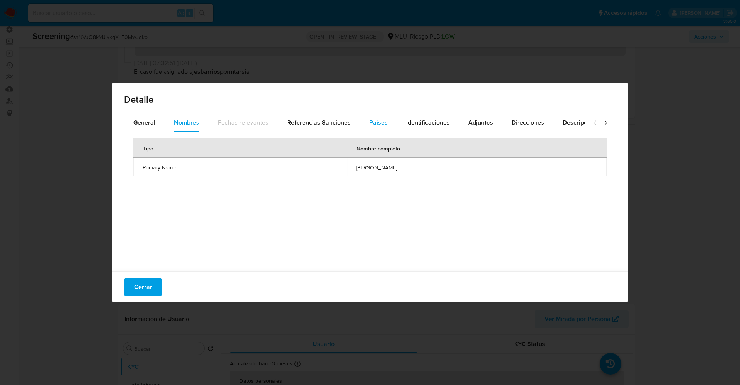
click at [369, 122] on span "Países" at bounding box center [378, 122] width 19 height 9
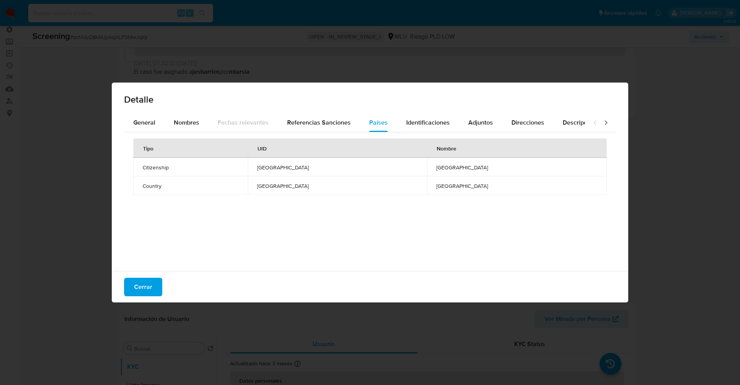
click at [419, 111] on div "Detalle" at bounding box center [370, 97] width 516 height 31
click at [419, 119] on span "Identificaciones" at bounding box center [428, 122] width 44 height 9
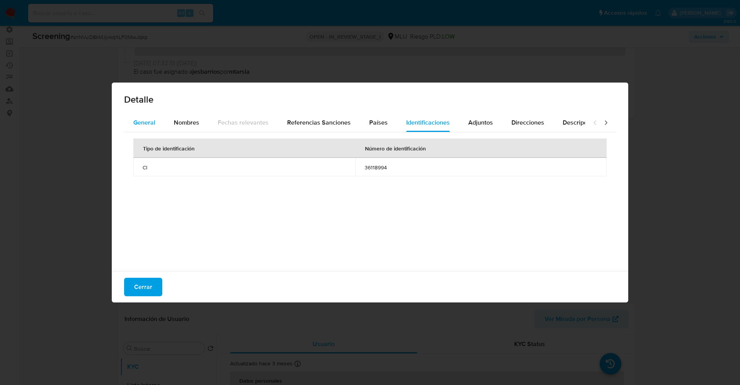
click at [140, 123] on span "General" at bounding box center [144, 122] width 22 height 9
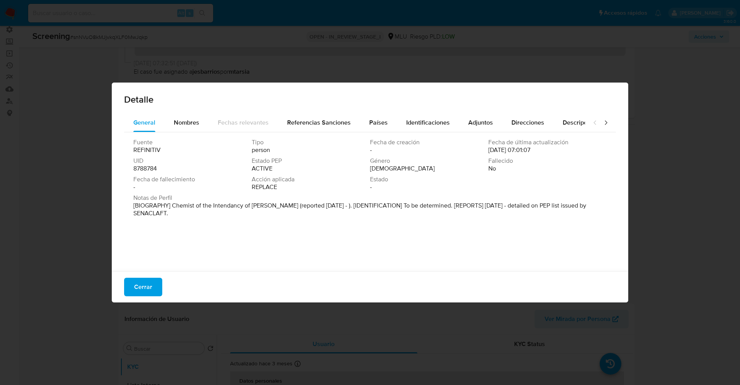
drag, startPoint x: 169, startPoint y: 204, endPoint x: 248, endPoint y: 209, distance: 78.8
click at [248, 209] on p "[BIOGRAPHY] Chemist of the Intendancy of Soriano (reported Sep 2025 - ). [IDENT…" at bounding box center [369, 209] width 472 height 15
click at [147, 280] on span "Cerrar" at bounding box center [143, 286] width 18 height 17
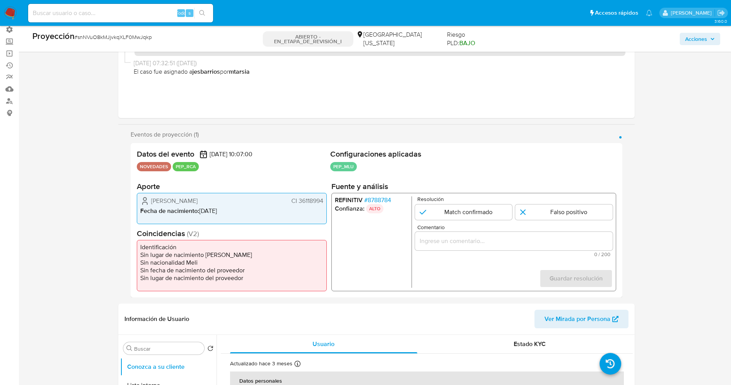
drag, startPoint x: 298, startPoint y: 203, endPoint x: 325, endPoint y: 199, distance: 27.3
click at [325, 199] on div "Cecilia Banchero Fernández CI 36118994 Fecha de nacimiento : 07/03/1985" at bounding box center [232, 208] width 190 height 31
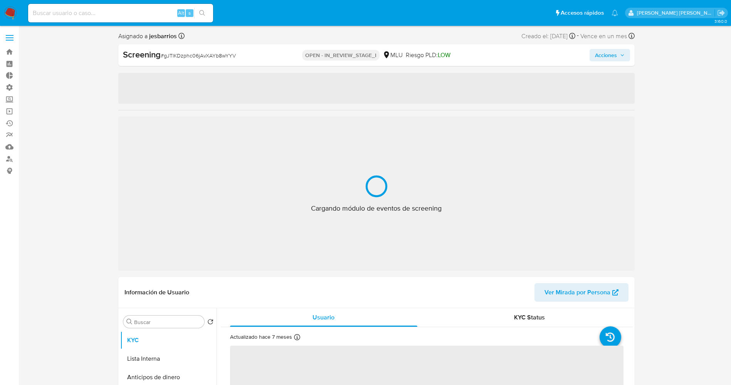
select select "10"
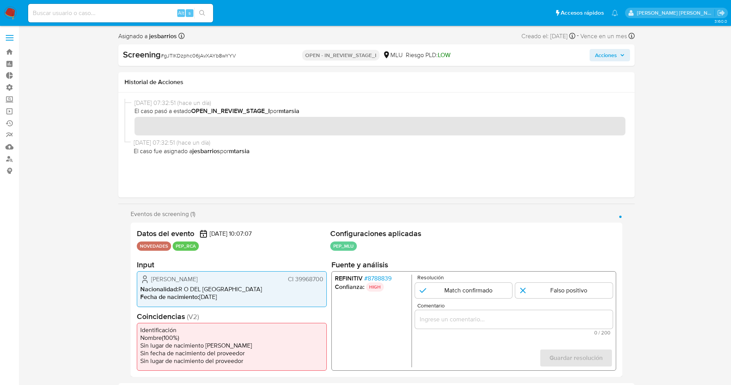
click at [372, 278] on span "# 8788839" at bounding box center [377, 278] width 27 height 8
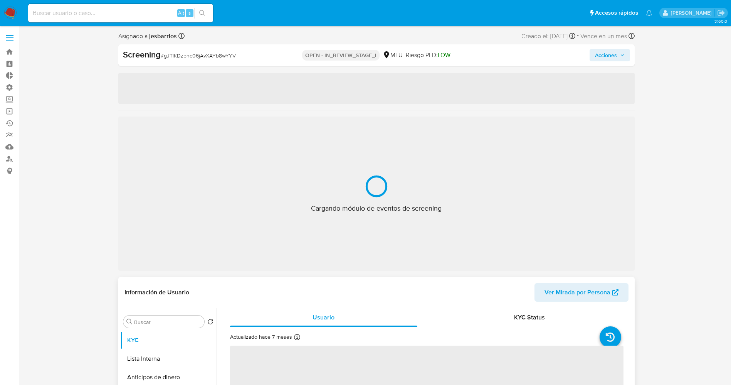
select select "10"
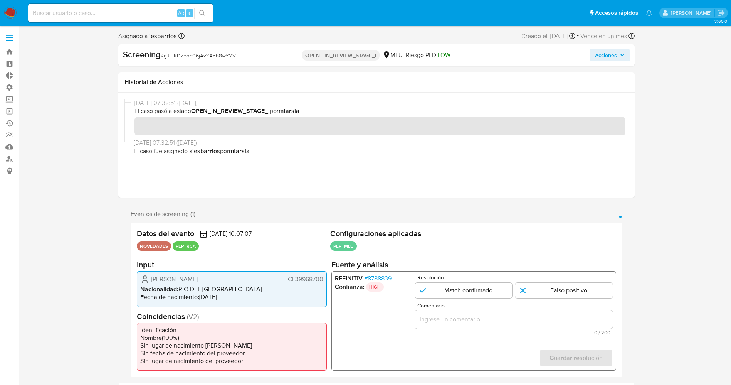
click at [372, 274] on span "# 8788839" at bounding box center [377, 278] width 27 height 8
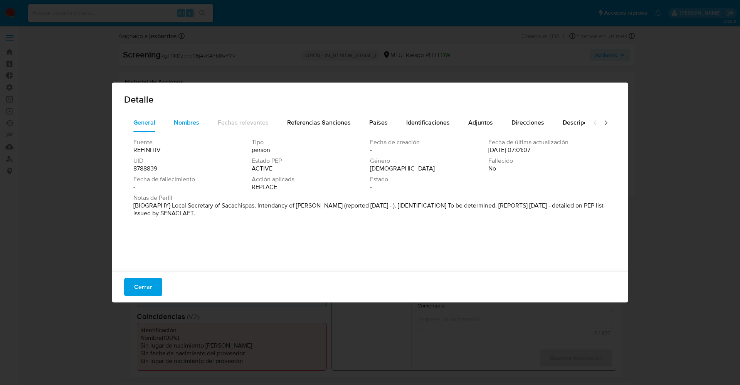
click at [178, 129] on div "Nombres" at bounding box center [186, 122] width 25 height 19
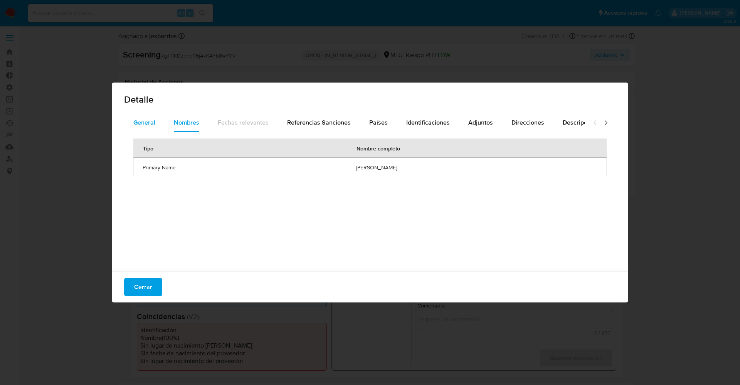
click at [136, 124] on span "General" at bounding box center [144, 122] width 22 height 9
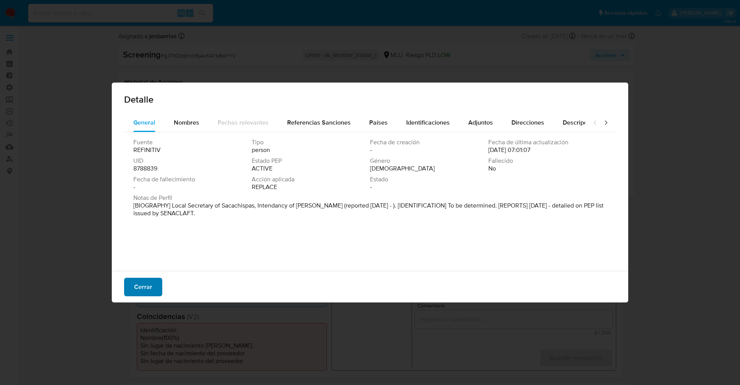
click at [146, 283] on span "Cerrar" at bounding box center [143, 286] width 18 height 17
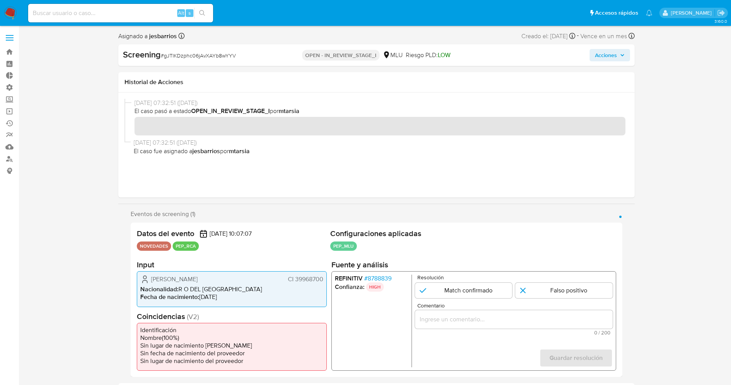
drag, startPoint x: 293, startPoint y: 278, endPoint x: 327, endPoint y: 278, distance: 33.5
click at [327, 278] on div "Datos del evento 14/09/2025 10:07:07 NOVEDADES PEP_RCA Configuraciones aplicada…" at bounding box center [377, 299] width 492 height 154
drag, startPoint x: 155, startPoint y: 277, endPoint x: 215, endPoint y: 283, distance: 60.4
click at [215, 283] on div "Gladys Maria Puyol CI 39968700" at bounding box center [231, 278] width 183 height 9
click at [183, 278] on span "[PERSON_NAME]" at bounding box center [174, 279] width 47 height 8
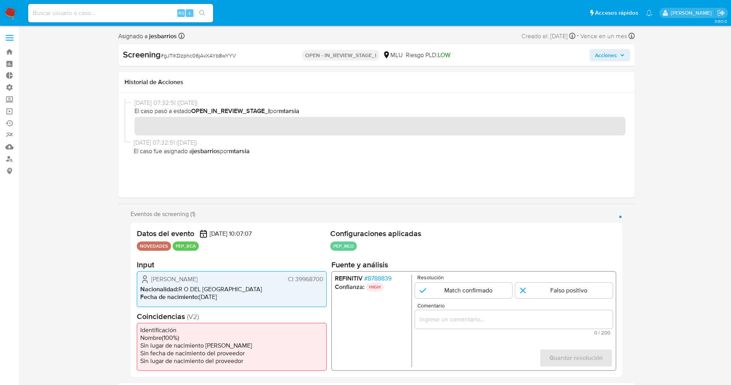
drag, startPoint x: 153, startPoint y: 279, endPoint x: 325, endPoint y: 281, distance: 171.9
click at [325, 281] on div "Gladys Maria Puyol CI 39968700 Nacionalidad : R O DEL URUGUAY Fecha de nacimien…" at bounding box center [232, 288] width 190 height 35
click at [380, 278] on span "# 8788839" at bounding box center [377, 278] width 27 height 8
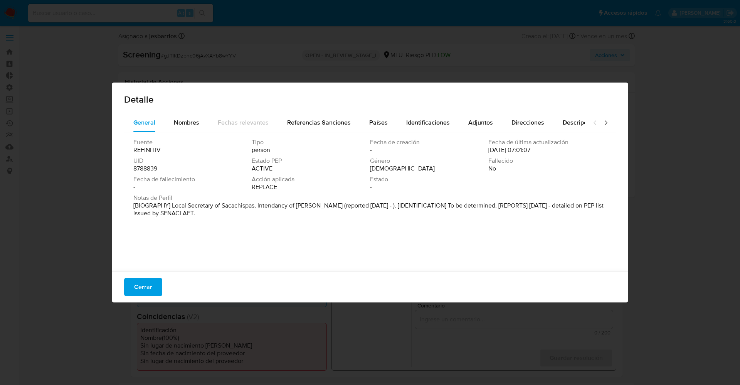
drag, startPoint x: 136, startPoint y: 208, endPoint x: 205, endPoint y: 210, distance: 68.7
click at [205, 210] on p "[BIOGRAPHY] Local Secretary of Sacachispas, Intendancy of Soriano (reported Sep…" at bounding box center [369, 209] width 472 height 15
drag, startPoint x: 215, startPoint y: 207, endPoint x: 322, endPoint y: 206, distance: 107.5
click at [322, 206] on font "[BIOGRAFÍA] Secretario Local de Sacachispas, Intendencia de Soriano (reportado …" at bounding box center [368, 209] width 470 height 17
click at [129, 290] on button "Cerrar" at bounding box center [143, 287] width 38 height 19
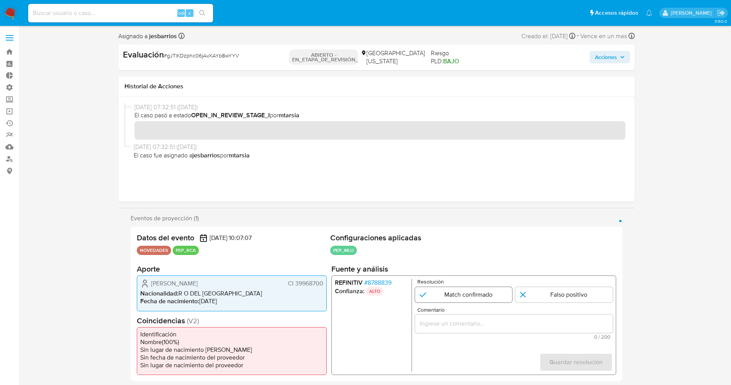
click at [454, 290] on input "1 de 1" at bounding box center [464, 294] width 98 height 15
radio input "true"
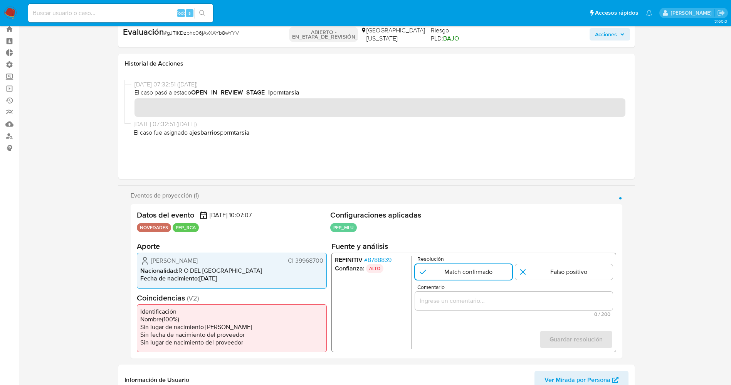
scroll to position [58, 0]
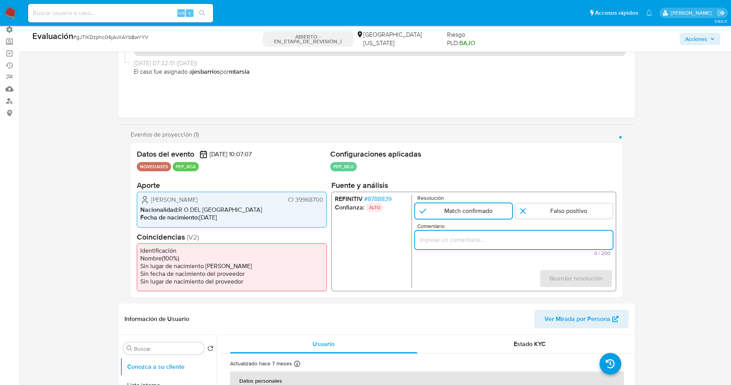
click at [477, 244] on input "Comentario" at bounding box center [514, 240] width 198 height 10
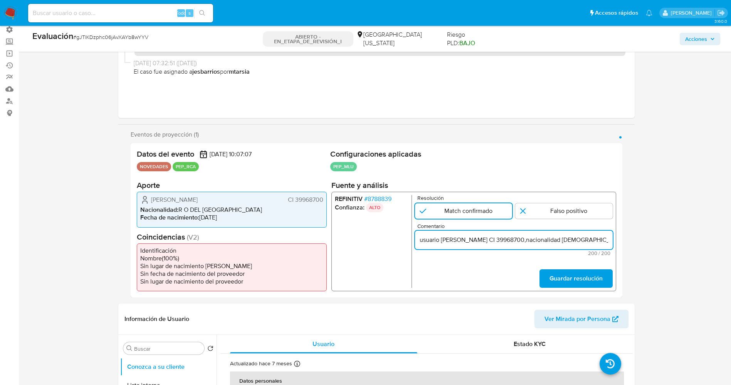
scroll to position [0, 363]
click at [424, 240] on input "usuario Gladys Maria Puyol CI 39968700,nacionalidad Uruguaya, por coincidir en …" at bounding box center [514, 240] width 198 height 10
drag, startPoint x: 469, startPoint y: 241, endPoint x: 494, endPoint y: 237, distance: 25.3
click at [494, 237] on input "usuario Gladys Maria Puyol CI 39968700,nacionalidad Uruguaya, por coincidir en …" at bounding box center [514, 240] width 198 height 10
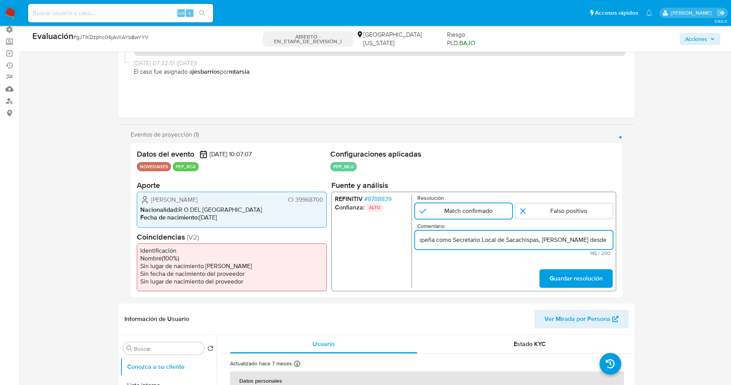
scroll to position [0, 234]
type input "usuario Gladys Maria Puyol CI 39968700,nacionalidad Uruguaya,se desempeña como …"
click at [565, 289] on div "REFINITIV # 8788839 Confianza: ALTO Resolución Match confirmado Falso positivo …" at bounding box center [473, 241] width 285 height 99
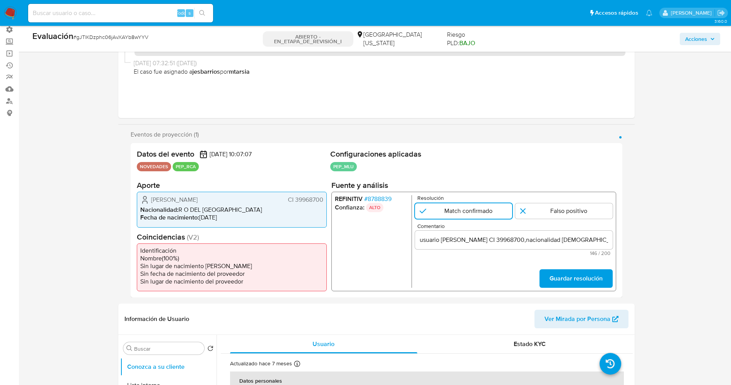
click at [566, 283] on span "Guardar resolución" at bounding box center [575, 278] width 53 height 17
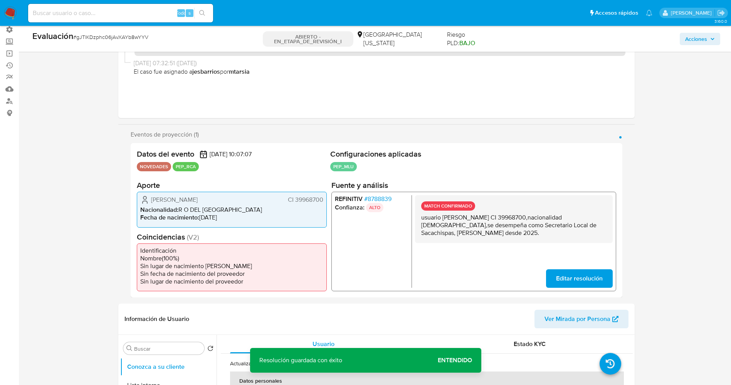
drag, startPoint x: 417, startPoint y: 217, endPoint x: 497, endPoint y: 236, distance: 82.7
click at [497, 236] on div "MATCH CONFIRMADO usuario Gladys Maria Puyol CI 39968700,nacionalidad Uruguaya,s…" at bounding box center [514, 219] width 198 height 48
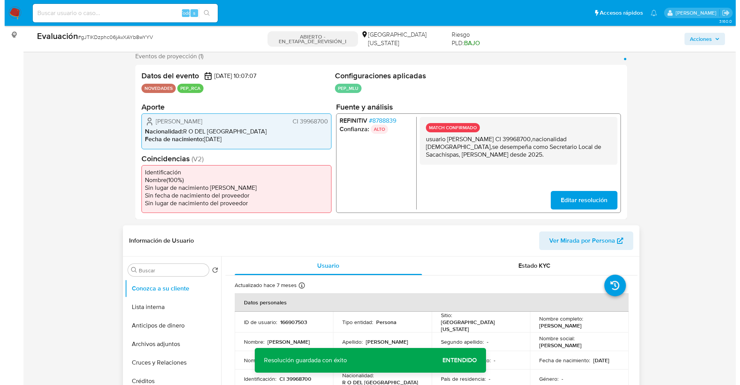
scroll to position [173, 0]
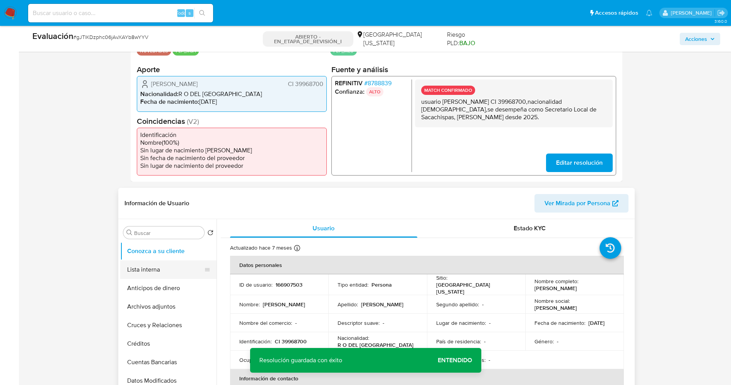
click at [163, 265] on button "Lista interna" at bounding box center [165, 269] width 90 height 19
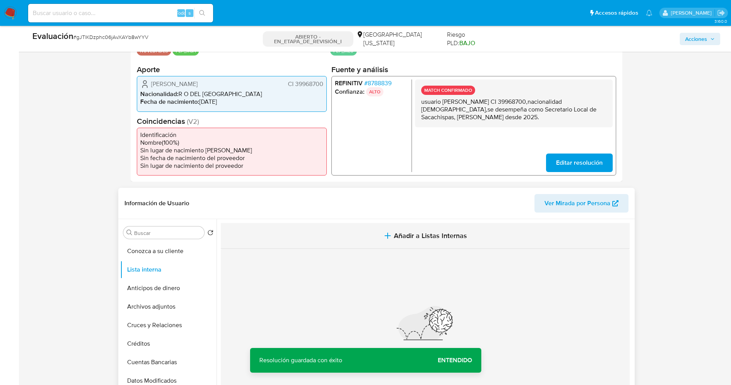
click at [375, 241] on button "Añadir a Listas Internas" at bounding box center [425, 236] width 409 height 26
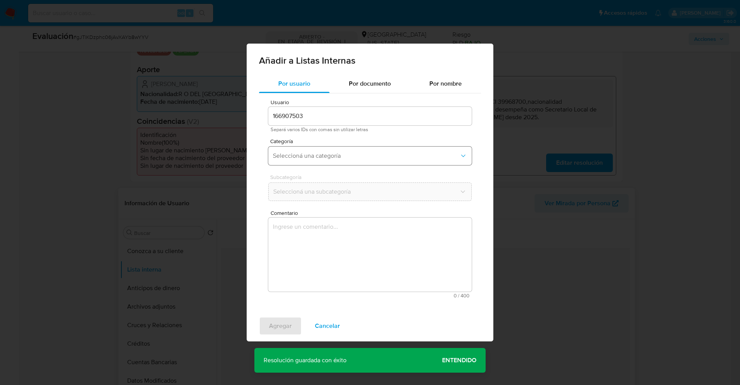
click at [333, 155] on span "Seleccioná una categoría" at bounding box center [366, 156] width 187 height 8
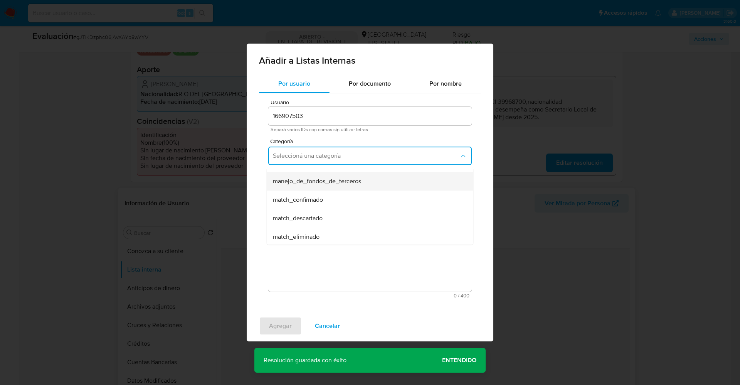
scroll to position [58, 0]
click at [329, 178] on div "match_confirmado" at bounding box center [368, 174] width 190 height 19
click at [327, 191] on span "Seleccioná una subcategoría" at bounding box center [366, 192] width 187 height 8
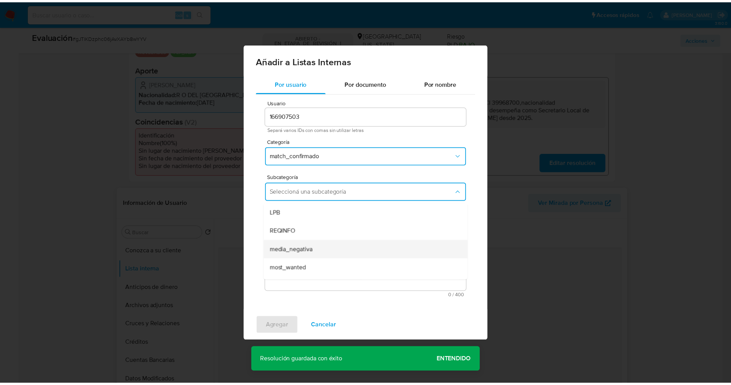
scroll to position [52, 0]
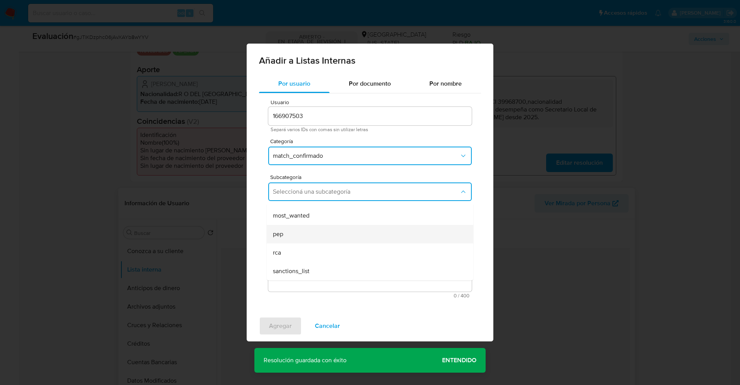
click at [319, 231] on div "pep" at bounding box center [368, 234] width 190 height 19
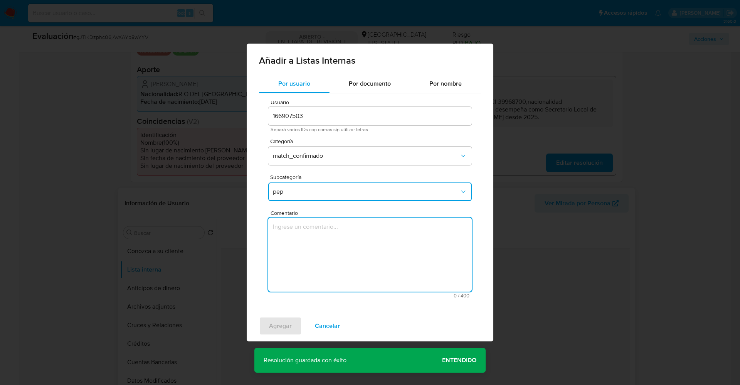
click at [319, 231] on textarea "Comentario" at bounding box center [370, 254] width 204 height 74
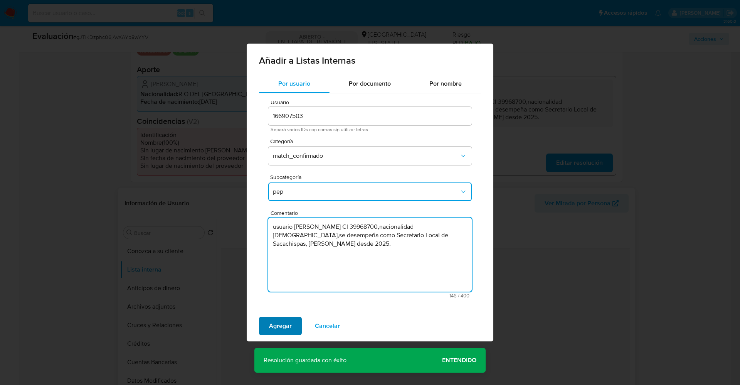
type textarea "usuario Gladys Maria Puyol CI 39968700,nacionalidad Uruguaya,se desempeña como …"
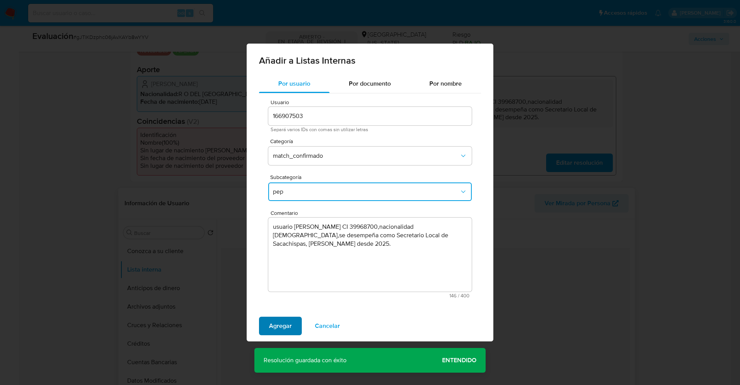
click at [294, 320] on button "Agregar" at bounding box center [280, 325] width 43 height 19
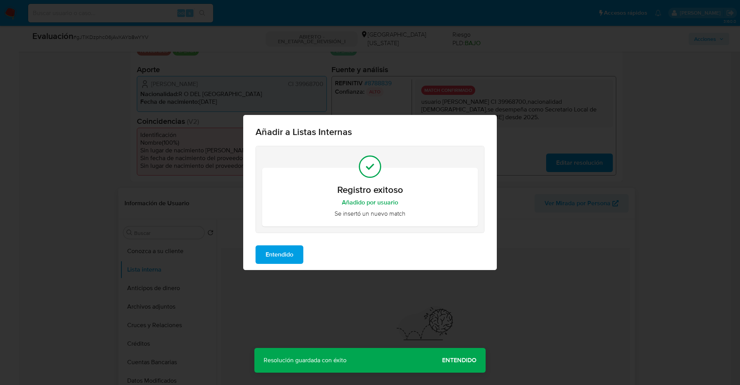
click at [282, 257] on span "Entendido" at bounding box center [280, 254] width 28 height 17
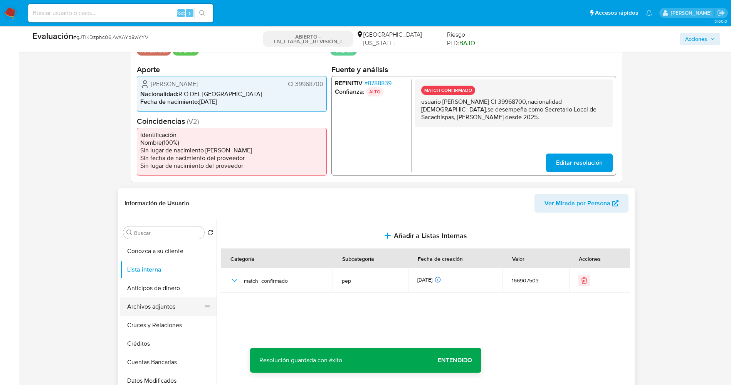
click at [160, 312] on button "Archivos adjuntos" at bounding box center [165, 306] width 90 height 19
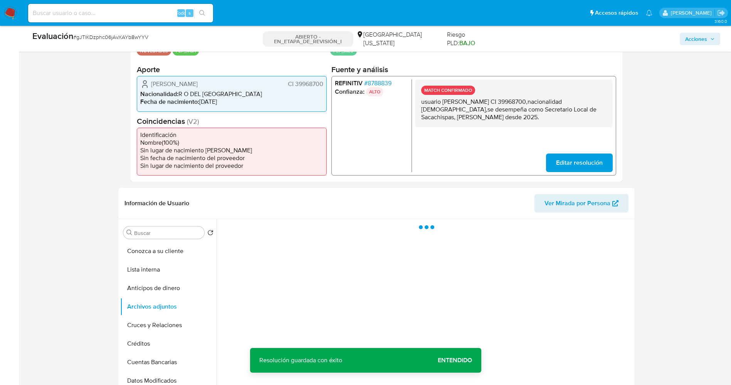
scroll to position [231, 0]
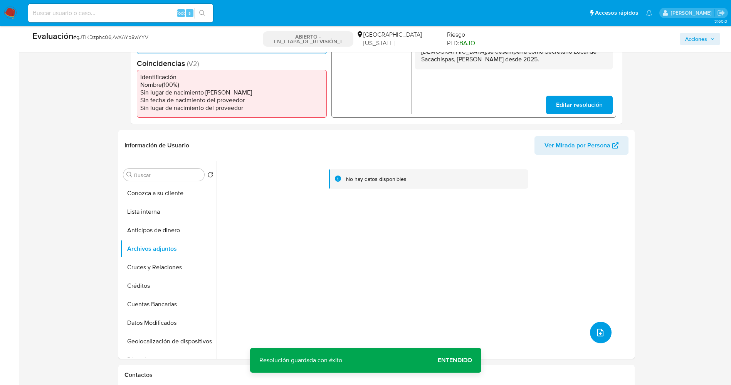
click at [599, 333] on icon "subir archivo" at bounding box center [600, 332] width 9 height 9
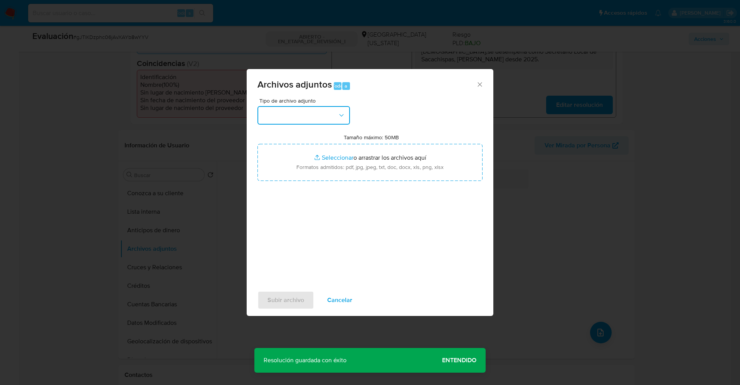
click at [309, 120] on button "button" at bounding box center [303, 115] width 93 height 19
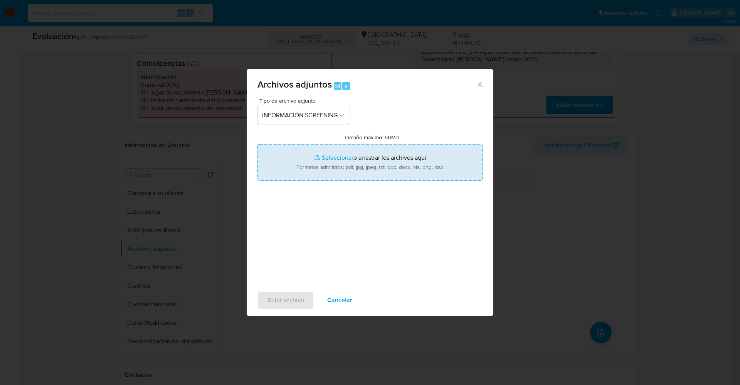
type input "C:\fakepath\_Gladys Maria Puyol_ lavado de dinero - Buscar con Google.pdf"
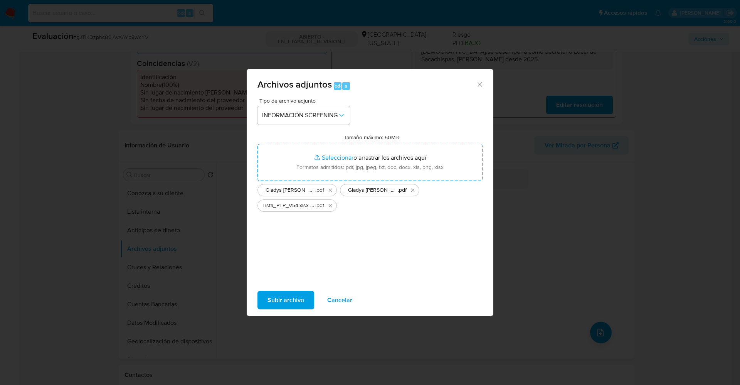
click at [280, 301] on span "Subir archivo" at bounding box center [285, 299] width 37 height 17
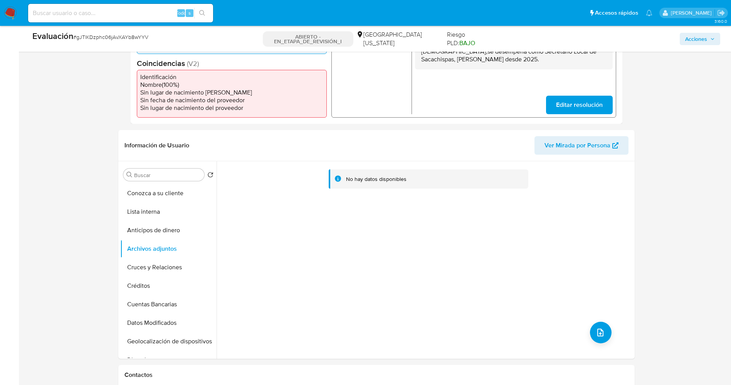
click at [152, 218] on button "Lista interna" at bounding box center [168, 211] width 96 height 19
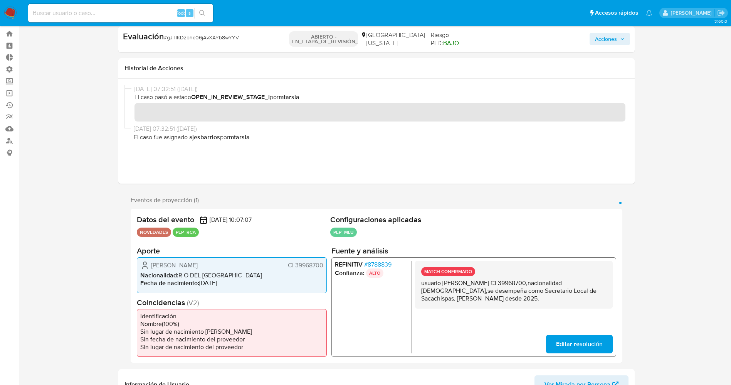
scroll to position [0, 0]
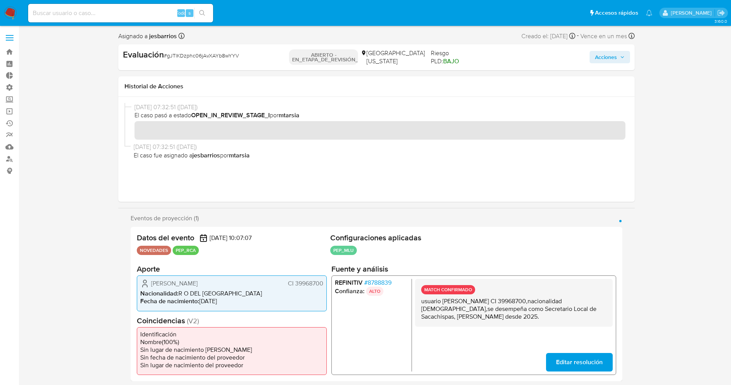
click at [594, 57] on button "Acciones" at bounding box center [610, 57] width 40 height 12
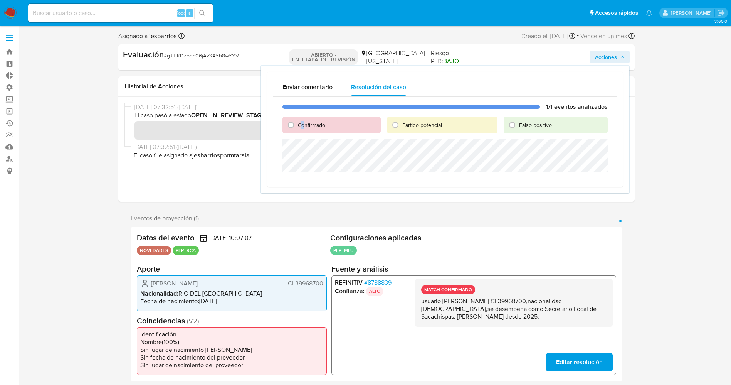
click at [303, 121] on span "Confirmado" at bounding box center [311, 125] width 27 height 8
drag, startPoint x: 318, startPoint y: 126, endPoint x: 318, endPoint y: 135, distance: 8.9
click at [318, 126] on span "Confirmado" at bounding box center [311, 125] width 27 height 8
click at [297, 126] on input "Confirmado" at bounding box center [291, 125] width 12 height 12
radio input "true"
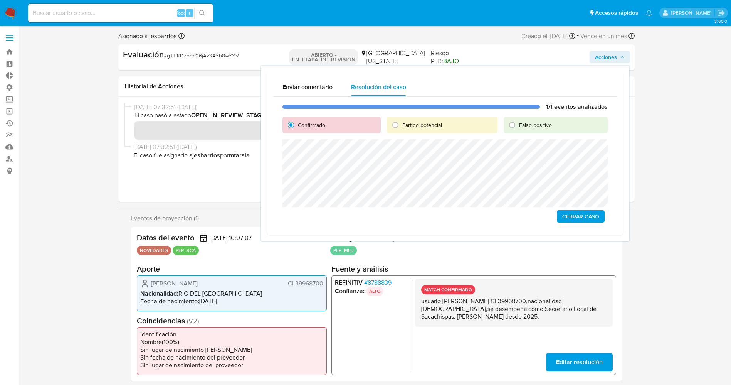
click at [587, 216] on span "Cerrar Caso" at bounding box center [580, 216] width 37 height 11
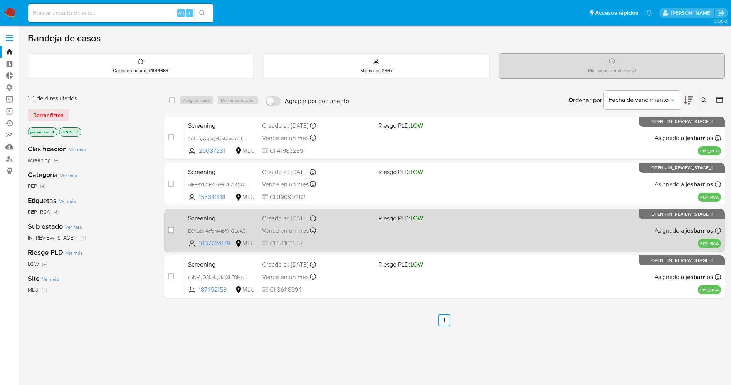
click at [358, 242] on span "CI 54163567" at bounding box center [317, 243] width 110 height 8
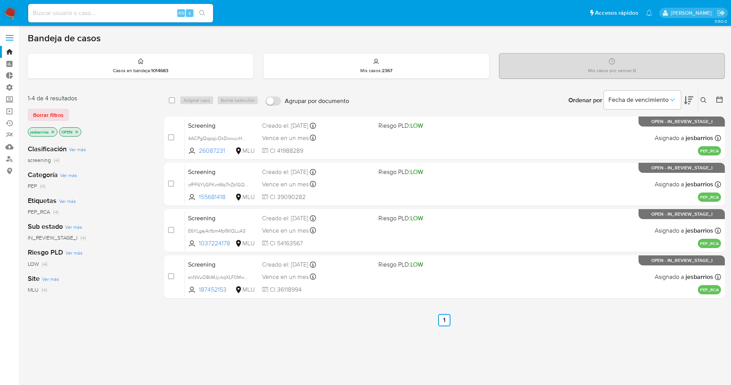
click at [13, 7] on img at bounding box center [10, 13] width 13 height 13
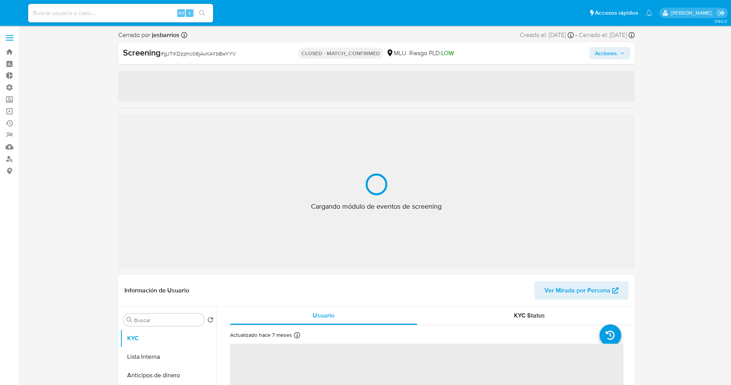
select select "10"
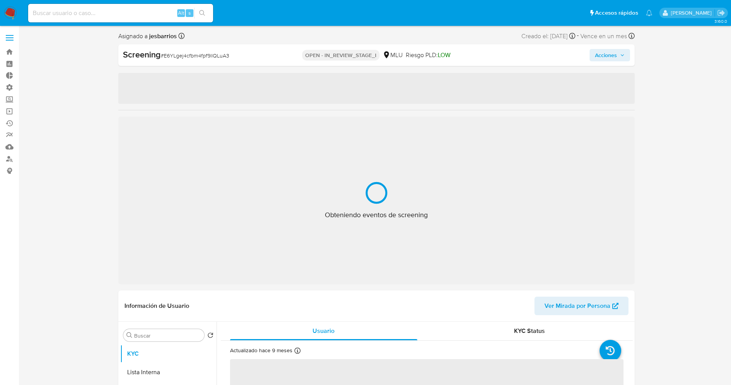
select select "10"
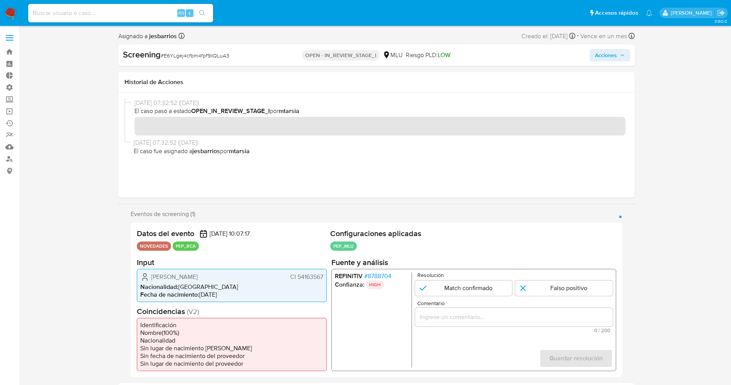
scroll to position [58, 0]
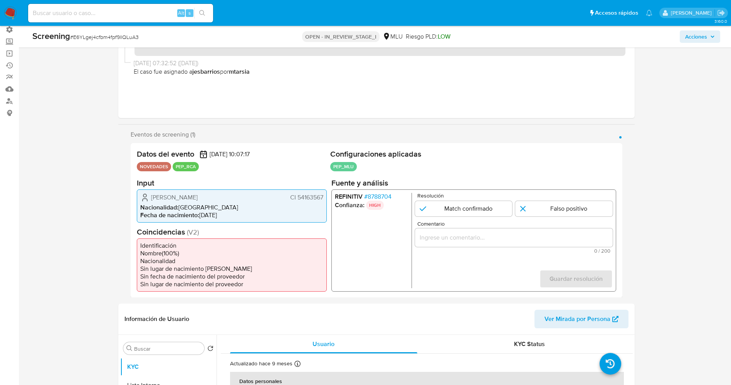
click at [386, 196] on span "# 8788704" at bounding box center [377, 196] width 27 height 8
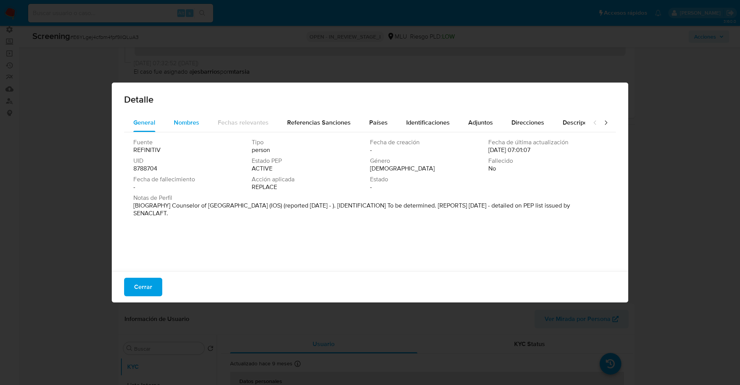
click at [171, 119] on button "Nombres" at bounding box center [187, 122] width 44 height 19
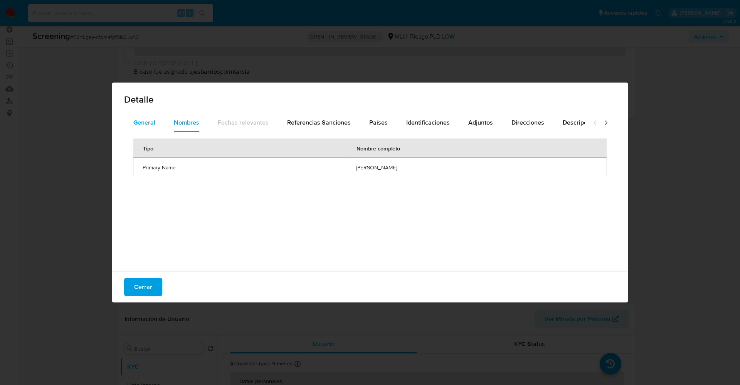
click at [146, 118] on span "General" at bounding box center [144, 122] width 22 height 9
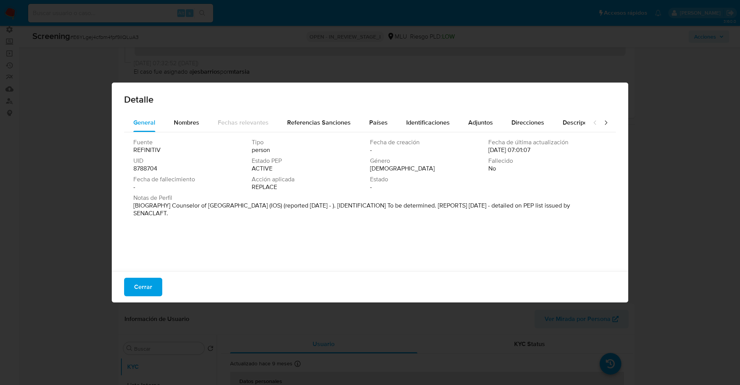
drag, startPoint x: 173, startPoint y: 202, endPoint x: 222, endPoint y: 231, distance: 57.4
click at [222, 231] on div "Fuente REFINITIV Tipo person Fecha de creación - Fecha de última actualización …" at bounding box center [370, 199] width 492 height 135
drag, startPoint x: 187, startPoint y: 124, endPoint x: 178, endPoint y: 185, distance: 61.7
click at [187, 124] on span "Nombres" at bounding box center [186, 122] width 25 height 9
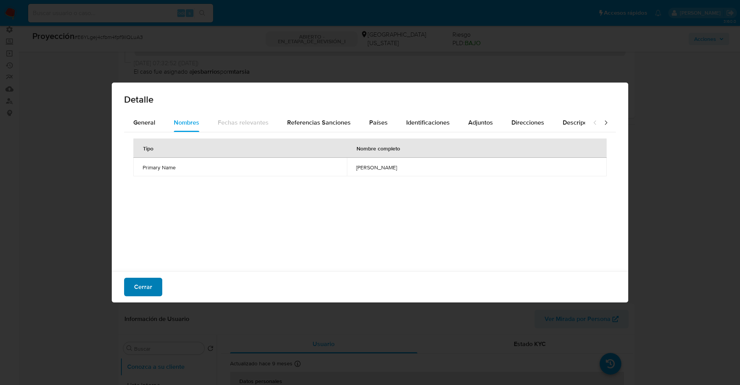
click at [135, 291] on span "Cerrar" at bounding box center [143, 286] width 18 height 17
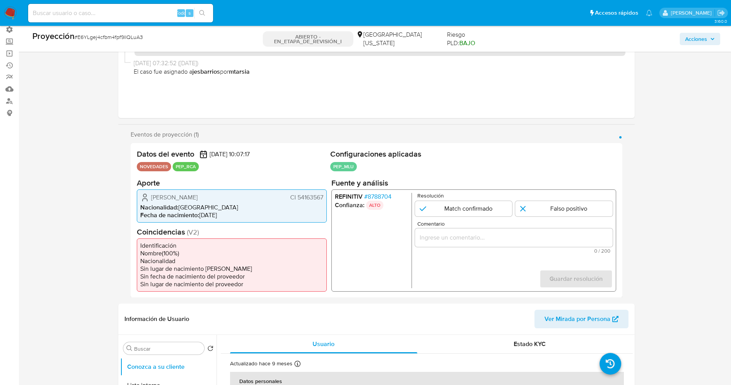
drag, startPoint x: 297, startPoint y: 195, endPoint x: 327, endPoint y: 194, distance: 30.1
click at [327, 194] on div "Datos del evento [DATE] 10:07:17 NOVEDADES PEP_RCA Configuraciones aplicadas PE…" at bounding box center [377, 220] width 492 height 155
click at [169, 208] on span "Nacionalidad :" at bounding box center [159, 206] width 38 height 9
drag, startPoint x: 156, startPoint y: 198, endPoint x: 216, endPoint y: 198, distance: 60.1
click at [216, 198] on div "[PERSON_NAME] CI 54163567" at bounding box center [231, 196] width 183 height 9
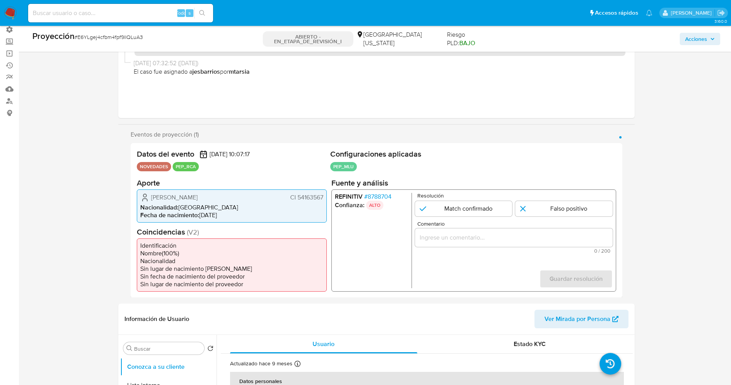
click at [164, 202] on span "Nacionalidad :" at bounding box center [159, 206] width 38 height 9
drag, startPoint x: 148, startPoint y: 198, endPoint x: 327, endPoint y: 196, distance: 179.6
click at [327, 196] on div "Datos del evento [DATE] 10:07:17 NOVEDADES PEP_RCA Configuraciones aplicadas PE…" at bounding box center [377, 220] width 492 height 155
click at [384, 193] on font "8788704" at bounding box center [379, 196] width 24 height 9
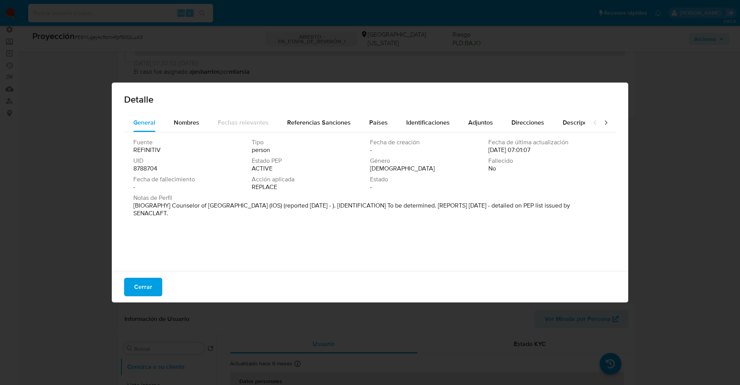
drag, startPoint x: 162, startPoint y: 208, endPoint x: 306, endPoint y: 160, distance: 151.5
click at [224, 218] on div "Notas de Perfil [BIOGRAPHY] Counselor of [GEOGRAPHIC_DATA] (IOS) (reported [DAT…" at bounding box center [369, 207] width 473 height 26
drag, startPoint x: 463, startPoint y: 0, endPoint x: 219, endPoint y: 214, distance: 324.7
click at [219, 214] on font "[BIOGRAFÍA] Consejero de la [GEOGRAPHIC_DATA] (IOS) (reportado en [DATE]). [IDE…" at bounding box center [364, 209] width 462 height 17
drag, startPoint x: 170, startPoint y: 208, endPoint x: 289, endPoint y: 203, distance: 119.2
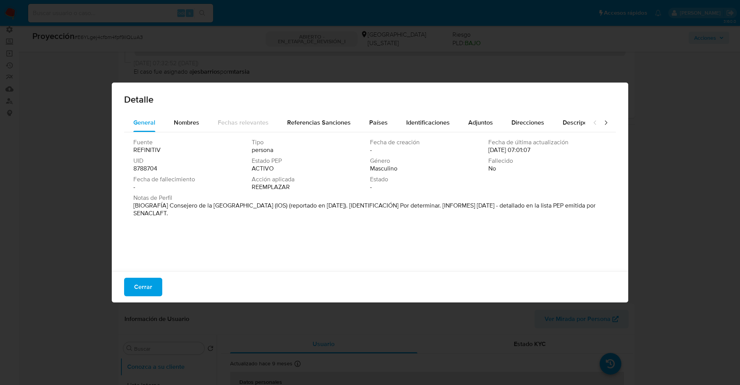
click at [289, 203] on font "[BIOGRAFÍA] Consejero de la [GEOGRAPHIC_DATA] (IOS) (reportado en [DATE]). [IDE…" at bounding box center [364, 209] width 462 height 17
click at [208, 205] on font "[BIOGRAFÍA] Consejero de la [GEOGRAPHIC_DATA] (IOS) (reportado en [DATE]). [IDE…" at bounding box center [364, 209] width 462 height 17
drag, startPoint x: 180, startPoint y: 207, endPoint x: 193, endPoint y: 205, distance: 12.4
click at [192, 206] on font "[BIOGRAFÍA] Consejero de la [GEOGRAPHIC_DATA] (IOS) (reportado en [DATE]). [IDE…" at bounding box center [364, 209] width 462 height 17
click at [170, 208] on font "[BIOGRAFÍA] Consejero de la [GEOGRAPHIC_DATA] (IOS) (reportado en [DATE]). [IDE…" at bounding box center [364, 209] width 462 height 17
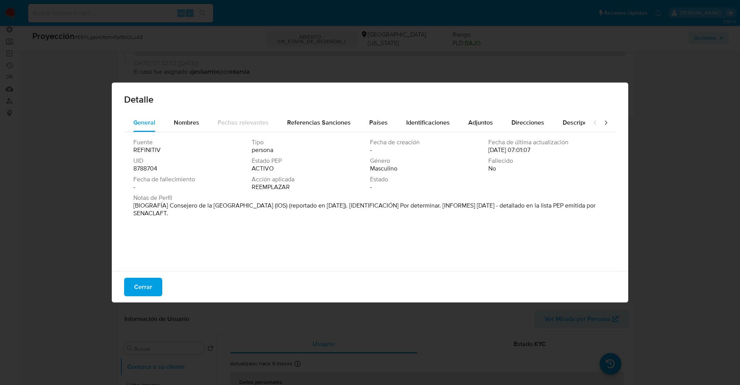
drag, startPoint x: 170, startPoint y: 206, endPoint x: 290, endPoint y: 205, distance: 120.6
click at [290, 205] on font "[BIOGRAFÍA] Consejero de la [GEOGRAPHIC_DATA] (IOS) (reportado en [DATE]). [IDE…" at bounding box center [364, 209] width 462 height 17
click at [151, 287] on font "Cerrar" at bounding box center [143, 287] width 18 height 19
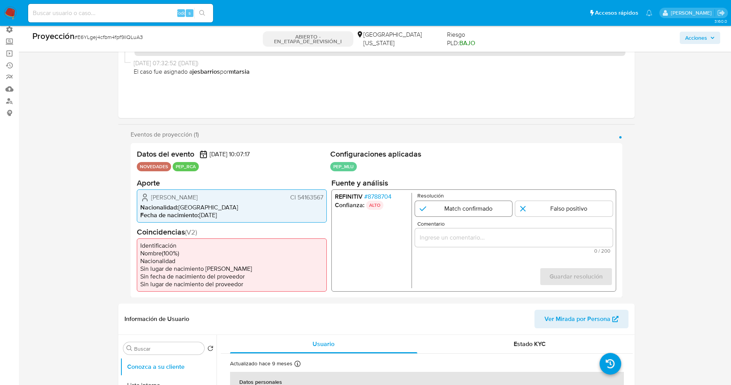
click at [467, 207] on input "1 de 1" at bounding box center [464, 207] width 98 height 15
radio input "true"
click at [466, 237] on input "Comentario" at bounding box center [514, 237] width 198 height 10
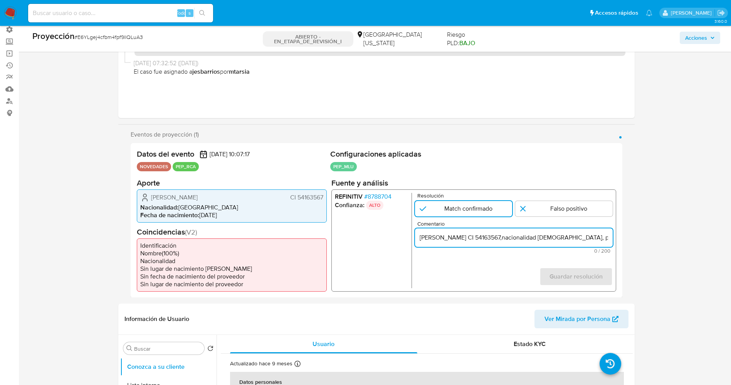
scroll to position [0, 362]
drag, startPoint x: 590, startPoint y: 239, endPoint x: 610, endPoint y: 239, distance: 19.7
click at [610, 239] on input "suario Camilo Silva Gimenez CI 54163567,nacionalidad Uruguaya, por coincidir en…" at bounding box center [514, 237] width 198 height 10
type input "suario Camilo Silva Gimenez CI 54163567,nacionalidad Uruguaya, por coincidir en…"
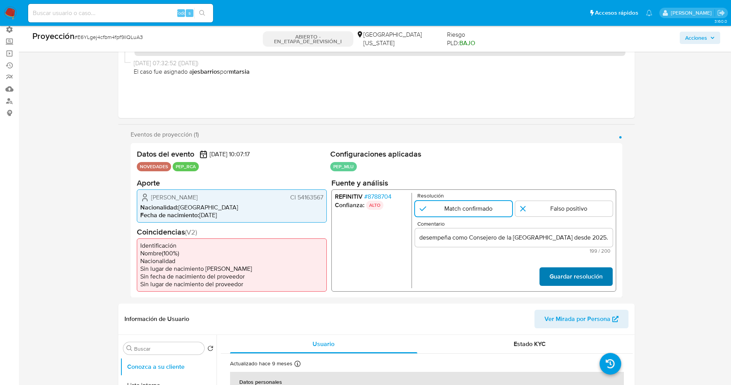
click at [590, 277] on font "Guardar resolución" at bounding box center [575, 276] width 53 height 19
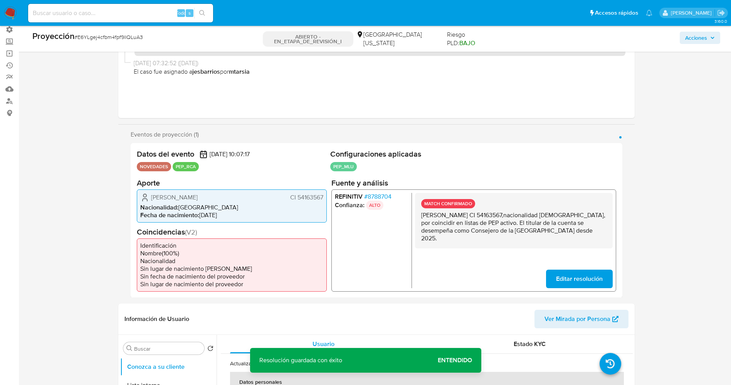
click at [556, 273] on button "Editar resolución" at bounding box center [579, 278] width 67 height 19
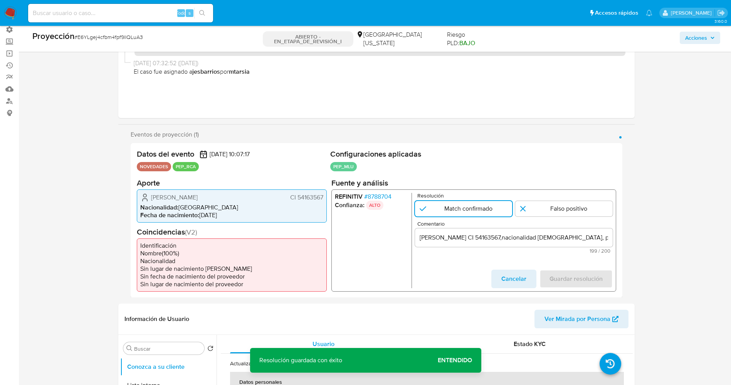
click at [421, 242] on input "suario Camilo Silva Gimenez CI 54163567,nacionalidad Uruguaya, por coincidir en…" at bounding box center [514, 237] width 198 height 10
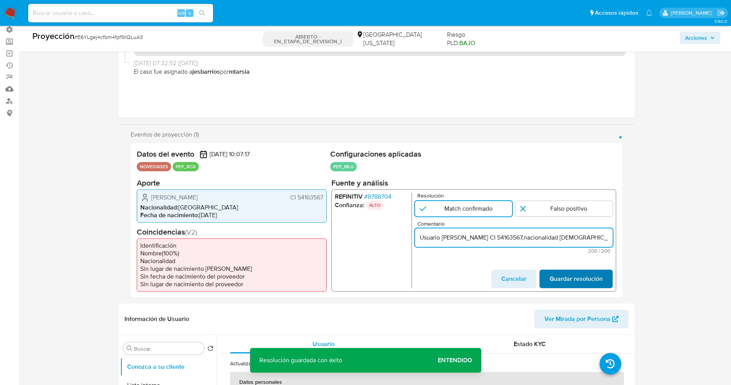
type input "Usuario Camilo Silva Gimenez CI 54163567,nacionalidad Uruguaya, por coincidir e…"
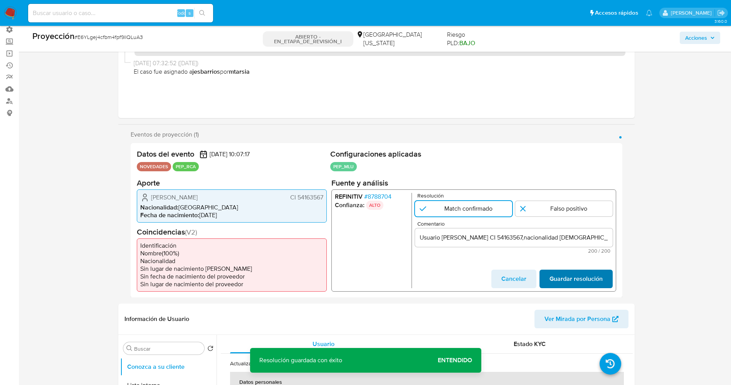
click at [566, 272] on span "Guardar resolución" at bounding box center [575, 278] width 53 height 17
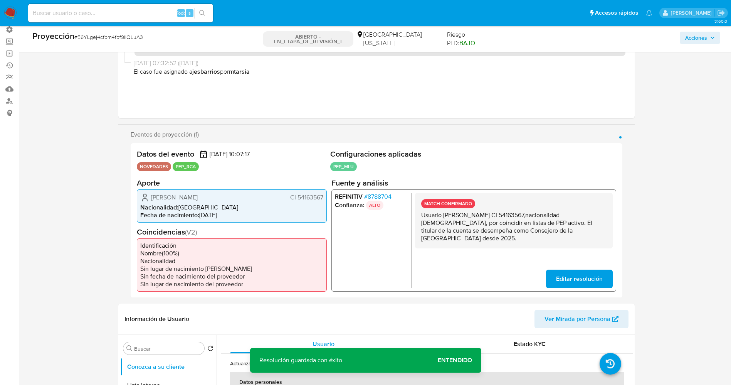
drag, startPoint x: 419, startPoint y: 213, endPoint x: 468, endPoint y: 239, distance: 56.0
click at [468, 239] on div "MATCH CONFIRMADO Usuario Camilo Silva Gimenez CI 54163567,nacionalidad Uruguaya…" at bounding box center [514, 220] width 198 height 56
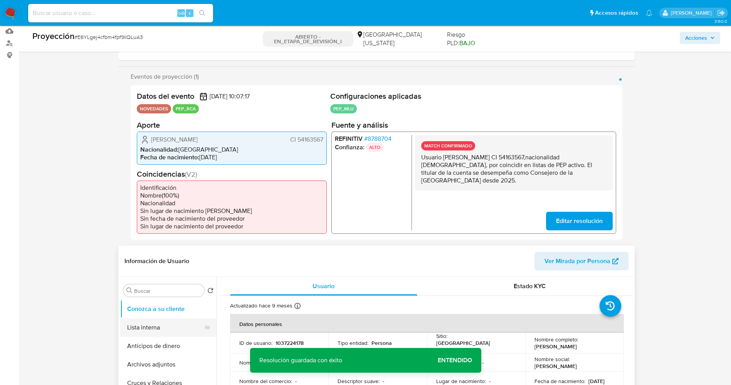
click at [160, 324] on button "Lista interna" at bounding box center [165, 327] width 90 height 19
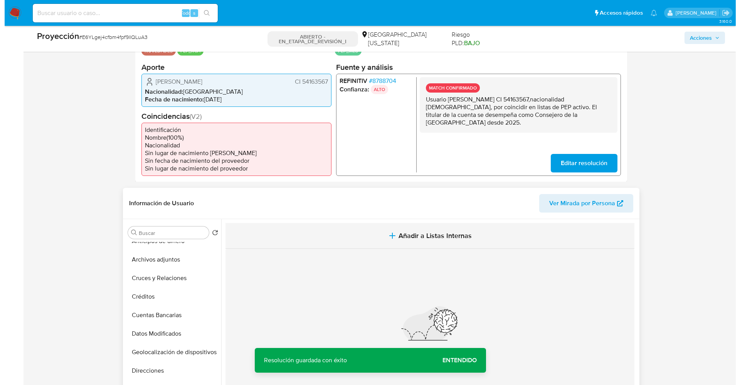
scroll to position [58, 0]
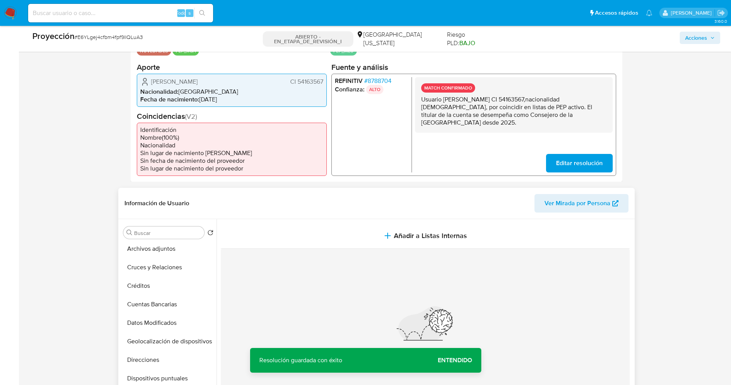
click at [417, 249] on div "Nada por acá... No se encontró información" at bounding box center [425, 339] width 409 height 181
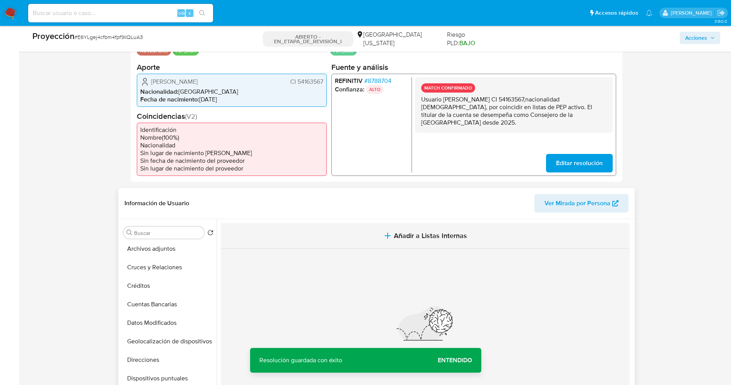
click at [417, 242] on button "Añadir a Listas Internas" at bounding box center [425, 236] width 409 height 26
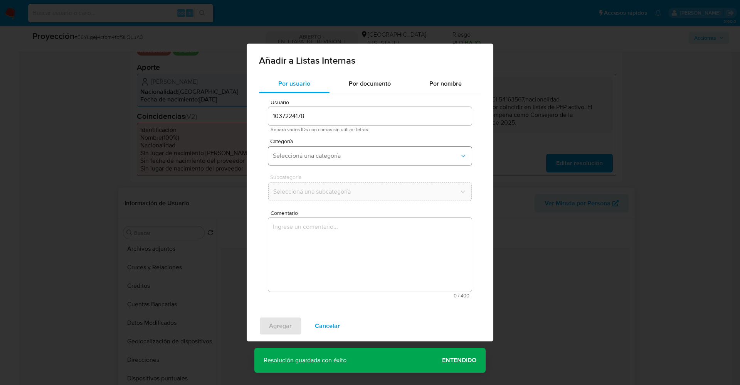
click at [304, 152] on span "Seleccioná una categoría" at bounding box center [366, 156] width 187 height 8
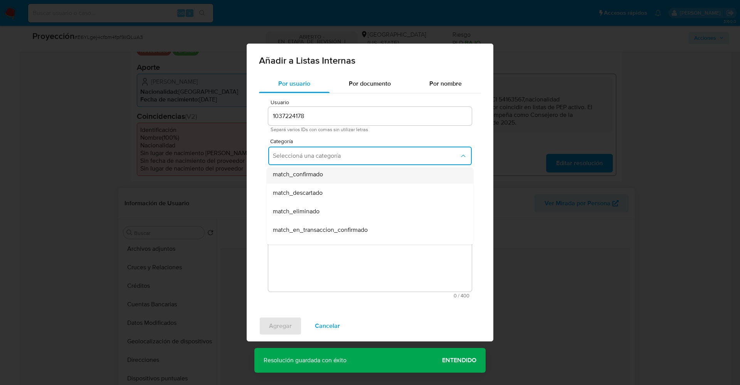
click at [327, 179] on div "match_confirmado" at bounding box center [368, 174] width 190 height 19
click at [331, 193] on span "Seleccioná una subcategoría" at bounding box center [366, 192] width 187 height 8
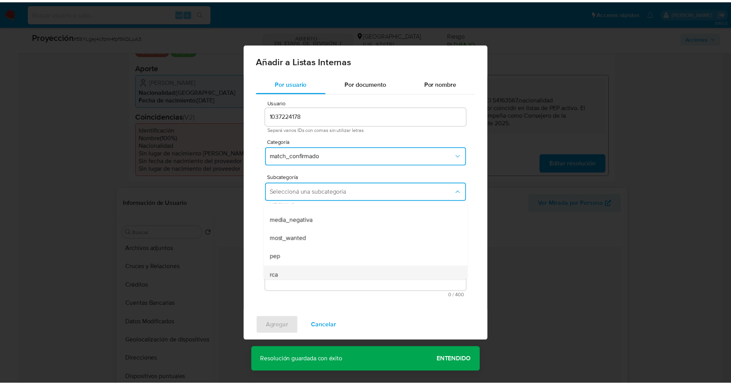
scroll to position [52, 0]
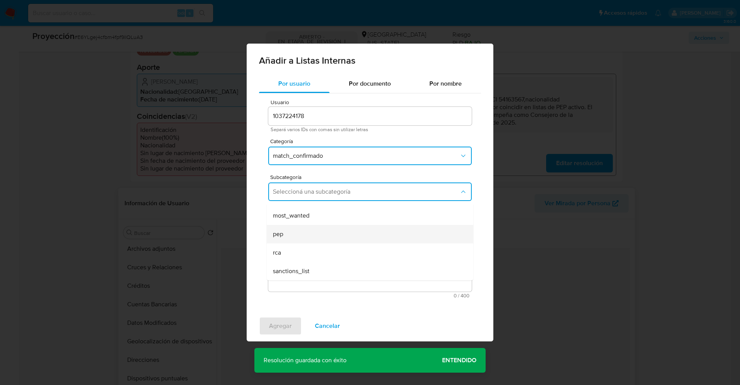
click at [301, 241] on div "pep" at bounding box center [368, 234] width 190 height 19
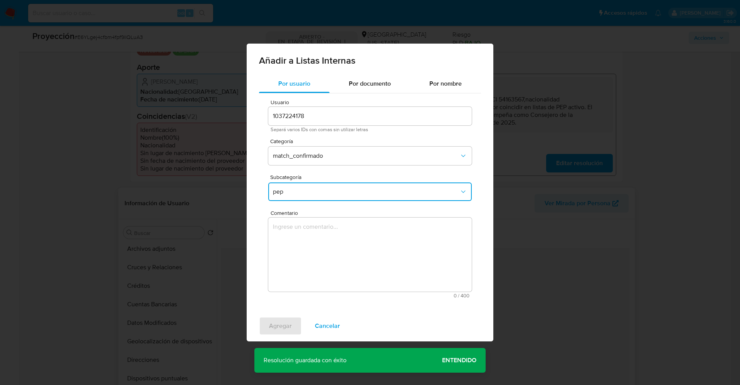
click at [301, 241] on textarea "Comentario" at bounding box center [370, 254] width 204 height 74
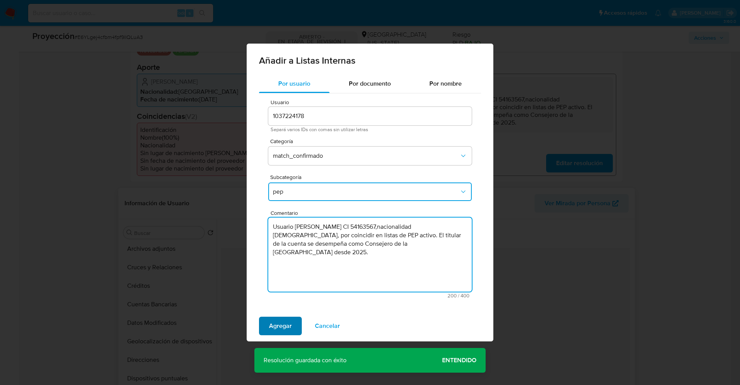
type textarea "Usuario [PERSON_NAME] CI 54163567,nacionalidad [DEMOGRAPHIC_DATA], por coincidi…"
click at [286, 325] on span "Agregar" at bounding box center [280, 325] width 23 height 17
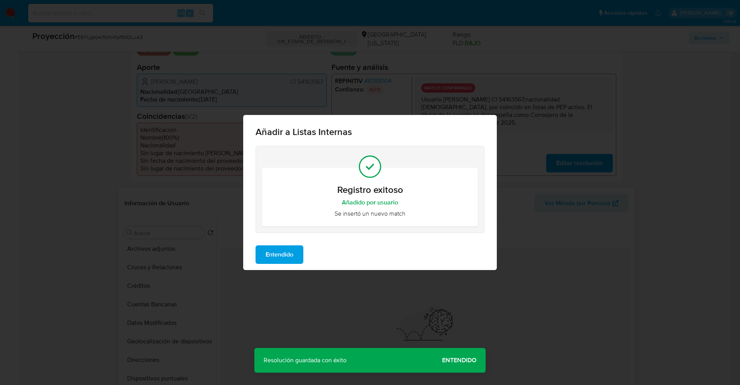
click at [284, 251] on span "Entendido" at bounding box center [280, 254] width 28 height 17
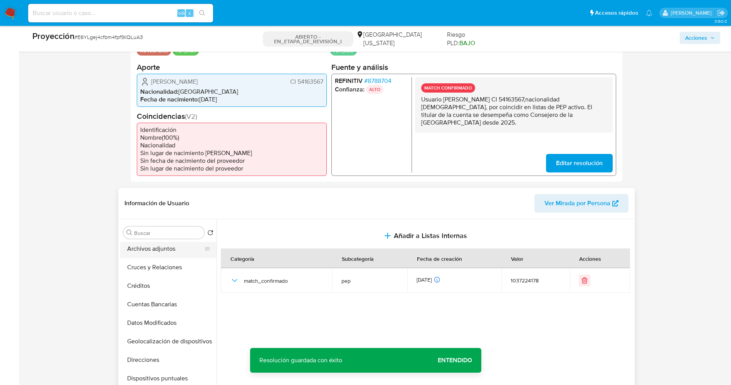
click at [132, 248] on button "Archivos adjuntos" at bounding box center [165, 248] width 90 height 19
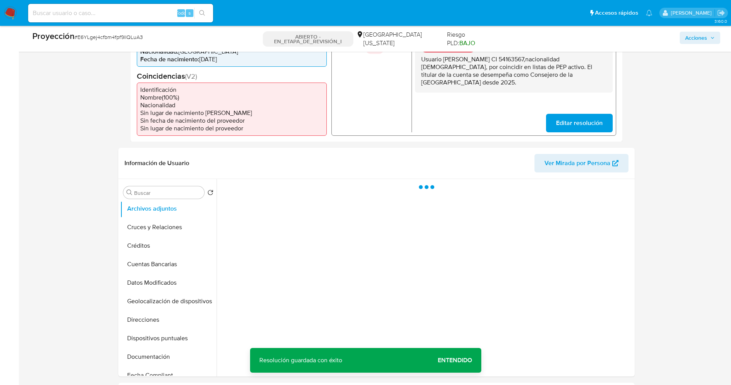
scroll to position [231, 0]
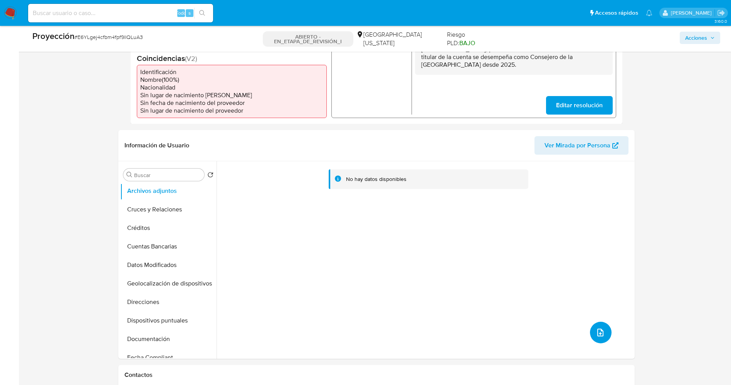
click at [596, 329] on icon "subir archivo" at bounding box center [600, 332] width 9 height 9
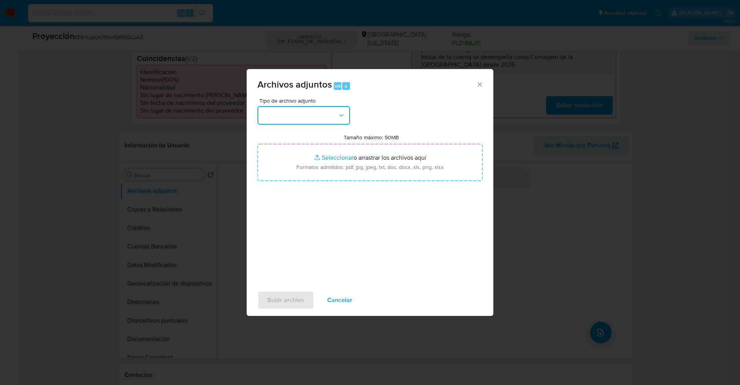
click at [313, 113] on button "button" at bounding box center [303, 115] width 93 height 19
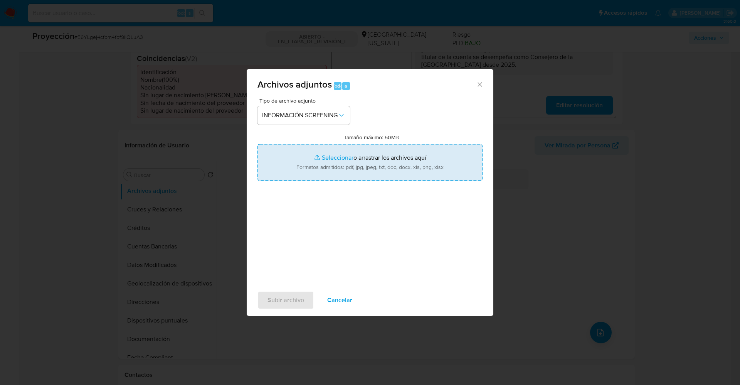
type input "C:\fakepath\_Camilo Silva Gimenez_ lavado de dinero - Buscar con Google.pdf"
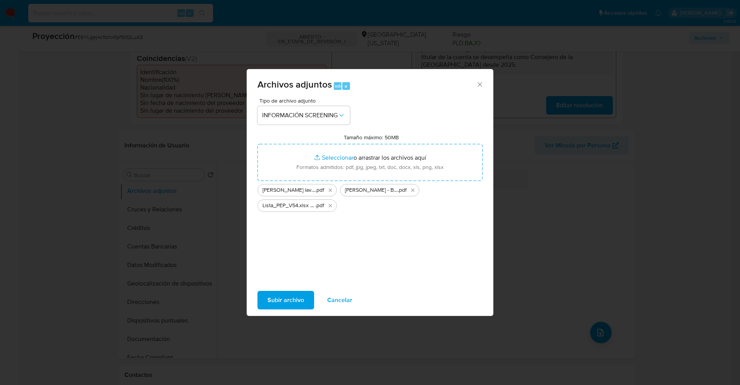
click at [284, 302] on span "Subir archivo" at bounding box center [285, 299] width 37 height 17
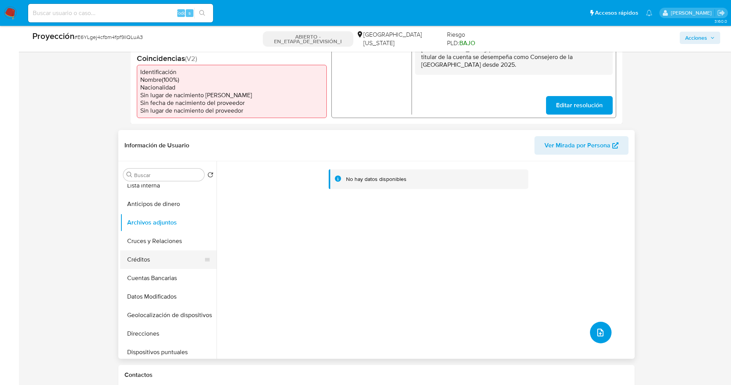
scroll to position [0, 0]
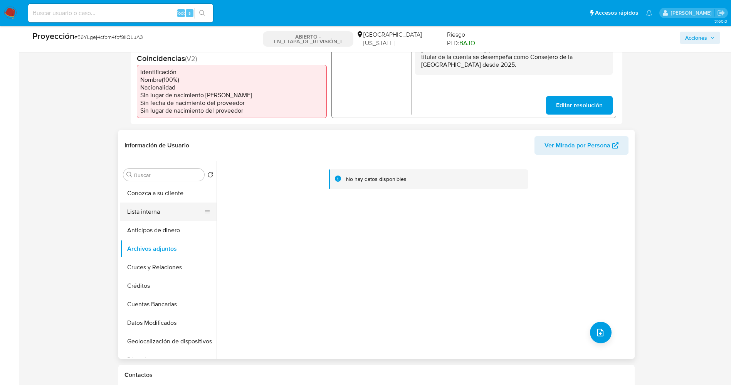
click at [155, 210] on button "Lista interna" at bounding box center [165, 211] width 90 height 19
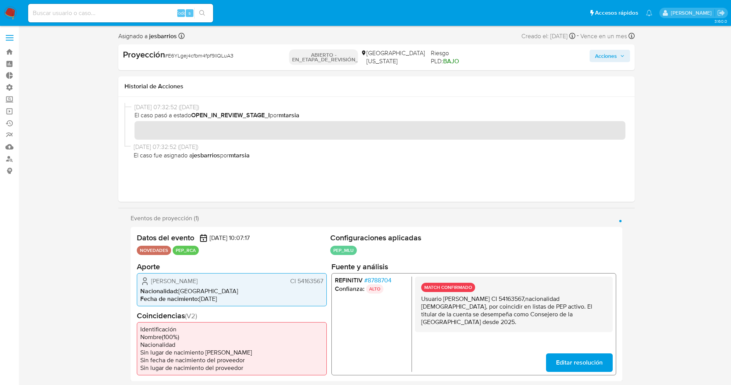
click at [597, 56] on font "Acciones" at bounding box center [606, 56] width 22 height 12
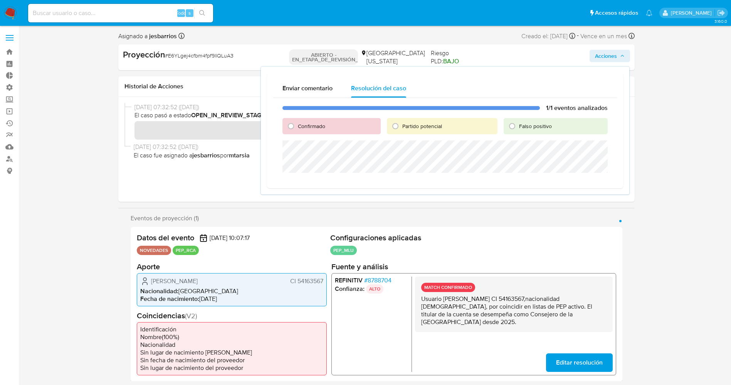
click at [299, 123] on span "Confirmado" at bounding box center [311, 126] width 27 height 8
click at [297, 123] on input "Confirmado" at bounding box center [291, 126] width 12 height 12
radio input "true"
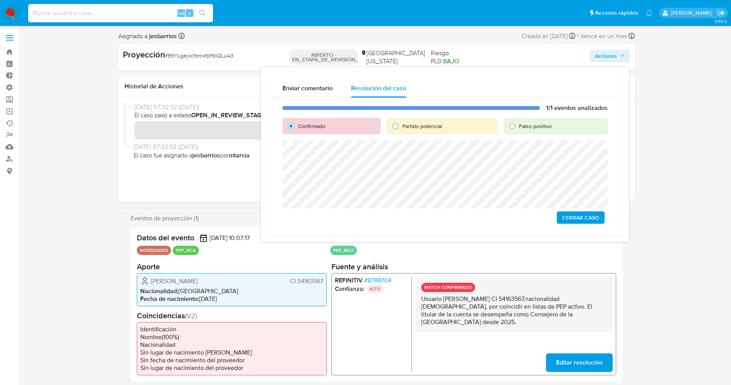
click at [582, 216] on span "Cerrar Caso" at bounding box center [580, 217] width 37 height 11
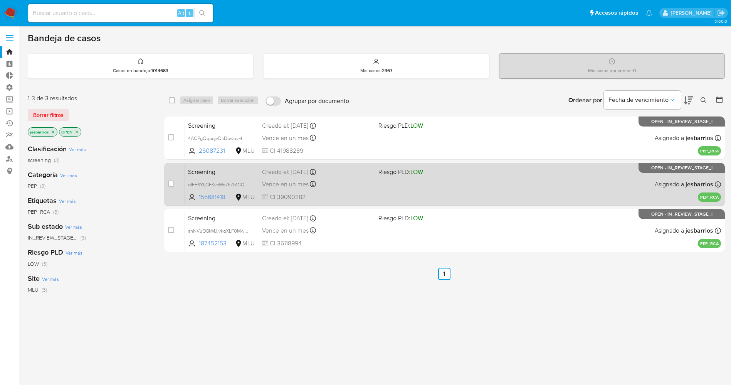
click at [363, 195] on span "CI 39090282" at bounding box center [317, 197] width 110 height 8
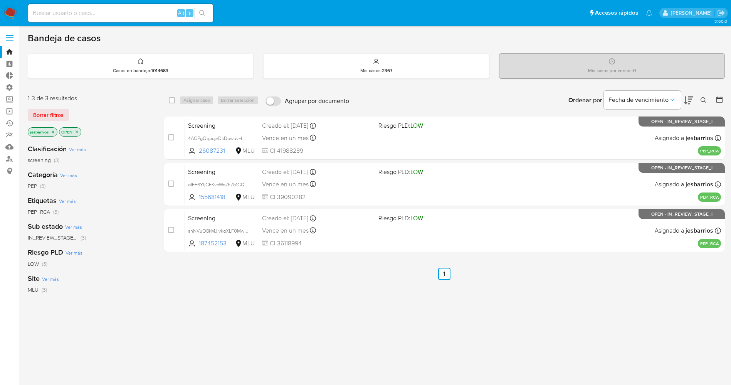
click at [14, 10] on img at bounding box center [10, 13] width 13 height 13
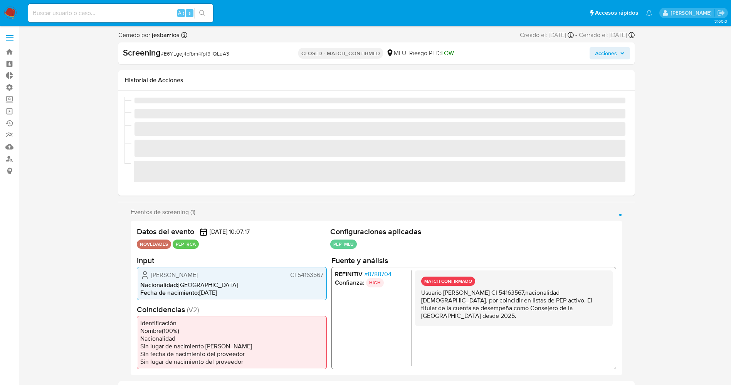
select select "10"
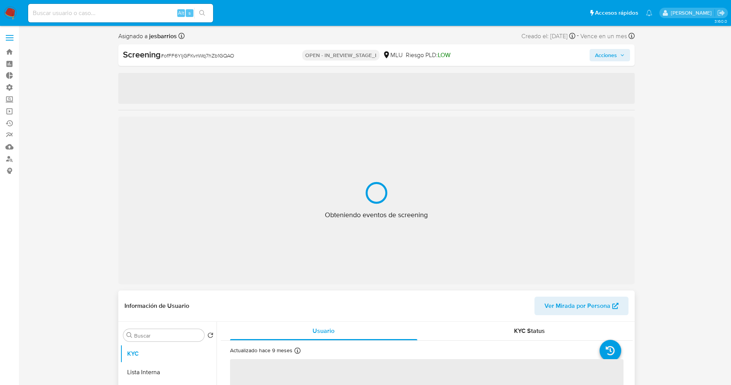
select select "10"
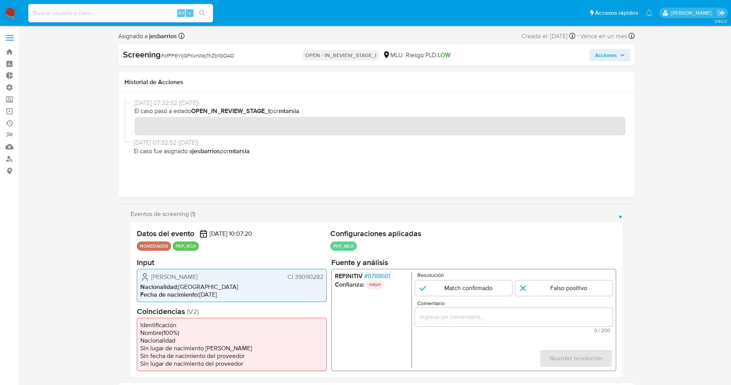
click at [380, 276] on span "# 8788661" at bounding box center [377, 276] width 26 height 8
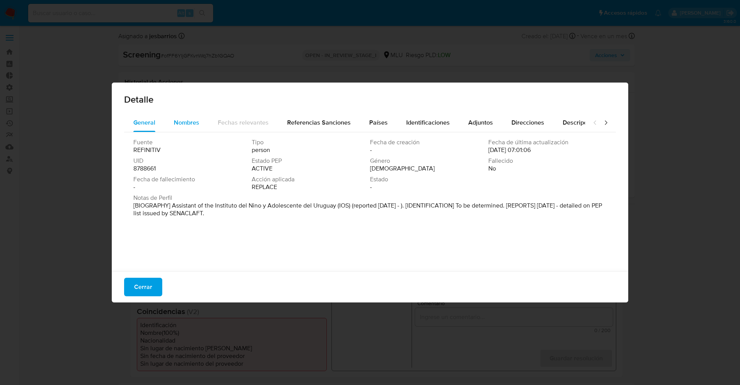
click at [182, 123] on span "Nombres" at bounding box center [186, 122] width 25 height 9
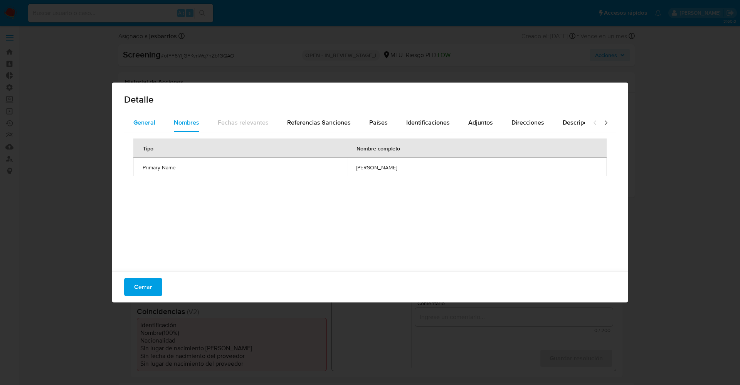
click at [151, 122] on span "General" at bounding box center [144, 122] width 22 height 9
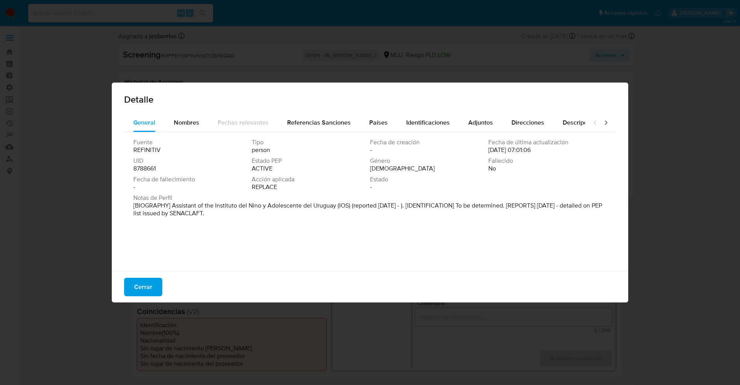
drag, startPoint x: 173, startPoint y: 203, endPoint x: 264, endPoint y: 222, distance: 93.0
click at [276, 222] on div "Fuente REFINITIV Tipo person Fecha de creación - Fecha de última actualización …" at bounding box center [370, 199] width 492 height 135
click at [177, 120] on span "Nombres" at bounding box center [186, 122] width 25 height 9
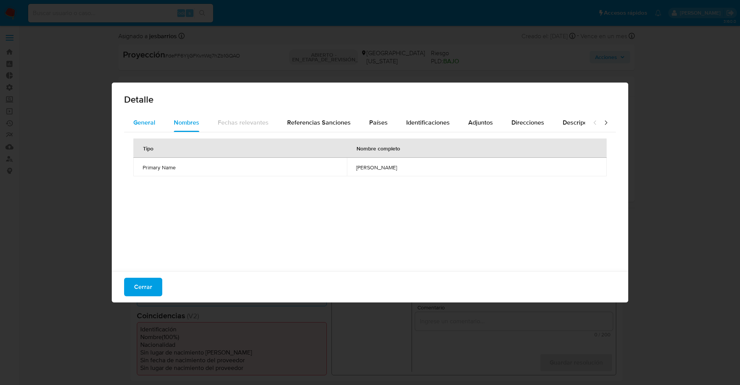
click at [150, 119] on font "General" at bounding box center [144, 122] width 22 height 9
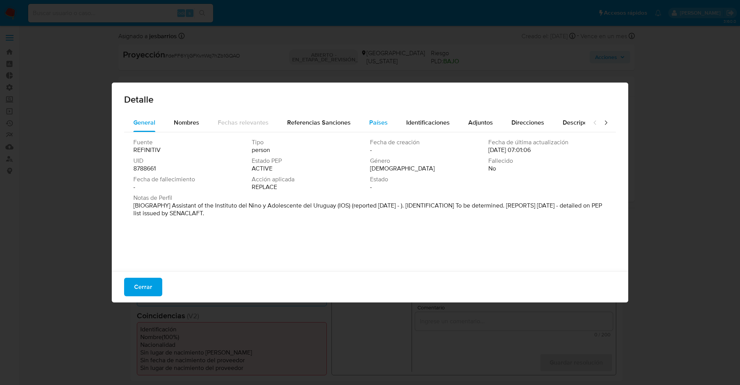
click at [387, 117] on button "Países" at bounding box center [378, 122] width 37 height 19
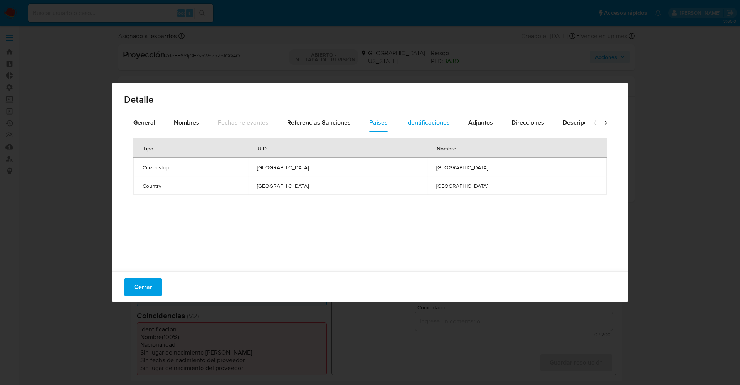
click at [422, 117] on div "Identificaciones" at bounding box center [428, 122] width 44 height 19
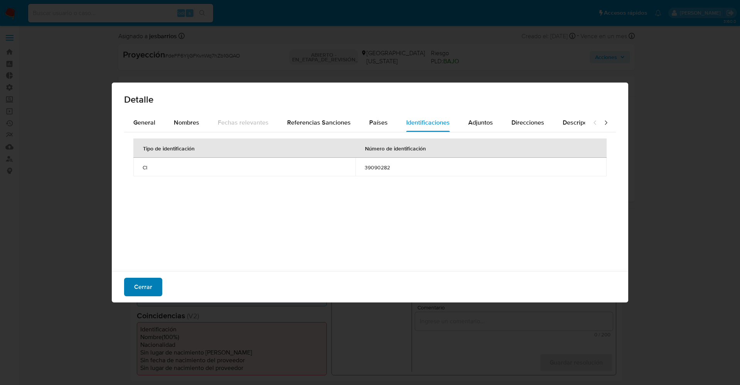
click at [144, 284] on span "Cerrar" at bounding box center [143, 286] width 18 height 17
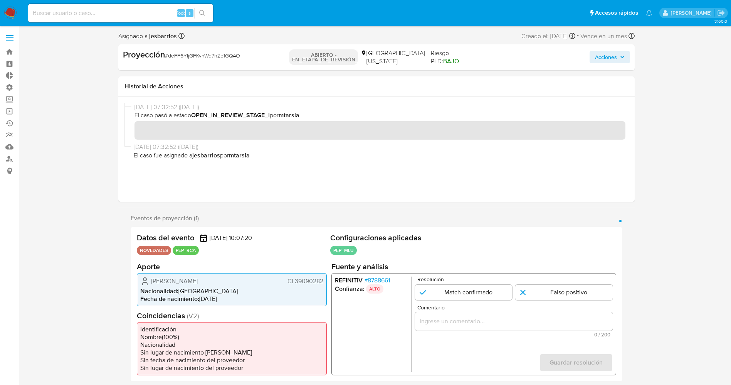
drag, startPoint x: 292, startPoint y: 279, endPoint x: 325, endPoint y: 280, distance: 33.2
click at [325, 280] on div "[PERSON_NAME] CI 39090282 Nacionalidad : [DEMOGRAPHIC_DATA] Fecha de nacimiento…" at bounding box center [232, 289] width 190 height 33
click at [165, 283] on font "[PERSON_NAME]" at bounding box center [174, 280] width 47 height 9
drag, startPoint x: 150, startPoint y: 282, endPoint x: 231, endPoint y: 279, distance: 80.6
click at [231, 279] on div "[PERSON_NAME] CI 39090282" at bounding box center [231, 280] width 183 height 9
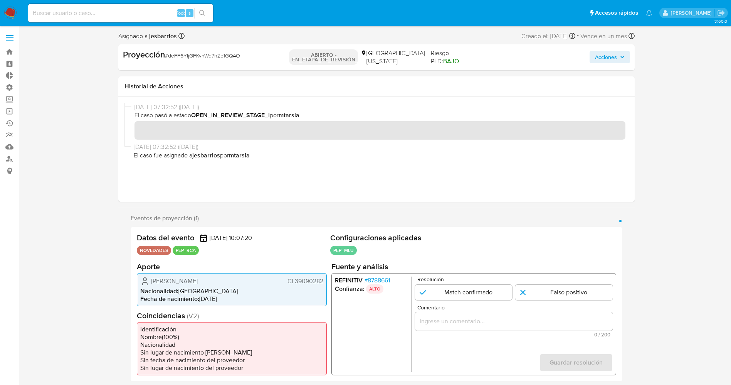
click at [205, 276] on div "[PERSON_NAME] CI 39090282 Nacionalidad : [DEMOGRAPHIC_DATA] Fecha de nacimiento…" at bounding box center [232, 289] width 190 height 33
click at [154, 284] on font "[PERSON_NAME]" at bounding box center [174, 280] width 47 height 9
drag, startPoint x: 161, startPoint y: 281, endPoint x: 325, endPoint y: 281, distance: 164.2
click at [325, 281] on div "Ignacio Raúl Salamano Borelli CI 39090282 Nacionalidad : Uruguay Fecha de nacim…" at bounding box center [232, 289] width 190 height 33
click at [372, 283] on font "8788661" at bounding box center [378, 279] width 22 height 9
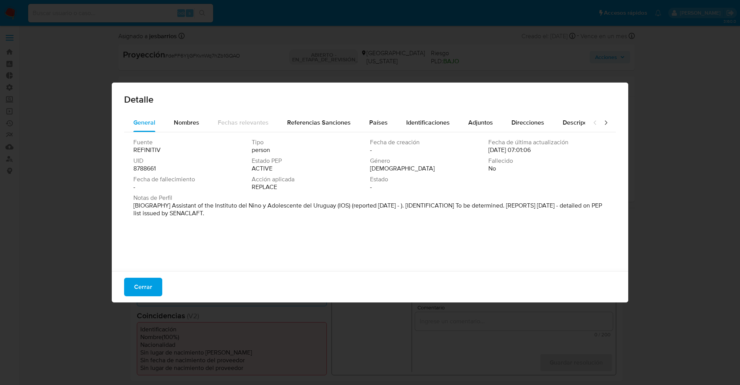
drag, startPoint x: 221, startPoint y: 219, endPoint x: 267, endPoint y: 230, distance: 47.0
click at [267, 230] on div "Fuente REFINITIV Tipo person Fecha de creación - Fecha de última actualización …" at bounding box center [370, 199] width 492 height 135
drag, startPoint x: 303, startPoint y: 163, endPoint x: 247, endPoint y: 186, distance: 61.2
click at [303, 163] on span "Estado PEP" at bounding box center [310, 161] width 117 height 8
drag, startPoint x: 173, startPoint y: 205, endPoint x: 327, endPoint y: 207, distance: 153.8
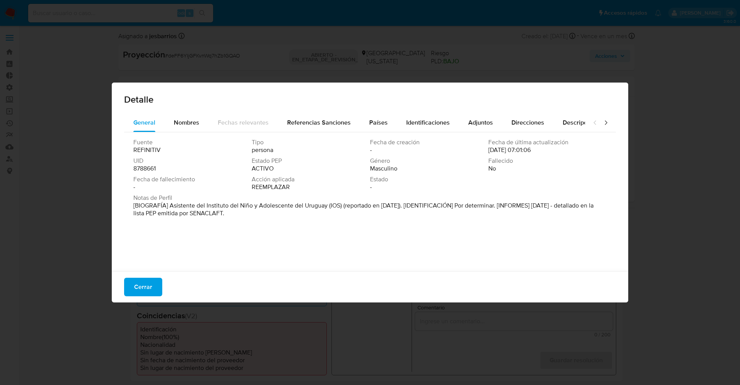
click at [327, 207] on font "[BIOGRAFÍA] Asistente del Instituto del Niño y Adolescente del Uruguay (IOS) (r…" at bounding box center [363, 209] width 460 height 17
click at [148, 283] on font "Cerrar" at bounding box center [143, 287] width 18 height 19
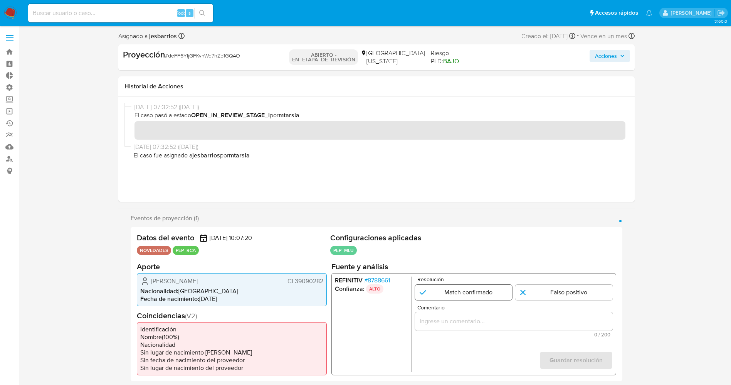
click at [483, 293] on input "1 de 1" at bounding box center [464, 291] width 98 height 15
radio input "true"
click at [481, 313] on div "1 de 1" at bounding box center [514, 320] width 198 height 19
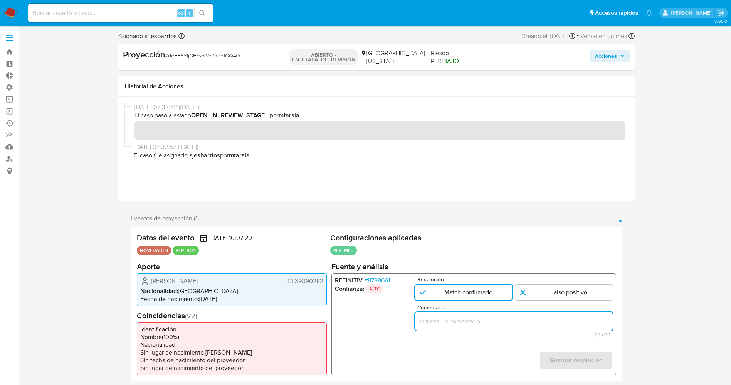
click at [481, 317] on input "Comentario" at bounding box center [514, 321] width 198 height 10
paste input "usuario Ignacio Raúl Salamano Borelli CI 39090282,nacionalidad Uruguaya, por co…"
drag, startPoint x: 428, startPoint y: 321, endPoint x: 481, endPoint y: 325, distance: 53.7
click at [481, 325] on input "usuario Ignacio Raúl Salamano Borelli CI 39090282,nacionalidad Uruguaya, por co…" at bounding box center [514, 321] width 198 height 10
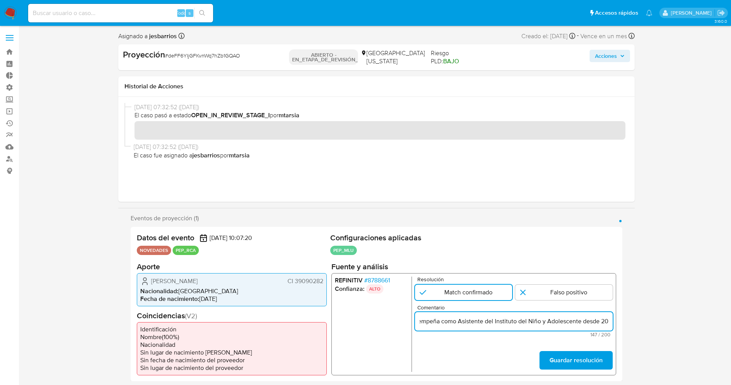
scroll to position [0, 232]
type input "usuario Ignacio Raúl Salamano Borelli CI 39090282,nacionalidad Uruguaya se dese…"
click at [595, 366] on font "Guardar resolución" at bounding box center [575, 360] width 53 height 19
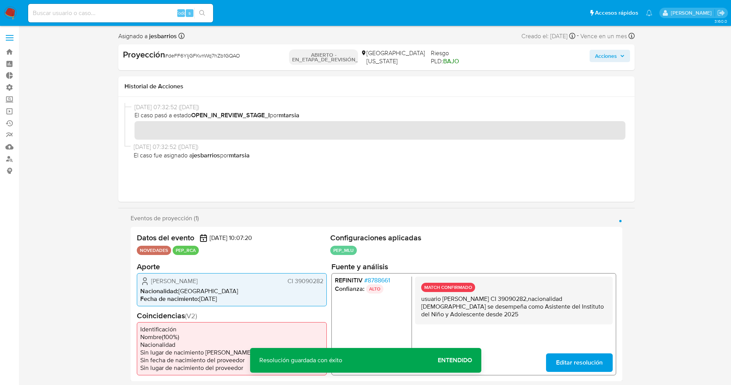
drag, startPoint x: 422, startPoint y: 303, endPoint x: 504, endPoint y: 315, distance: 83.1
click at [504, 315] on p "usuario Ignacio Raúl Salamano Borelli CI 39090282,nacionalidad Uruguaya se dese…" at bounding box center [513, 305] width 185 height 23
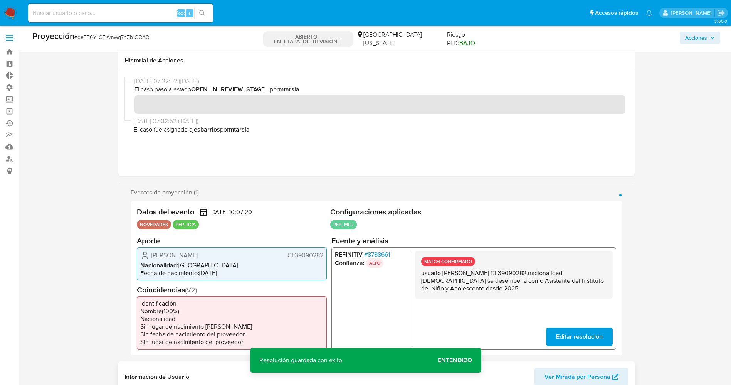
scroll to position [116, 0]
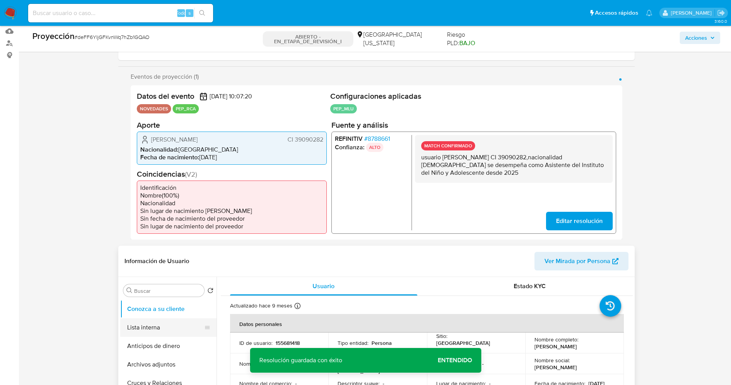
click at [170, 331] on button "Lista interna" at bounding box center [165, 327] width 90 height 19
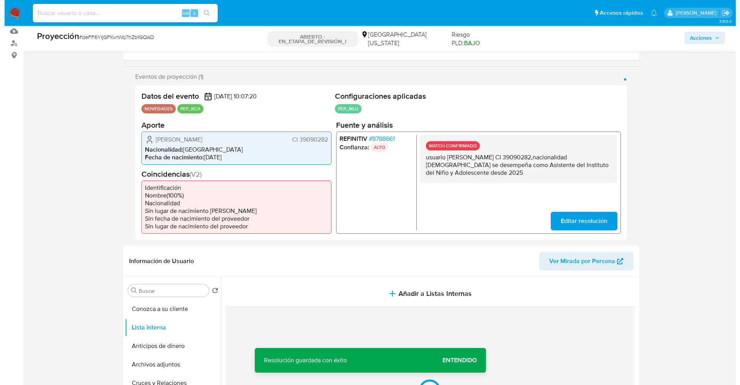
scroll to position [231, 0]
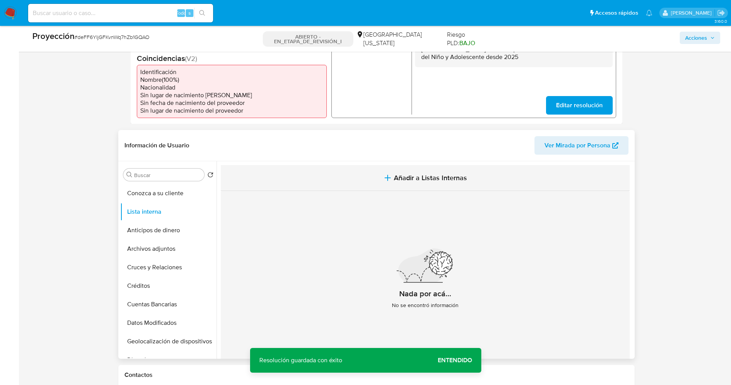
click at [416, 175] on span "Añadir a Listas Internas" at bounding box center [430, 177] width 73 height 8
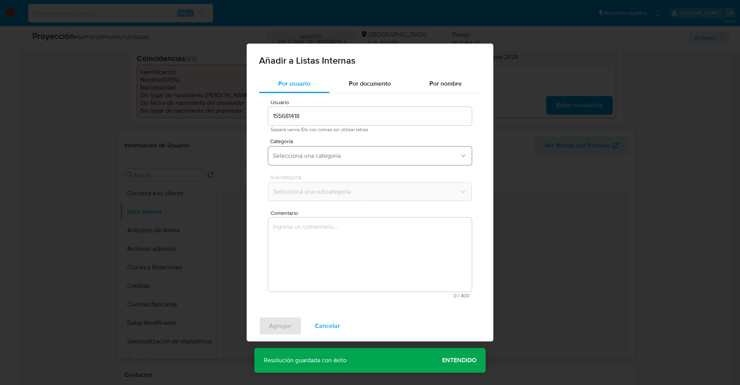
click at [335, 156] on span "Seleccioná una categoría" at bounding box center [366, 156] width 187 height 8
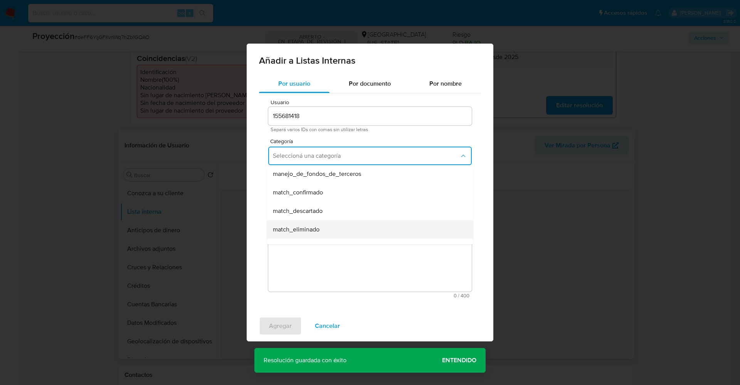
scroll to position [58, 0]
click at [314, 177] on span "match_confirmado" at bounding box center [298, 174] width 50 height 8
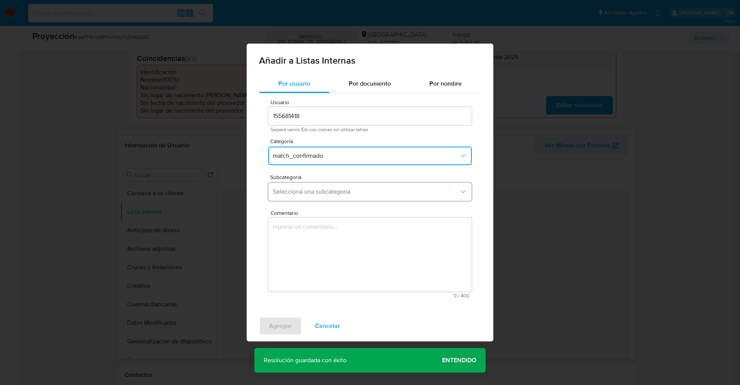
click at [317, 195] on span "Seleccioná una subcategoría" at bounding box center [366, 192] width 187 height 8
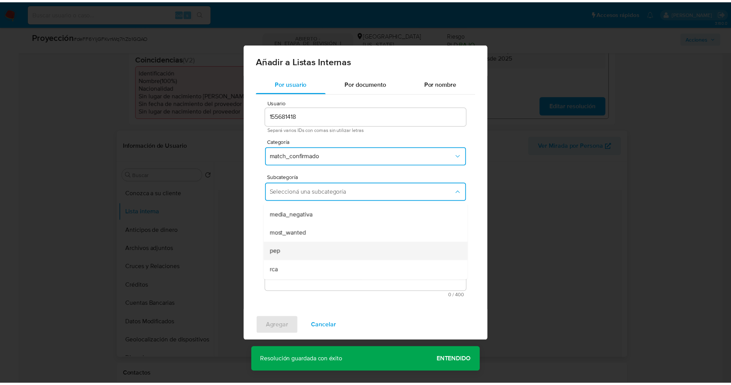
scroll to position [52, 0]
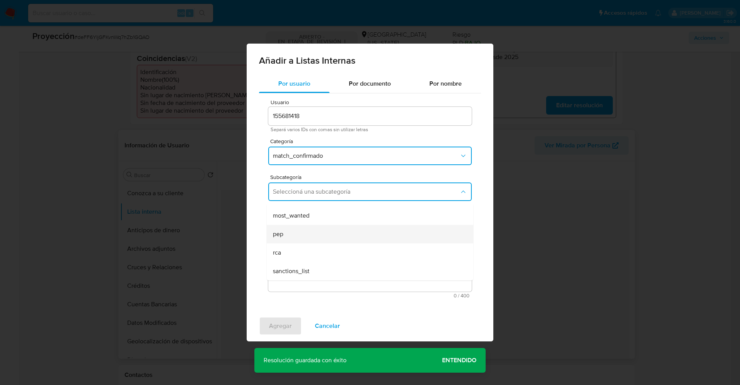
click at [305, 239] on div "pep" at bounding box center [368, 234] width 190 height 19
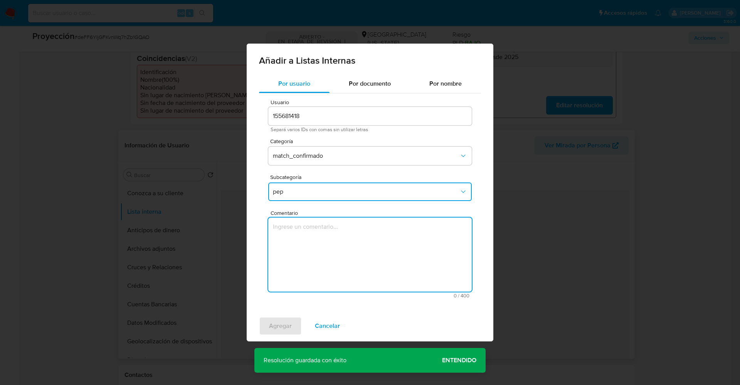
click at [305, 239] on textarea "Comentario" at bounding box center [370, 254] width 204 height 74
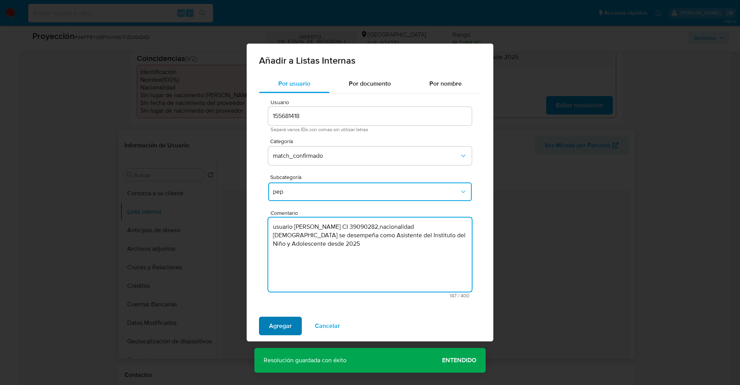
type textarea "usuario Ignacio Raúl Salamano Borelli CI 39090282,nacionalidad Uruguaya se dese…"
click at [282, 323] on span "Agregar" at bounding box center [280, 325] width 23 height 17
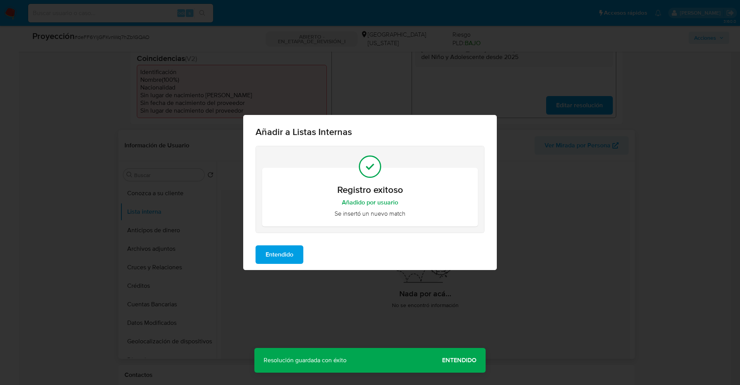
click at [277, 256] on span "Entendido" at bounding box center [280, 254] width 28 height 17
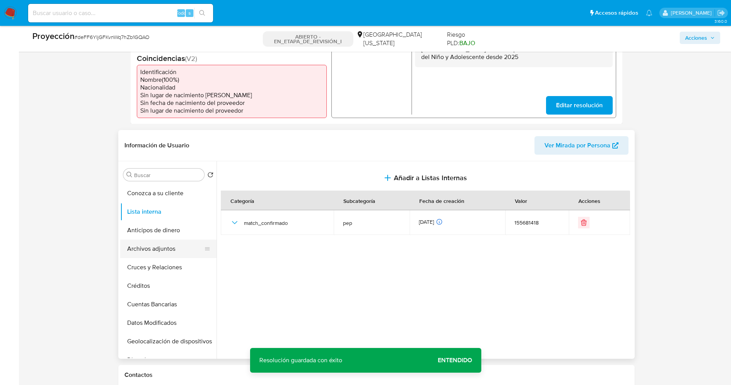
click at [163, 247] on button "Archivos adjuntos" at bounding box center [165, 248] width 90 height 19
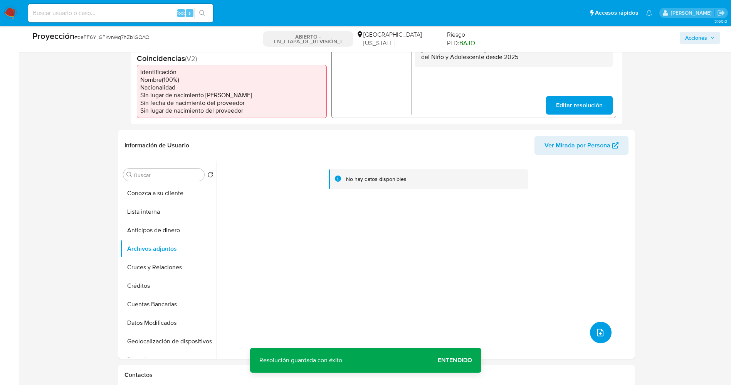
click at [596, 331] on icon "subir archivo" at bounding box center [600, 332] width 9 height 9
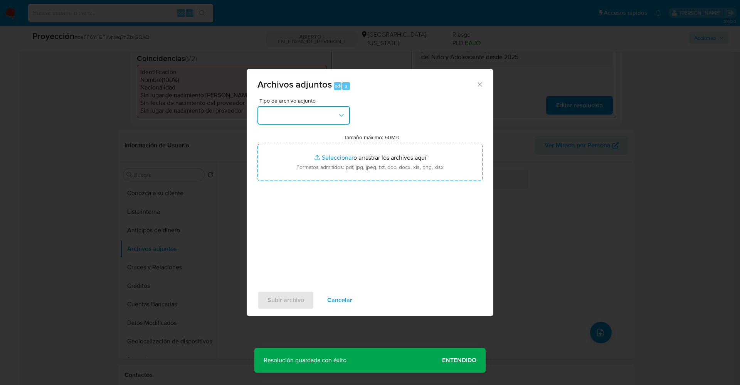
click at [310, 121] on button "button" at bounding box center [303, 115] width 93 height 19
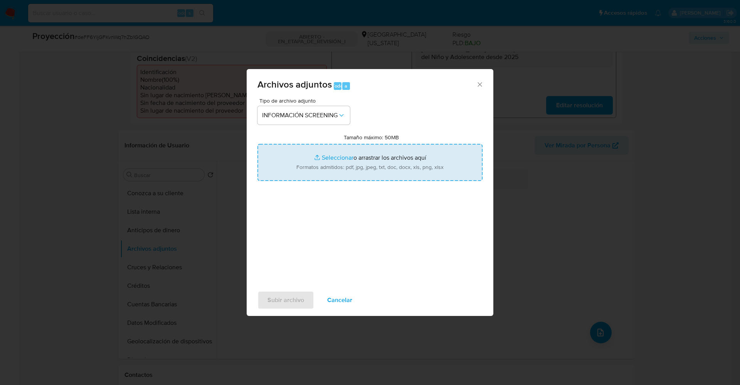
type input "C:\fakepath\_Ignacio Raúl Salamano Borelli_ lavado de dinero - Buscar con Googl…"
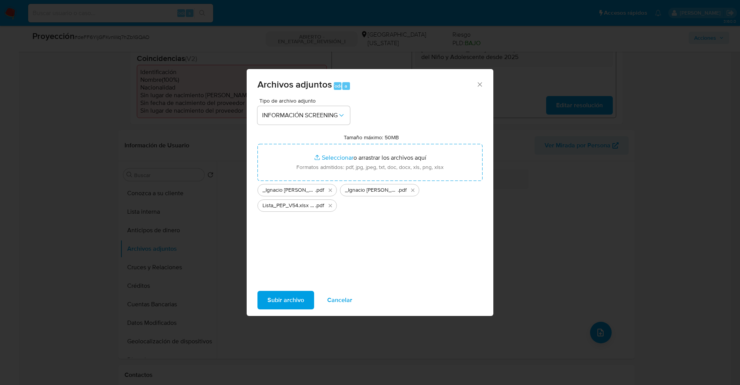
click at [299, 301] on span "Subir archivo" at bounding box center [285, 299] width 37 height 17
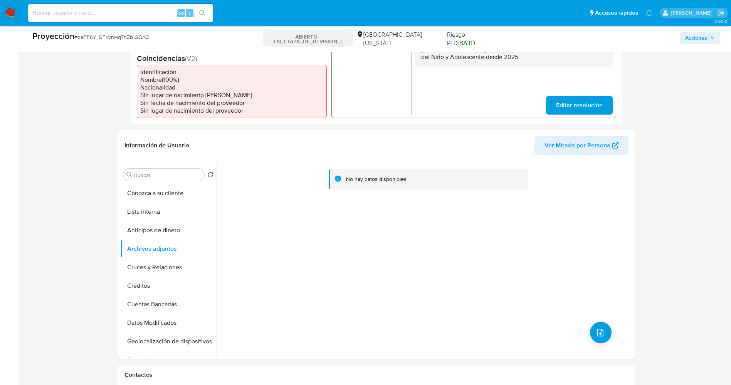
click at [163, 217] on button "Lista interna" at bounding box center [168, 211] width 96 height 19
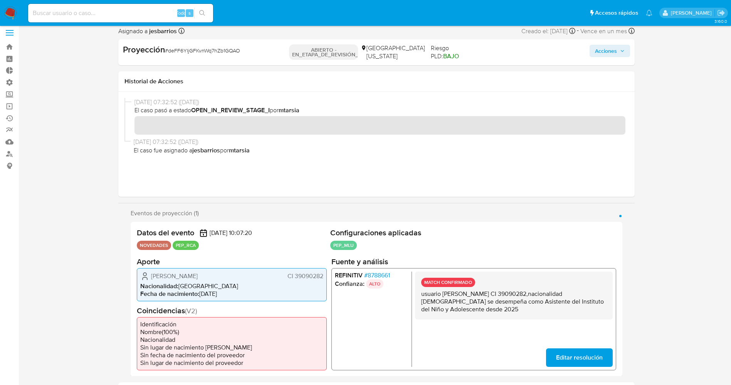
scroll to position [0, 0]
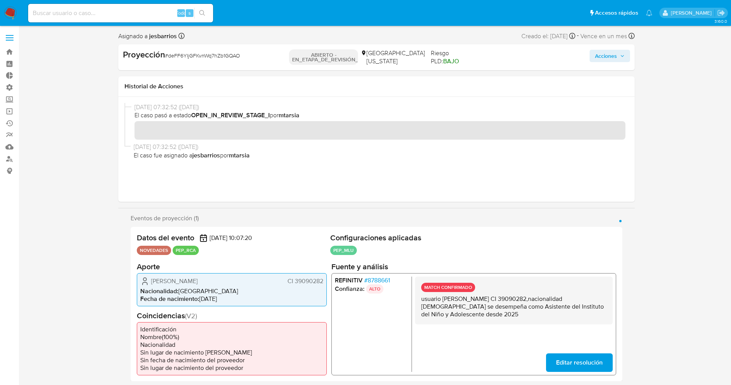
click at [602, 53] on font "Acciones" at bounding box center [606, 56] width 22 height 12
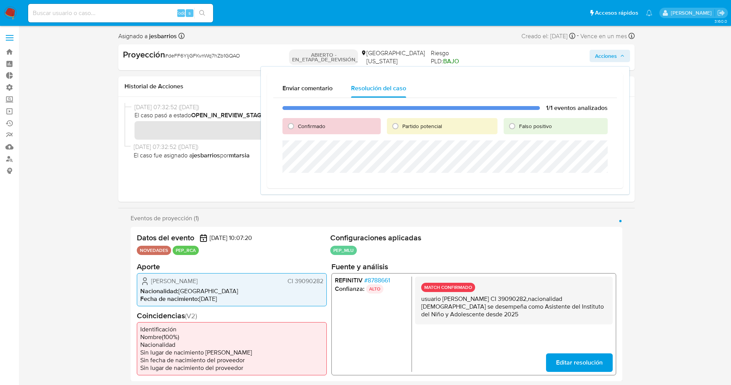
click at [317, 122] on span "Confirmado" at bounding box center [311, 126] width 27 height 8
click at [297, 122] on input "Confirmado" at bounding box center [291, 126] width 12 height 12
radio input "true"
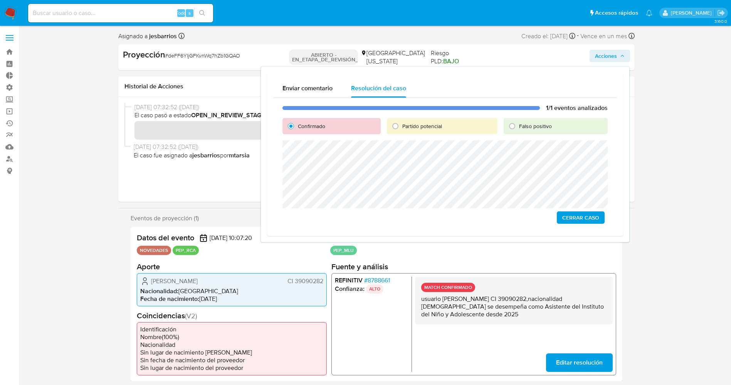
click at [576, 220] on span "Cerrar Caso" at bounding box center [580, 217] width 37 height 11
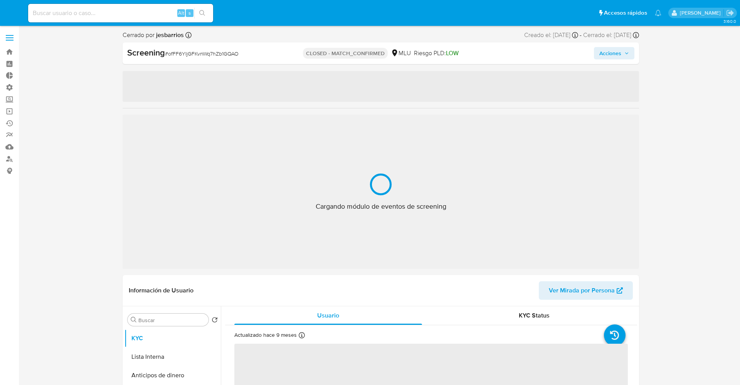
select select "10"
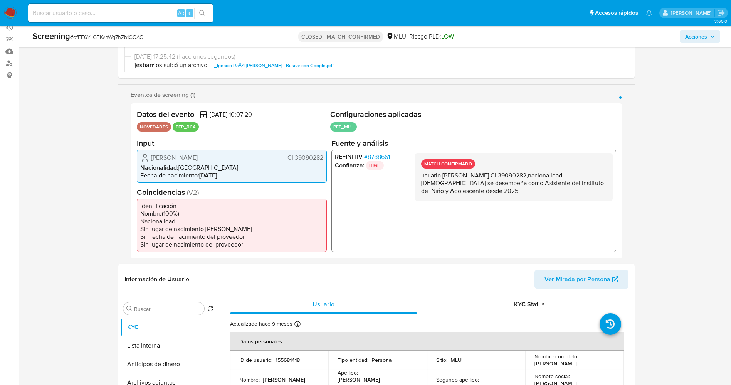
scroll to position [173, 0]
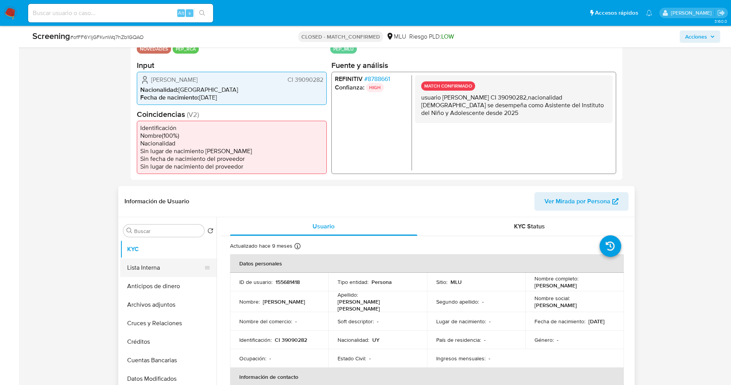
click at [145, 261] on button "Lista Interna" at bounding box center [165, 267] width 90 height 19
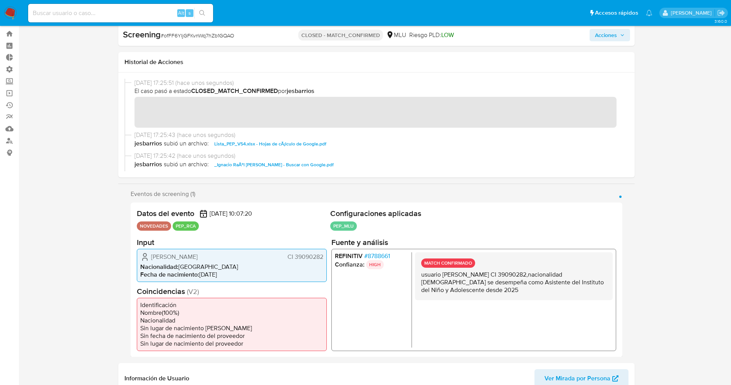
scroll to position [0, 0]
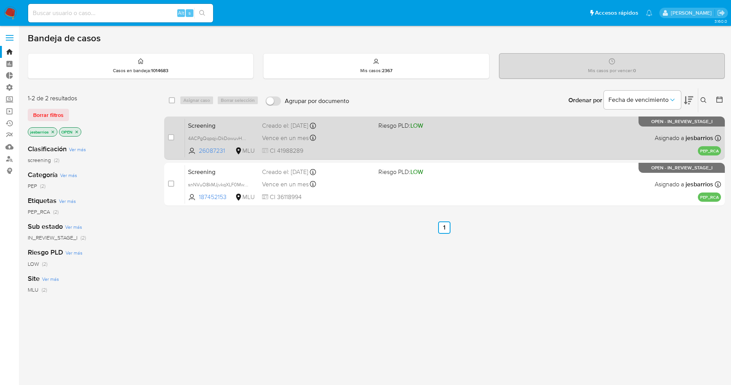
click at [385, 142] on div "Screening 4ACPgQqpqjvDkDowuvHQ38yy 26087231 MLU Riesgo PLD: LOW Creado el: [DAT…" at bounding box center [453, 137] width 536 height 39
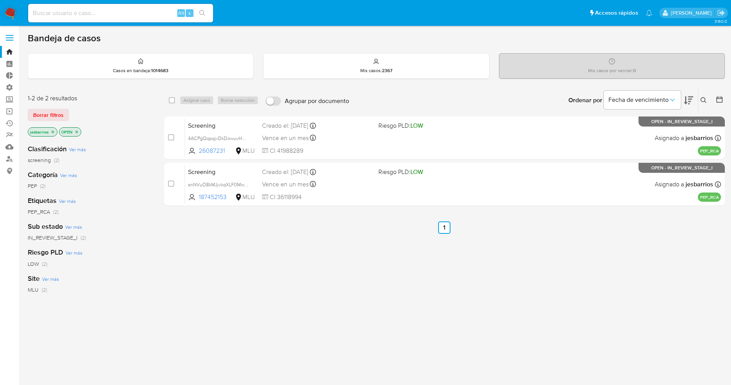
click at [77, 131] on icon "close-filter" at bounding box center [76, 132] width 5 height 5
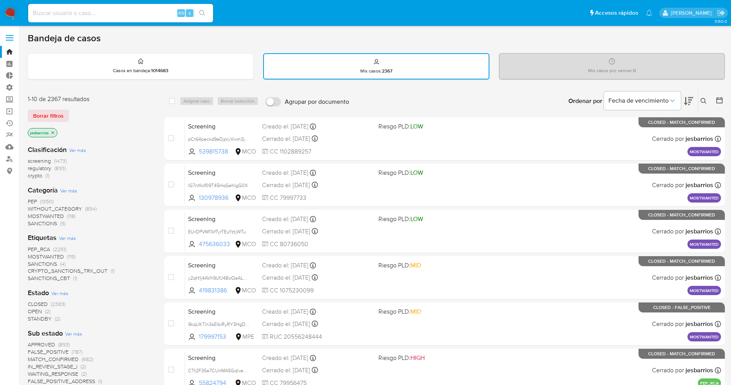
click at [721, 98] on icon at bounding box center [720, 100] width 6 height 6
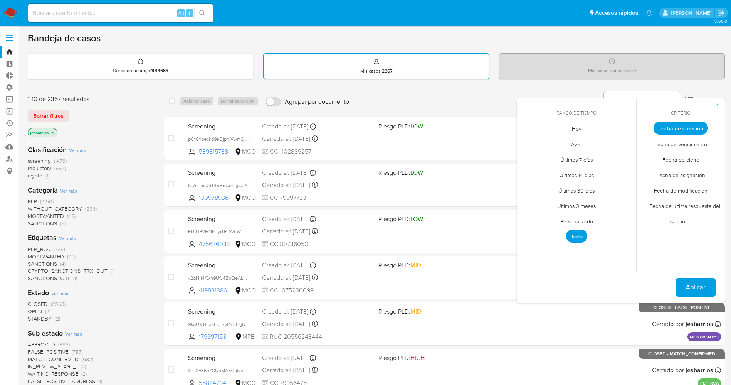
click at [581, 128] on span "Hoy" at bounding box center [577, 129] width 26 height 16
click at [679, 154] on span "Fecha de cierre" at bounding box center [680, 159] width 53 height 16
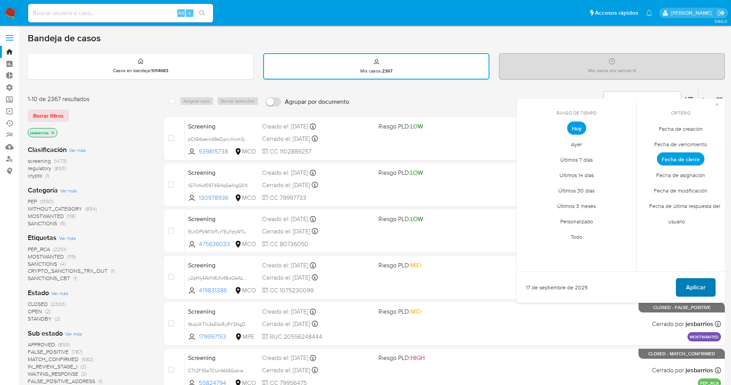
click at [702, 282] on span "Aplicar" at bounding box center [696, 287] width 20 height 17
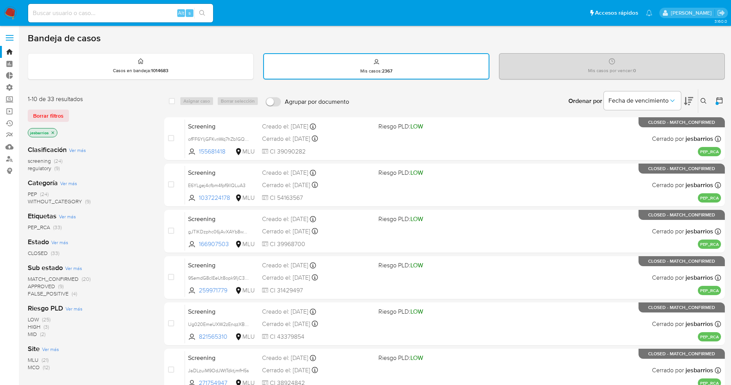
click at [107, 14] on input at bounding box center [120, 13] width 185 height 10
paste input "27999058642""
type input "27999058642"
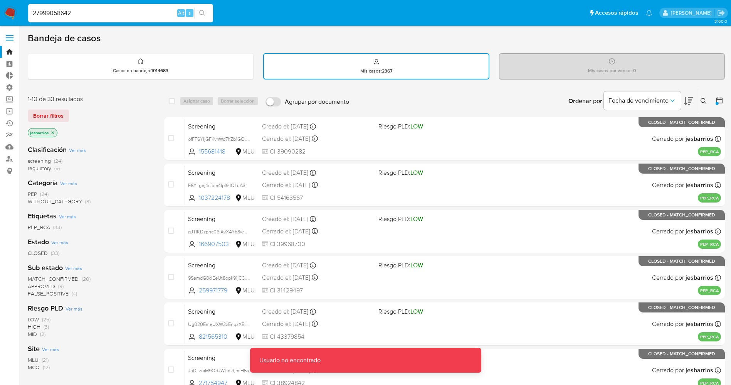
click at [84, 11] on input "27999058642" at bounding box center [120, 13] width 185 height 10
click at [32, 12] on input "27999058642" at bounding box center [120, 13] width 185 height 10
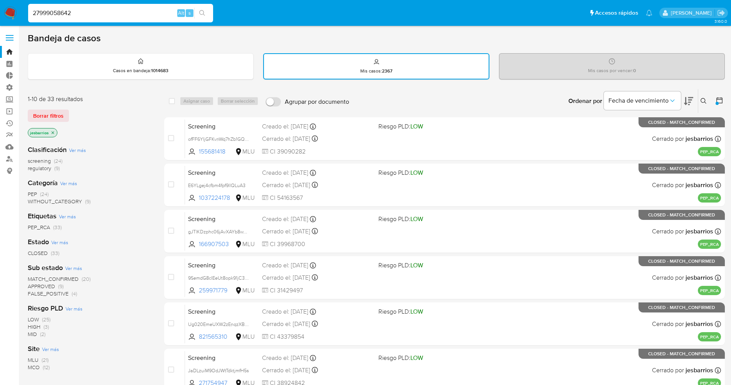
click at [96, 11] on input "27999058642" at bounding box center [120, 13] width 185 height 10
click at [9, 10] on img at bounding box center [10, 13] width 13 height 13
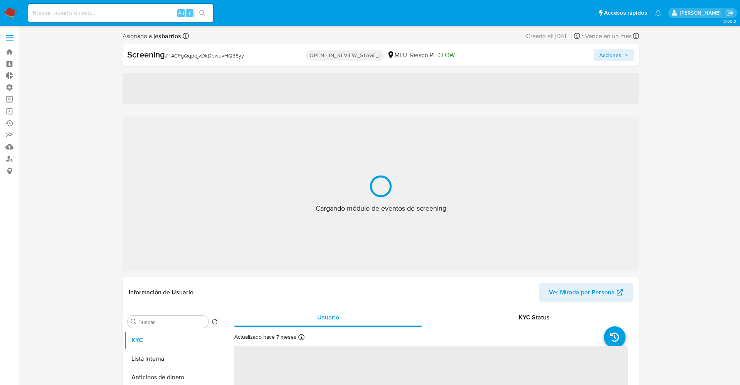
select select "10"
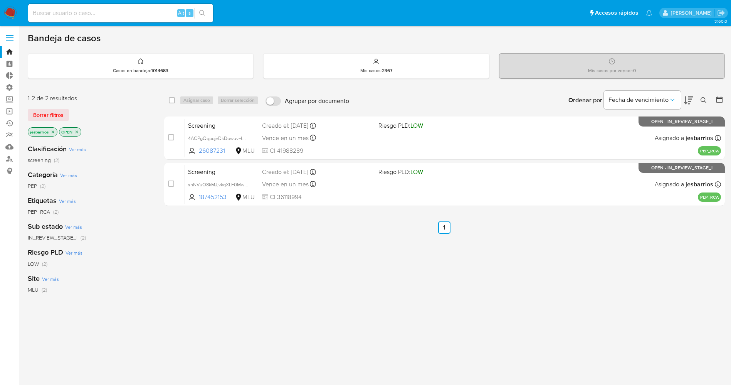
click at [54, 131] on icon "close-filter" at bounding box center [53, 131] width 3 height 3
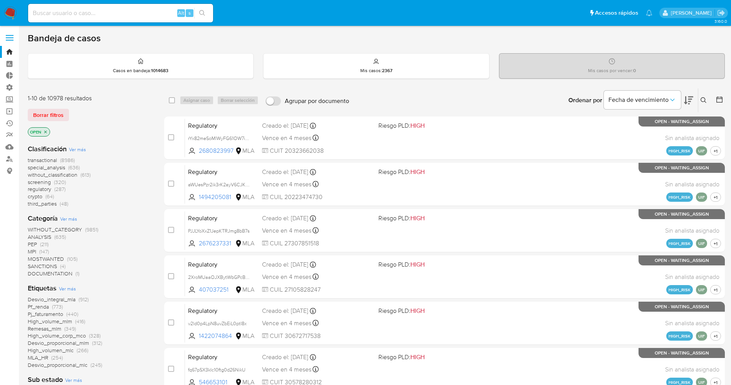
click at [72, 288] on span "Ver más" at bounding box center [67, 288] width 17 height 7
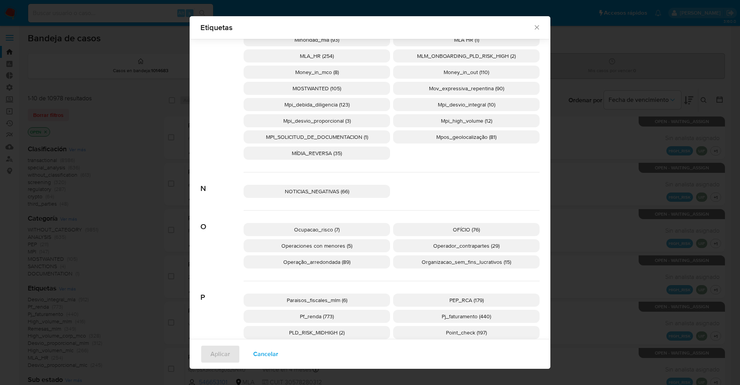
scroll to position [1208, 0]
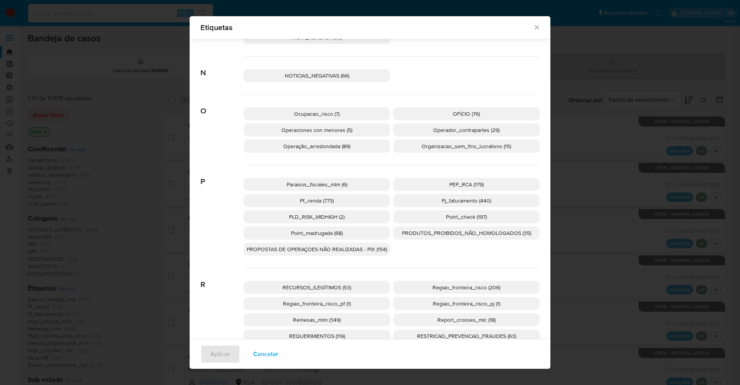
click at [459, 178] on p "PEP_RCA (179)" at bounding box center [466, 184] width 146 height 13
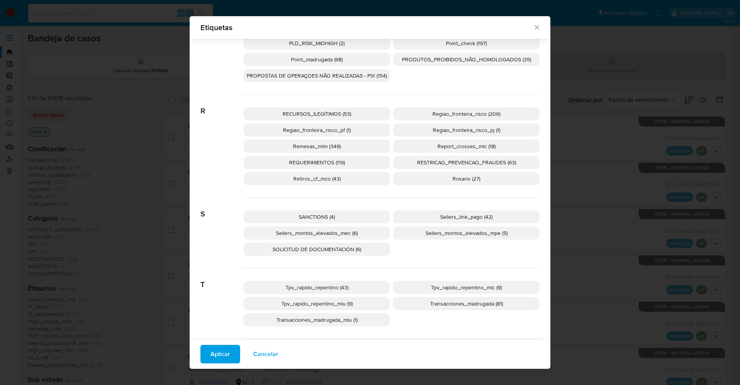
click at [337, 217] on p "SANCTIONS (4)" at bounding box center [317, 216] width 146 height 13
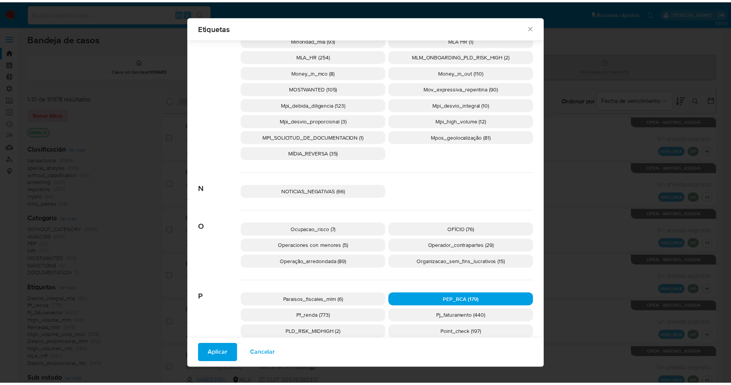
scroll to position [1035, 0]
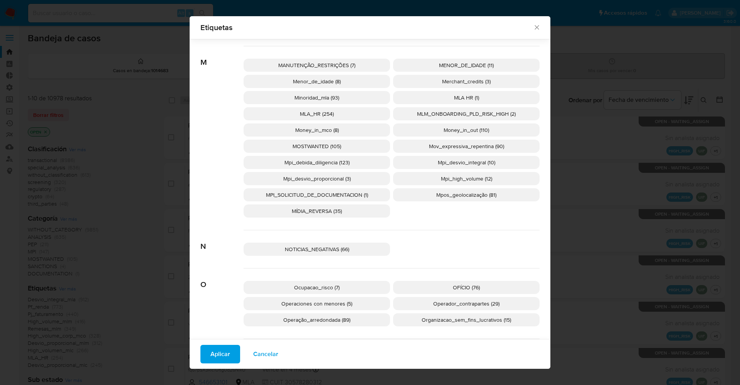
click at [343, 145] on p "MOSTWANTED (105)" at bounding box center [317, 146] width 146 height 13
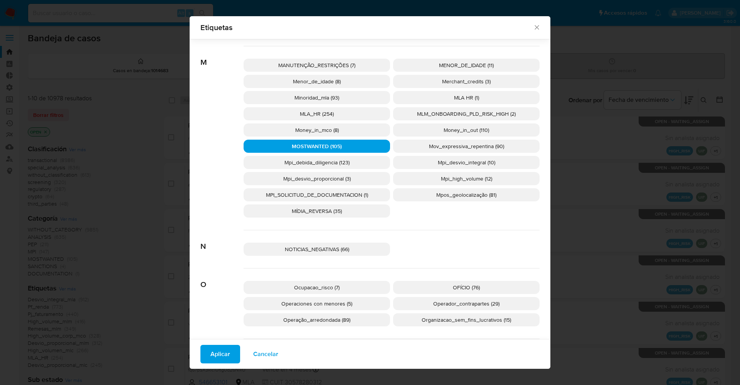
drag, startPoint x: 218, startPoint y: 350, endPoint x: 213, endPoint y: 348, distance: 5.5
click at [217, 351] on span "Aplicar" at bounding box center [220, 353] width 20 height 17
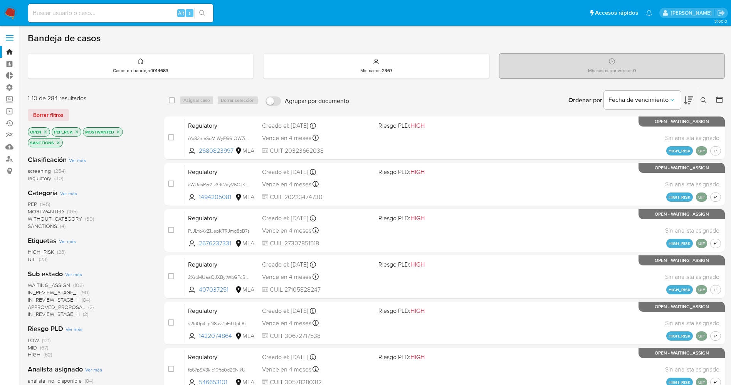
click at [69, 284] on span "WAITING_ASSIGN" at bounding box center [49, 285] width 42 height 8
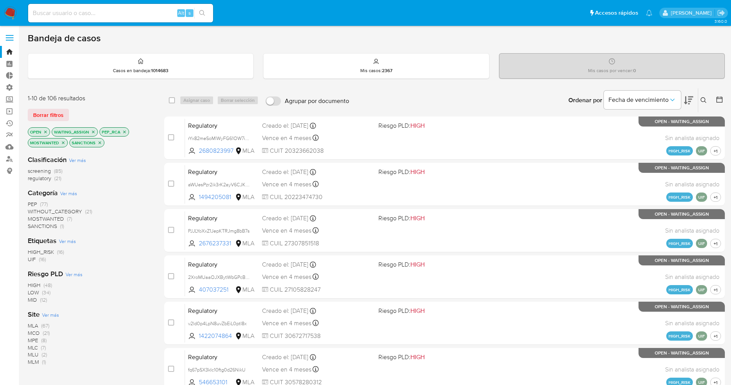
click at [56, 315] on span "Ver más" at bounding box center [50, 314] width 17 height 7
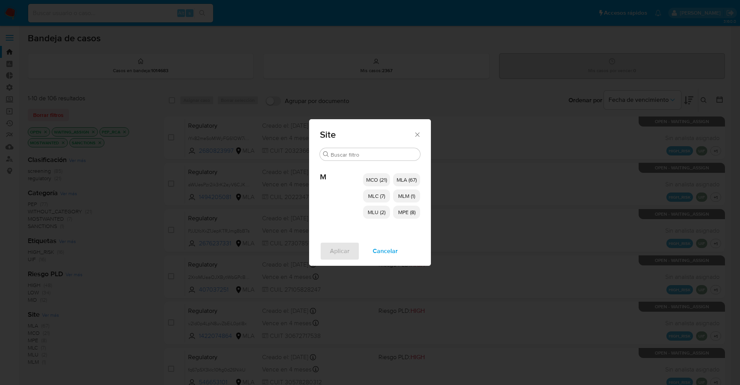
click at [370, 178] on span "MCO (21)" at bounding box center [376, 180] width 21 height 8
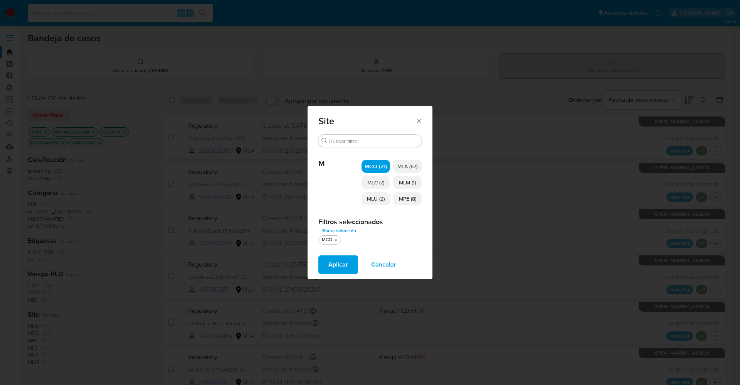
click at [371, 185] on span "MLC (7)" at bounding box center [375, 182] width 17 height 8
click at [373, 195] on span "MLU (2)" at bounding box center [376, 199] width 18 height 8
click at [416, 193] on p "MPE (8)" at bounding box center [407, 198] width 29 height 13
click at [413, 181] on span "MLM (1)" at bounding box center [407, 182] width 17 height 8
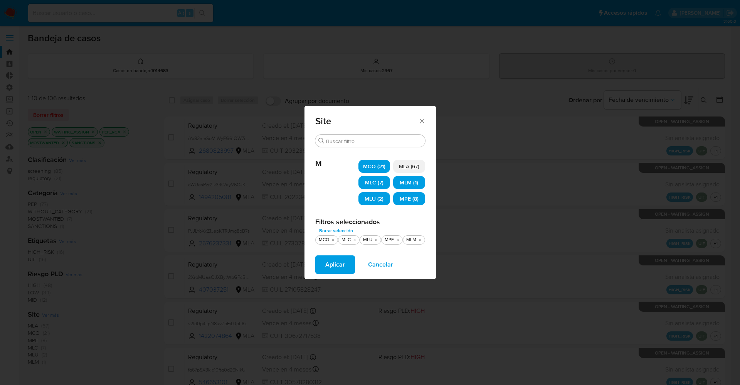
click at [342, 265] on span "Aplicar" at bounding box center [335, 264] width 20 height 17
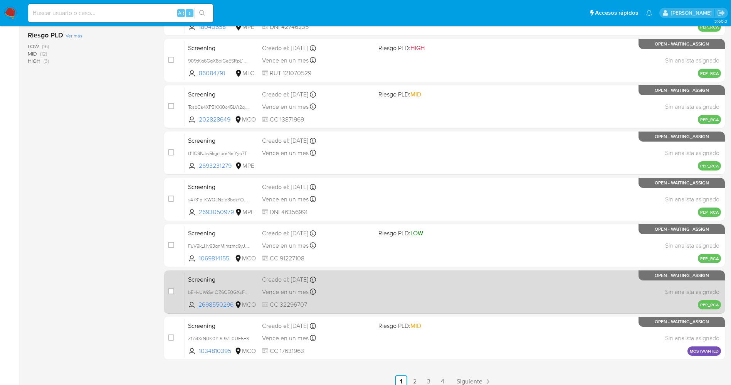
scroll to position [252, 0]
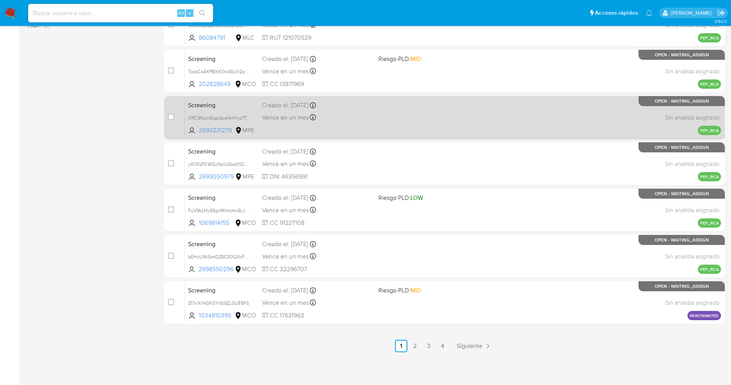
click at [443, 349] on link "4" at bounding box center [443, 346] width 12 height 12
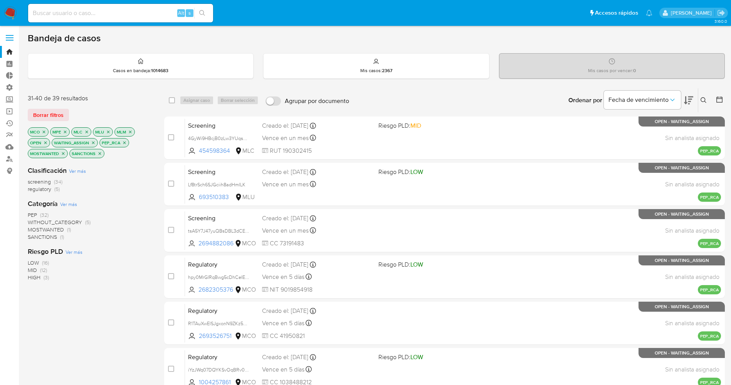
click at [7, 9] on img at bounding box center [10, 13] width 13 height 13
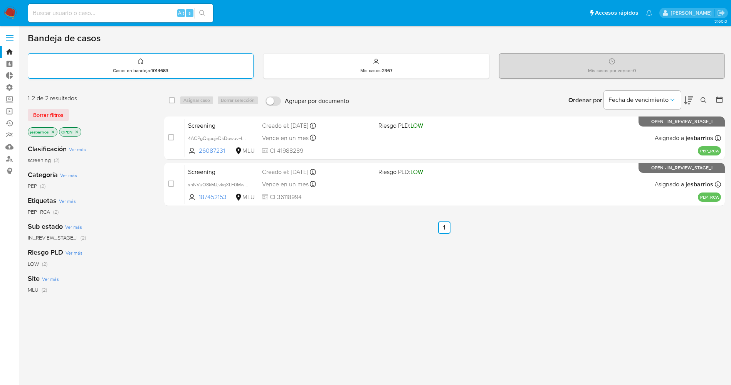
drag, startPoint x: 65, startPoint y: 113, endPoint x: 40, endPoint y: 73, distance: 46.9
click at [65, 114] on button "Borrar filtros" at bounding box center [48, 115] width 41 height 12
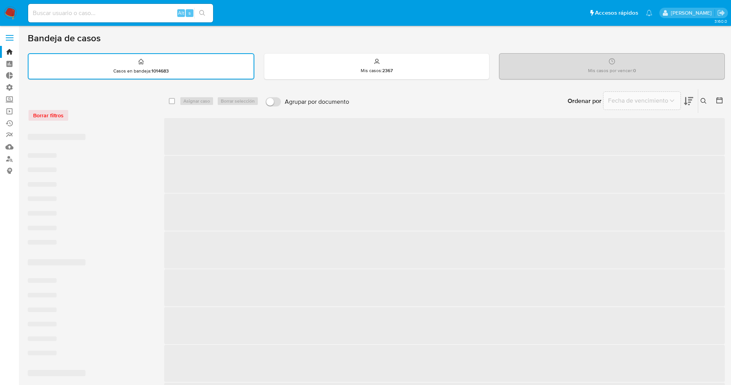
click at [15, 38] on label at bounding box center [9, 38] width 19 height 16
click at [0, 0] on input "checkbox" at bounding box center [0, 0] width 0 height 0
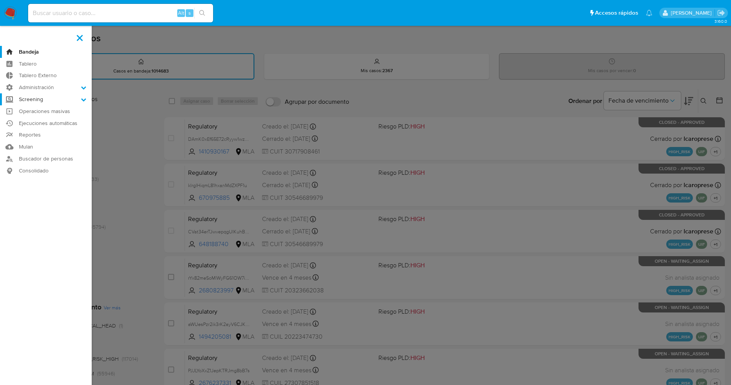
click at [82, 99] on icon at bounding box center [83, 99] width 5 height 3
click at [0, 0] on input "Screening" at bounding box center [0, 0] width 0 height 0
click at [61, 207] on link "Buscador de personas" at bounding box center [46, 207] width 92 height 12
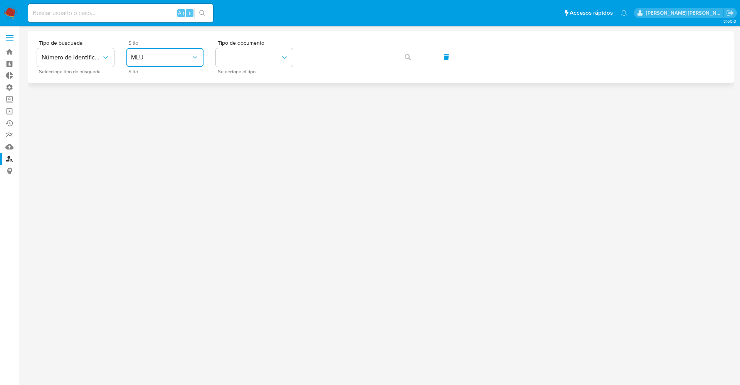
click at [168, 62] on button "MLU" at bounding box center [164, 57] width 77 height 19
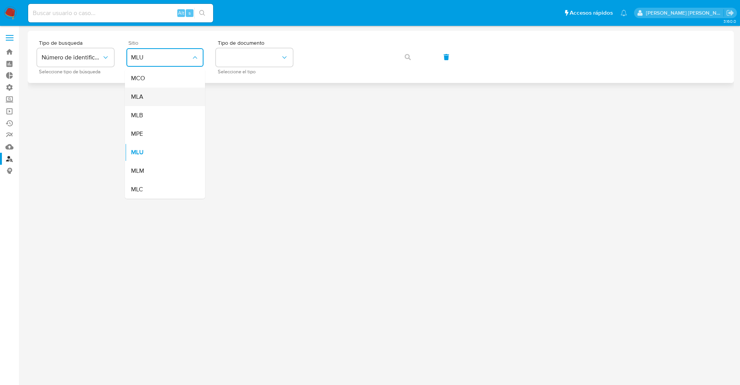
click at [160, 94] on div "MLA" at bounding box center [162, 96] width 63 height 19
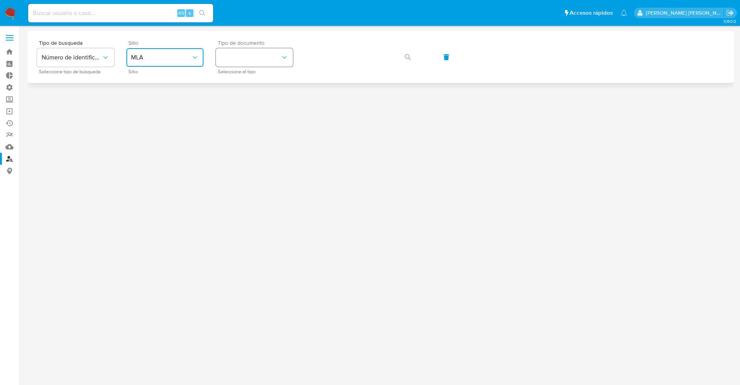
click at [265, 57] on button "identificationType" at bounding box center [254, 57] width 77 height 19
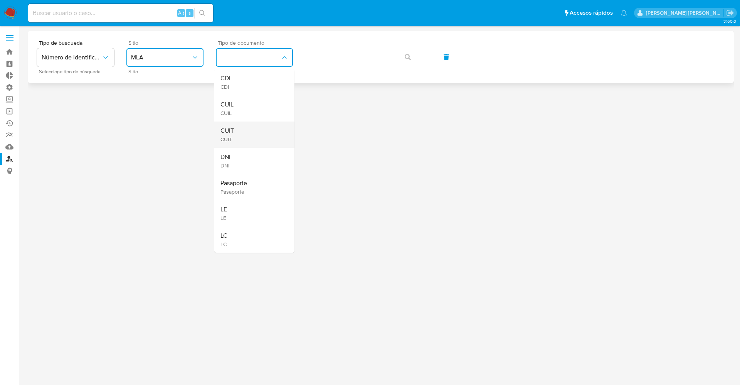
click at [246, 132] on div "CUIT CUIT" at bounding box center [251, 134] width 63 height 26
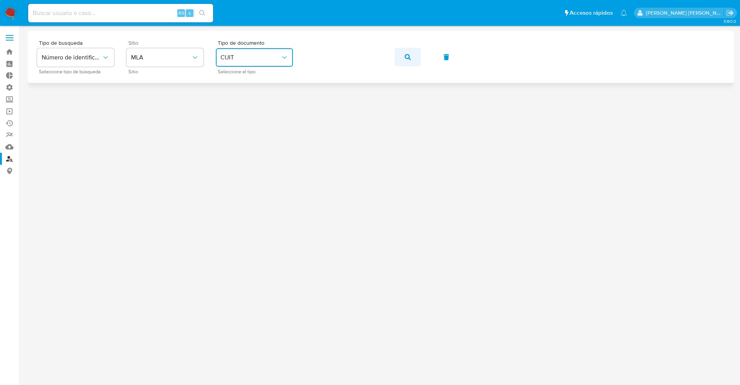
click at [416, 54] on button "button" at bounding box center [408, 57] width 26 height 19
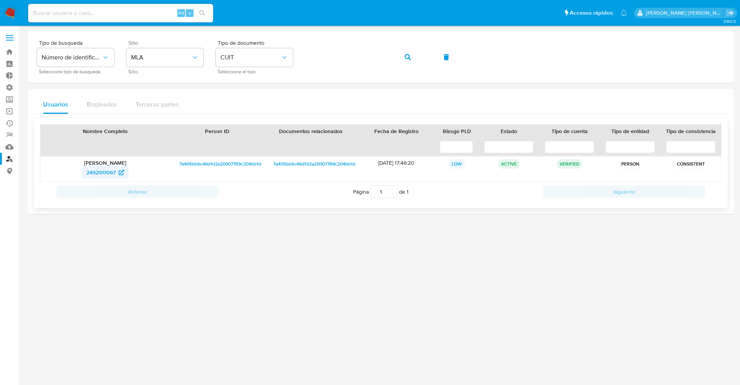
click at [92, 173] on span "2492917067" at bounding box center [100, 172] width 29 height 12
click at [404, 54] on button "button" at bounding box center [408, 57] width 26 height 19
click at [104, 173] on span "709169446" at bounding box center [101, 172] width 27 height 12
click at [8, 7] on img at bounding box center [10, 13] width 13 height 13
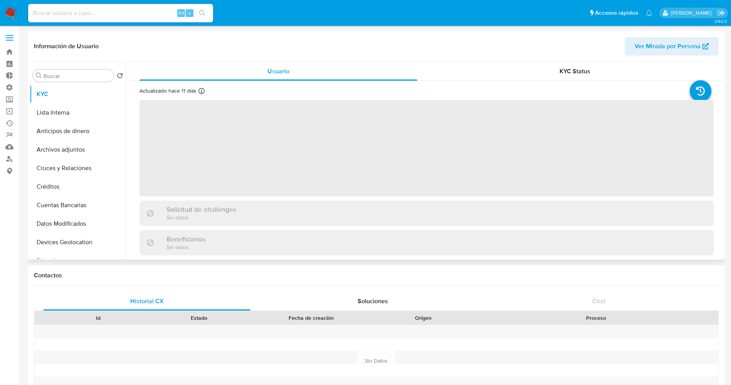
select select "10"
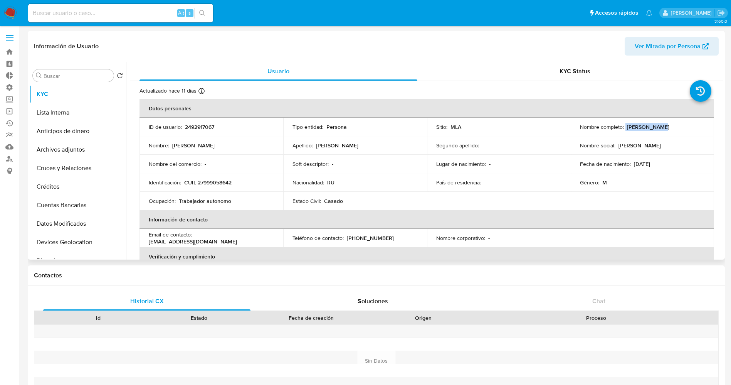
drag, startPoint x: 624, startPoint y: 127, endPoint x: 661, endPoint y: 127, distance: 37.8
click at [661, 127] on div "Nombre completo : Pavel Kuzmin" at bounding box center [642, 126] width 125 height 7
copy div "[PERSON_NAME]"
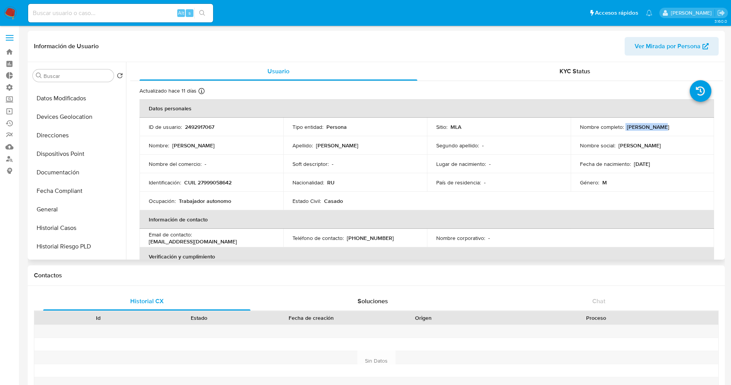
scroll to position [173, 0]
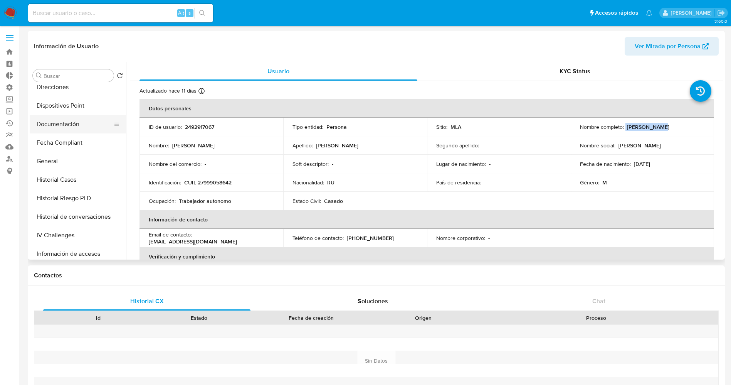
click at [74, 126] on button "Documentación" at bounding box center [75, 124] width 90 height 19
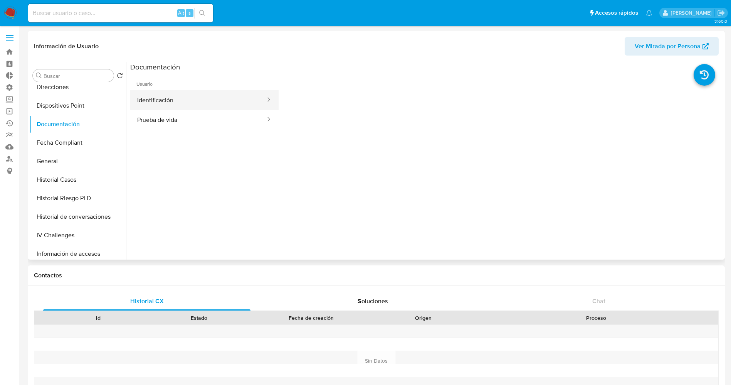
click at [171, 105] on button "Identificación" at bounding box center [198, 100] width 136 height 20
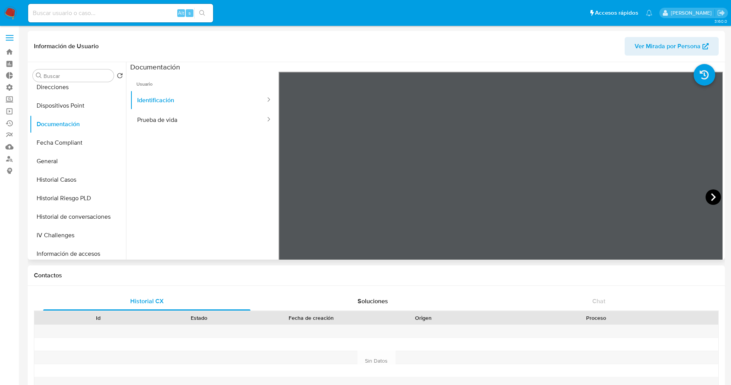
click at [713, 193] on icon at bounding box center [713, 196] width 15 height 15
click at [287, 196] on icon at bounding box center [288, 197] width 5 height 8
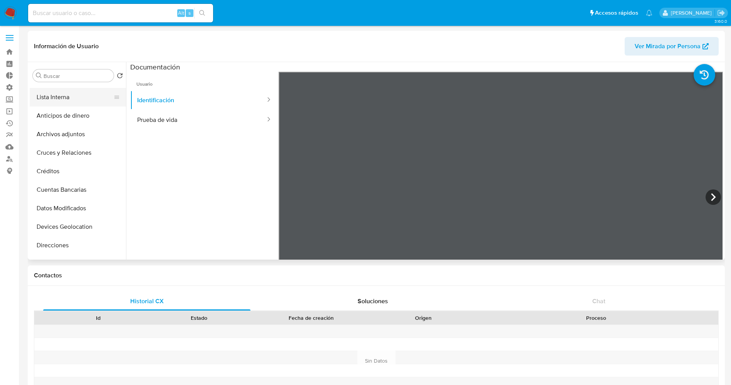
scroll to position [0, 0]
click at [64, 91] on button "KYC" at bounding box center [75, 94] width 90 height 19
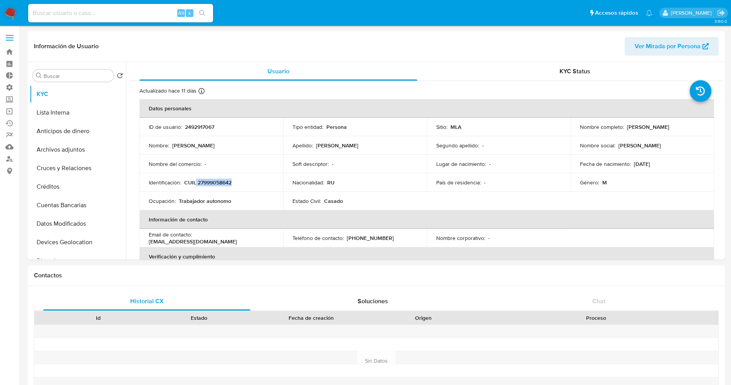
drag, startPoint x: 196, startPoint y: 184, endPoint x: 247, endPoint y: 178, distance: 51.2
click at [247, 179] on div "Identificación : CUIL 27999058642" at bounding box center [211, 182] width 125 height 7
copy p "27999058642"
drag, startPoint x: 624, startPoint y: 124, endPoint x: 658, endPoint y: 126, distance: 34.8
click at [658, 126] on div "Nombre completo : Pavel Kuzmin" at bounding box center [642, 126] width 125 height 7
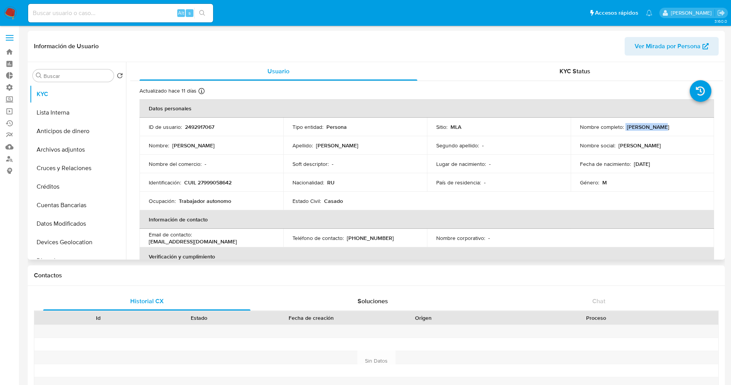
copy div "[PERSON_NAME]"
click at [85, 116] on button "Lista Interna" at bounding box center [75, 112] width 90 height 19
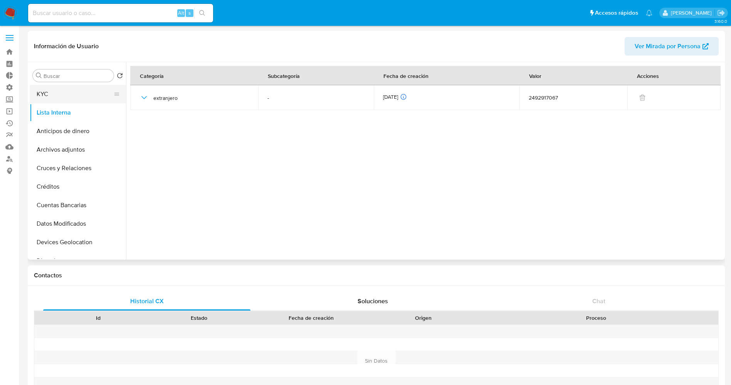
click at [74, 96] on button "KYC" at bounding box center [75, 94] width 90 height 19
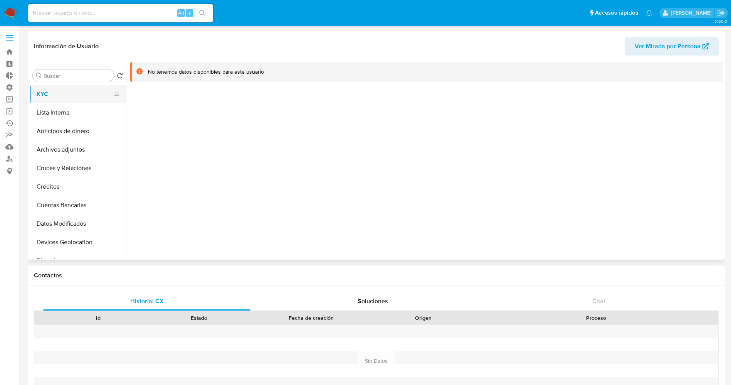
click at [79, 97] on button "KYC" at bounding box center [75, 94] width 90 height 19
click at [77, 119] on button "Lista Interna" at bounding box center [75, 112] width 90 height 19
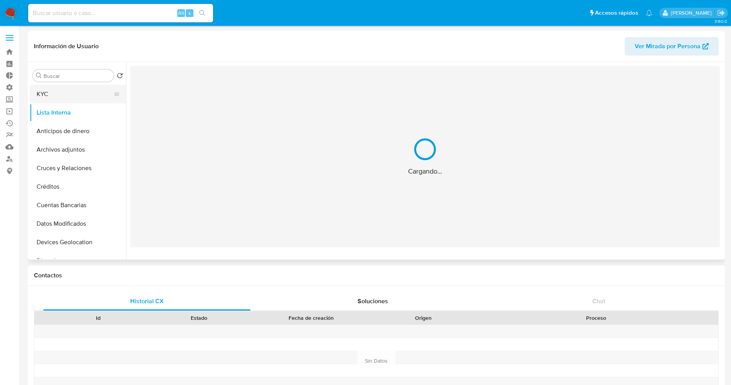
click at [69, 99] on button "KYC" at bounding box center [75, 94] width 90 height 19
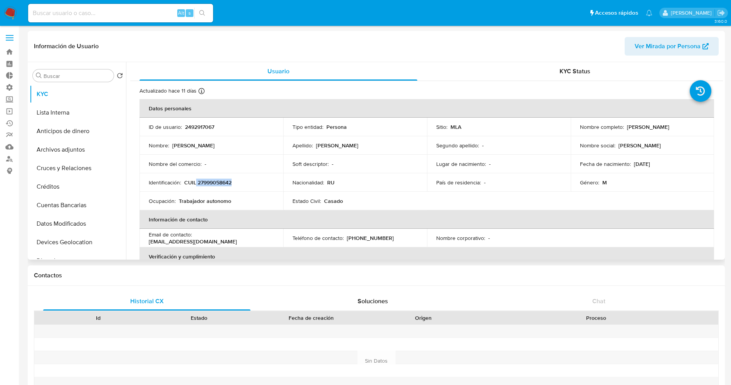
drag, startPoint x: 196, startPoint y: 182, endPoint x: 239, endPoint y: 180, distance: 42.4
click at [239, 180] on div "Identificación : CUIL 27999058642" at bounding box center [211, 182] width 125 height 7
copy p "27999058642"
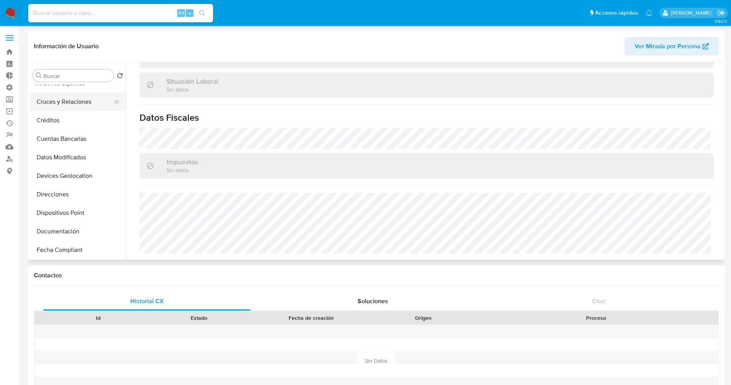
scroll to position [116, 0]
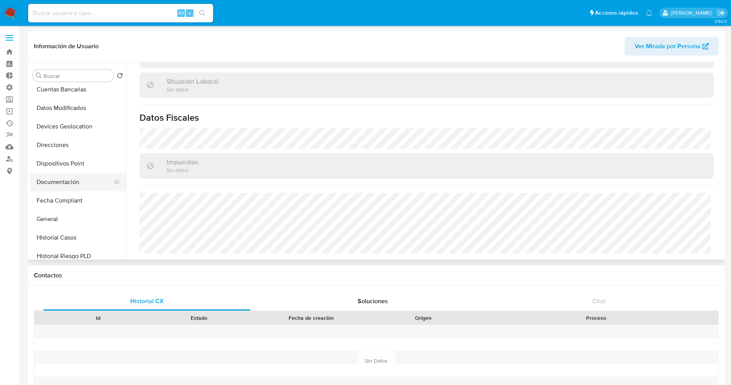
click at [60, 184] on button "Documentación" at bounding box center [75, 182] width 90 height 19
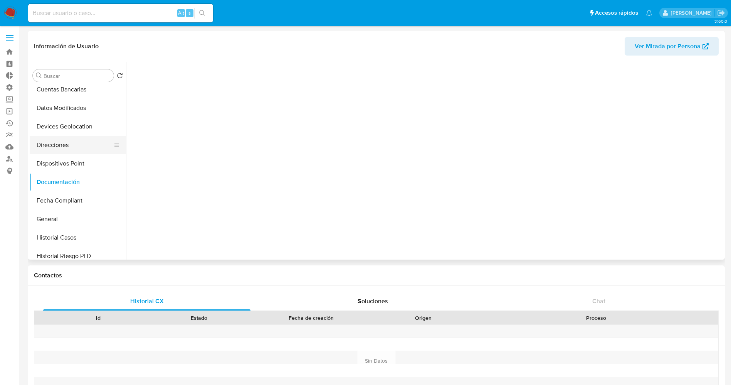
scroll to position [0, 0]
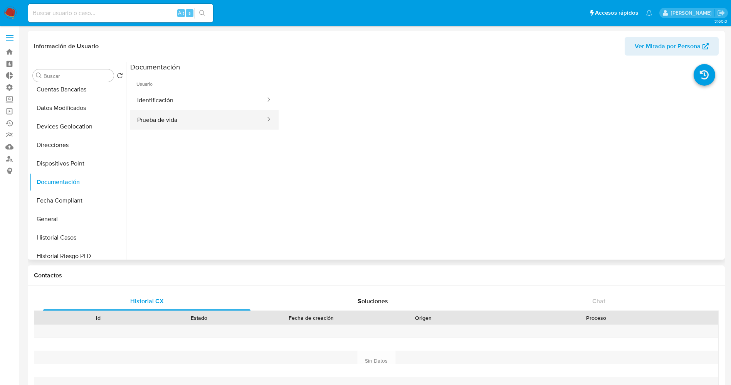
click at [170, 113] on button "Prueba de vida" at bounding box center [198, 120] width 136 height 20
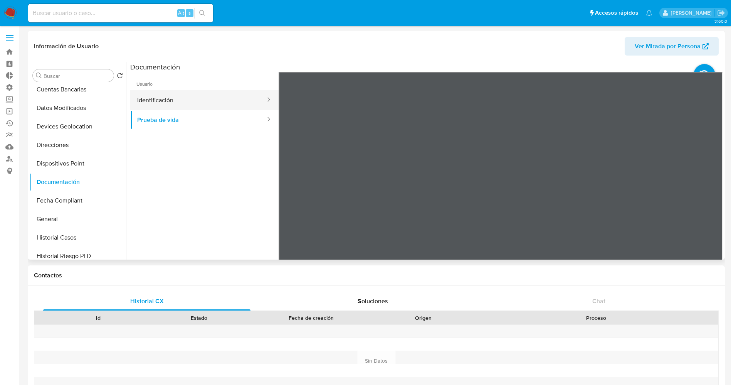
click at [172, 101] on button "Identificación" at bounding box center [198, 100] width 136 height 20
click at [714, 195] on icon at bounding box center [713, 196] width 15 height 15
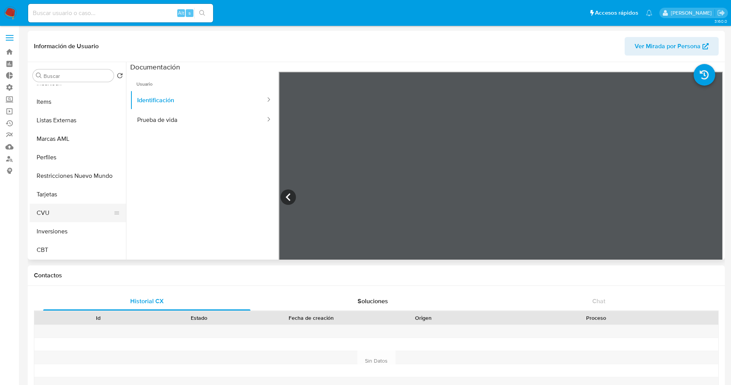
scroll to position [363, 0]
click at [51, 217] on button "CVU" at bounding box center [75, 212] width 90 height 19
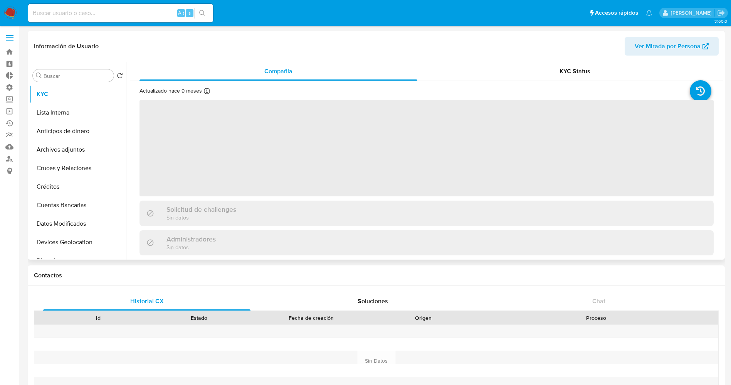
select select "10"
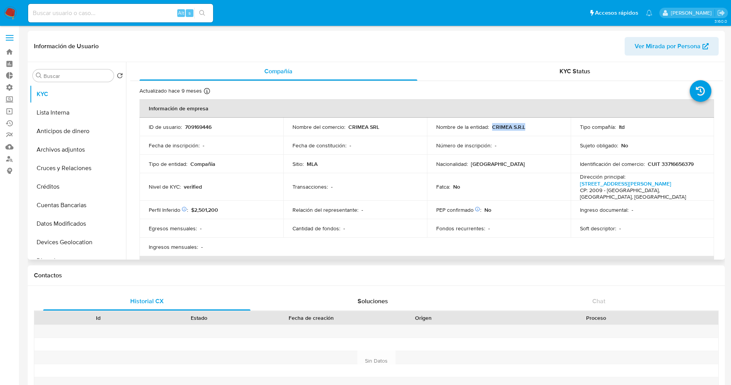
drag, startPoint x: 492, startPoint y: 127, endPoint x: 527, endPoint y: 127, distance: 35.5
click at [527, 127] on div "Nombre de la entidad : CRIMEA S.R.L" at bounding box center [498, 126] width 125 height 7
copy p "CRIMEA S.R.L"
drag, startPoint x: 646, startPoint y: 163, endPoint x: 694, endPoint y: 163, distance: 47.8
click at [694, 163] on div "Identificación del comercio : CUIT 33716656379" at bounding box center [642, 163] width 125 height 7
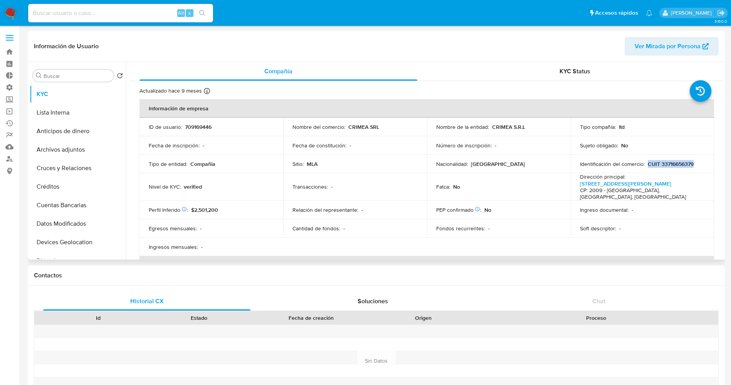
click at [685, 163] on p "CUIT 33716656379" at bounding box center [671, 163] width 46 height 7
drag, startPoint x: 656, startPoint y: 163, endPoint x: 693, endPoint y: 163, distance: 37.0
click at [693, 163] on div "Identificación del comercio : CUIT 33716656379" at bounding box center [642, 163] width 125 height 7
copy p "33716656379"
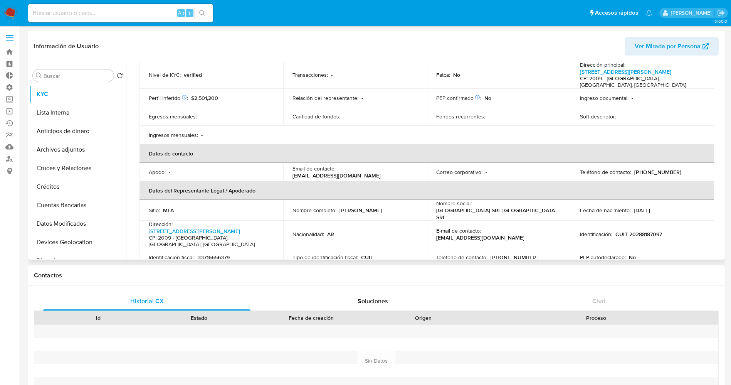
scroll to position [116, 0]
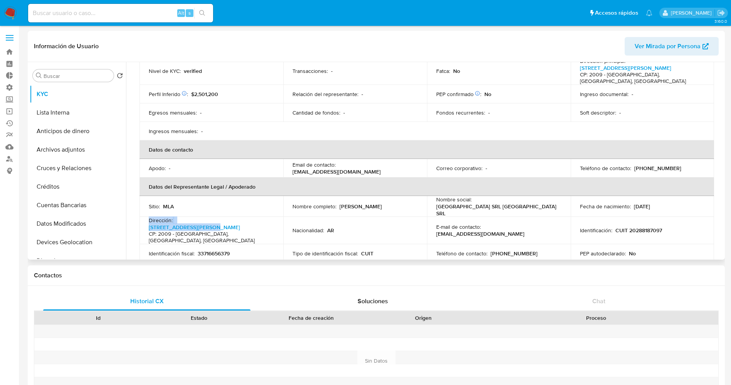
drag, startPoint x: 188, startPoint y: 212, endPoint x: 248, endPoint y: 212, distance: 59.7
click at [248, 217] on div "Dirección : Avenida Pellegrini 5459 CP: 2009 - Rosario, Santa Fe, Argentina" at bounding box center [211, 230] width 125 height 27
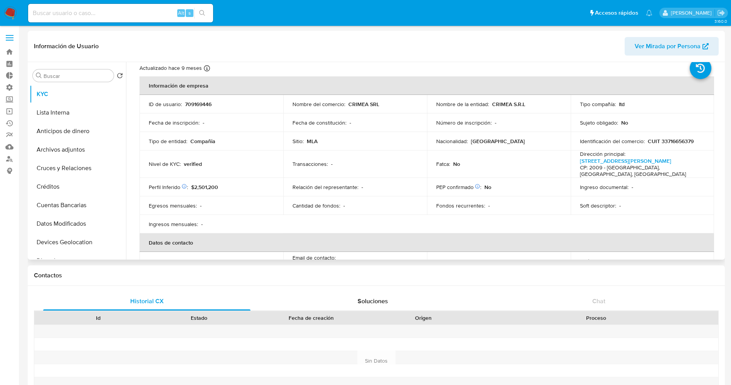
scroll to position [0, 0]
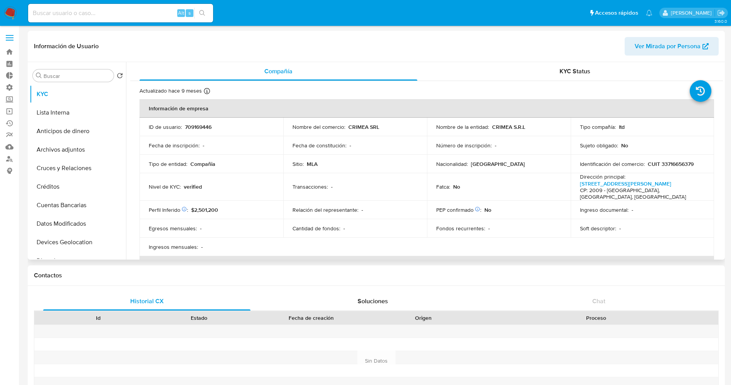
click at [571, 186] on td "Dirección principal : Avenida Pellegrini 5459 CP: 2009 - Rosario, Santa Fe, Arg…" at bounding box center [643, 186] width 144 height 27
drag, startPoint x: 570, startPoint y: 186, endPoint x: 644, endPoint y: 181, distance: 73.8
click at [644, 181] on td "Dirección principal : Avenida Pellegrini 5459 CP: 2009 - Rosario, Santa Fe, Arg…" at bounding box center [643, 186] width 144 height 27
copy p "Avenida Pellegrini 5459"
drag, startPoint x: 348, startPoint y: 128, endPoint x: 380, endPoint y: 128, distance: 32.0
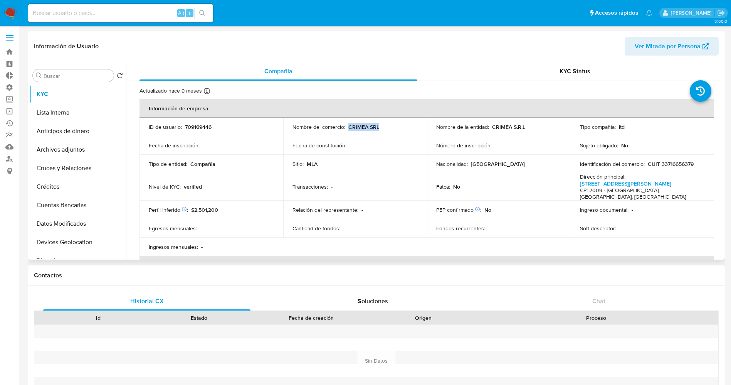
click at [380, 128] on div "Nombre del comercio : CRIMEA SRL" at bounding box center [355, 126] width 125 height 7
copy p "CRIMEA SRL"
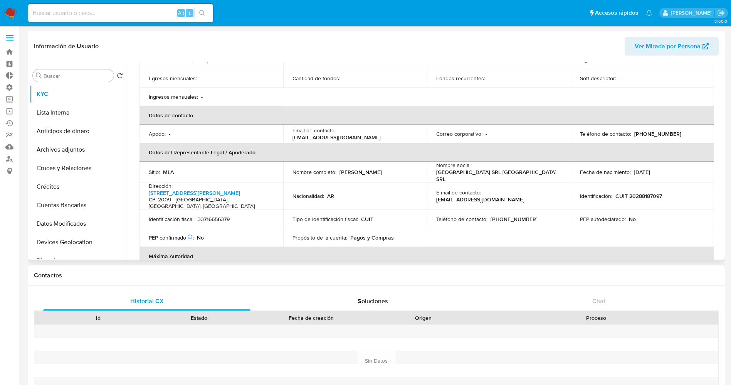
scroll to position [116, 0]
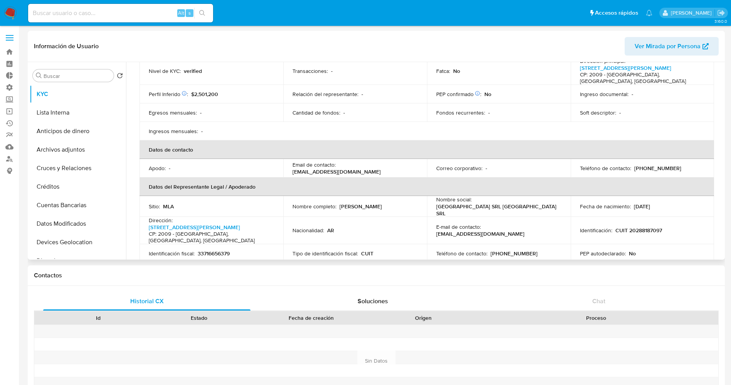
drag, startPoint x: 338, startPoint y: 198, endPoint x: 392, endPoint y: 195, distance: 54.4
click at [392, 203] on div "Nombre completo : Jorge Luis Haddad" at bounding box center [355, 206] width 125 height 7
copy div "Jorge Luis Haddad"
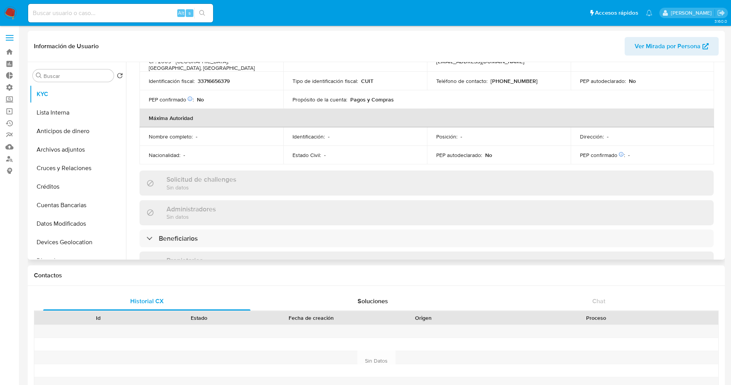
scroll to position [289, 0]
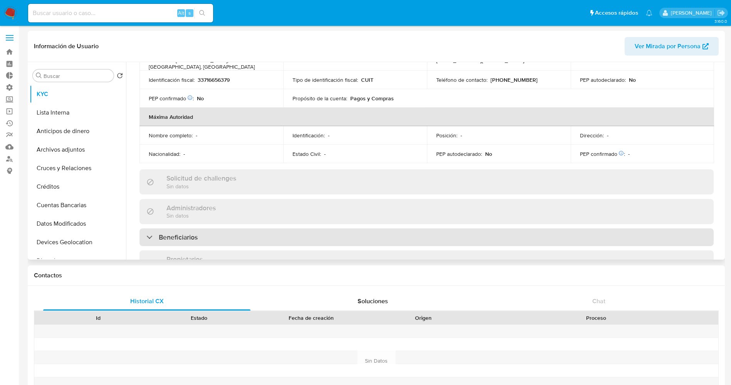
click at [252, 228] on div "Beneficiarios" at bounding box center [427, 237] width 574 height 18
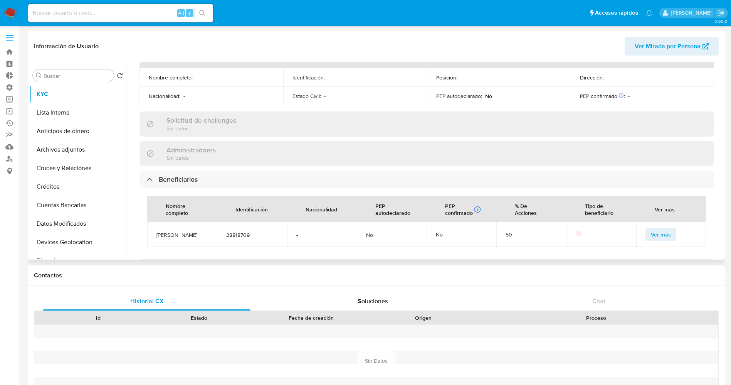
scroll to position [405, 0]
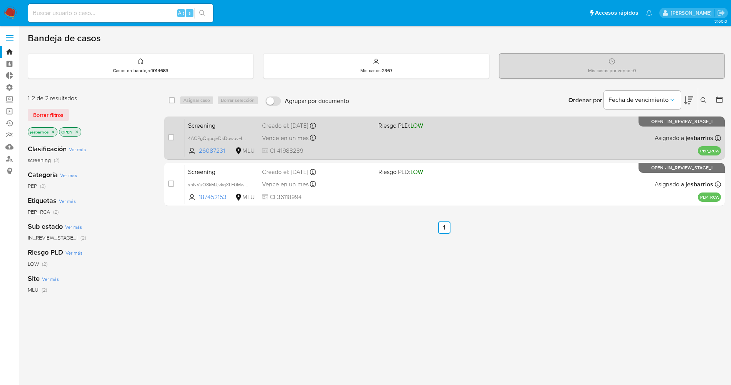
click at [461, 156] on div "Screening 4ACPgQqpqjvDkDowuvHQ38yy 26087231 MLU Riesgo PLD: LOW Creado el: 14/0…" at bounding box center [453, 137] width 536 height 39
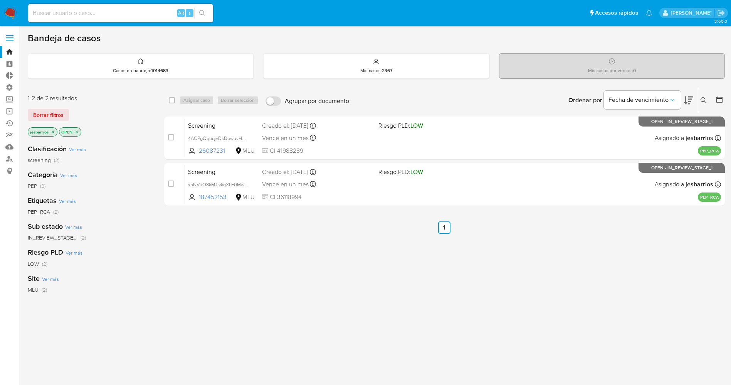
click at [55, 130] on icon "close-filter" at bounding box center [52, 132] width 5 height 5
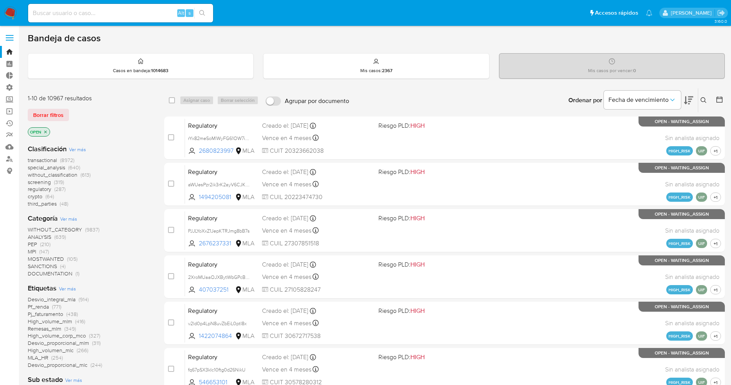
click at [14, 12] on img at bounding box center [10, 13] width 13 height 13
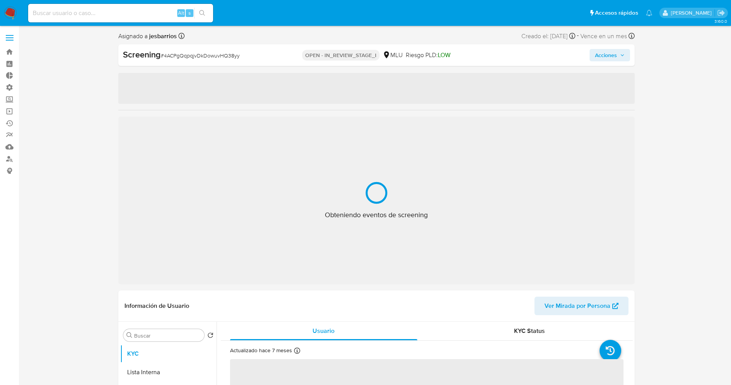
select select "10"
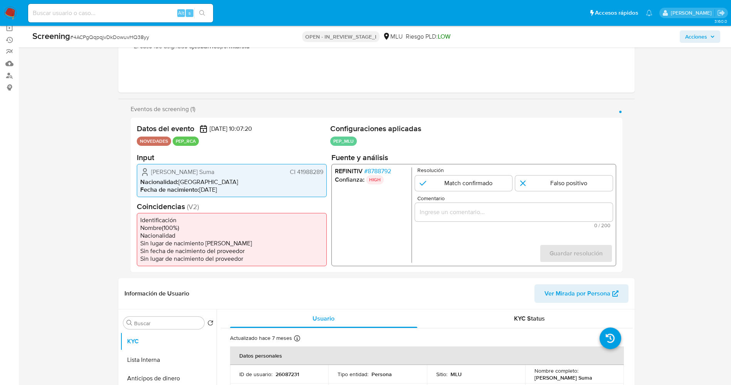
scroll to position [116, 0]
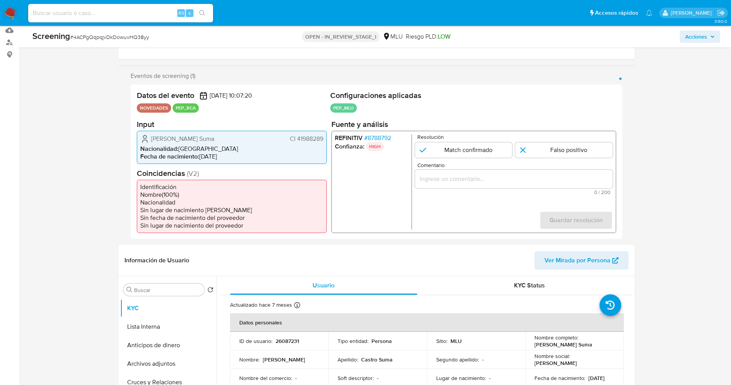
click at [371, 138] on span "# 8788792" at bounding box center [377, 138] width 27 height 8
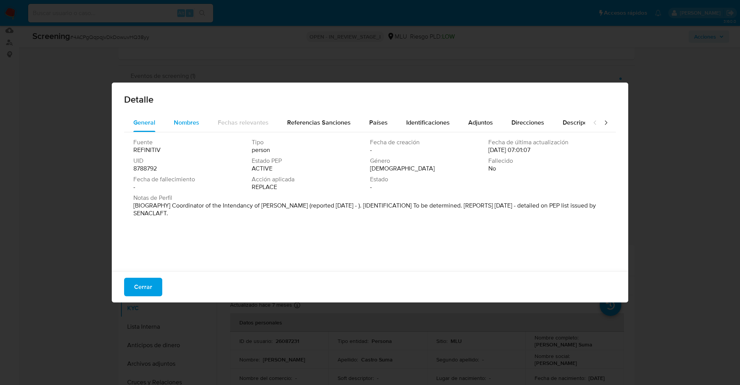
click at [191, 119] on span "Nombres" at bounding box center [186, 122] width 25 height 9
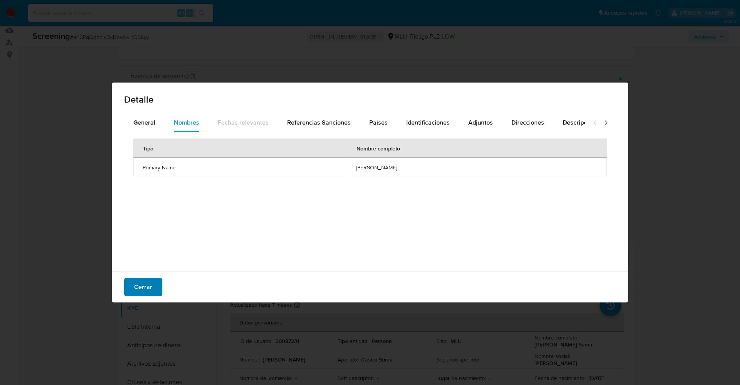
click at [148, 281] on span "Cerrar" at bounding box center [143, 286] width 18 height 17
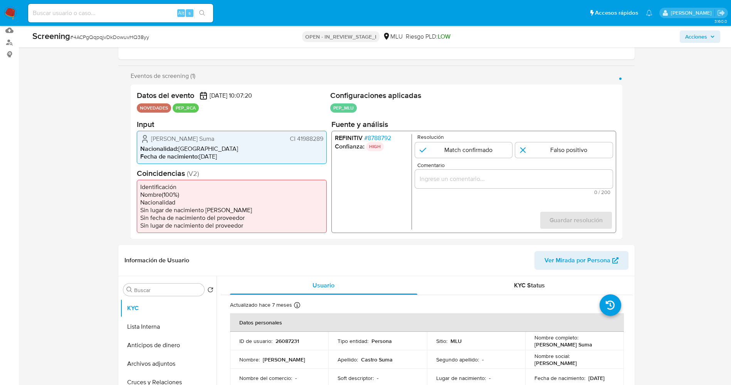
drag, startPoint x: 296, startPoint y: 139, endPoint x: 324, endPoint y: 139, distance: 28.5
click at [324, 139] on div "[PERSON_NAME] Suma CI 41988289 Nacionalidad : [DEMOGRAPHIC_DATA] Fecha de nacim…" at bounding box center [232, 146] width 190 height 33
drag, startPoint x: 152, startPoint y: 138, endPoint x: 238, endPoint y: 140, distance: 85.6
click at [238, 140] on div "[PERSON_NAME] Suma CI 41988289" at bounding box center [231, 138] width 183 height 9
click at [169, 140] on span "[PERSON_NAME] Suma" at bounding box center [182, 139] width 63 height 8
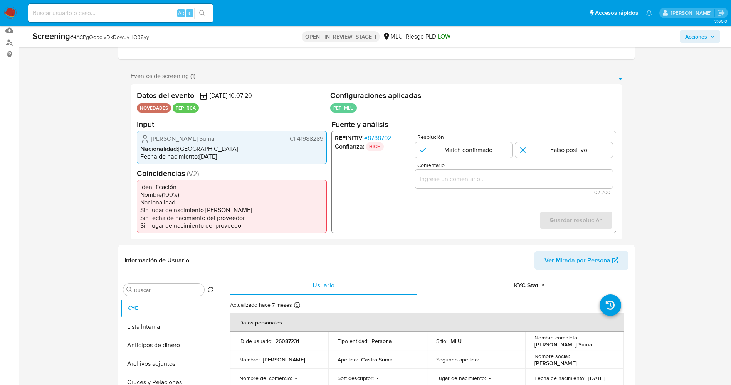
drag, startPoint x: 145, startPoint y: 141, endPoint x: 323, endPoint y: 139, distance: 178.1
click at [323, 139] on div "[PERSON_NAME] Suma CI 41988289 Nacionalidad : [DEMOGRAPHIC_DATA] Fecha de nacim…" at bounding box center [232, 146] width 190 height 33
click at [373, 140] on span "# 8788792" at bounding box center [377, 138] width 27 height 8
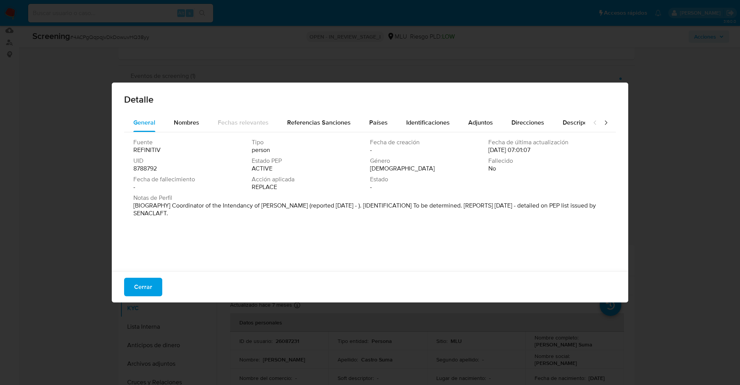
click at [262, 206] on p "[BIOGRAPHY] Coordinator of the Intendancy of [PERSON_NAME] (reported [DATE] - )…" at bounding box center [369, 209] width 472 height 15
drag, startPoint x: 173, startPoint y: 207, endPoint x: 204, endPoint y: 212, distance: 32.1
click at [204, 212] on p "[BIOGRAPHY] Coordinator of the Intendancy of [PERSON_NAME] (reported [DATE] - )…" at bounding box center [369, 209] width 472 height 15
drag, startPoint x: 168, startPoint y: 206, endPoint x: 283, endPoint y: 205, distance: 115.3
click at [283, 205] on font "[BIOGRAFÍA] Coordinador de la [PERSON_NAME] (reportado en [DATE]). [IDENTIFICAC…" at bounding box center [353, 209] width 441 height 17
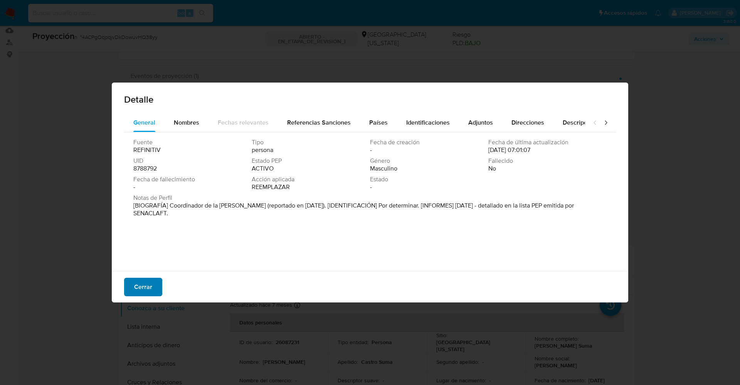
click at [143, 283] on span "Cerrar" at bounding box center [143, 286] width 18 height 17
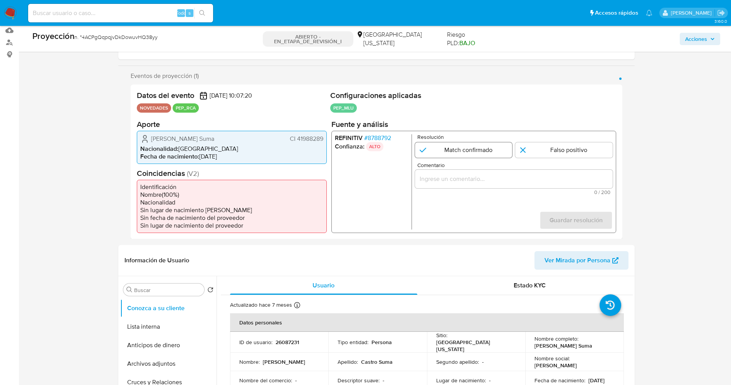
click at [473, 156] on input "1 de 1" at bounding box center [464, 149] width 98 height 15
radio input "true"
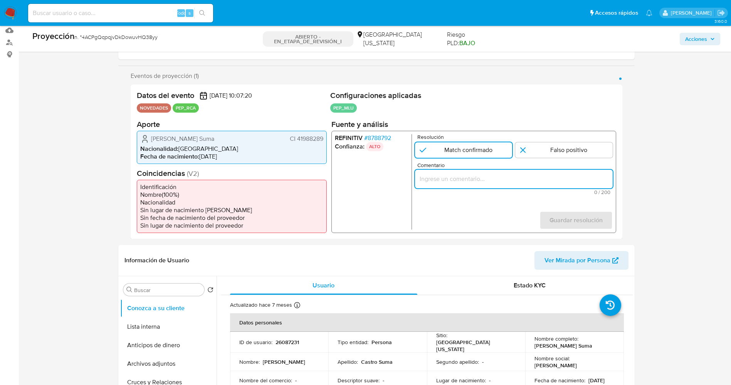
click at [470, 177] on input "Comentario" at bounding box center [514, 178] width 198 height 10
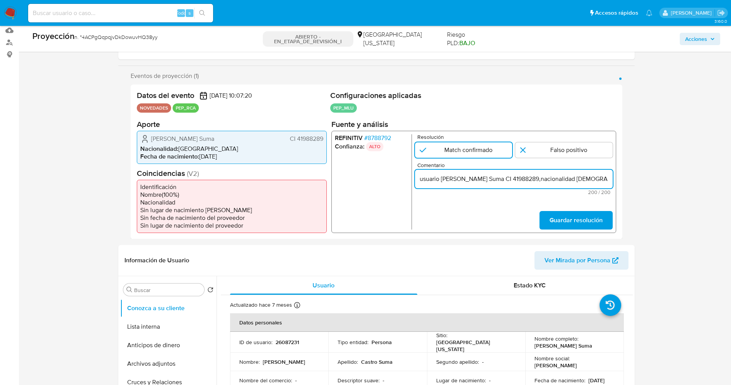
scroll to position [0, 367]
click at [421, 180] on input "usuario [PERSON_NAME] Suma CI 41988289,nacionalidad [DEMOGRAPHIC_DATA], por coi…" at bounding box center [514, 178] width 198 height 10
drag, startPoint x: 426, startPoint y: 179, endPoint x: 548, endPoint y: 179, distance: 121.4
click at [548, 179] on input "usuario [PERSON_NAME] Suma CI 41988289,nacionalidad [DEMOGRAPHIC_DATA], por coi…" at bounding box center [514, 178] width 198 height 10
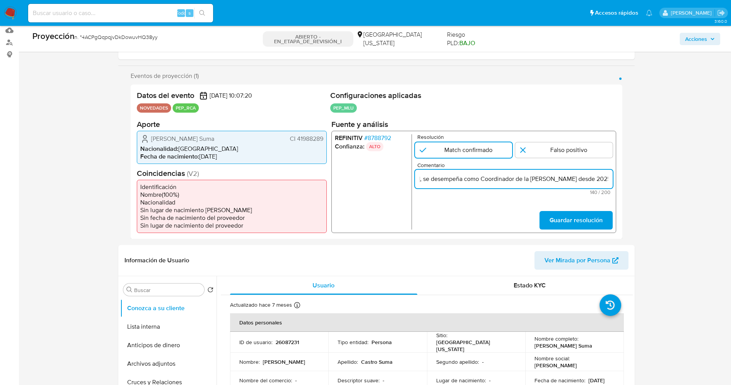
scroll to position [0, 225]
type input "usuario [PERSON_NAME] Suma CI 41988289,nacionalidad [DEMOGRAPHIC_DATA], se dese…"
click at [580, 226] on span "Guardar resolución" at bounding box center [575, 219] width 53 height 17
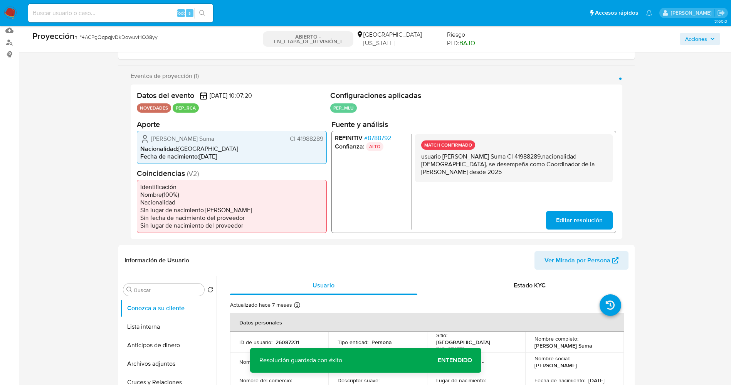
drag, startPoint x: 421, startPoint y: 158, endPoint x: 483, endPoint y: 175, distance: 64.4
click at [483, 175] on div "MATCH CONFIRMADO usuario [PERSON_NAME] Suma CI 41988289,nacionalidad [DEMOGRAPH…" at bounding box center [514, 158] width 198 height 48
click at [137, 333] on button "Lista interna" at bounding box center [165, 326] width 90 height 19
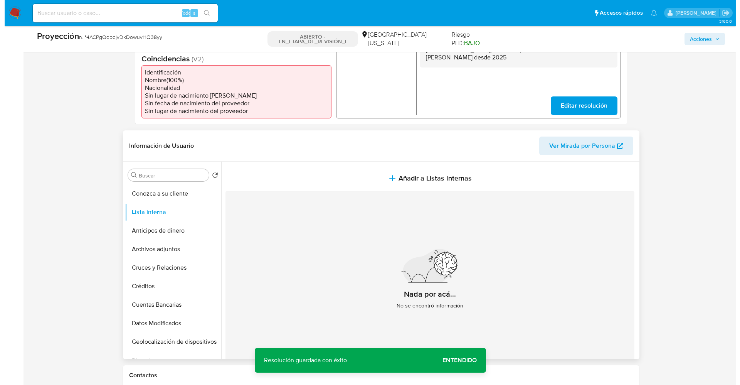
scroll to position [232, 0]
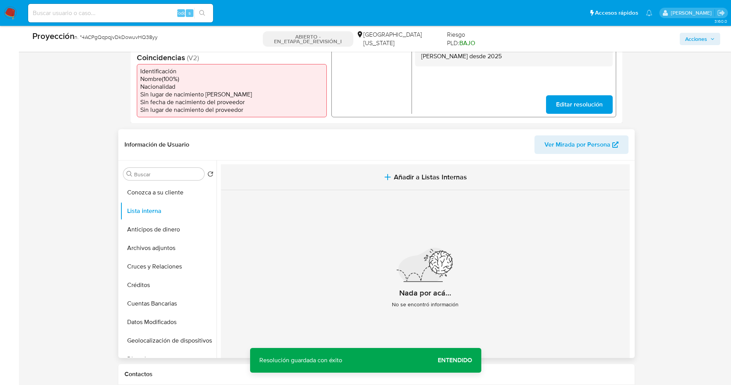
click at [458, 183] on button "Añadir a Listas Internas" at bounding box center [425, 177] width 409 height 26
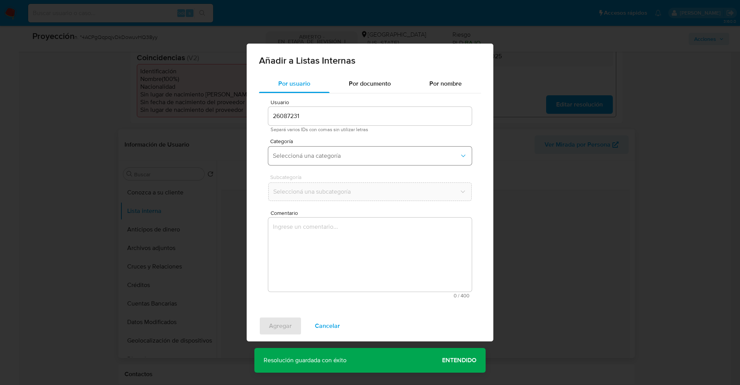
click at [367, 159] on span "Seleccioná una categoría" at bounding box center [366, 156] width 187 height 8
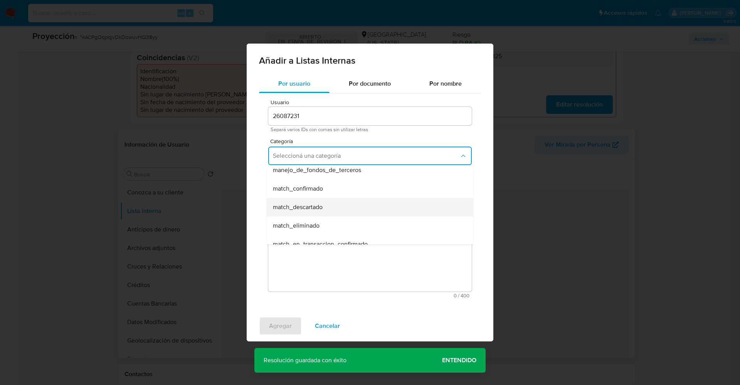
scroll to position [58, 0]
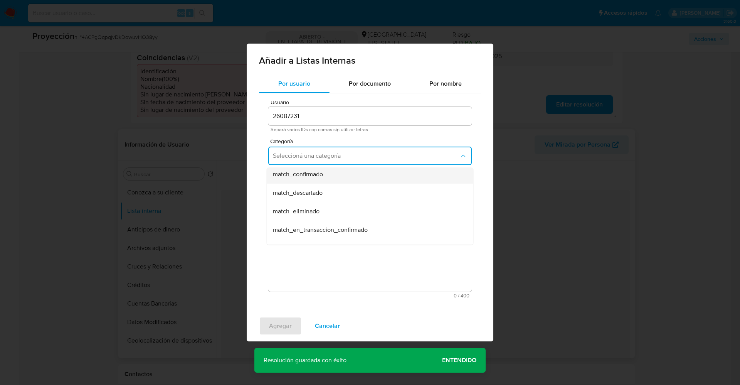
click at [287, 176] on span "match_confirmado" at bounding box center [298, 174] width 50 height 8
click at [295, 193] on span "Seleccioná una subcategoría" at bounding box center [366, 192] width 187 height 8
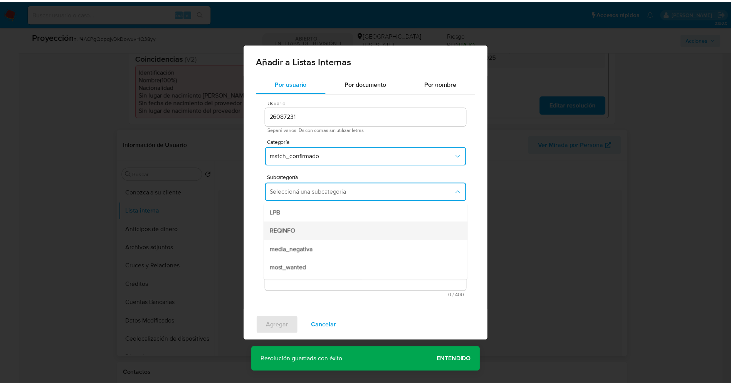
scroll to position [52, 0]
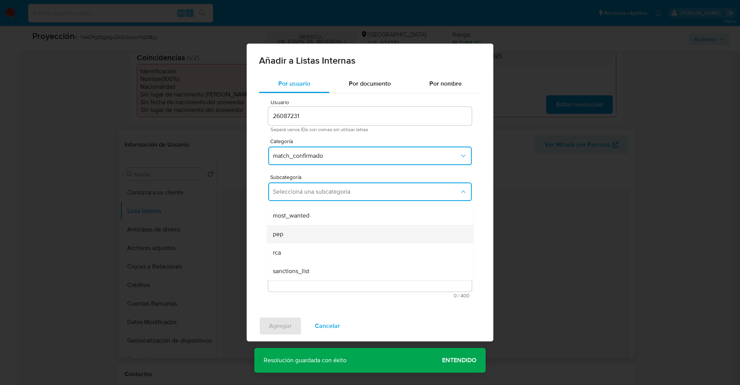
click at [298, 239] on div "pep" at bounding box center [368, 234] width 190 height 19
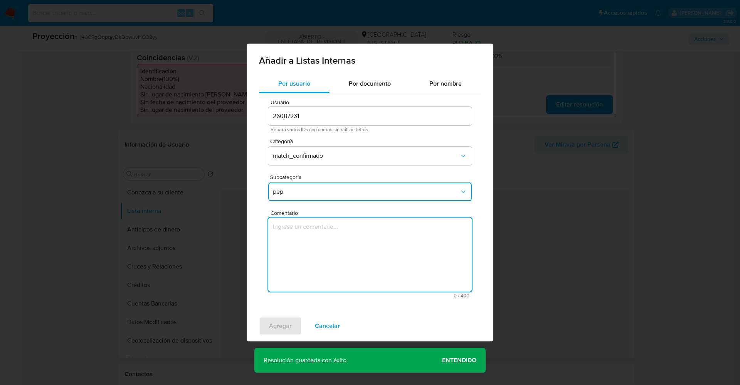
click at [298, 239] on textarea "Comentario" at bounding box center [370, 254] width 204 height 74
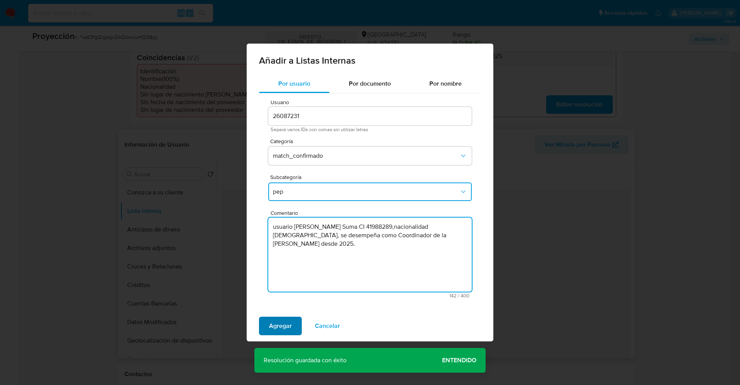
type textarea "usuario [PERSON_NAME] Suma CI 41988289,nacionalidad [DEMOGRAPHIC_DATA], se dese…"
click at [271, 325] on span "Agregar" at bounding box center [280, 325] width 23 height 17
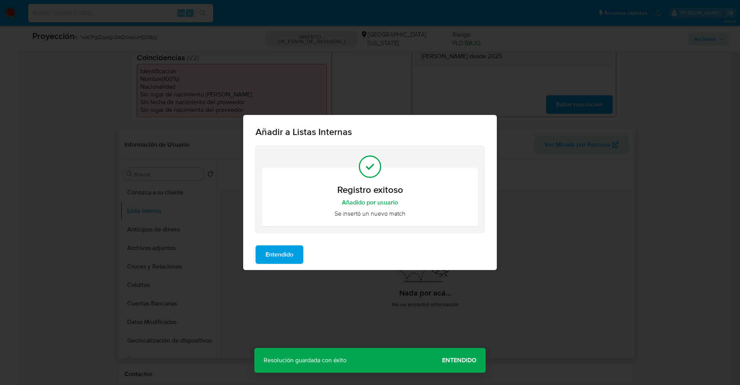
click at [266, 248] on span "Entendido" at bounding box center [280, 254] width 28 height 17
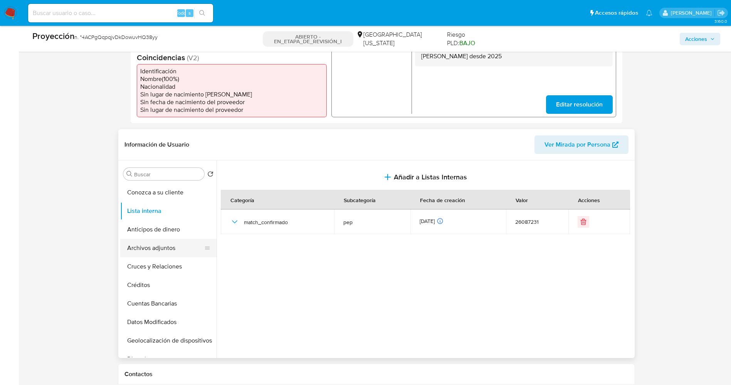
click at [156, 246] on button "Archivos adjuntos" at bounding box center [165, 248] width 90 height 19
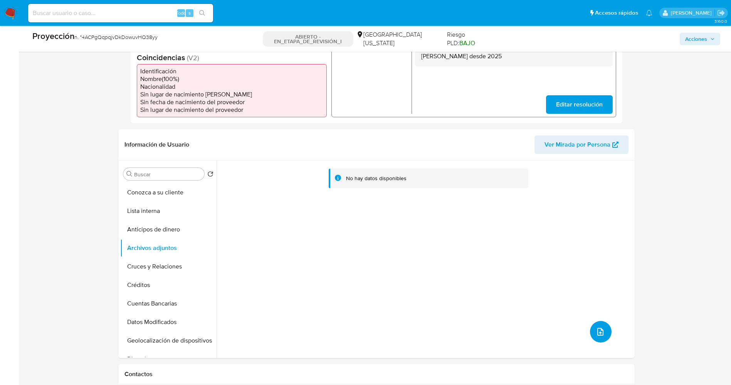
click at [597, 330] on icon "subir archivo" at bounding box center [600, 332] width 6 height 8
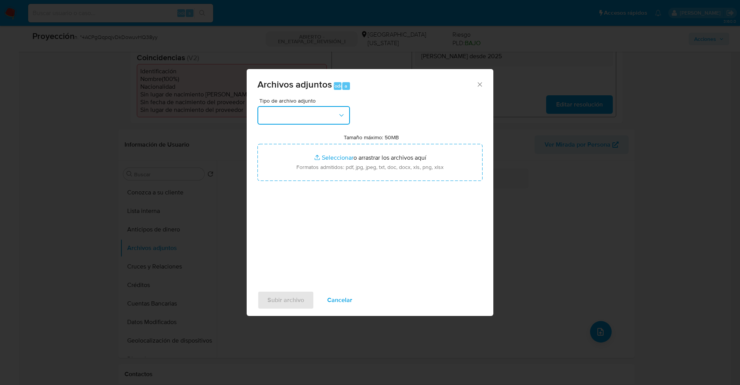
click at [310, 108] on button "button" at bounding box center [303, 115] width 93 height 19
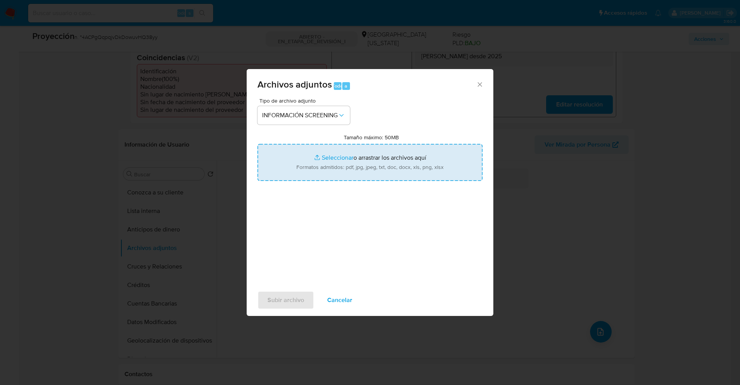
type input "C:\fakepath\_Andres [PERSON_NAME] Suma_ lavado de dinero - Buscar con Google.pdf"
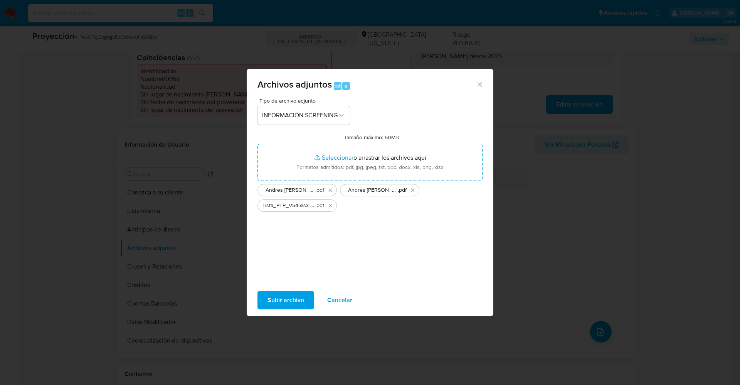
drag, startPoint x: 367, startPoint y: 166, endPoint x: 403, endPoint y: 246, distance: 88.1
click at [403, 246] on div "Tipo de archivo adjunto INFORMACIÓN SCREENING Tamaño máximo: 50MB Seleccionar a…" at bounding box center [369, 189] width 225 height 182
click at [285, 308] on span "Subir archivo" at bounding box center [285, 299] width 37 height 17
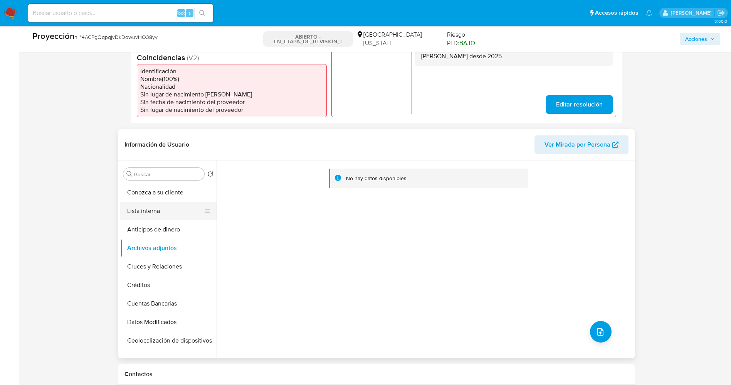
click at [162, 209] on button "Lista interna" at bounding box center [165, 211] width 90 height 19
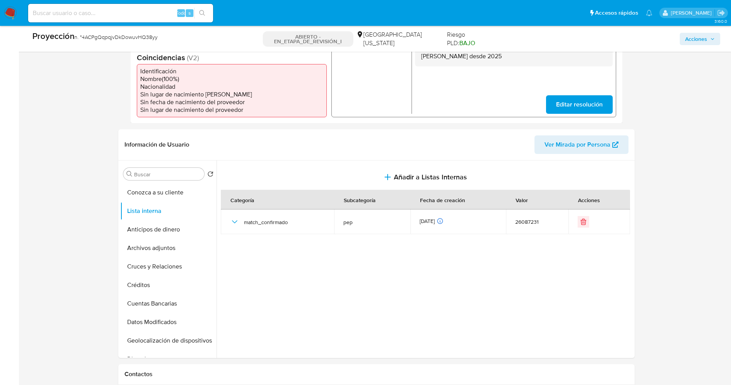
scroll to position [0, 0]
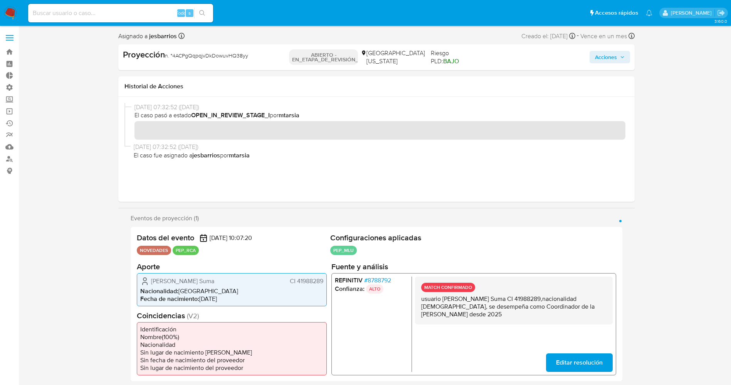
click at [609, 55] on span "Acciones" at bounding box center [606, 57] width 22 height 12
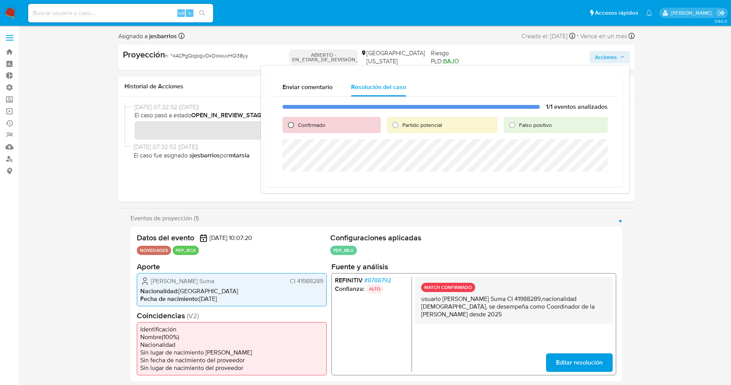
click at [294, 125] on input "Confirmado" at bounding box center [291, 125] width 12 height 12
radio input "true"
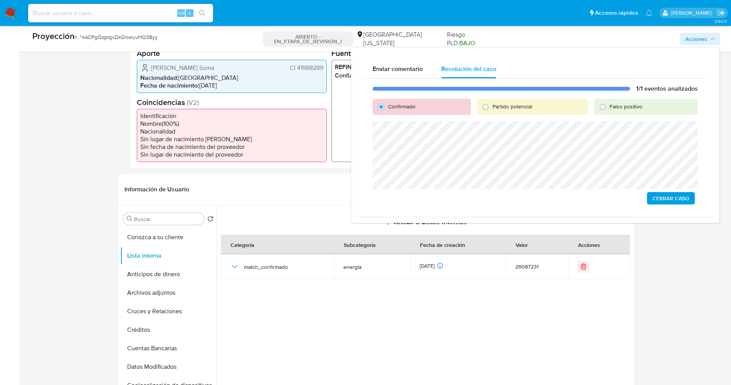
scroll to position [186, 0]
click at [148, 294] on button "Archivos adjuntos" at bounding box center [165, 294] width 90 height 19
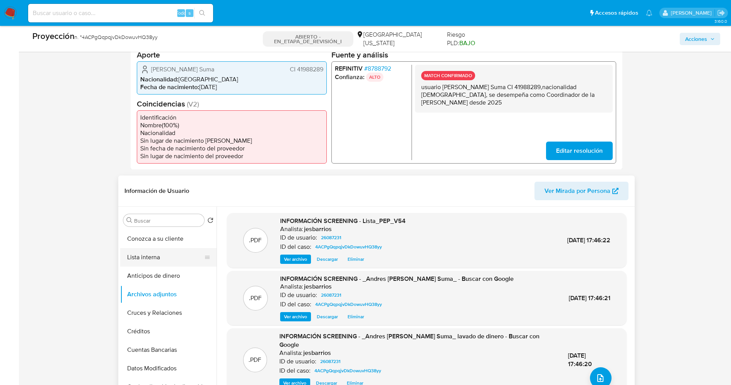
click at [148, 254] on button "Lista interna" at bounding box center [165, 257] width 90 height 19
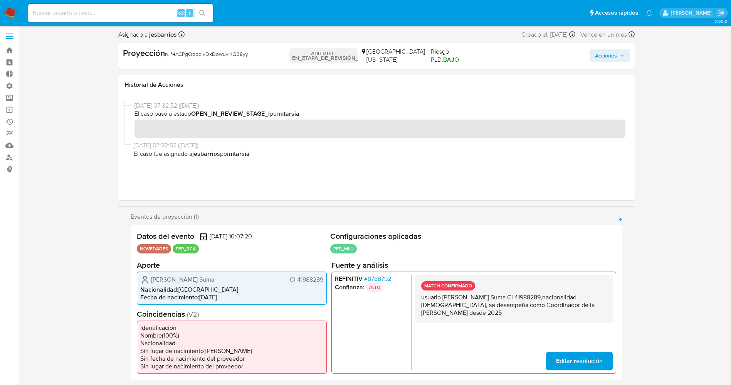
scroll to position [0, 0]
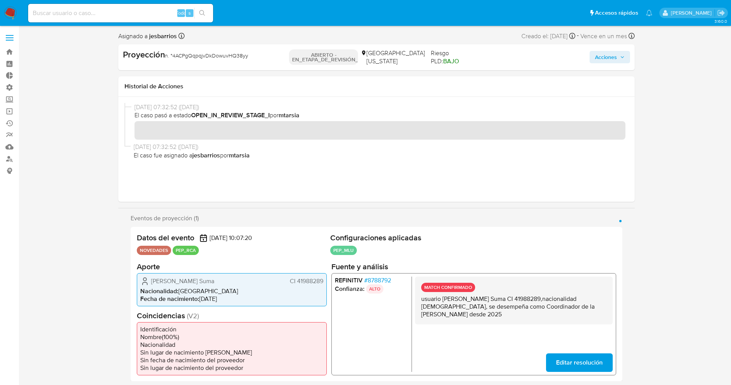
click at [608, 56] on span "Acciones" at bounding box center [606, 57] width 22 height 12
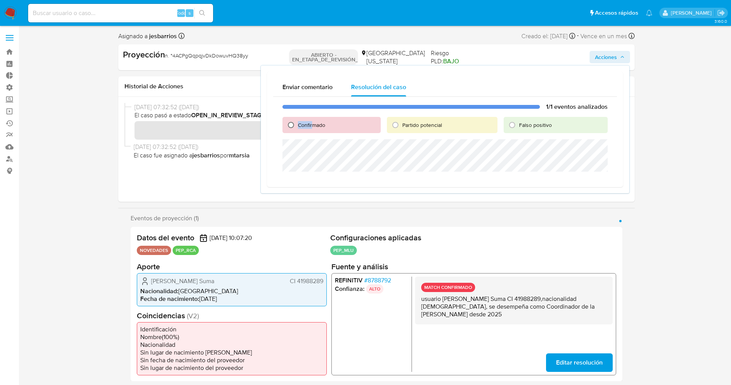
click at [292, 124] on input "Confirmado" at bounding box center [291, 125] width 12 height 12
radio input "true"
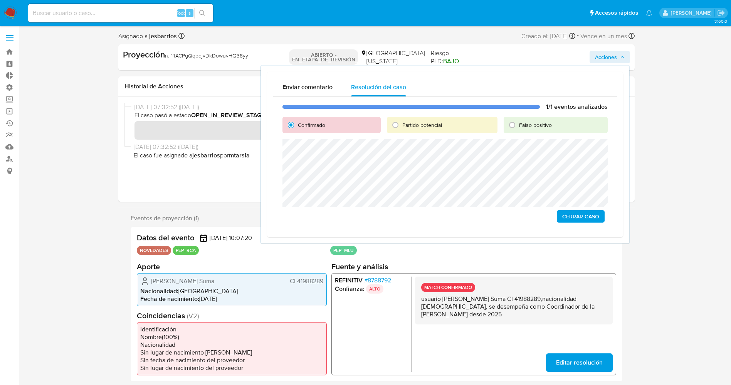
click at [581, 215] on font "Cerrar Caso" at bounding box center [580, 216] width 37 height 12
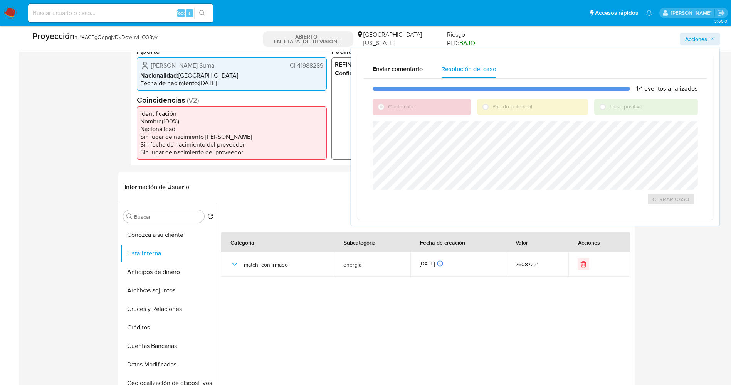
scroll to position [187, 0]
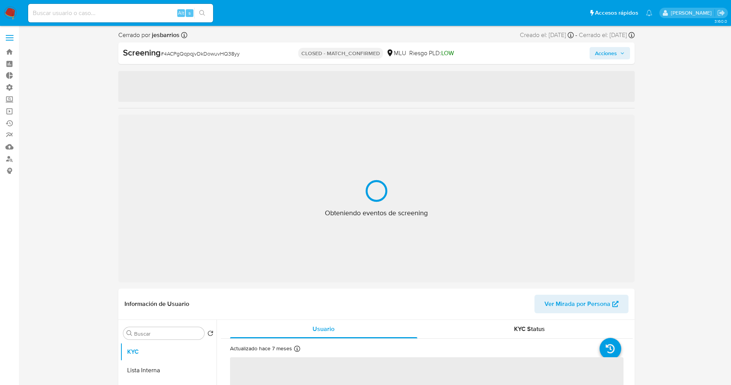
select select "10"
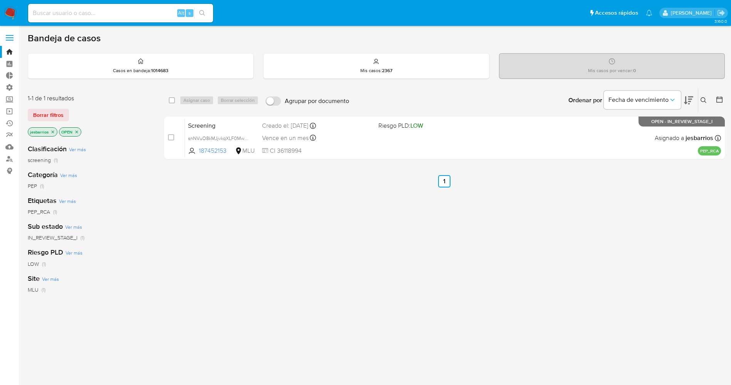
click at [54, 132] on icon "close-filter" at bounding box center [52, 132] width 5 height 5
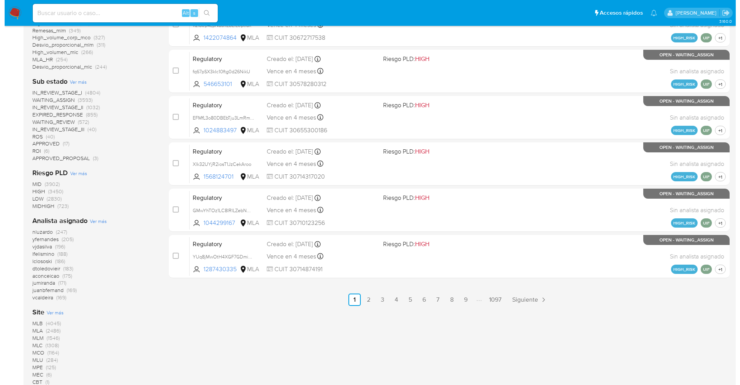
scroll to position [347, 0]
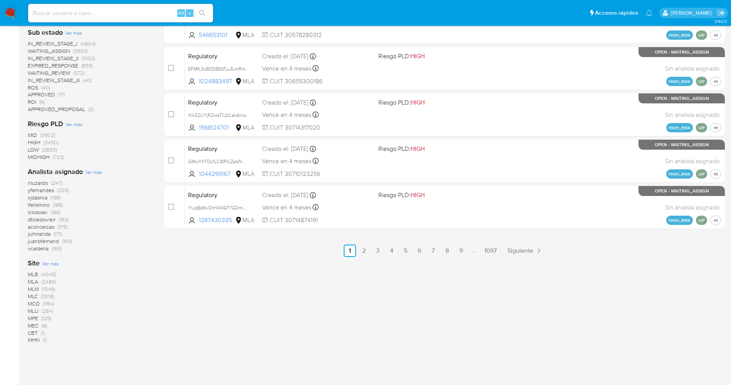
click at [93, 170] on span "Ver más" at bounding box center [93, 171] width 17 height 7
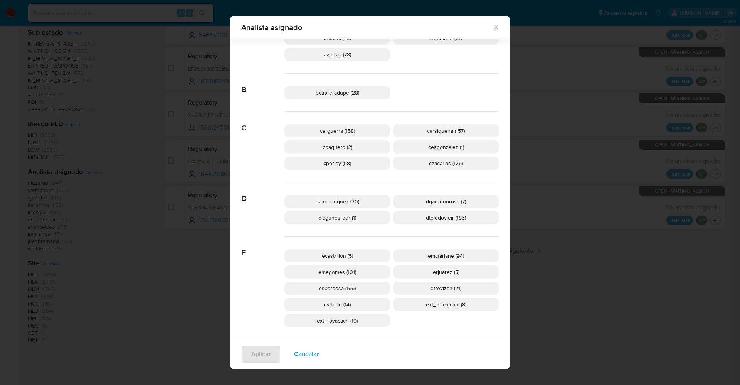
scroll to position [226, 0]
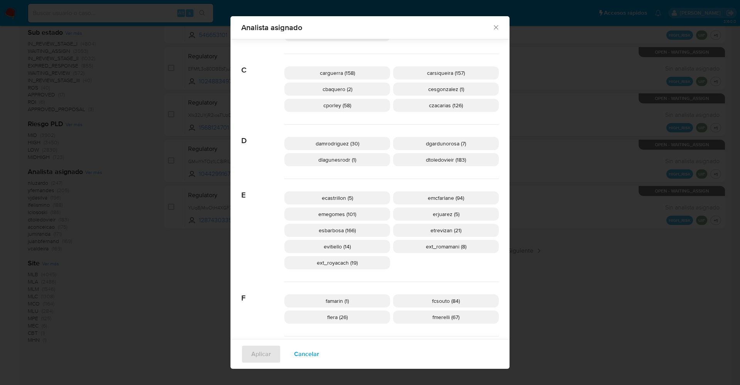
click at [294, 353] on span "Cancelar" at bounding box center [306, 353] width 25 height 17
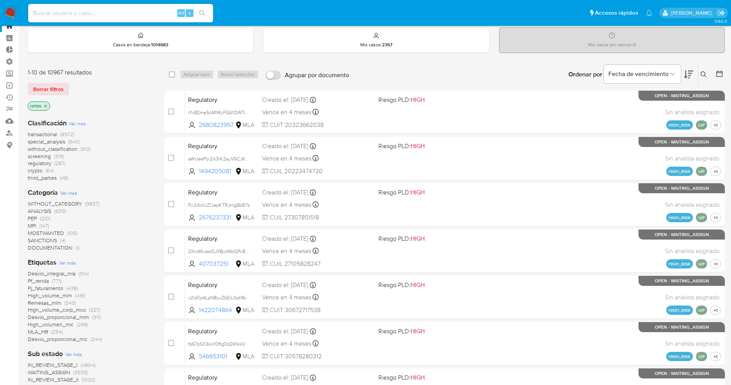
scroll to position [0, 0]
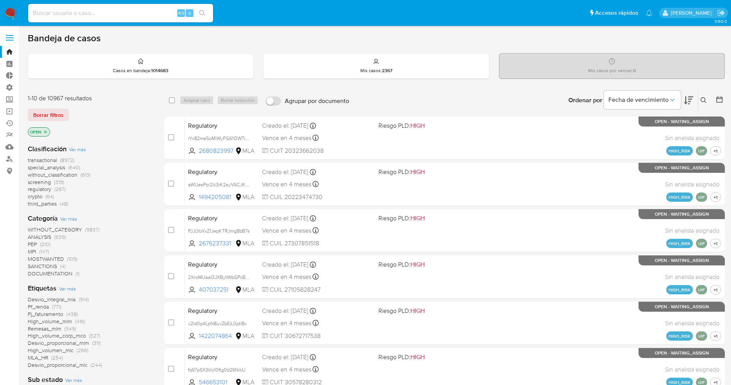
click at [7, 9] on img at bounding box center [10, 13] width 13 height 13
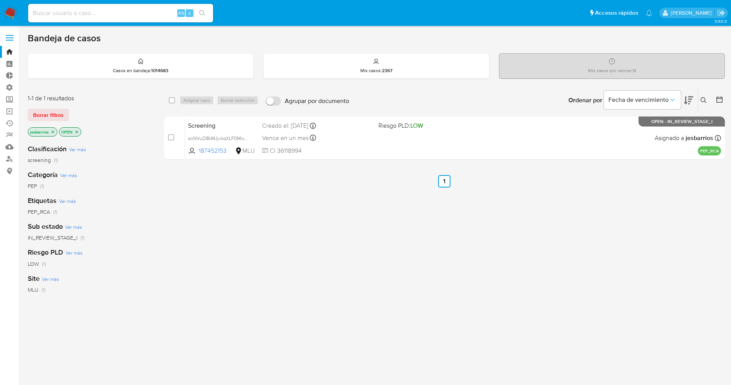
click at [53, 129] on p "jesbarrios" at bounding box center [42, 132] width 29 height 8
click at [53, 131] on icon "close-filter" at bounding box center [52, 132] width 5 height 5
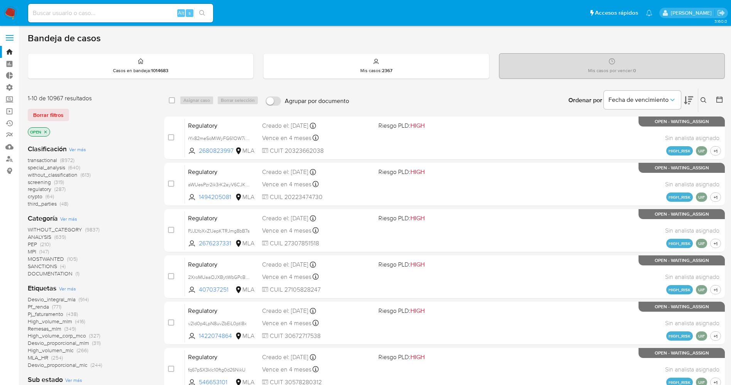
click at [71, 287] on span "Ver más" at bounding box center [67, 288] width 17 height 7
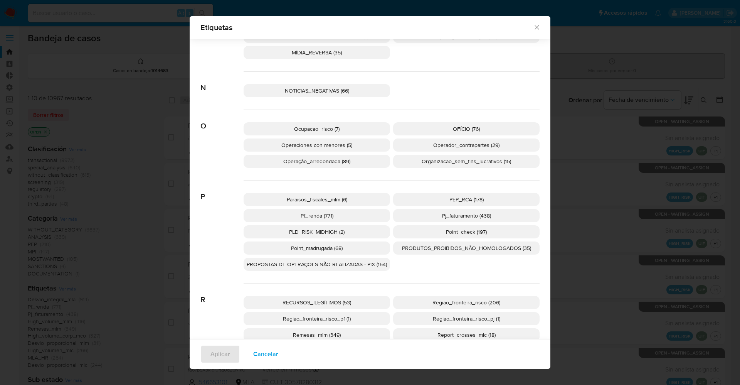
scroll to position [1208, 0]
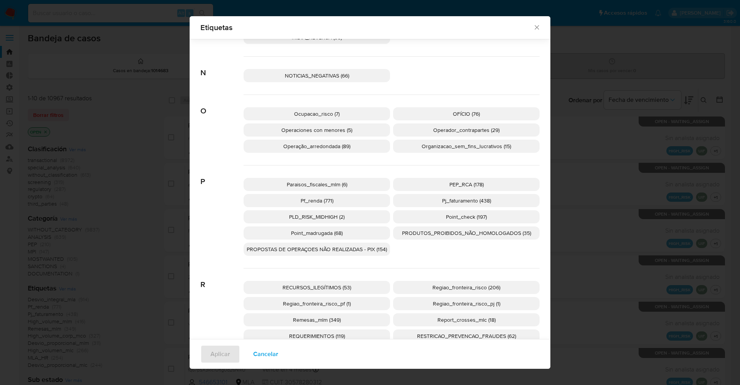
click at [455, 187] on span "PEP_RCA (178)" at bounding box center [466, 184] width 34 height 8
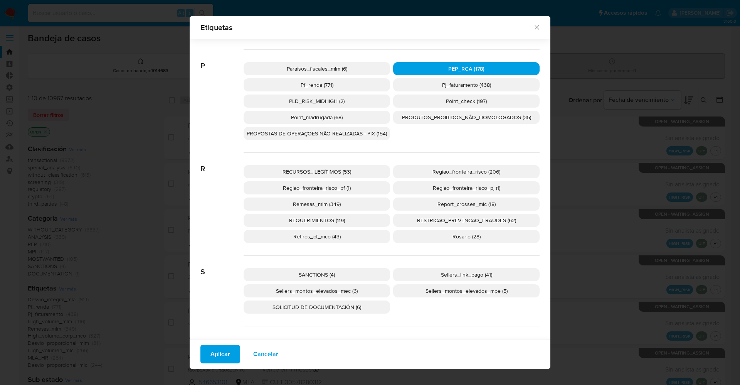
click at [318, 268] on p "SANCTIONS (4)" at bounding box center [317, 274] width 146 height 13
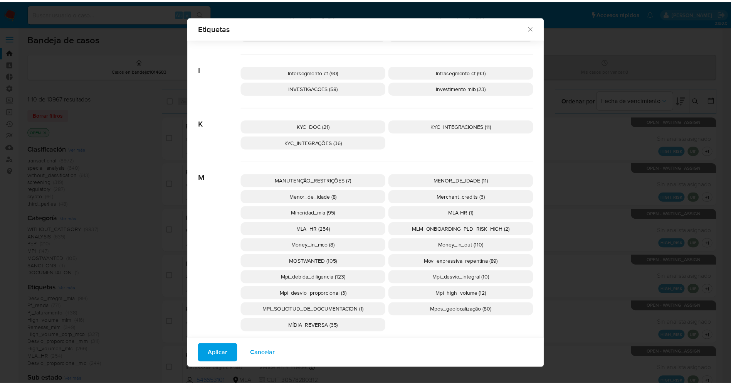
scroll to position [919, 0]
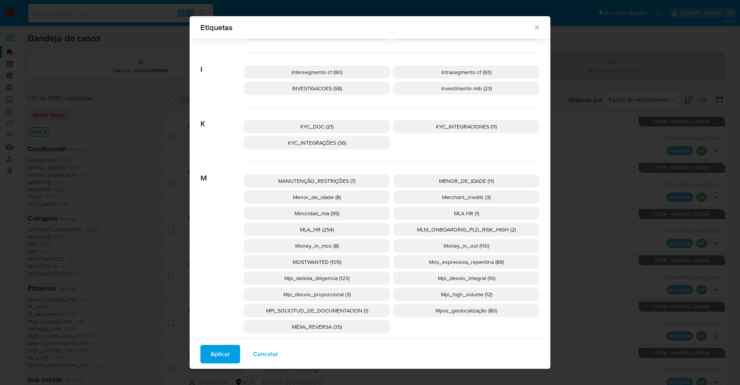
click at [323, 258] on span "MOSTWANTED (105)" at bounding box center [317, 262] width 49 height 8
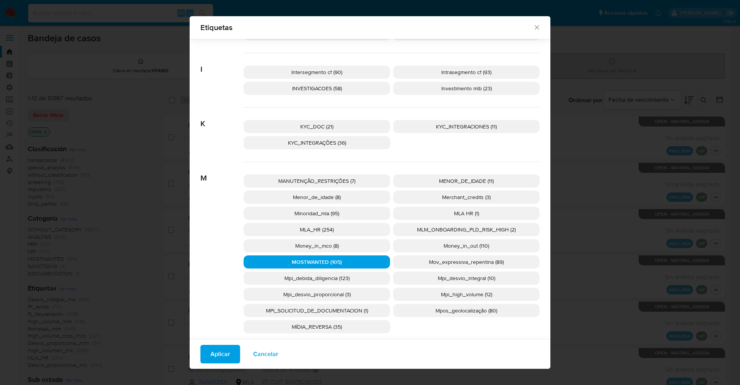
click at [210, 349] on span "Aplicar" at bounding box center [220, 353] width 20 height 17
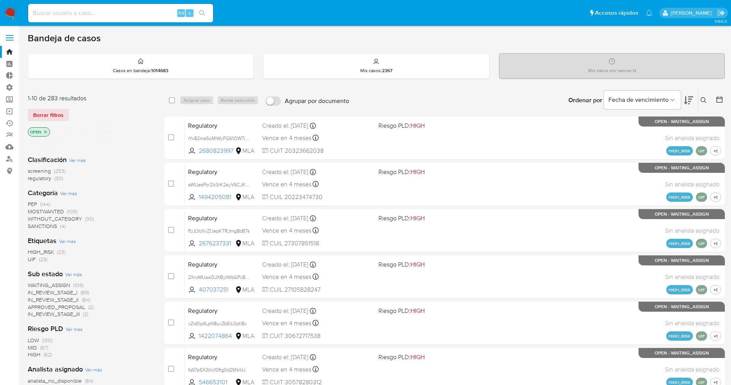
click at [64, 284] on span "WAITING_ASSIGN" at bounding box center [49, 285] width 42 height 8
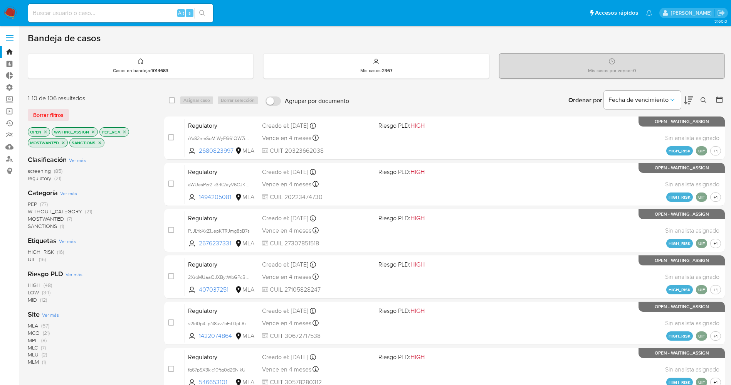
click at [60, 315] on div "Site Ver más MLA (67) MCO (21) MPE (8) MLC (7) MLU (2) MLM (1)" at bounding box center [90, 338] width 124 height 56
click at [54, 315] on span "Ver más" at bounding box center [50, 314] width 17 height 7
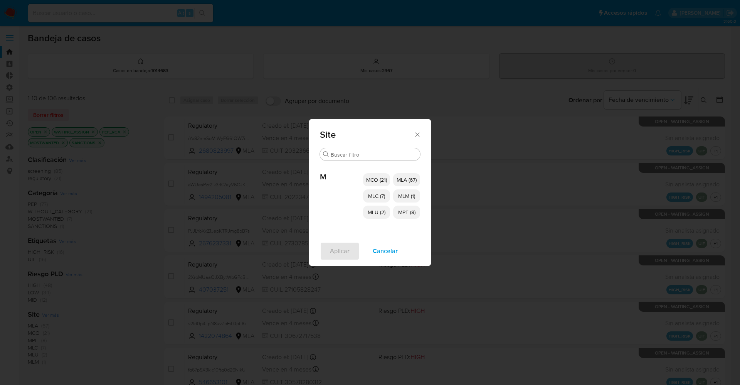
click at [375, 181] on span "MCO (21)" at bounding box center [376, 180] width 21 height 8
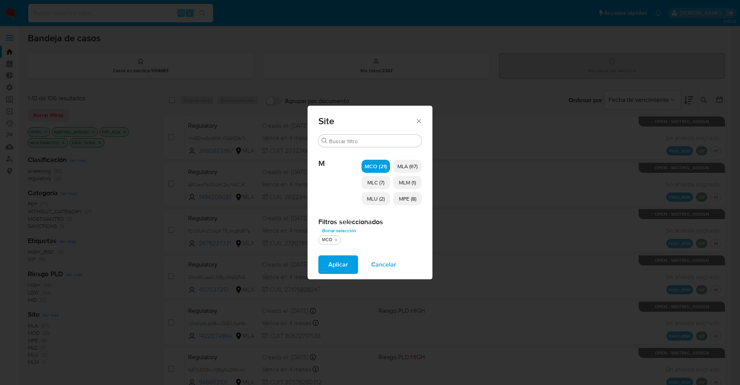
click at [373, 186] on p "MLC (7)" at bounding box center [376, 182] width 29 height 13
click at [372, 200] on span "MLU (2)" at bounding box center [376, 199] width 18 height 8
click at [404, 197] on span "MPE (8)" at bounding box center [407, 199] width 17 height 8
click at [409, 184] on span "MLM (1)" at bounding box center [407, 182] width 17 height 8
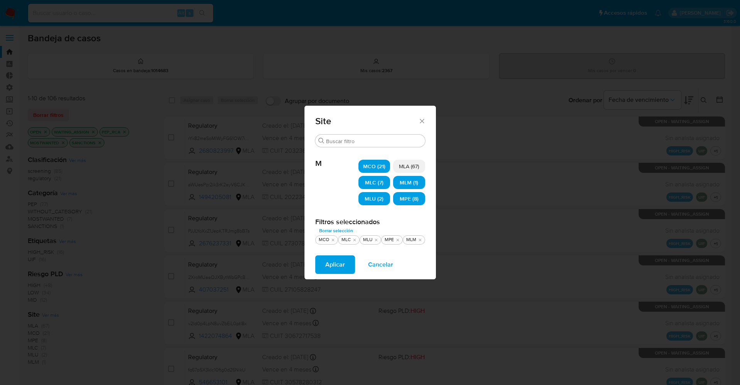
click at [338, 265] on span "Aplicar" at bounding box center [335, 264] width 20 height 17
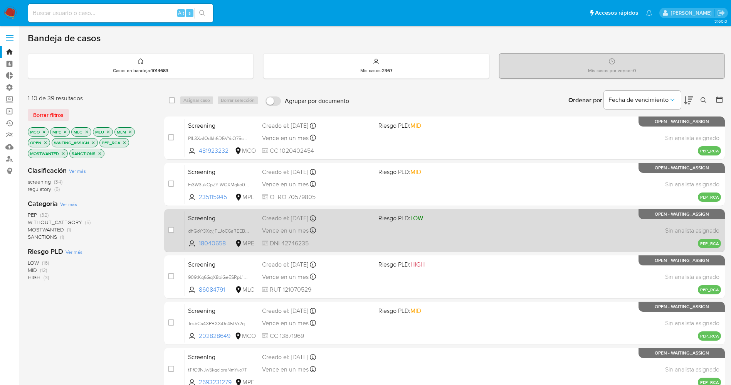
scroll to position [252, 0]
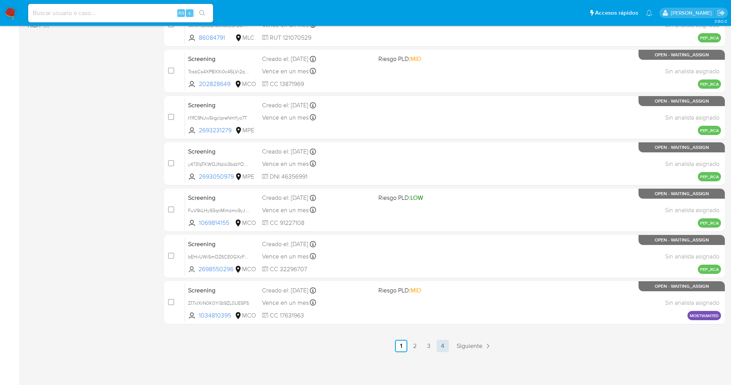
click at [442, 345] on link "4" at bounding box center [443, 346] width 12 height 12
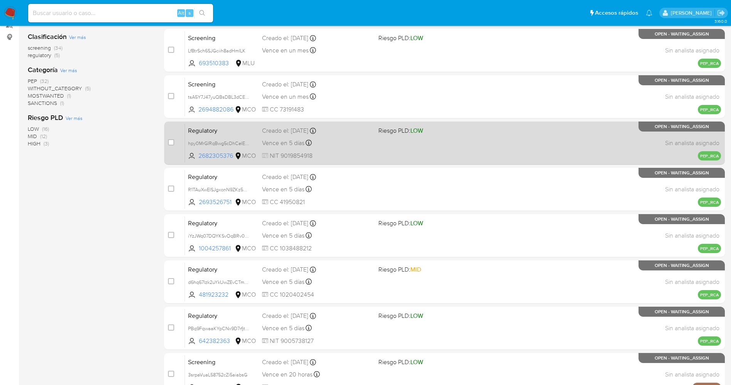
scroll to position [205, 0]
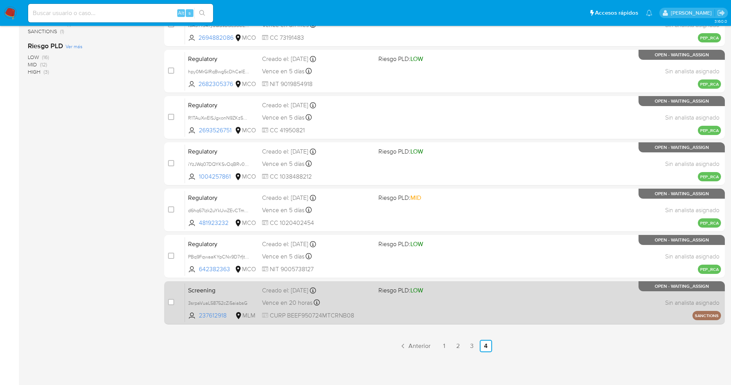
click at [350, 291] on div "Creado el: 17/09/2025 Creado el: 17/09/2025 13:51:34" at bounding box center [317, 290] width 110 height 8
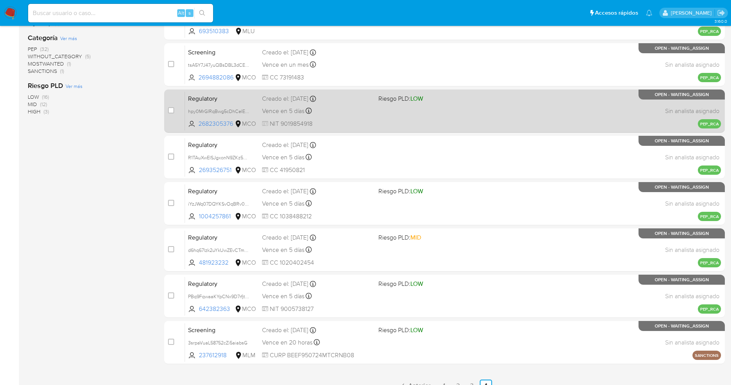
scroll to position [148, 0]
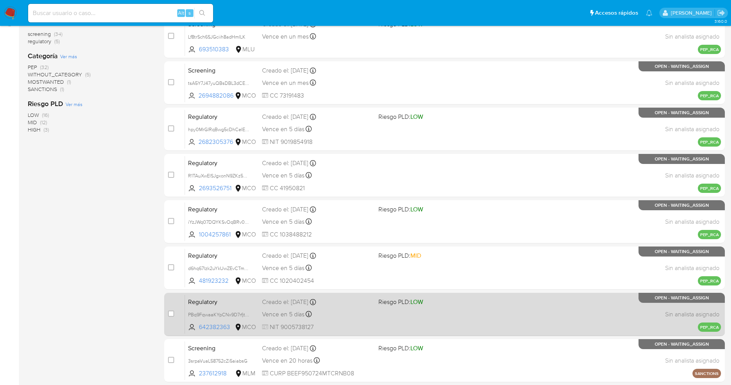
click at [335, 313] on div "Vence en 5 días Vence el 22/09/2025 13:32:36" at bounding box center [317, 314] width 110 height 10
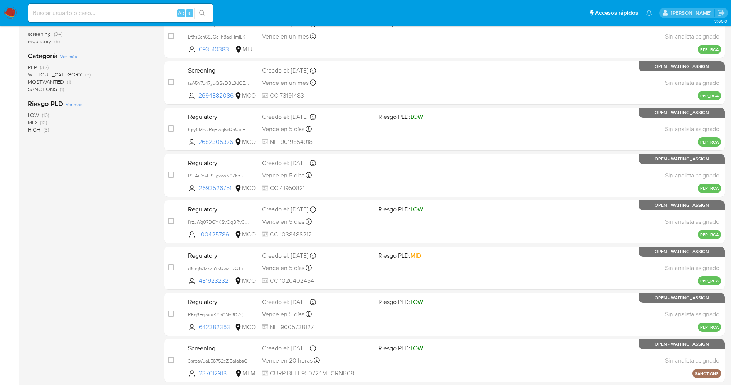
drag, startPoint x: 11, startPoint y: 9, endPoint x: 18, endPoint y: 2, distance: 9.5
click at [11, 9] on img at bounding box center [10, 13] width 13 height 13
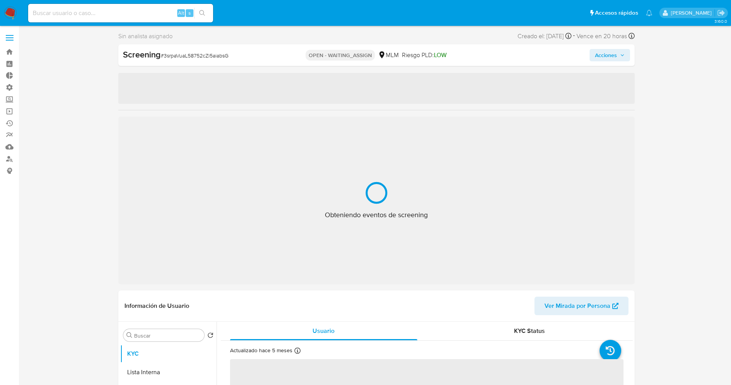
select select "10"
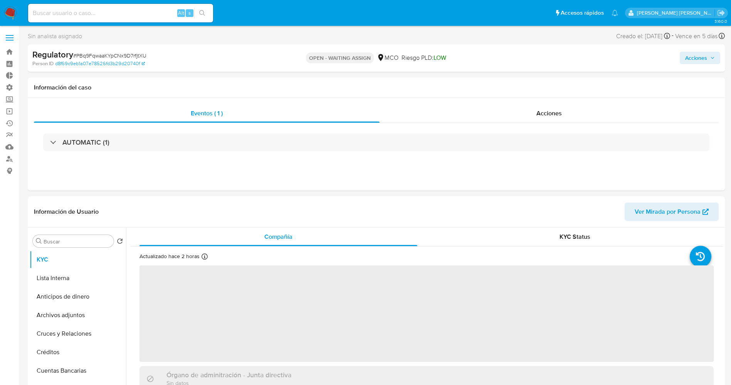
select select "10"
